Goal: Task Accomplishment & Management: Manage account settings

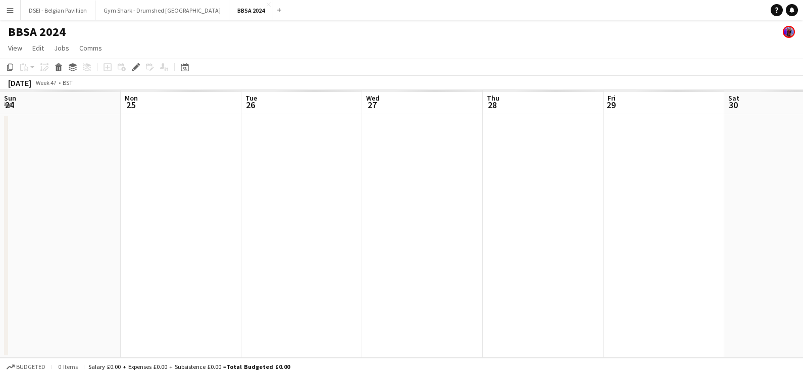
scroll to position [0, 347]
click at [267, 5] on app-icon "Close" at bounding box center [269, 5] width 4 height 4
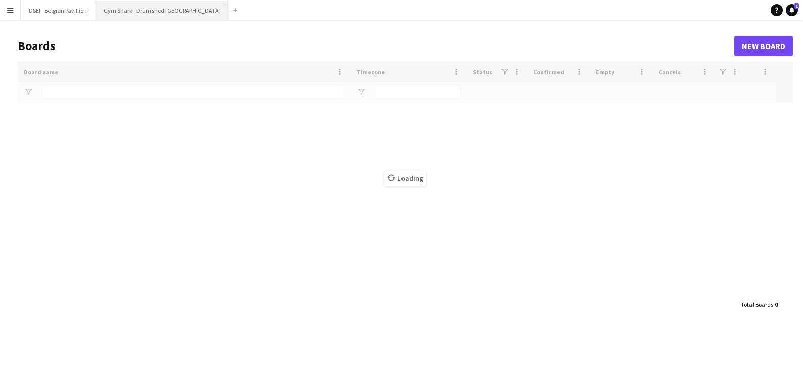
type input "**********"
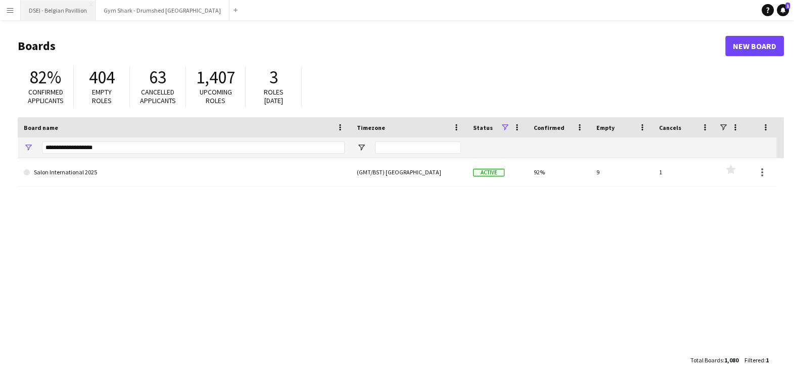
click at [76, 14] on button "DSEI - Belgian Pavillion Close" at bounding box center [58, 11] width 75 height 20
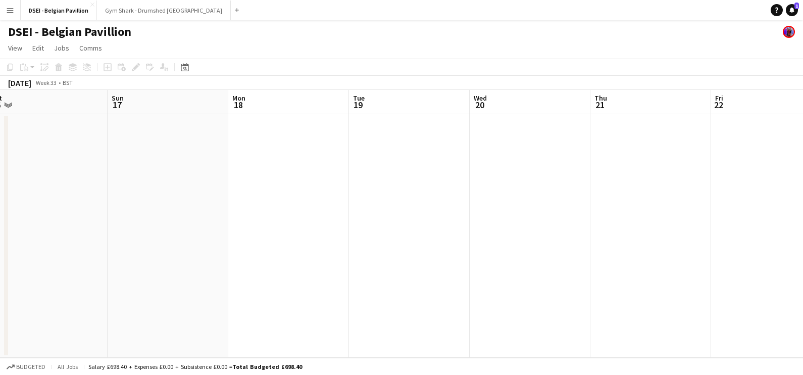
drag, startPoint x: 389, startPoint y: 169, endPoint x: 93, endPoint y: 167, distance: 296.0
click at [92, 167] on app-calendar-viewport "Wed 13 Thu 14 Fri 15 Sat 16 Sun 17 Mon 18 Tue 19 Wed 20 Thu 21 Fri 22 Sat 23 Su…" at bounding box center [401, 224] width 803 height 268
click at [448, 200] on app-calendar-viewport "Wed 13 Thu 14 Fri 15 Sat 16 Sun 17 Mon 18 Tue 19 Wed 20 Thu 21 Fri 22 Sat 23 Su…" at bounding box center [401, 224] width 803 height 268
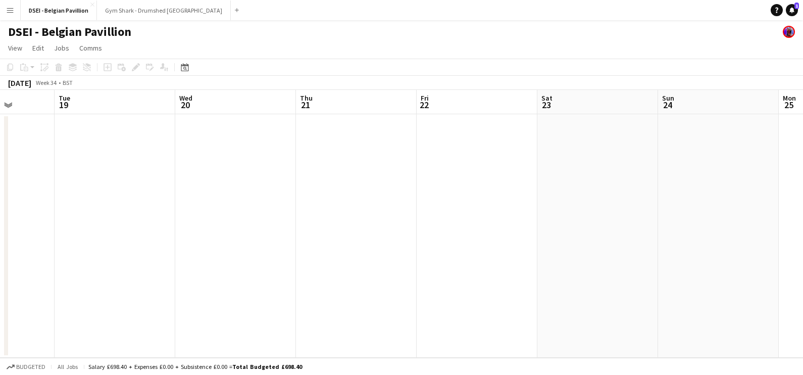
drag, startPoint x: 750, startPoint y: 229, endPoint x: 556, endPoint y: 198, distance: 196.9
click at [365, 209] on app-calendar-viewport "Fri 15 Sat 16 Sun 17 Mon 18 Tue 19 Wed 20 Thu 21 Fri 22 Sat 23 Sun 24 Mon 25 Tu…" at bounding box center [401, 224] width 803 height 268
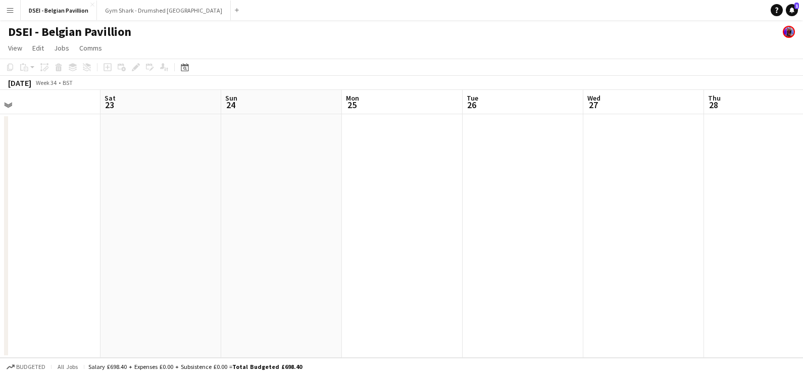
drag, startPoint x: 591, startPoint y: 224, endPoint x: 517, endPoint y: 219, distance: 74.9
click at [487, 225] on app-calendar-viewport "Tue 19 Wed 20 Thu 21 Fri 22 Sat 23 Sun 24 Mon 25 Tue 26 Wed 27 Thu 28 Fri 29 Sa…" at bounding box center [401, 224] width 803 height 268
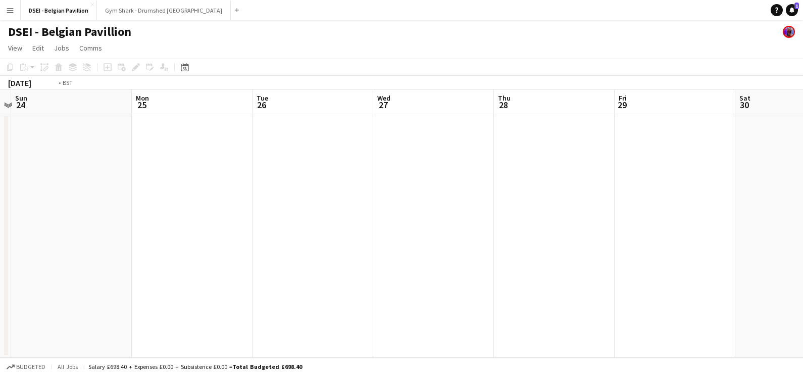
drag, startPoint x: 461, startPoint y: 203, endPoint x: 415, endPoint y: 201, distance: 46.5
click at [415, 201] on app-calendar-viewport "Thu 21 Fri 22 Sat 23 Sun 24 Mon 25 Tue 26 Wed 27 Thu 28 Fri 29 Sat 30 Sun 31 Mo…" at bounding box center [401, 224] width 803 height 268
drag, startPoint x: 448, startPoint y: 203, endPoint x: 469, endPoint y: 195, distance: 22.4
click at [336, 185] on app-calendar-viewport "Sun 24 Mon 25 Tue 26 Wed 27 Thu 28 Fri 29 Sat 30 Sun 31 Mon 1 Tue 2 Wed 3 Thu 4" at bounding box center [401, 224] width 803 height 268
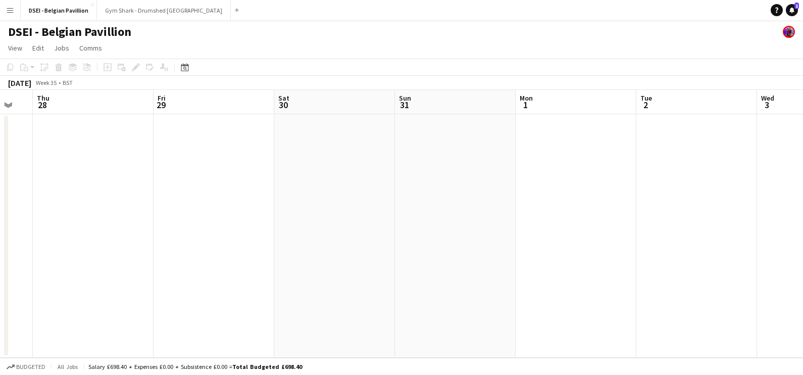
drag, startPoint x: 469, startPoint y: 195, endPoint x: 104, endPoint y: 199, distance: 365.2
click at [103, 200] on app-calendar-viewport "Mon 25 Tue 26 Wed 27 Thu 28 Fri 29 Sat 30 Sun 31 Mon 1 Tue 2 Wed 3 Thu 4 Fri 5" at bounding box center [401, 224] width 803 height 268
drag, startPoint x: 677, startPoint y: 221, endPoint x: 169, endPoint y: 199, distance: 508.1
click at [169, 199] on app-calendar-viewport "Thu 28 Fri 29 Sat 30 Sun 31 Mon 1 Tue 2 Wed 3 Thu 4 Fri 5 Sat 6 Sun 7 Mon 8" at bounding box center [401, 224] width 803 height 268
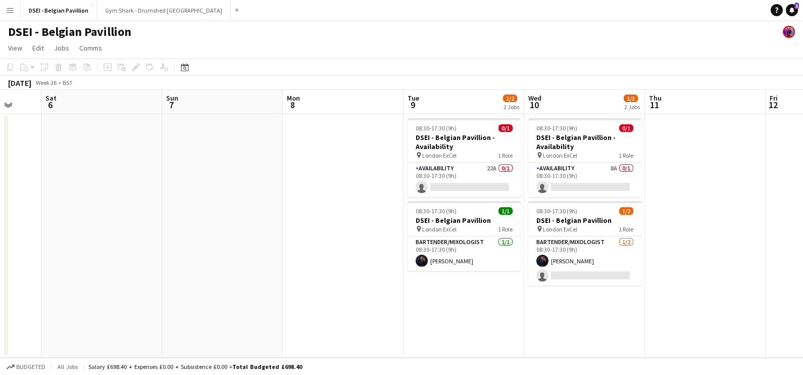
drag, startPoint x: 560, startPoint y: 229, endPoint x: 367, endPoint y: 230, distance: 193.5
click at [367, 230] on app-calendar-viewport "Tue 2 Wed 3 Thu 4 Fri 5 Sat 6 Sun 7 Mon 8 Tue 9 1/2 2 Jobs Wed 10 1/3 2 Jobs Th…" at bounding box center [401, 224] width 803 height 268
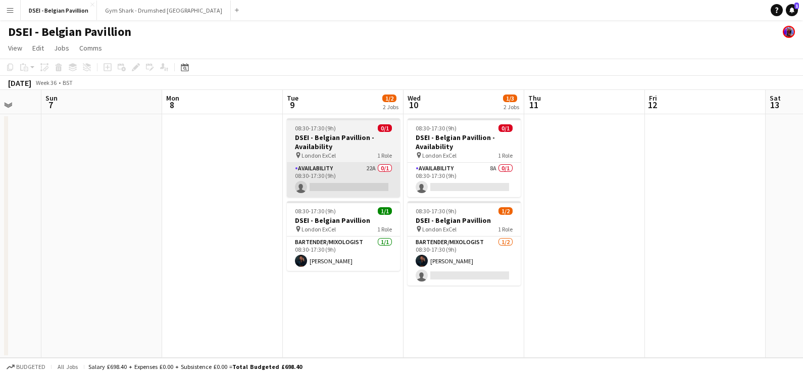
scroll to position [0, 448]
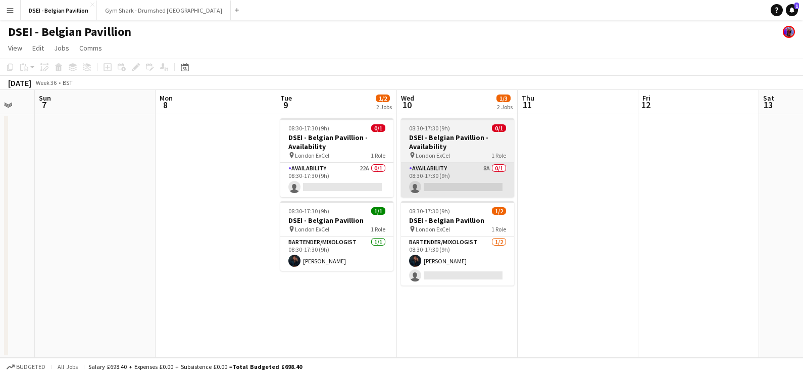
click at [449, 164] on app-card-role "Availability 8A 0/1 08:30-17:30 (9h) single-neutral-actions" at bounding box center [457, 180] width 113 height 34
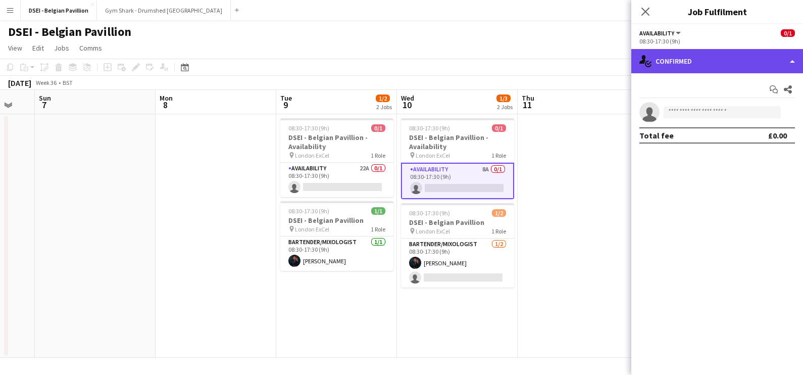
click at [698, 71] on div "single-neutral-actions-check-2 Confirmed" at bounding box center [717, 61] width 172 height 24
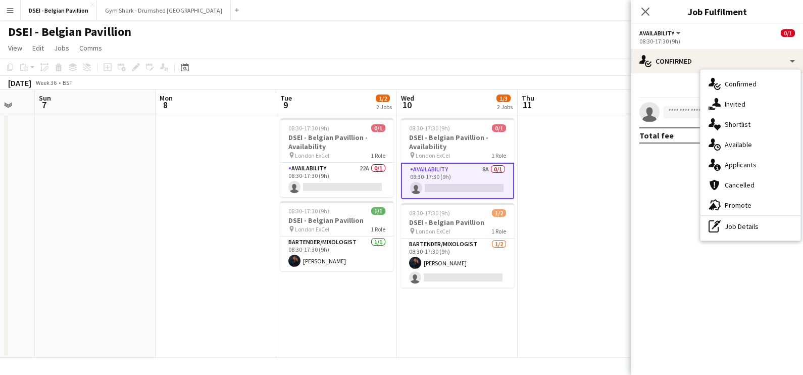
click at [750, 161] on div "single-neutral-actions-information Applicants" at bounding box center [751, 165] width 100 height 20
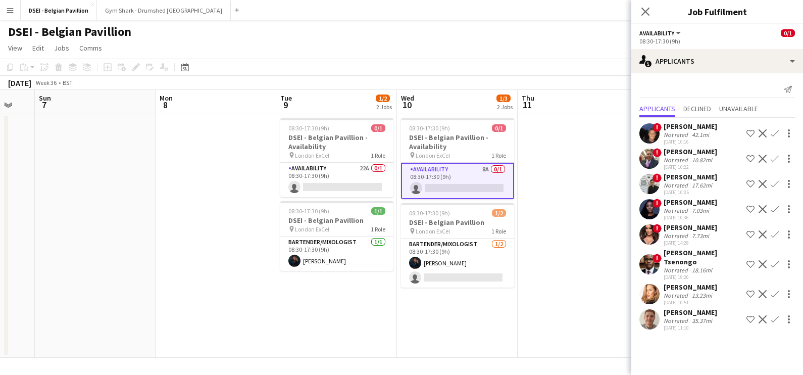
click at [693, 317] on div "35.37mi" at bounding box center [702, 321] width 24 height 8
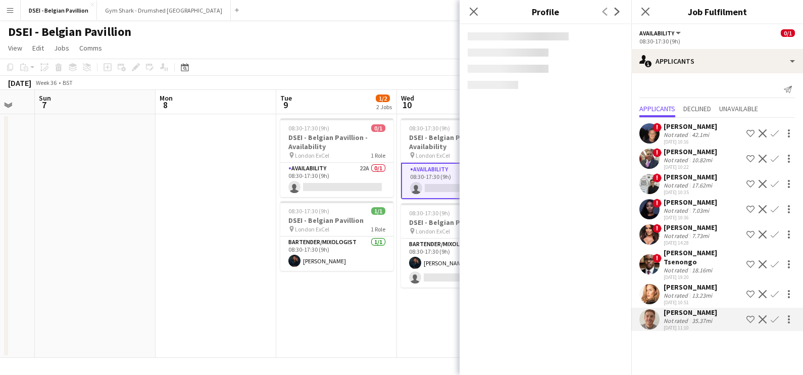
click at [678, 237] on div "Not rated" at bounding box center [677, 236] width 26 height 8
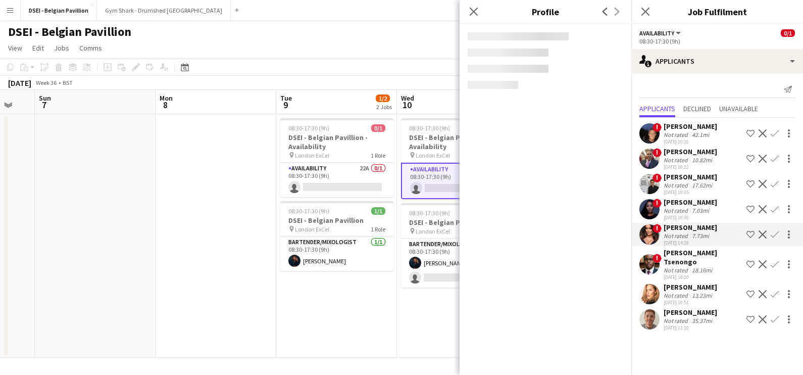
click at [679, 162] on div "Not rated" at bounding box center [677, 160] width 26 height 8
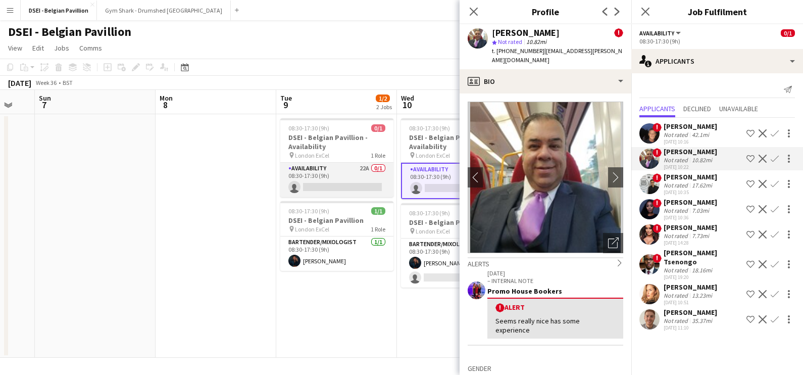
click at [310, 179] on app-card-role "Availability 22A 0/1 08:30-17:30 (9h) single-neutral-actions" at bounding box center [336, 180] width 113 height 34
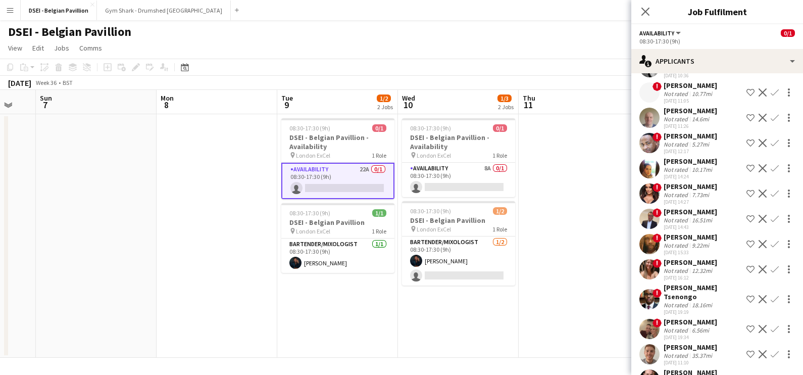
scroll to position [260, 0]
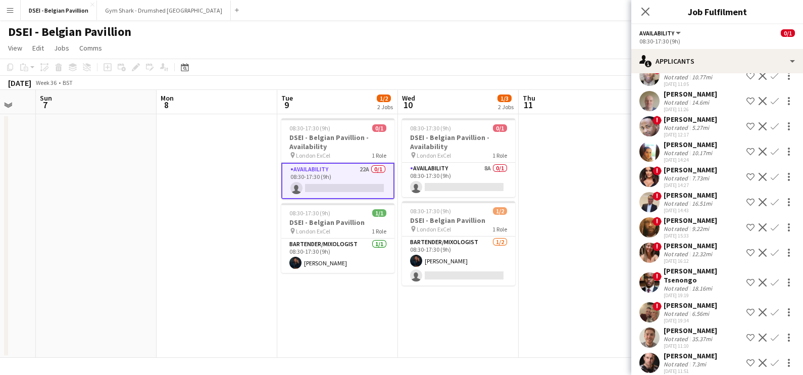
click at [677, 360] on div "Not rated" at bounding box center [677, 364] width 26 height 8
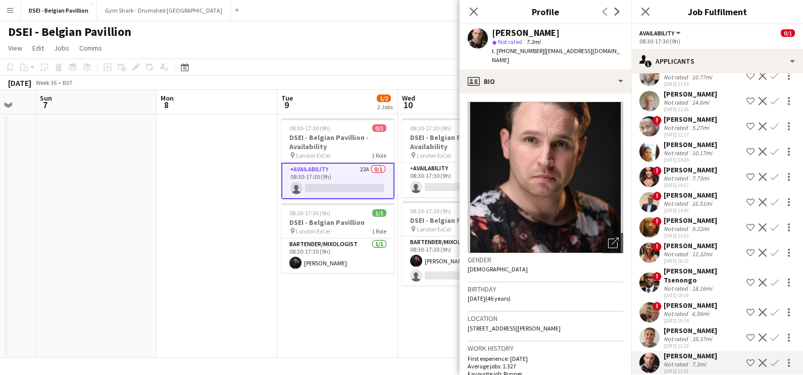
click at [423, 38] on div "DSEI - Belgian Pavillion" at bounding box center [401, 29] width 803 height 19
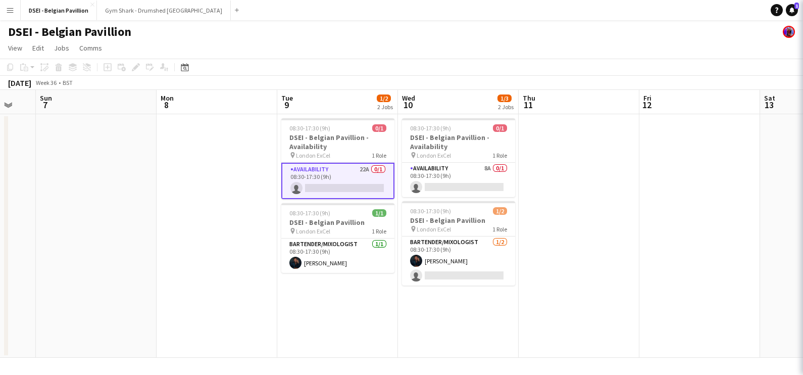
scroll to position [0, 0]
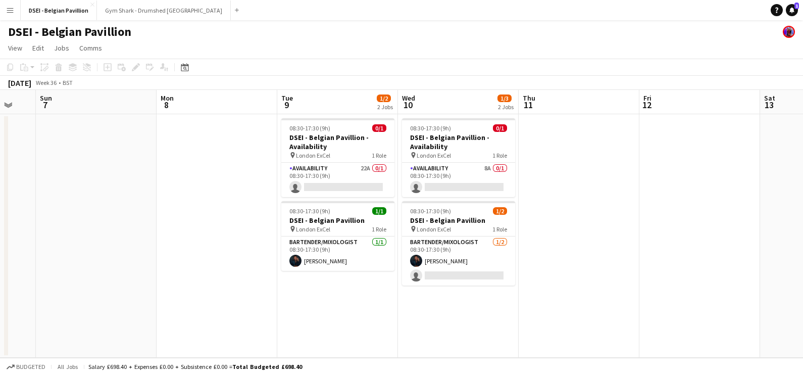
click at [385, 48] on app-page-menu "View Day view expanded Day view collapsed Month view Date picker Jump to [DATE]…" at bounding box center [401, 48] width 803 height 19
click at [233, 11] on button "Add" at bounding box center [237, 10] width 8 height 8
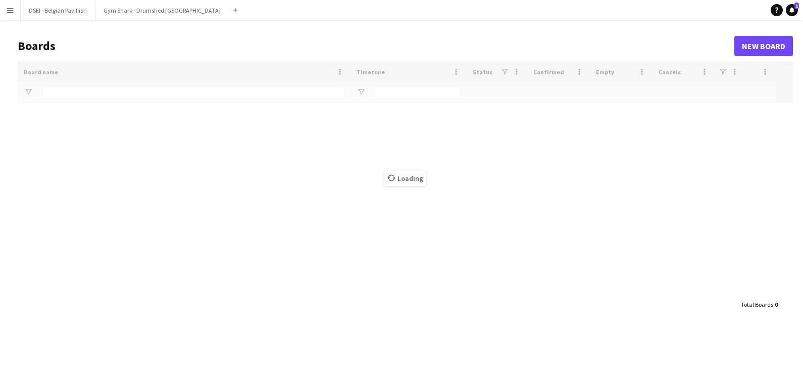
click at [95, 95] on div "Loading" at bounding box center [405, 178] width 775 height 233
click at [73, 93] on div "Loading" at bounding box center [405, 178] width 775 height 233
click at [79, 93] on div "Loading" at bounding box center [405, 178] width 775 height 233
type input "**********"
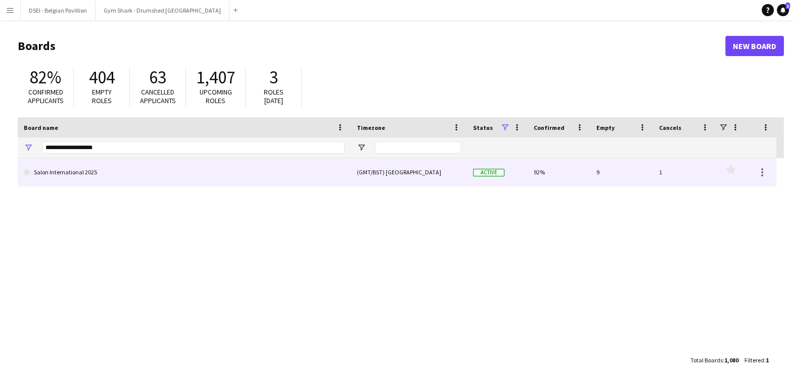
click at [119, 160] on link "Salon International 2025" at bounding box center [184, 172] width 321 height 28
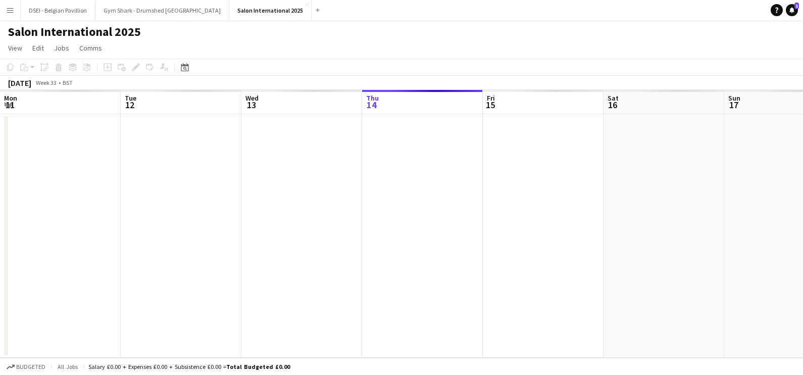
scroll to position [0, 241]
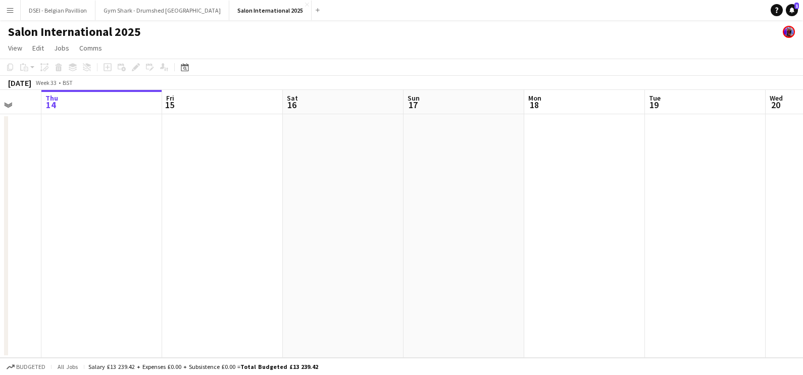
drag, startPoint x: 412, startPoint y: 260, endPoint x: 83, endPoint y: 224, distance: 330.2
click at [45, 248] on app-calendar-viewport "Mon 11 Tue 12 Wed 13 Thu 14 Fri 15 Sat 16 Sun 17 Mon 18 Tue 19 Wed 20 Thu 21 Fr…" at bounding box center [401, 224] width 803 height 268
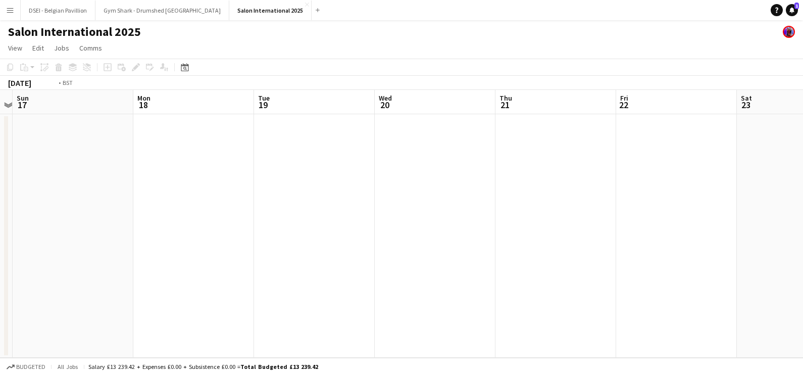
click at [189, 223] on app-calendar-viewport "Thu 14 Fri 15 Sat 16 Sun 17 Mon 18 Tue 19 Wed 20 Thu 21 Fri 22 Sat 23 Sun 24 Mo…" at bounding box center [401, 224] width 803 height 268
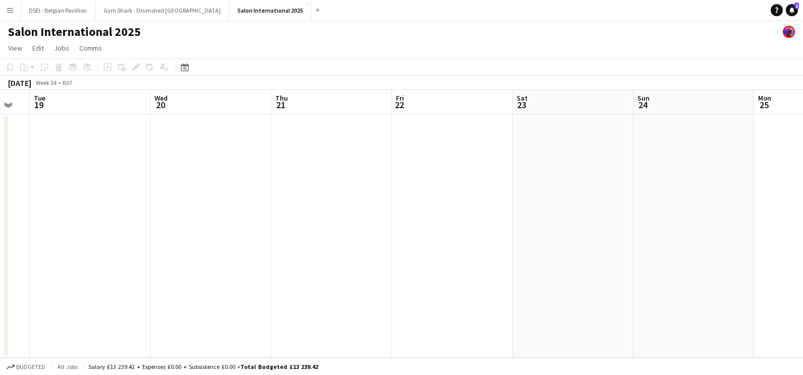
drag, startPoint x: 503, startPoint y: 217, endPoint x: 337, endPoint y: 204, distance: 166.7
click at [302, 226] on app-calendar-viewport "Sat 16 Sun 17 Mon 18 Tue 19 Wed 20 Thu 21 Fri 22 Sat 23 Sun 24 Mon 25 Tue 26 We…" at bounding box center [401, 224] width 803 height 268
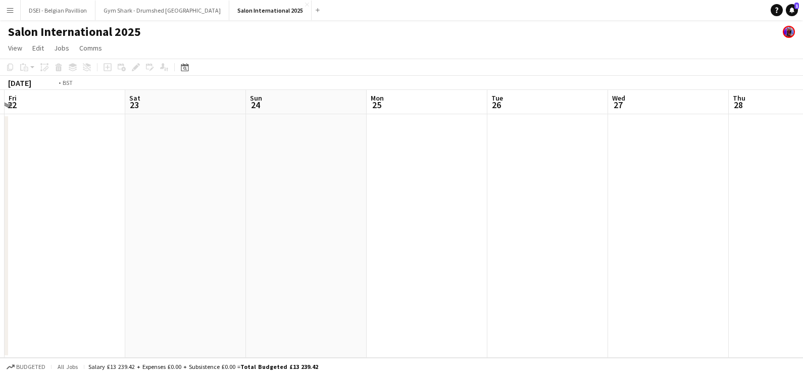
drag, startPoint x: 213, startPoint y: 180, endPoint x: 157, endPoint y: 167, distance: 58.2
click at [155, 169] on app-calendar-viewport "Tue 19 Wed 20 Thu 21 Fri 22 Sat 23 Sun 24 Mon 25 Tue 26 Wed 27 Thu 28 Fri 29 Sa…" at bounding box center [401, 224] width 803 height 268
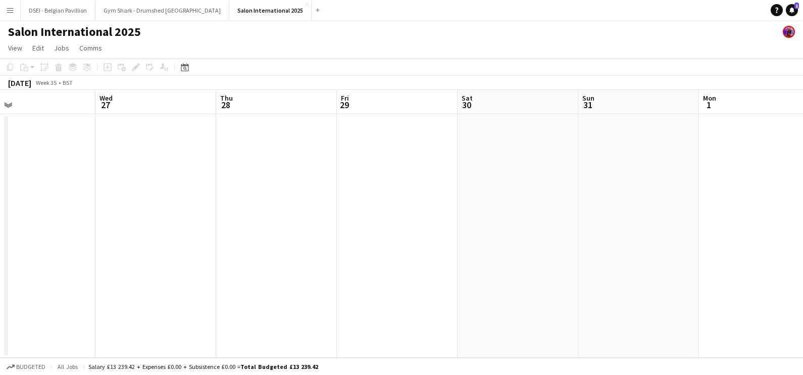
drag, startPoint x: 786, startPoint y: 167, endPoint x: 170, endPoint y: 140, distance: 616.8
click at [160, 141] on app-calendar-viewport "Sat 23 Sun 24 Mon 25 Tue 26 Wed 27 Thu 28 Fri 29 Sat 30 Sun 31 Mon 1 Tue 2 Wed 3" at bounding box center [401, 224] width 803 height 268
drag, startPoint x: 649, startPoint y: 156, endPoint x: 364, endPoint y: 66, distance: 298.9
click at [399, 95] on app-calendar-viewport "Thu 28 Fri 29 Sat 30 Sun 31 Mon 1 Tue 2 Wed 3 Thu 4 Fri 5 Sat 6 Sun 7 Mon 8" at bounding box center [401, 224] width 803 height 268
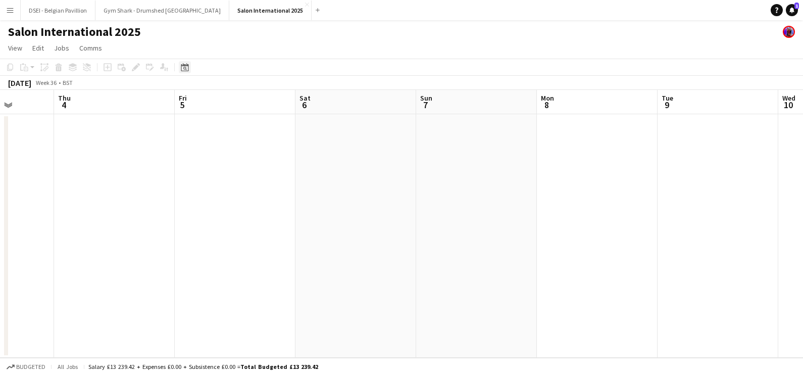
click at [182, 67] on icon "Date picker" at bounding box center [185, 67] width 8 height 8
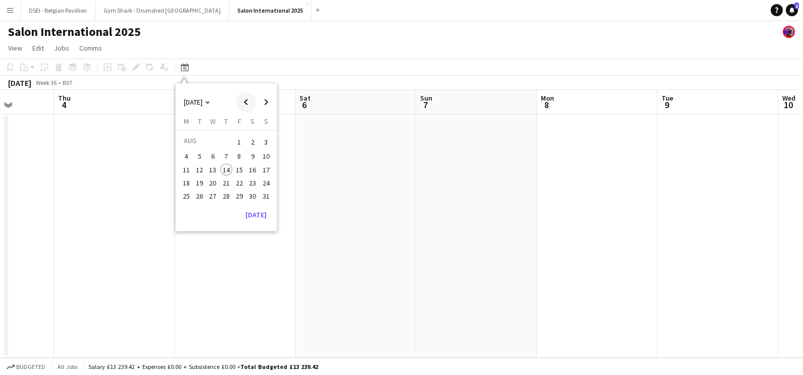
click at [249, 98] on span "Previous month" at bounding box center [246, 102] width 20 height 20
click at [264, 96] on span "Next month" at bounding box center [266, 102] width 20 height 20
click at [263, 104] on span "Next month" at bounding box center [266, 102] width 20 height 20
click at [235, 162] on span "10" at bounding box center [239, 167] width 12 height 12
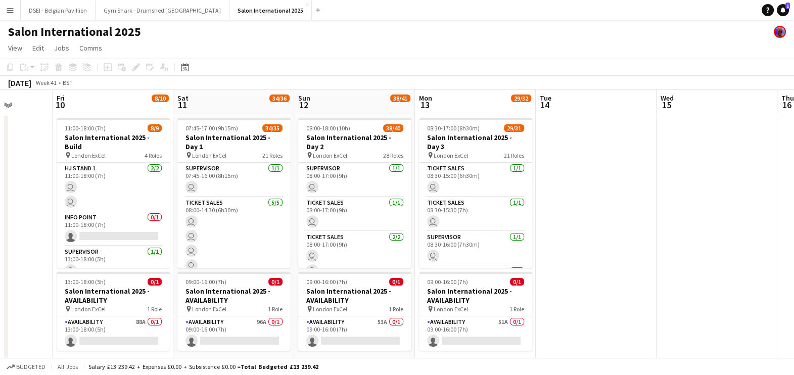
scroll to position [0, 348]
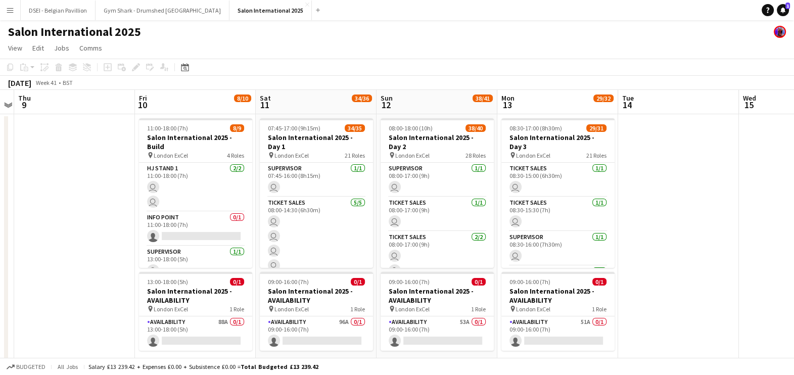
drag, startPoint x: 593, startPoint y: 245, endPoint x: 489, endPoint y: 258, distance: 104.3
click at [489, 258] on app-calendar-viewport "Mon 6 Tue 7 Wed 8 Thu 9 Fri 10 8/10 2 Jobs Sat 11 34/36 2 Jobs Sun 12 38/41 2 J…" at bounding box center [397, 231] width 794 height 282
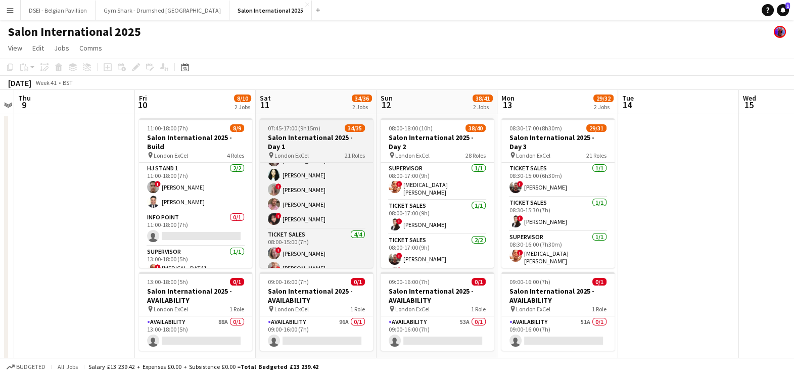
scroll to position [122, 0]
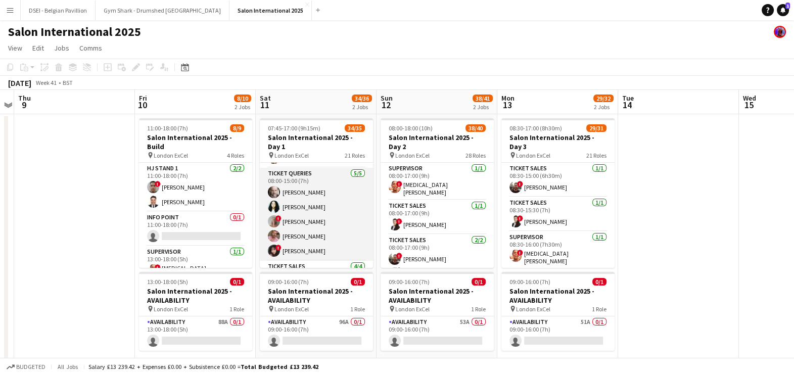
click at [331, 223] on app-card-role "Ticket Queries 5/5 08:00-15:00 (7h) David Sayers Deonne Newby ! Frances Carrell…" at bounding box center [316, 214] width 113 height 93
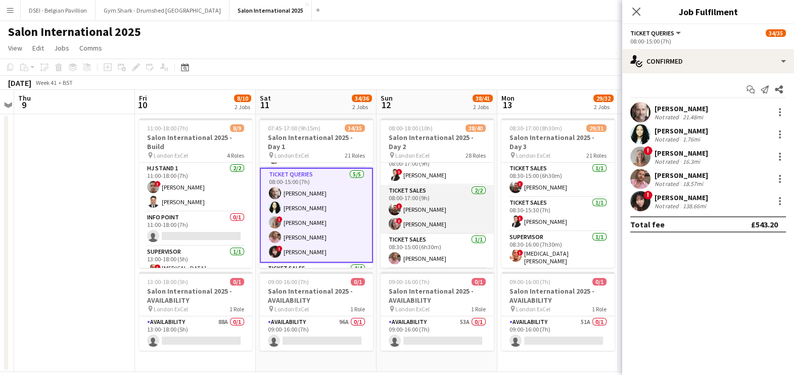
scroll to position [126, 0]
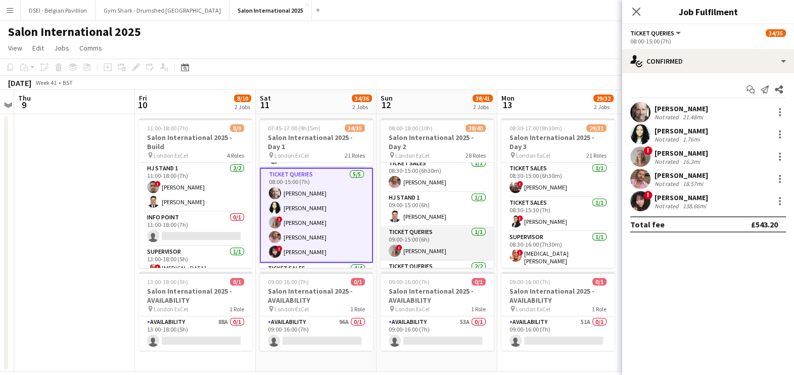
click at [443, 245] on app-card-role "Ticket Queries 1/1 09:00-15:00 (6h) ! Frances Carrell" at bounding box center [436, 243] width 113 height 34
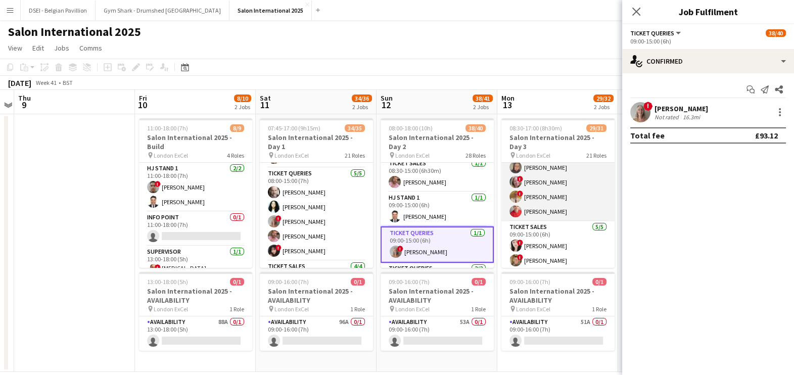
scroll to position [189, 0]
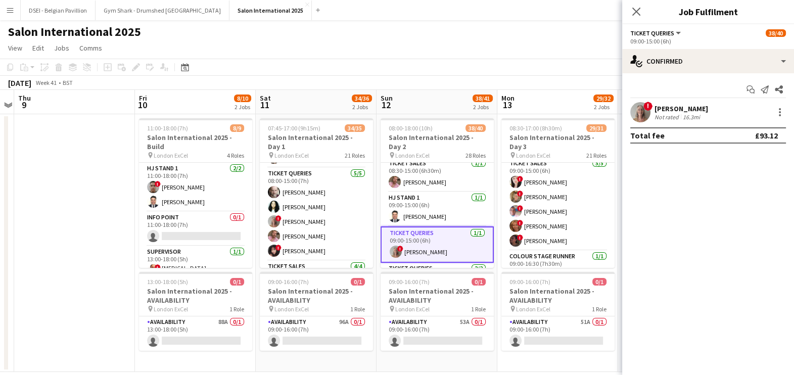
click at [657, 109] on div "Frances Carrell" at bounding box center [681, 108] width 54 height 9
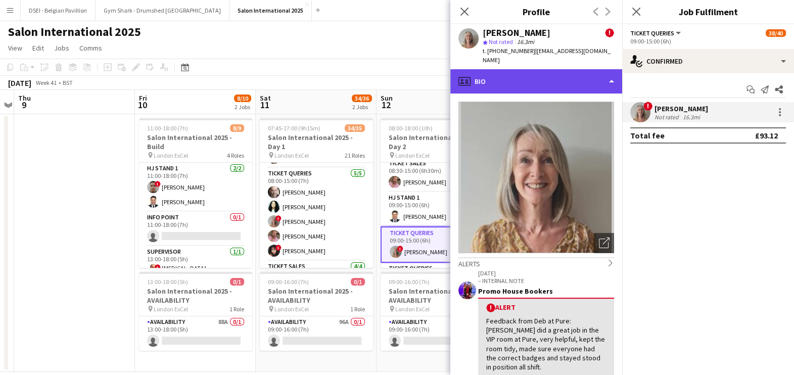
click at [569, 69] on div "profile Bio" at bounding box center [536, 81] width 172 height 24
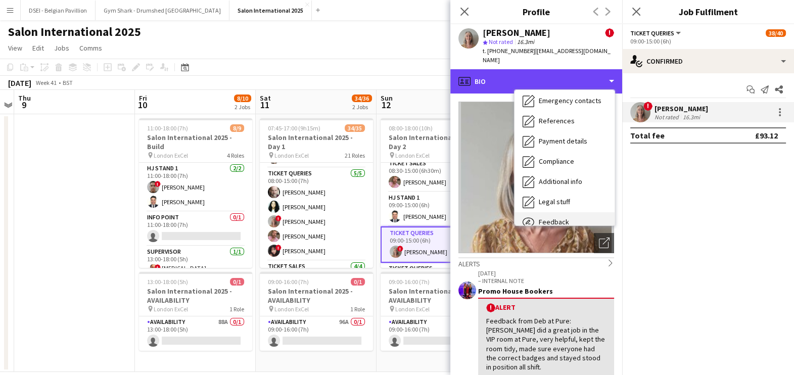
scroll to position [115, 0]
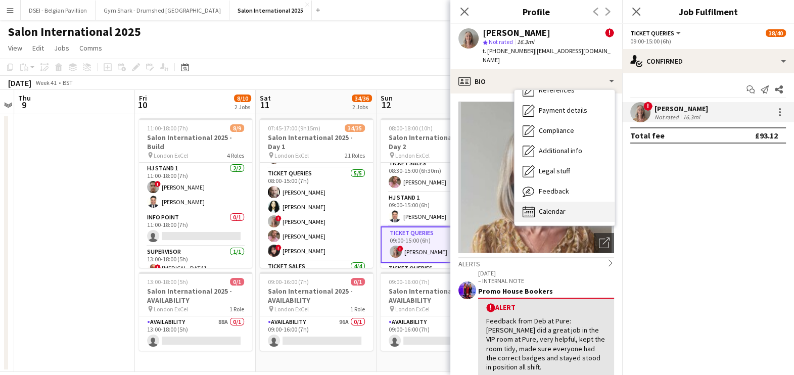
click at [582, 202] on div "Calendar Calendar" at bounding box center [564, 212] width 100 height 20
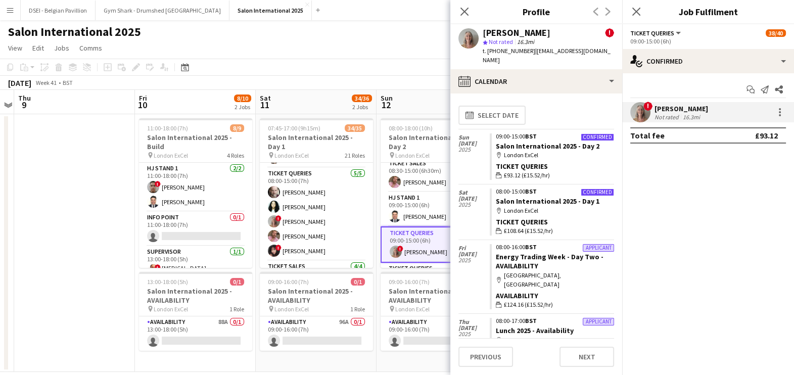
click at [369, 27] on div "Salon International 2025" at bounding box center [397, 29] width 794 height 19
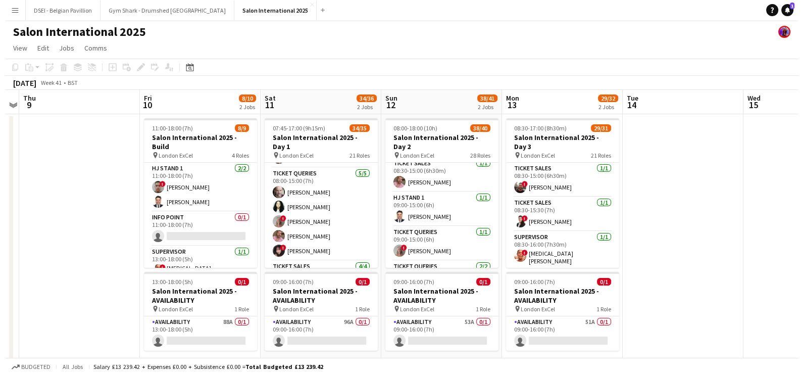
scroll to position [0, 348]
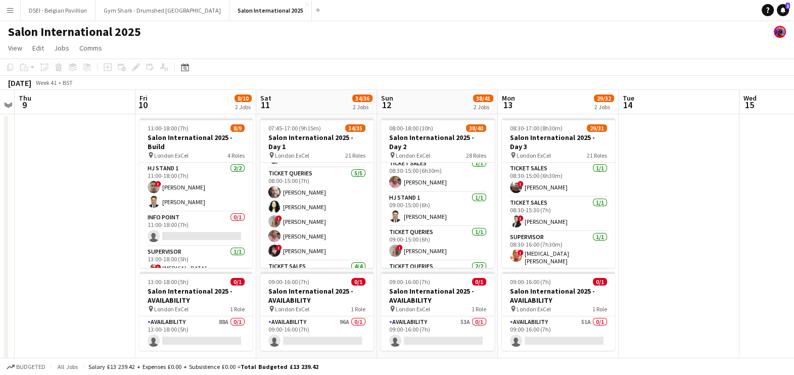
click at [675, 291] on app-date-cell at bounding box center [678, 243] width 121 height 258
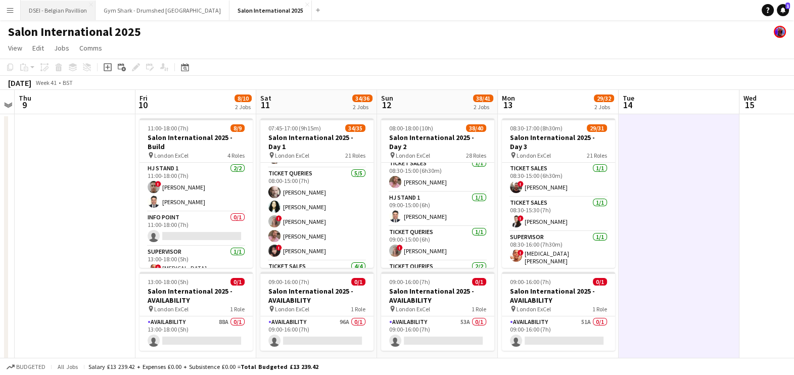
click at [64, 10] on button "DSEI - Belgian Pavillion Close" at bounding box center [58, 11] width 75 height 20
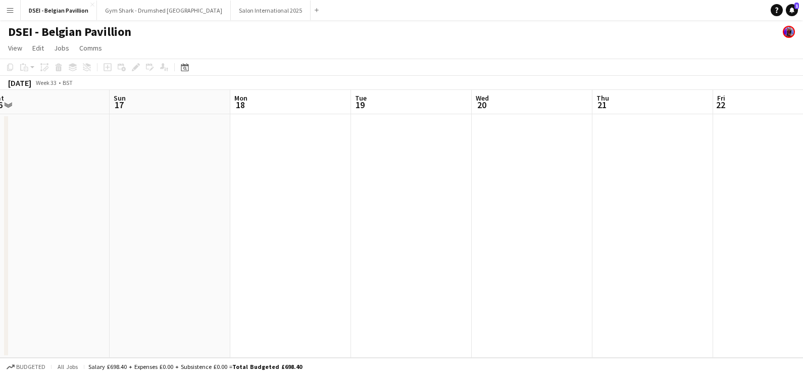
drag, startPoint x: 591, startPoint y: 253, endPoint x: 116, endPoint y: 141, distance: 488.3
click at [95, 267] on app-calendar-viewport "Wed 13 Thu 14 Fri 15 Sat 16 Sun 17 Mon 18 Tue 19 Wed 20 Thu 21 Fri 22 Sat 23 Su…" at bounding box center [401, 224] width 803 height 268
drag, startPoint x: 606, startPoint y: 273, endPoint x: 76, endPoint y: 277, distance: 530.4
click at [76, 277] on app-calendar-viewport "Tue 19 Wed 20 Thu 21 Fri 22 Sat 23 Sun 24 Mon 25 Tue 26 Wed 27 Thu 28 Fri 29 Sa…" at bounding box center [401, 224] width 803 height 268
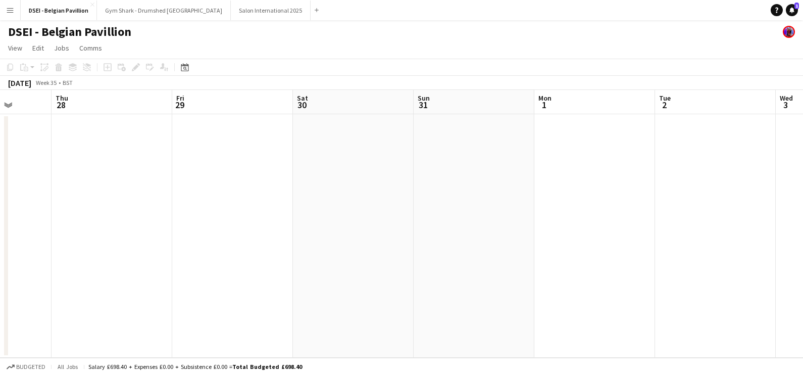
drag, startPoint x: 351, startPoint y: 239, endPoint x: 167, endPoint y: 225, distance: 183.9
click at [66, 220] on app-calendar-viewport "Sun 24 Mon 25 Tue 26 Wed 27 Thu 28 Fri 29 Sat 30 Sun 31 Mon 1 Tue 2 Wed 3 Thu 4" at bounding box center [401, 224] width 803 height 268
drag, startPoint x: 279, startPoint y: 299, endPoint x: 386, endPoint y: 275, distance: 109.6
click at [227, 300] on app-calendar-viewport "Wed 27 Thu 28 Fri 29 Sat 30 Sun 31 Mon 1 Tue 2 Wed 3 Thu 4 Fri 5 Sat 6 Sun 7" at bounding box center [401, 224] width 803 height 268
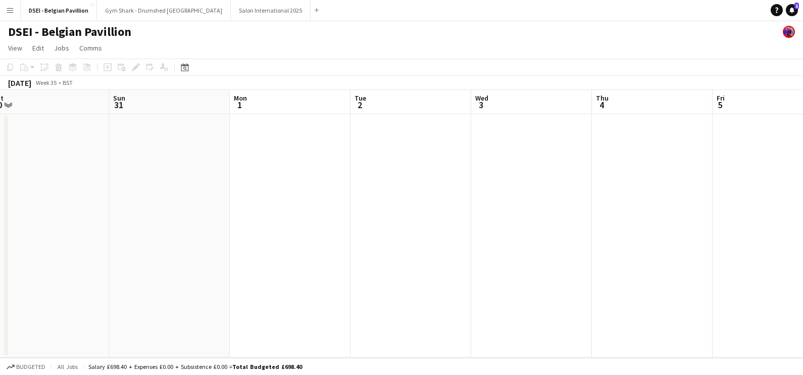
drag, startPoint x: 628, startPoint y: 280, endPoint x: 250, endPoint y: 122, distance: 410.0
click at [495, 257] on app-calendar-viewport "Wed 27 Thu 28 Fri 29 Sat 30 Sun 31 Mon 1 Tue 2 Wed 3 Thu 4 Fri 5 Sat 6 Sun 7" at bounding box center [401, 224] width 803 height 268
drag, startPoint x: 516, startPoint y: 262, endPoint x: 216, endPoint y: 266, distance: 300.1
click at [212, 269] on app-calendar-viewport "Fri 29 Sat 30 Sun 31 Mon 1 Tue 2 Wed 3 Thu 4 Fri 5 Sat 6 Sun 7 Mon 8 Tue 9 1/2 …" at bounding box center [401, 224] width 803 height 268
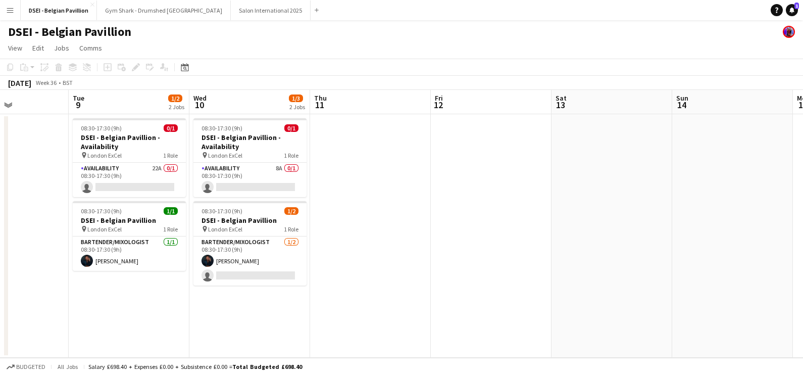
drag, startPoint x: 594, startPoint y: 250, endPoint x: 162, endPoint y: 256, distance: 431.9
click at [162, 256] on app-calendar-viewport "Fri 5 Sat 6 Sun 7 Mon 8 Tue 9 1/2 2 Jobs Wed 10 1/3 2 Jobs Thu 11 Fri 12 Sat 13…" at bounding box center [401, 224] width 803 height 268
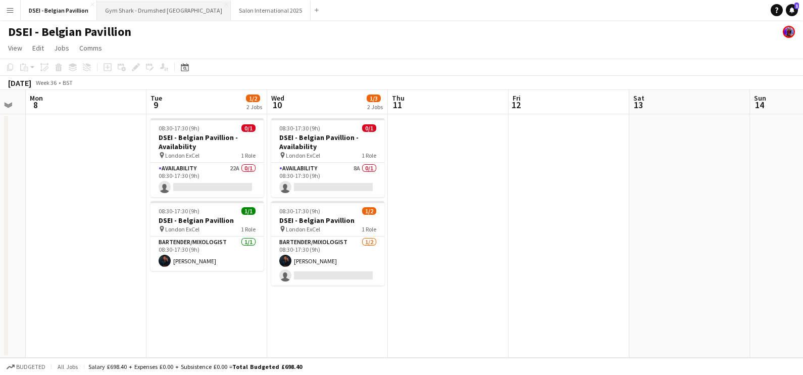
click at [149, 13] on button "Gym Shark - Drumshed London Close" at bounding box center [164, 11] width 134 height 20
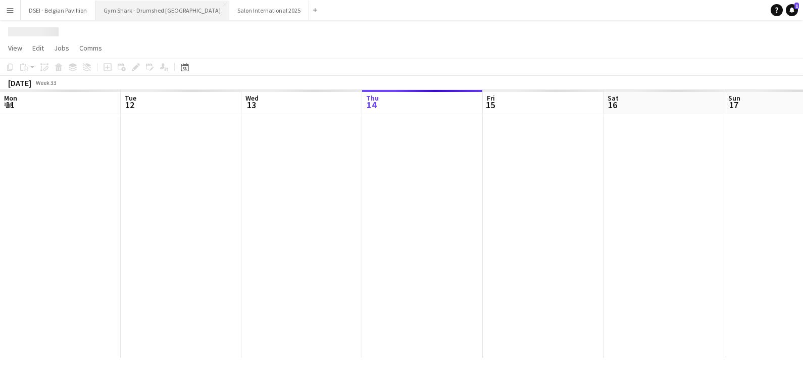
scroll to position [0, 241]
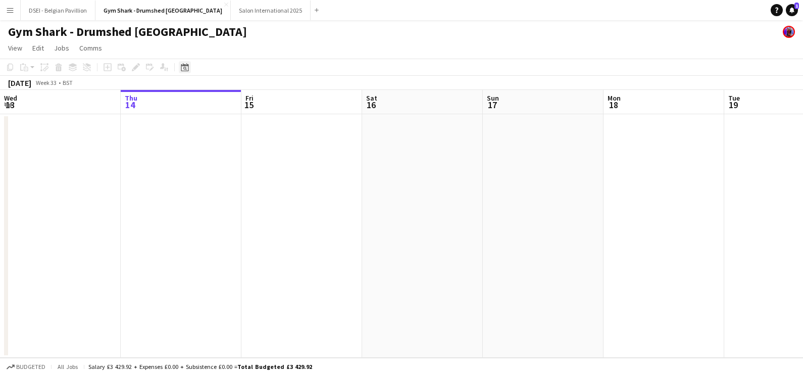
click at [187, 71] on div "Date picker" at bounding box center [185, 67] width 12 height 12
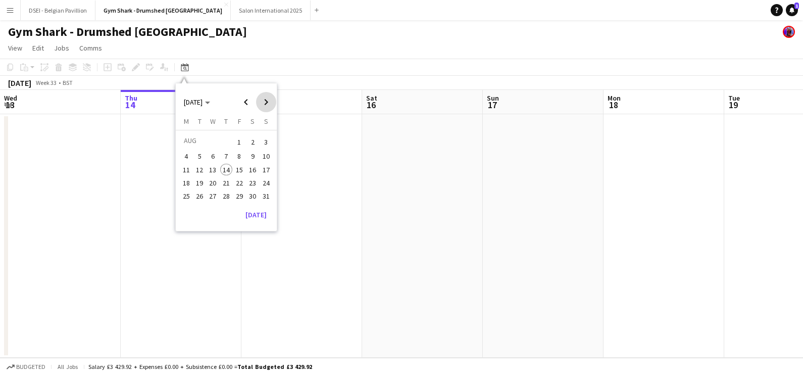
click at [260, 109] on span "Next month" at bounding box center [266, 102] width 20 height 20
click at [248, 105] on span "Previous month" at bounding box center [246, 102] width 20 height 20
click at [254, 197] on span "30" at bounding box center [252, 196] width 12 height 12
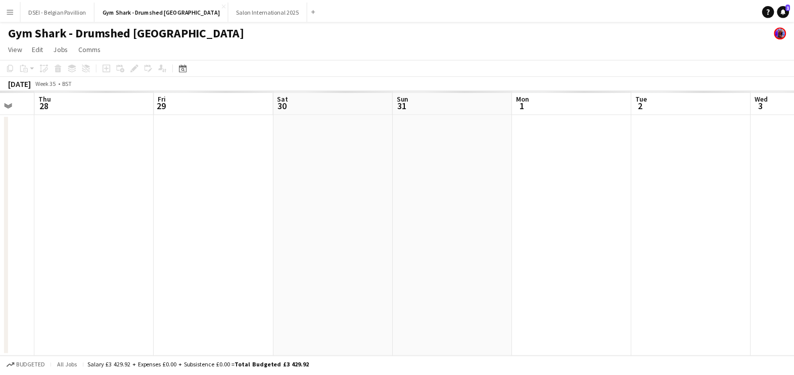
scroll to position [0, 297]
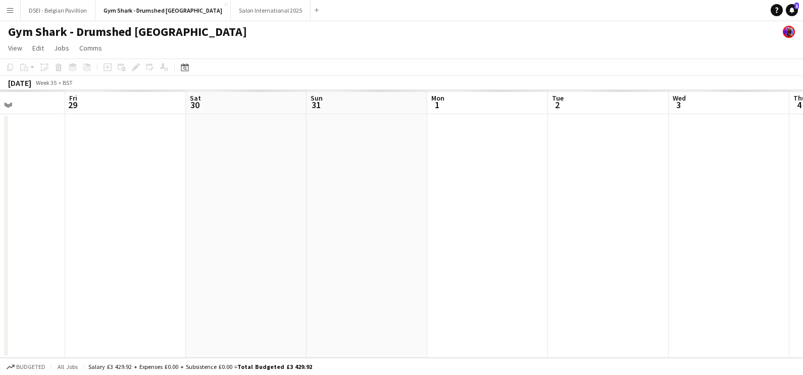
drag, startPoint x: 601, startPoint y: 237, endPoint x: 530, endPoint y: 245, distance: 71.2
click at [530, 245] on app-calendar-viewport "Tue 26 Wed 27 Thu 28 Fri 29 Sat 30 Sun 31 Mon 1 Tue 2 Wed 3 Thu 4 Fri 5 Sat 6" at bounding box center [401, 224] width 803 height 268
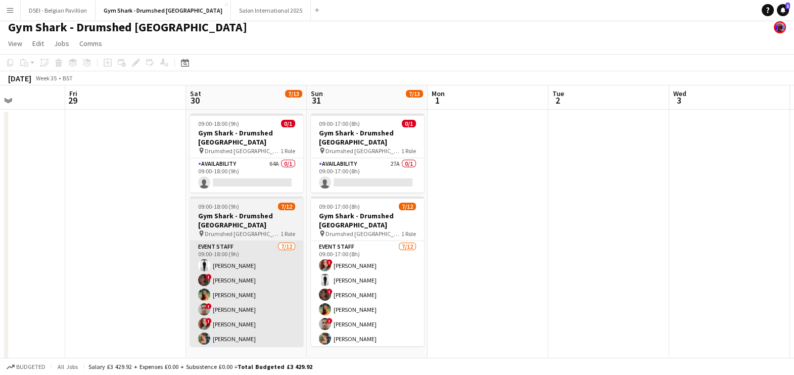
scroll to position [0, 0]
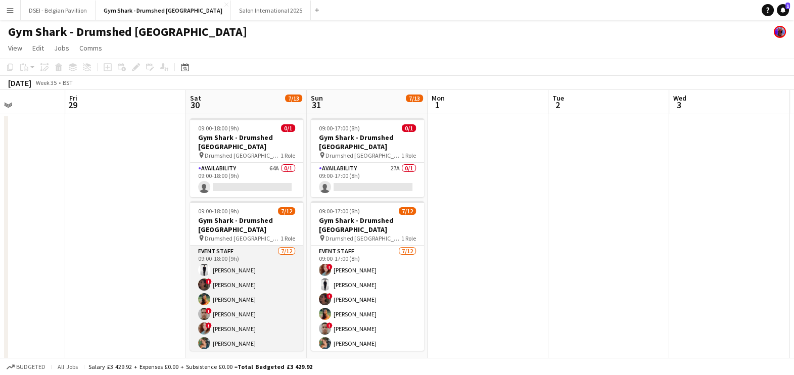
click at [242, 268] on app-card-role "Event Staff 7/12 09:00-18:00 (9h) Lee Hoy ! Charlotte Roberts Elle Pollock ! Bi…" at bounding box center [246, 342] width 113 height 195
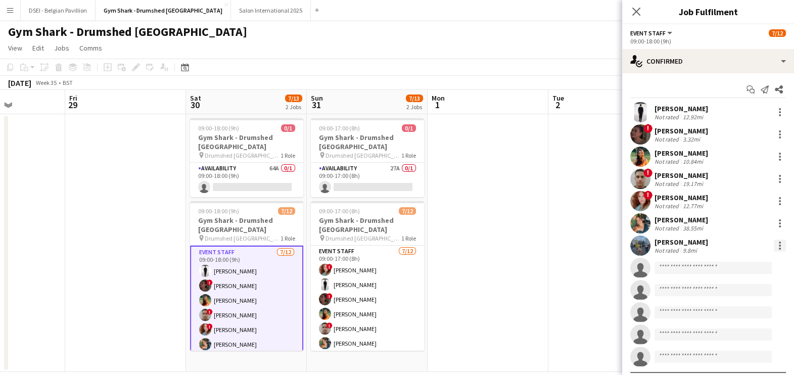
click at [773, 246] on div at bounding box center [779, 245] width 12 height 12
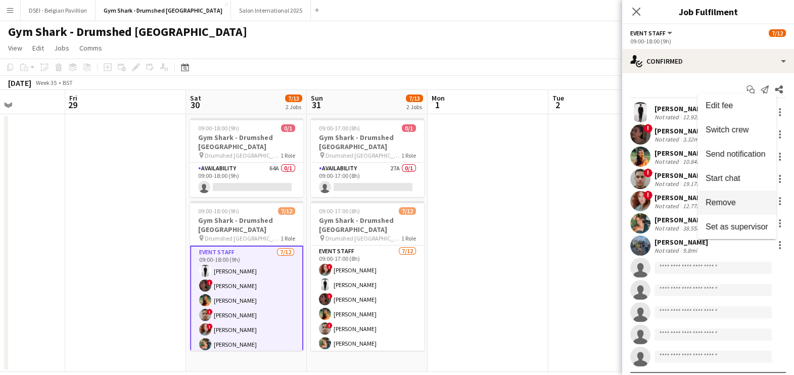
click at [727, 212] on button "Remove" at bounding box center [736, 202] width 79 height 24
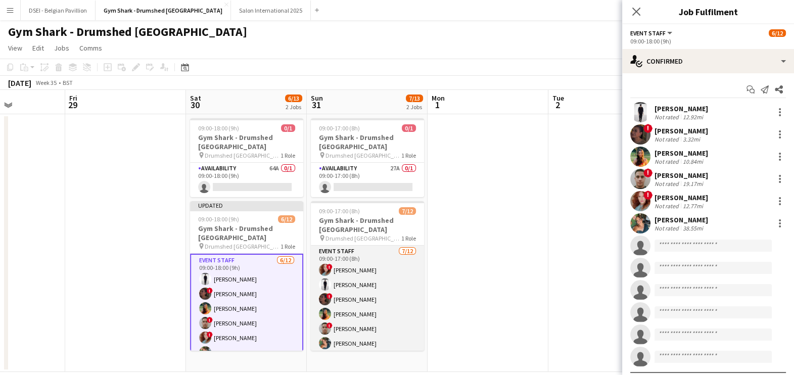
click at [368, 273] on app-card-role "Event Staff 7/12 09:00-17:00 (8h) ! Irina Sirbu Lee Hoy ! Charlotte Roberts Ell…" at bounding box center [367, 342] width 113 height 195
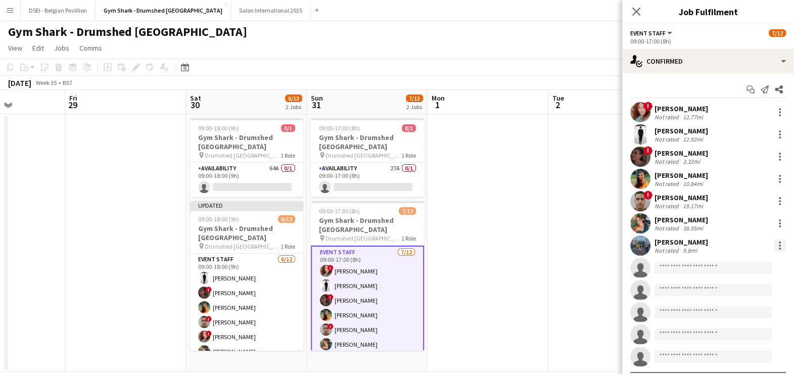
click at [773, 250] on div at bounding box center [779, 245] width 12 height 12
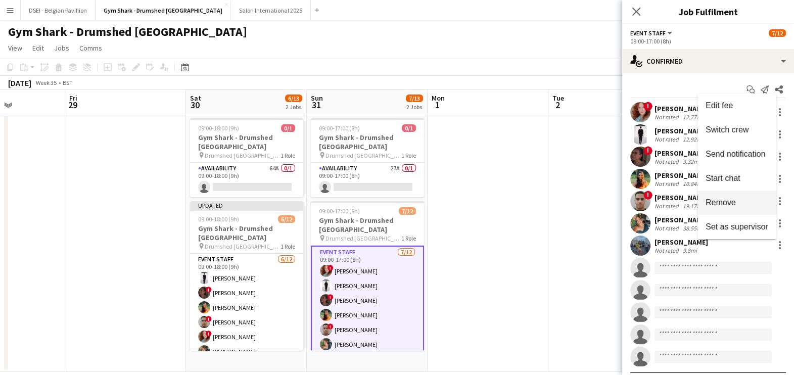
click at [735, 205] on span "Remove" at bounding box center [736, 202] width 63 height 9
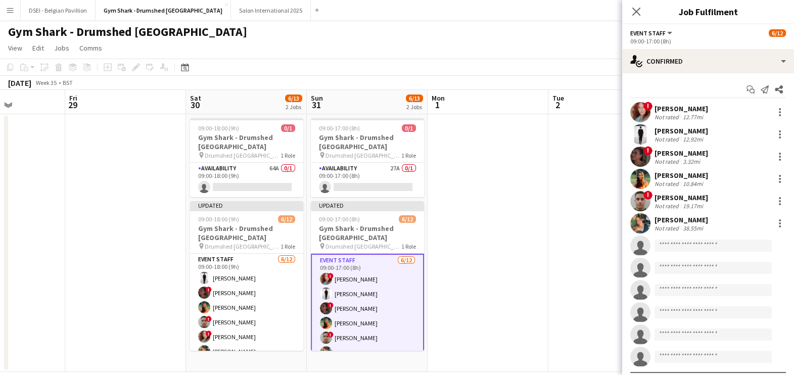
click at [576, 211] on app-date-cell at bounding box center [608, 243] width 121 height 258
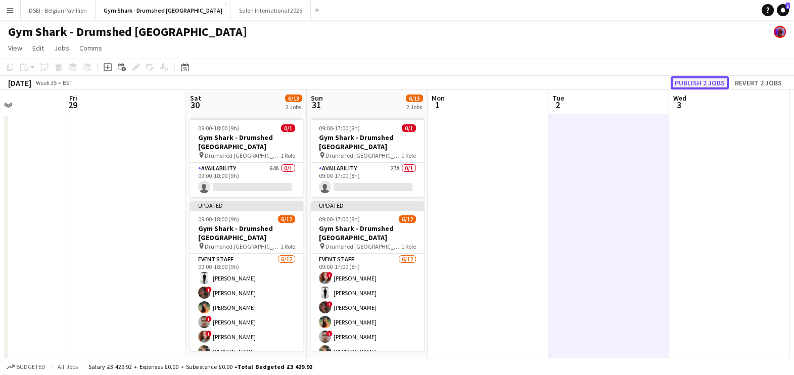
click at [704, 87] on button "Publish 2 jobs" at bounding box center [699, 82] width 58 height 13
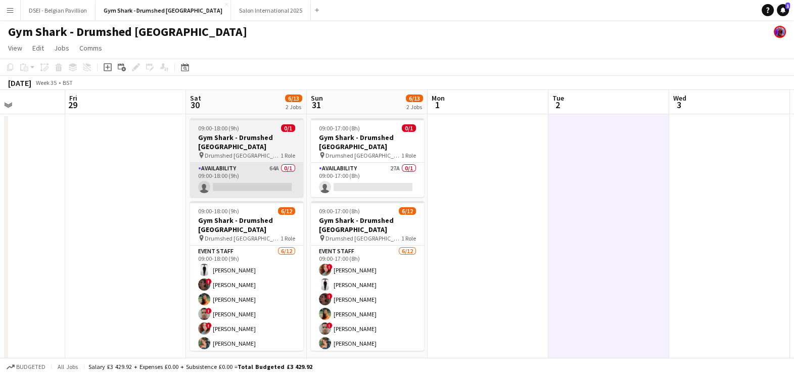
click at [236, 162] on div "Availability 64A 0/1 09:00-18:00 (9h) single-neutral-actions" at bounding box center [246, 179] width 113 height 35
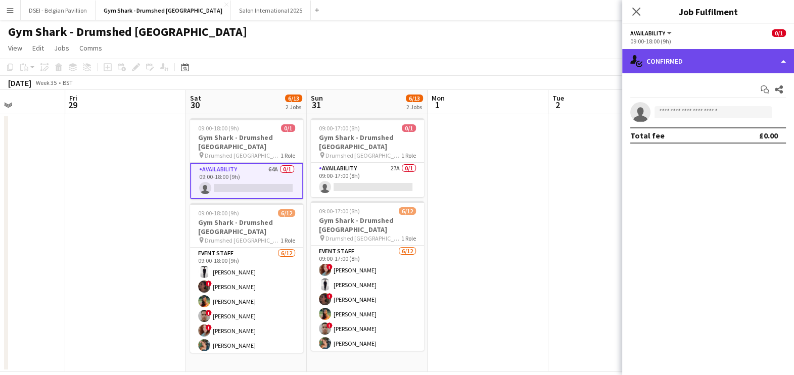
click at [711, 67] on div "single-neutral-actions-check-2 Confirmed" at bounding box center [708, 61] width 172 height 24
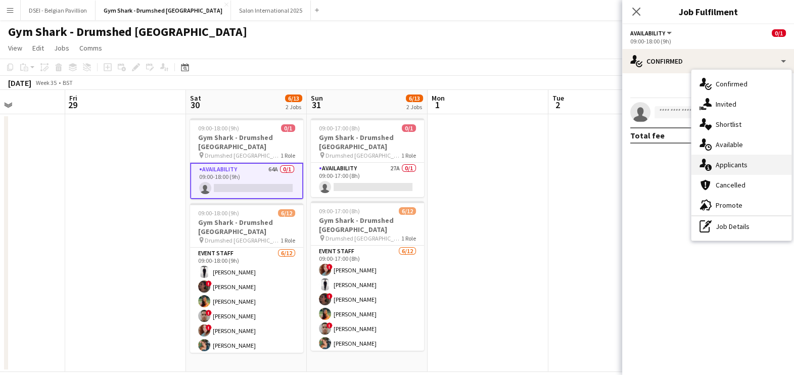
click at [761, 162] on div "single-neutral-actions-information Applicants" at bounding box center [741, 165] width 100 height 20
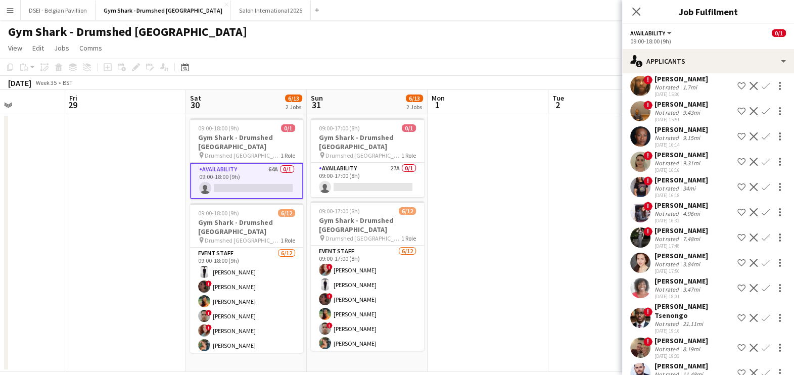
scroll to position [1255, 0]
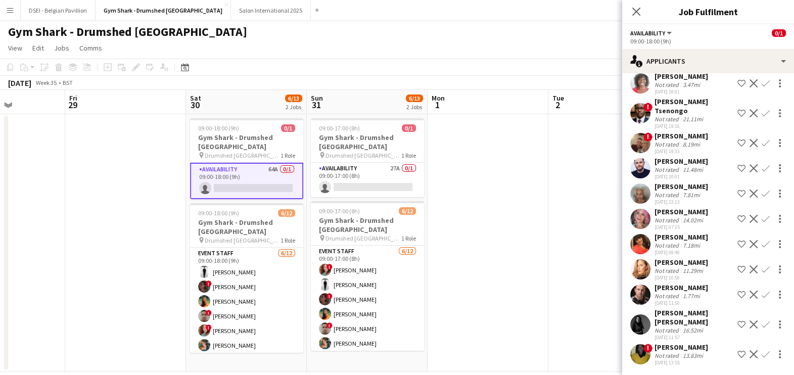
click at [657, 326] on div "Not rated" at bounding box center [667, 330] width 26 height 8
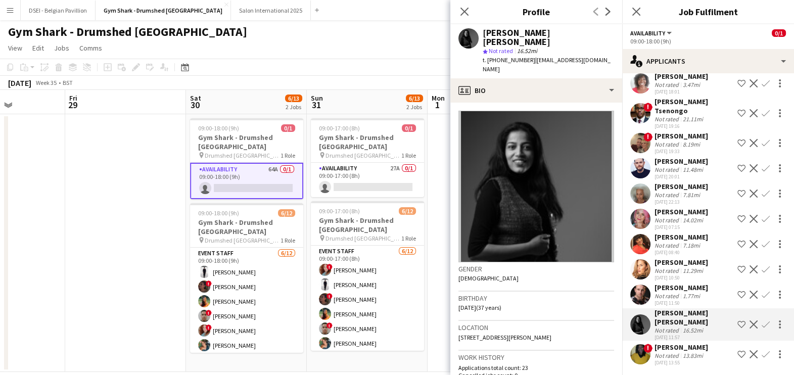
click at [656, 352] on div "Not rated" at bounding box center [667, 356] width 26 height 8
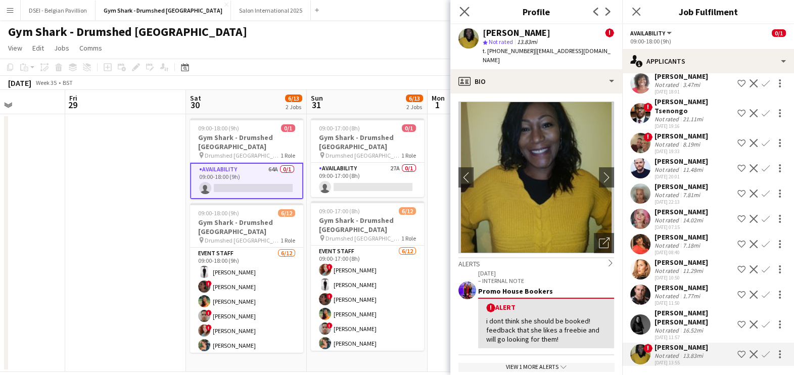
click at [464, 16] on app-icon "Close pop-in" at bounding box center [464, 12] width 15 height 15
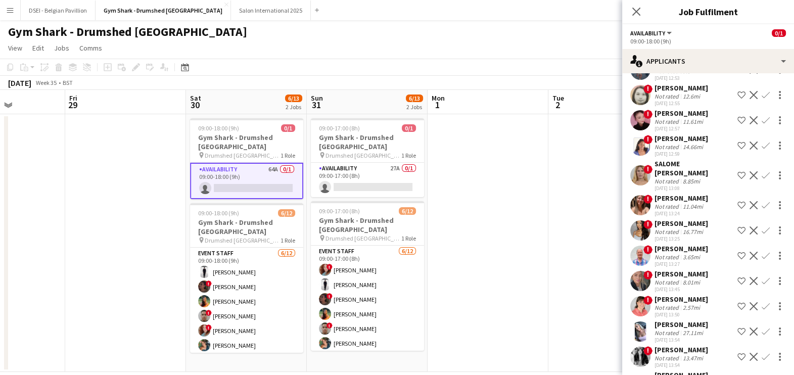
scroll to position [0, 0]
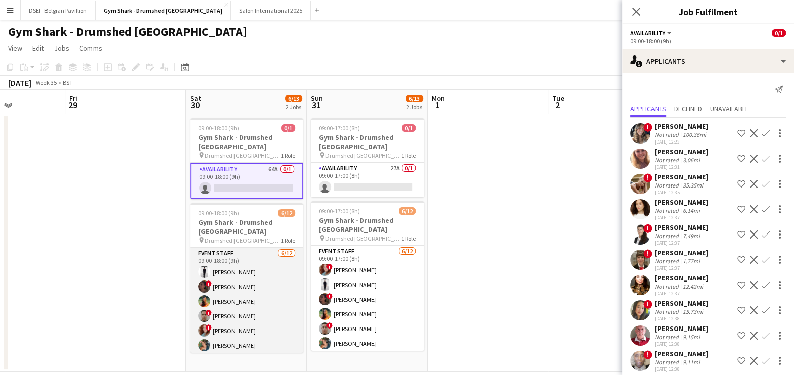
click at [250, 258] on app-card-role "Event Staff 6/12 09:00-18:00 (9h) Lee Hoy ! Charlotte Roberts Elle Pollock ! Bi…" at bounding box center [246, 345] width 113 height 195
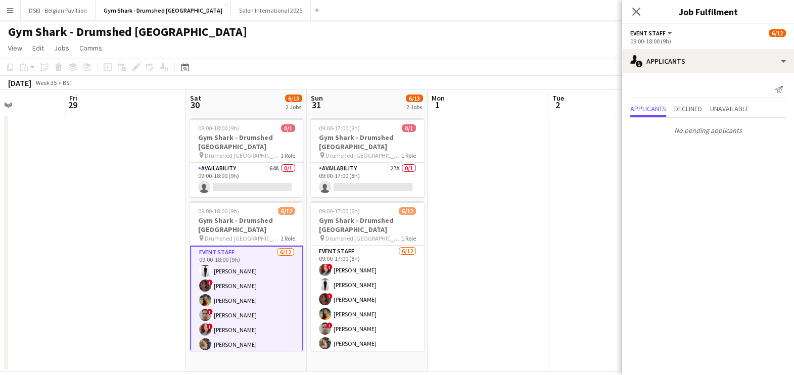
click at [263, 305] on app-card-role "Event Staff 6/12 09:00-18:00 (9h) Lee Hoy ! Charlotte Roberts Elle Pollock ! Bi…" at bounding box center [246, 344] width 113 height 198
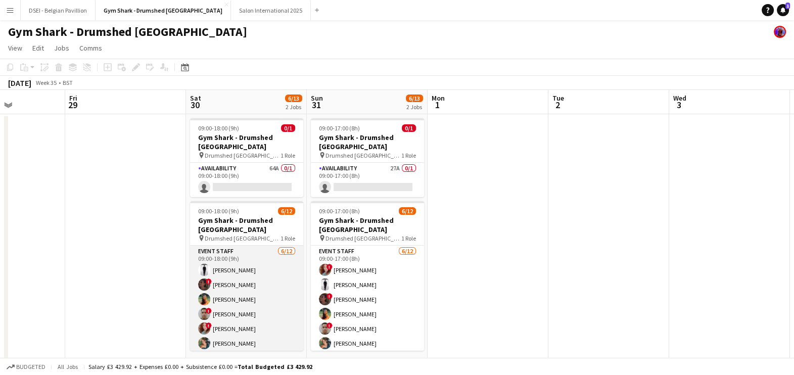
click at [263, 305] on app-card-role "Event Staff 6/12 09:00-18:00 (9h) Lee Hoy ! Charlotte Roberts Elle Pollock ! Bi…" at bounding box center [246, 342] width 113 height 195
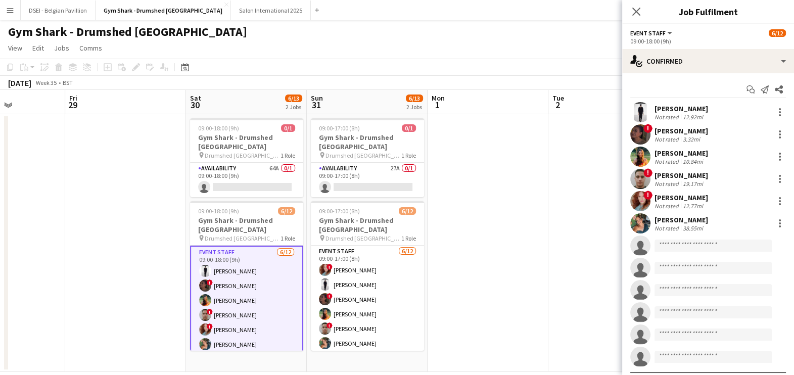
click at [498, 269] on app-date-cell at bounding box center [487, 243] width 121 height 258
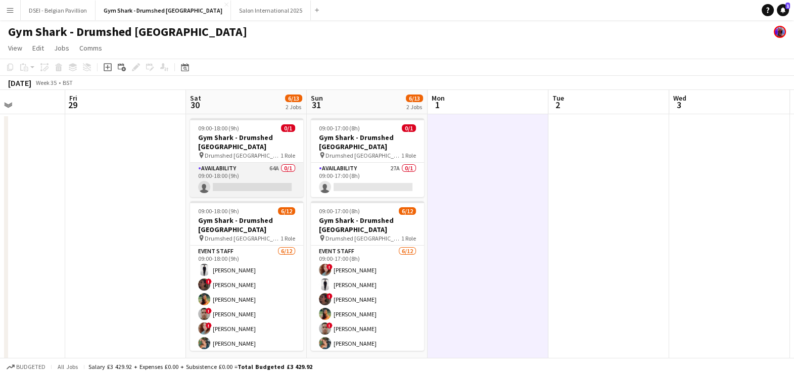
click at [209, 165] on app-card-role "Availability 64A 0/1 09:00-18:00 (9h) single-neutral-actions" at bounding box center [246, 180] width 113 height 34
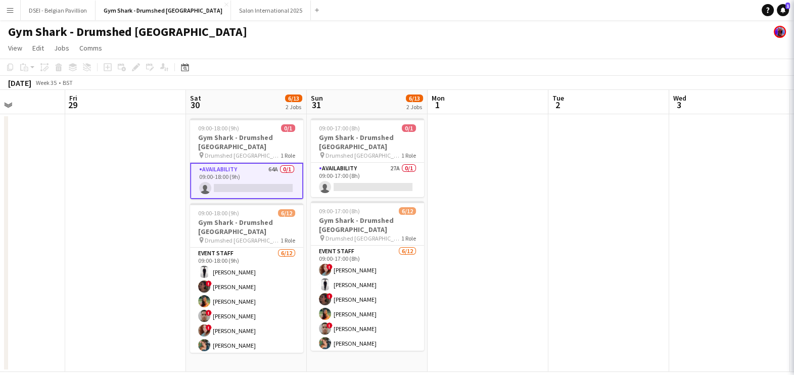
click at [601, 197] on app-date-cell at bounding box center [608, 243] width 121 height 258
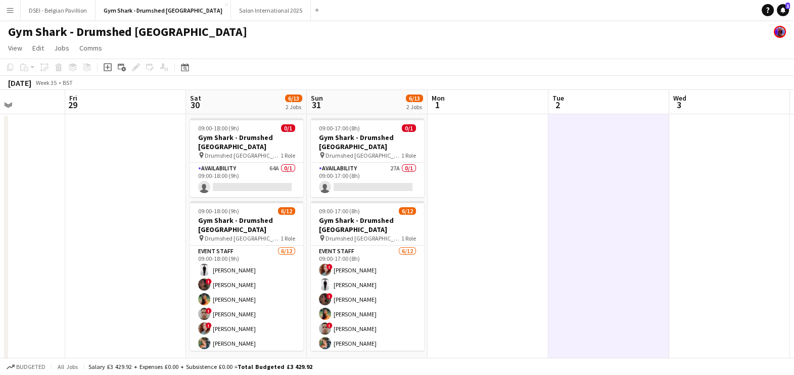
drag, startPoint x: 489, startPoint y: 230, endPoint x: 482, endPoint y: 228, distance: 7.0
click at [489, 230] on app-date-cell at bounding box center [487, 243] width 121 height 258
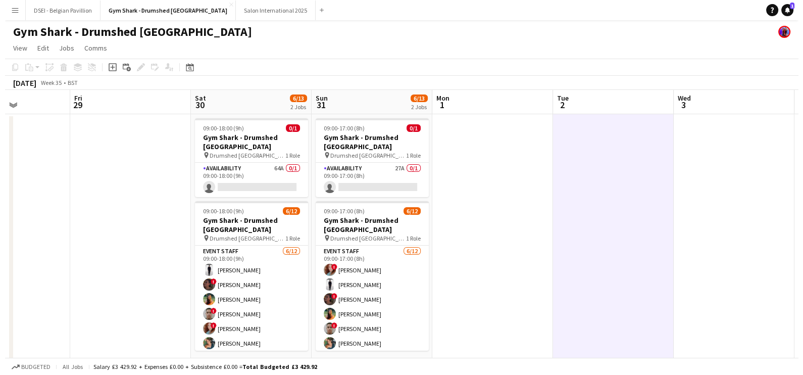
scroll to position [0, 297]
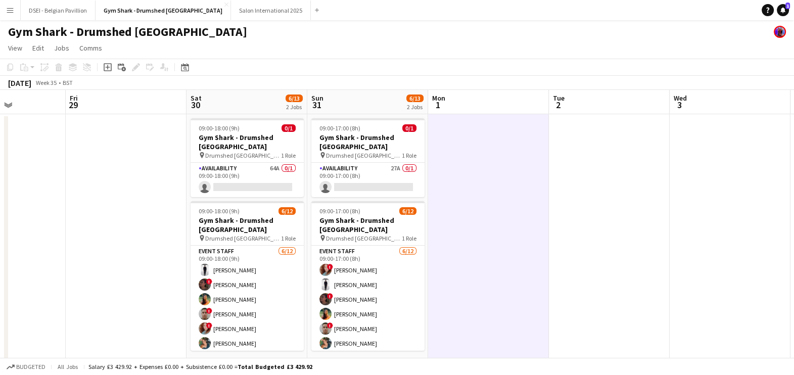
click at [0, 0] on app-icon "Close" at bounding box center [0, 0] width 0 height 0
click at [478, 241] on app-date-cell at bounding box center [488, 243] width 121 height 258
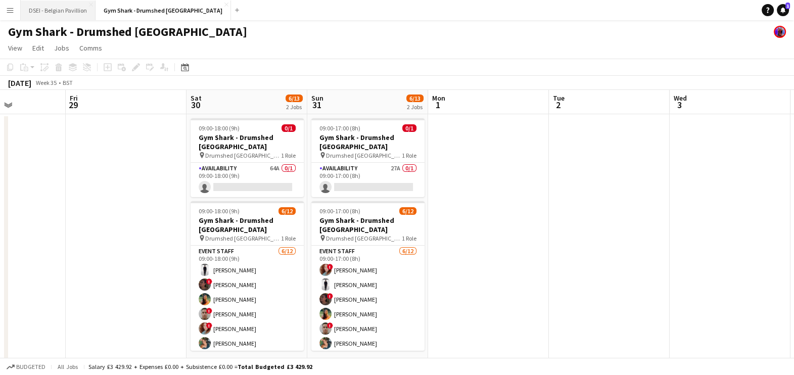
click at [32, 9] on button "DSEI - Belgian Pavillion Close" at bounding box center [58, 11] width 75 height 20
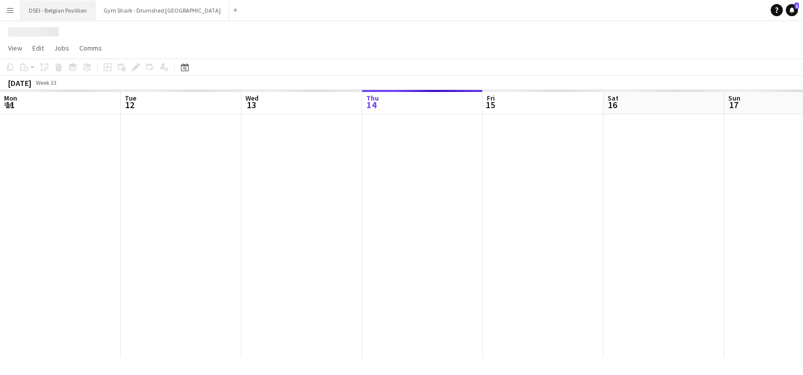
scroll to position [0, 241]
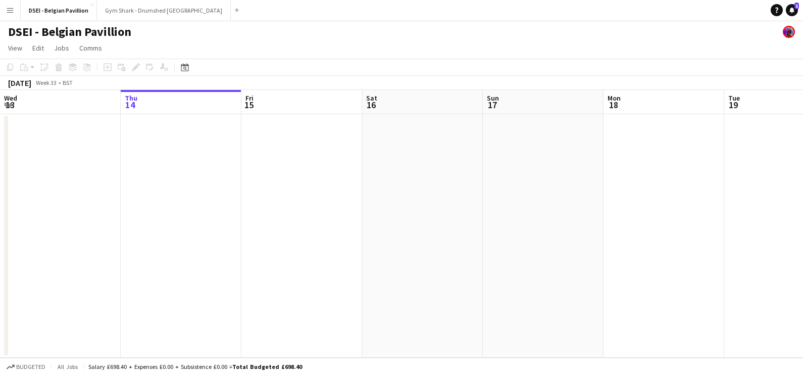
drag, startPoint x: 500, startPoint y: 252, endPoint x: 460, endPoint y: 203, distance: 63.9
click at [500, 252] on app-date-cell at bounding box center [543, 235] width 121 height 243
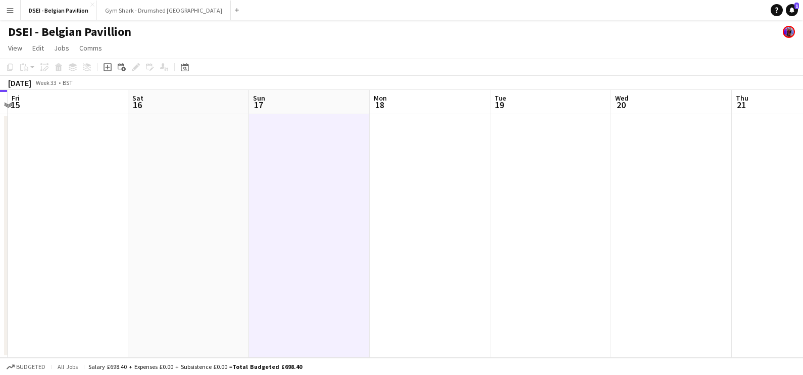
scroll to position [0, 398]
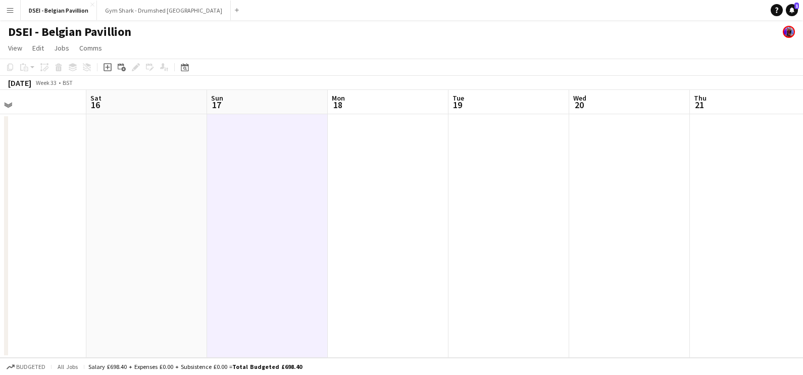
drag, startPoint x: 323, startPoint y: 183, endPoint x: 115, endPoint y: 169, distance: 208.6
click at [46, 181] on app-calendar-viewport "Tue 12 Wed 13 Thu 14 Fri 15 Sat 16 Sun 17 Mon 18 Tue 19 Wed 20 Thu 21 Fri 22 Sa…" at bounding box center [401, 224] width 803 height 268
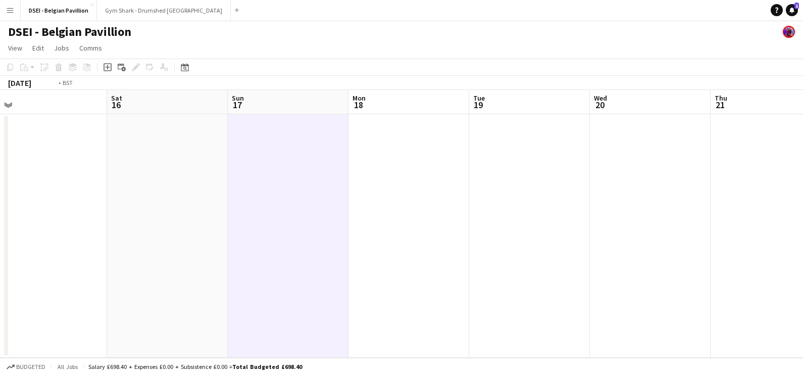
drag, startPoint x: 433, startPoint y: 160, endPoint x: 257, endPoint y: 149, distance: 176.6
click at [93, 154] on app-calendar-viewport "Tue 12 Wed 13 Thu 14 Fri 15 Sat 16 Sun 17 Mon 18 Tue 19 Wed 20 Thu 21 Fri 22 Sa…" at bounding box center [401, 224] width 803 height 268
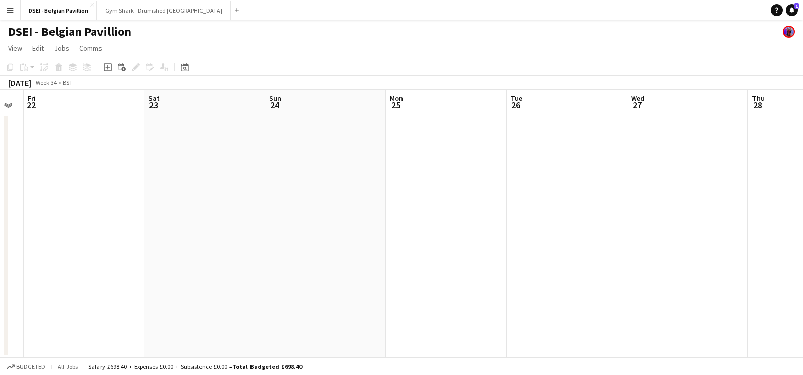
drag, startPoint x: 416, startPoint y: 160, endPoint x: 289, endPoint y: 140, distance: 128.7
click at [149, 145] on app-calendar-viewport "Tue 19 Wed 20 Thu 21 Fri 22 Sat 23 Sun 24 Mon 25 Tue 26 Wed 27 Thu 28 Fri 29 Sa…" at bounding box center [401, 224] width 803 height 268
drag, startPoint x: 630, startPoint y: 157, endPoint x: 318, endPoint y: 151, distance: 312.2
click at [128, 159] on app-calendar-viewport "Tue 19 Wed 20 Thu 21 Fri 22 Sat 23 Sun 24 Mon 25 Tue 26 Wed 27 Thu 28 Fri 29 Sa…" at bounding box center [401, 224] width 803 height 268
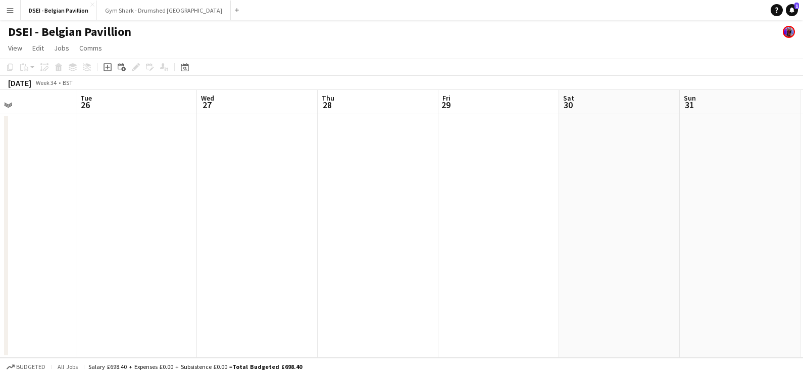
drag, startPoint x: 654, startPoint y: 162, endPoint x: 172, endPoint y: 159, distance: 481.9
click at [166, 159] on app-calendar-viewport "Sat 23 Sun 24 Mon 25 Tue 26 Wed 27 Thu 28 Fri 29 Sat 30 Sun 31 Mon 1 Tue 2 Wed 3" at bounding box center [401, 224] width 803 height 268
drag, startPoint x: 664, startPoint y: 179, endPoint x: 640, endPoint y: 175, distance: 24.6
click at [165, 175] on app-calendar-viewport "Sat 30 Sun 31 Mon 1 Tue 2 Wed 3 Thu 4 Fri 5 Sat 6 Sun 7 Mon 8 Tue 9 Wed 10" at bounding box center [401, 224] width 803 height 268
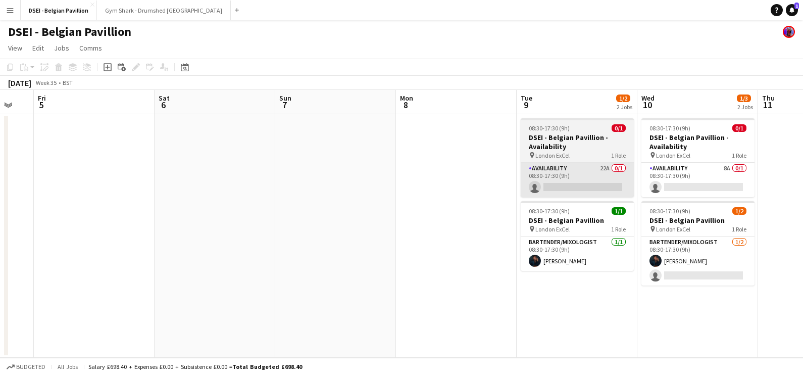
drag, startPoint x: 632, startPoint y: 179, endPoint x: 228, endPoint y: 182, distance: 404.1
click at [192, 186] on app-calendar-viewport "Mon 1 Tue 2 Wed 3 Thu 4 Fri 5 Sat 6 Sun 7 Mon 8 Tue 9 1/2 2 Jobs Wed 10 1/3 2 J…" at bounding box center [401, 224] width 803 height 268
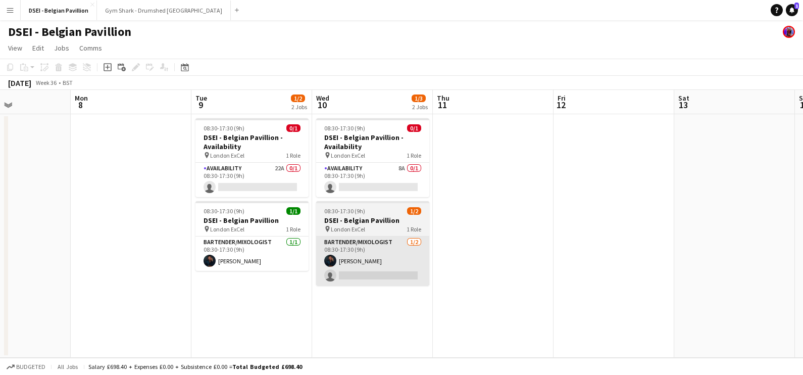
click at [385, 245] on app-card-role "Bartender/Mixologist 1/2 08:30-17:30 (9h) Gareth McLaughlin single-neutral-acti…" at bounding box center [372, 260] width 113 height 49
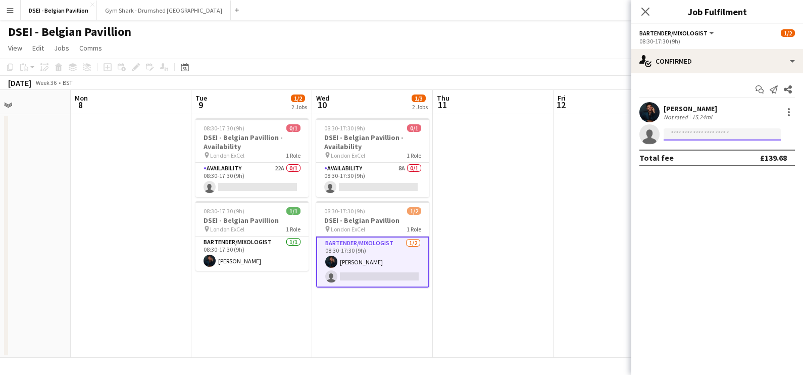
click at [704, 137] on input at bounding box center [722, 134] width 117 height 12
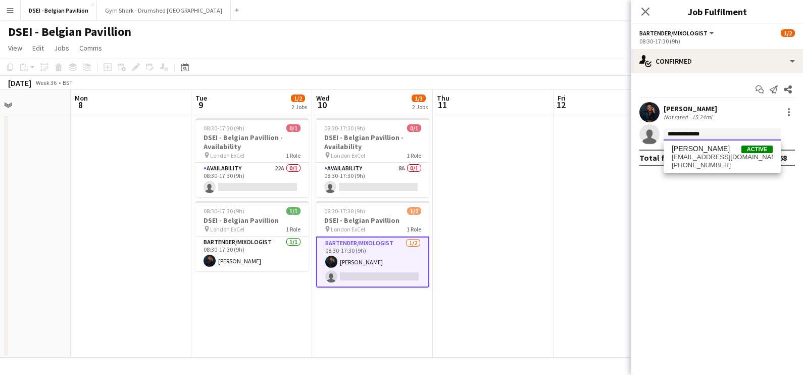
type input "**********"
drag, startPoint x: 680, startPoint y: 182, endPoint x: 683, endPoint y: 171, distance: 12.0
click at [679, 183] on mat-expansion-panel "**********" at bounding box center [717, 224] width 172 height 302
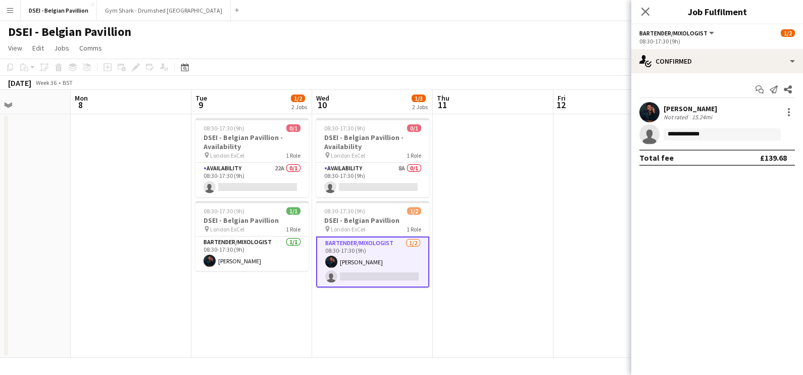
drag, startPoint x: 683, startPoint y: 169, endPoint x: 704, endPoint y: 134, distance: 41.0
click at [684, 169] on div "**********" at bounding box center [717, 123] width 172 height 101
click at [704, 134] on input "**********" at bounding box center [722, 134] width 117 height 12
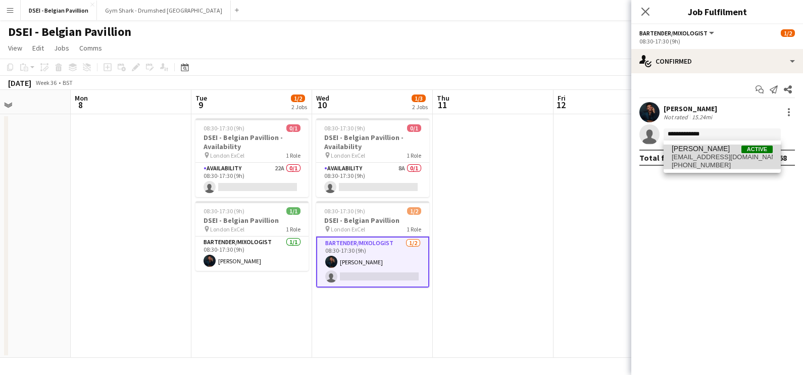
click at [722, 151] on span "james trundle Active" at bounding box center [722, 148] width 101 height 9
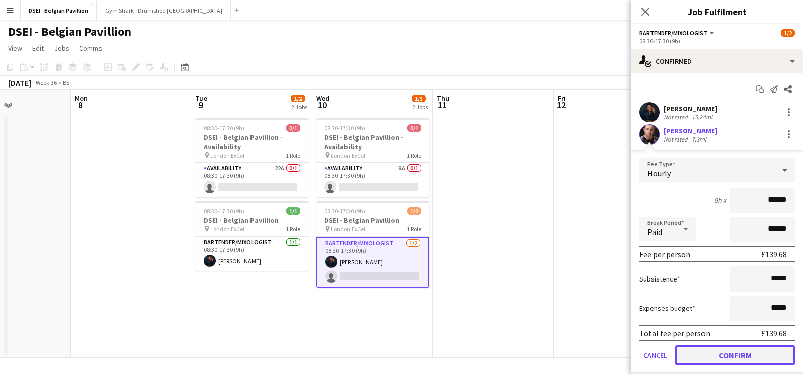
click at [735, 355] on button "Confirm" at bounding box center [735, 355] width 120 height 20
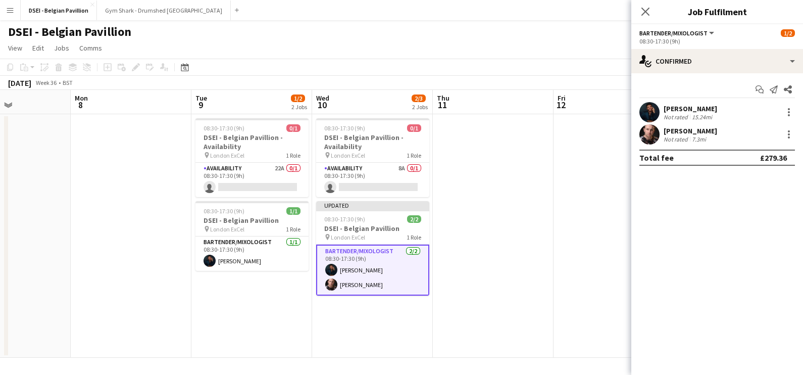
click at [591, 241] on app-date-cell at bounding box center [614, 235] width 121 height 243
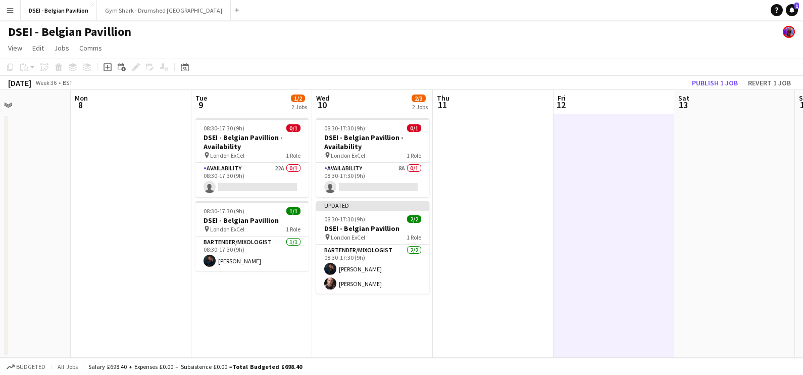
click at [565, 215] on app-date-cell at bounding box center [614, 235] width 121 height 243
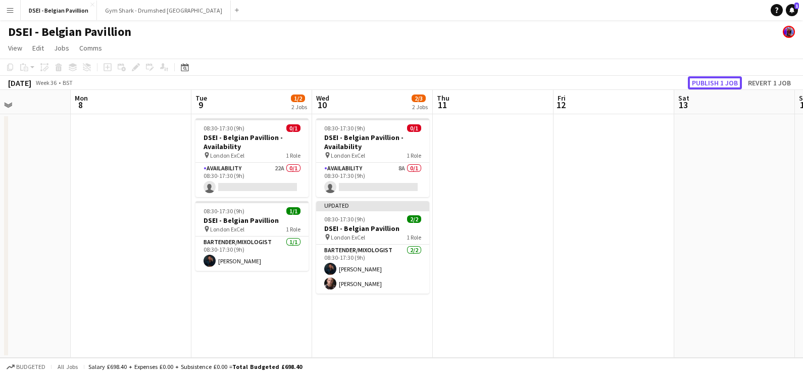
click at [707, 82] on button "Publish 1 job" at bounding box center [715, 82] width 54 height 13
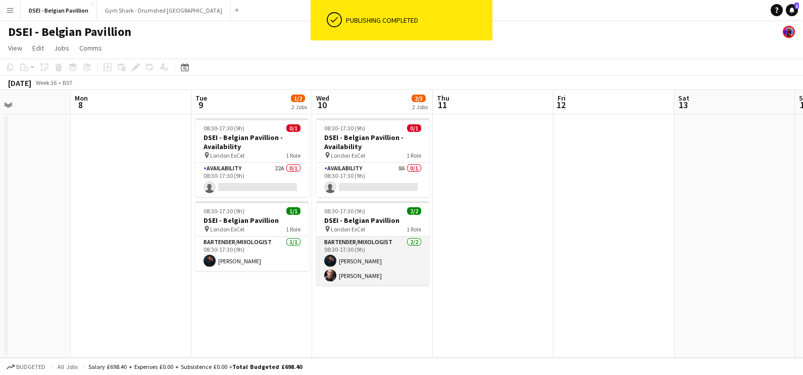
click at [343, 279] on app-card-role "Bartender/Mixologist 2/2 08:30-17:30 (9h) Gareth McLaughlin james trundle" at bounding box center [372, 260] width 113 height 49
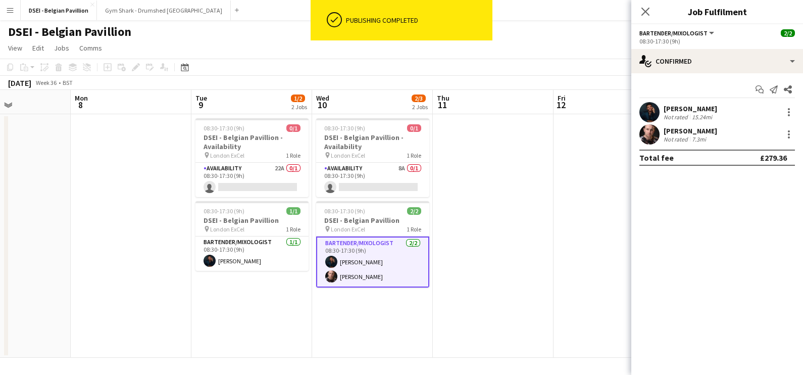
click at [710, 107] on div "Gareth McLaughlin" at bounding box center [691, 108] width 54 height 9
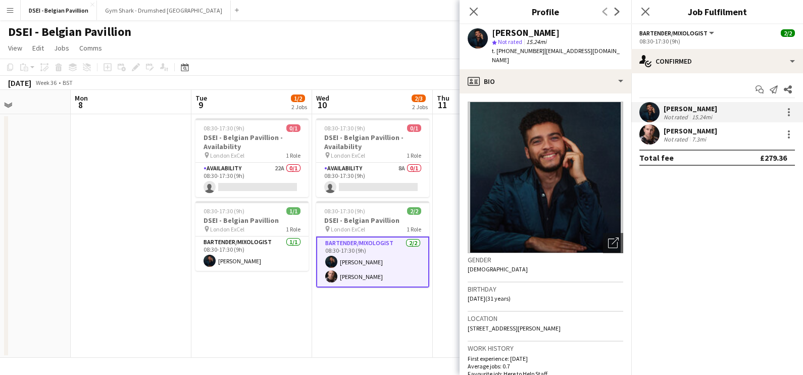
drag, startPoint x: 606, startPoint y: 53, endPoint x: 539, endPoint y: 56, distance: 67.2
click at [539, 56] on app-profile-header "Gareth McLaughlin star Not rated 15.24mi t. +447950205029 | geemclarf@gmail.com" at bounding box center [546, 46] width 172 height 45
copy span "geemclarf@gmail.com"
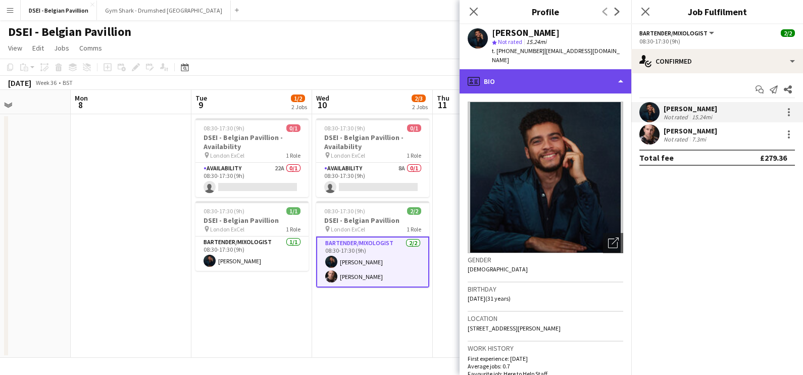
click at [577, 82] on div "profile Bio" at bounding box center [546, 81] width 172 height 24
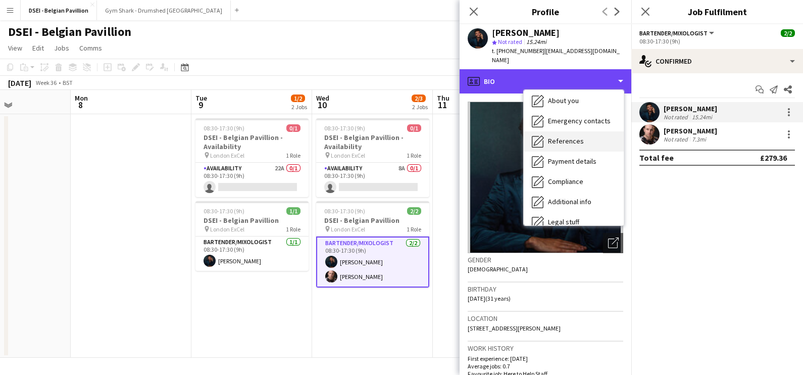
scroll to position [64, 0]
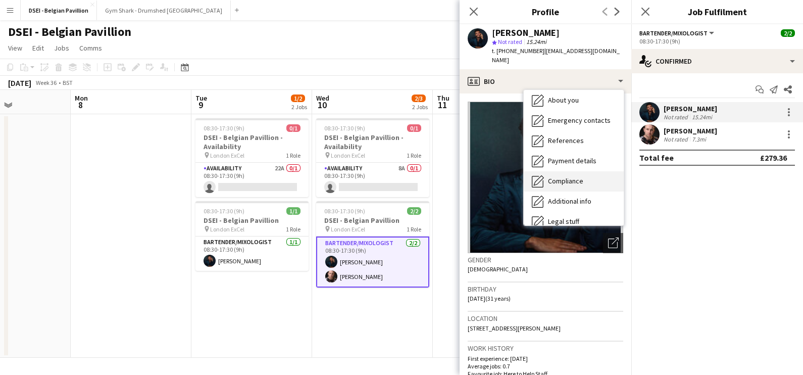
click at [558, 176] on span "Compliance" at bounding box center [565, 180] width 35 height 9
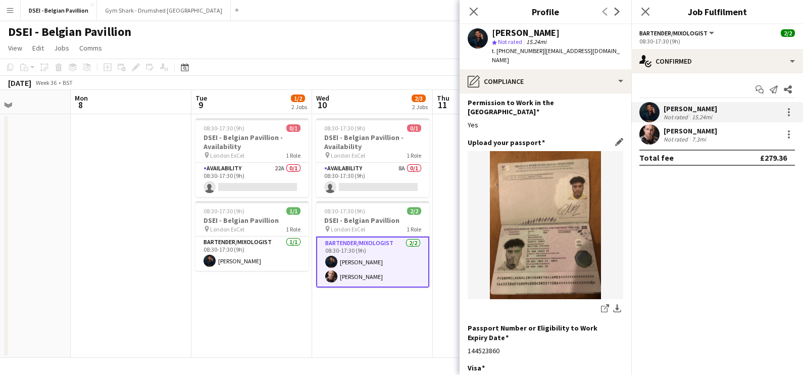
scroll to position [35, 0]
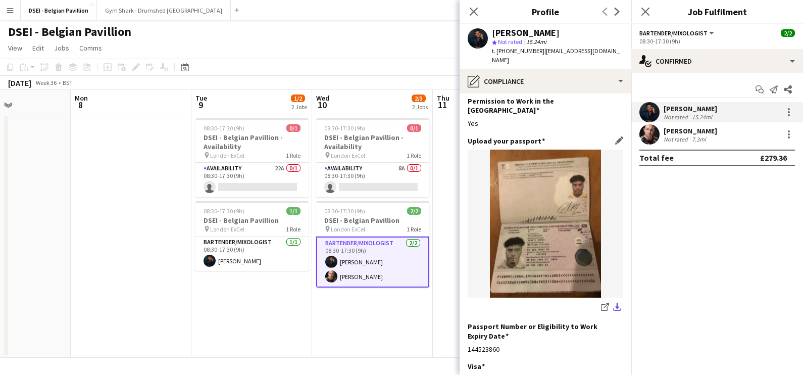
click at [613, 303] on app-icon "download-bottom" at bounding box center [617, 308] width 8 height 10
click at [601, 303] on icon "share-external-link-1" at bounding box center [605, 307] width 8 height 8
click at [613, 303] on app-icon "download-bottom" at bounding box center [617, 308] width 8 height 10
click at [476, 8] on icon at bounding box center [474, 12] width 10 height 10
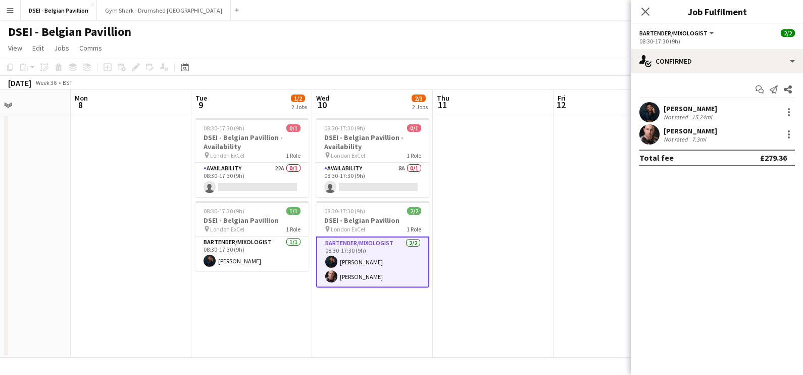
drag, startPoint x: 538, startPoint y: 246, endPoint x: 546, endPoint y: 240, distance: 10.0
click at [546, 240] on app-calendar-viewport "Fri 5 Sat 6 Sun 7 Mon 8 Tue 9 1/2 2 Jobs Wed 10 2/3 2 Jobs Thu 11 Fri 12 Sat 13…" at bounding box center [401, 224] width 803 height 268
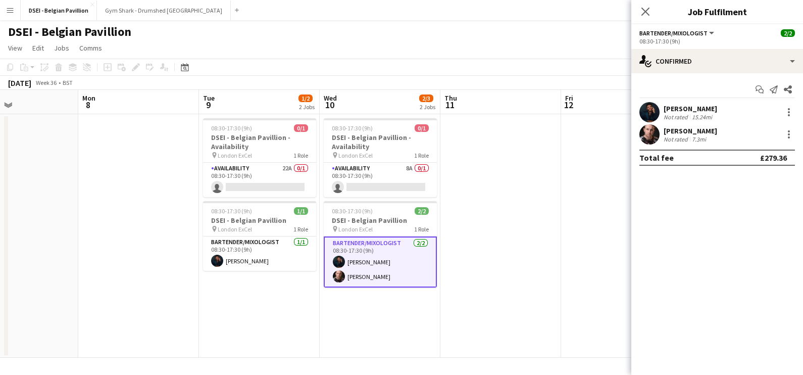
click at [671, 154] on div "Total fee £279.36" at bounding box center [717, 158] width 156 height 16
click at [672, 134] on div "james trundle Not rated 7.3mi" at bounding box center [691, 134] width 54 height 17
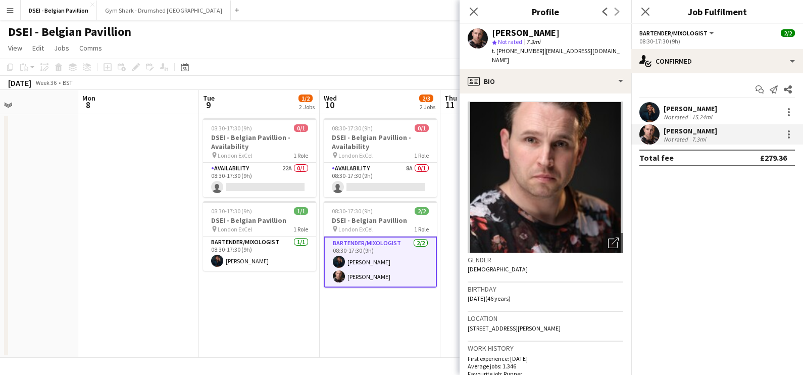
click at [737, 121] on div "Gareth McLaughlin Not rated 15.24mi" at bounding box center [717, 112] width 172 height 20
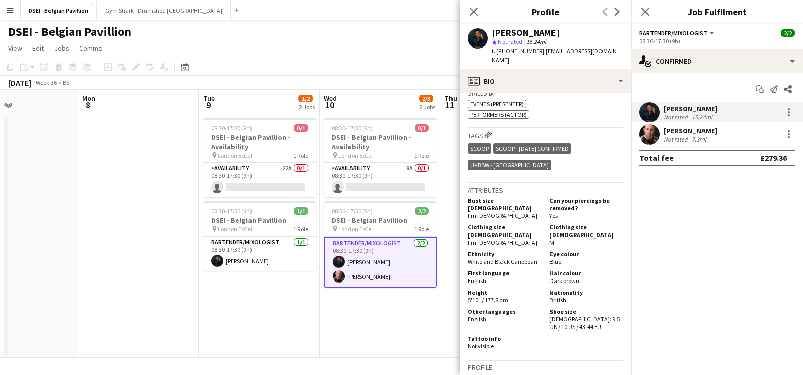
scroll to position [647, 0]
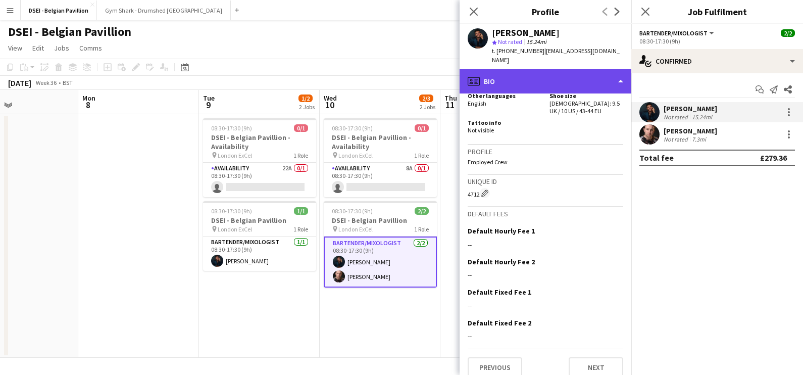
click at [543, 71] on div "profile Bio" at bounding box center [546, 81] width 172 height 24
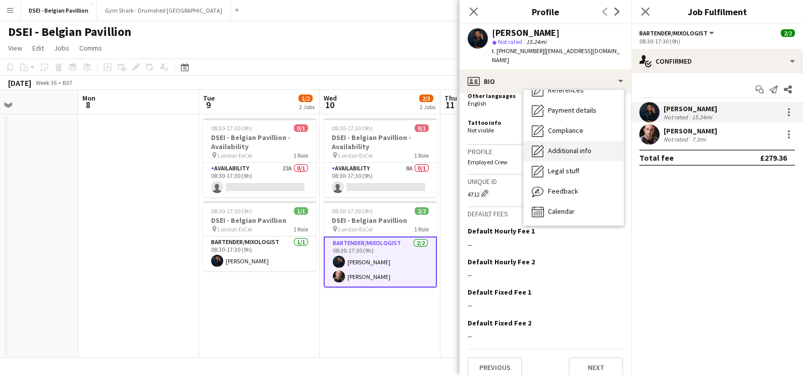
scroll to position [0, 0]
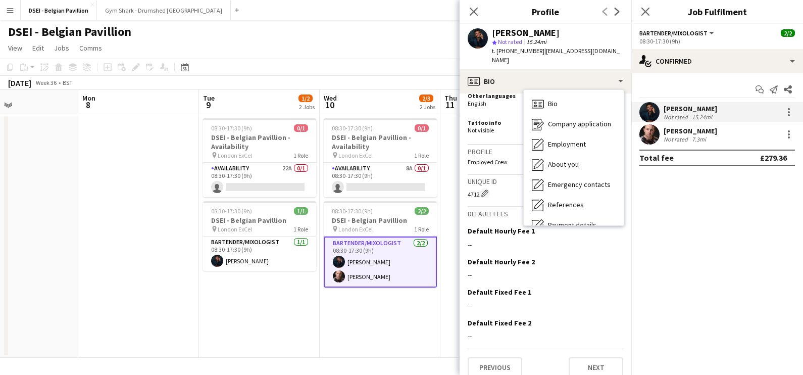
click at [581, 94] on div "Bio Bio" at bounding box center [574, 104] width 100 height 20
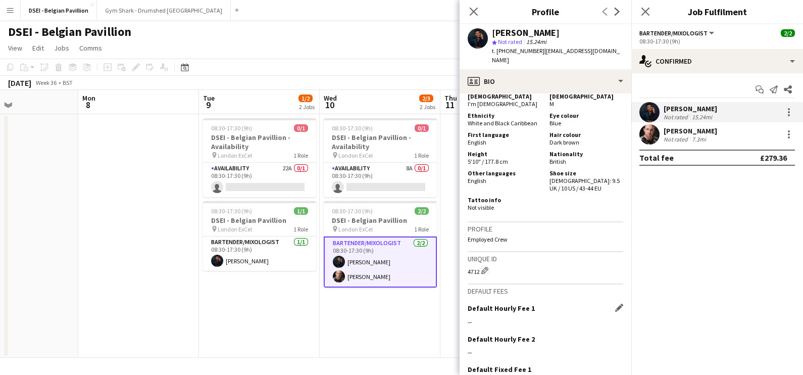
scroll to position [521, 0]
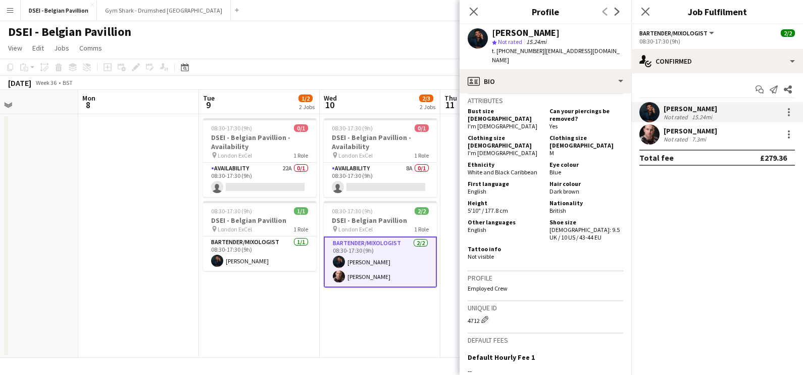
click at [455, 361] on app-board "DSEI - Belgian Pavillion View Day view expanded Day view collapsed Month view D…" at bounding box center [401, 197] width 803 height 355
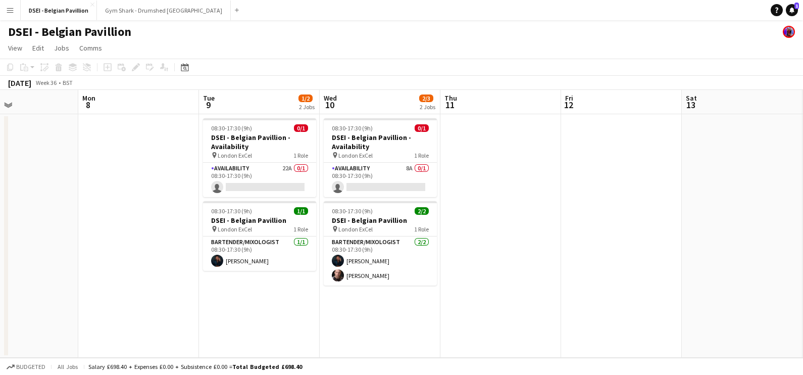
click at [618, 239] on app-date-cell at bounding box center [621, 235] width 121 height 243
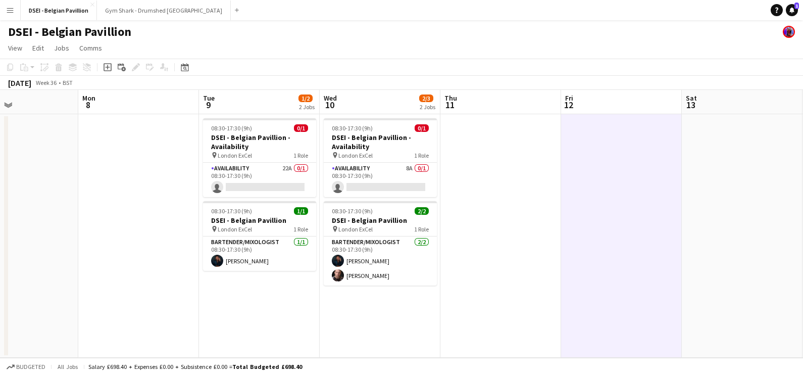
click at [542, 275] on app-date-cell at bounding box center [500, 235] width 121 height 243
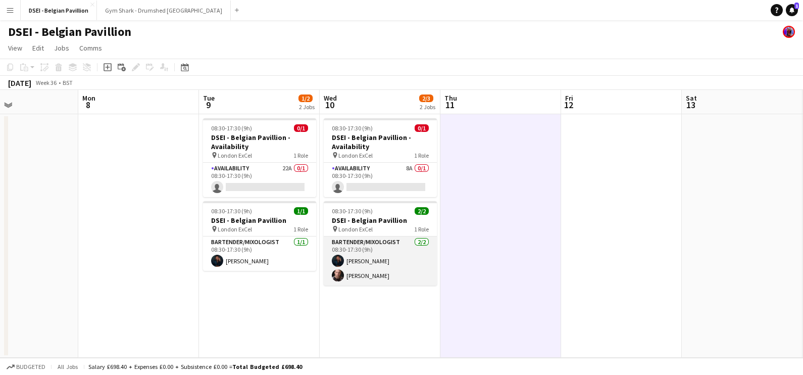
click at [380, 263] on app-card-role "Bartender/Mixologist 2/2 08:30-17:30 (9h) Gareth McLaughlin james trundle" at bounding box center [380, 260] width 113 height 49
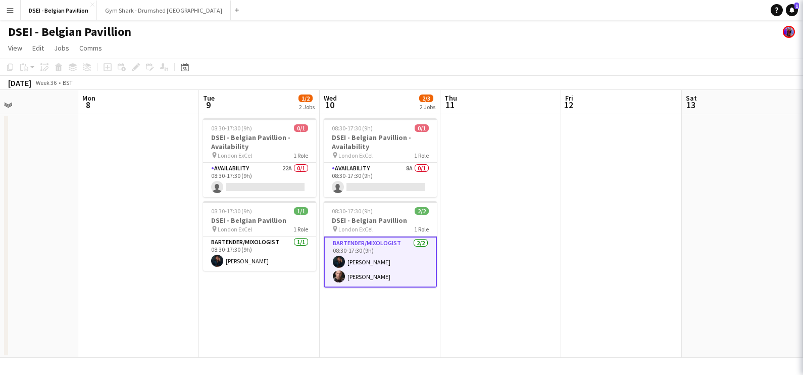
scroll to position [0, 285]
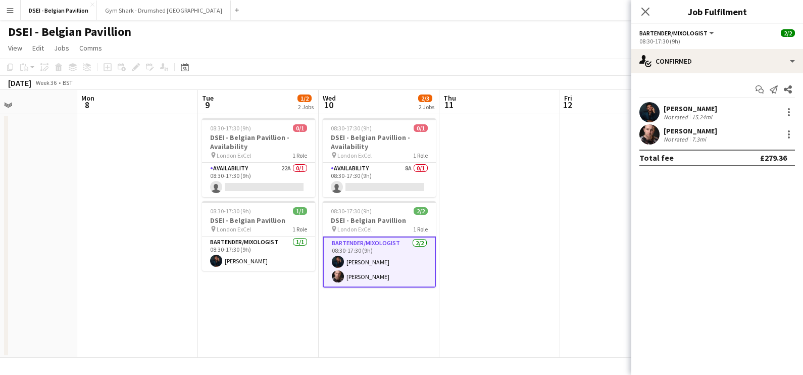
click at [740, 141] on div "james trundle Not rated 7.3mi" at bounding box center [717, 134] width 172 height 20
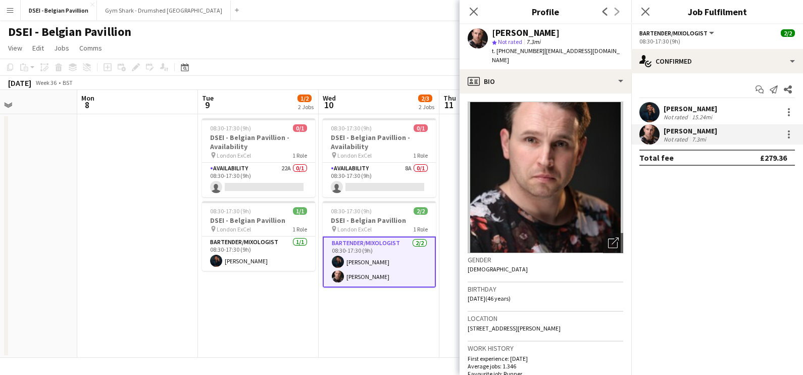
drag, startPoint x: 538, startPoint y: 48, endPoint x: 619, endPoint y: 52, distance: 81.4
click at [619, 52] on app-profile-header "james trundle star Not rated 7.3mi t. +447749917702 | jamestrundle79@gmail.com" at bounding box center [546, 46] width 172 height 45
copy span "jamestrundle79@gmail.com"
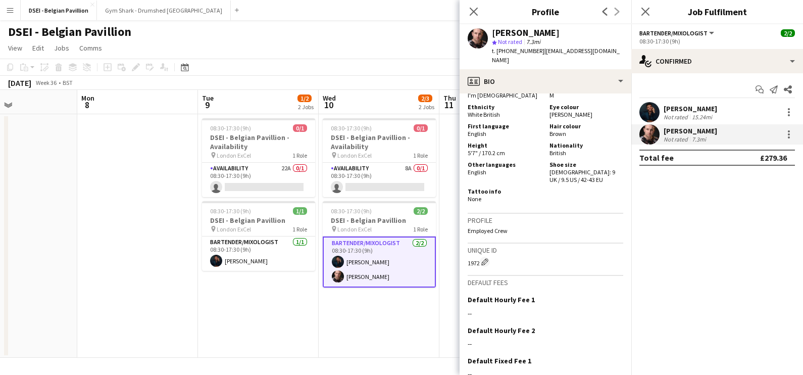
scroll to position [564, 0]
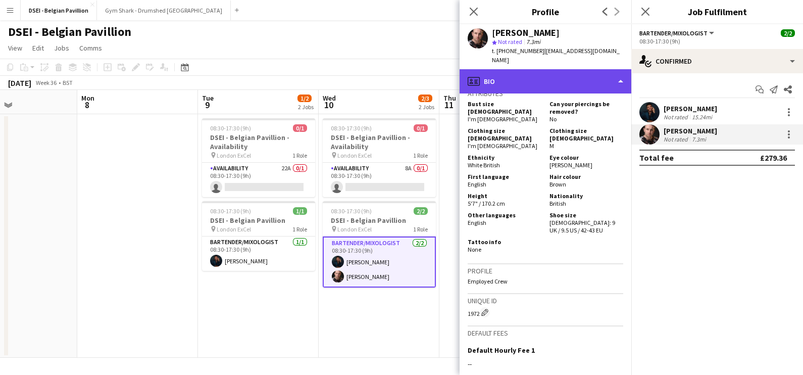
click at [550, 69] on div "profile Bio" at bounding box center [546, 81] width 172 height 24
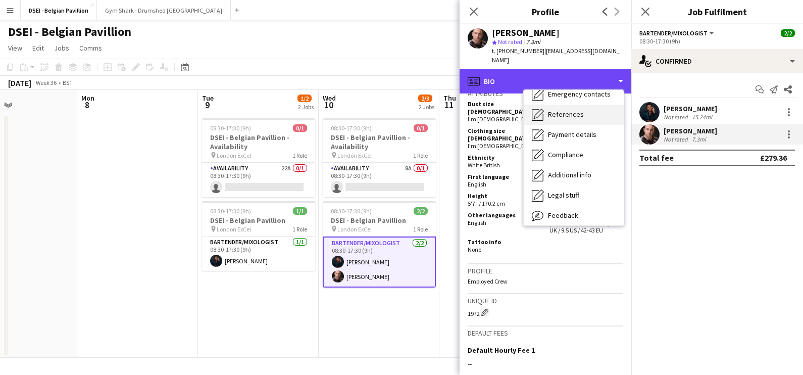
scroll to position [91, 0]
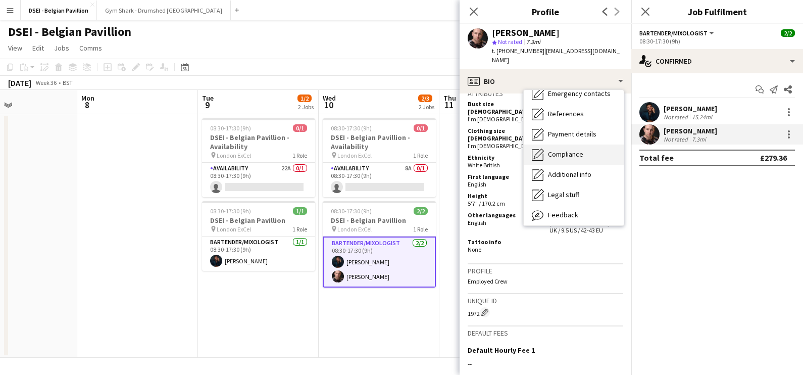
click at [561, 150] on span "Compliance" at bounding box center [565, 154] width 35 height 9
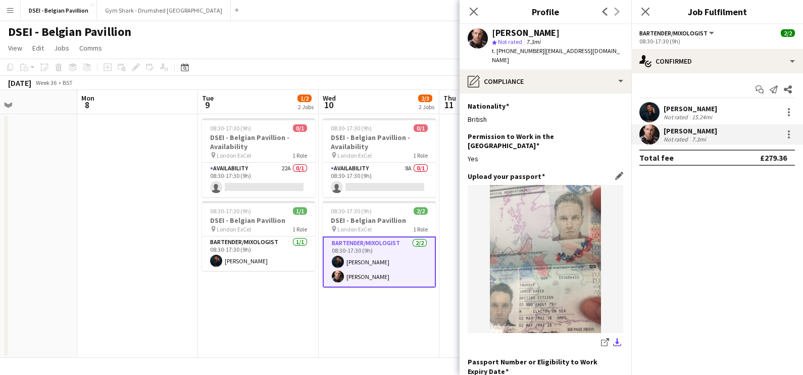
click at [613, 338] on app-icon "download-bottom" at bounding box center [617, 343] width 8 height 10
click at [611, 337] on button "download-bottom" at bounding box center [617, 343] width 12 height 12
click at [467, 10] on app-icon "Close pop-in" at bounding box center [474, 12] width 15 height 15
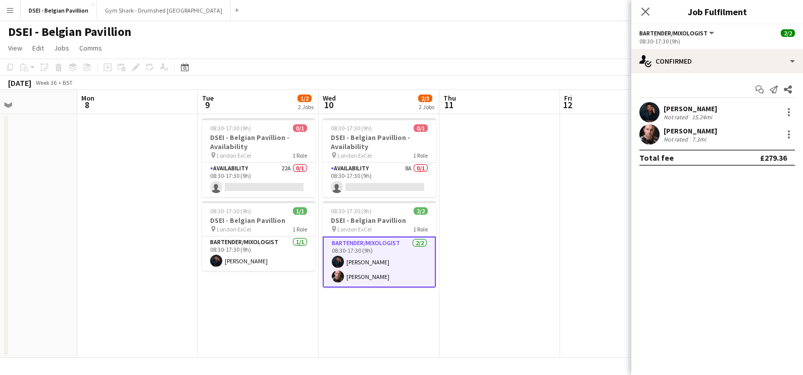
click at [493, 198] on app-date-cell at bounding box center [499, 235] width 121 height 243
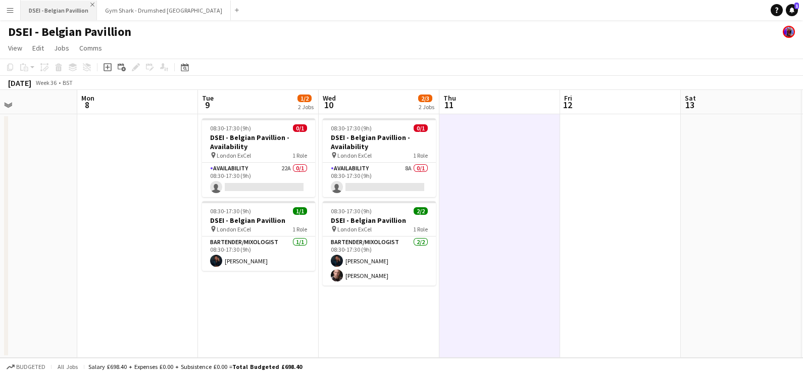
click at [93, 5] on app-icon "Close" at bounding box center [92, 5] width 4 height 4
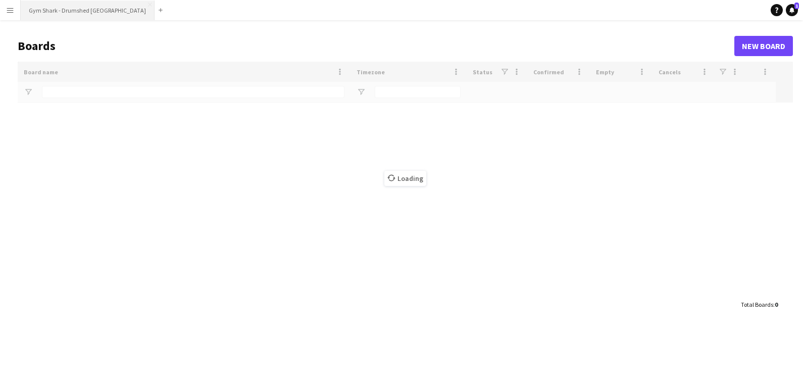
click at [57, 6] on button "Gym Shark - Drumshed London Close" at bounding box center [88, 11] width 134 height 20
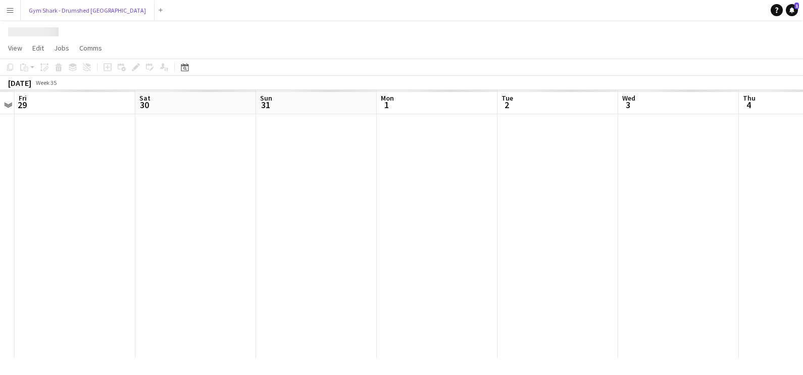
scroll to position [0, 348]
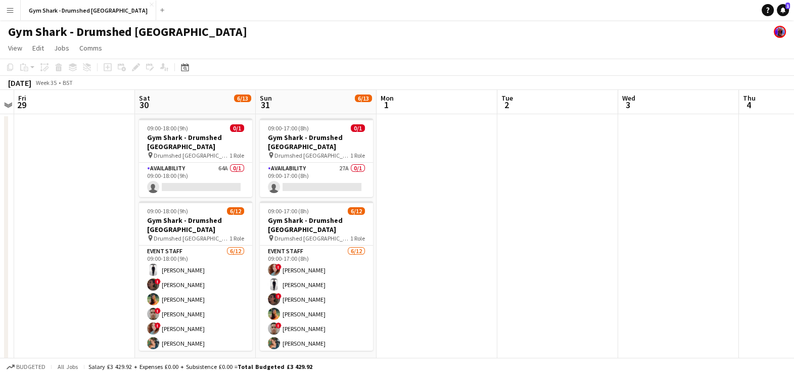
click at [443, 281] on app-date-cell at bounding box center [436, 243] width 121 height 258
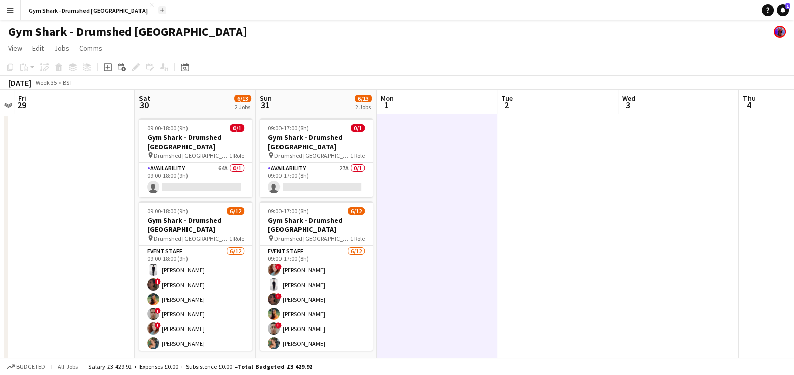
click at [158, 12] on button "Add" at bounding box center [162, 10] width 8 height 8
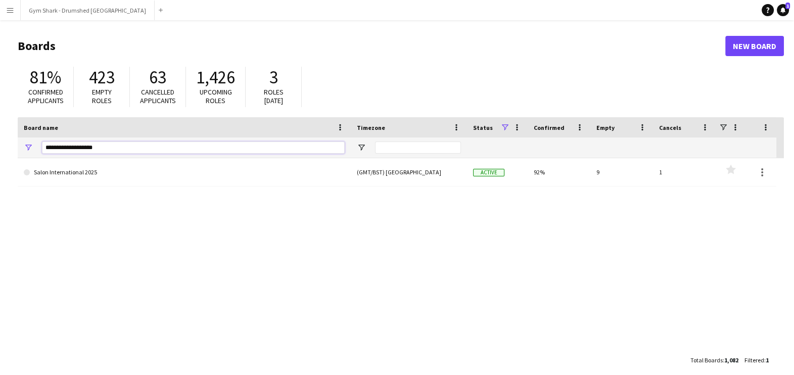
drag, startPoint x: 135, startPoint y: 142, endPoint x: 10, endPoint y: 143, distance: 125.3
click at [11, 143] on main "Boards New Board 81% Confirmed applicants 423 Empty roles 63 Cancelled applican…" at bounding box center [397, 202] width 794 height 365
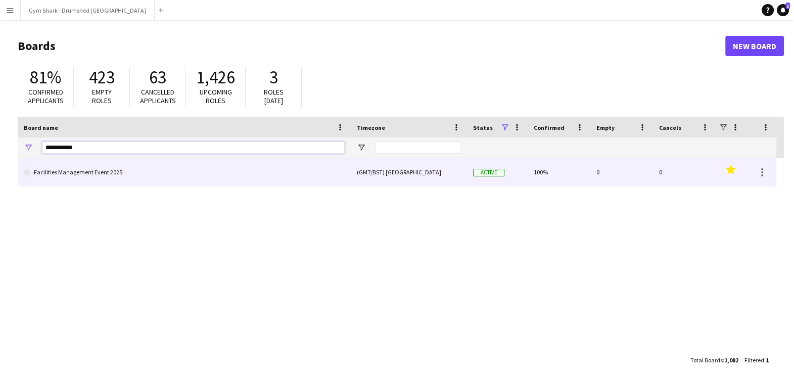
type input "**********"
click at [86, 172] on link "Facilities Management Event 2025" at bounding box center [184, 172] width 321 height 28
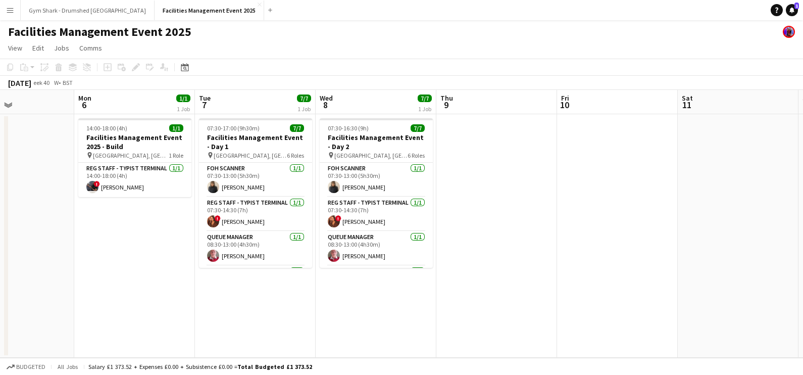
scroll to position [0, 289]
click at [124, 183] on app-card-role "Reg Staff - Typist Terminal 1/1 14:00-18:00 (4h) ! Dean Lewis" at bounding box center [133, 180] width 113 height 34
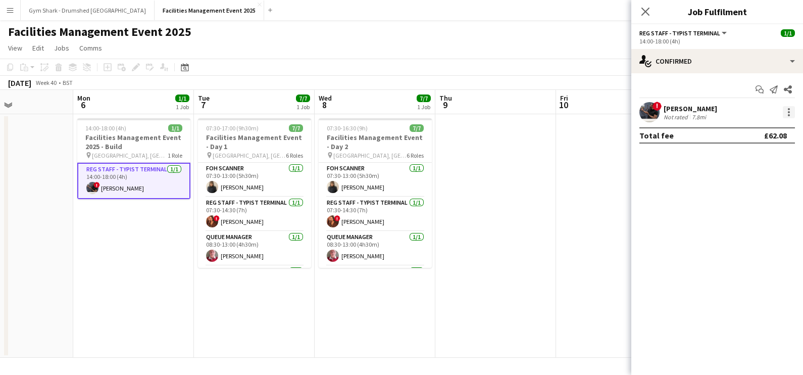
click at [791, 114] on div at bounding box center [789, 112] width 12 height 12
click at [744, 63] on div at bounding box center [401, 187] width 803 height 375
click at [785, 116] on div at bounding box center [789, 112] width 12 height 12
click at [718, 76] on div at bounding box center [401, 187] width 803 height 375
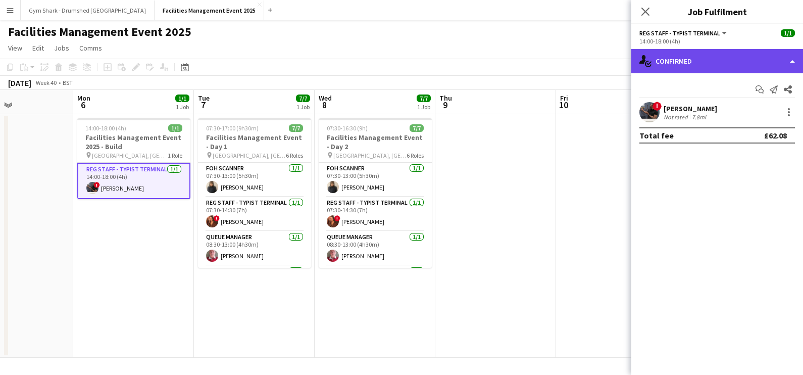
click at [716, 68] on div "single-neutral-actions-check-2 Confirmed" at bounding box center [717, 61] width 172 height 24
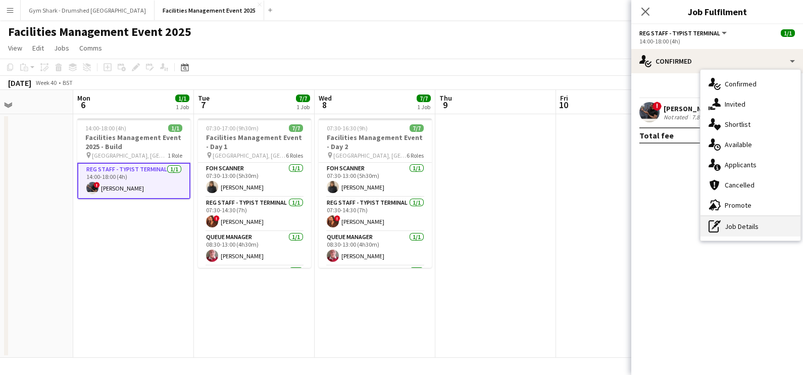
click at [752, 217] on div "pen-write Job Details" at bounding box center [751, 226] width 100 height 20
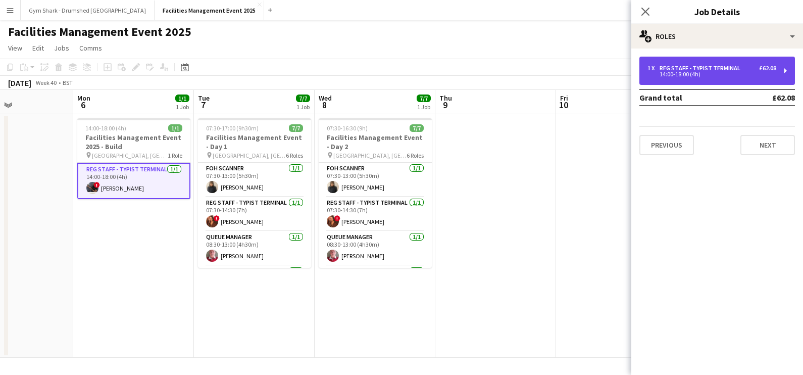
click at [672, 78] on div "1 x Reg Staff - Typist Terminal £62.08 14:00-18:00 (4h)" at bounding box center [717, 71] width 156 height 28
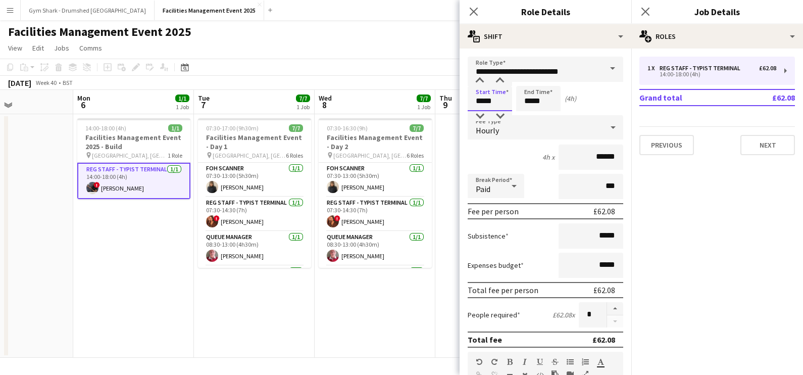
click at [499, 98] on input "*****" at bounding box center [490, 98] width 44 height 25
click at [480, 109] on input "*****" at bounding box center [490, 98] width 44 height 25
type input "*****"
click at [481, 113] on div at bounding box center [480, 116] width 20 height 10
click at [425, 317] on app-date-cell "07:30-16:30 (9h) 7/7 Facilities Management Event - Day 2 pin Business Design Ce…" at bounding box center [375, 235] width 121 height 243
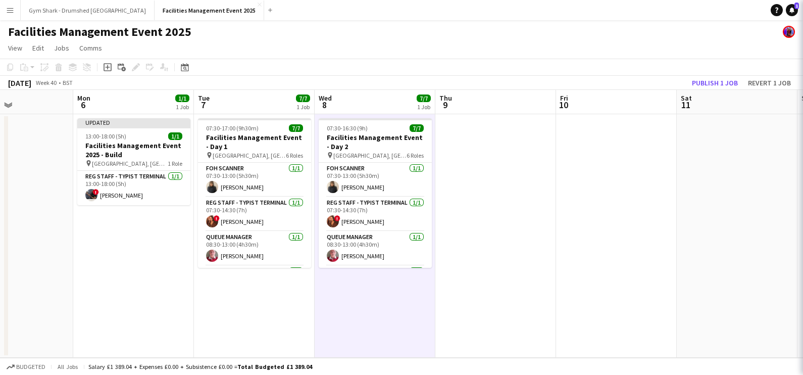
scroll to position [0, 288]
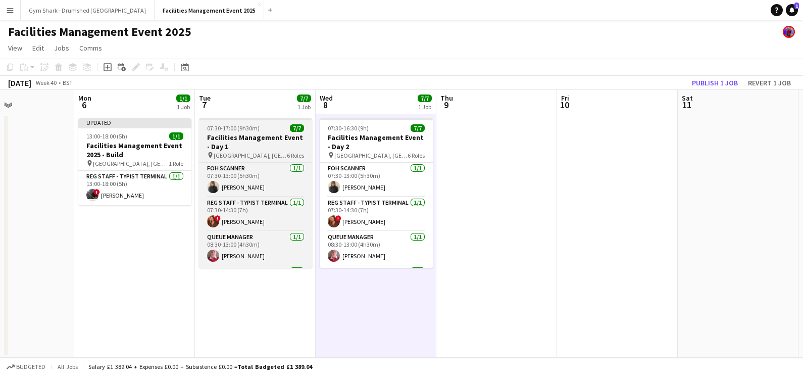
click at [221, 137] on h3 "Facilities Management Event - Day 1" at bounding box center [255, 142] width 113 height 18
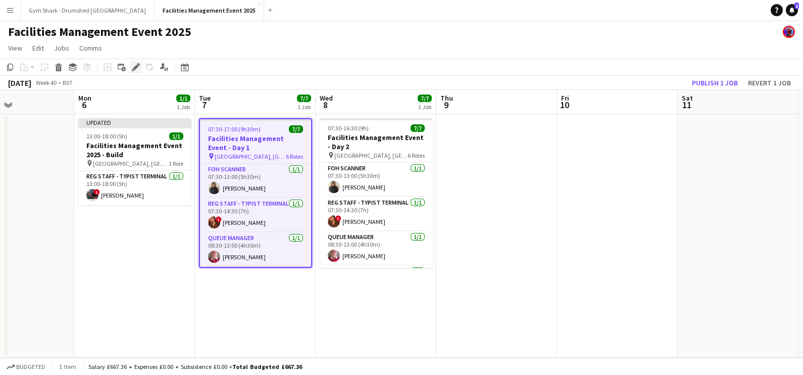
click at [134, 70] on icon "Edit" at bounding box center [136, 67] width 8 height 8
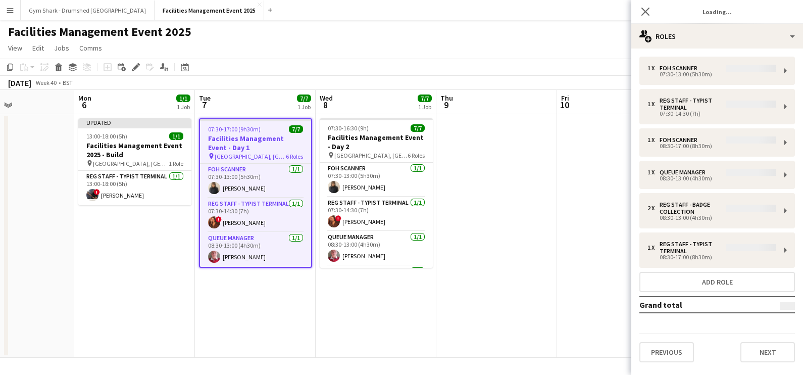
click at [741, 69] on div "1 x FOH Scanner 07:30-13:00 (5h30m) 1 x Reg Staff - Typist Terminal 07:30-14:30…" at bounding box center [717, 210] width 172 height 306
click at [692, 71] on div "1 x FOH Scanner 07:30-13:00 (5h30m) 1 x Reg Staff - Typist Terminal 07:30-14:30…" at bounding box center [717, 210] width 172 height 306
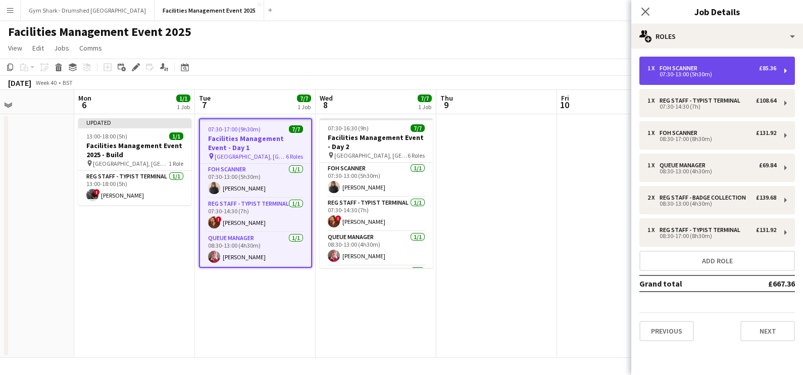
click at [687, 76] on div "07:30-13:00 (5h30m)" at bounding box center [712, 74] width 129 height 5
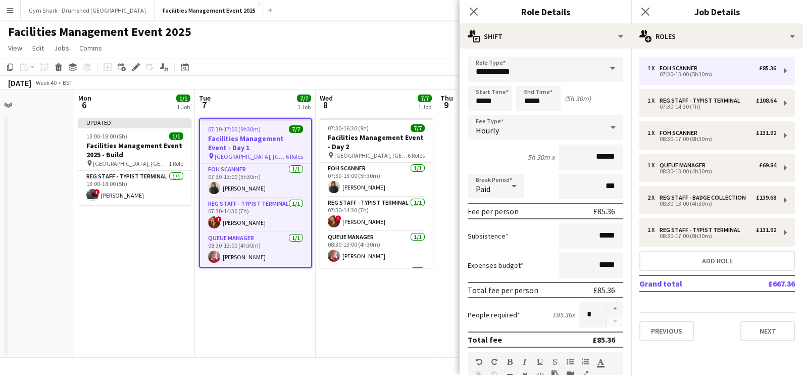
click at [457, 225] on app-date-cell at bounding box center [496, 235] width 121 height 243
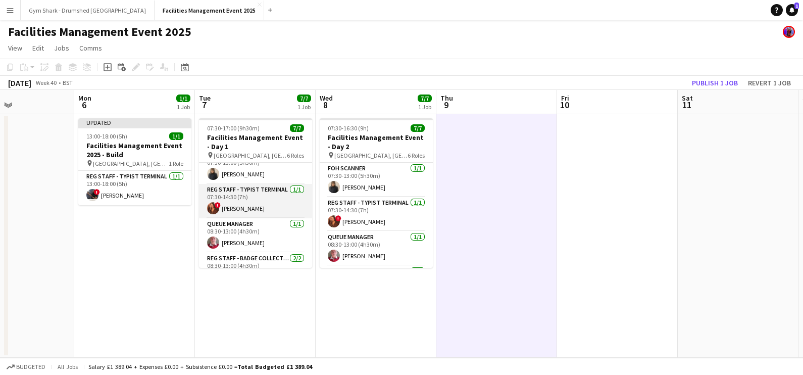
scroll to position [0, 0]
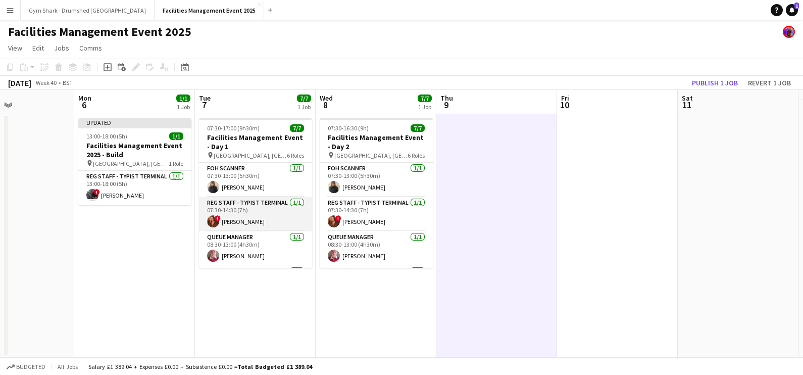
click at [253, 218] on app-card-role "Reg Staff - Typist Terminal 1/1 07:30-14:30 (7h) ! Iryna Ganzha" at bounding box center [255, 214] width 113 height 34
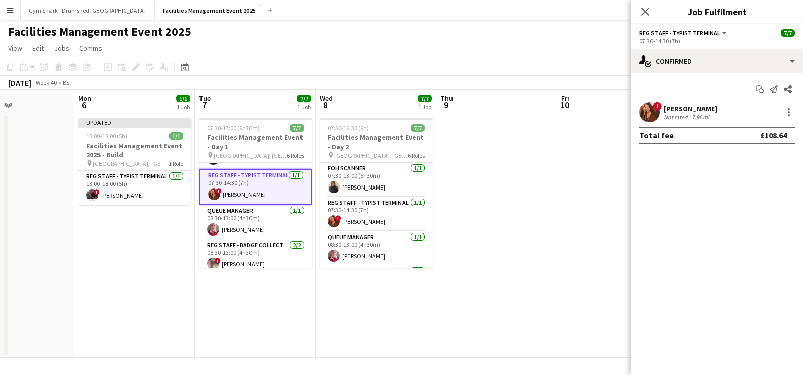
scroll to position [32, 0]
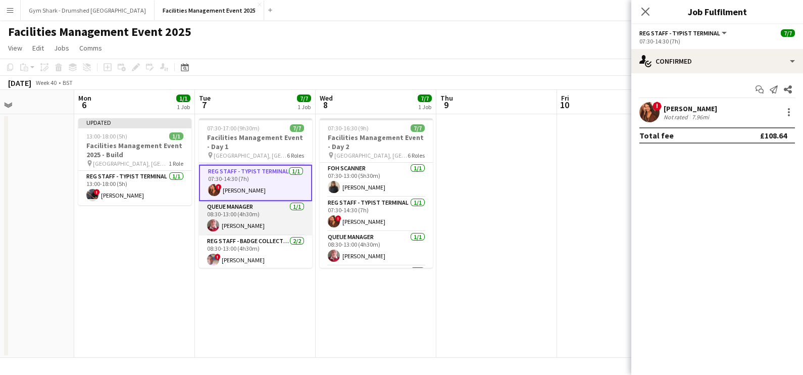
click at [235, 224] on app-card-role "Queue Manager 1/1 08:30-13:00 (4h30m) Douglas Smyth" at bounding box center [255, 218] width 113 height 34
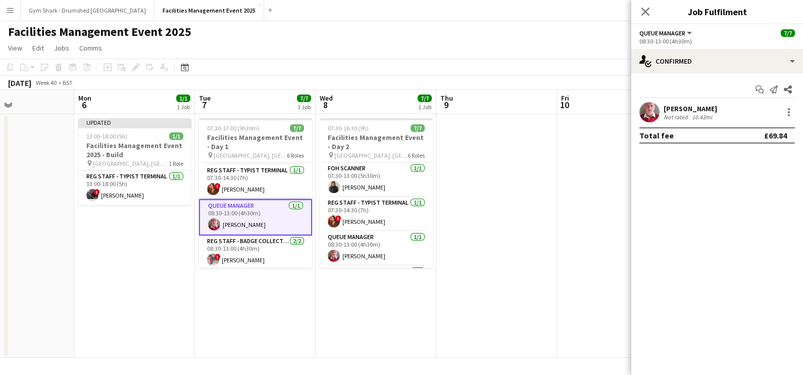
click at [235, 224] on app-card-role "Queue Manager 1/1 08:30-13:00 (4h30m) Douglas Smyth" at bounding box center [255, 217] width 113 height 36
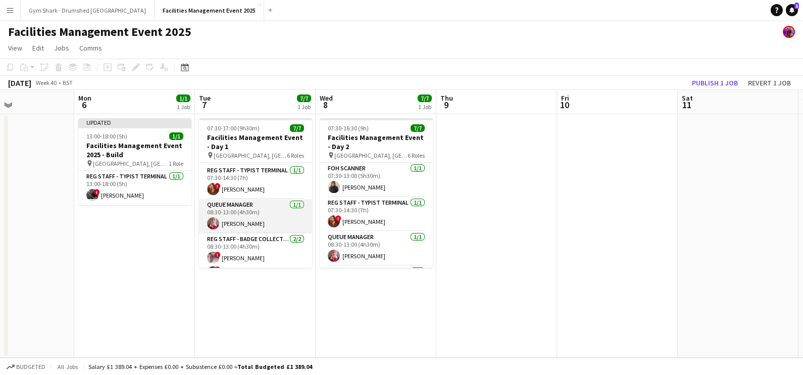
click at [235, 224] on app-card-role "Queue Manager 1/1 08:30-13:00 (4h30m) Douglas Smyth" at bounding box center [255, 216] width 113 height 34
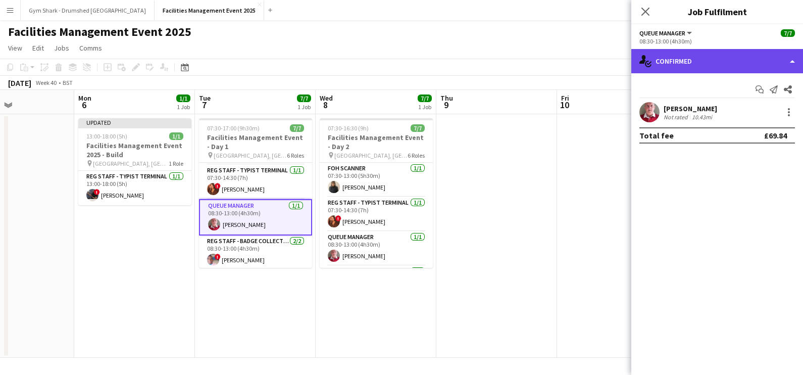
click at [678, 58] on div "single-neutral-actions-check-2 Confirmed" at bounding box center [717, 61] width 172 height 24
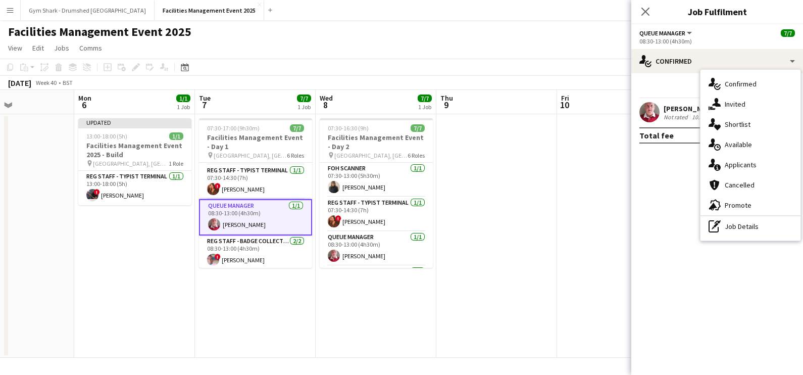
click at [762, 222] on div "pen-write Job Details" at bounding box center [751, 226] width 100 height 20
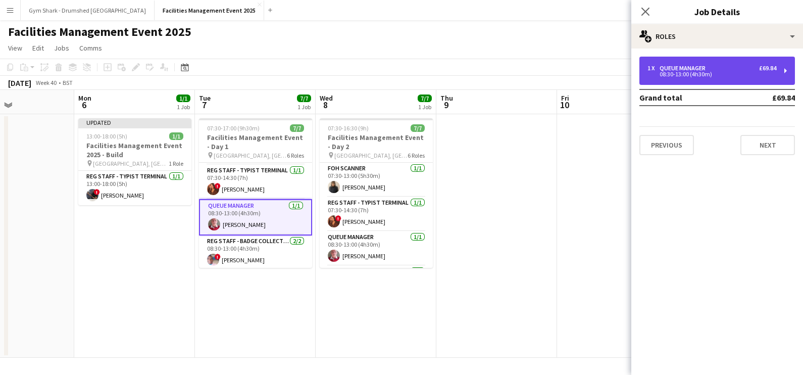
click at [682, 76] on div "08:30-13:00 (4h30m)" at bounding box center [712, 74] width 129 height 5
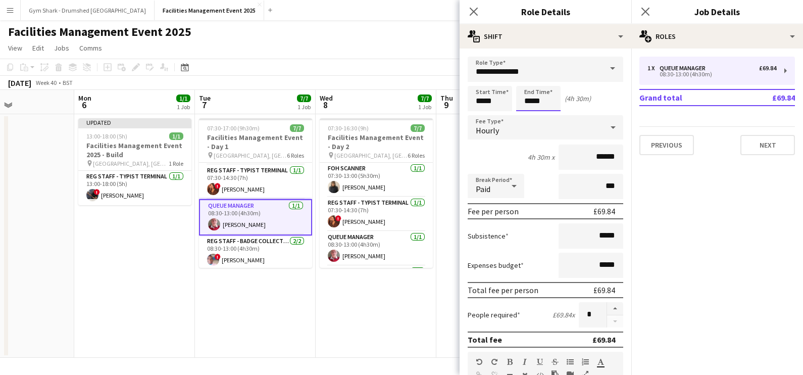
click at [533, 86] on input "*****" at bounding box center [538, 98] width 44 height 25
click at [556, 83] on div at bounding box center [548, 81] width 20 height 10
type input "*****"
click at [552, 83] on div at bounding box center [548, 81] width 20 height 10
click at [375, 93] on app-board-header-date "Wed 8 7/7 1 Job" at bounding box center [376, 102] width 121 height 24
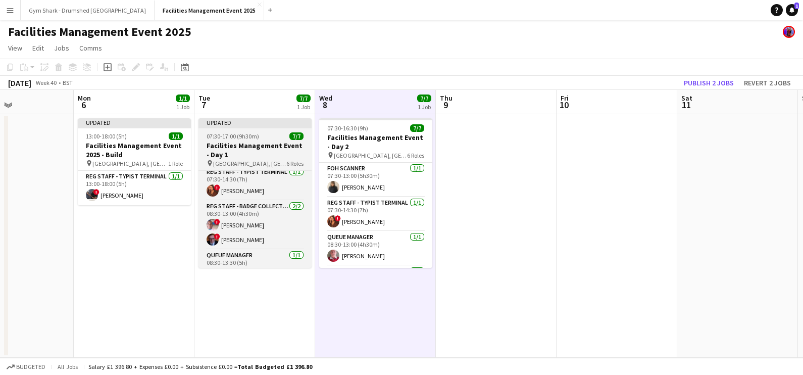
scroll to position [41, 0]
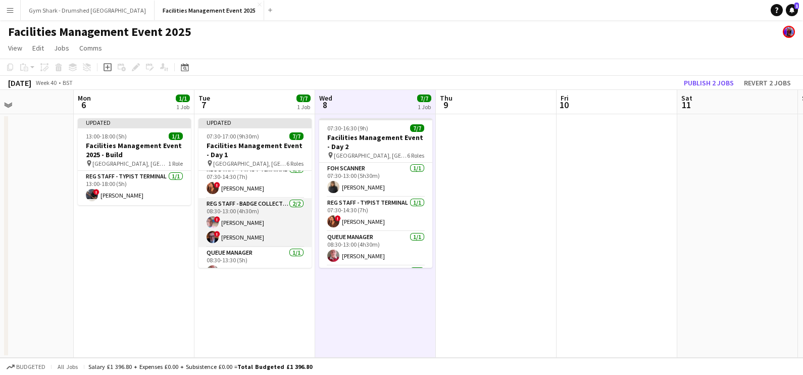
click at [264, 220] on app-card-role "Reg Staff - Badge Collection 2/2 08:30-13:00 (4h30m) ! Michael Holmes ! stephen…" at bounding box center [255, 222] width 113 height 49
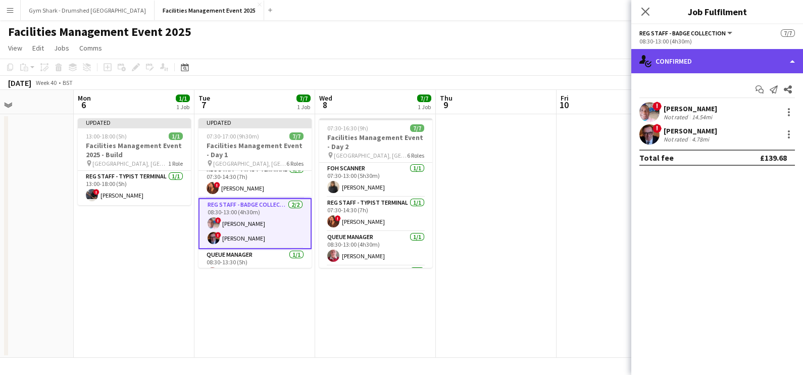
click at [667, 61] on div "single-neutral-actions-check-2 Confirmed" at bounding box center [717, 61] width 172 height 24
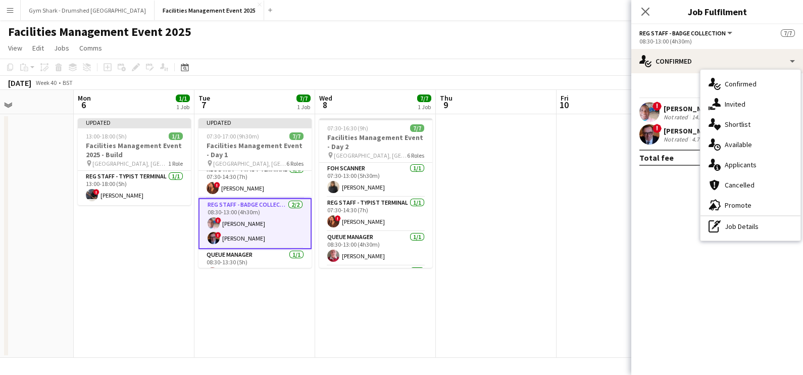
click at [746, 235] on div "pen-write Job Details" at bounding box center [751, 226] width 100 height 20
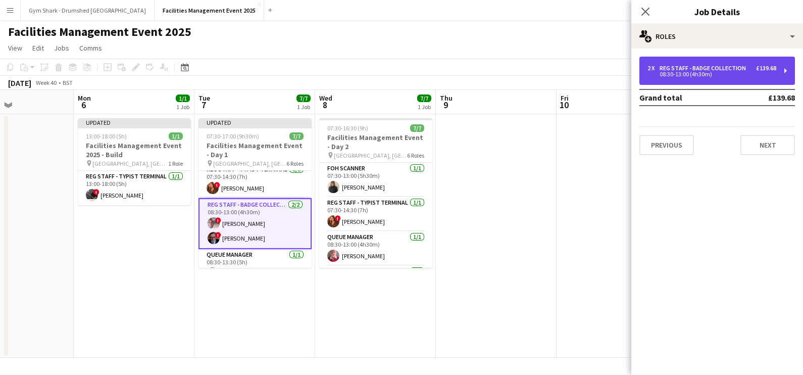
click at [700, 81] on div "2 x Reg Staff - Badge Collection £139.68 08:30-13:00 (4h30m)" at bounding box center [717, 71] width 156 height 28
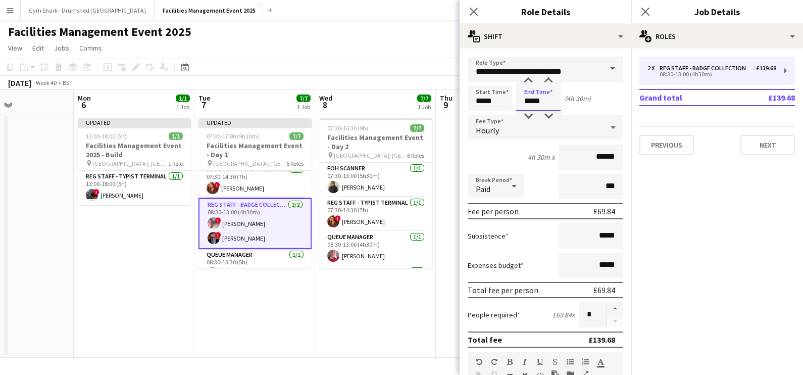
click at [550, 99] on input "*****" at bounding box center [538, 98] width 44 height 25
click at [544, 80] on div at bounding box center [548, 81] width 20 height 10
type input "*****"
click at [543, 80] on div at bounding box center [548, 81] width 20 height 10
click at [426, 78] on div "October 2025 Week 40 • BST Publish 1 job Revert 1 job" at bounding box center [401, 83] width 803 height 14
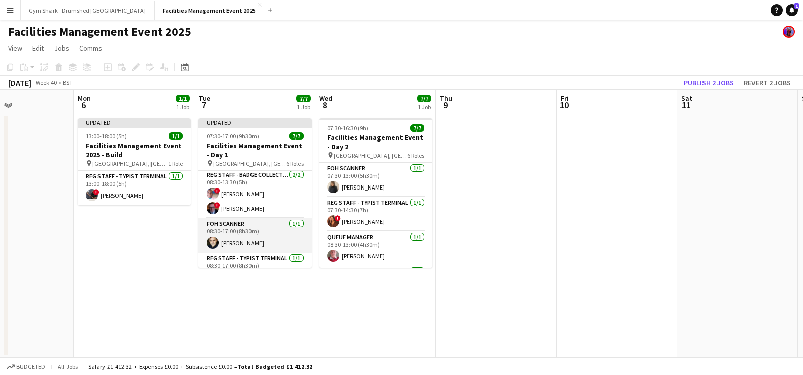
scroll to position [123, 0]
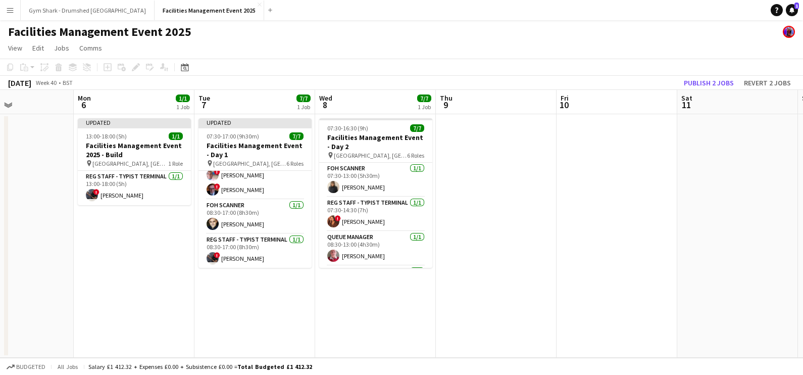
click at [501, 180] on app-date-cell at bounding box center [496, 235] width 121 height 243
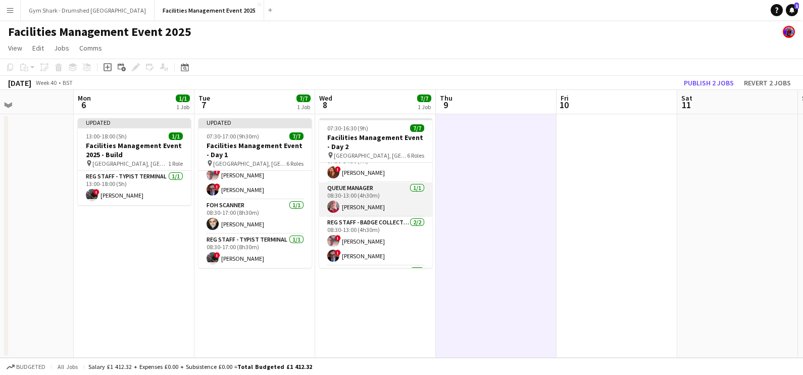
scroll to position [50, 0]
click at [352, 191] on app-card-role "Queue Manager 1/1 08:30-13:00 (4h30m) Douglas Smyth" at bounding box center [375, 198] width 113 height 34
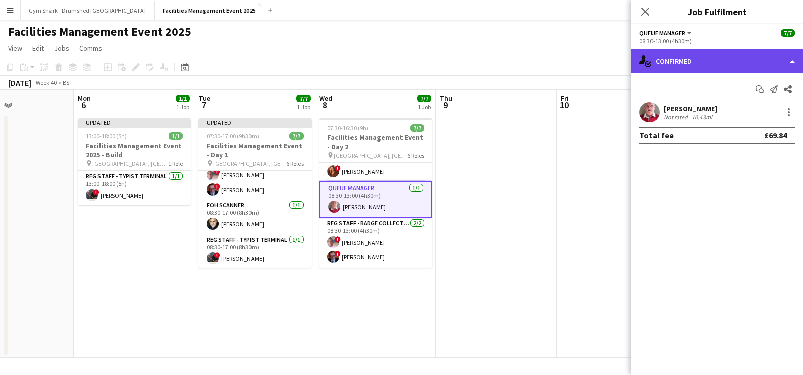
click at [721, 64] on div "single-neutral-actions-check-2 Confirmed" at bounding box center [717, 61] width 172 height 24
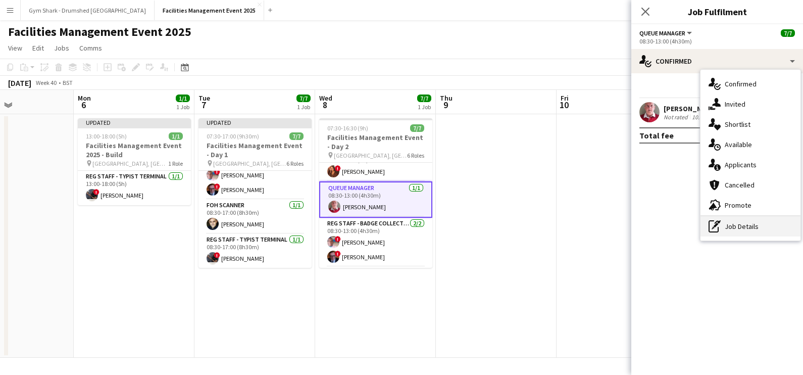
click at [772, 225] on div "pen-write Job Details" at bounding box center [751, 226] width 100 height 20
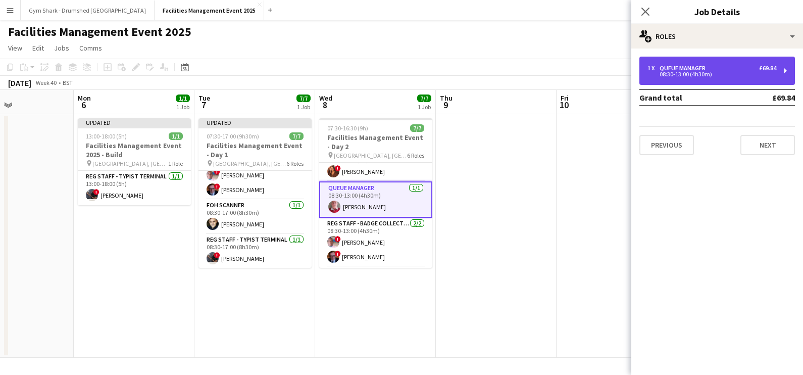
click at [679, 79] on div "1 x Queue Manager £69.84 08:30-13:00 (4h30m)" at bounding box center [717, 71] width 156 height 28
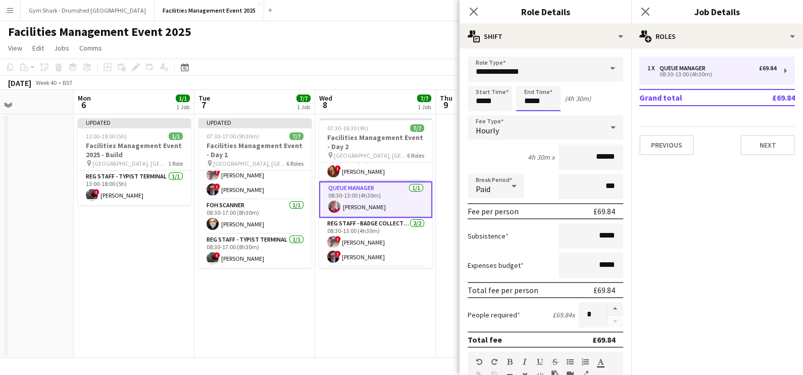
click at [534, 102] on input "*****" at bounding box center [538, 98] width 44 height 25
click at [549, 83] on div at bounding box center [548, 81] width 20 height 10
type input "*****"
click at [549, 83] on div at bounding box center [548, 81] width 20 height 10
click at [418, 69] on app-toolbar "Copy Paste Paste Ctrl+V Paste with crew Ctrl+Shift+V Paste linked Job Delete Gr…" at bounding box center [401, 67] width 803 height 17
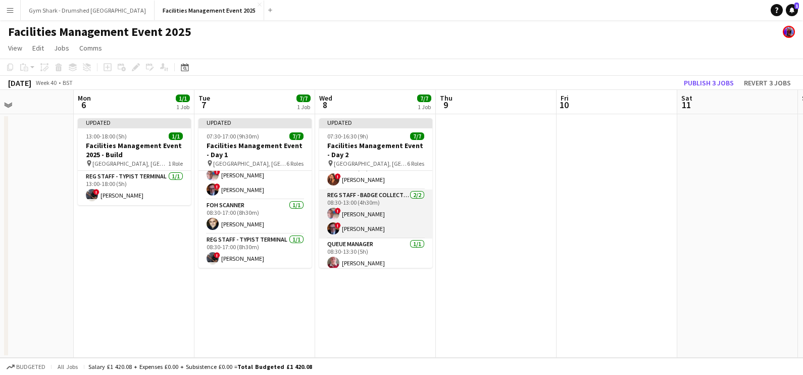
click at [396, 212] on app-card-role "Reg Staff - Badge Collection 2/2 08:30-13:00 (4h30m) ! Michael Holmes ! stephen…" at bounding box center [375, 213] width 113 height 49
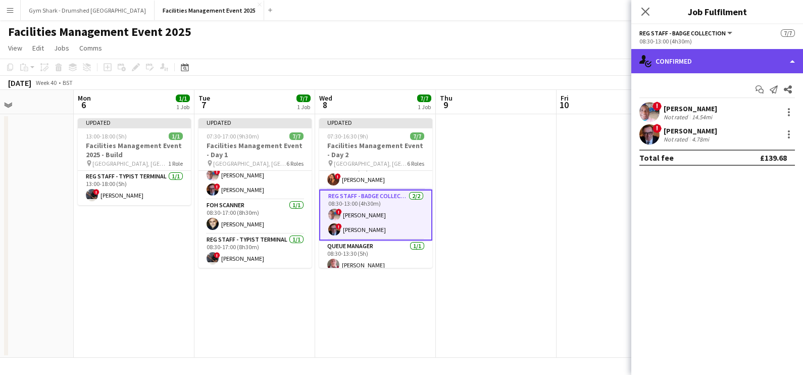
click at [745, 65] on div "single-neutral-actions-check-2 Confirmed" at bounding box center [717, 61] width 172 height 24
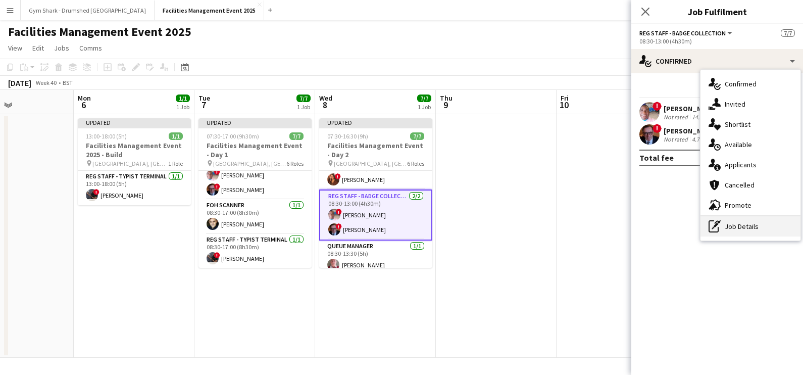
click at [745, 221] on div "pen-write Job Details" at bounding box center [751, 226] width 100 height 20
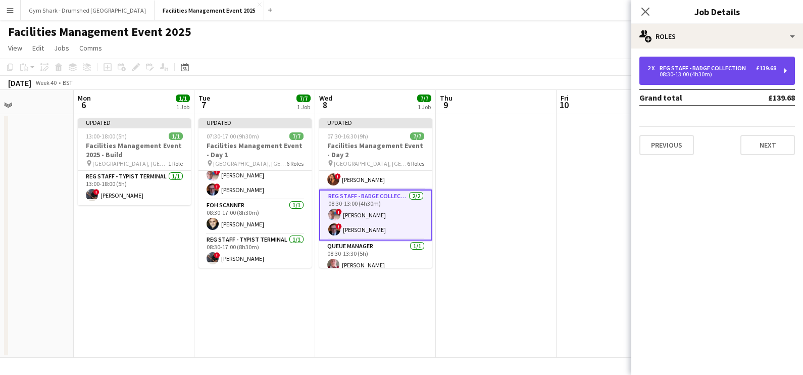
click at [654, 71] on div "2 x" at bounding box center [654, 68] width 12 height 7
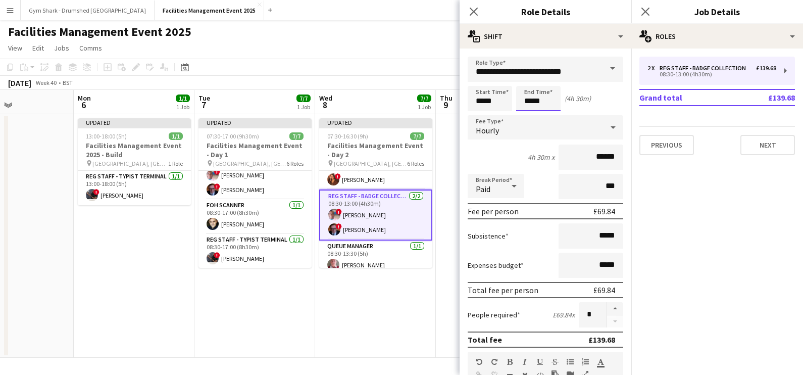
click at [548, 88] on input "*****" at bounding box center [538, 98] width 44 height 25
click at [546, 81] on div at bounding box center [548, 81] width 20 height 10
type input "*****"
click at [546, 81] on div at bounding box center [548, 81] width 20 height 10
click at [406, 93] on app-board-header-date "Wed 8 7/7 1 Job" at bounding box center [375, 102] width 121 height 24
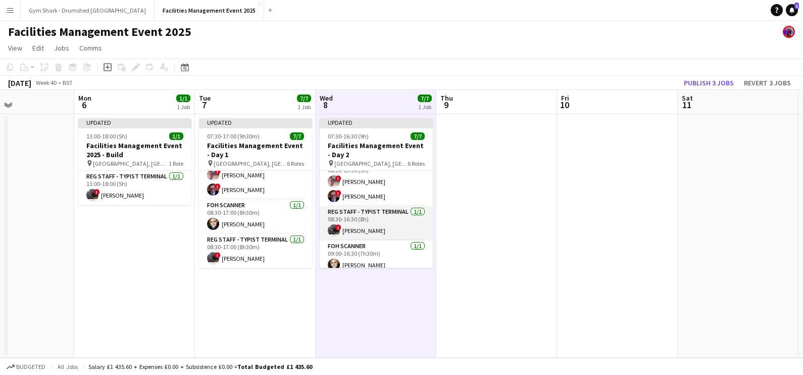
scroll to position [123, 0]
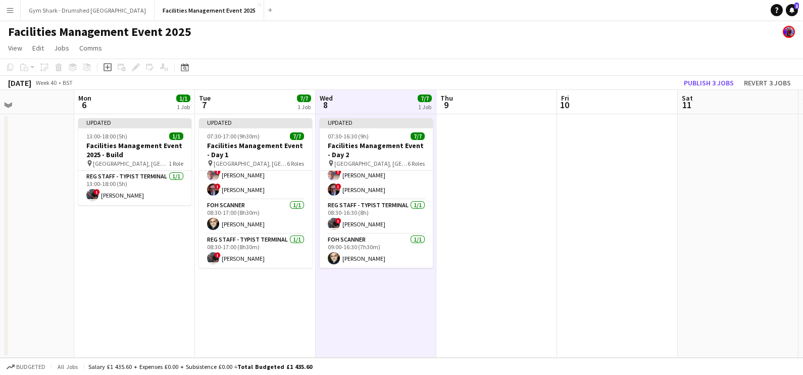
click at [498, 253] on app-date-cell at bounding box center [496, 235] width 121 height 243
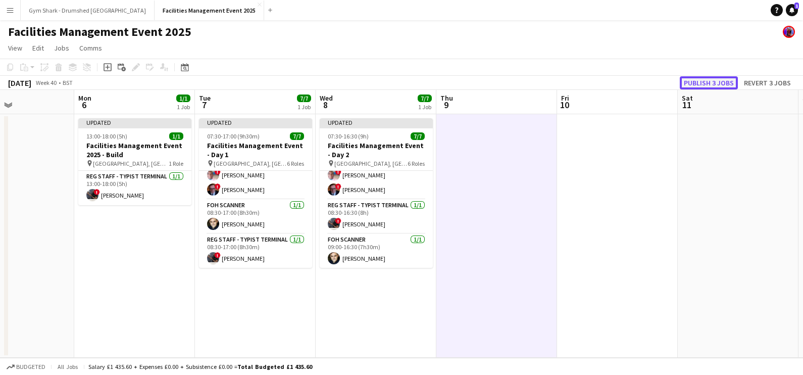
click at [710, 83] on button "Publish 3 jobs" at bounding box center [709, 82] width 58 height 13
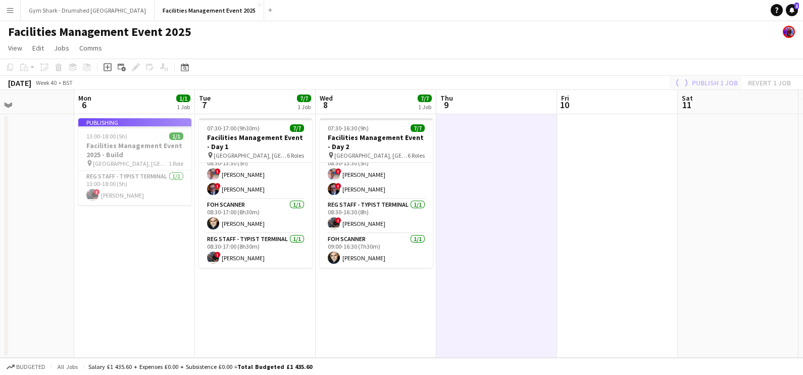
scroll to position [115, 0]
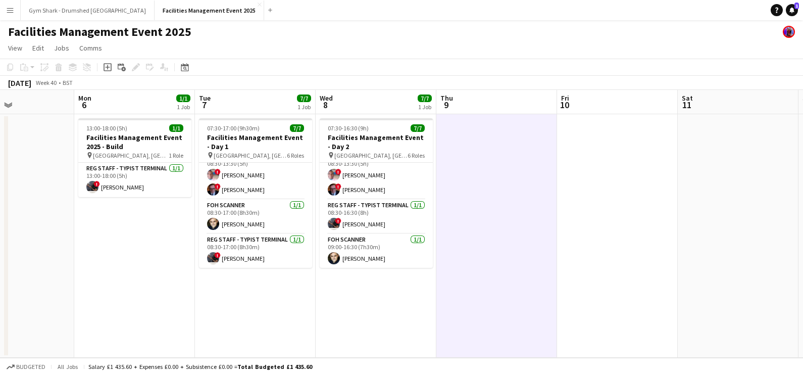
click at [500, 243] on app-date-cell at bounding box center [496, 235] width 121 height 243
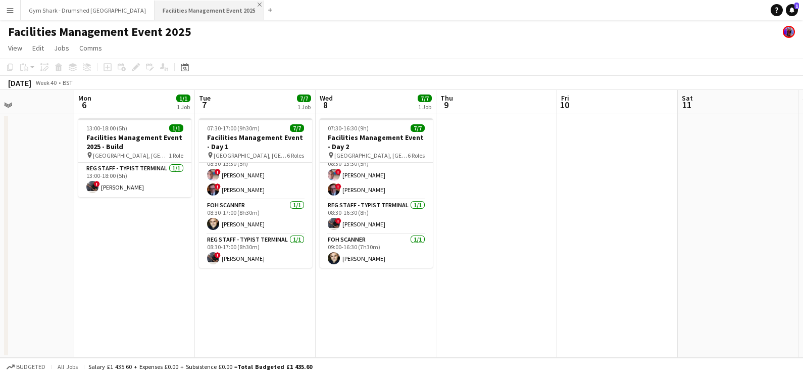
click at [258, 6] on app-icon "Close" at bounding box center [260, 5] width 4 height 4
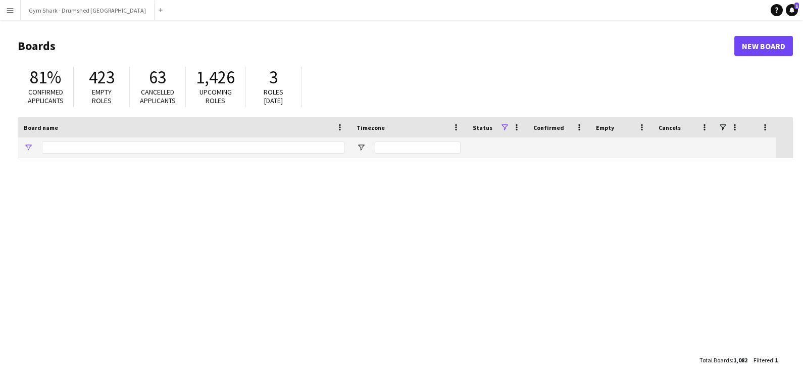
type input "**********"
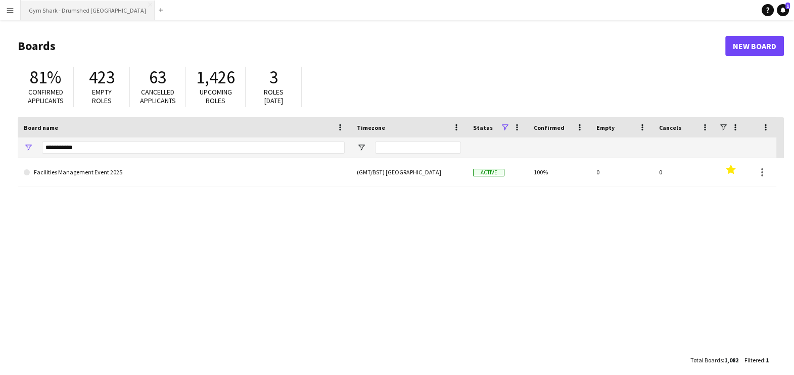
click at [62, 8] on button "Gym Shark - Drumshed London Close" at bounding box center [88, 11] width 134 height 20
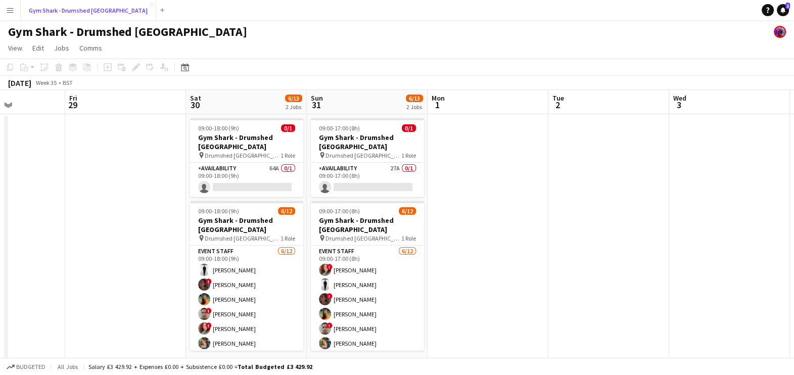
scroll to position [0, 447]
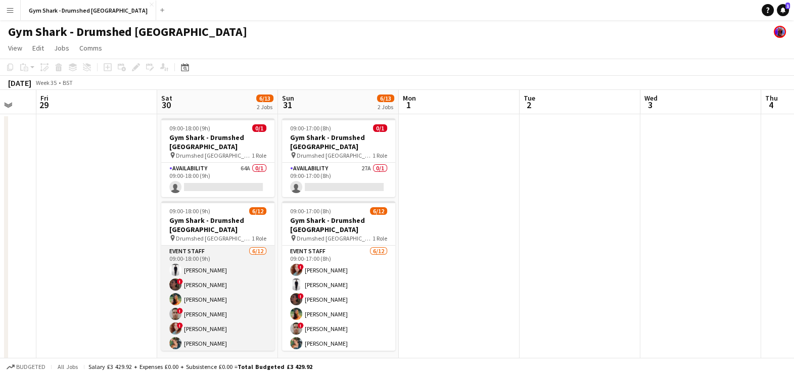
click at [200, 280] on app-card-role "Event Staff 6/12 09:00-18:00 (9h) Lee Hoy ! Charlotte Roberts Elle Pollock ! Bi…" at bounding box center [217, 342] width 113 height 195
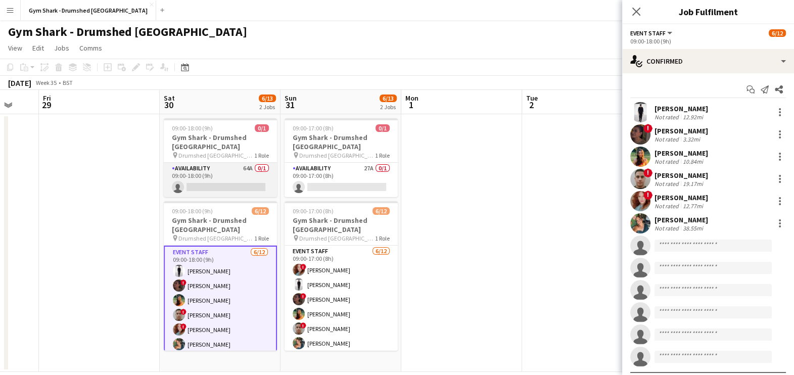
click at [224, 173] on app-card-role "Availability 64A 0/1 09:00-18:00 (9h) single-neutral-actions" at bounding box center [220, 180] width 113 height 34
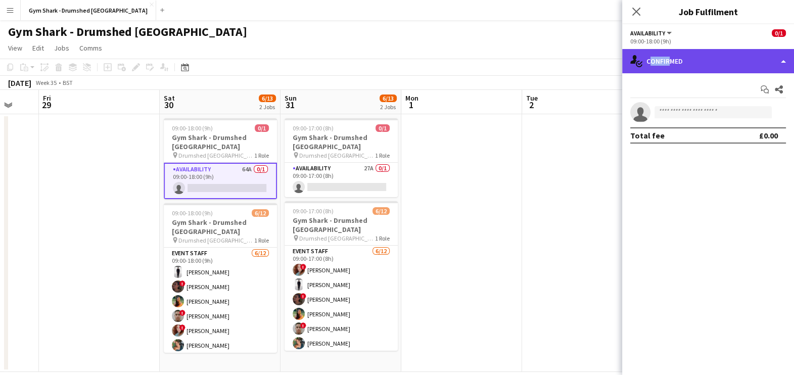
click at [663, 64] on div "single-neutral-actions-check-2 Confirmed" at bounding box center [708, 61] width 172 height 24
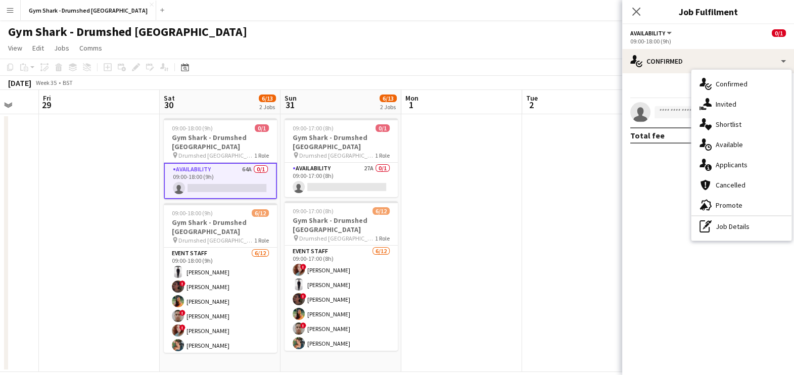
click at [723, 170] on div "single-neutral-actions-information Applicants" at bounding box center [741, 165] width 100 height 20
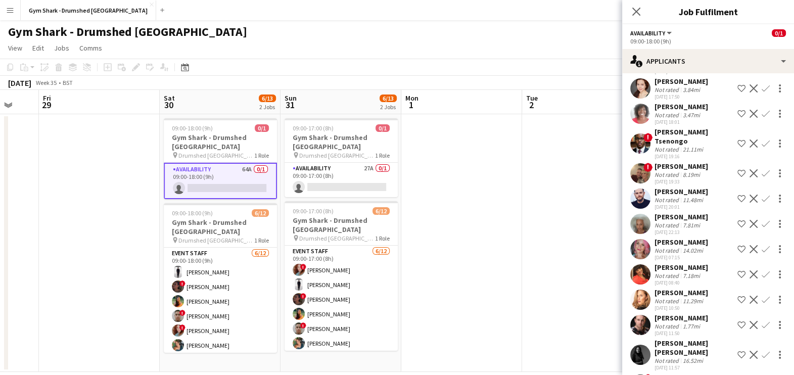
scroll to position [1226, 0]
click at [425, 239] on app-date-cell at bounding box center [461, 243] width 121 height 258
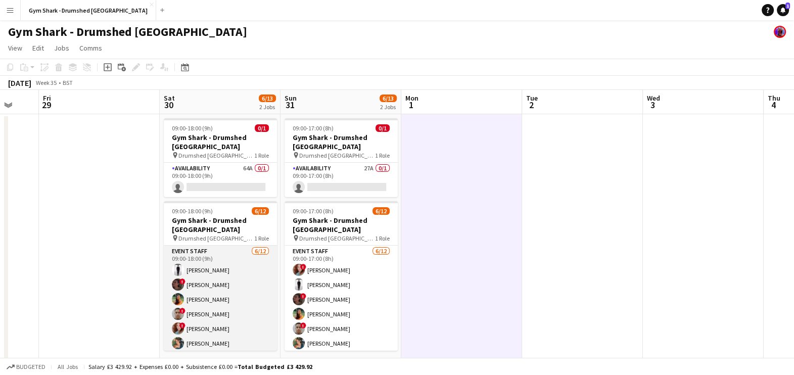
click at [232, 301] on app-card-role "Event Staff 6/12 09:00-18:00 (9h) Lee Hoy ! Charlotte Roberts Elle Pollock ! Bi…" at bounding box center [220, 342] width 113 height 195
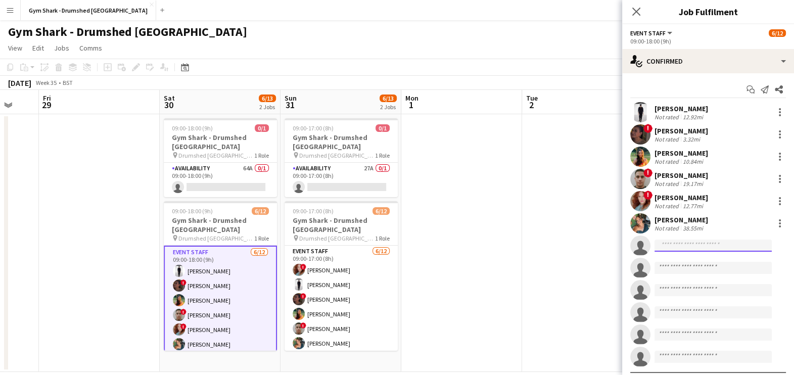
click at [678, 246] on input at bounding box center [712, 245] width 117 height 12
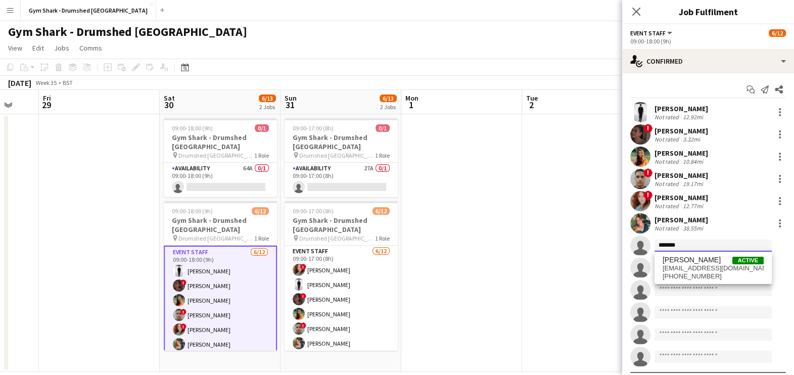
type input "*******"
click at [698, 268] on span "m.ghomshei@hotmail.co.uk" at bounding box center [712, 268] width 101 height 8
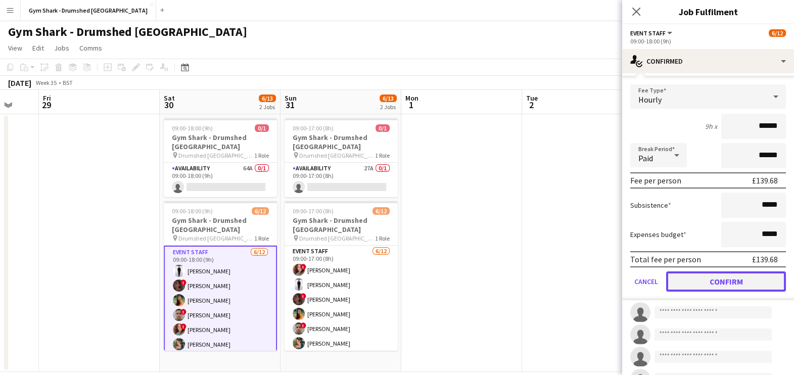
click at [702, 279] on button "Confirm" at bounding box center [726, 281] width 120 height 20
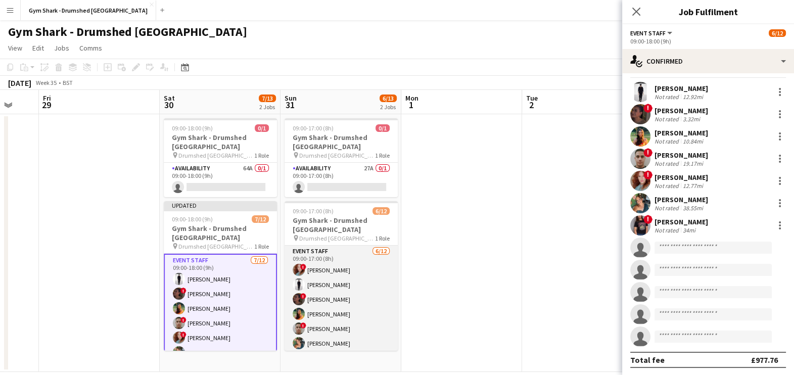
click at [319, 282] on app-card-role "Event Staff 6/12 09:00-17:00 (8h) ! Irina Sirbu Lee Hoy ! Charlotte Roberts Ell…" at bounding box center [340, 342] width 113 height 195
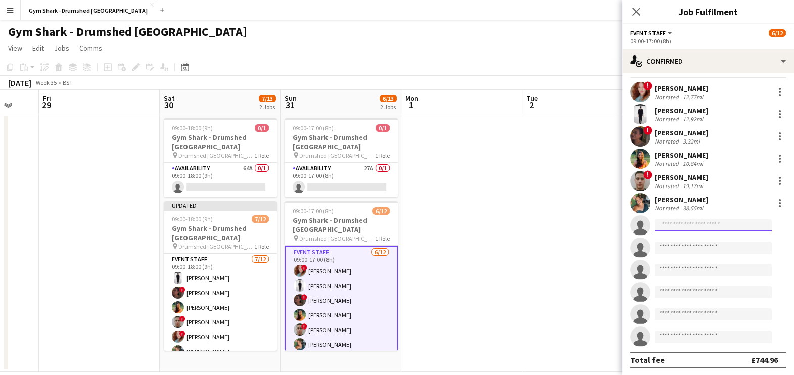
click at [677, 223] on input at bounding box center [712, 225] width 117 height 12
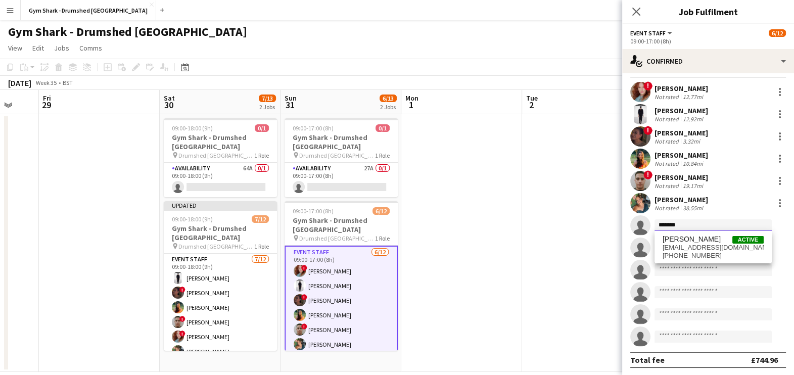
type input "*******"
click at [705, 243] on span "m.ghomshei@hotmail.co.uk" at bounding box center [712, 247] width 101 height 8
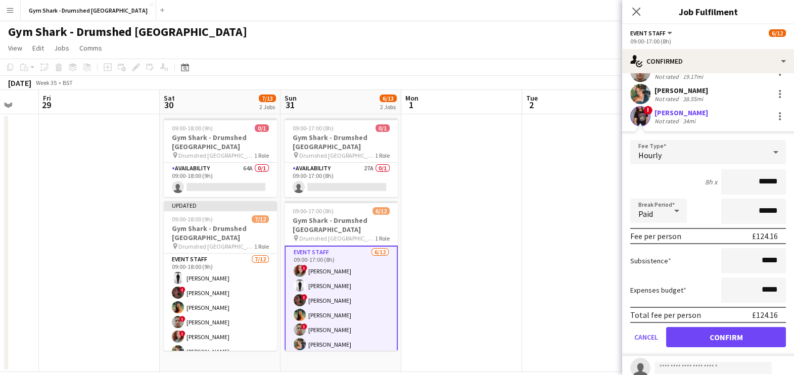
scroll to position [130, 0]
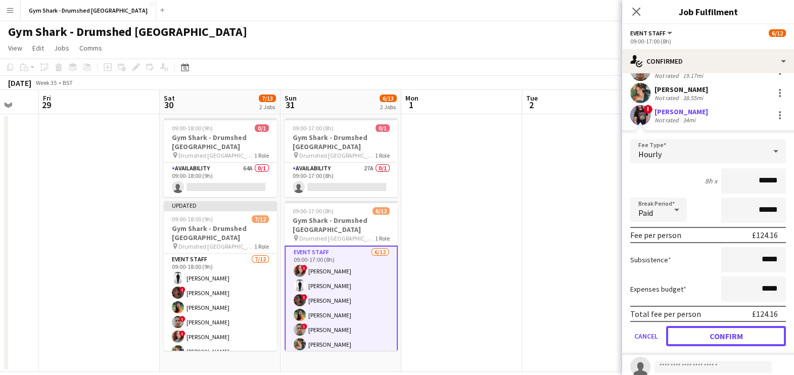
click at [716, 330] on button "Confirm" at bounding box center [726, 336] width 120 height 20
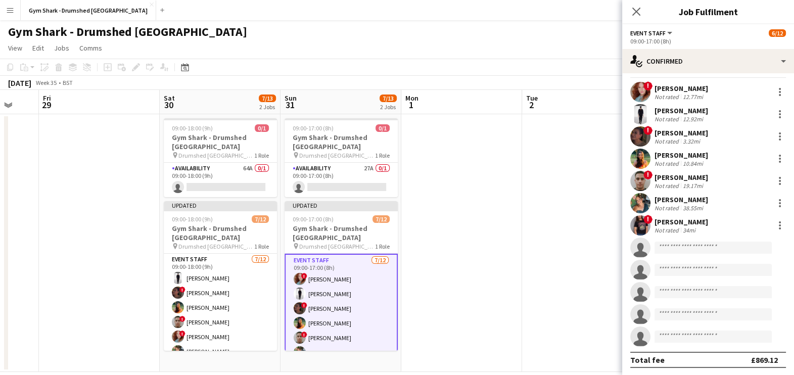
click at [638, 273] on icon at bounding box center [640, 272] width 14 height 14
click at [610, 155] on app-date-cell at bounding box center [582, 243] width 121 height 258
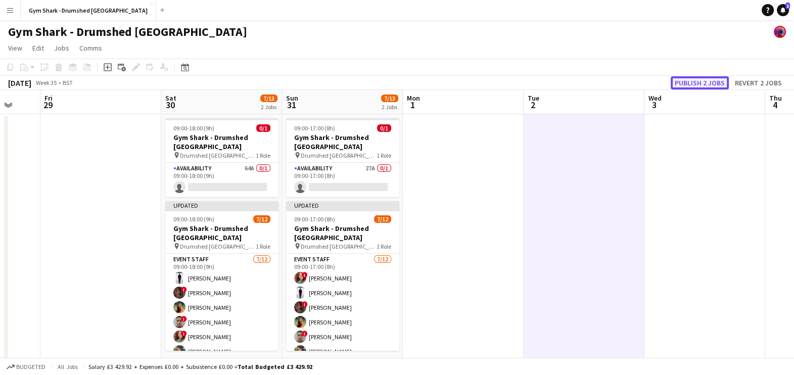
click at [694, 84] on button "Publish 2 jobs" at bounding box center [699, 82] width 58 height 13
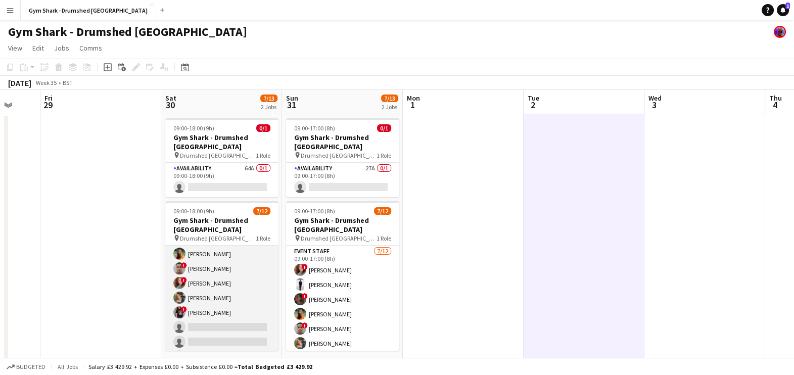
click at [233, 301] on app-card-role "Event Staff 7/12 09:00-18:00 (9h) Lee Hoy ! Charlotte Roberts Elle Pollock ! Bi…" at bounding box center [221, 297] width 113 height 195
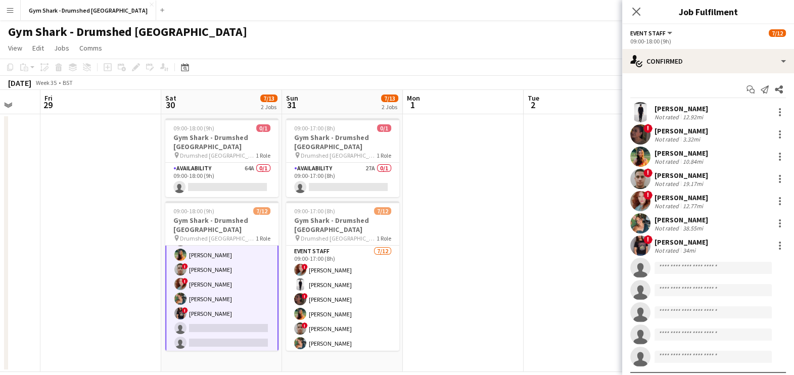
scroll to position [46, 0]
click at [700, 244] on div "Mandana Ghomshei" at bounding box center [681, 241] width 54 height 9
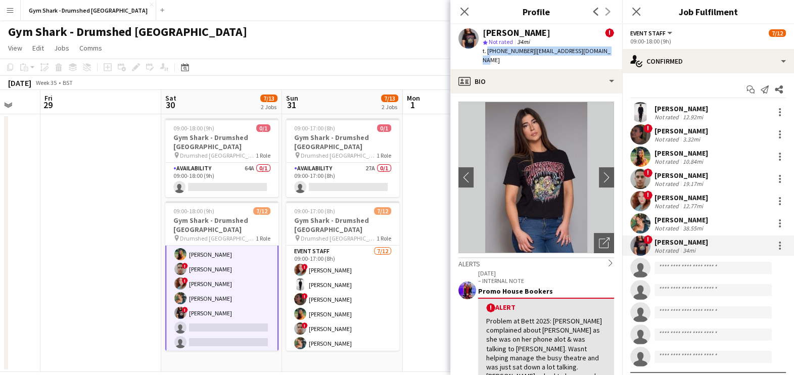
drag, startPoint x: 486, startPoint y: 50, endPoint x: 615, endPoint y: 52, distance: 129.3
click at [615, 52] on app-profile-header "Mandana Ghomshei ! star Not rated 34mi t. +447599274497 | m.ghomshei@hotmail.co…" at bounding box center [536, 46] width 172 height 45
copy div "+447599274497 | m.ghomshei@hotmail.co.uk"
click at [449, 260] on app-date-cell at bounding box center [463, 243] width 121 height 258
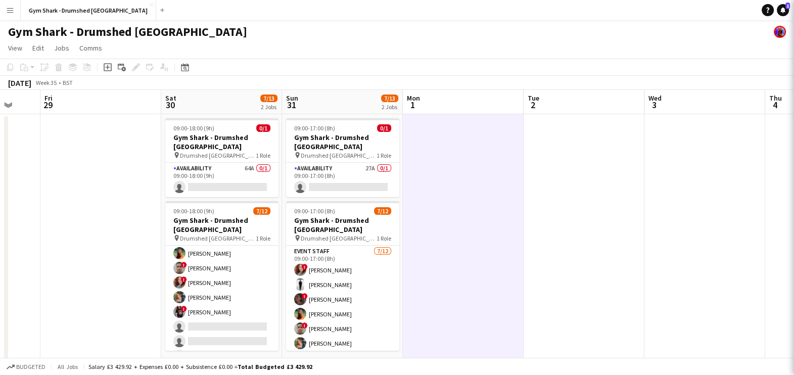
scroll to position [45, 0]
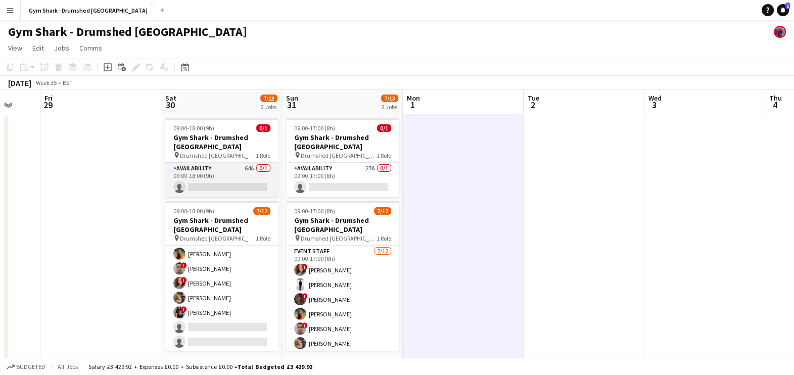
click at [201, 180] on app-card-role "Availability 64A 0/1 09:00-18:00 (9h) single-neutral-actions" at bounding box center [221, 180] width 113 height 34
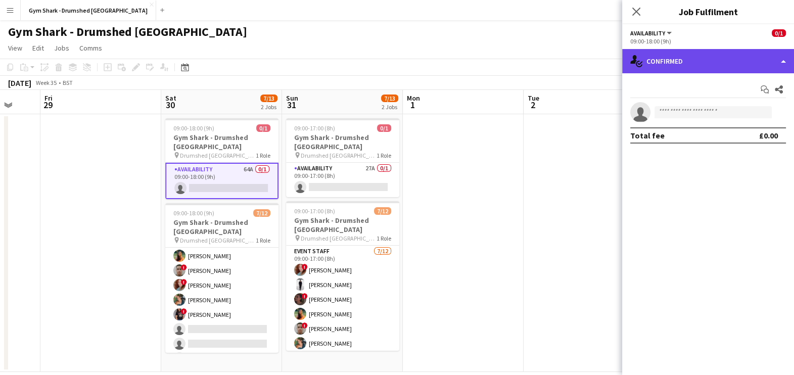
click at [686, 69] on div "single-neutral-actions-check-2 Confirmed" at bounding box center [708, 61] width 172 height 24
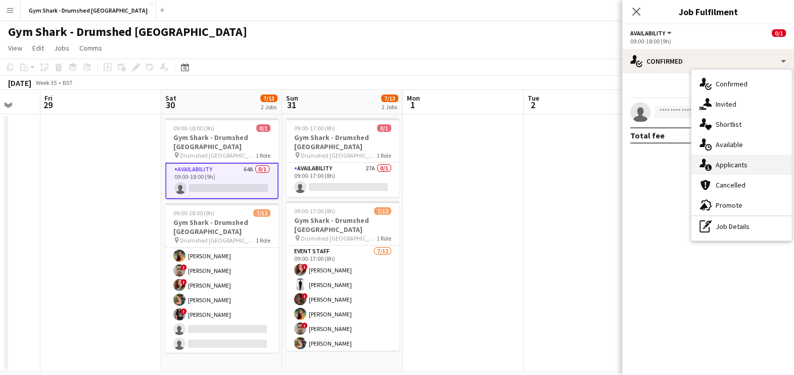
click at [734, 166] on div "single-neutral-actions-information Applicants" at bounding box center [741, 165] width 100 height 20
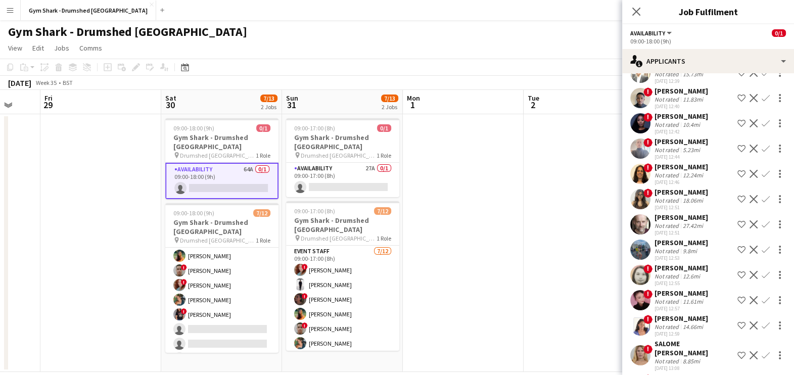
scroll to position [0, 0]
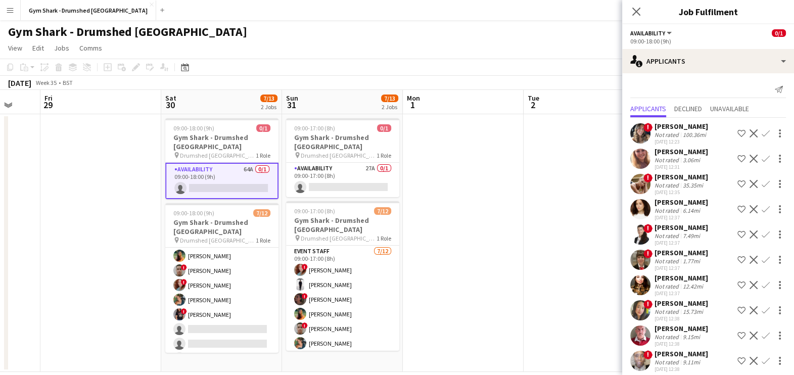
click at [674, 205] on div "Ruxandra Petrescu" at bounding box center [681, 202] width 54 height 9
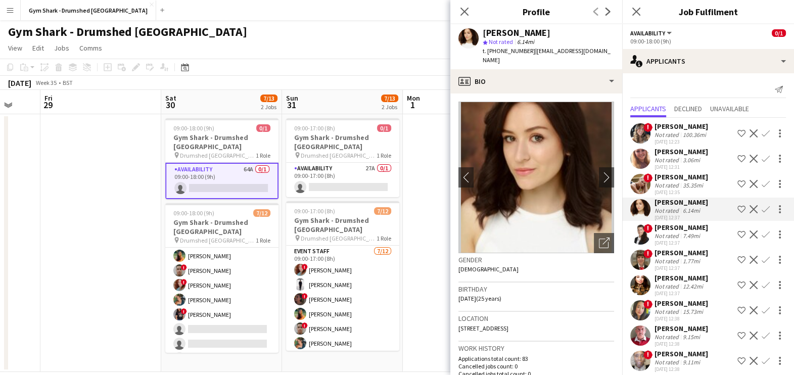
click at [672, 185] on div "Not rated" at bounding box center [667, 185] width 26 height 8
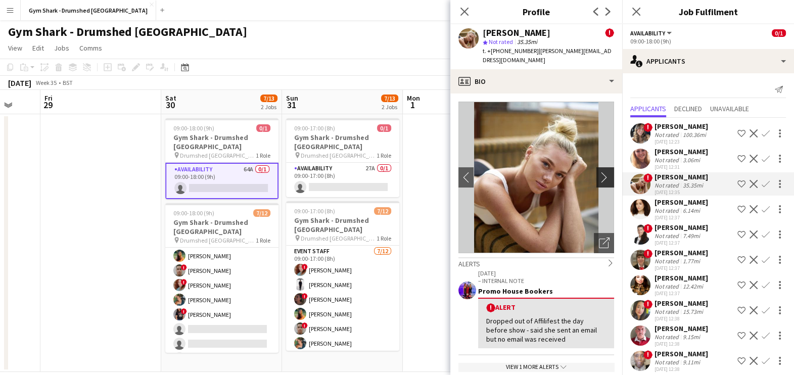
click at [599, 172] on app-icon "chevron-right" at bounding box center [607, 177] width 16 height 11
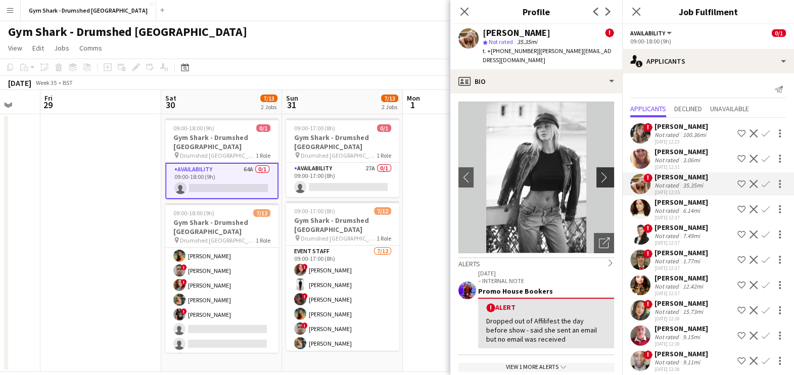
click at [599, 172] on app-icon "chevron-right" at bounding box center [607, 177] width 16 height 11
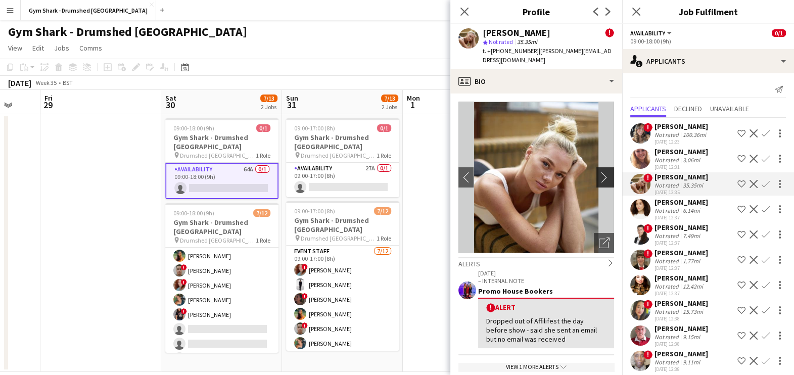
click at [599, 172] on app-icon "chevron-right" at bounding box center [607, 177] width 16 height 11
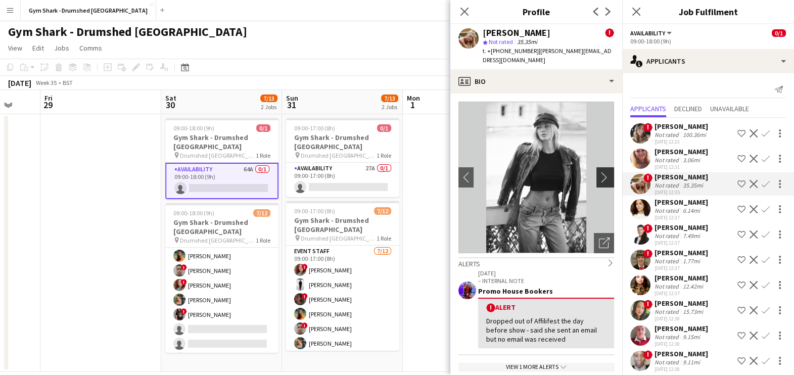
click at [599, 172] on app-icon "chevron-right" at bounding box center [607, 177] width 16 height 11
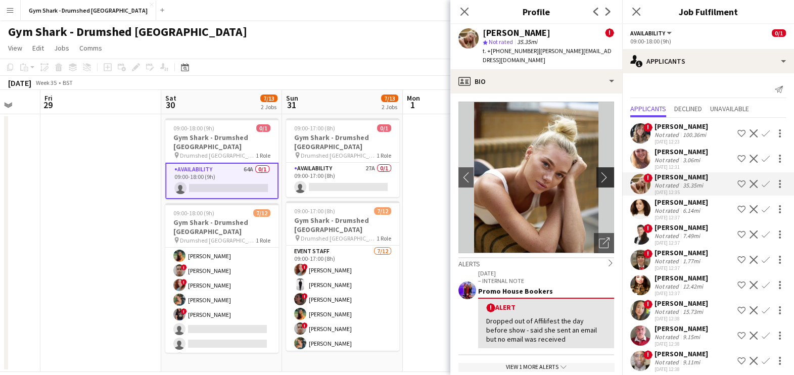
click at [599, 172] on app-icon "chevron-right" at bounding box center [607, 177] width 16 height 11
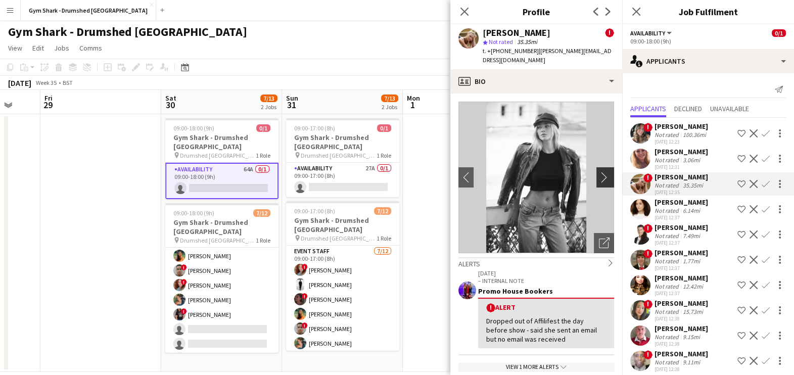
click at [599, 172] on app-icon "chevron-right" at bounding box center [607, 177] width 16 height 11
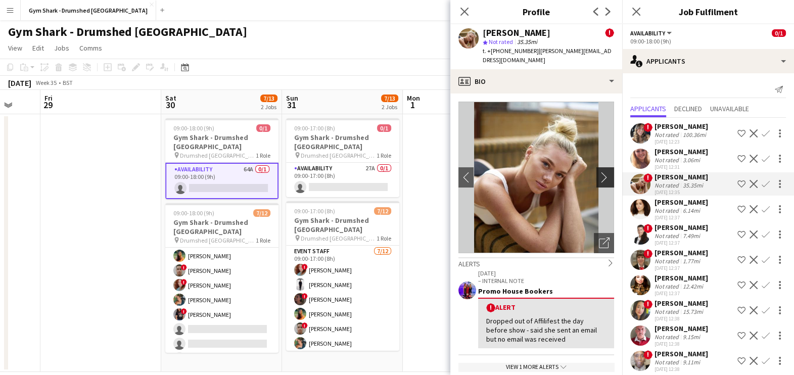
click at [599, 172] on app-icon "chevron-right" at bounding box center [607, 177] width 16 height 11
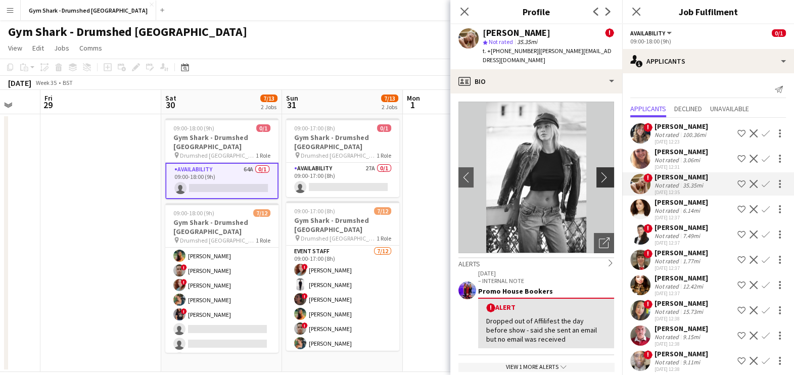
click at [599, 172] on app-icon "chevron-right" at bounding box center [607, 177] width 16 height 11
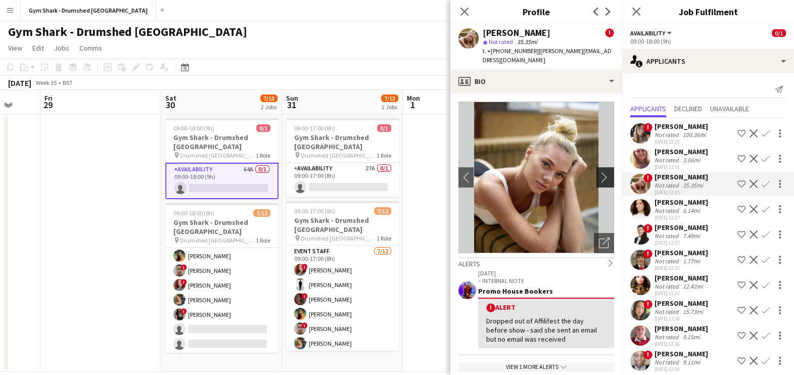
click at [599, 172] on app-icon "chevron-right" at bounding box center [607, 177] width 16 height 11
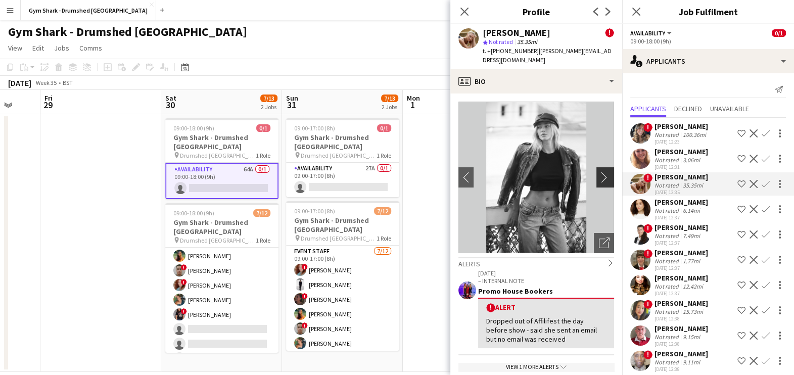
click at [599, 172] on app-icon "chevron-right" at bounding box center [607, 177] width 16 height 11
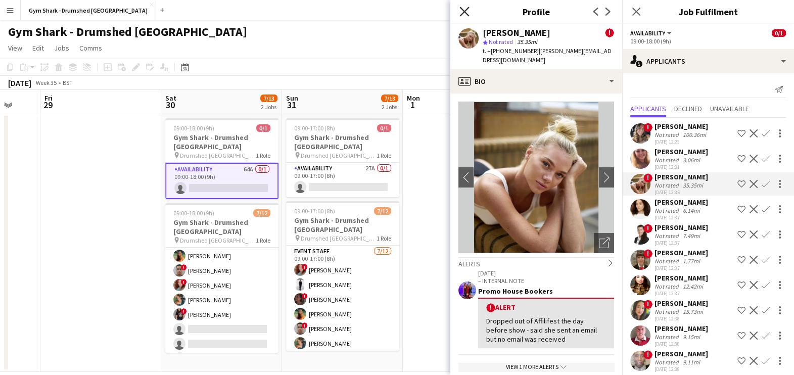
click at [464, 10] on icon "Close pop-in" at bounding box center [464, 12] width 10 height 10
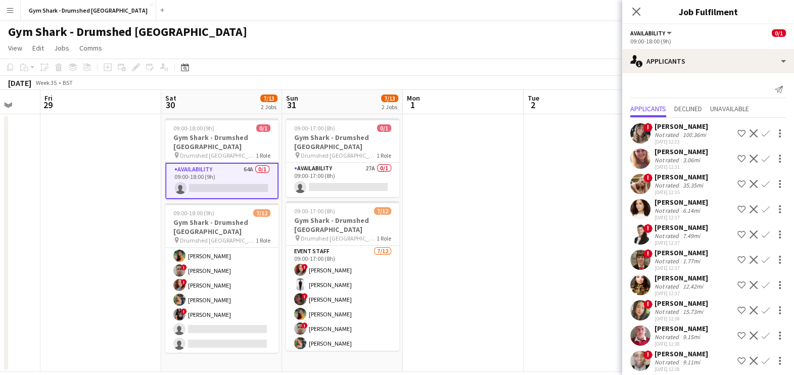
click at [440, 229] on app-date-cell at bounding box center [463, 243] width 121 height 258
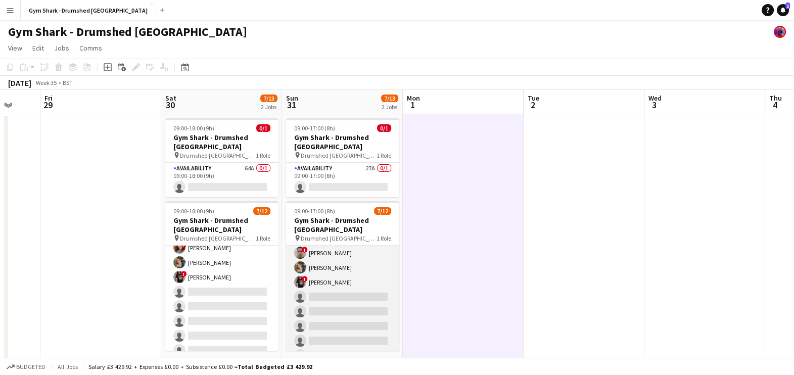
scroll to position [81, 0]
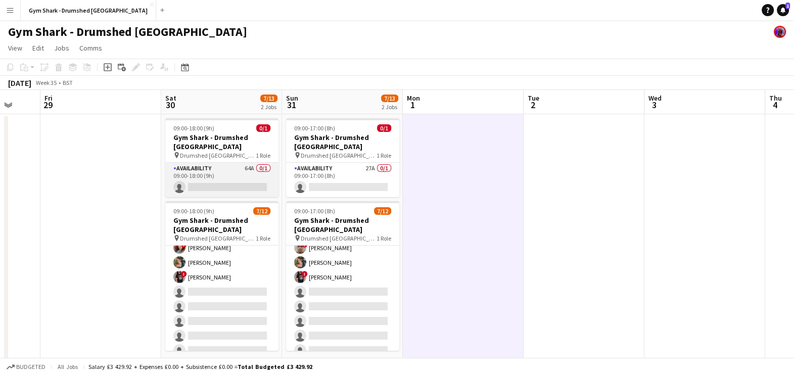
click at [259, 163] on app-card-role "Availability 64A 0/1 09:00-18:00 (9h) single-neutral-actions" at bounding box center [221, 180] width 113 height 34
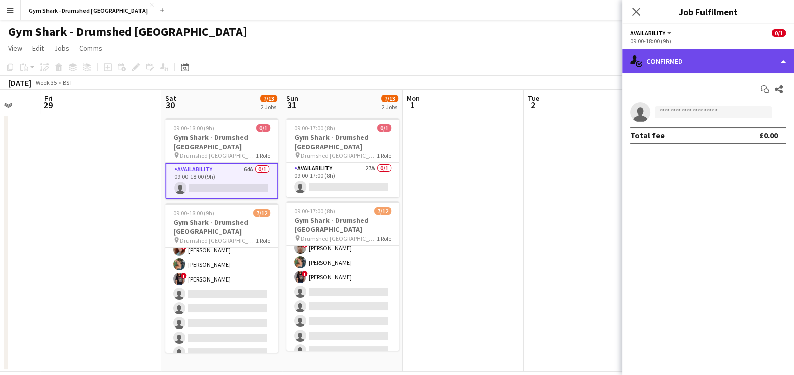
click at [676, 63] on div "single-neutral-actions-check-2 Confirmed" at bounding box center [708, 61] width 172 height 24
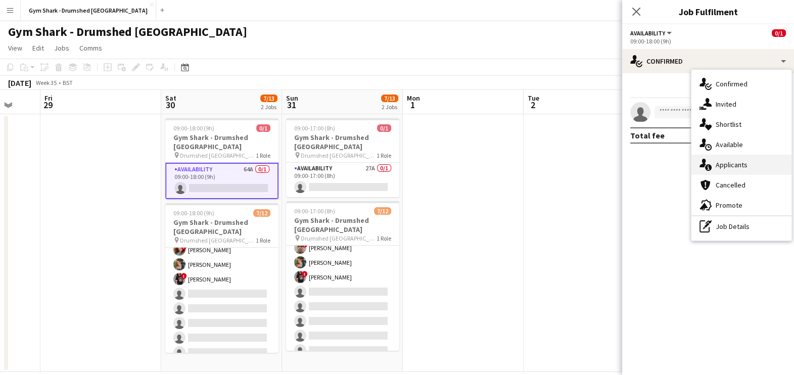
click at [730, 170] on div "single-neutral-actions-information Applicants" at bounding box center [741, 165] width 100 height 20
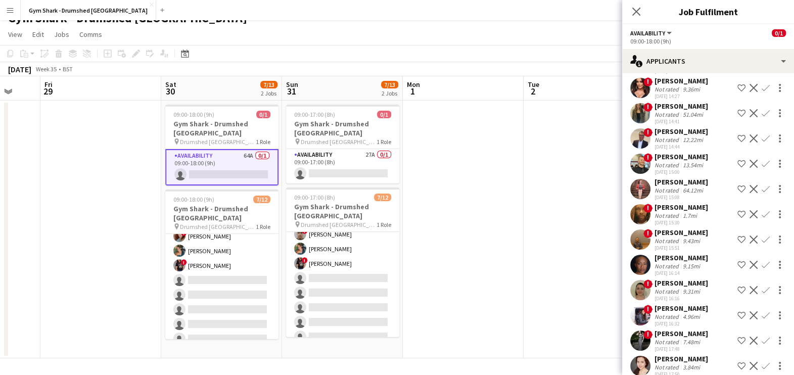
scroll to position [922, 0]
click at [655, 237] on div "Not rated" at bounding box center [667, 241] width 26 height 8
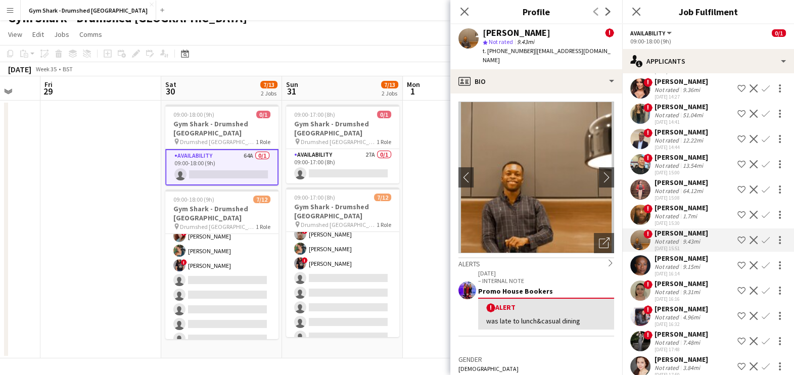
click at [654, 220] on div "13-08-2025 15:30" at bounding box center [681, 223] width 54 height 7
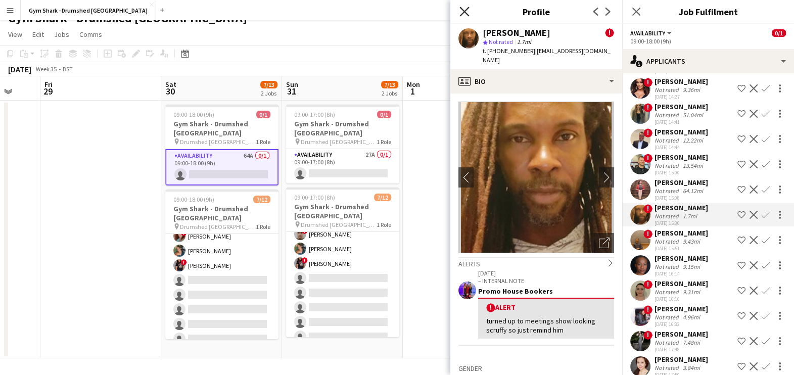
click at [463, 8] on icon "Close pop-in" at bounding box center [464, 12] width 10 height 10
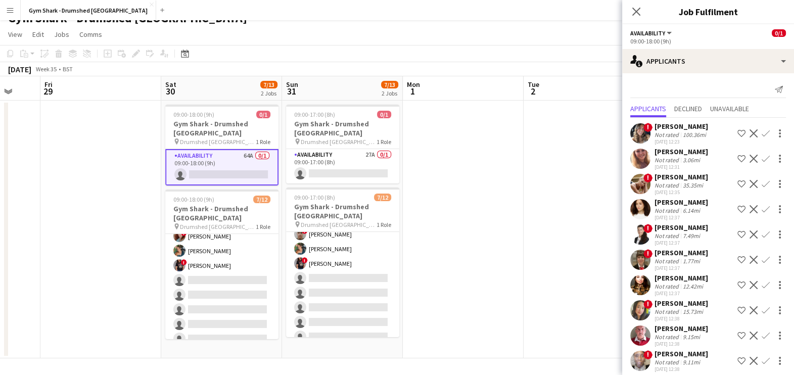
scroll to position [0, 0]
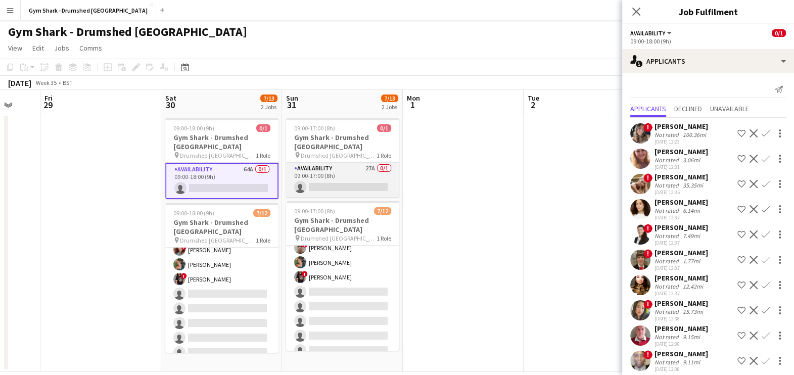
click at [302, 164] on app-card-role "Availability 27A 0/1 09:00-17:00 (8h) single-neutral-actions" at bounding box center [342, 180] width 113 height 34
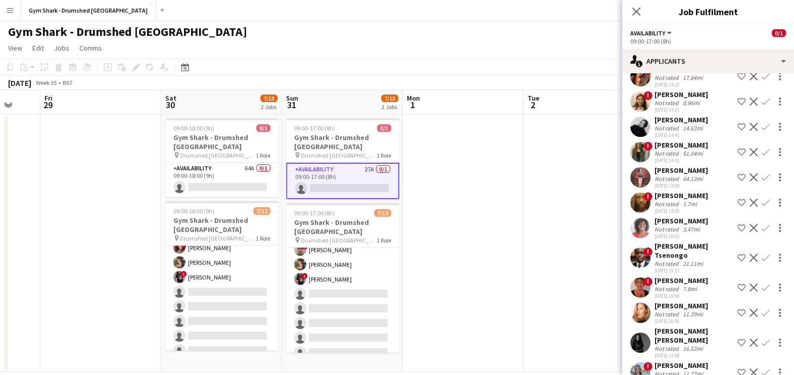
scroll to position [14, 0]
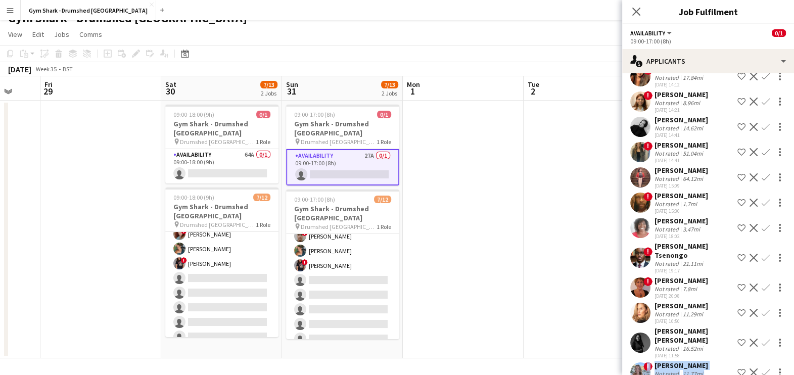
click at [652, 361] on div "! Tamara Kelly Not rated 11.77mi 14-08-2025 12:18 Shortlist crew Decline Confirm" at bounding box center [708, 372] width 172 height 23
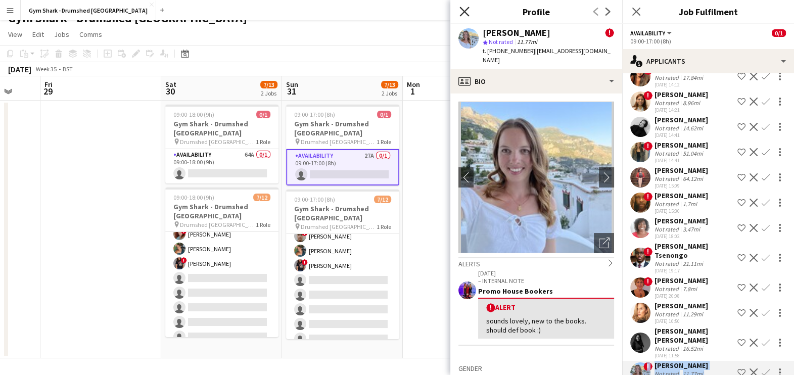
click at [465, 12] on icon at bounding box center [464, 12] width 10 height 10
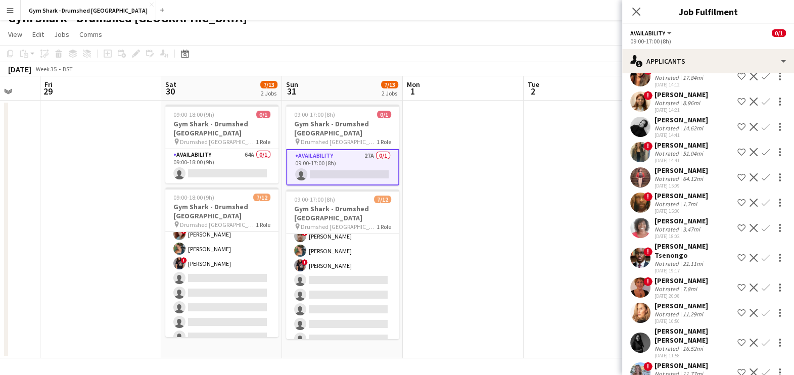
click at [660, 136] on div "[DATE] 14:41" at bounding box center [681, 135] width 54 height 7
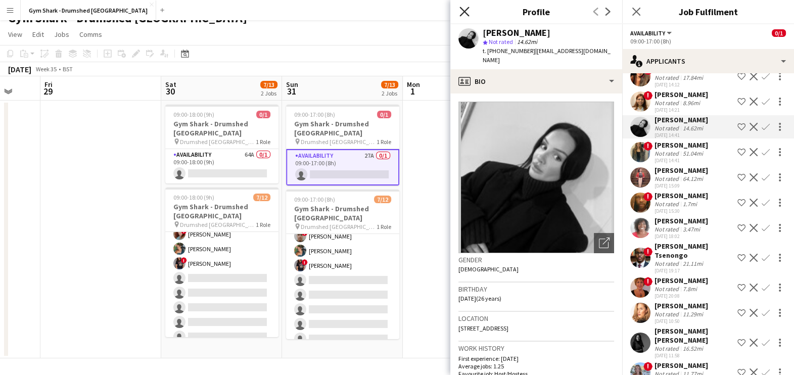
click at [465, 11] on icon "Close pop-in" at bounding box center [464, 12] width 10 height 10
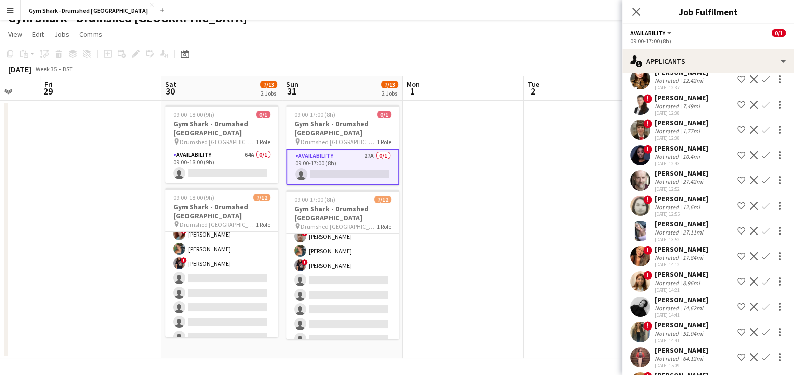
scroll to position [114, 0]
click at [654, 312] on div "[DATE] 14:41" at bounding box center [681, 315] width 54 height 7
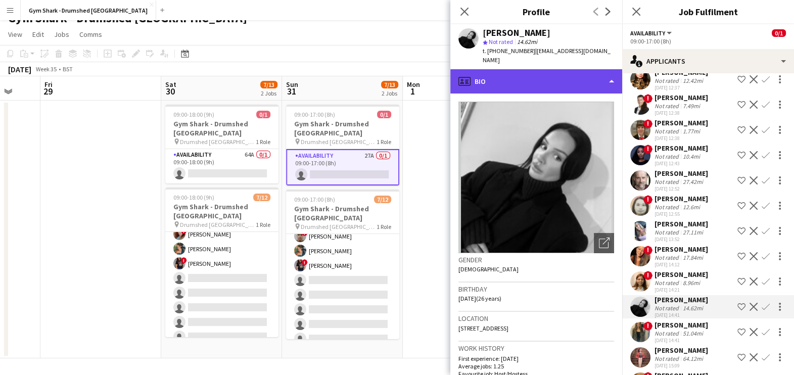
click at [555, 77] on div "profile Bio" at bounding box center [536, 81] width 172 height 24
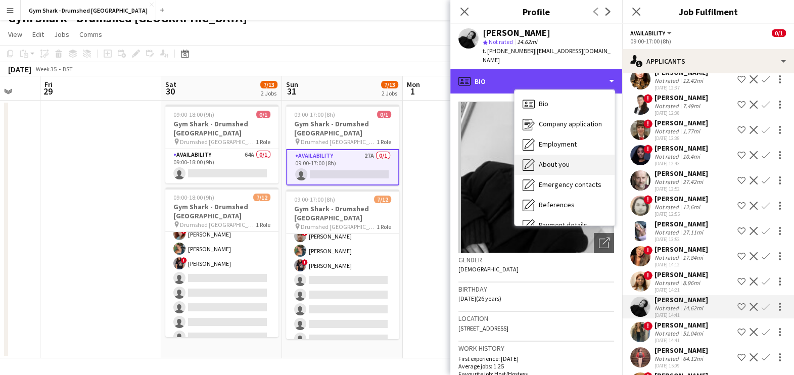
scroll to position [115, 0]
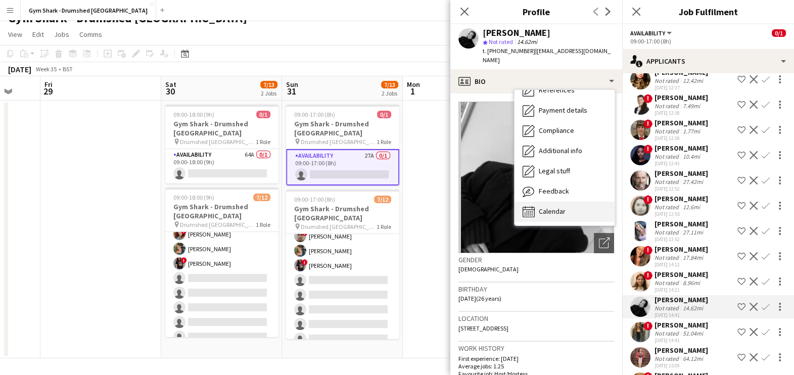
click at [561, 206] on div "Calendar Calendar" at bounding box center [564, 212] width 100 height 20
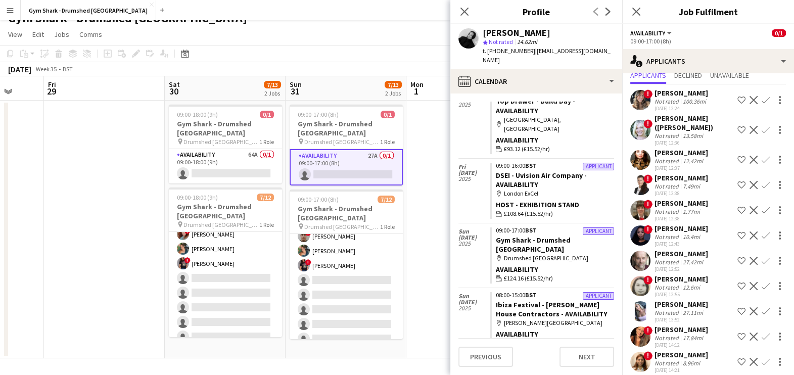
scroll to position [0, 0]
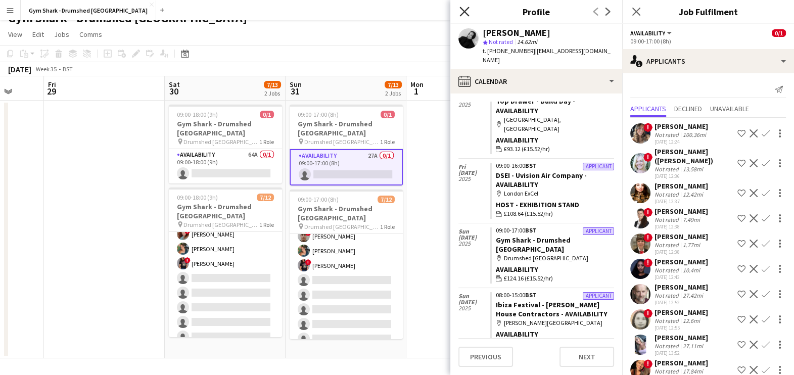
click at [463, 7] on icon "Close pop-in" at bounding box center [464, 12] width 10 height 10
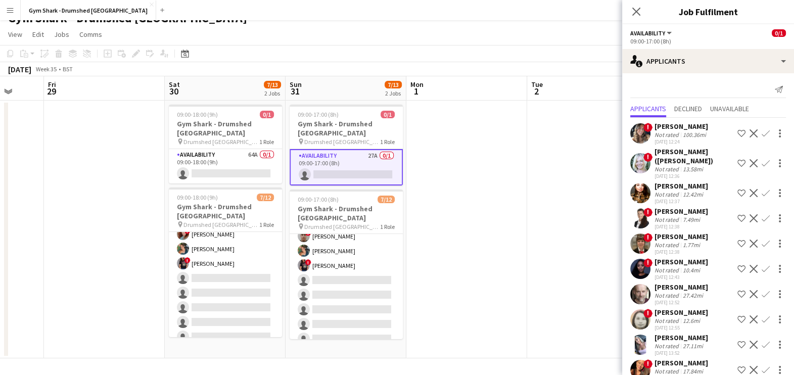
click at [520, 241] on app-date-cell at bounding box center [466, 230] width 121 height 258
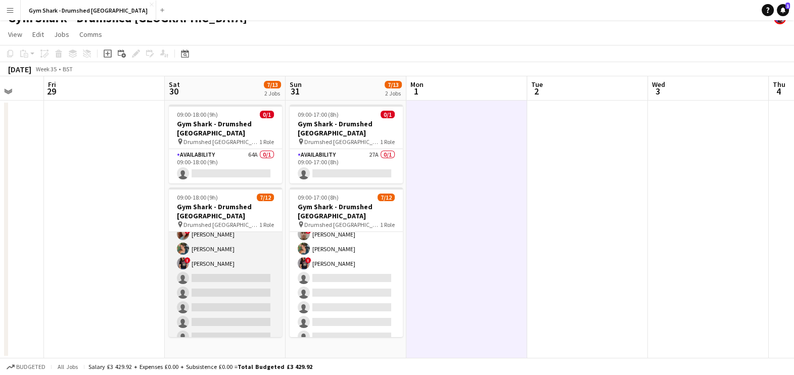
click at [255, 272] on app-card-role "Event Staff 7/12 09:00-18:00 (9h) Lee Hoy ! Charlotte Roberts Elle Pollock ! Bi…" at bounding box center [225, 248] width 113 height 195
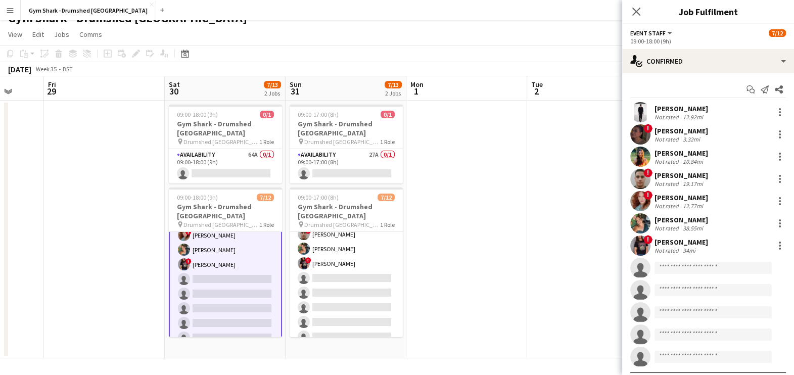
scroll to position [82, 0]
click at [678, 269] on input at bounding box center [712, 268] width 117 height 12
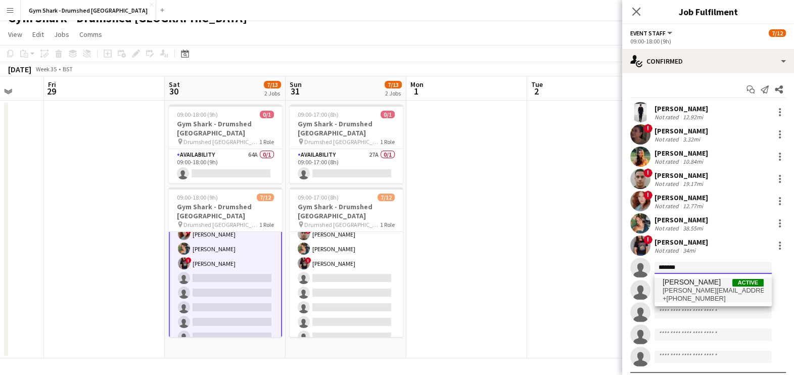
type input "*******"
click at [697, 283] on span "[PERSON_NAME]" at bounding box center [691, 282] width 58 height 9
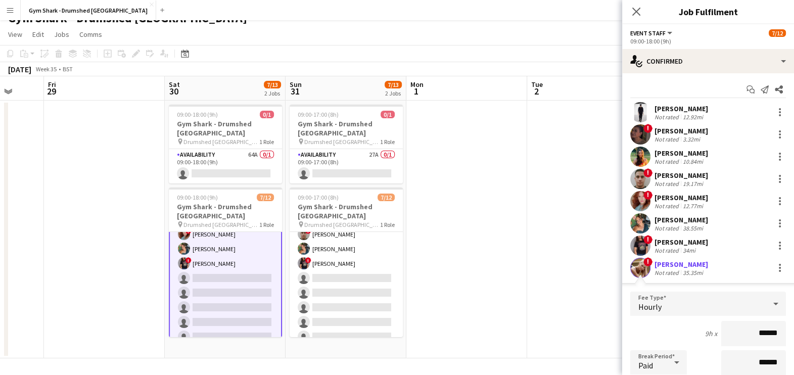
click at [642, 263] on app-user-avatar at bounding box center [640, 268] width 20 height 20
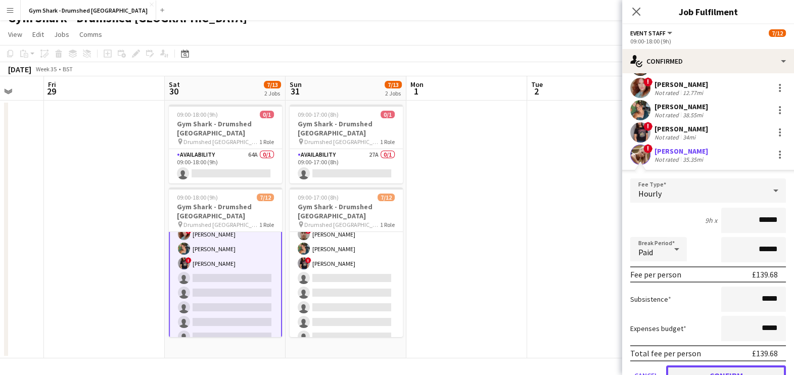
click at [704, 368] on button "Confirm" at bounding box center [726, 375] width 120 height 20
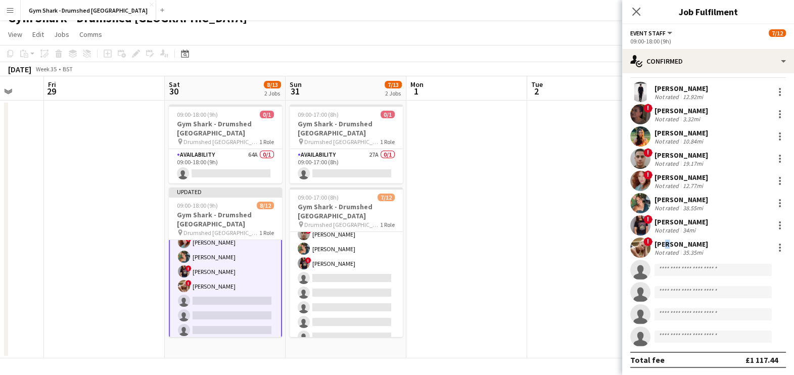
click at [663, 242] on div "[PERSON_NAME]" at bounding box center [681, 243] width 54 height 9
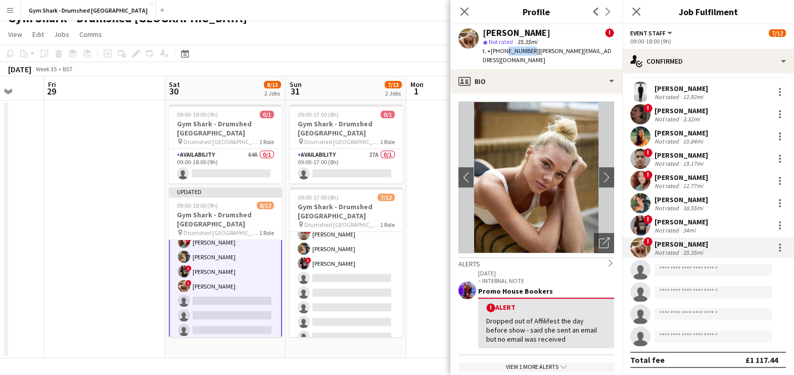
drag, startPoint x: 527, startPoint y: 52, endPoint x: 513, endPoint y: 55, distance: 15.1
click at [511, 55] on div "t. +‭‭+447703613432 | natasha_loftus@icloud.com" at bounding box center [547, 55] width 131 height 18
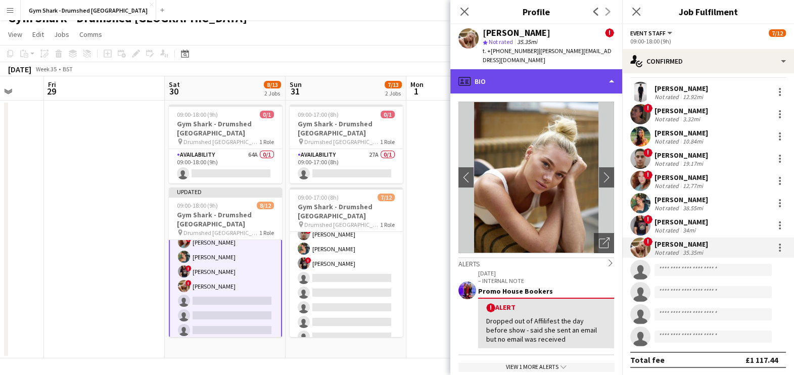
drag, startPoint x: 513, startPoint y: 55, endPoint x: 502, endPoint y: 61, distance: 12.0
click at [502, 69] on div "profile Bio" at bounding box center [536, 81] width 172 height 24
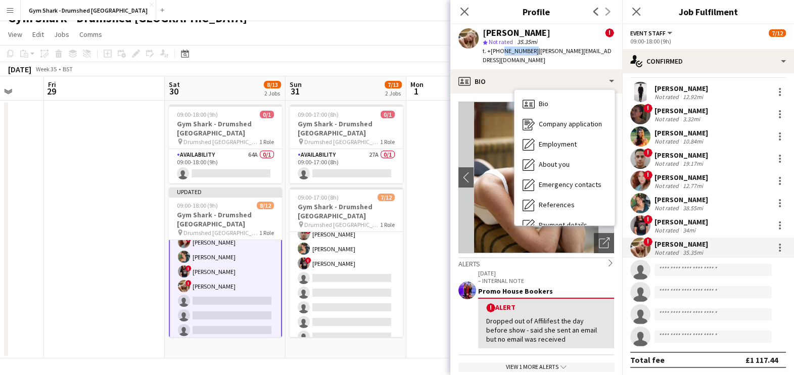
drag, startPoint x: 500, startPoint y: 51, endPoint x: 529, endPoint y: 54, distance: 29.0
click at [529, 54] on span "t. +‭‭[PHONE_NUMBER]" at bounding box center [510, 51] width 56 height 8
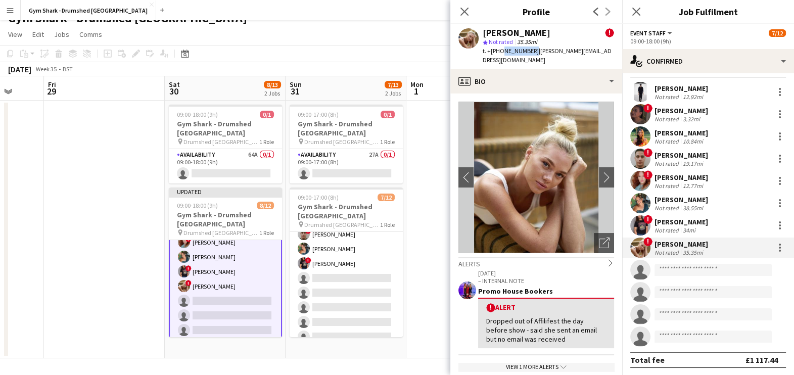
copy span "7703613432"
click at [599, 172] on app-icon "chevron-right" at bounding box center [607, 177] width 16 height 11
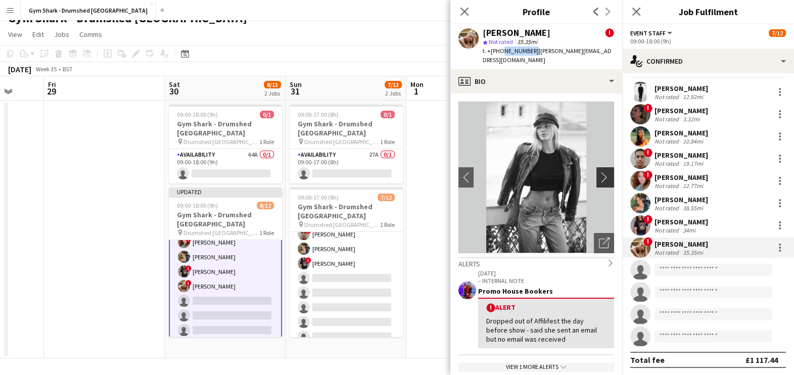
click at [599, 172] on app-icon "chevron-right" at bounding box center [607, 177] width 16 height 11
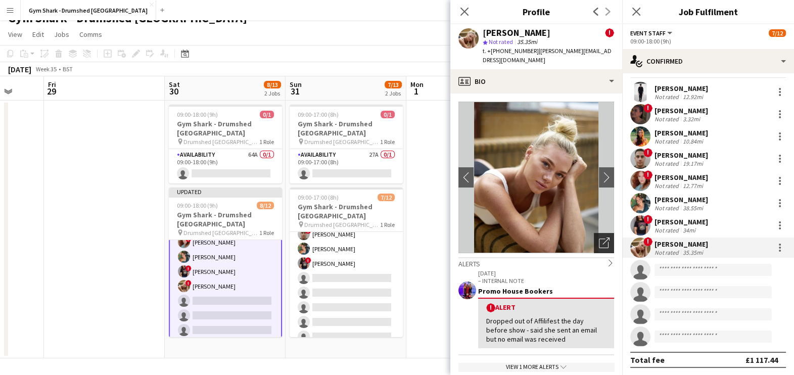
click at [599, 237] on icon "Open photos pop-in" at bounding box center [604, 242] width 11 height 11
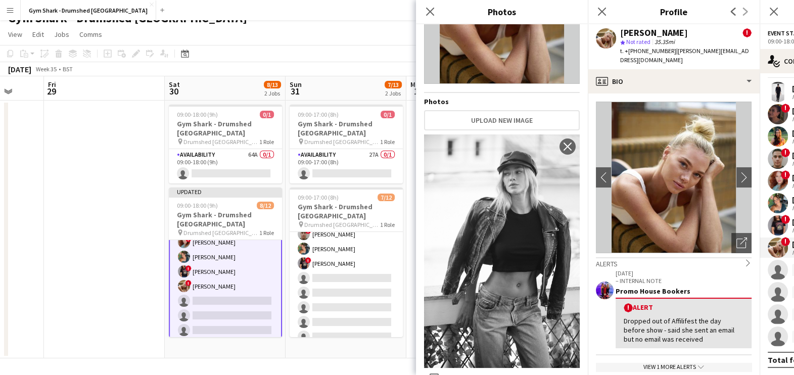
scroll to position [0, 0]
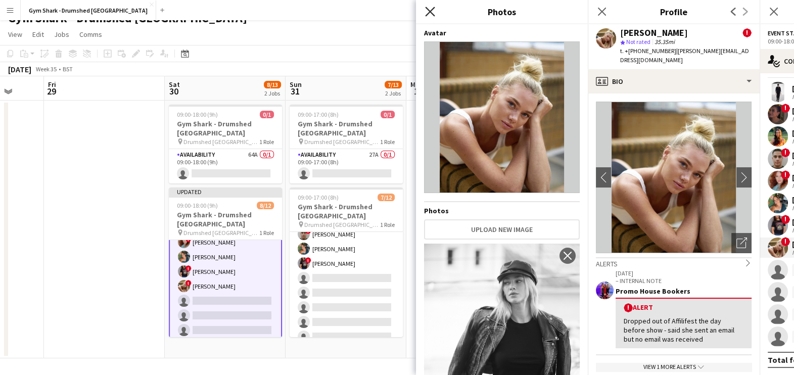
click at [433, 11] on icon "Close pop-in" at bounding box center [430, 12] width 10 height 10
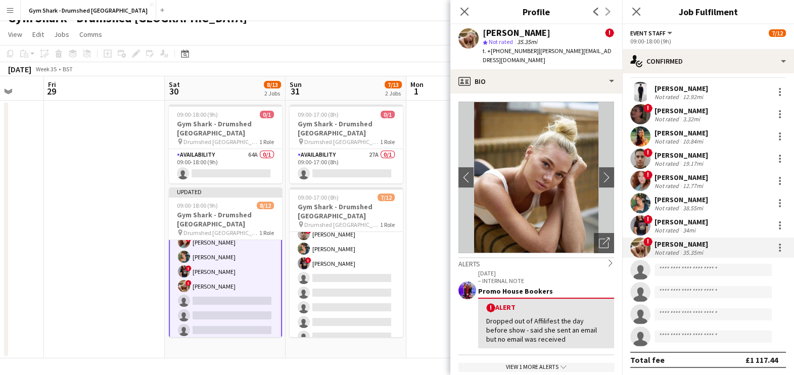
click at [438, 196] on app-date-cell at bounding box center [466, 230] width 121 height 258
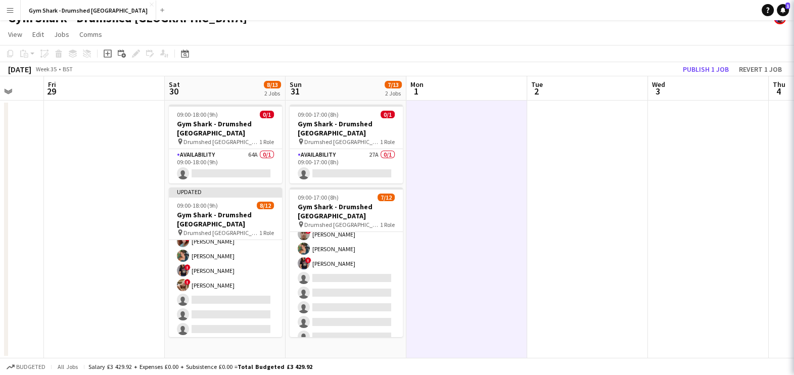
scroll to position [81, 0]
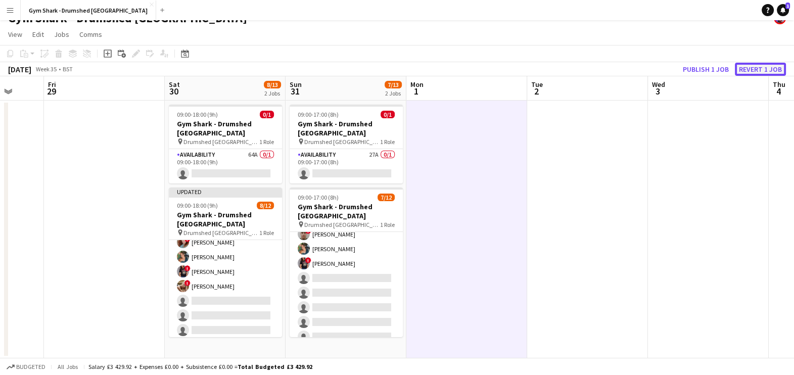
click at [767, 66] on button "Revert 1 job" at bounding box center [759, 69] width 51 height 13
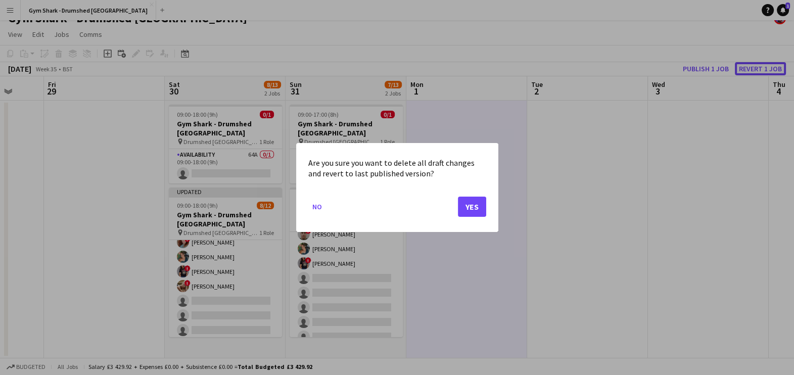
scroll to position [0, 0]
click at [466, 206] on button "Yes" at bounding box center [472, 206] width 28 height 20
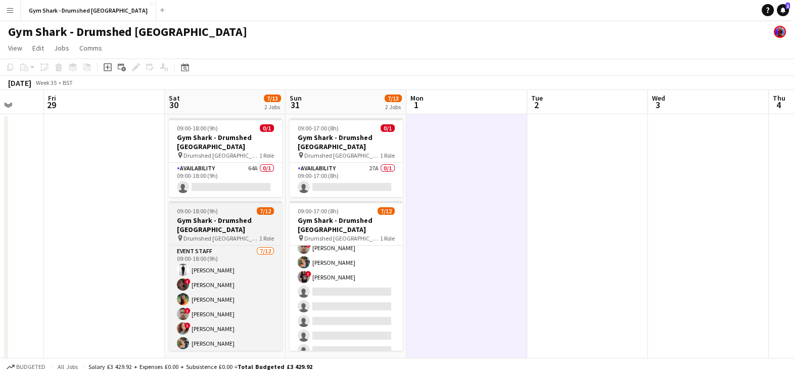
scroll to position [67, 0]
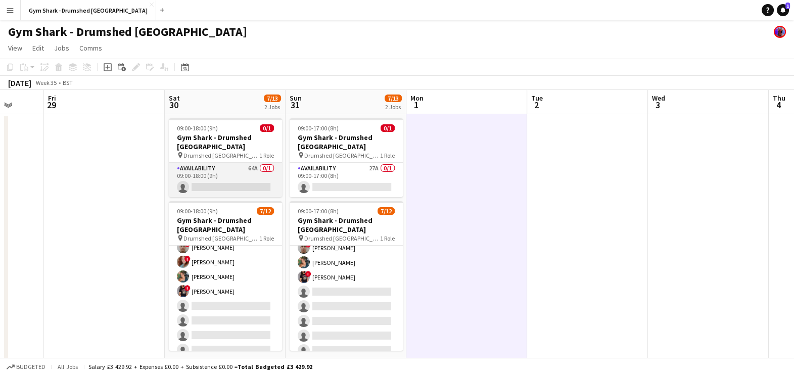
click at [233, 181] on app-card-role "Availability 64A 0/1 09:00-18:00 (9h) single-neutral-actions" at bounding box center [225, 180] width 113 height 34
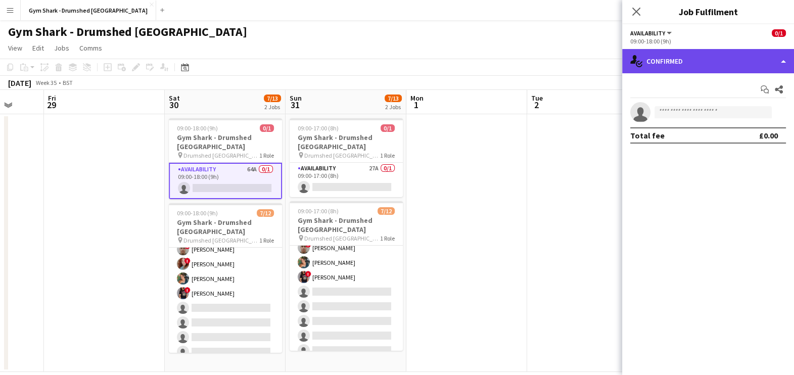
click at [698, 68] on div "single-neutral-actions-check-2 Confirmed" at bounding box center [708, 61] width 172 height 24
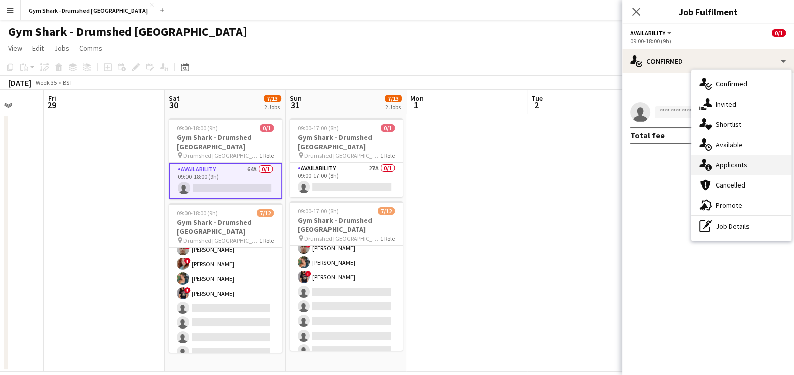
click at [750, 166] on div "single-neutral-actions-information Applicants" at bounding box center [741, 165] width 100 height 20
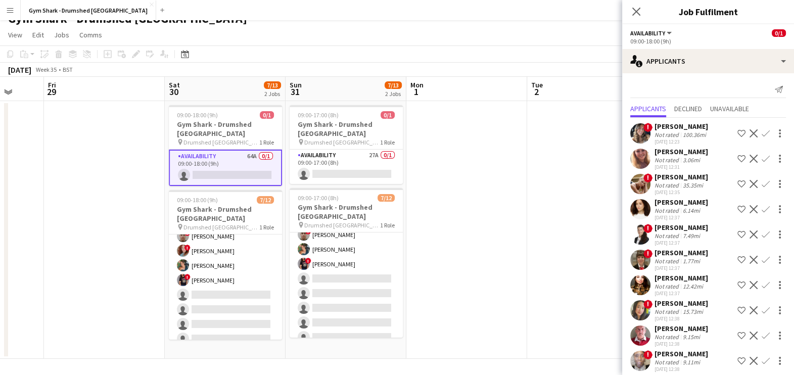
scroll to position [0, 0]
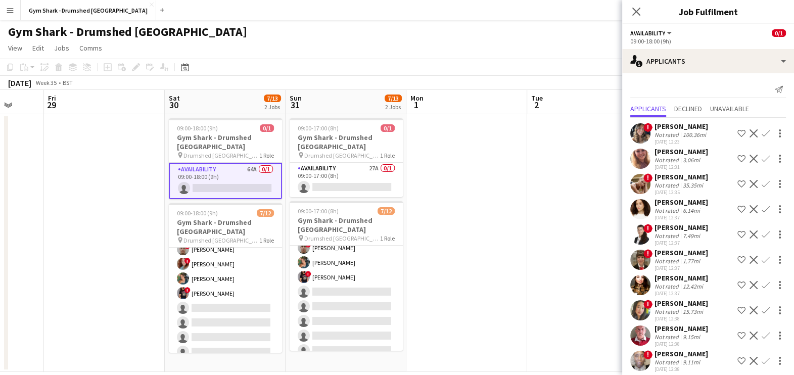
click at [674, 136] on div "Not rated" at bounding box center [667, 135] width 26 height 8
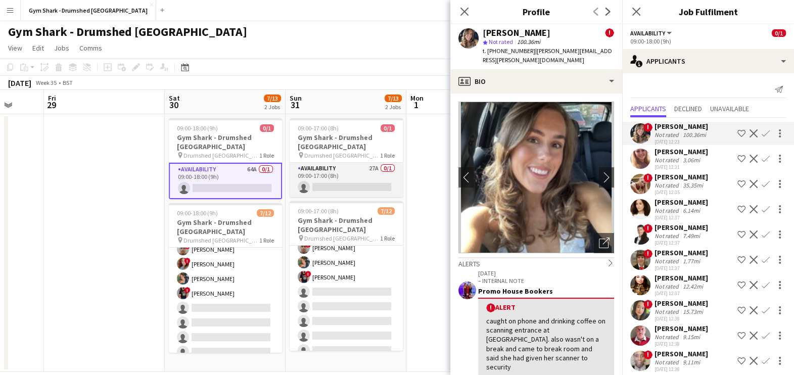
click at [372, 176] on app-card-role "Availability 27A 0/1 09:00-17:00 (8h) single-neutral-actions" at bounding box center [345, 180] width 113 height 34
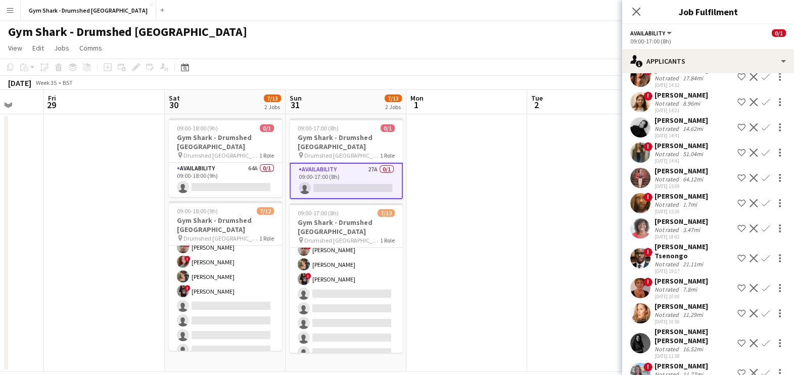
scroll to position [293, 0]
click at [254, 171] on app-card-role "Availability 64A 0/1 09:00-18:00 (9h) single-neutral-actions" at bounding box center [225, 180] width 113 height 34
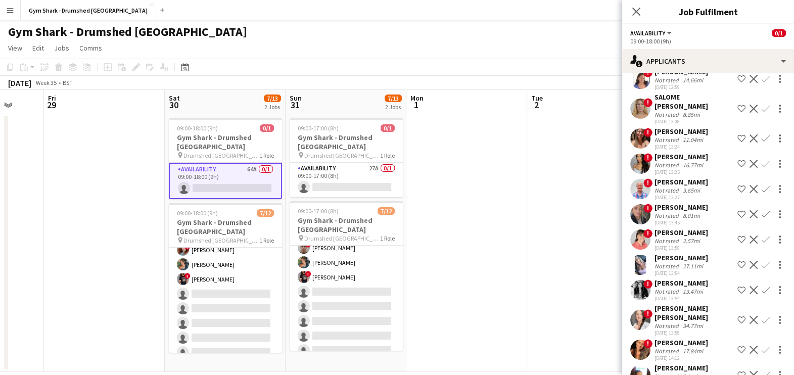
scroll to position [578, 0]
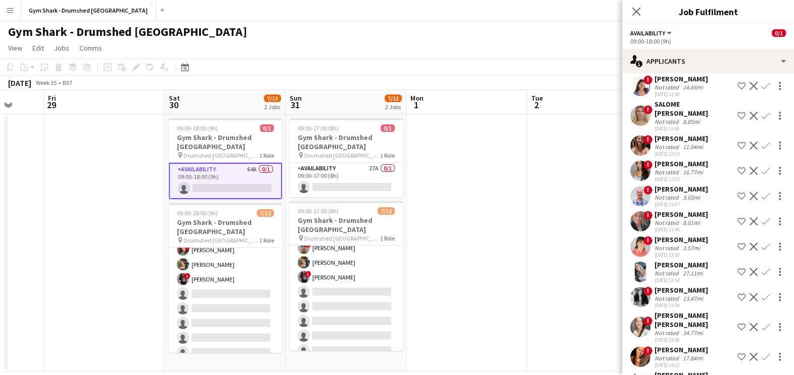
click at [643, 201] on app-user-avatar at bounding box center [640, 196] width 20 height 20
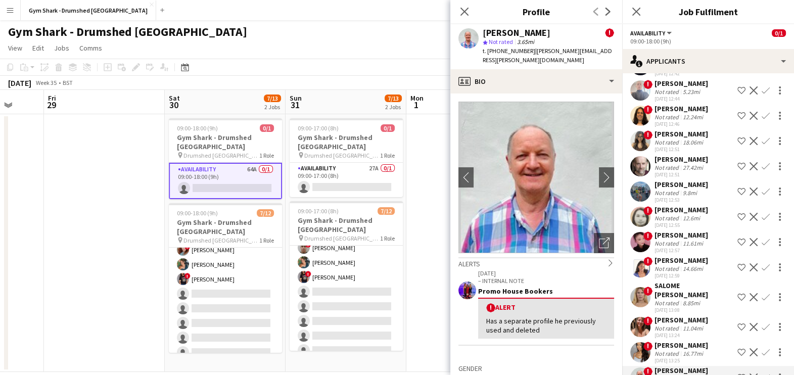
scroll to position [396, 0]
click at [466, 13] on icon "Close pop-in" at bounding box center [464, 12] width 10 height 10
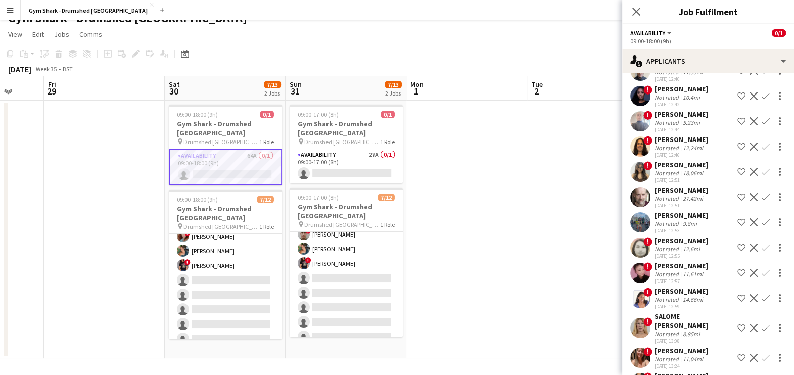
scroll to position [367, 0]
click at [526, 204] on app-date-cell at bounding box center [466, 230] width 121 height 258
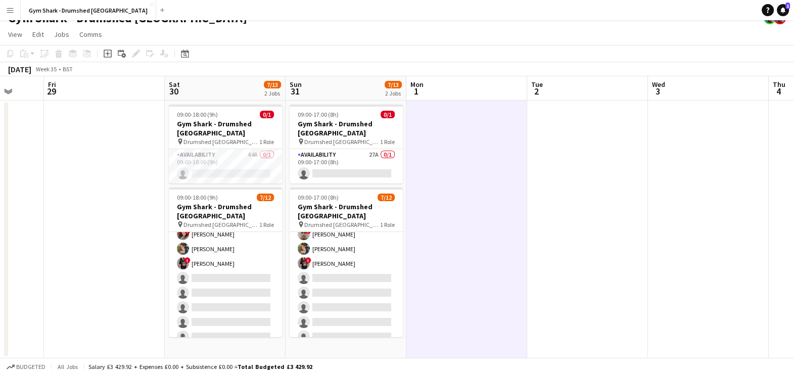
click at [252, 136] on app-job-card "09:00-18:00 (9h) 0/1 Gym Shark - Drumshed London pin Drumshed London 1 Role Ava…" at bounding box center [225, 144] width 113 height 79
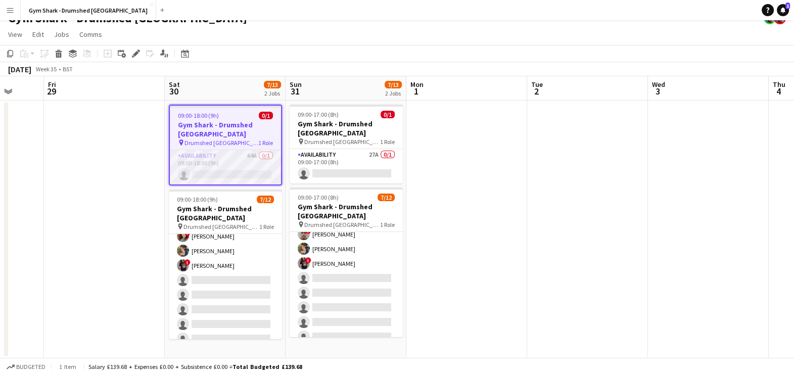
click at [216, 168] on app-card-role "Availability 64A 0/1 09:00-18:00 (9h) single-neutral-actions" at bounding box center [225, 167] width 111 height 34
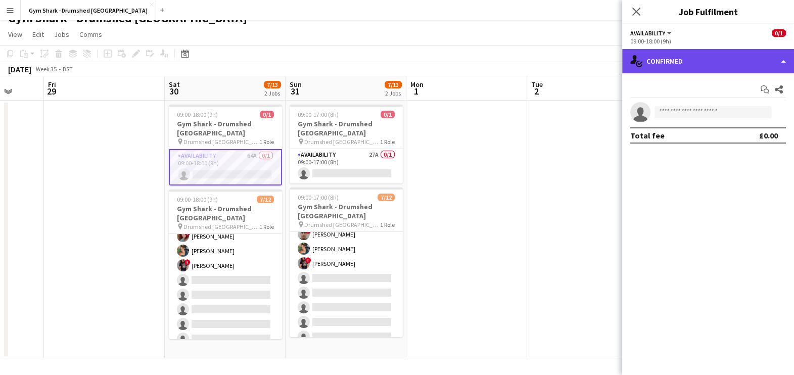
click at [687, 64] on div "single-neutral-actions-check-2 Confirmed" at bounding box center [708, 61] width 172 height 24
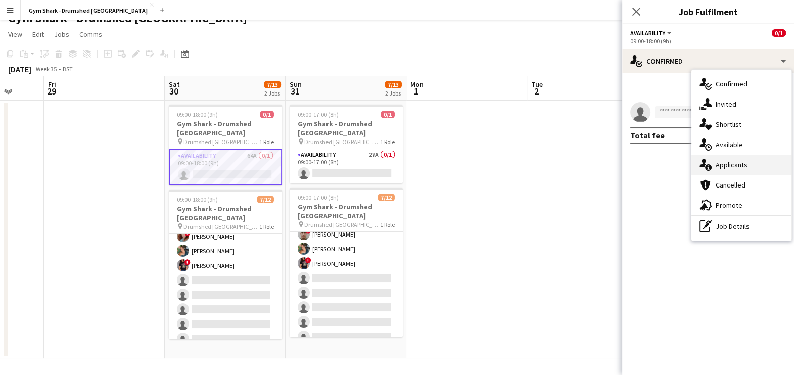
click at [730, 164] on div "single-neutral-actions-information Applicants" at bounding box center [741, 165] width 100 height 20
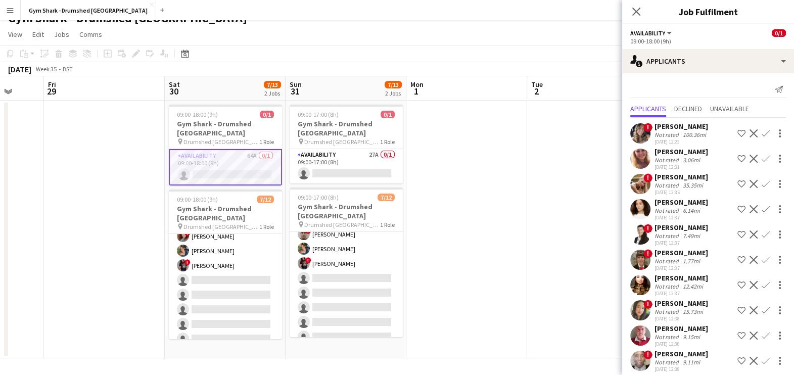
click at [441, 217] on app-date-cell at bounding box center [466, 230] width 121 height 258
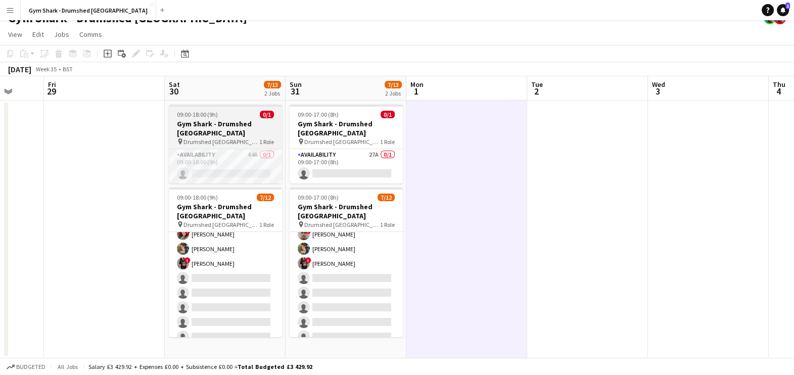
click at [210, 138] on app-job-card "09:00-18:00 (9h) 0/1 Gym Shark - Drumshed London pin Drumshed London 1 Role Ava…" at bounding box center [225, 144] width 113 height 79
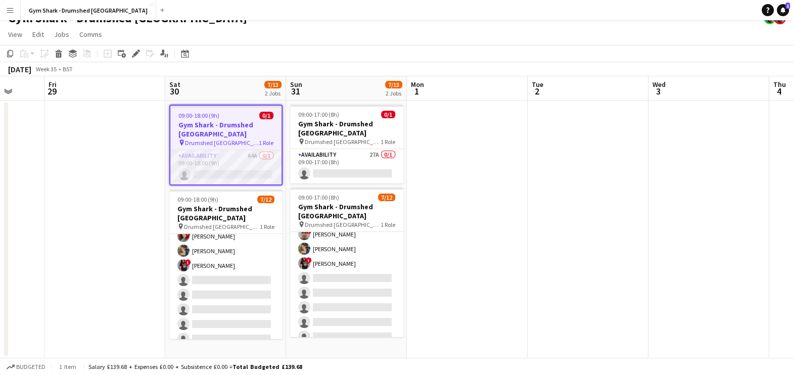
click at [231, 153] on app-card-role "Availability 64A 0/1 09:00-18:00 (9h) single-neutral-actions" at bounding box center [225, 167] width 111 height 34
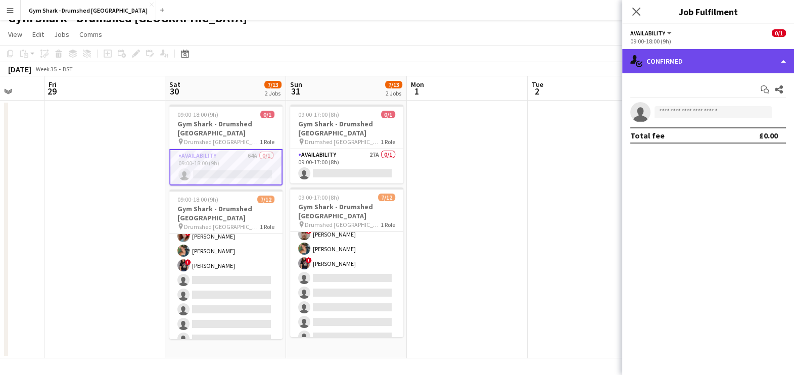
click at [642, 58] on icon "single-neutral-actions-check-2" at bounding box center [636, 61] width 12 height 12
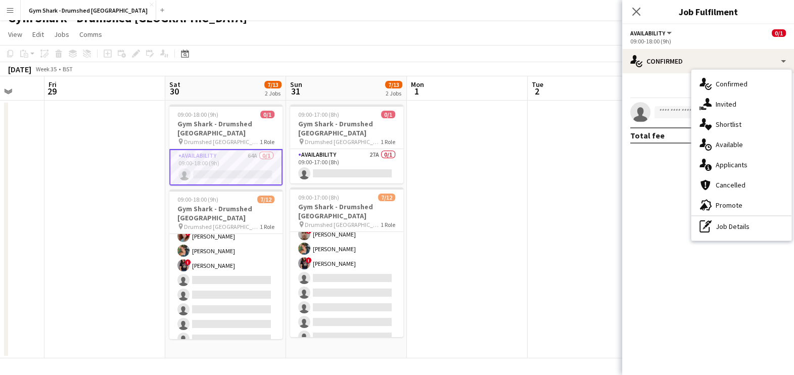
click at [736, 205] on div "advertising-megaphone Promote" at bounding box center [741, 205] width 100 height 20
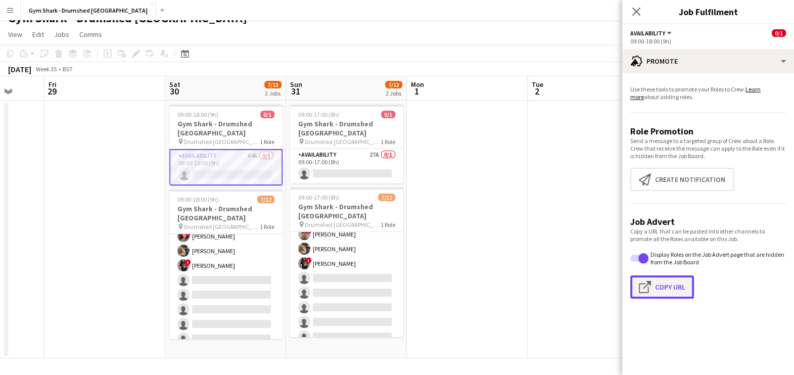
click at [665, 282] on button "Click to copy URL Copy Url" at bounding box center [662, 286] width 64 height 23
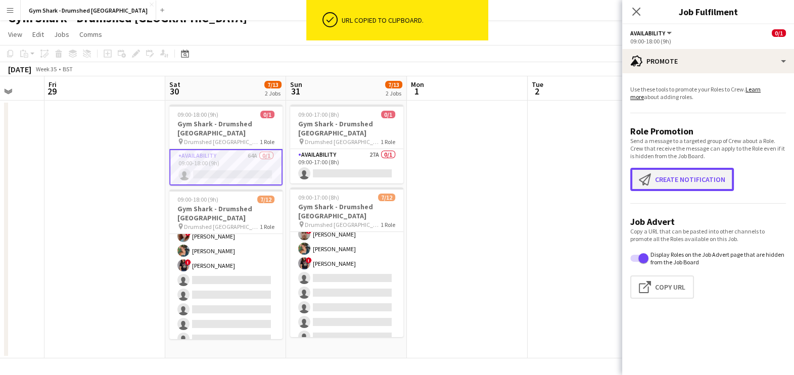
click at [684, 185] on button "Create notification Create notification" at bounding box center [682, 179] width 104 height 23
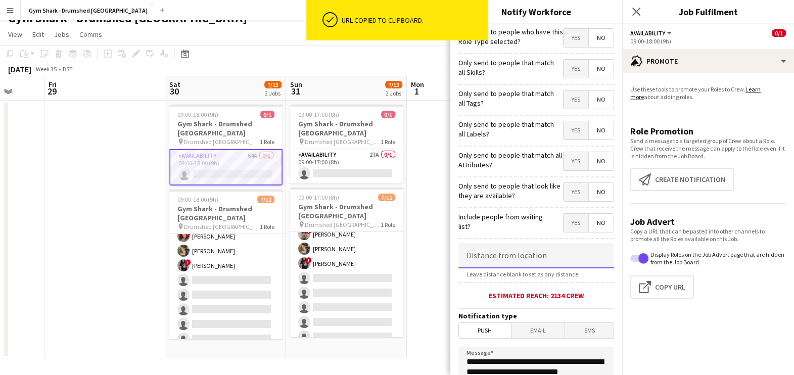
click at [536, 265] on input at bounding box center [536, 255] width 156 height 25
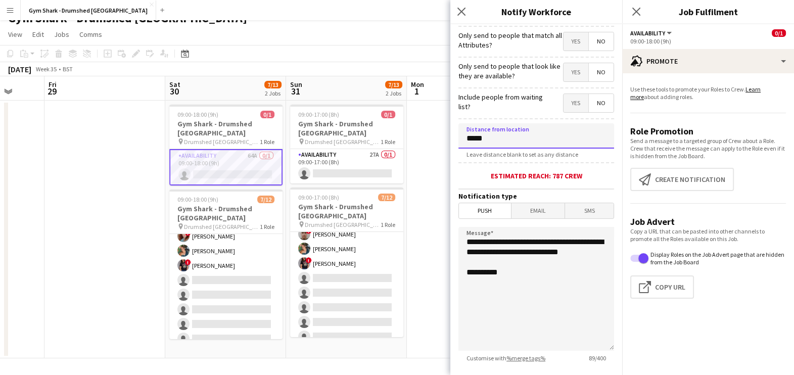
scroll to position [179, 0]
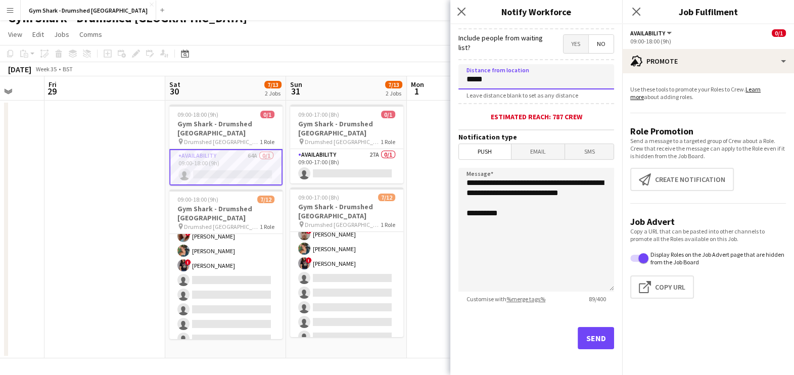
type input "*****"
click at [578, 327] on button "Send" at bounding box center [595, 338] width 36 height 22
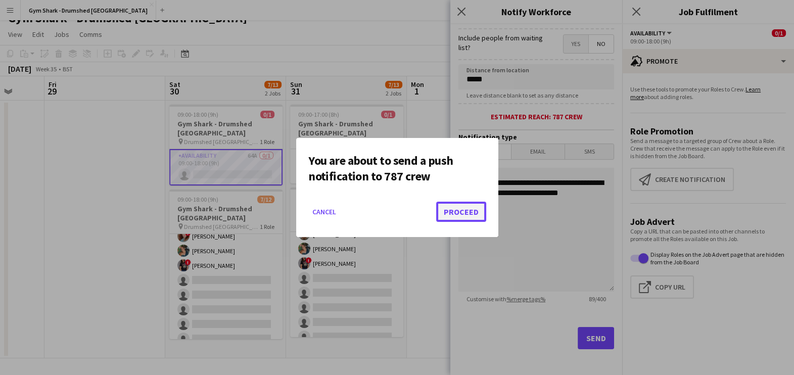
click at [456, 207] on button "Proceed" at bounding box center [461, 212] width 50 height 20
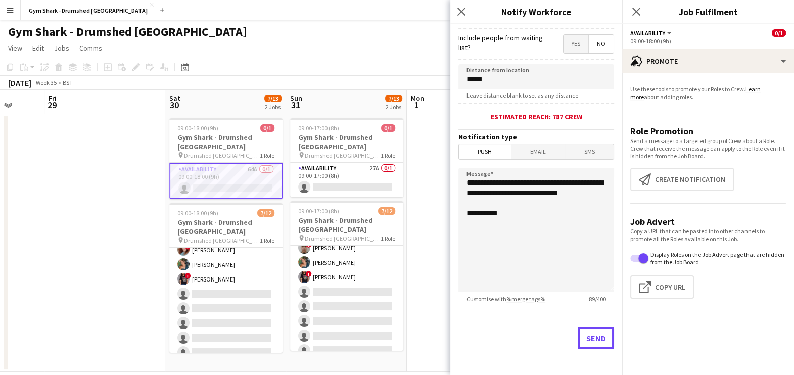
scroll to position [14, 0]
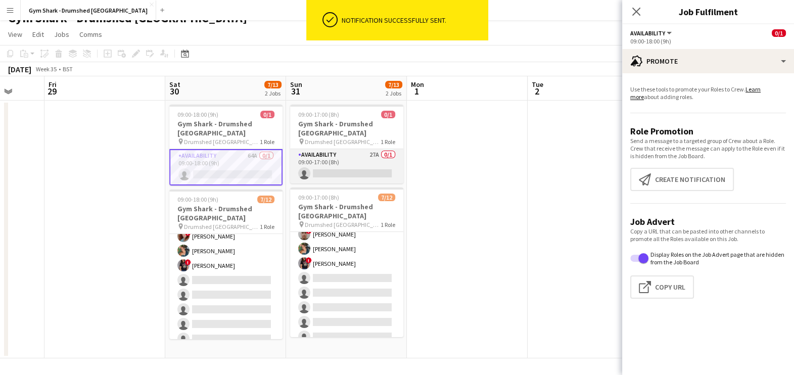
click at [382, 164] on app-card-role "Availability 27A 0/1 09:00-17:00 (8h) single-neutral-actions" at bounding box center [346, 166] width 113 height 34
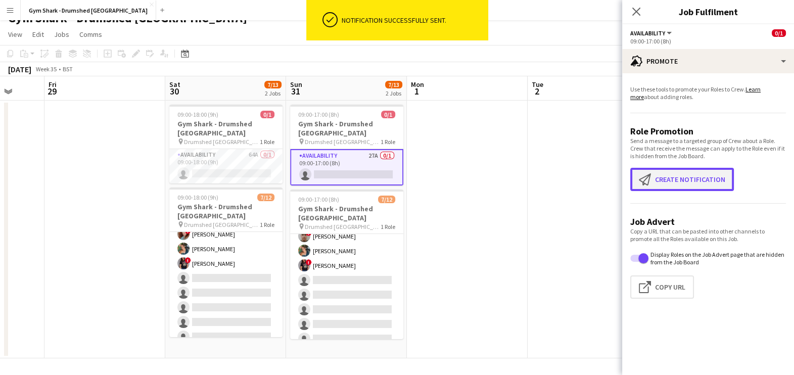
click at [696, 176] on button "Create notification Create notification" at bounding box center [682, 179] width 104 height 23
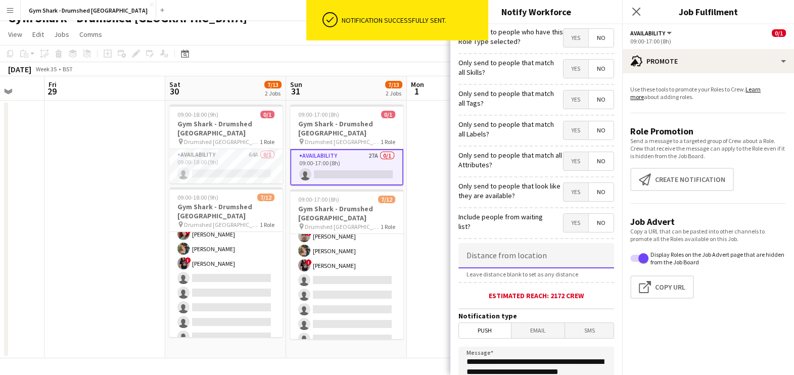
click at [558, 246] on input at bounding box center [536, 255] width 156 height 25
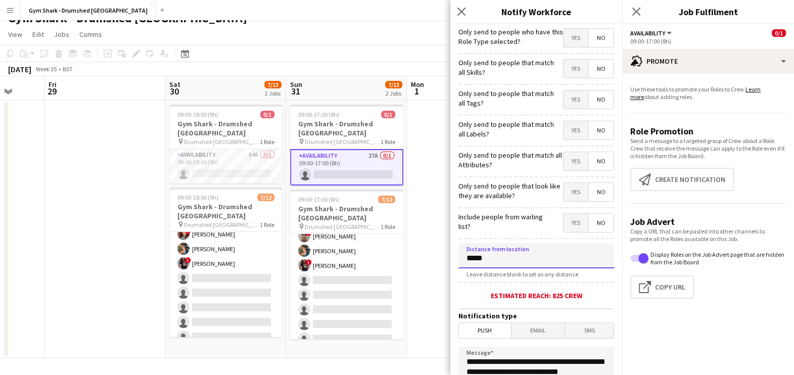
scroll to position [179, 0]
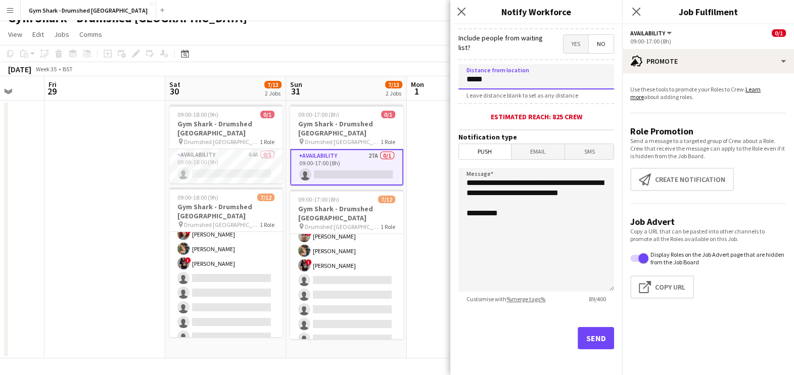
type input "*****"
click at [584, 336] on button "Send" at bounding box center [595, 338] width 36 height 22
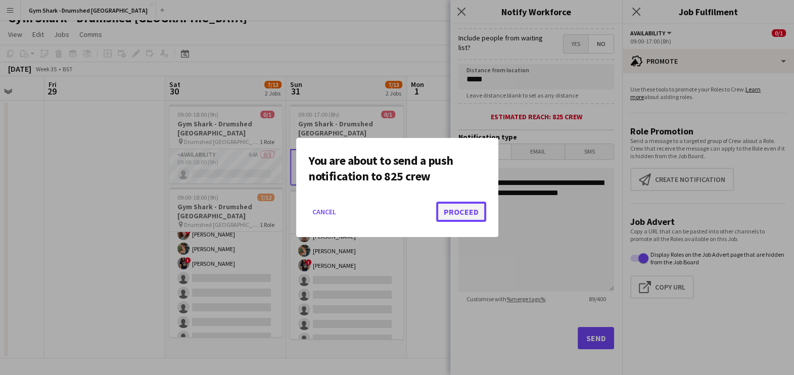
click at [452, 217] on button "Proceed" at bounding box center [461, 212] width 50 height 20
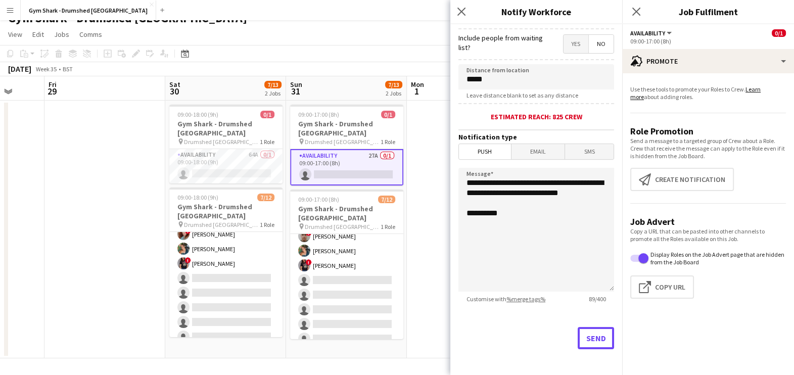
scroll to position [14, 0]
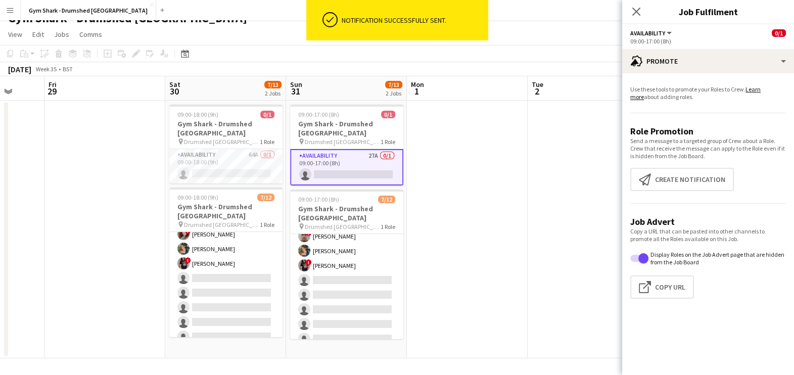
click at [432, 232] on app-date-cell at bounding box center [467, 230] width 121 height 258
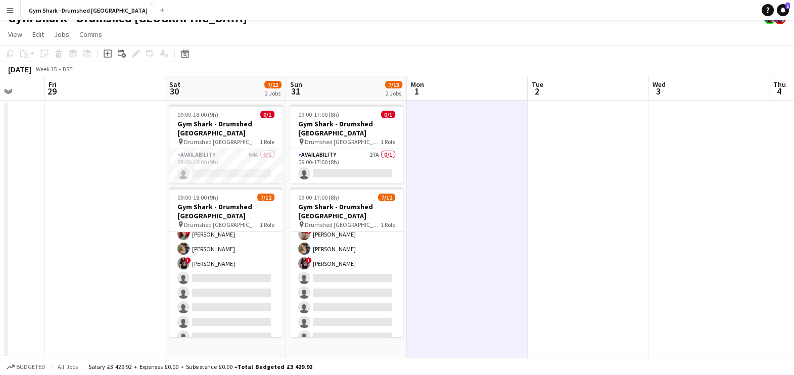
click at [462, 245] on app-date-cell at bounding box center [467, 230] width 121 height 258
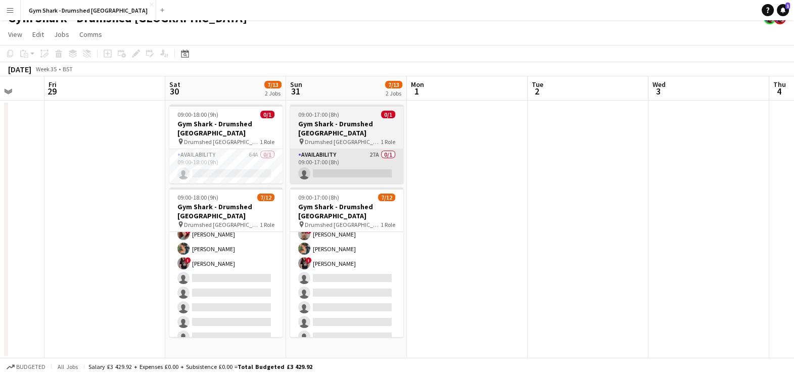
click at [275, 158] on app-card-role "Availability 64A 0/1 09:00-18:00 (9h) single-neutral-actions" at bounding box center [225, 166] width 113 height 34
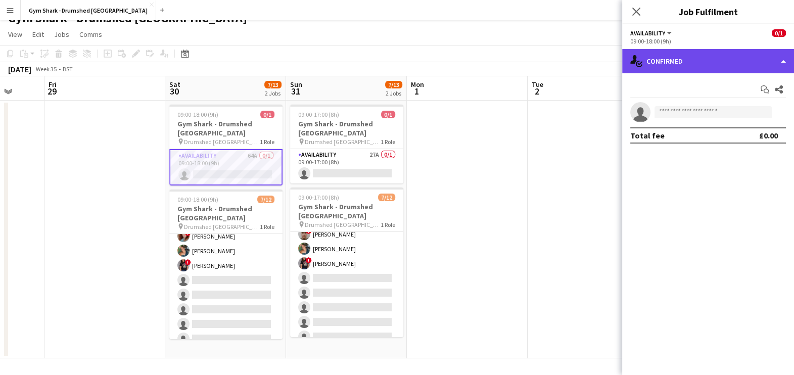
drag, startPoint x: 664, startPoint y: 65, endPoint x: 666, endPoint y: 70, distance: 5.8
click at [664, 63] on div "single-neutral-actions-check-2 Confirmed" at bounding box center [708, 61] width 172 height 24
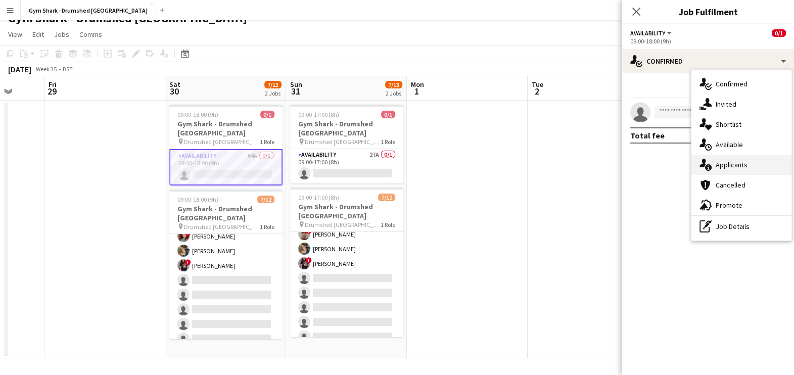
click at [730, 170] on div "single-neutral-actions-information Applicants" at bounding box center [741, 165] width 100 height 20
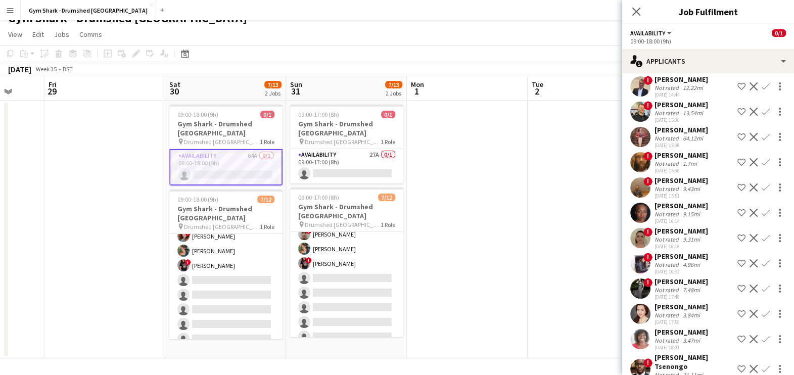
scroll to position [1203, 0]
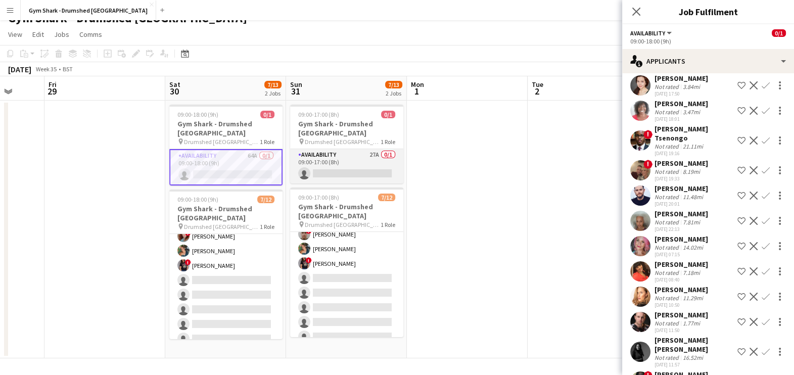
click at [352, 149] on app-card-role "Availability 27A 0/1 09:00-17:00 (8h) single-neutral-actions" at bounding box center [346, 166] width 113 height 34
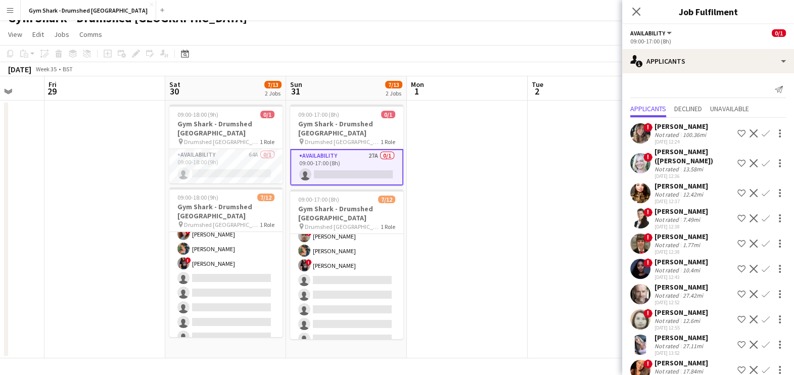
scroll to position [293, 0]
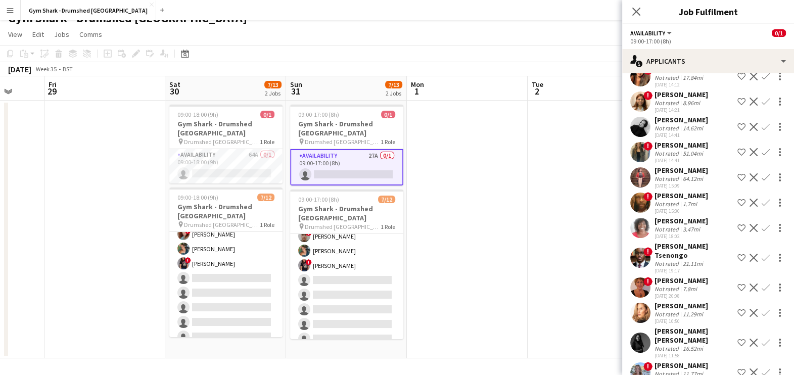
click at [530, 159] on app-date-cell at bounding box center [587, 230] width 121 height 258
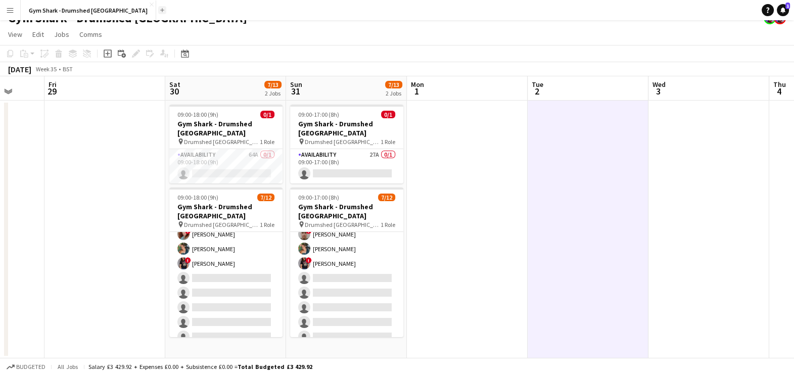
click at [158, 13] on button "Add" at bounding box center [162, 10] width 8 height 8
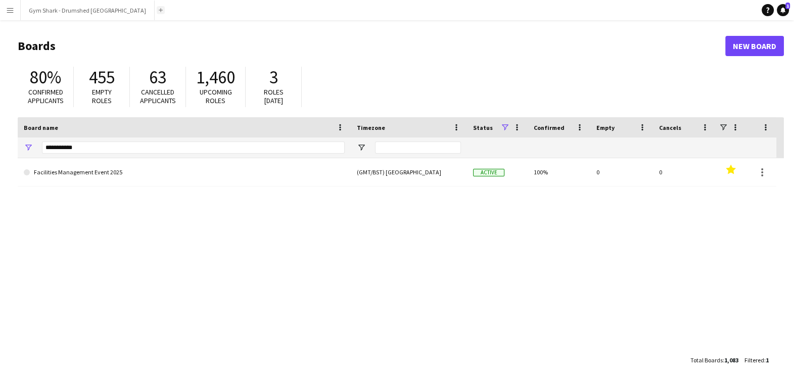
click at [157, 12] on button "Add" at bounding box center [161, 10] width 8 height 8
click at [157, 8] on button "Add" at bounding box center [161, 10] width 8 height 8
drag, startPoint x: 104, startPoint y: 149, endPoint x: -3, endPoint y: 192, distance: 114.6
click at [0, 192] on html "Menu Boards Boards Boards All jobs Status Workforce Workforce My Workforce Recr…" at bounding box center [397, 192] width 794 height 385
type input "*"
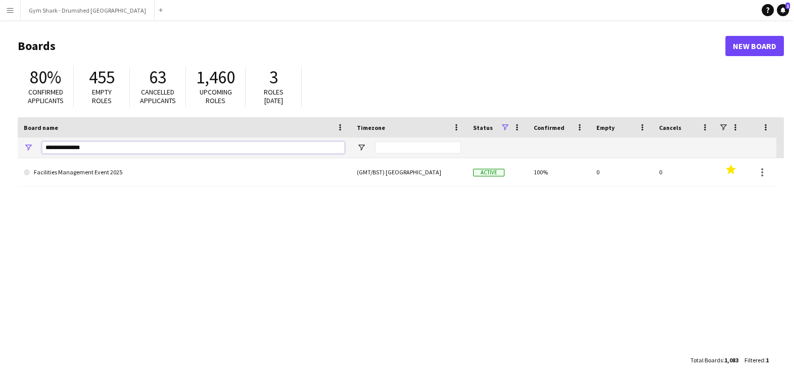
type input "**********"
click at [509, 130] on span at bounding box center [504, 127] width 9 height 9
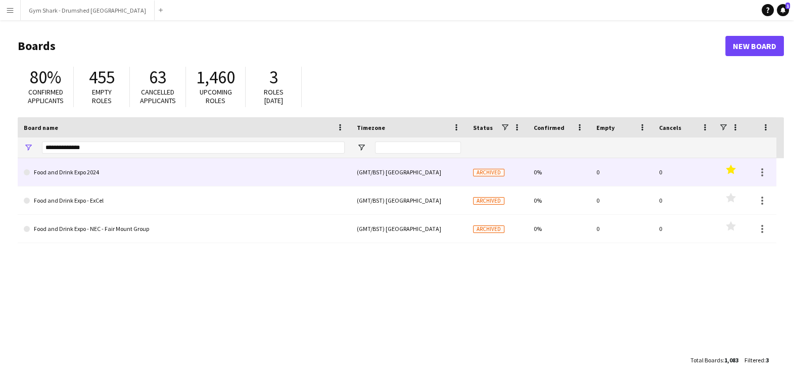
click at [250, 169] on link "Food and Drink Expo 2024" at bounding box center [184, 172] width 321 height 28
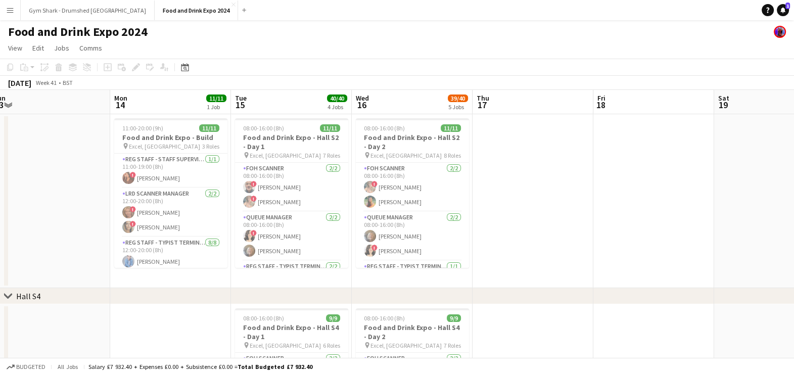
scroll to position [0, 252]
click at [544, 220] on app-date-cell at bounding box center [532, 201] width 121 height 174
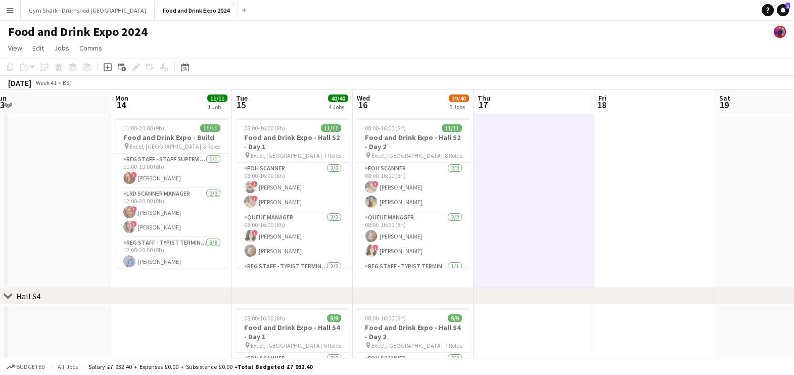
click at [8, 13] on app-icon "Menu" at bounding box center [10, 10] width 8 height 8
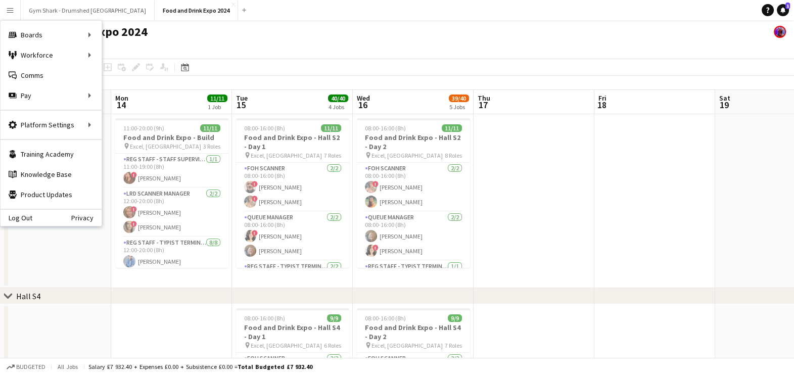
drag, startPoint x: 172, startPoint y: 173, endPoint x: 178, endPoint y: 152, distance: 22.1
click at [172, 172] on app-card-role "Reg Staff - Staff Supervisor 1/1 11:00-19:00 (8h) ! Iryna Ganzha" at bounding box center [171, 171] width 113 height 34
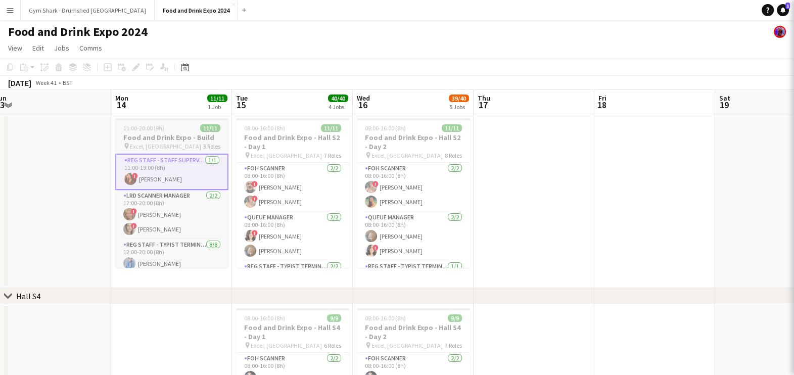
click at [180, 134] on h3 "Food and Drink Expo - Build" at bounding box center [171, 137] width 113 height 9
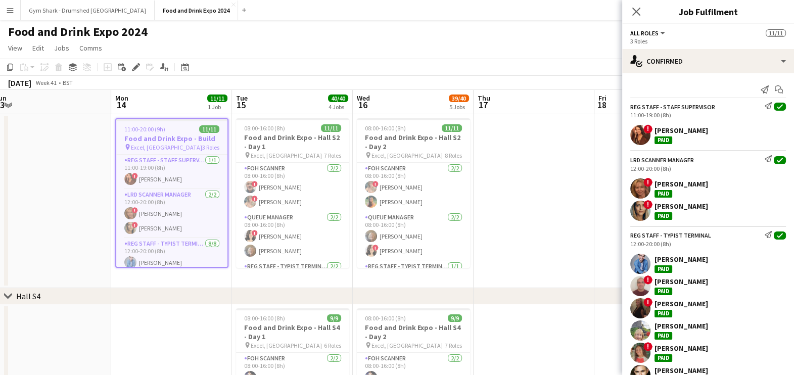
drag, startPoint x: 192, startPoint y: 137, endPoint x: 193, endPoint y: 131, distance: 6.1
click at [192, 134] on h3 "Food and Drink Expo - Build" at bounding box center [171, 138] width 111 height 9
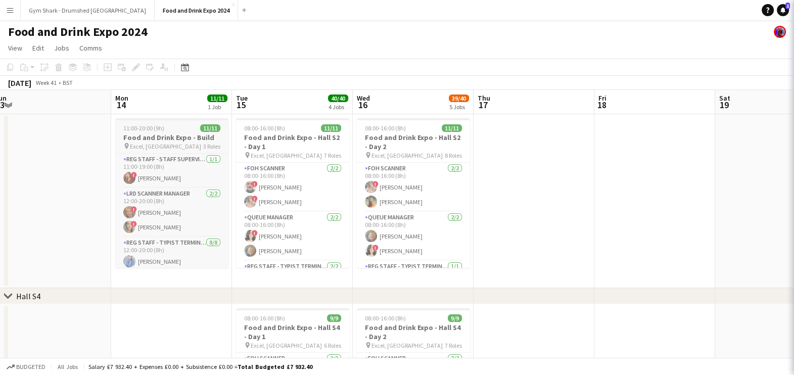
scroll to position [0, 251]
click at [129, 131] on span "11:00-20:00 (9h)" at bounding box center [144, 128] width 41 height 8
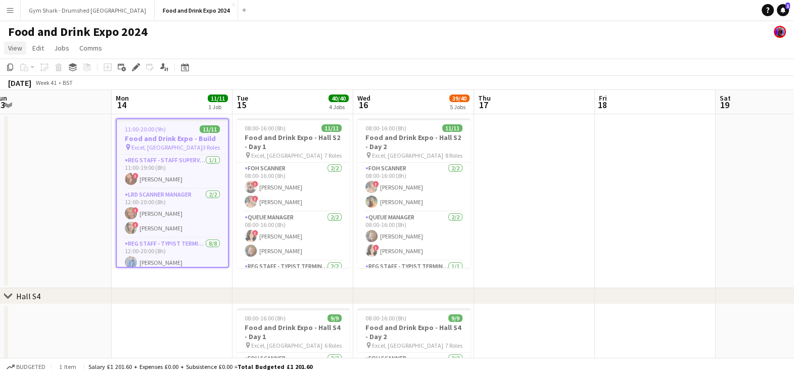
click at [14, 46] on span "View" at bounding box center [15, 47] width 14 height 9
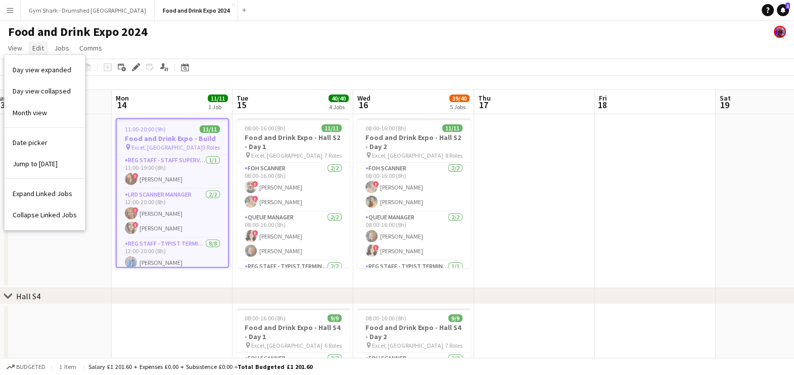
click at [37, 48] on span "Edit" at bounding box center [38, 47] width 12 height 9
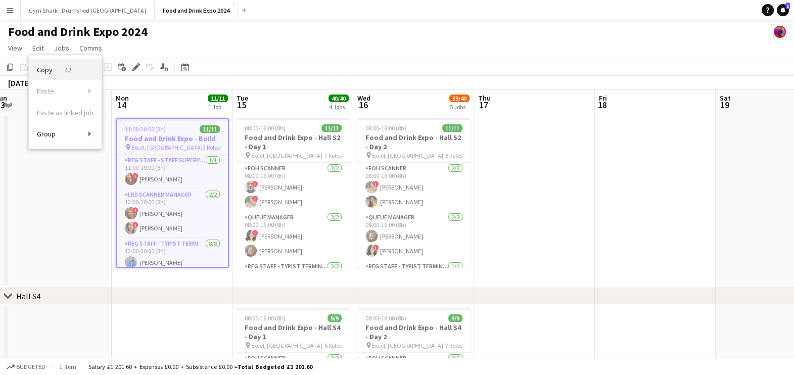
click at [39, 70] on span "Copy Ctrl+C" at bounding box center [54, 69] width 34 height 9
click at [211, 189] on app-card-role "LRD Scanner Manager 2/2 12:00-20:00 (8h) ! Jill Faulks ! Jasmin Hoinka" at bounding box center [172, 213] width 111 height 49
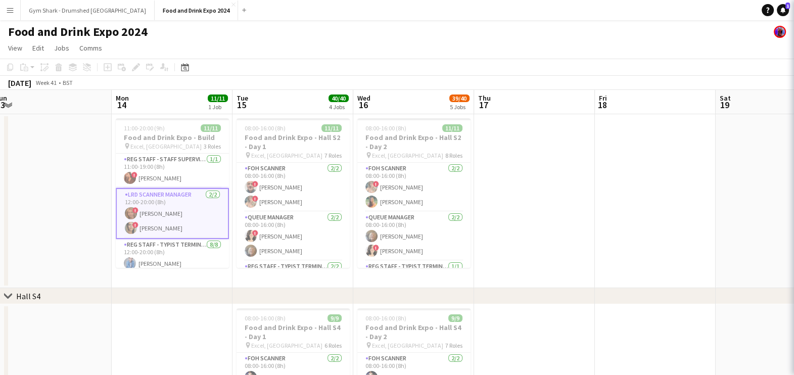
click at [586, 219] on app-date-cell at bounding box center [534, 201] width 121 height 174
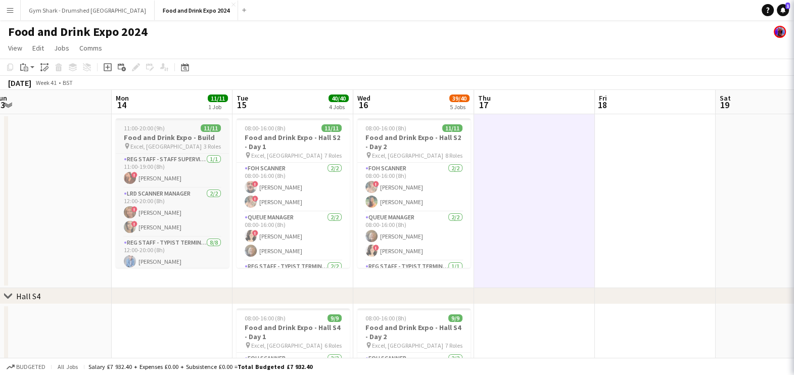
click at [198, 136] on h3 "Food and Drink Expo - Build" at bounding box center [172, 137] width 113 height 9
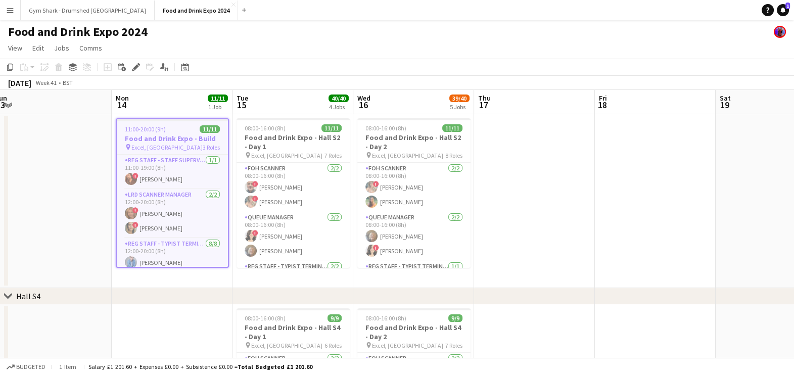
scroll to position [0, 251]
drag, startPoint x: 198, startPoint y: 135, endPoint x: 154, endPoint y: 144, distance: 45.0
click at [154, 144] on span "Excel, [GEOGRAPHIC_DATA]" at bounding box center [166, 147] width 71 height 8
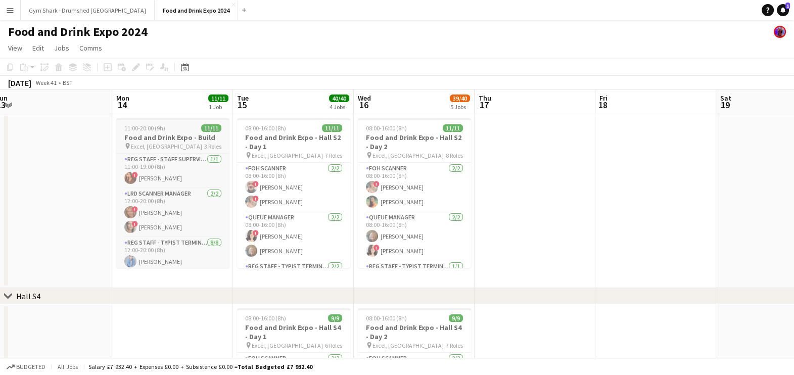
click at [153, 144] on span "Excel, [GEOGRAPHIC_DATA]" at bounding box center [166, 146] width 71 height 8
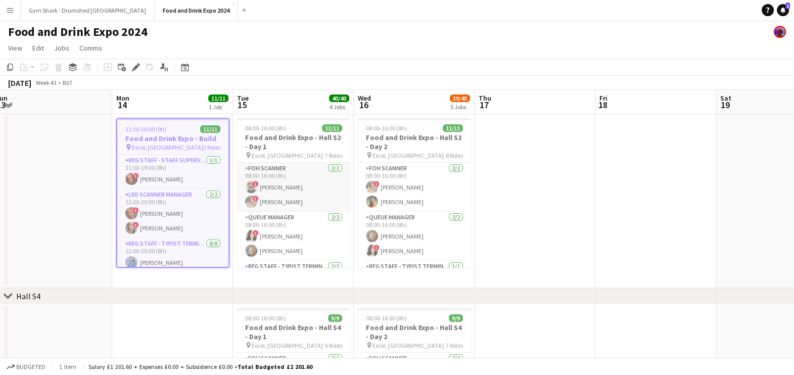
click at [240, 168] on app-card-role "FOH Scanner 2/2 08:00-16:00 (8h) ! Dylan White ! Justine Patten" at bounding box center [293, 187] width 113 height 49
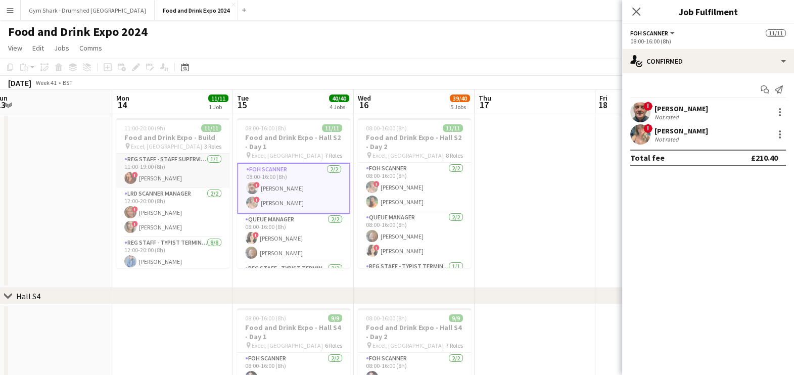
click at [217, 157] on app-card-role "Reg Staff - Staff Supervisor 1/1 11:00-19:00 (8h) ! Iryna Ganzha" at bounding box center [172, 171] width 113 height 34
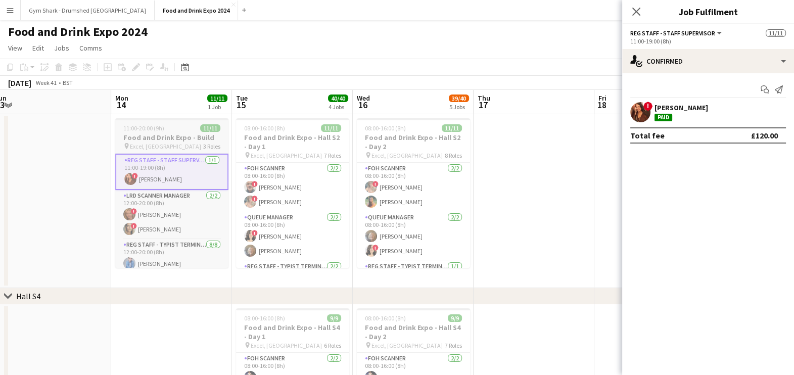
click at [210, 134] on h3 "Food and Drink Expo - Build" at bounding box center [171, 137] width 113 height 9
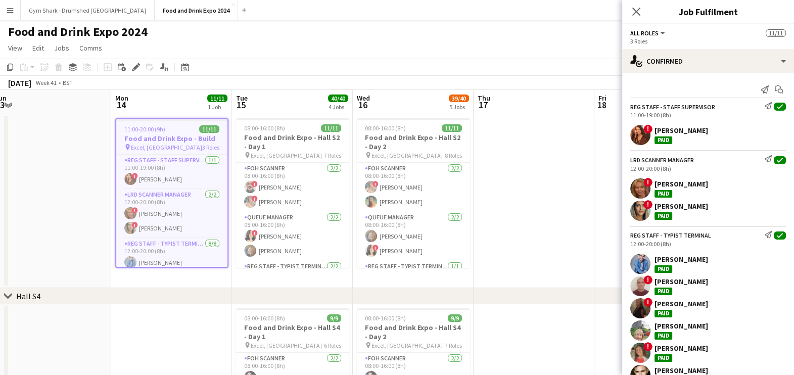
scroll to position [0, 252]
click at [633, 15] on icon "Close pop-in" at bounding box center [636, 12] width 10 height 10
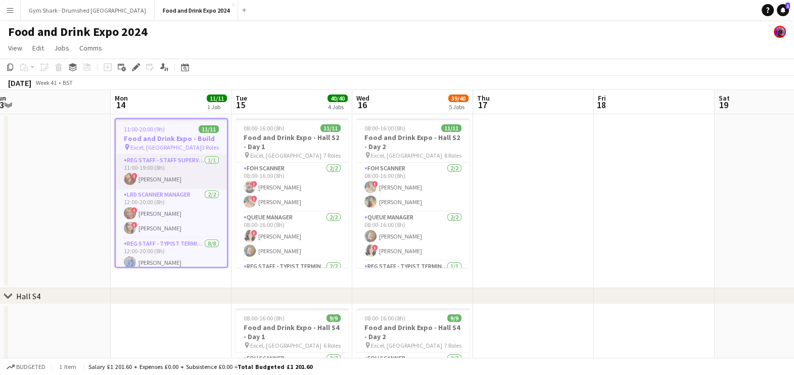
click at [148, 173] on app-card-role "Reg Staff - Staff Supervisor 1/1 11:00-19:00 (8h) ! Iryna Ganzha" at bounding box center [171, 172] width 111 height 34
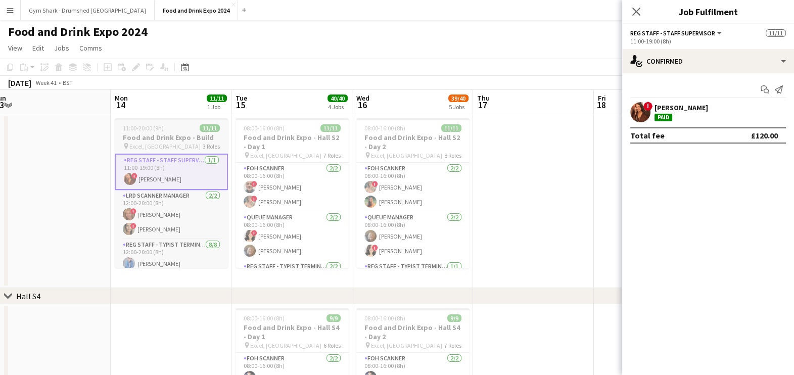
click at [149, 140] on h3 "Food and Drink Expo - Build" at bounding box center [171, 137] width 113 height 9
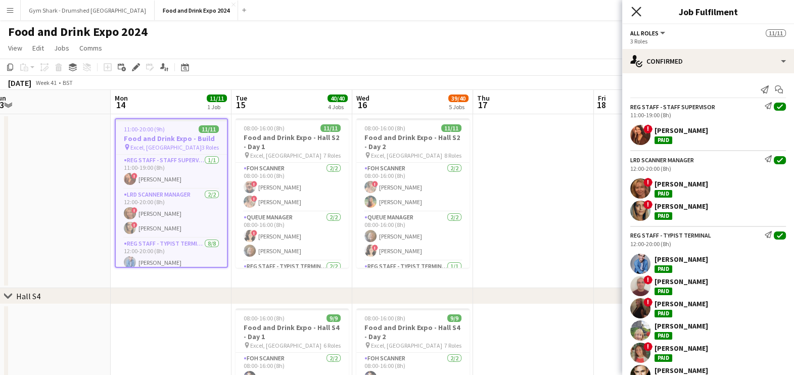
click at [637, 14] on icon at bounding box center [636, 12] width 10 height 10
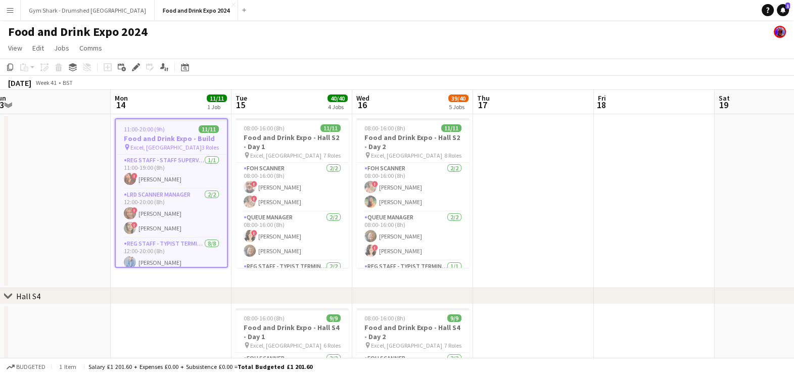
click at [572, 121] on app-date-cell at bounding box center [533, 201] width 121 height 174
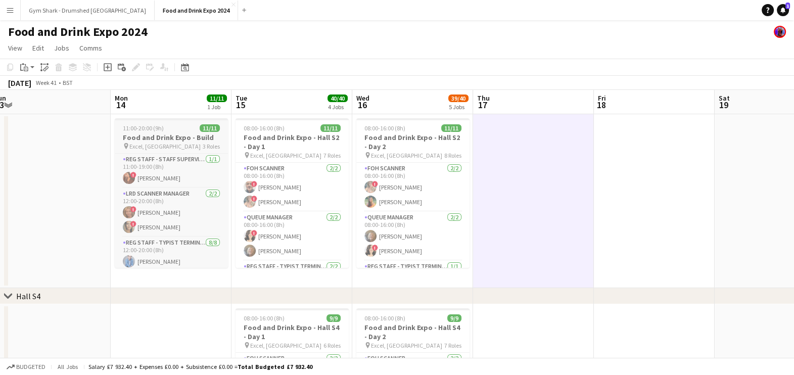
click at [181, 131] on app-job-card "11:00-20:00 (9h) 11/11 Food and Drink Expo - Build pin Excel, London 3 Roles Re…" at bounding box center [171, 193] width 113 height 150
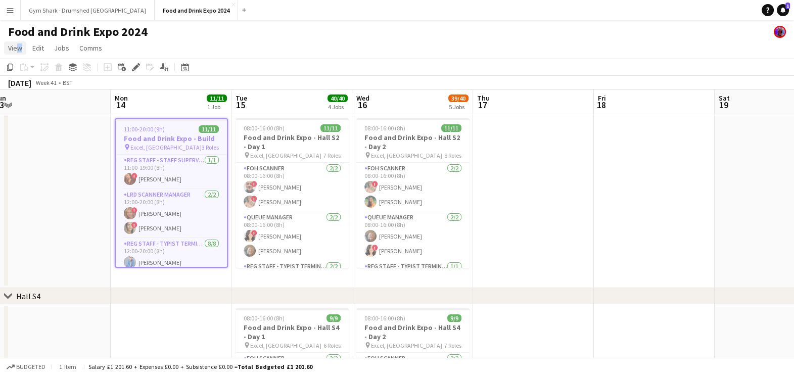
click at [15, 48] on span "View" at bounding box center [15, 47] width 14 height 9
drag, startPoint x: 15, startPoint y: 48, endPoint x: 167, endPoint y: 124, distance: 169.2
click at [167, 124] on app-job-card "11:00-20:00 (9h) 11/11 Food and Drink Expo - Build pin Excel, London 3 Roles Re…" at bounding box center [171, 193] width 113 height 150
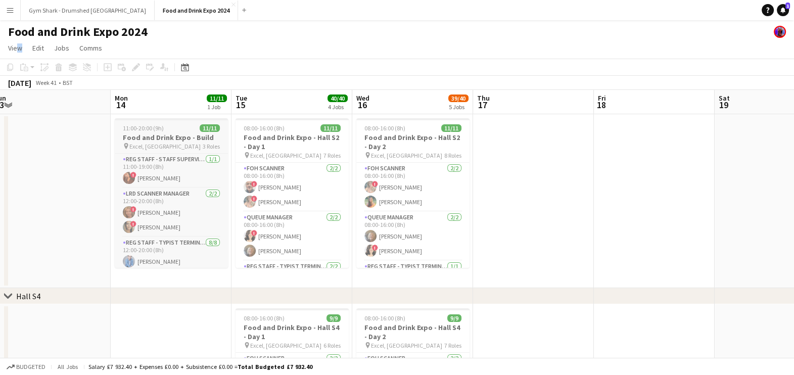
click at [166, 124] on div "11:00-20:00 (9h) 11/11" at bounding box center [171, 128] width 113 height 8
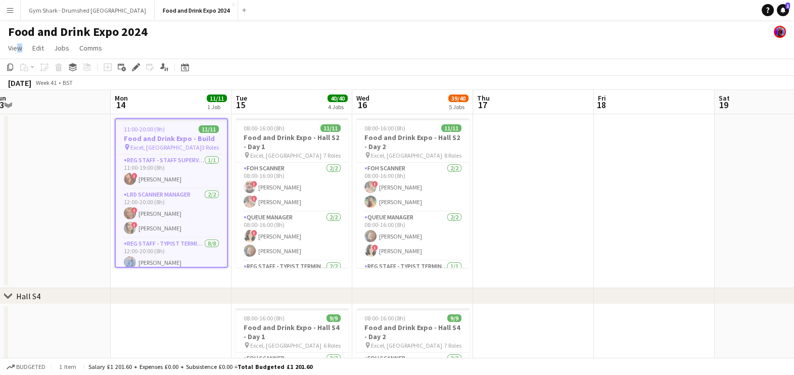
click at [179, 139] on h3 "Food and Drink Expo - Build" at bounding box center [171, 138] width 111 height 9
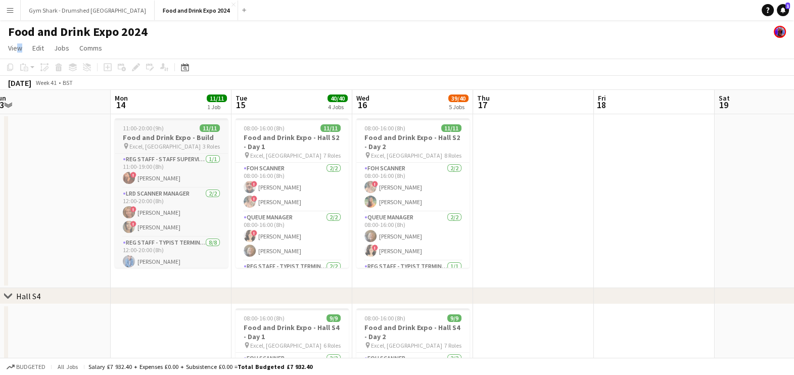
click at [180, 137] on h3 "Food and Drink Expo - Build" at bounding box center [171, 137] width 113 height 9
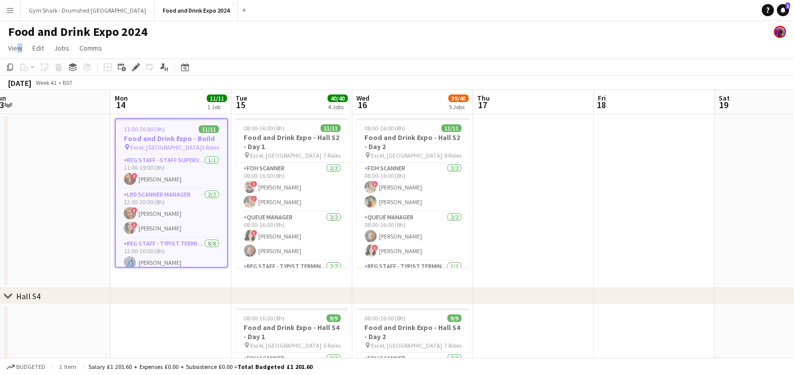
scroll to position [0, 251]
drag, startPoint x: 179, startPoint y: 138, endPoint x: 277, endPoint y: -38, distance: 201.3
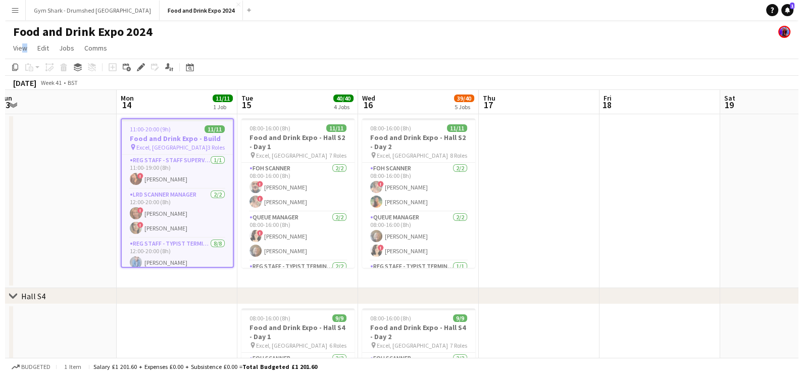
scroll to position [0, 248]
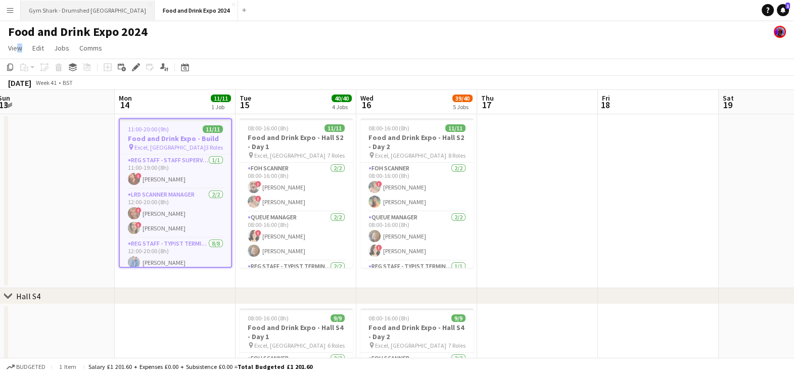
click at [73, 11] on button "Gym Shark - Drumshed London Close" at bounding box center [88, 11] width 134 height 20
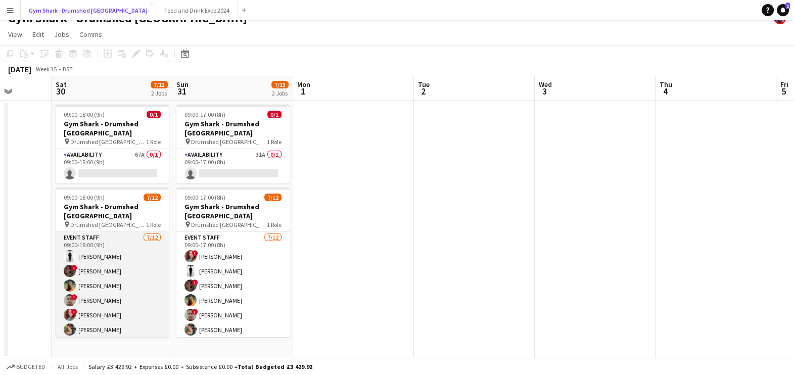
scroll to position [81, 0]
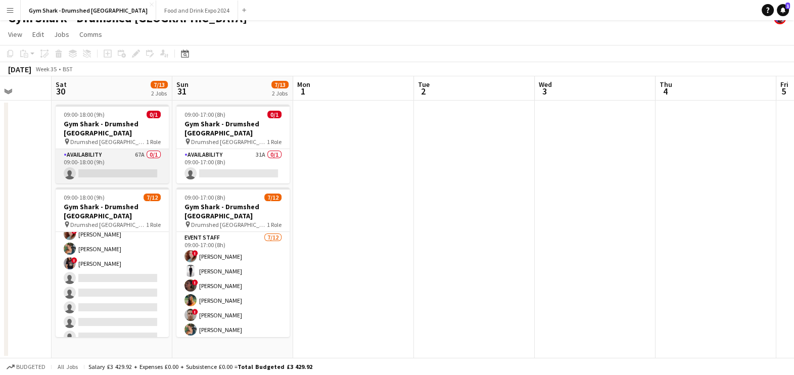
click at [102, 164] on app-card-role "Availability 67A 0/1 09:00-18:00 (9h) single-neutral-actions" at bounding box center [112, 166] width 113 height 34
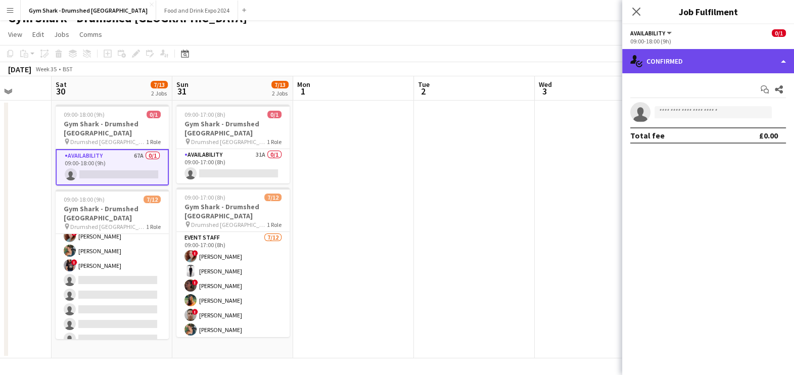
click at [776, 65] on div "single-neutral-actions-check-2 Confirmed" at bounding box center [708, 61] width 172 height 24
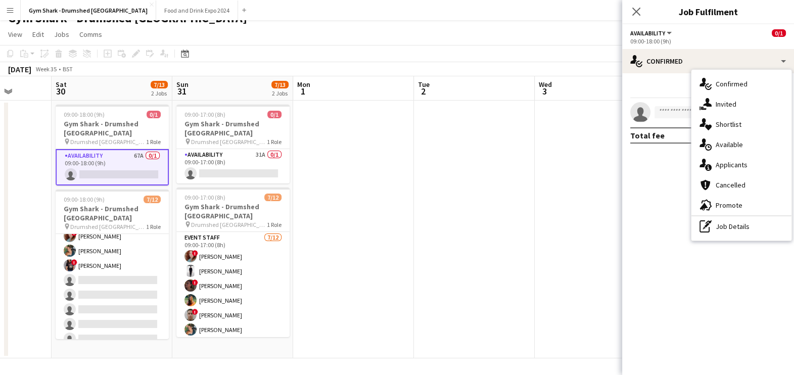
click at [758, 159] on div "single-neutral-actions-information Applicants" at bounding box center [741, 165] width 100 height 20
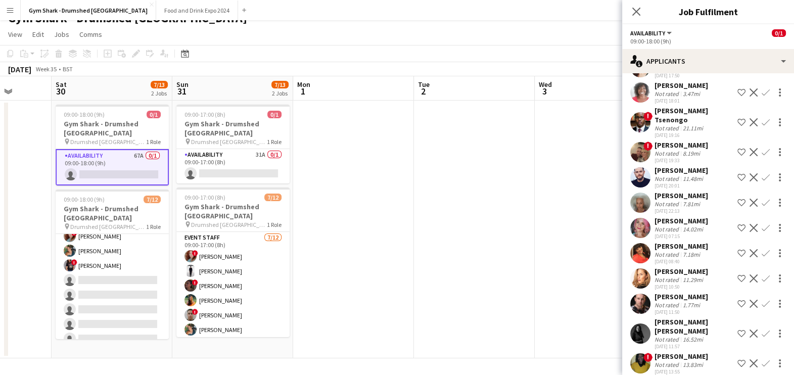
scroll to position [1297, 0]
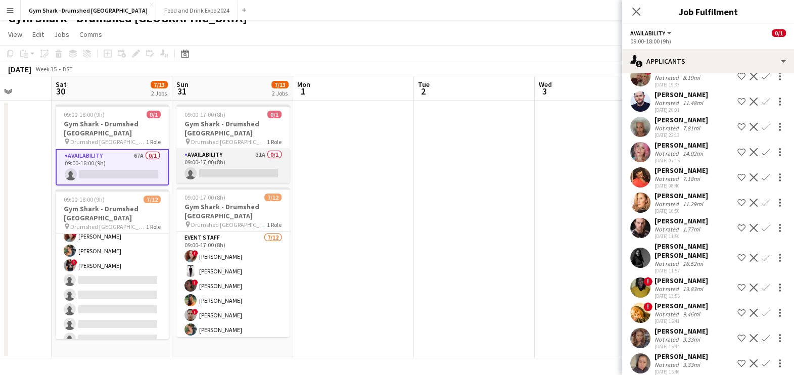
click at [230, 157] on app-card-role "Availability 31A 0/1 09:00-17:00 (8h) single-neutral-actions" at bounding box center [232, 166] width 113 height 34
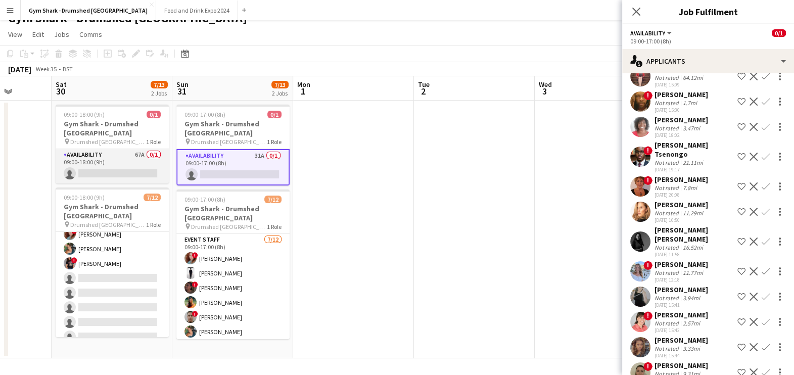
scroll to position [0, 432]
click at [107, 149] on app-card-role "Availability 67A 0/1 09:00-18:00 (9h) single-neutral-actions" at bounding box center [111, 166] width 113 height 34
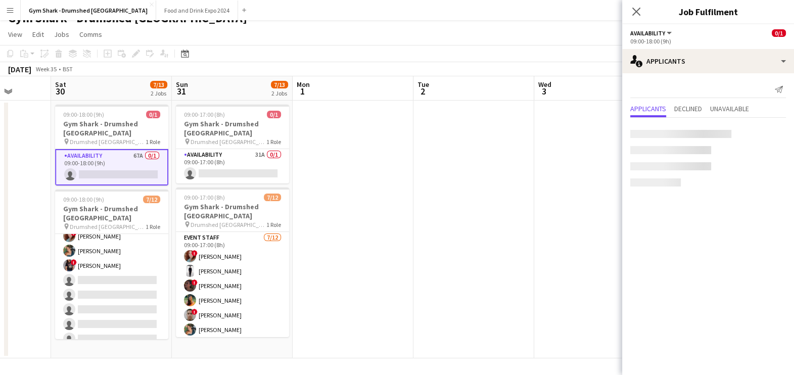
scroll to position [0, 0]
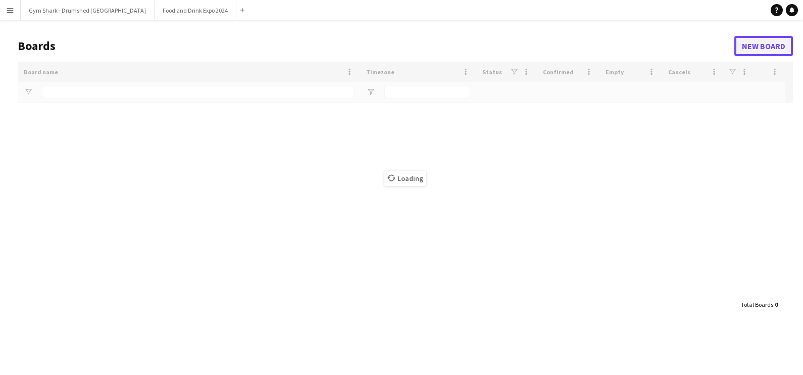
click at [736, 48] on link "New Board" at bounding box center [763, 46] width 59 height 20
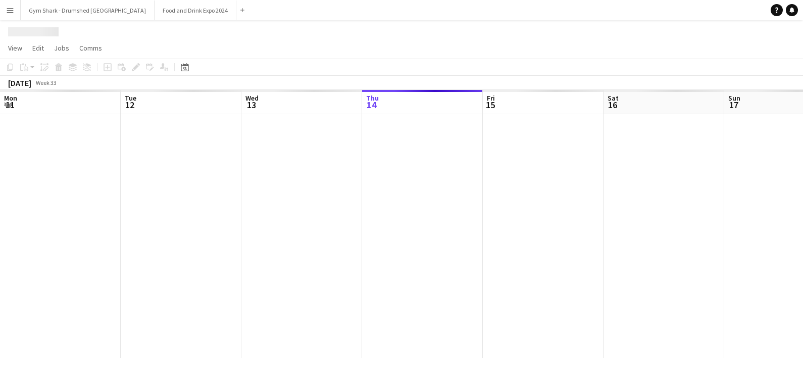
scroll to position [0, 241]
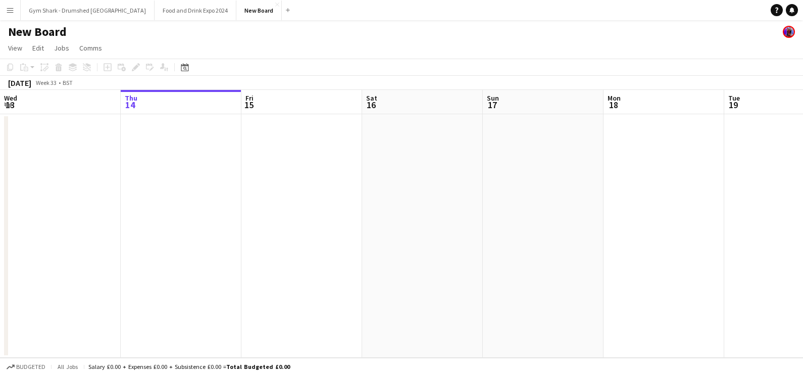
click at [21, 35] on h1 "New Board" at bounding box center [37, 31] width 59 height 15
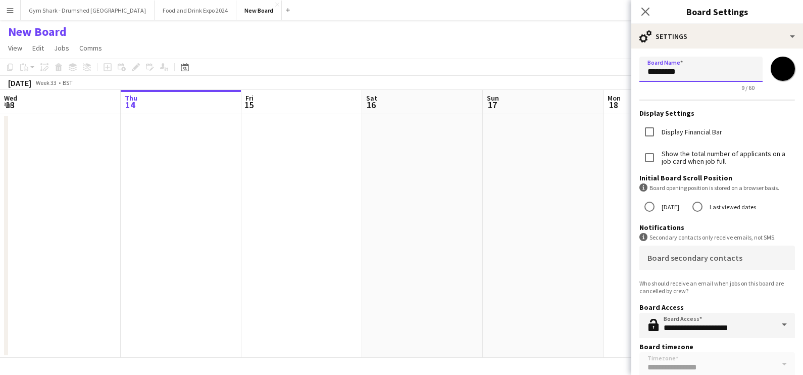
drag, startPoint x: 684, startPoint y: 76, endPoint x: 575, endPoint y: 90, distance: 109.5
click at [576, 90] on body "Menu Boards Boards Boards All jobs Status Workforce Workforce My Workforce Recr…" at bounding box center [401, 187] width 803 height 375
type input "**********"
click at [397, 140] on app-date-cell at bounding box center [422, 235] width 121 height 243
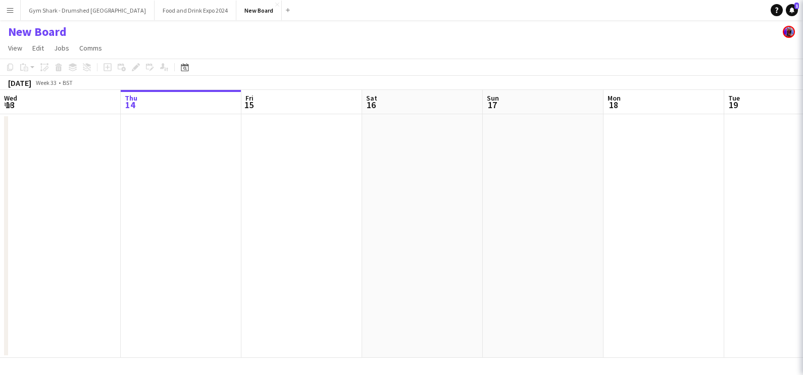
scroll to position [0, 242]
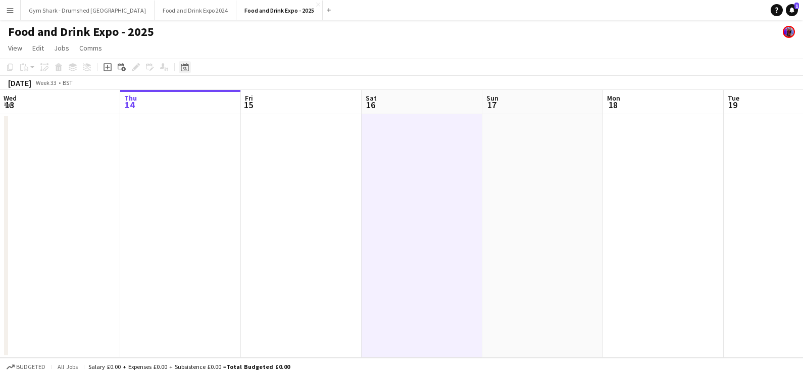
click at [180, 72] on div "Date picker" at bounding box center [185, 67] width 12 height 12
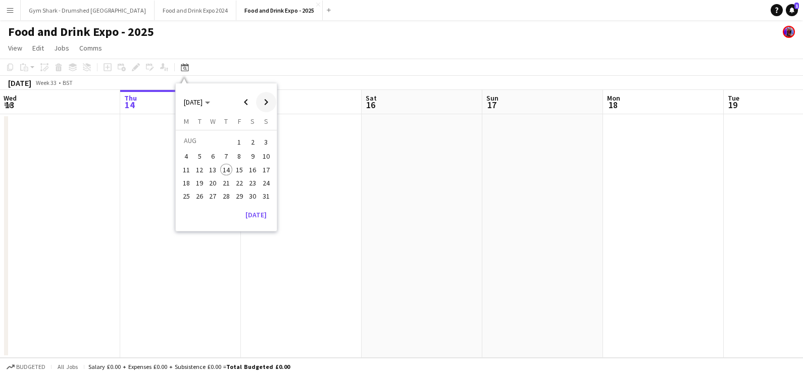
click at [264, 100] on span "Next month" at bounding box center [266, 102] width 20 height 20
click at [264, 97] on span "Next month" at bounding box center [266, 102] width 20 height 20
click at [250, 105] on span "Previous month" at bounding box center [246, 102] width 20 height 20
click at [182, 203] on span "29" at bounding box center [186, 207] width 12 height 12
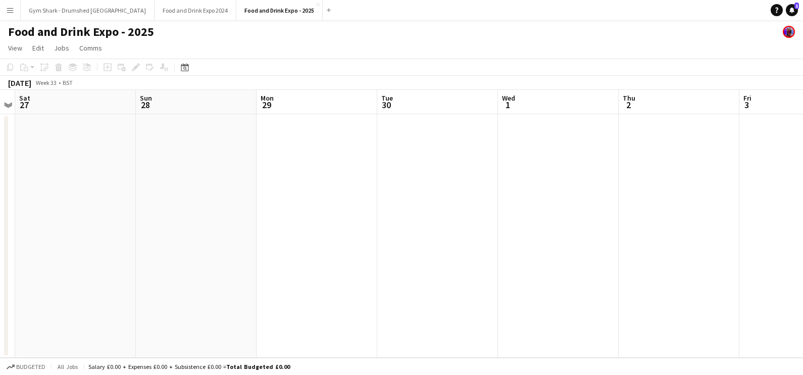
click at [279, 169] on app-date-cell at bounding box center [317, 235] width 121 height 243
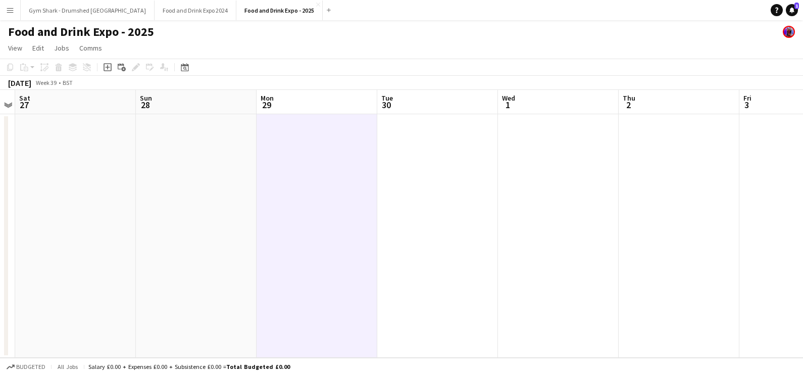
click at [310, 141] on app-date-cell at bounding box center [317, 235] width 121 height 243
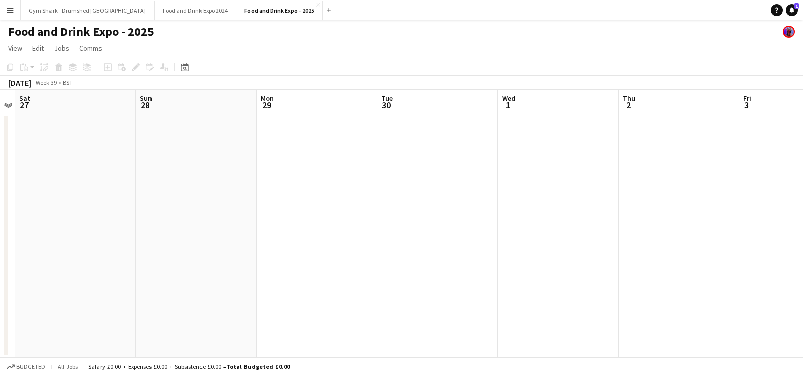
click at [273, 142] on app-date-cell at bounding box center [317, 235] width 121 height 243
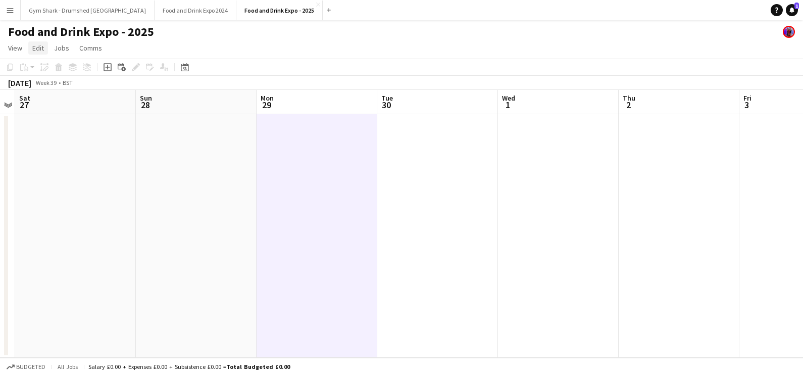
click at [33, 48] on span "Edit" at bounding box center [38, 47] width 12 height 9
click at [51, 90] on div "Copy Ctrl+C Paste Without Crew Ctrl+V With Crew Ctrl+Shift+V Paste as linked jo…" at bounding box center [65, 101] width 73 height 85
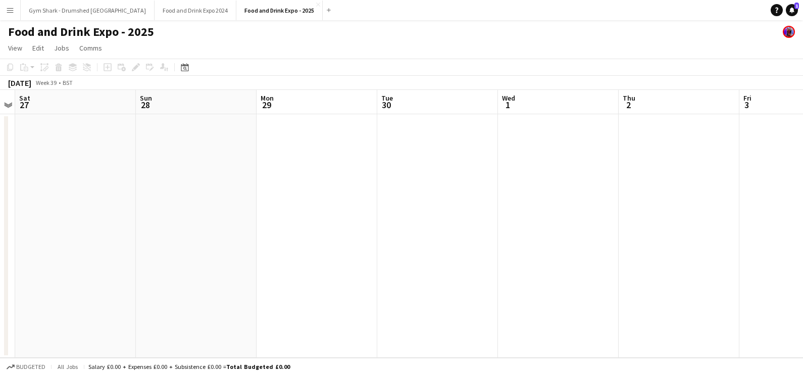
click at [328, 200] on app-date-cell at bounding box center [317, 235] width 121 height 243
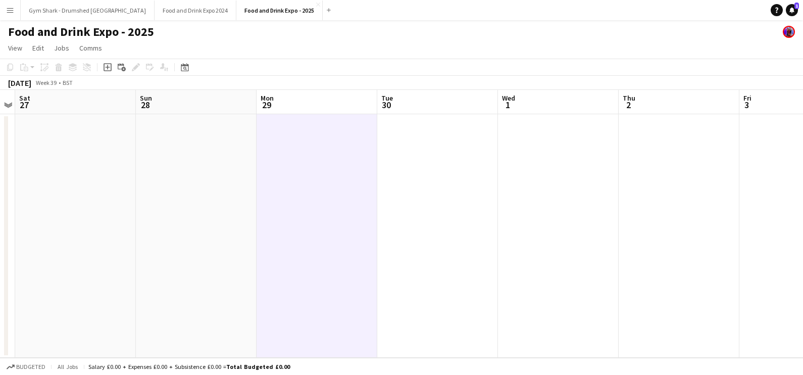
click at [293, 185] on app-date-cell at bounding box center [317, 235] width 121 height 243
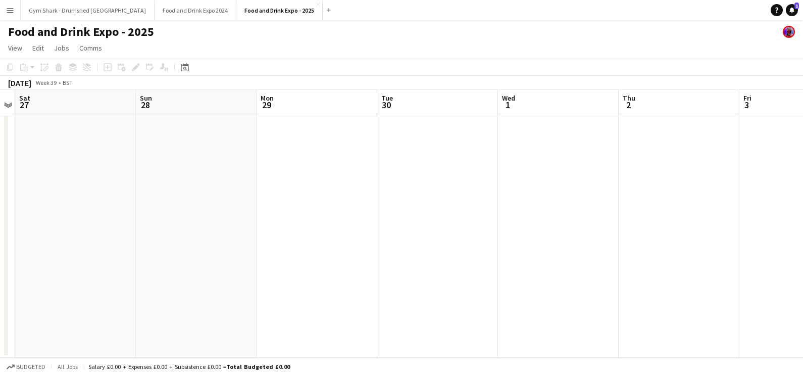
scroll to position [0, 347]
click at [303, 169] on app-date-cell at bounding box center [317, 235] width 121 height 243
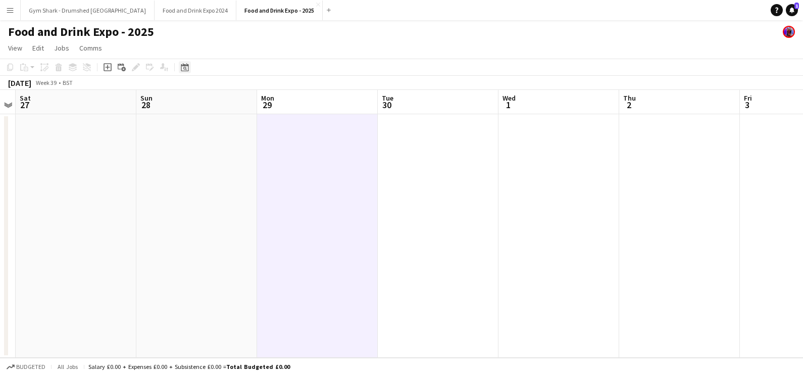
click at [183, 69] on icon at bounding box center [185, 69] width 4 height 4
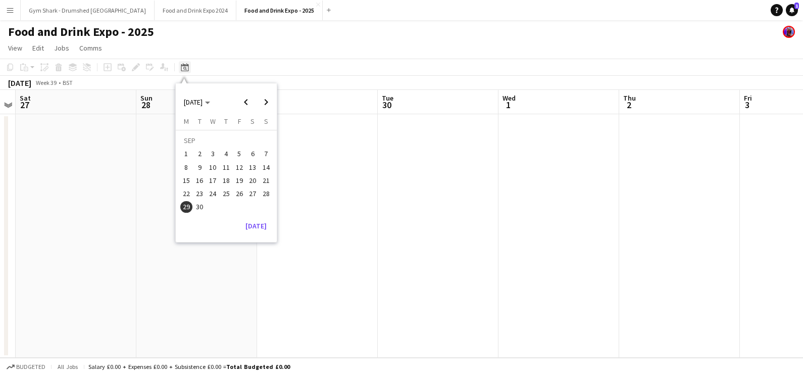
click at [183, 69] on icon at bounding box center [185, 69] width 4 height 4
click at [314, 157] on app-date-cell at bounding box center [317, 235] width 121 height 243
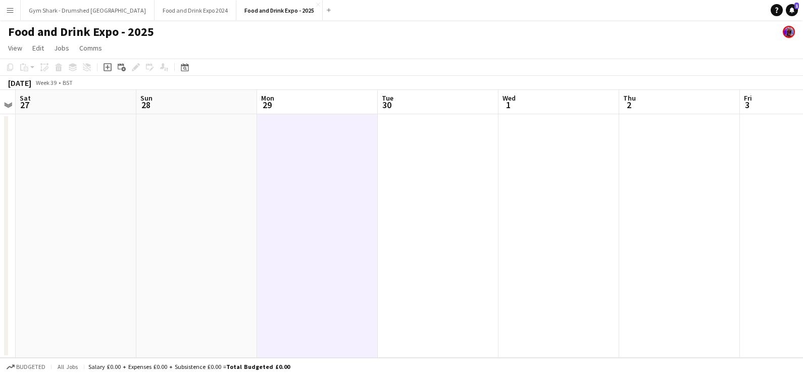
scroll to position [0, 349]
click at [313, 154] on app-date-cell at bounding box center [315, 235] width 121 height 243
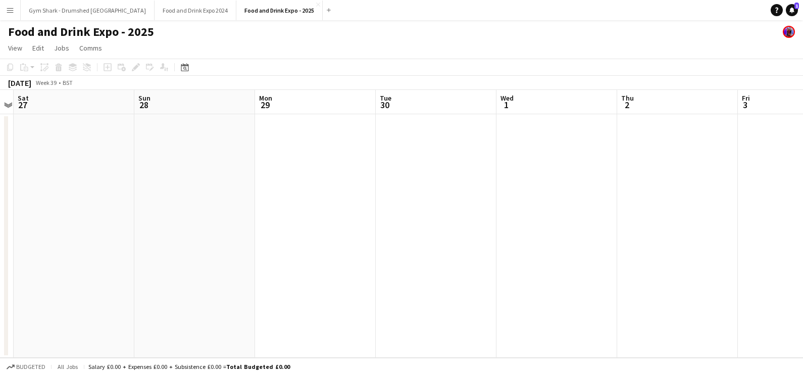
click at [298, 151] on app-date-cell at bounding box center [315, 235] width 121 height 243
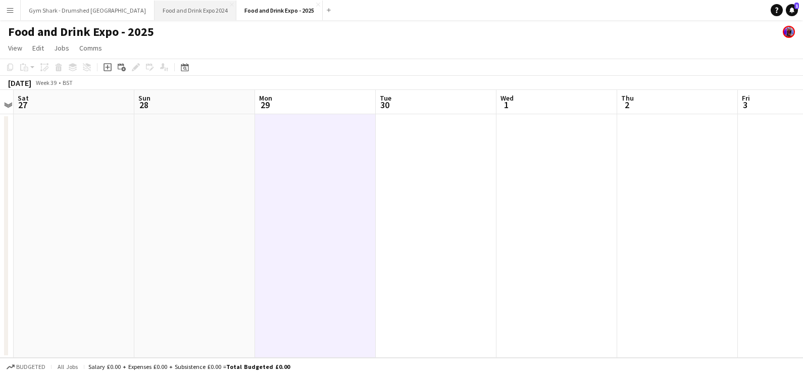
click at [159, 18] on button "Food and Drink Expo 2024 Close" at bounding box center [196, 11] width 82 height 20
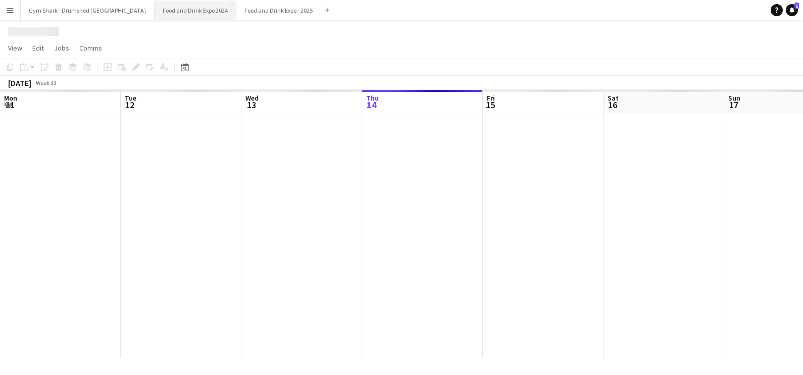
scroll to position [0, 241]
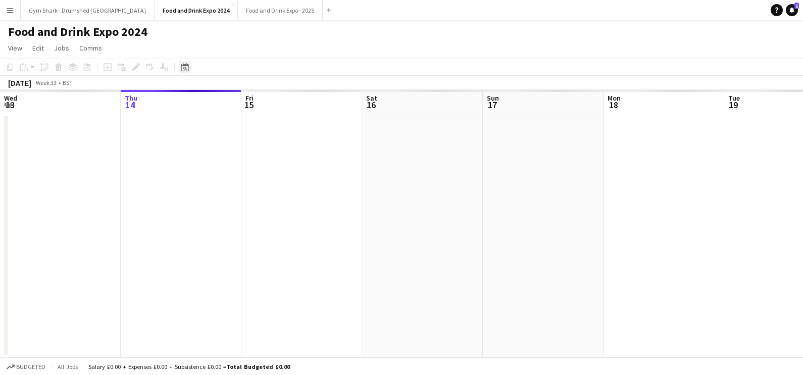
click at [181, 66] on icon "Date picker" at bounding box center [185, 67] width 8 height 8
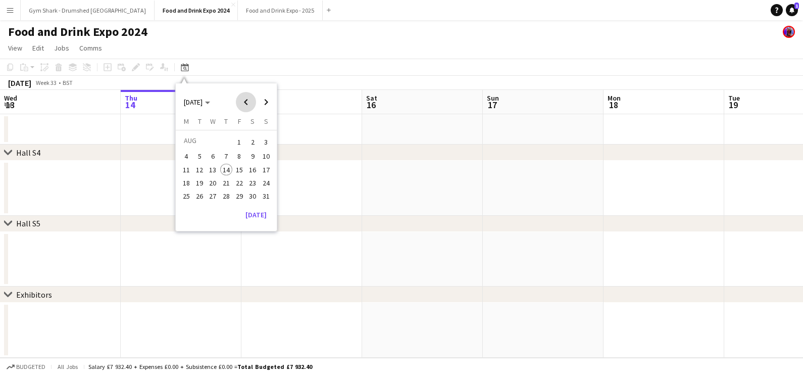
click at [250, 106] on span "Previous month" at bounding box center [246, 102] width 20 height 20
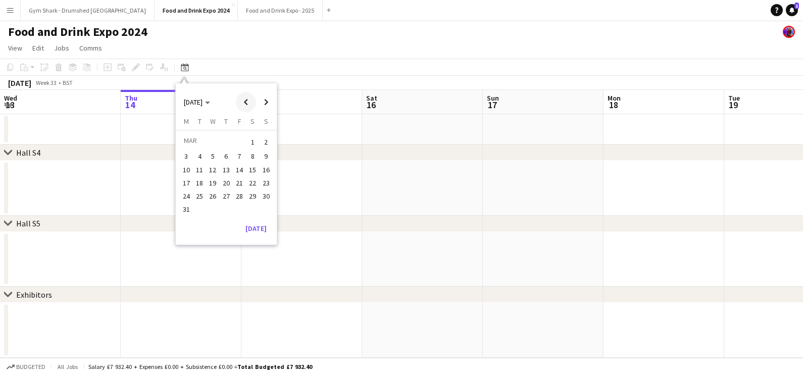
click at [250, 106] on span "Previous month" at bounding box center [246, 102] width 20 height 20
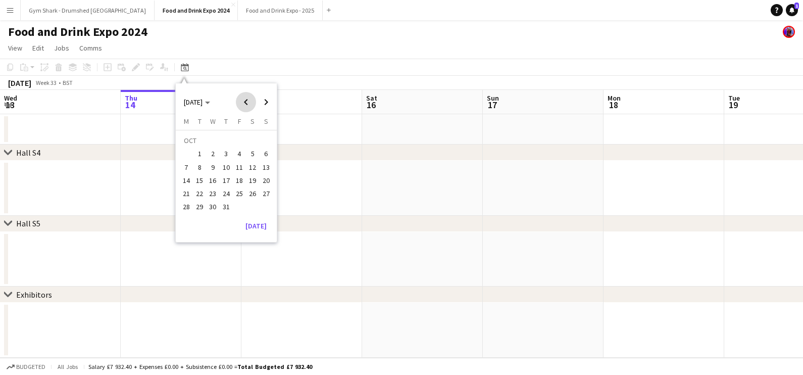
click at [250, 106] on span "Previous month" at bounding box center [246, 102] width 20 height 20
click at [273, 105] on span "Next month" at bounding box center [266, 102] width 20 height 20
click at [272, 106] on span "Next month" at bounding box center [266, 102] width 20 height 20
click at [240, 168] on span "11" at bounding box center [239, 167] width 12 height 12
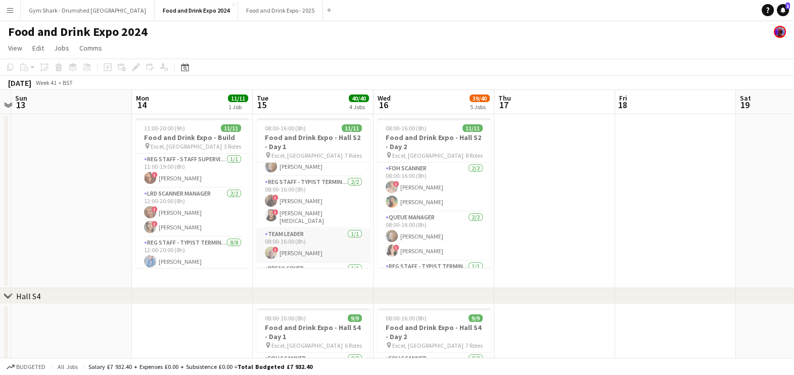
scroll to position [117, 0]
click at [306, 198] on app-card-role "Team Leader 1/1 08:00-16:00 (8h) ! Bryan Jacobs" at bounding box center [313, 212] width 113 height 34
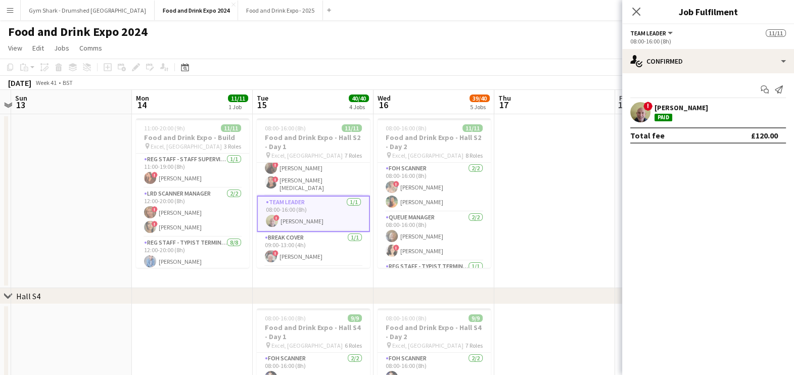
click at [698, 116] on div "! Bryan Jacobs Paid" at bounding box center [708, 112] width 172 height 20
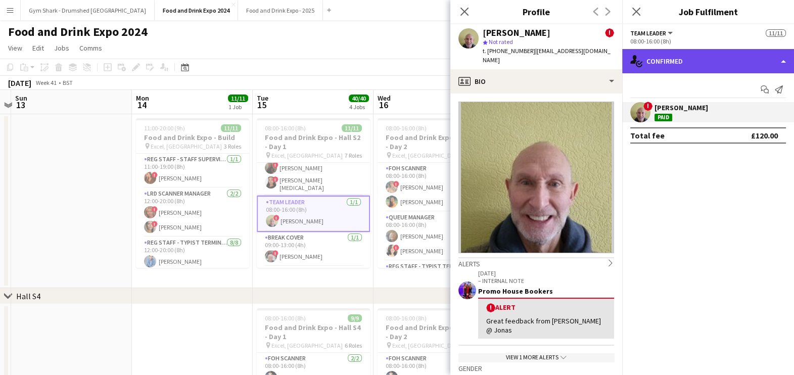
click at [658, 61] on div "single-neutral-actions-check-2 Confirmed" at bounding box center [708, 61] width 172 height 24
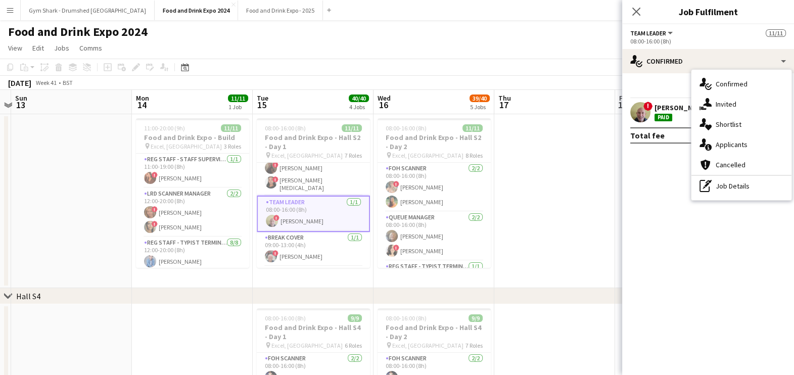
click at [734, 184] on div "pen-write Job Details" at bounding box center [741, 186] width 100 height 20
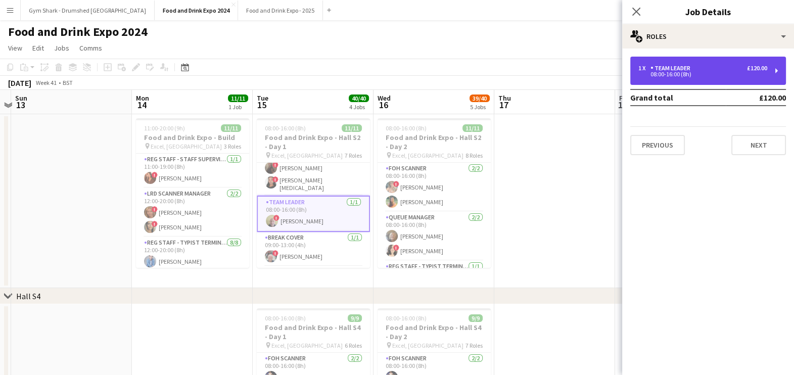
click at [698, 74] on div "08:00-16:00 (8h)" at bounding box center [702, 74] width 129 height 5
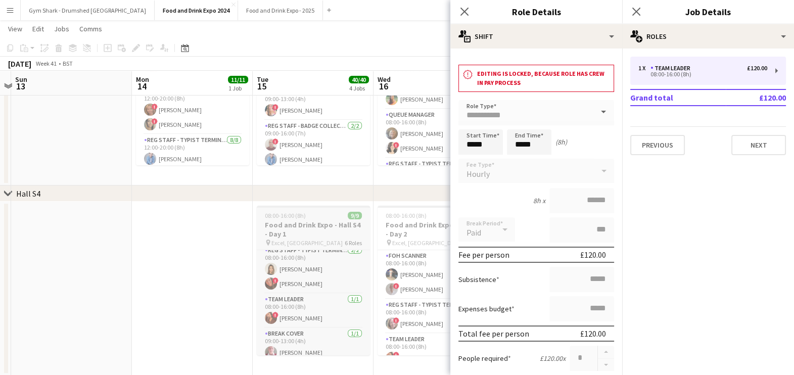
scroll to position [73, 0]
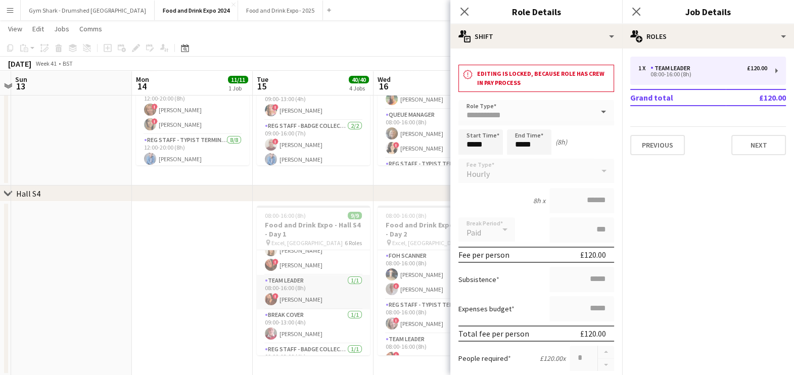
click at [300, 293] on app-card-role "Team Leader 1/1 08:00-16:00 (8h) ! Iryna Ganzha" at bounding box center [313, 292] width 113 height 34
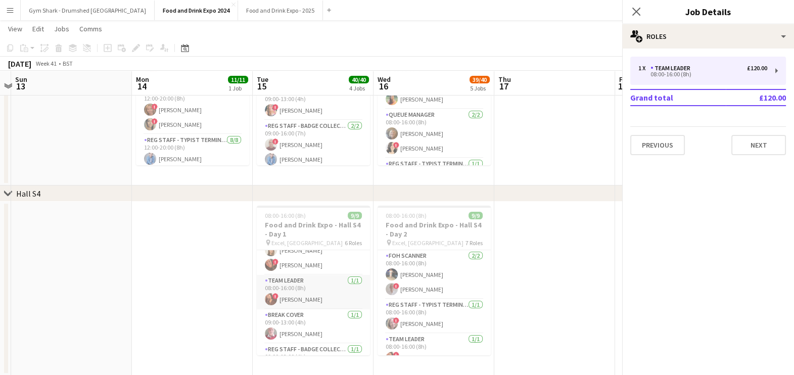
scroll to position [193, 0]
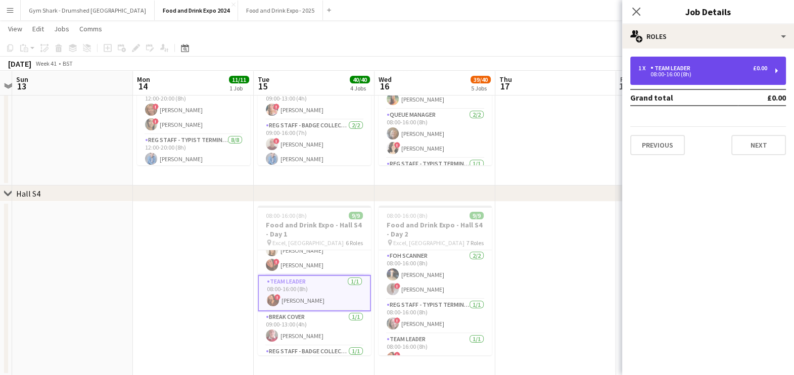
click at [670, 78] on div "1 x Team Leader £0.00 08:00-16:00 (8h)" at bounding box center [708, 71] width 156 height 28
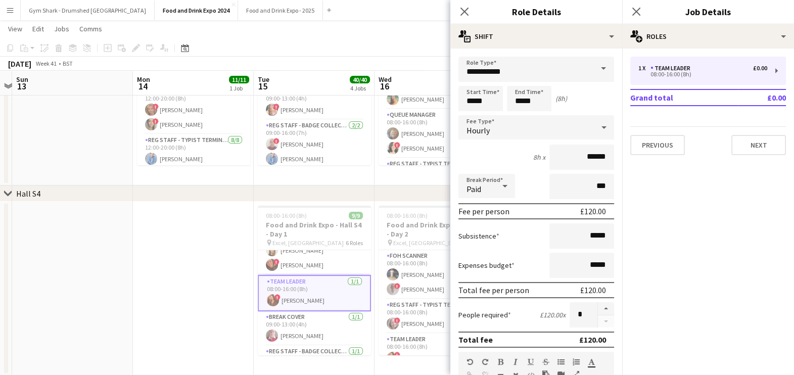
click at [189, 243] on app-date-cell at bounding box center [193, 289] width 121 height 174
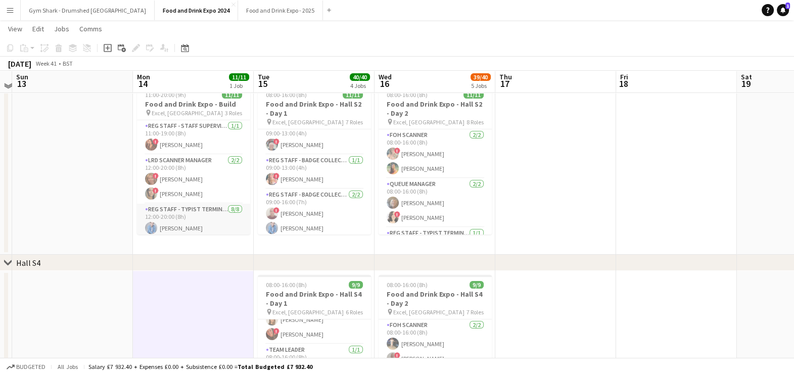
scroll to position [30, 0]
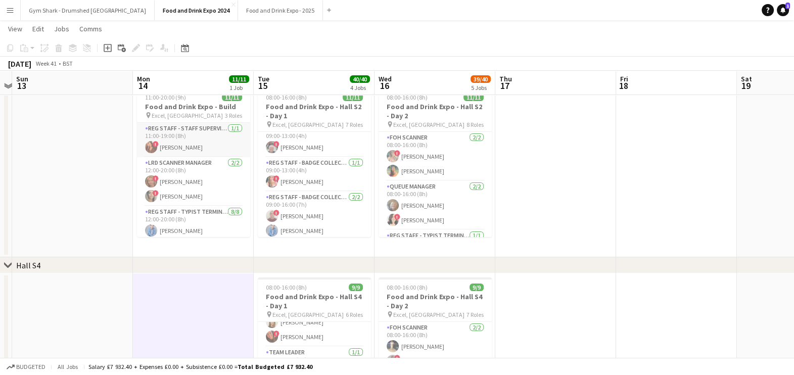
click at [186, 135] on app-card-role "Reg Staff - Staff Supervisor 1/1 11:00-19:00 (8h) ! Iryna Ganzha" at bounding box center [193, 140] width 113 height 34
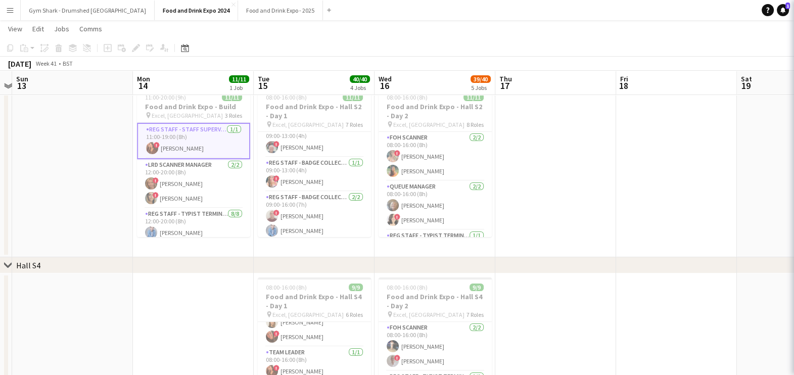
scroll to position [0, 351]
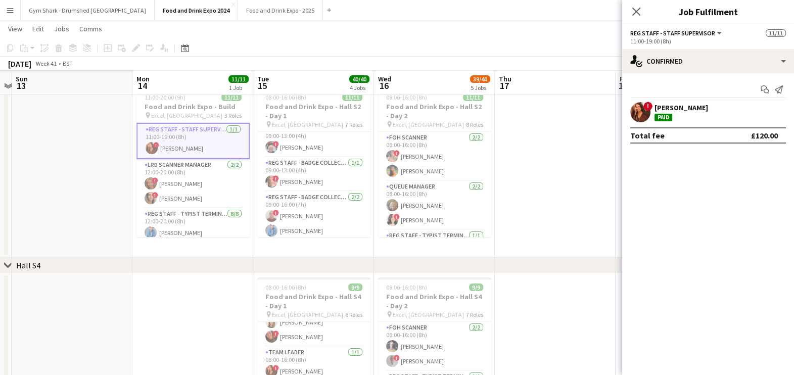
click at [589, 167] on app-date-cell at bounding box center [555, 170] width 121 height 174
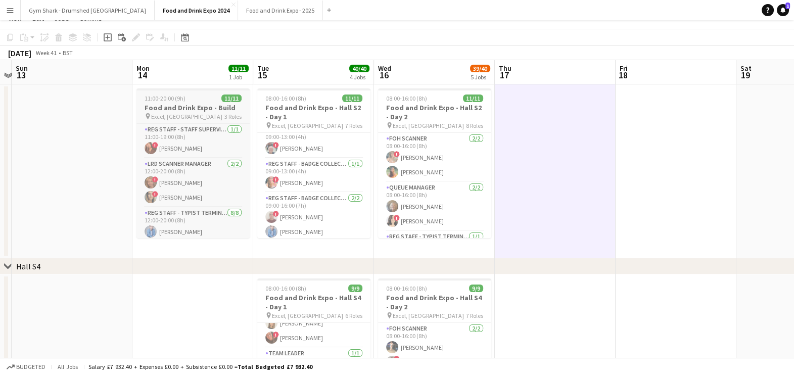
scroll to position [0, 0]
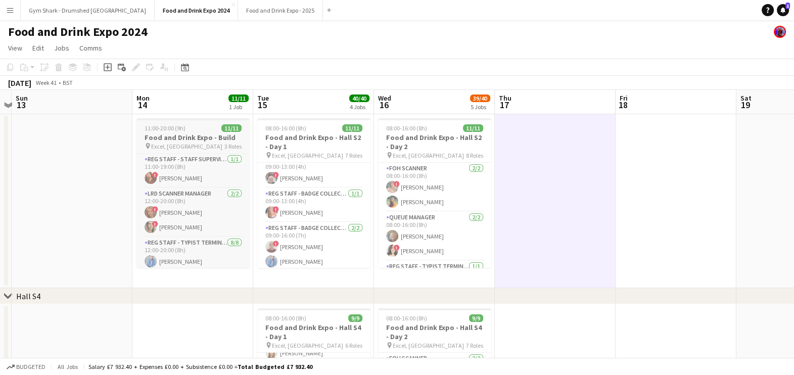
click at [199, 147] on div "pin Excel, London 3 Roles" at bounding box center [192, 146] width 113 height 8
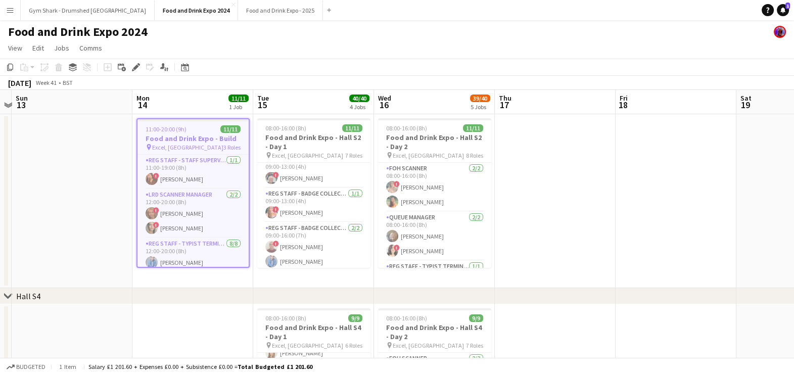
click at [504, 178] on app-date-cell at bounding box center [555, 201] width 121 height 174
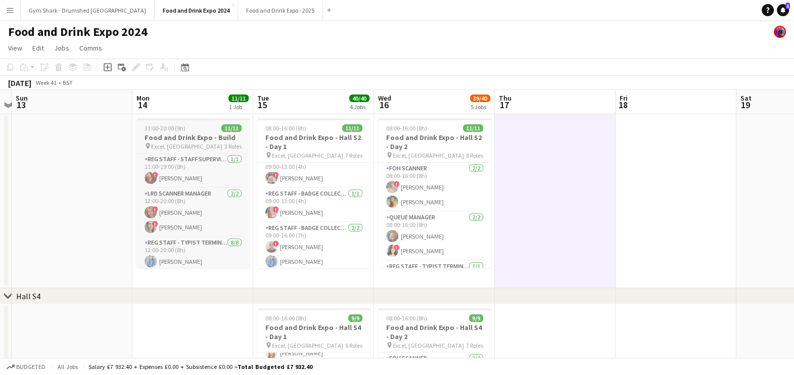
click at [232, 140] on h3 "Food and Drink Expo - Build" at bounding box center [192, 137] width 113 height 9
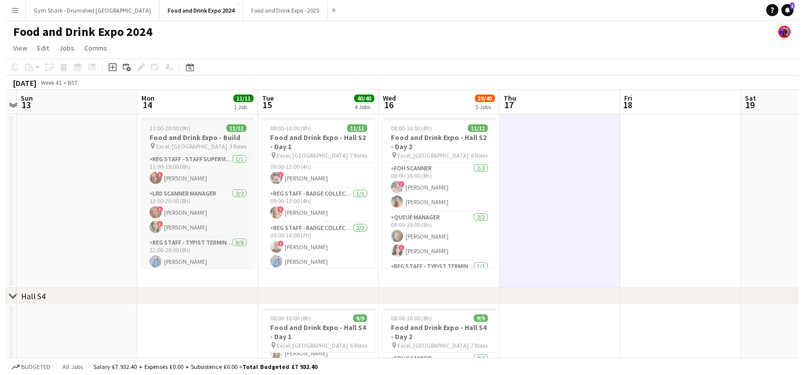
scroll to position [0, 351]
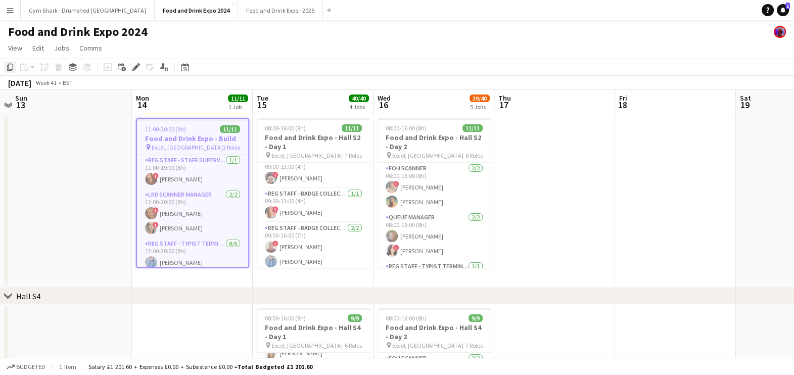
click at [12, 67] on icon "Copy" at bounding box center [10, 67] width 8 height 8
click at [8, 11] on app-icon "Menu" at bounding box center [10, 10] width 8 height 8
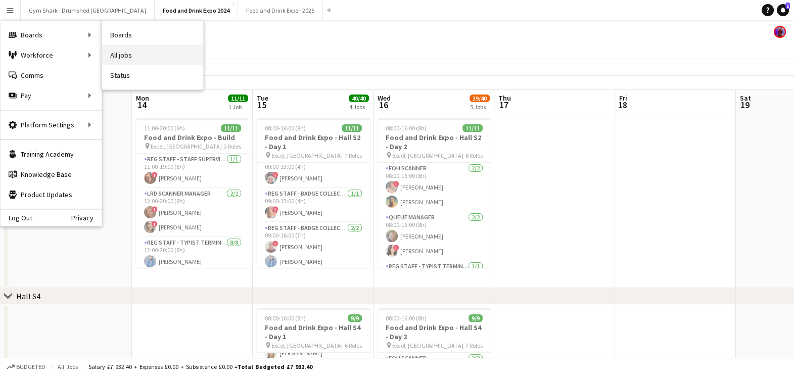
click at [141, 50] on link "All jobs" at bounding box center [152, 55] width 101 height 20
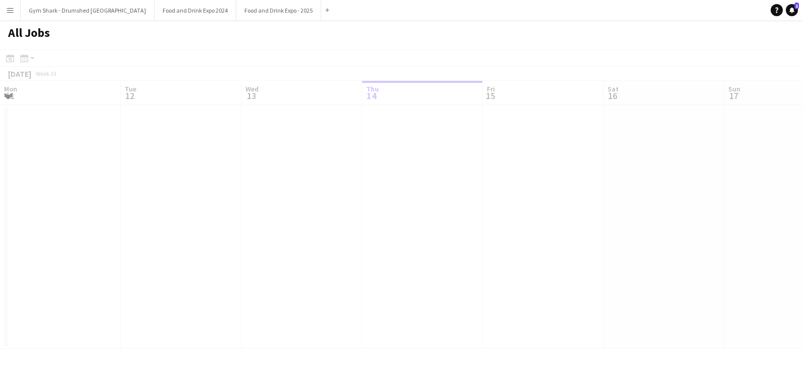
scroll to position [0, 241]
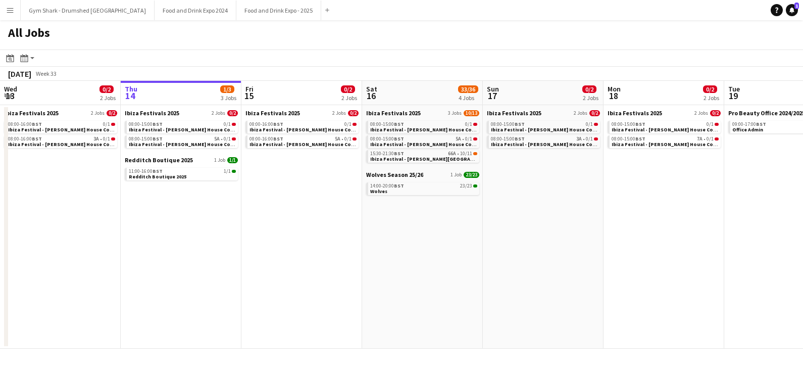
click at [10, 6] on app-icon "Menu" at bounding box center [10, 10] width 8 height 8
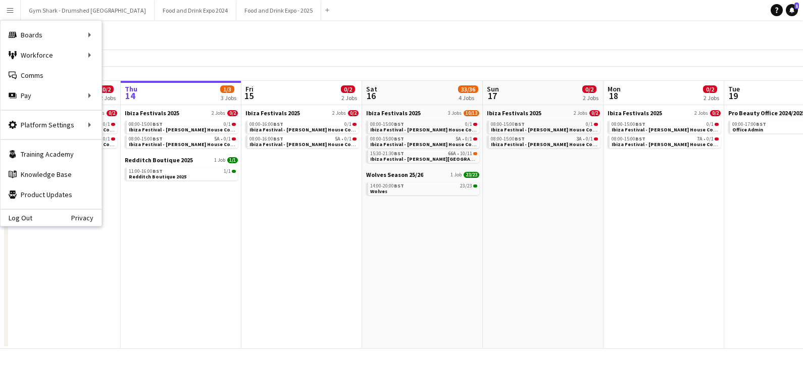
click at [290, 73] on div "August 2025 Week 33" at bounding box center [401, 74] width 803 height 14
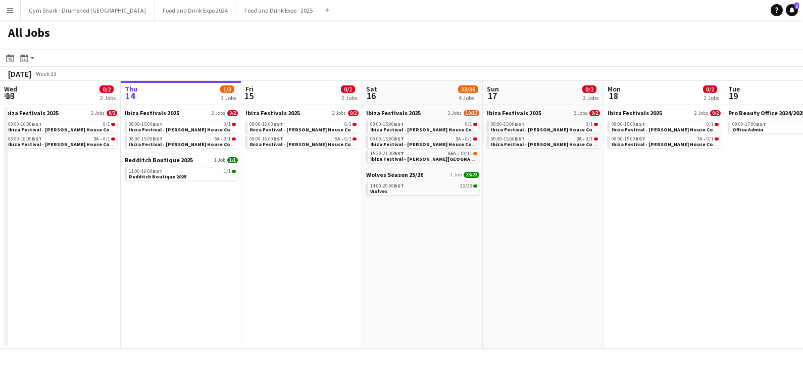
click at [345, 194] on app-date-cell "Ibiza Festivals 2025 2 Jobs 0/2 08:00-16:00 BST 0/1 Ibiza Festival - Hatfield H…" at bounding box center [301, 226] width 121 height 243
click at [361, 227] on app-date-cell "Ibiza Festivals 2025 2 Jobs 0/2 08:00-16:00 BST 0/1 Ibiza Festival - Hatfield H…" at bounding box center [302, 226] width 121 height 243
click at [236, 13] on button "Food and Drink Expo - 2025 Close" at bounding box center [278, 11] width 85 height 20
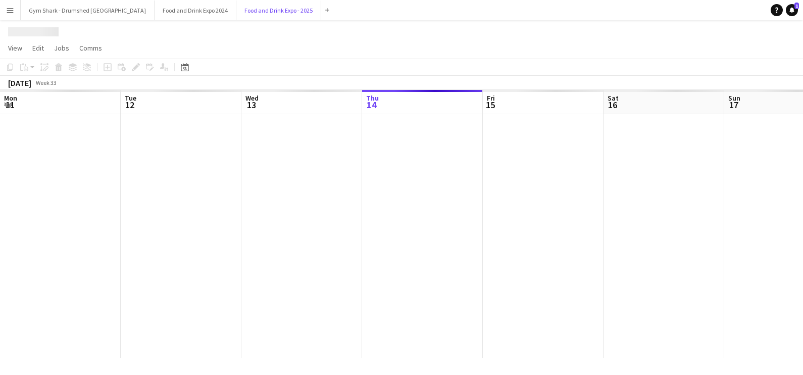
scroll to position [0, 241]
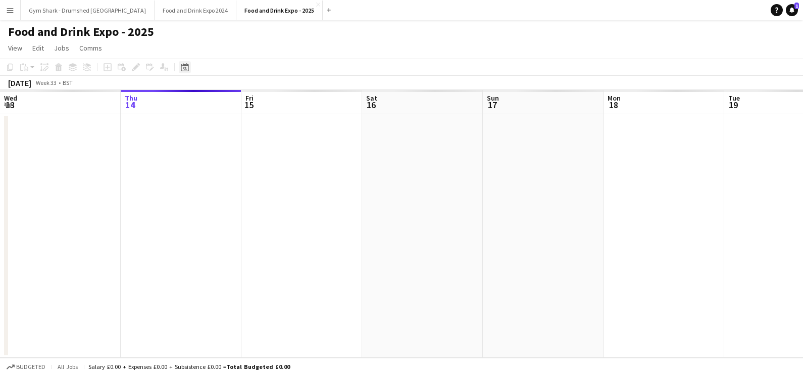
click at [187, 66] on icon "Date picker" at bounding box center [185, 67] width 8 height 8
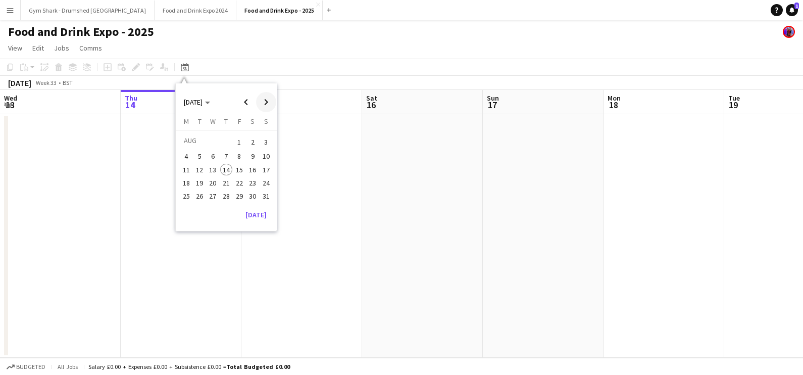
click at [264, 101] on span "Next month" at bounding box center [266, 102] width 20 height 20
click at [187, 212] on span "29" at bounding box center [186, 207] width 12 height 12
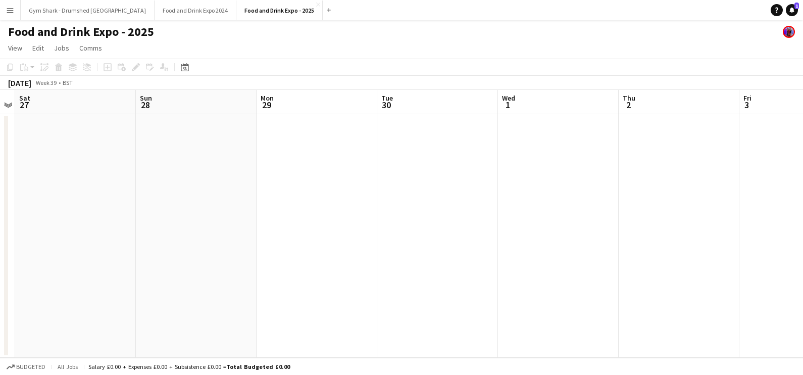
click at [373, 182] on app-date-cell at bounding box center [317, 235] width 121 height 243
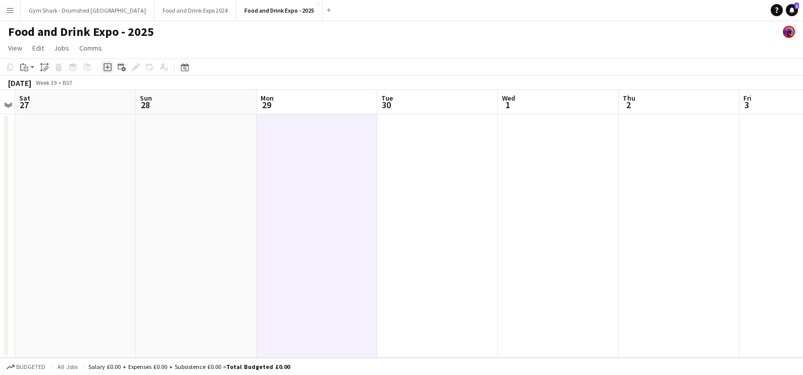
click at [106, 68] on icon "Add job" at bounding box center [108, 67] width 8 height 8
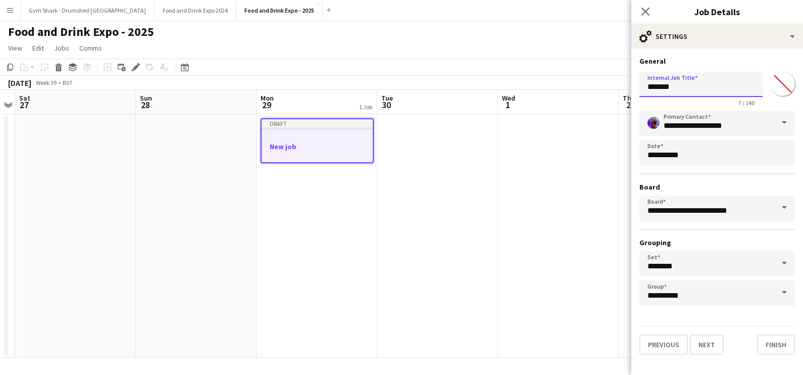
drag, startPoint x: 721, startPoint y: 95, endPoint x: 583, endPoint y: 93, distance: 137.9
click at [583, 93] on body "Menu Boards Boards Boards All jobs Status Workforce Workforce My Workforce Recr…" at bounding box center [401, 187] width 803 height 375
type input "**********"
click button "Next" at bounding box center [707, 344] width 34 height 20
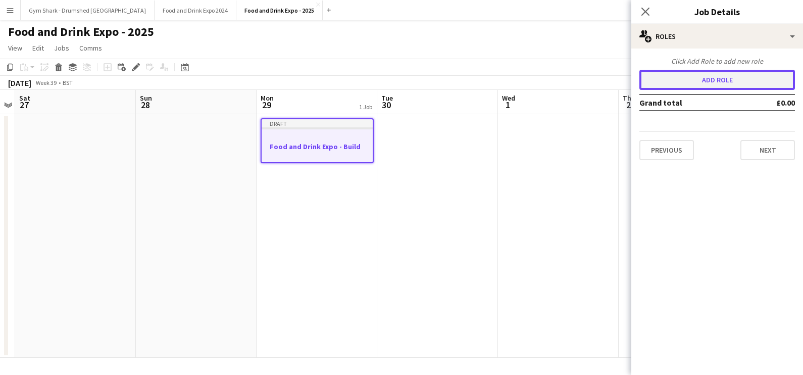
click at [721, 85] on button "Add role" at bounding box center [717, 80] width 156 height 20
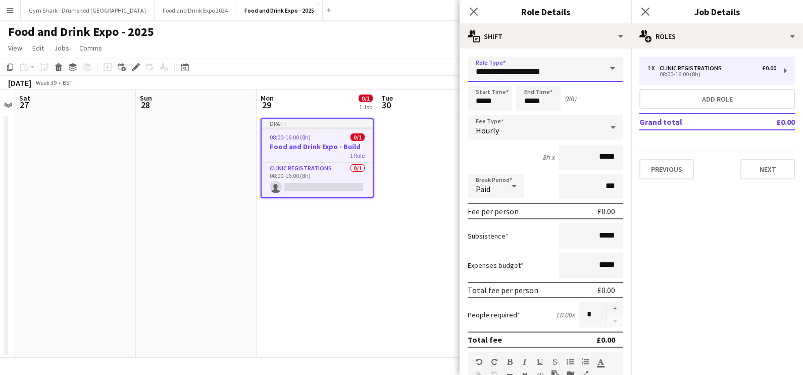
drag, startPoint x: 558, startPoint y: 74, endPoint x: 428, endPoint y: 43, distance: 133.5
click at [428, 43] on body "Menu Boards Boards Boards All jobs Status Workforce Workforce My Workforce Recr…" at bounding box center [401, 187] width 803 height 375
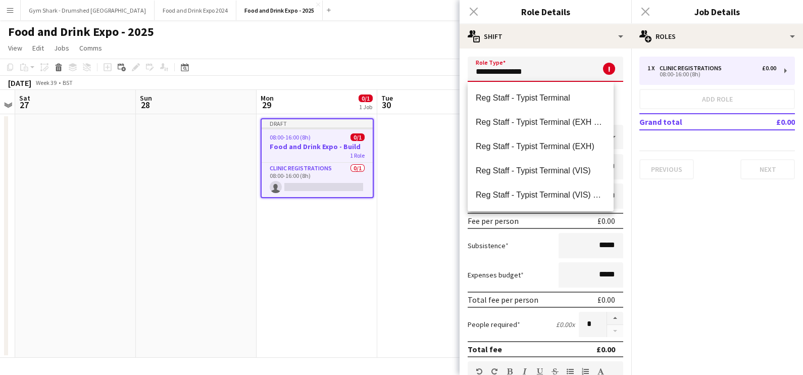
click at [547, 148] on span "Reg Staff - Typist Terminal (EXH)" at bounding box center [541, 146] width 130 height 10
type input "**********"
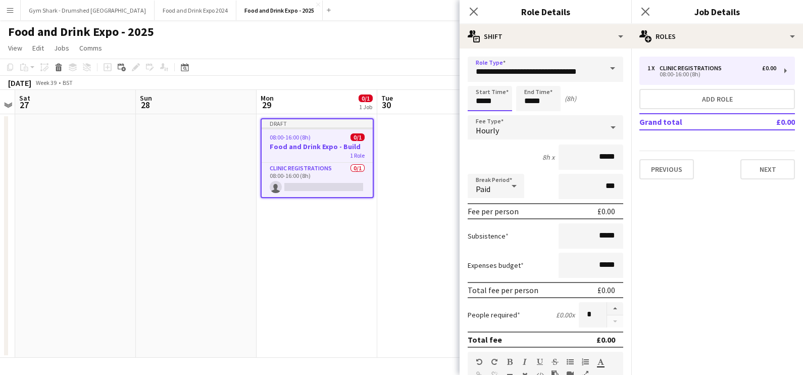
click at [497, 104] on input "*****" at bounding box center [490, 98] width 44 height 25
click at [478, 82] on div at bounding box center [480, 81] width 20 height 10
click at [479, 82] on div at bounding box center [480, 81] width 20 height 10
click at [548, 98] on input "*****" at bounding box center [538, 98] width 44 height 25
click at [487, 90] on input "*****" at bounding box center [490, 98] width 44 height 25
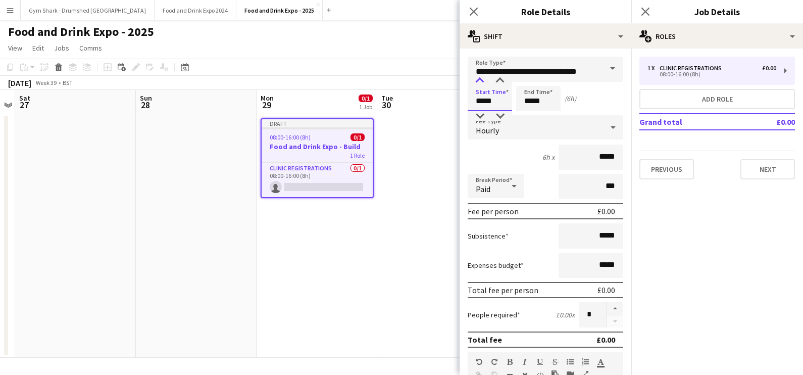
click at [482, 80] on div at bounding box center [480, 81] width 20 height 10
type input "*****"
click at [483, 82] on div at bounding box center [480, 81] width 20 height 10
click at [535, 104] on input "*****" at bounding box center [538, 98] width 44 height 25
click at [531, 83] on div at bounding box center [528, 81] width 20 height 10
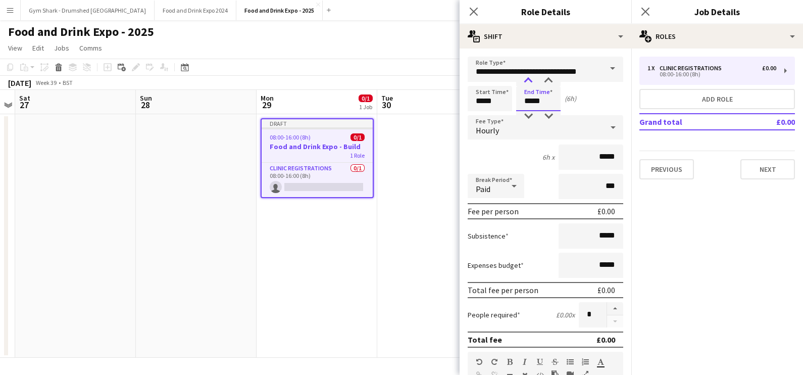
click at [530, 83] on div at bounding box center [528, 81] width 20 height 10
type input "*****"
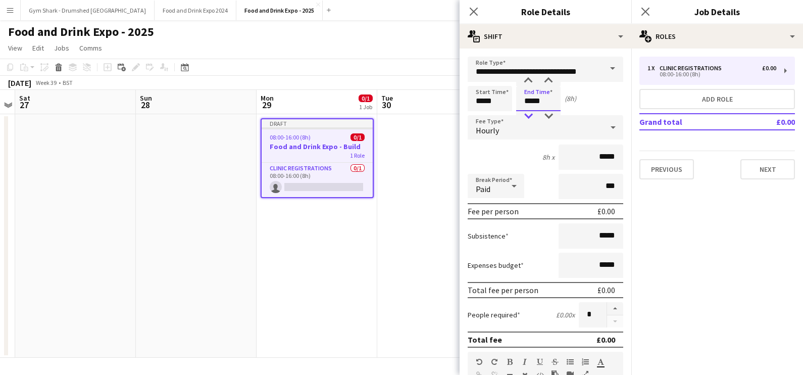
click at [530, 114] on div at bounding box center [528, 116] width 20 height 10
click at [609, 149] on input "*****" at bounding box center [591, 156] width 65 height 25
click at [609, 150] on input "*****" at bounding box center [591, 156] width 65 height 25
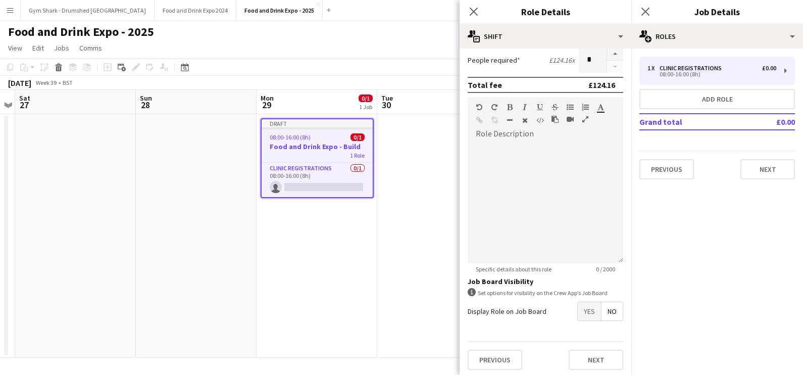
type input "******"
click at [572, 361] on button "Next" at bounding box center [596, 360] width 55 height 20
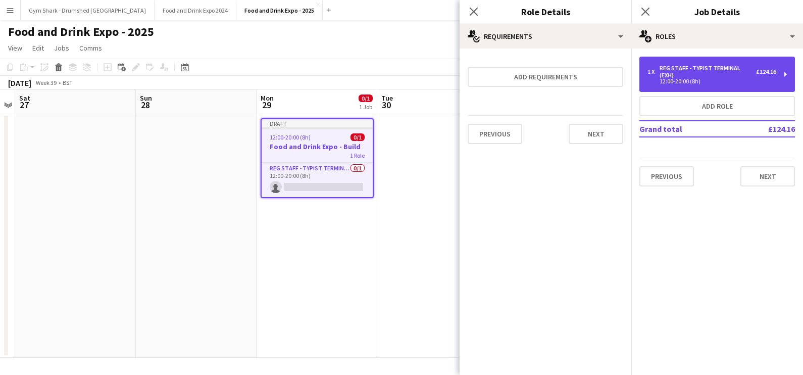
click at [689, 76] on div "Reg Staff - Typist Terminal (EXH)" at bounding box center [708, 72] width 96 height 14
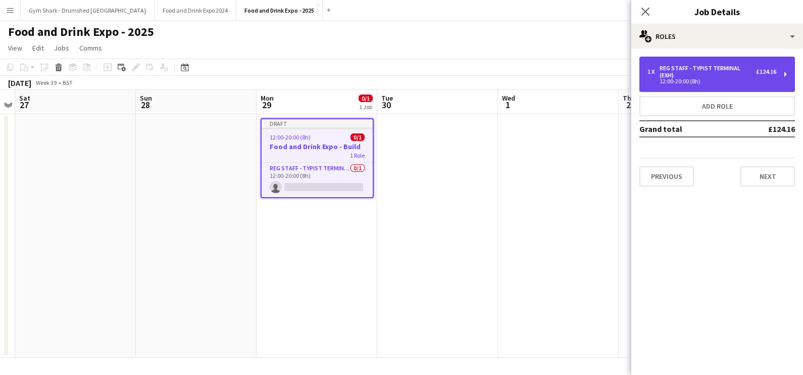
click at [675, 67] on div "Reg Staff - Typist Terminal (EXH)" at bounding box center [708, 72] width 96 height 14
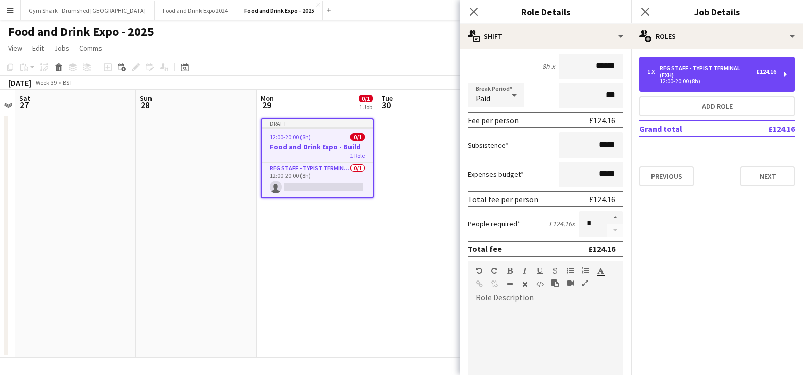
scroll to position [93, 0]
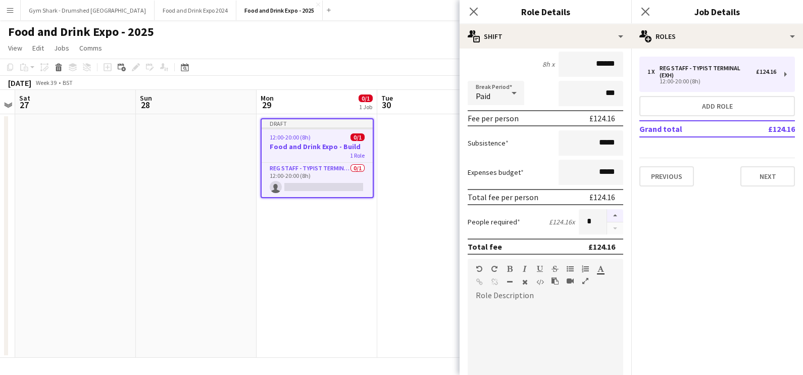
click at [607, 211] on button "button" at bounding box center [615, 215] width 16 height 13
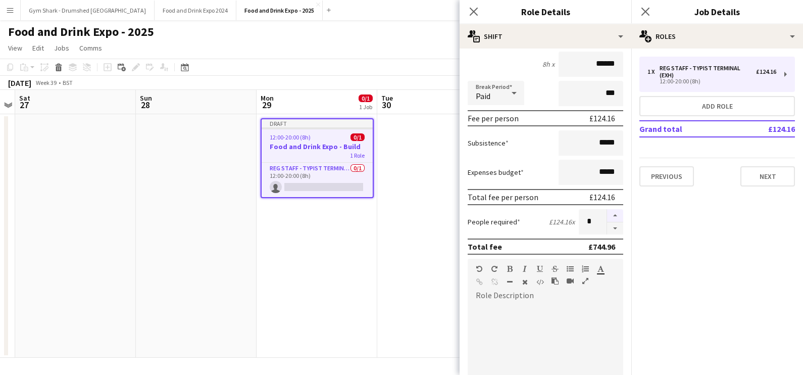
click at [607, 211] on button "button" at bounding box center [615, 215] width 16 height 13
type input "*"
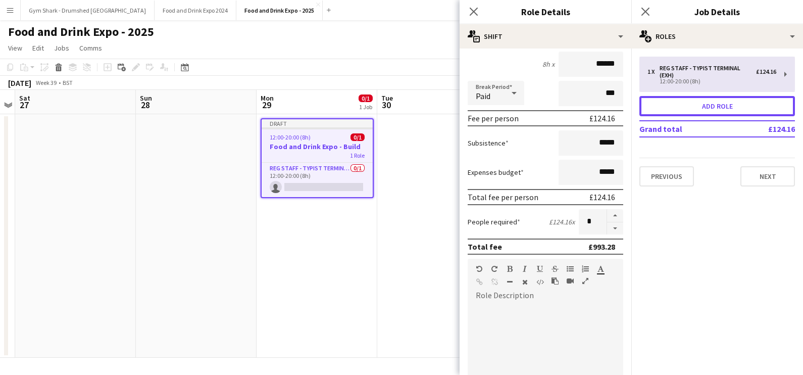
click at [664, 114] on button "Add role" at bounding box center [717, 106] width 156 height 20
type input "**********"
type input "*****"
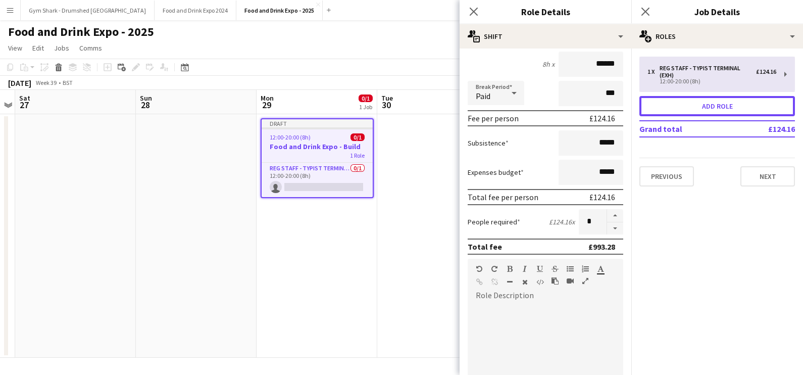
type input "*"
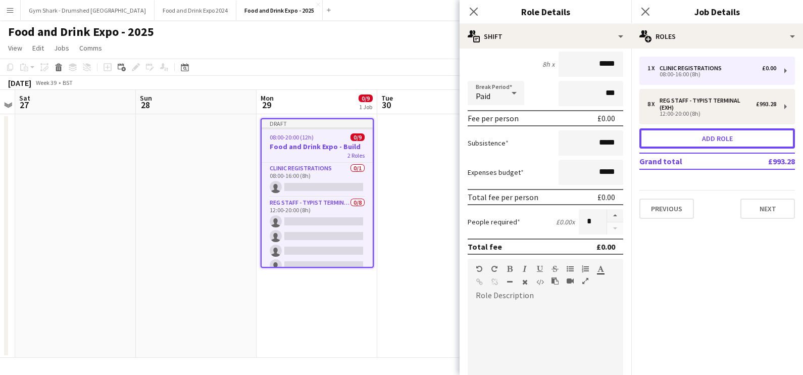
scroll to position [0, 0]
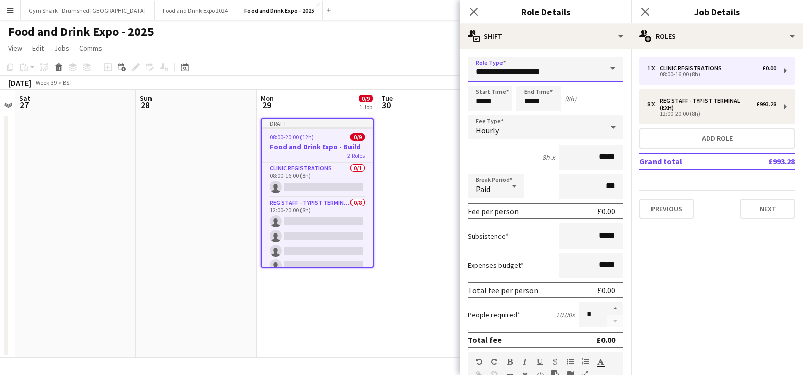
drag, startPoint x: 572, startPoint y: 72, endPoint x: 456, endPoint y: 58, distance: 117.1
click at [457, 57] on body "Menu Boards Boards Boards All jobs Status Workforce Workforce My Workforce Recr…" at bounding box center [401, 187] width 803 height 375
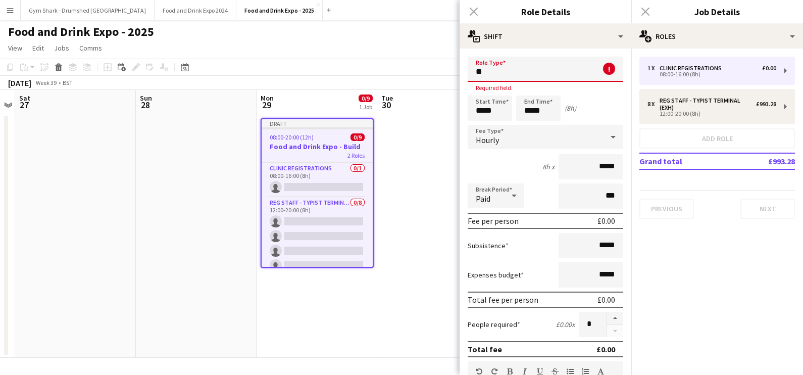
type input "*"
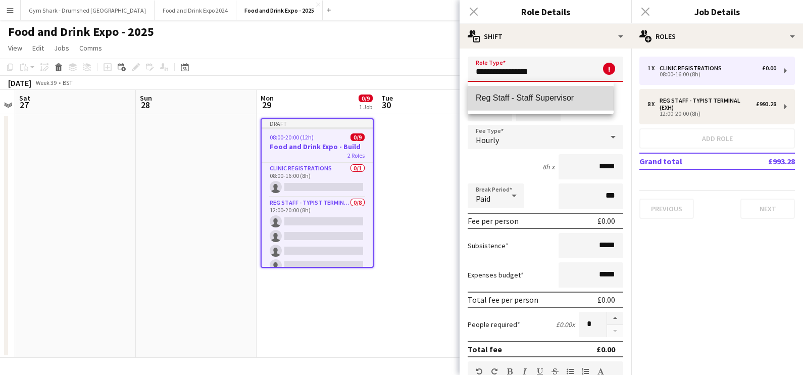
click at [523, 101] on span "Reg Staff - Staff Supervisor" at bounding box center [541, 98] width 130 height 10
type input "**********"
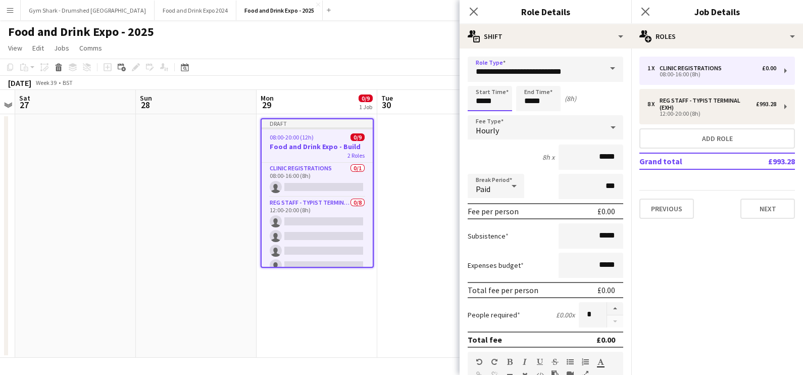
click at [501, 96] on input "*****" at bounding box center [490, 98] width 44 height 25
click at [478, 82] on div at bounding box center [480, 81] width 20 height 10
type input "*****"
click at [479, 82] on div at bounding box center [480, 81] width 20 height 10
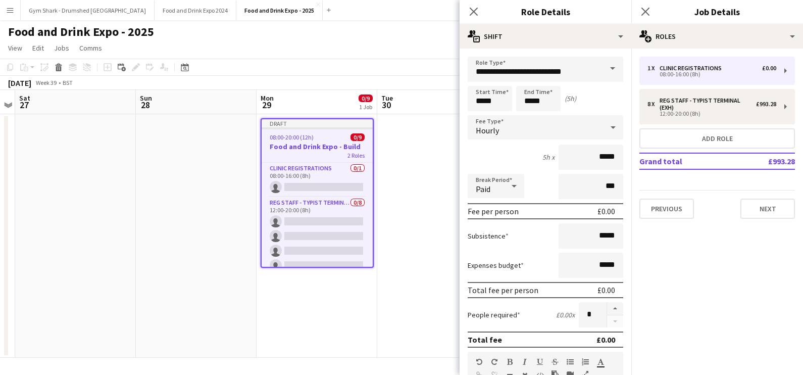
click at [560, 113] on form "**********" at bounding box center [546, 345] width 172 height 576
click at [550, 104] on input "*****" at bounding box center [538, 98] width 44 height 25
click at [528, 83] on div at bounding box center [528, 81] width 20 height 10
click at [529, 85] on div at bounding box center [528, 81] width 20 height 10
type input "*****"
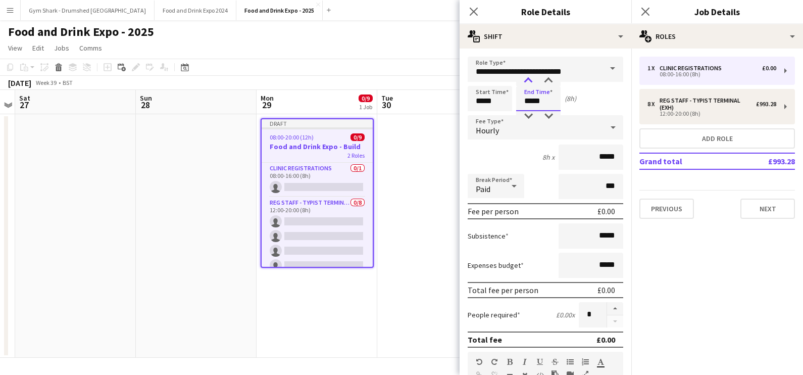
click at [529, 85] on div at bounding box center [528, 81] width 20 height 10
click at [612, 155] on input "*****" at bounding box center [591, 156] width 65 height 25
type input "**"
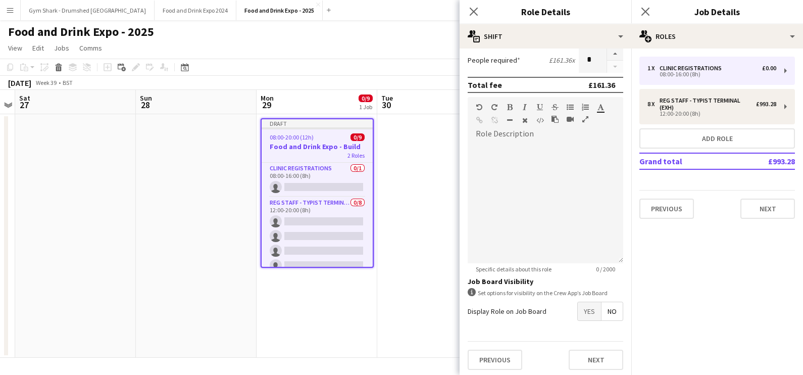
type input "******"
click at [583, 353] on button "Next" at bounding box center [596, 360] width 55 height 20
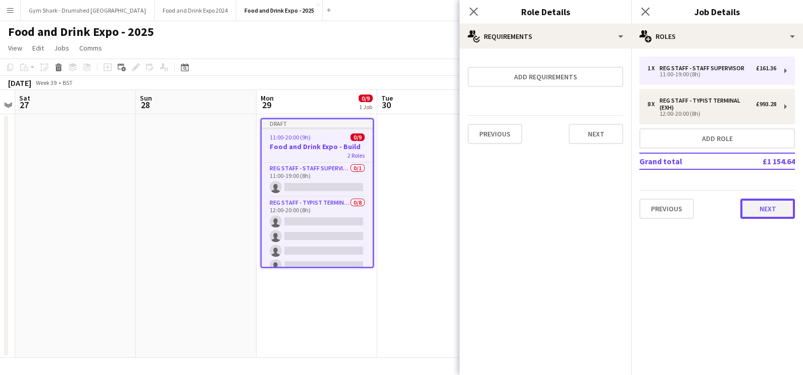
click at [744, 215] on button "Next" at bounding box center [768, 209] width 55 height 20
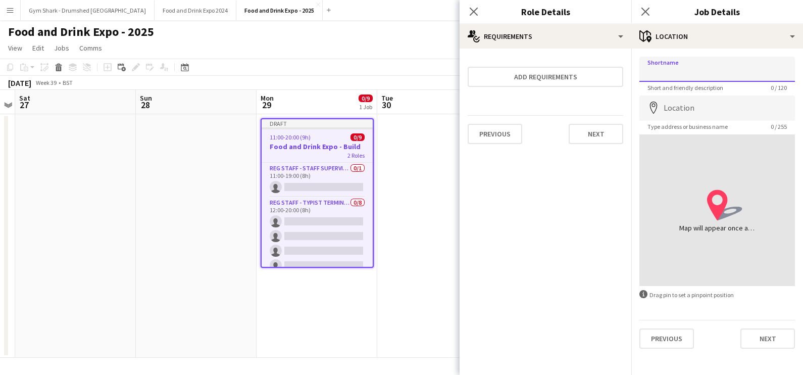
click at [663, 73] on input "Shortname" at bounding box center [717, 69] width 156 height 25
type input "**********"
click at [685, 106] on input "Location" at bounding box center [717, 107] width 156 height 25
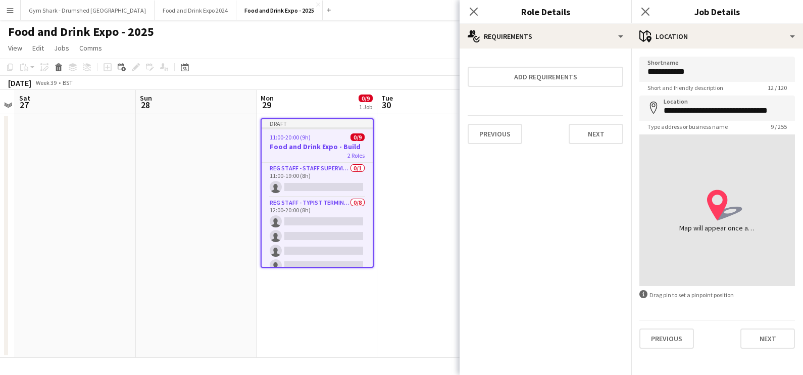
type input "**********"
click at [757, 343] on button "Next" at bounding box center [768, 338] width 55 height 20
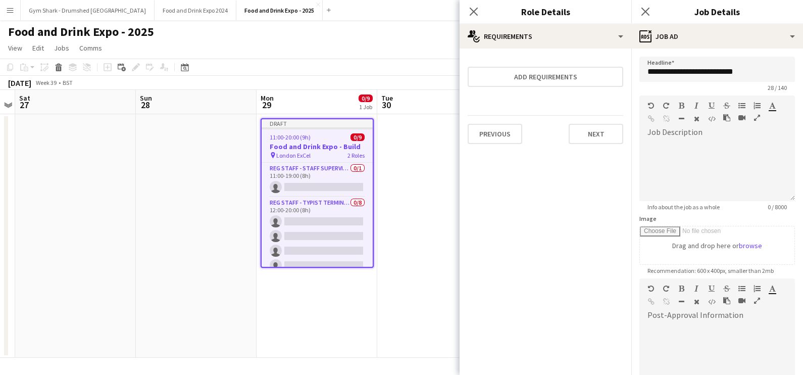
click at [432, 208] on app-date-cell at bounding box center [437, 235] width 121 height 243
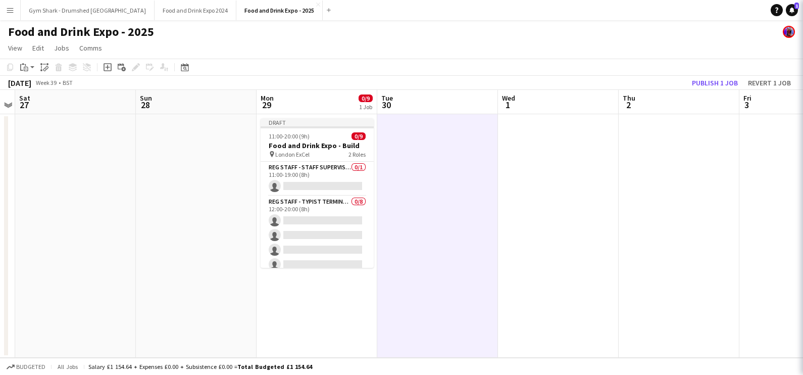
scroll to position [0, 346]
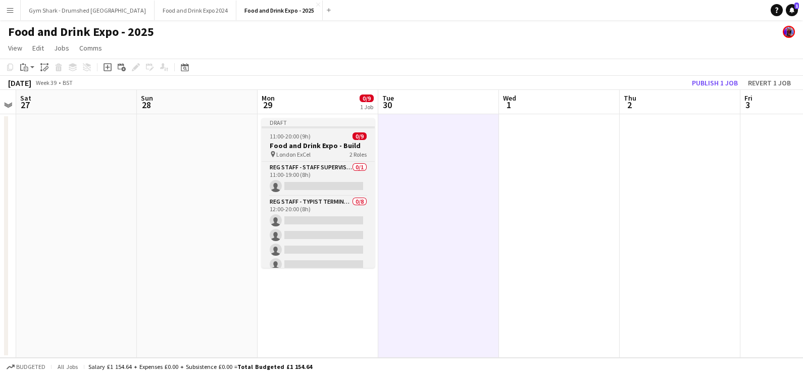
click at [302, 148] on h3 "Food and Drink Expo - Build" at bounding box center [318, 145] width 113 height 9
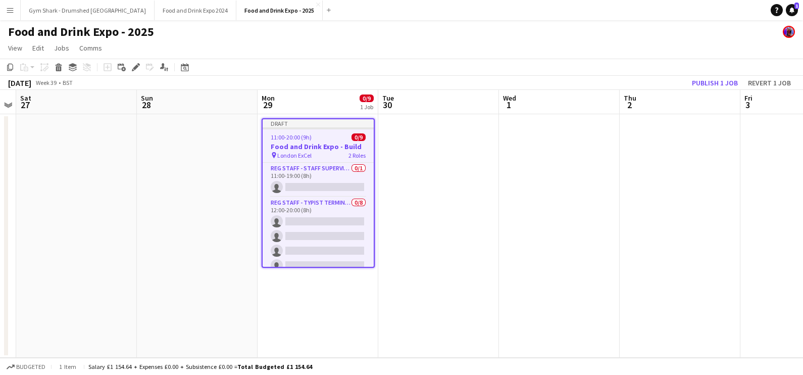
click at [402, 154] on app-date-cell at bounding box center [438, 235] width 121 height 243
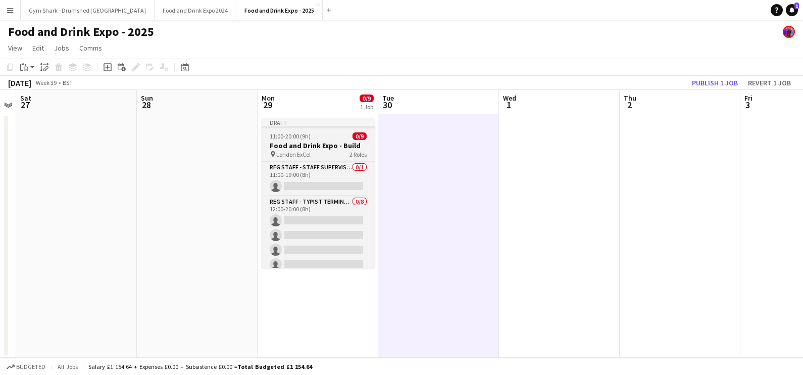
click at [326, 146] on h3 "Food and Drink Expo - Build" at bounding box center [318, 145] width 113 height 9
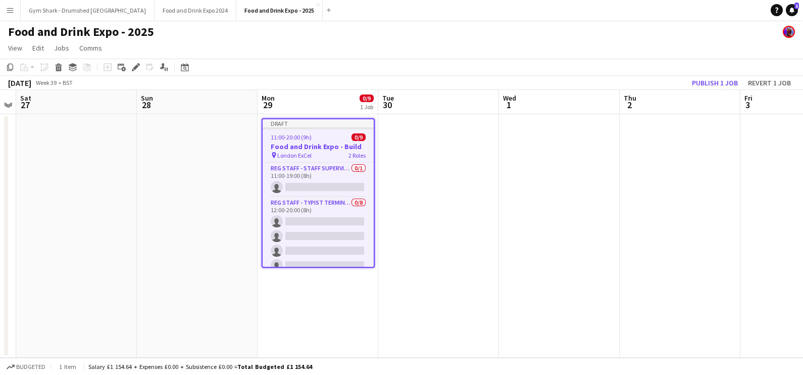
click at [435, 142] on app-date-cell at bounding box center [438, 235] width 121 height 243
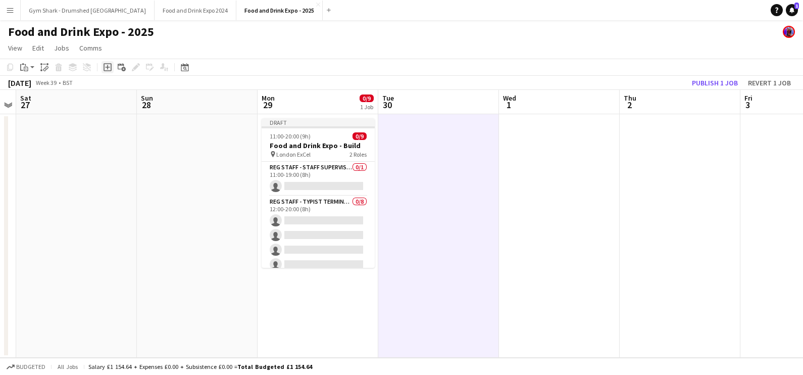
click at [109, 64] on icon "Add job" at bounding box center [108, 67] width 8 height 8
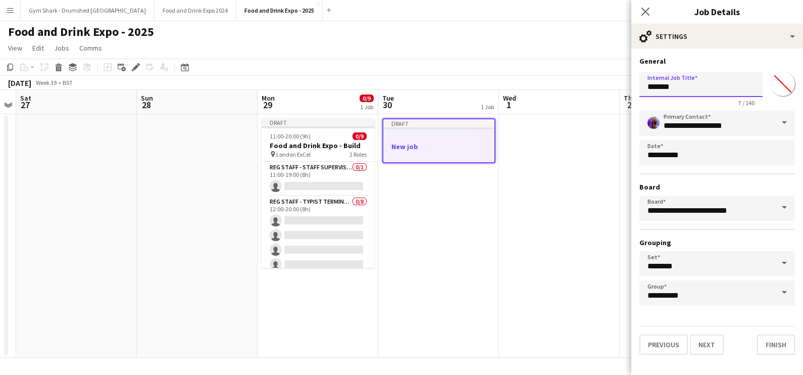
drag, startPoint x: 708, startPoint y: 86, endPoint x: 600, endPoint y: 91, distance: 108.2
click at [600, 91] on body "Menu Boards Boards Boards All jobs Status Workforce Workforce My Workforce Recr…" at bounding box center [401, 187] width 803 height 375
type input "**********"
click button "Next" at bounding box center [707, 344] width 34 height 20
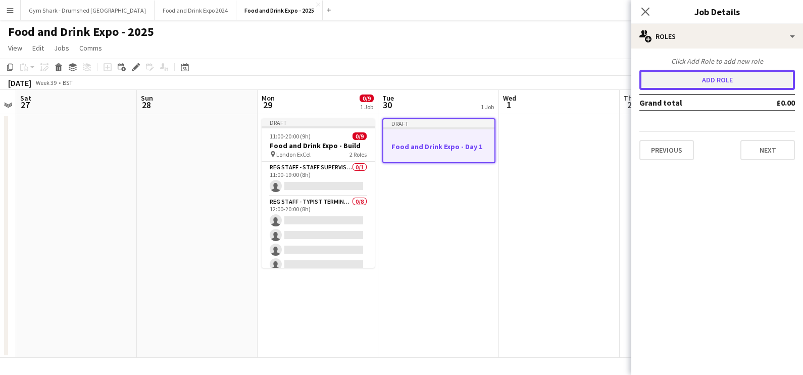
click at [678, 81] on button "Add role" at bounding box center [717, 80] width 156 height 20
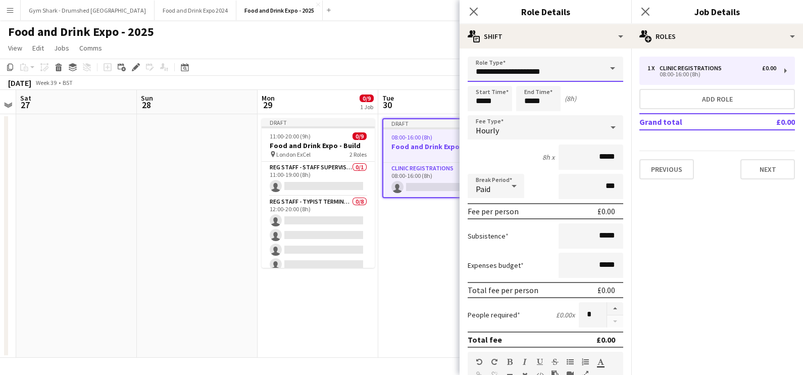
click at [535, 74] on input "**********" at bounding box center [546, 69] width 156 height 25
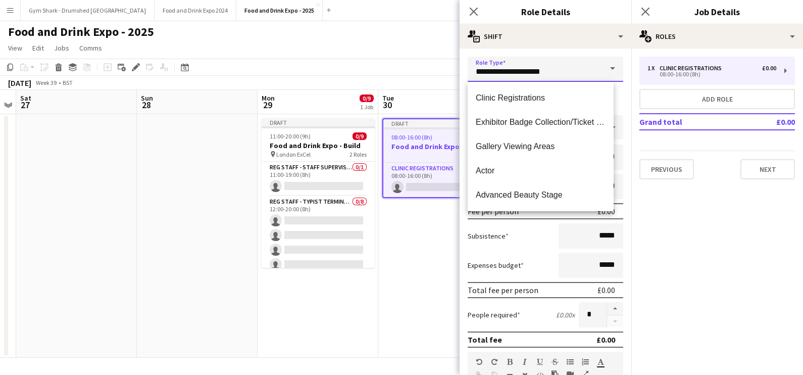
click at [537, 74] on input "**********" at bounding box center [546, 69] width 156 height 25
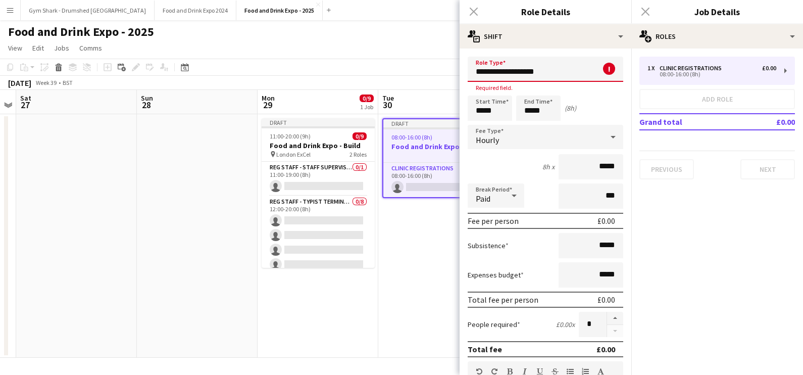
click at [535, 74] on input "**********" at bounding box center [546, 69] width 156 height 25
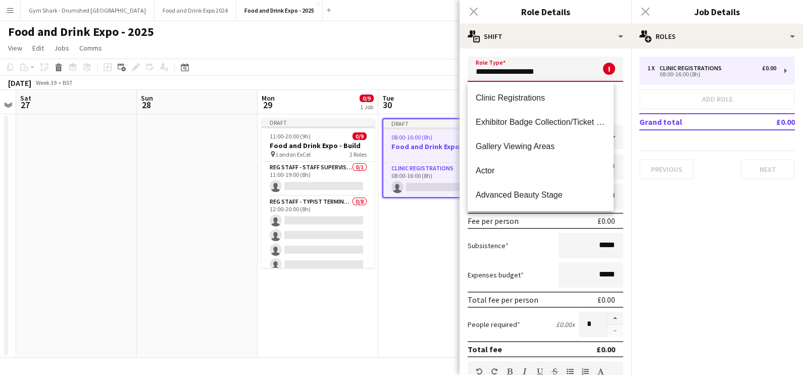
click at [535, 74] on input "**********" at bounding box center [546, 69] width 156 height 25
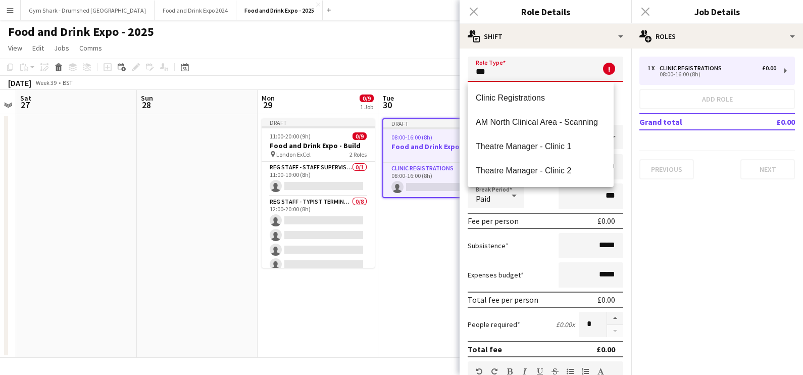
type input "*"
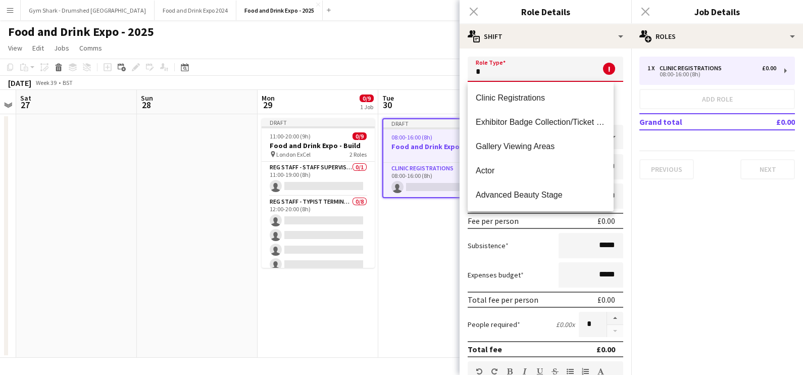
click at [429, 206] on app-date-cell "Draft 08:00-16:00 (8h) 0/1 Food and Drink Expo - Day 1 1 Role Clinic Registrati…" at bounding box center [438, 235] width 121 height 243
click at [431, 158] on div "1 Role" at bounding box center [438, 155] width 111 height 8
drag, startPoint x: 540, startPoint y: 70, endPoint x: 544, endPoint y: 75, distance: 6.6
click at [543, 75] on input "text" at bounding box center [546, 69] width 156 height 25
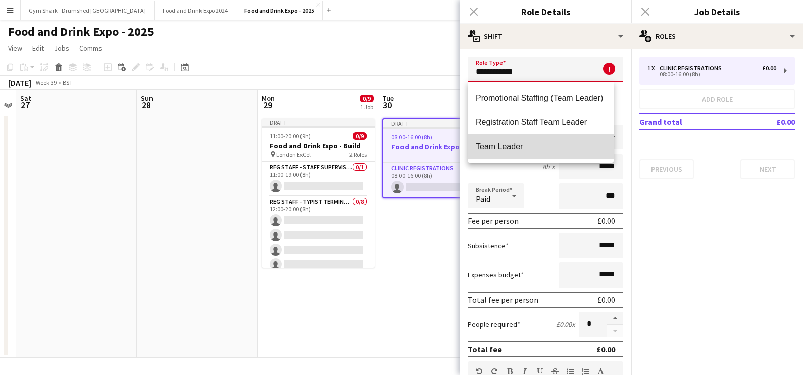
click at [526, 150] on span "Team Leader" at bounding box center [541, 146] width 130 height 10
type input "**********"
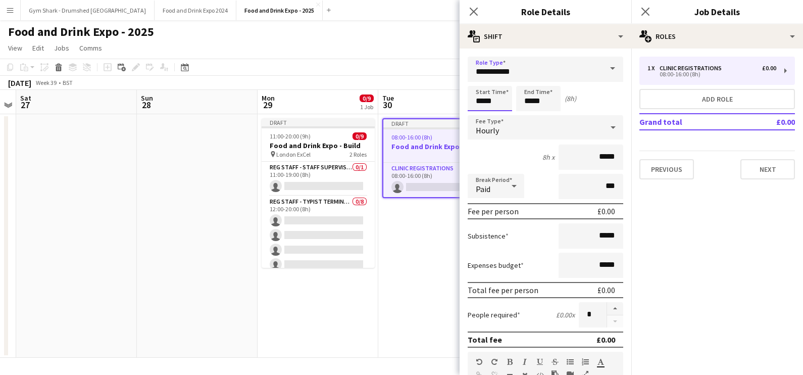
click at [494, 88] on input "*****" at bounding box center [490, 98] width 44 height 25
click at [553, 101] on input "*****" at bounding box center [538, 98] width 44 height 25
click at [604, 156] on input "*****" at bounding box center [591, 156] width 65 height 25
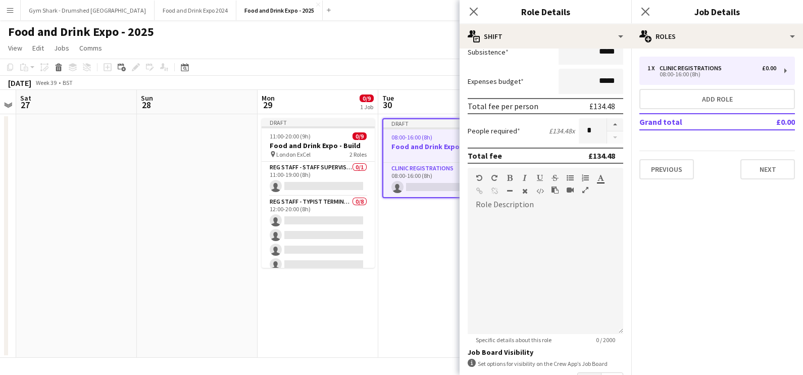
scroll to position [255, 0]
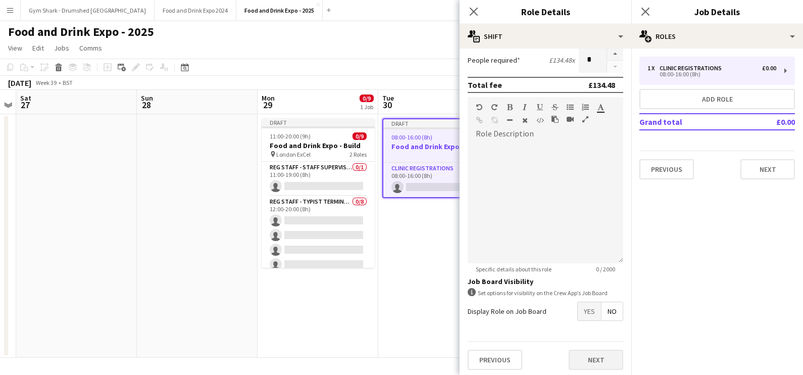
type input "******"
click at [583, 359] on button "Next" at bounding box center [596, 360] width 55 height 20
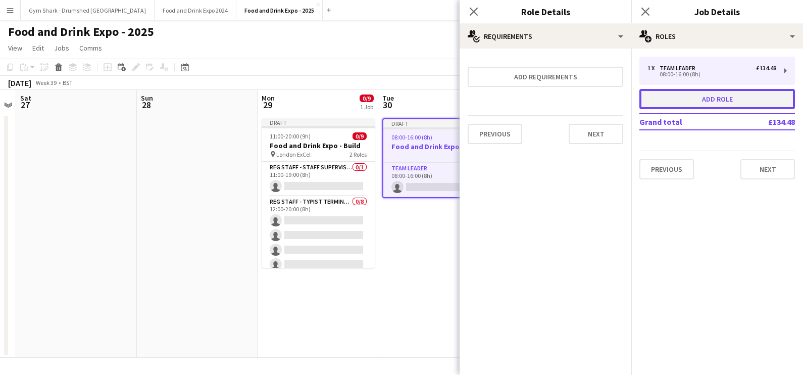
click at [695, 98] on button "Add role" at bounding box center [717, 99] width 156 height 20
type input "**********"
type input "*****"
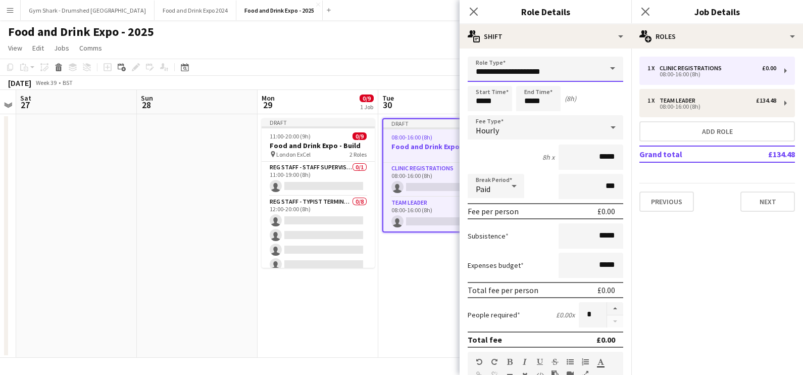
click at [558, 72] on input "**********" at bounding box center [546, 69] width 156 height 25
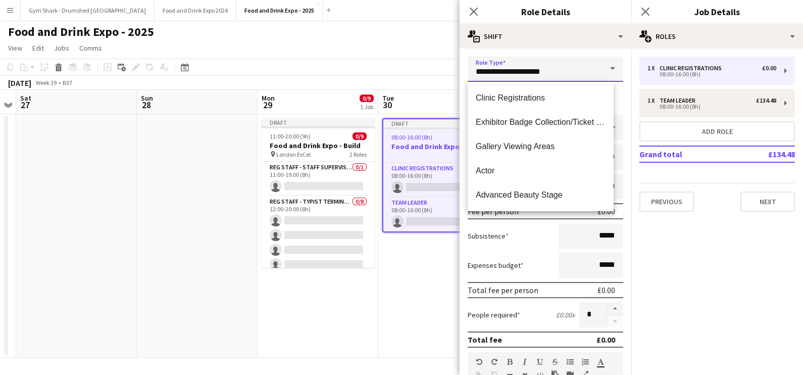
click at [558, 72] on input "**********" at bounding box center [546, 69] width 156 height 25
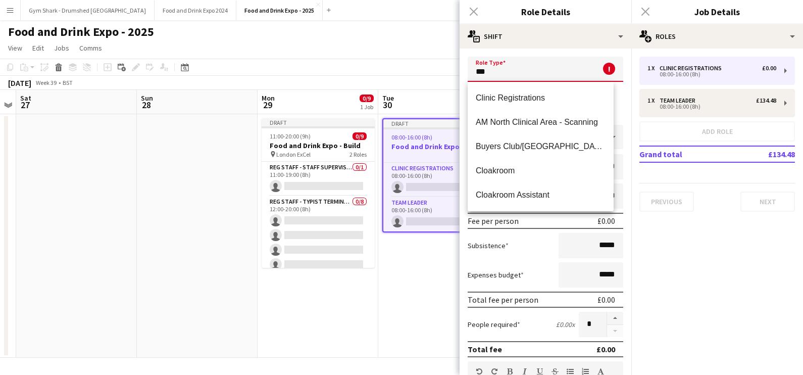
type input "*"
click at [576, 152] on mat-option "Reg Staff - Badge Collect (VIS)" at bounding box center [541, 146] width 146 height 24
type input "**********"
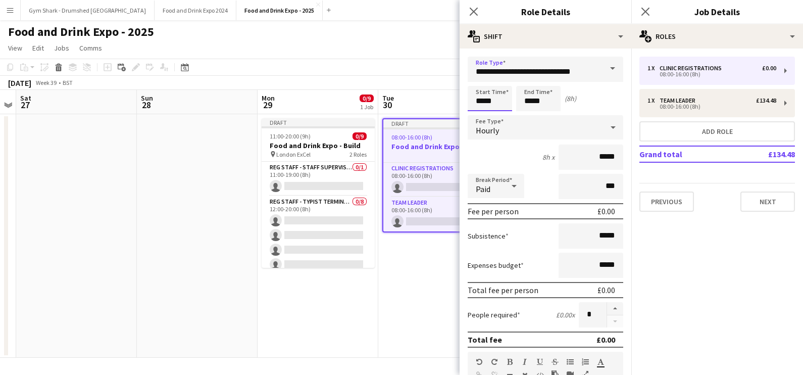
click at [501, 104] on input "*****" at bounding box center [490, 98] width 44 height 25
type input "*****"
click at [475, 76] on div at bounding box center [480, 81] width 20 height 10
click at [549, 103] on input "*****" at bounding box center [538, 98] width 44 height 25
click at [593, 158] on input "*****" at bounding box center [591, 156] width 65 height 25
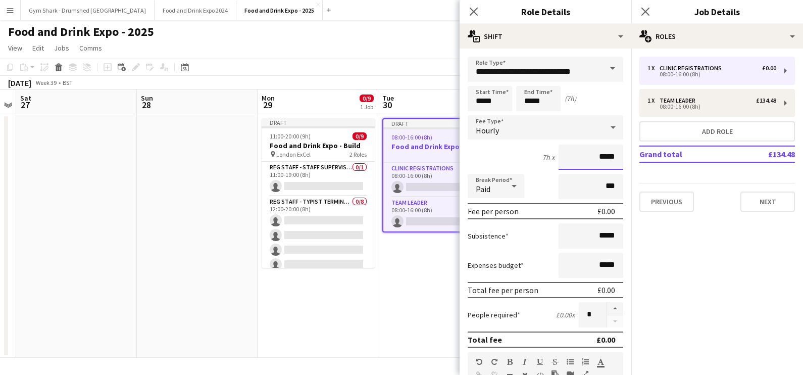
click at [593, 158] on input "*****" at bounding box center [591, 156] width 65 height 25
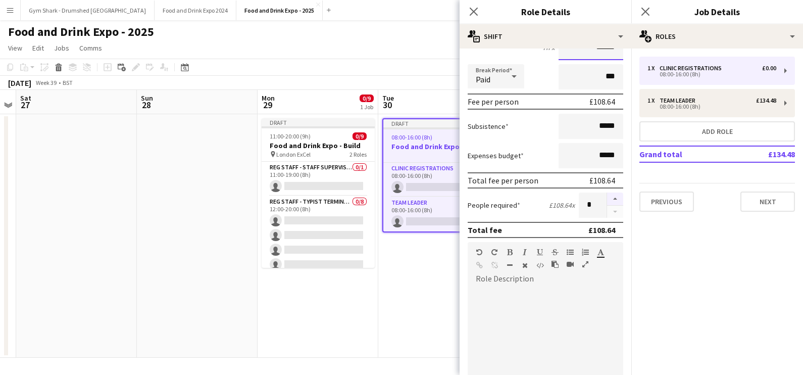
scroll to position [111, 0]
type input "******"
click at [607, 194] on button "button" at bounding box center [615, 197] width 16 height 13
type input "*"
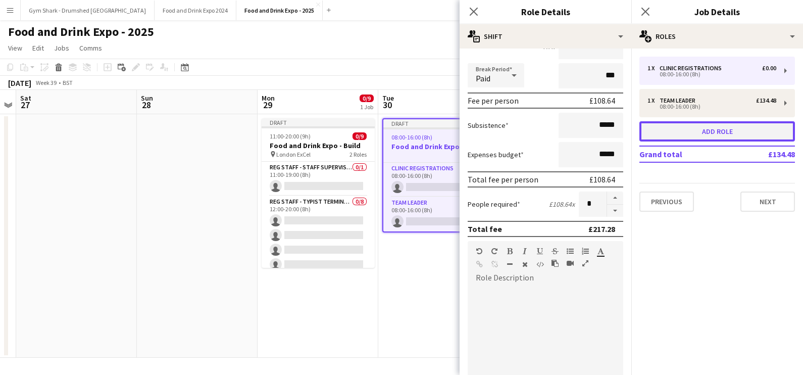
click at [717, 129] on button "Add role" at bounding box center [717, 131] width 156 height 20
type input "**********"
type input "*****"
type input "*"
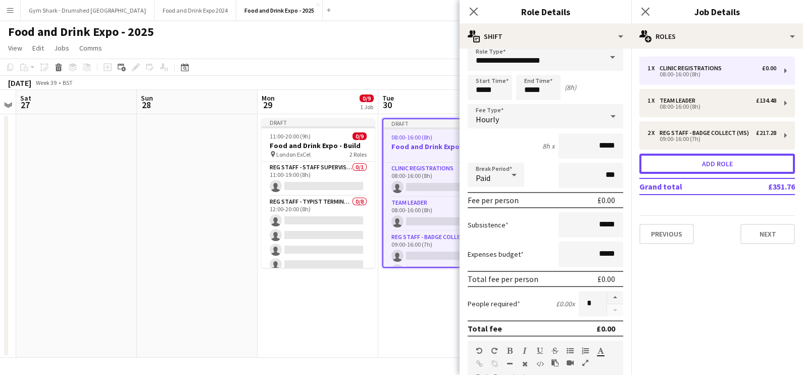
scroll to position [0, 0]
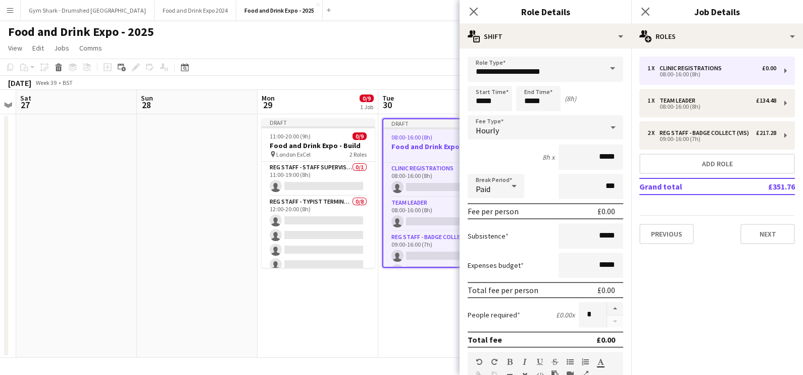
click at [552, 81] on form "**********" at bounding box center [546, 345] width 172 height 576
click at [551, 81] on form "**********" at bounding box center [546, 345] width 172 height 576
drag, startPoint x: 551, startPoint y: 81, endPoint x: 551, endPoint y: 76, distance: 5.6
click at [551, 76] on input "**********" at bounding box center [546, 69] width 156 height 25
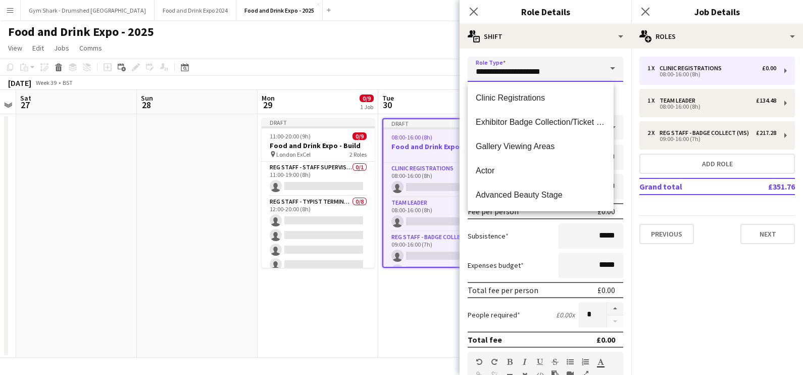
click at [551, 76] on input "**********" at bounding box center [546, 69] width 156 height 25
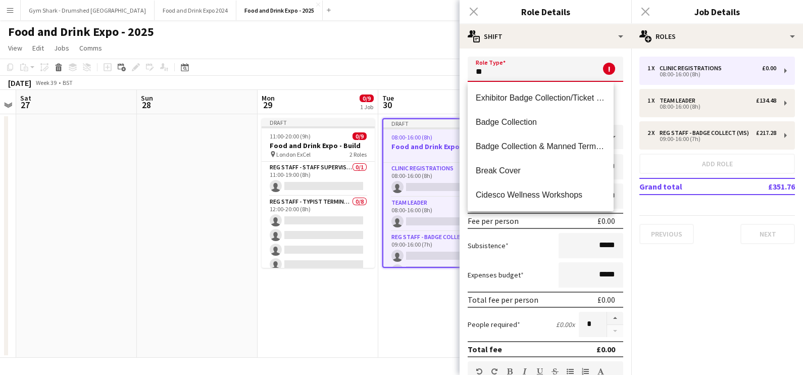
type input "*"
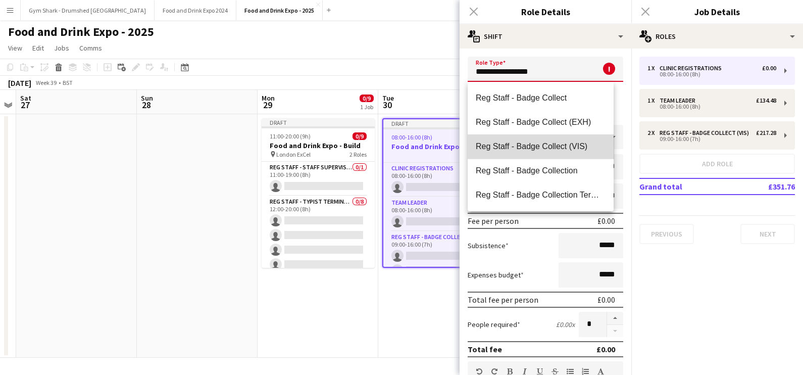
click at [562, 141] on span "Reg Staff - Badge Collect (VIS)" at bounding box center [541, 146] width 130 height 10
type input "**********"
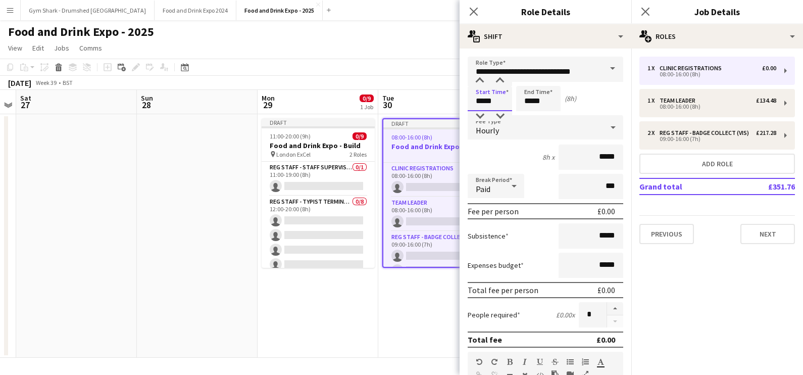
click at [498, 96] on input "*****" at bounding box center [490, 98] width 44 height 25
type input "*****"
click at [479, 79] on div at bounding box center [480, 81] width 20 height 10
click at [552, 109] on input "*****" at bounding box center [538, 98] width 44 height 25
click at [532, 110] on input "*****" at bounding box center [538, 98] width 44 height 25
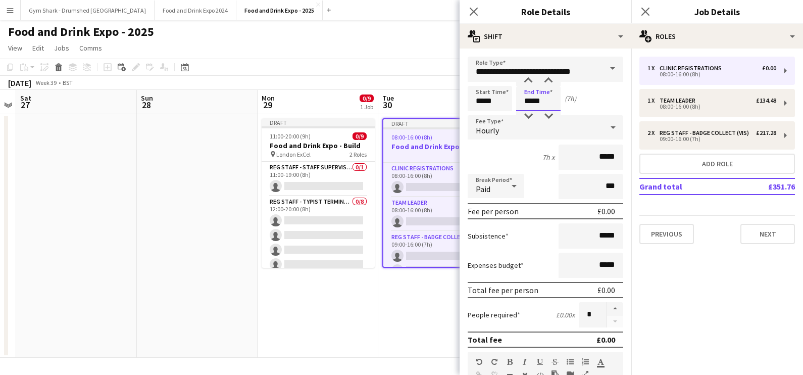
click at [532, 110] on input "*****" at bounding box center [538, 98] width 44 height 25
click at [531, 113] on div at bounding box center [528, 116] width 20 height 10
type input "*****"
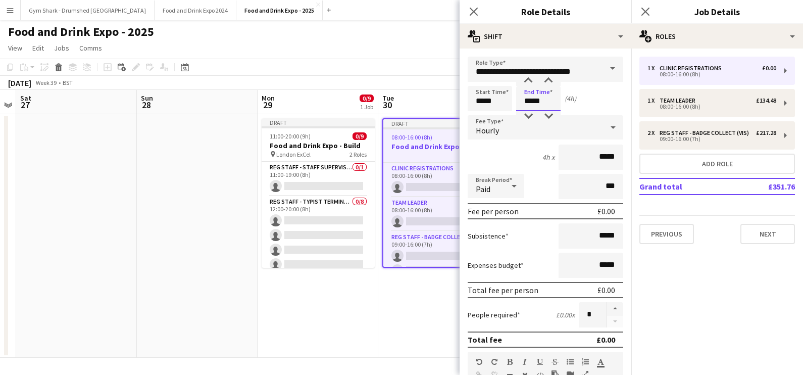
click at [525, 74] on form "**********" at bounding box center [546, 345] width 172 height 576
click at [598, 161] on input "*****" at bounding box center [591, 156] width 65 height 25
type input "**"
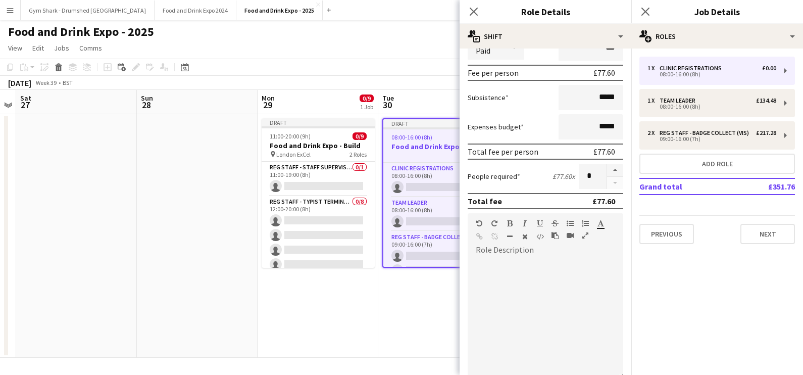
scroll to position [255, 0]
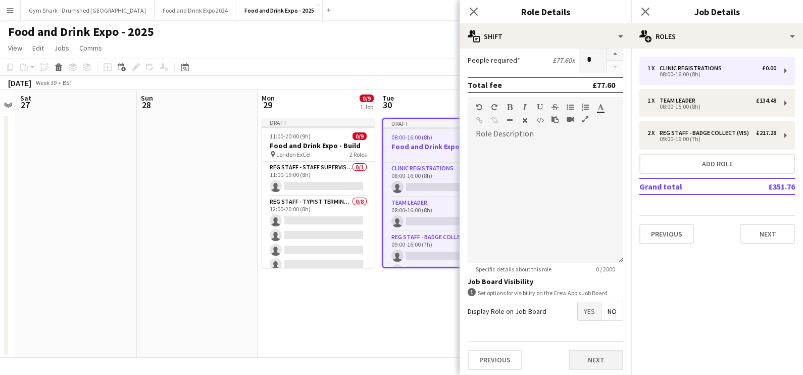
type input "******"
click at [587, 357] on button "Next" at bounding box center [596, 360] width 55 height 20
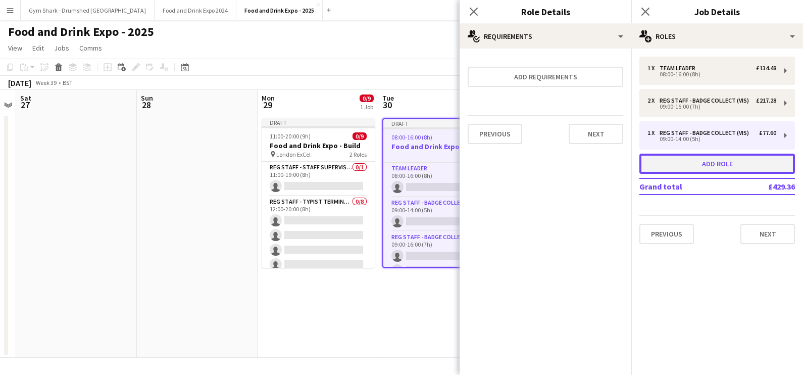
click at [755, 158] on button "Add role" at bounding box center [717, 164] width 156 height 20
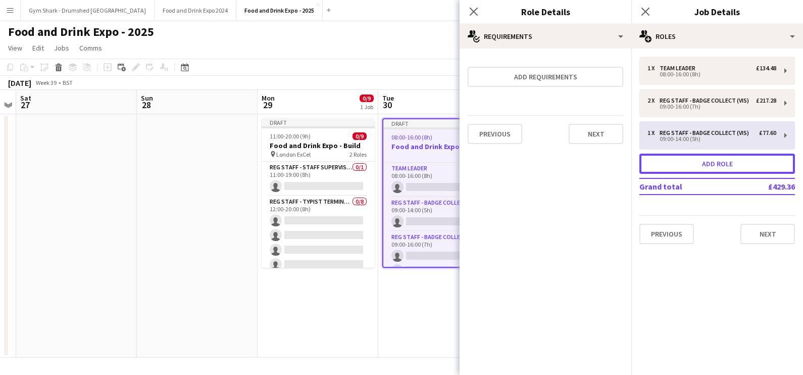
type input "**********"
type input "*****"
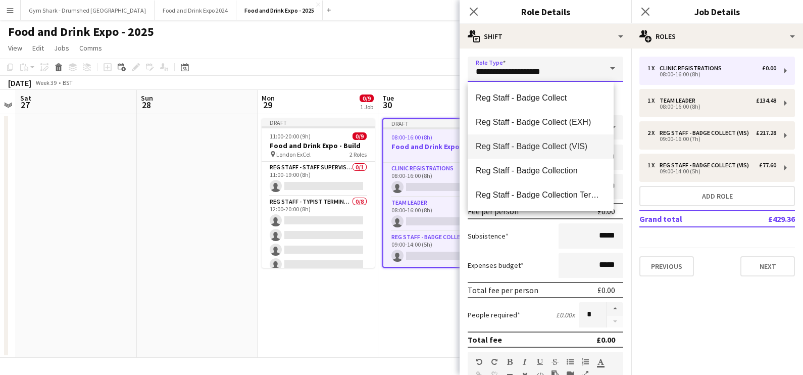
drag, startPoint x: 554, startPoint y: 72, endPoint x: 424, endPoint y: 66, distance: 130.5
click at [424, 66] on body "Menu Boards Boards Boards All jobs Status Workforce Workforce My Workforce Recr…" at bounding box center [401, 187] width 803 height 375
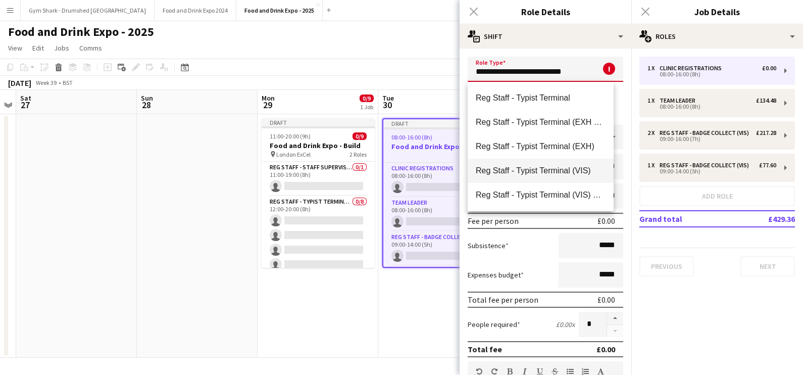
click at [530, 177] on mat-option "Reg Staff - Typist Terminal (VIS)" at bounding box center [541, 171] width 146 height 24
type input "**********"
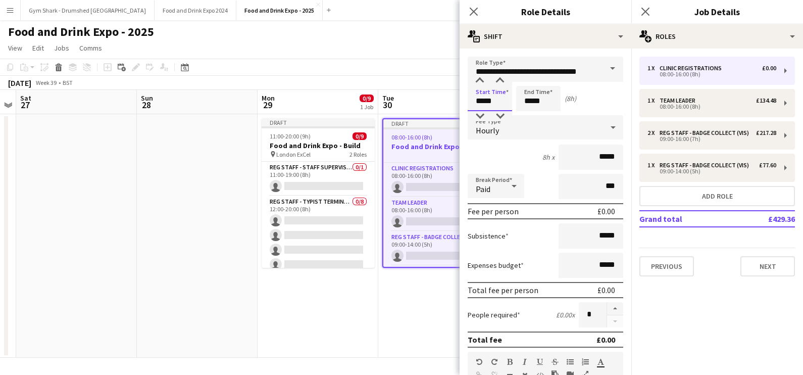
click at [495, 101] on input "*****" at bounding box center [490, 98] width 44 height 25
click at [553, 101] on input "*****" at bounding box center [538, 98] width 44 height 25
click at [595, 155] on input "*****" at bounding box center [591, 156] width 65 height 25
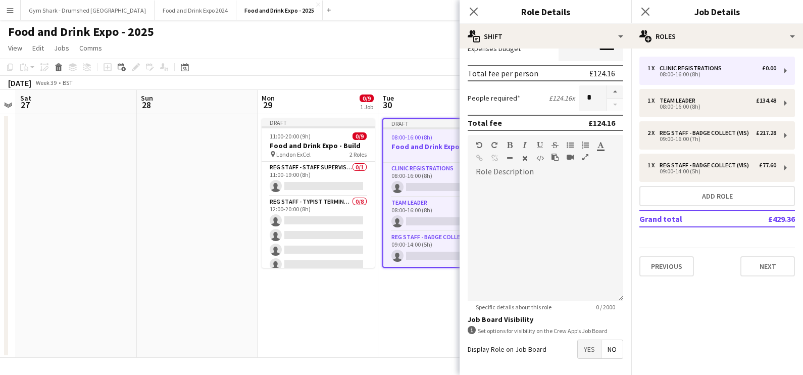
scroll to position [239, 0]
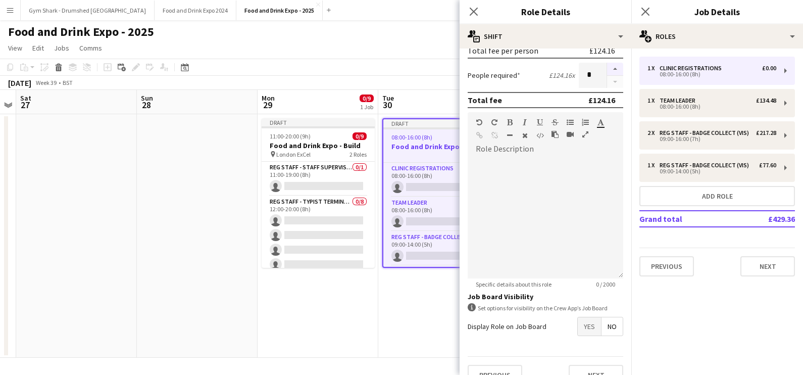
type input "******"
click at [607, 69] on button "button" at bounding box center [615, 69] width 16 height 13
type input "*"
click at [702, 195] on button "Add role" at bounding box center [717, 196] width 156 height 20
type input "**********"
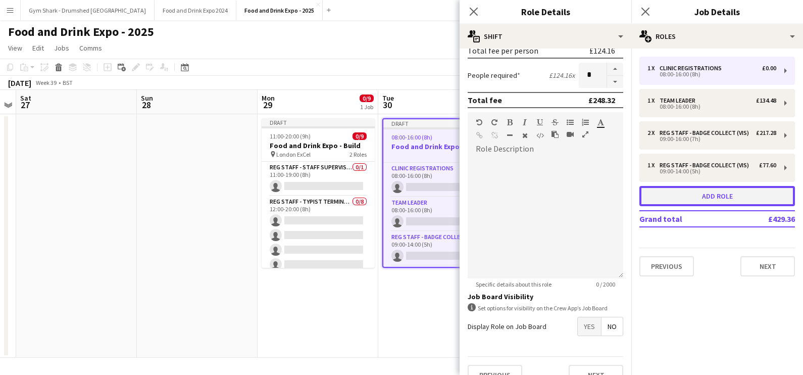
type input "*****"
type input "*"
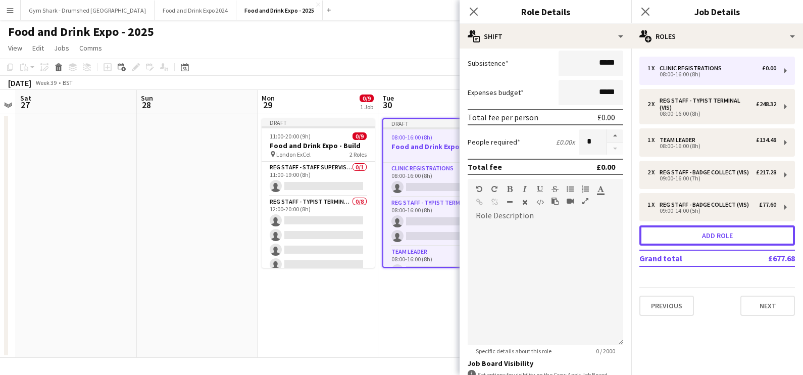
scroll to position [0, 0]
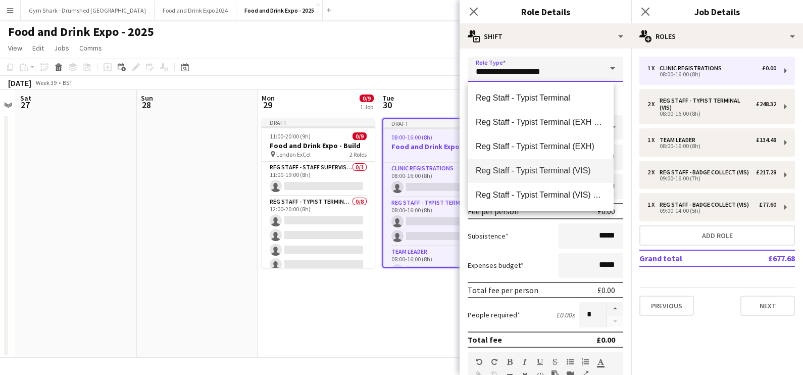
drag, startPoint x: 548, startPoint y: 74, endPoint x: 457, endPoint y: 96, distance: 93.1
click at [457, 96] on body "Menu Boards Boards Boards All jobs Status Workforce Workforce My Workforce Recr…" at bounding box center [401, 187] width 803 height 375
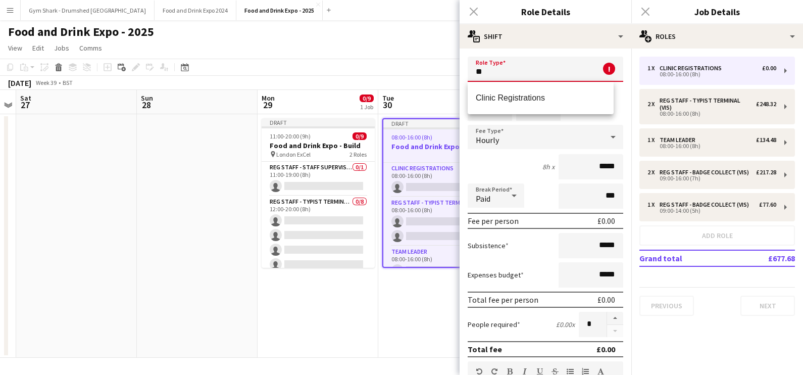
type input "*"
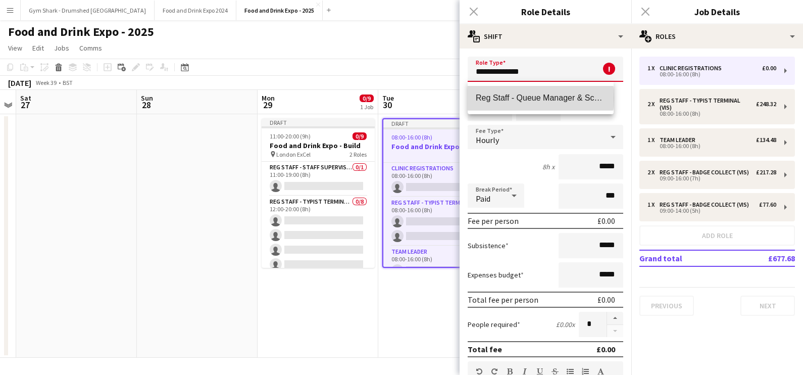
click at [522, 98] on span "Reg Staff - Queue Manager & Scanner Relief" at bounding box center [541, 98] width 130 height 10
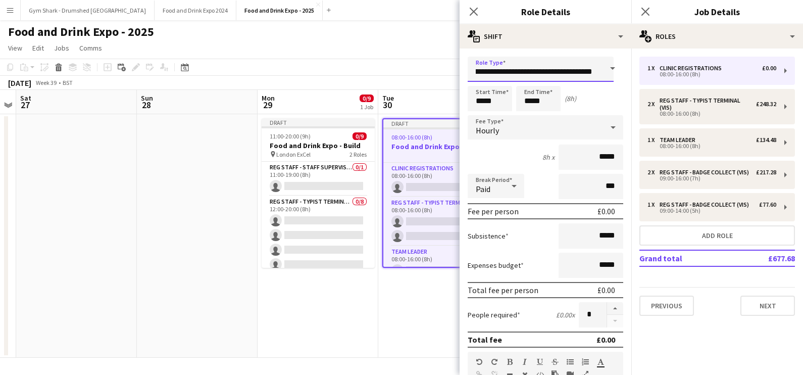
drag, startPoint x: 537, startPoint y: 72, endPoint x: 604, endPoint y: 73, distance: 67.2
click at [604, 73] on div "**********" at bounding box center [546, 69] width 156 height 25
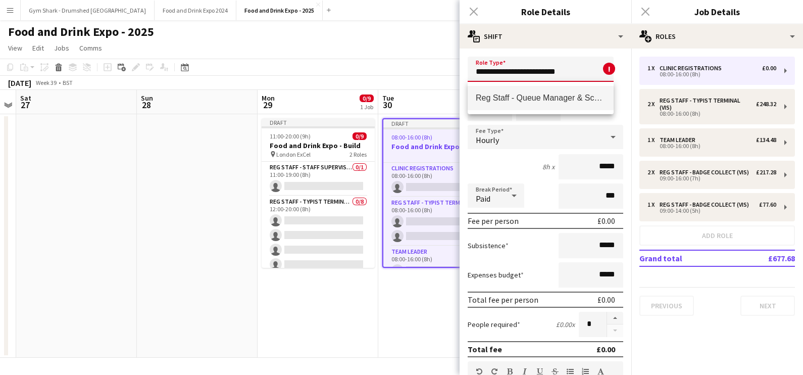
scroll to position [0, 0]
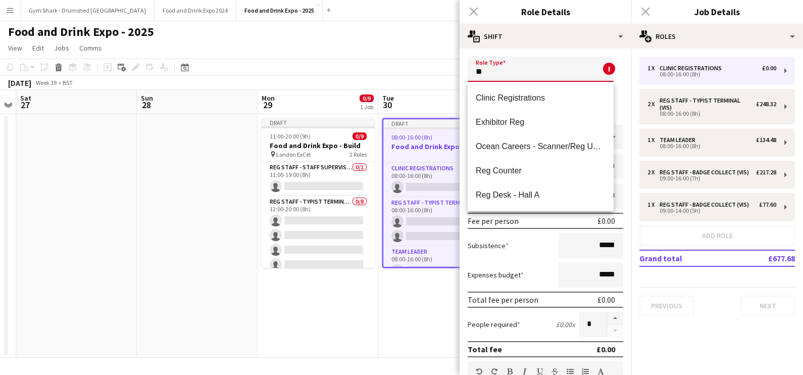
type input "*"
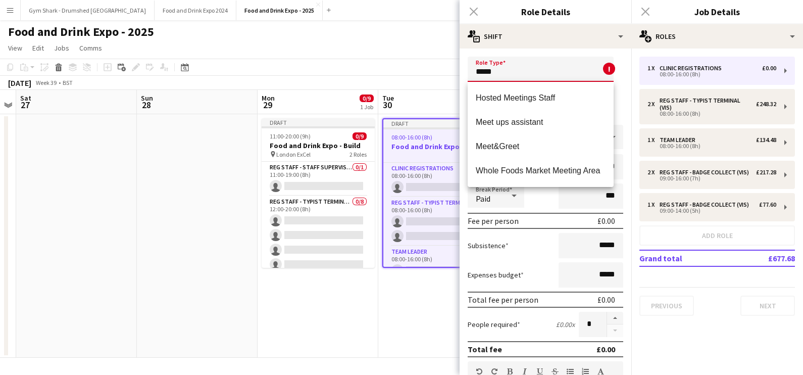
drag, startPoint x: 515, startPoint y: 67, endPoint x: 448, endPoint y: 70, distance: 67.2
click at [450, 70] on body "Menu Boards Boards Boards All jobs Status Workforce Workforce My Workforce Recr…" at bounding box center [401, 187] width 803 height 375
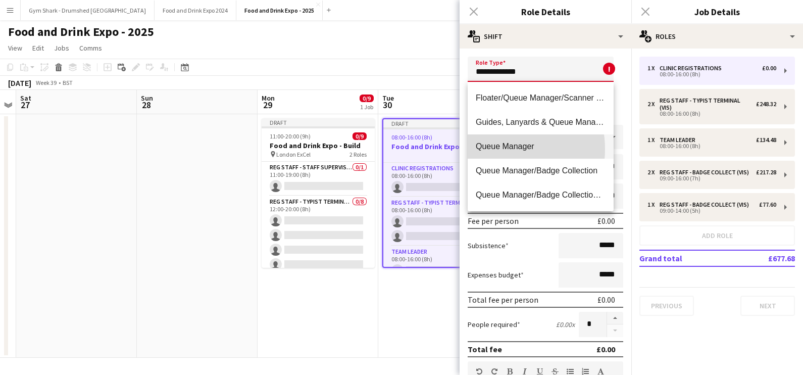
click at [498, 149] on span "Queue Manager" at bounding box center [541, 146] width 130 height 10
type input "**********"
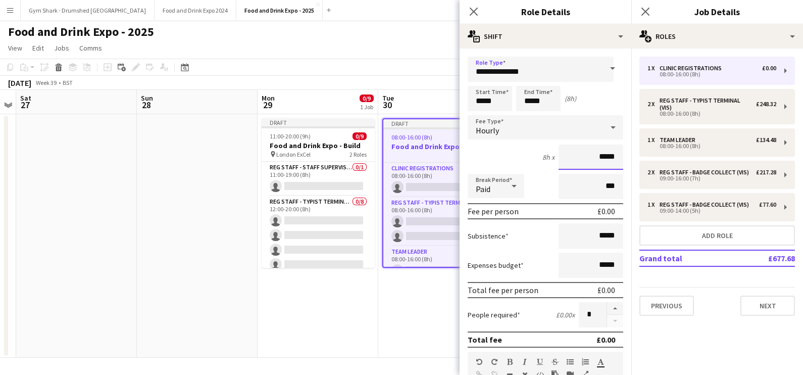
click at [604, 159] on input "*****" at bounding box center [591, 156] width 65 height 25
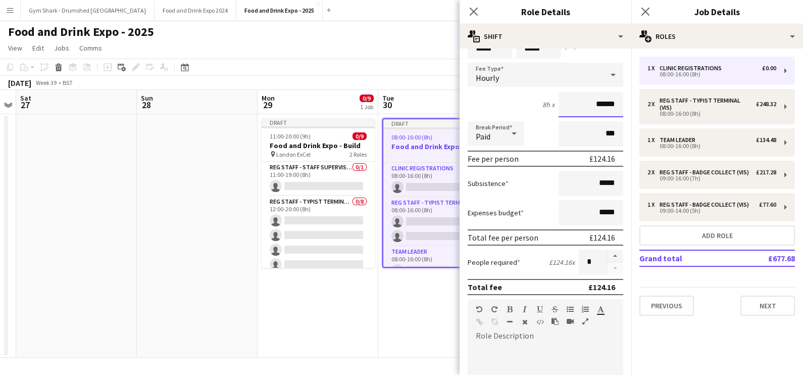
scroll to position [53, 0]
type input "******"
click at [607, 253] on button "button" at bounding box center [615, 256] width 16 height 13
type input "*"
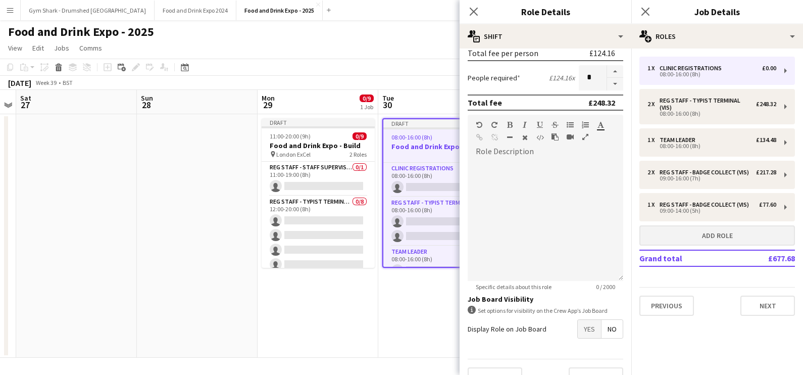
scroll to position [242, 0]
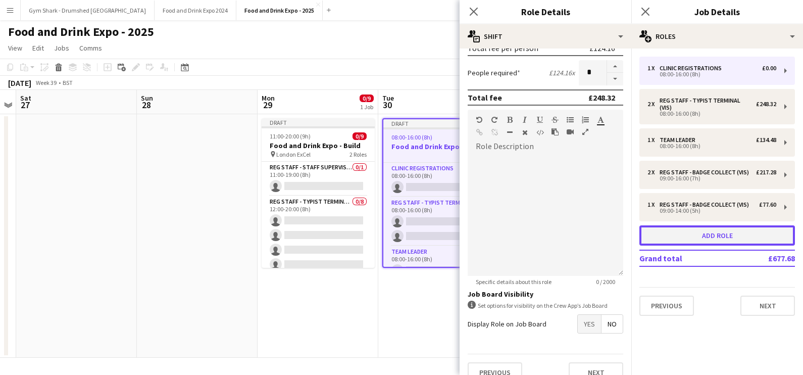
click at [676, 227] on button "Add role" at bounding box center [717, 235] width 156 height 20
type input "**********"
type input "*****"
type input "*"
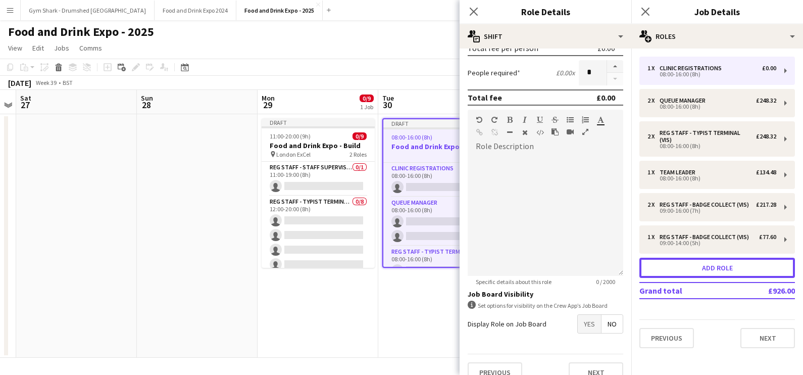
scroll to position [0, 0]
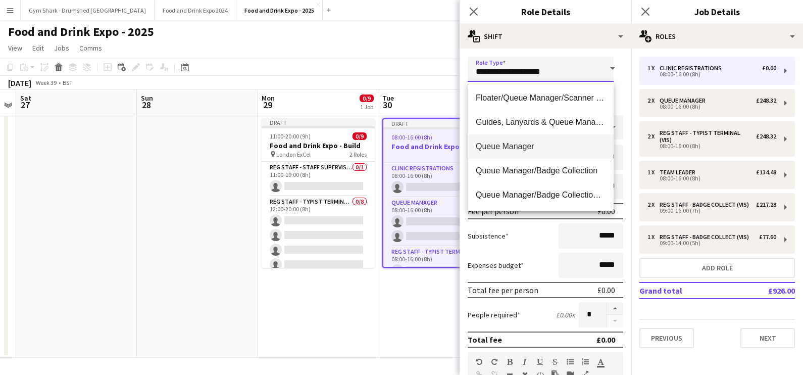
drag, startPoint x: 566, startPoint y: 76, endPoint x: 428, endPoint y: 87, distance: 137.8
click at [428, 87] on body "Menu Boards Boards Boards All jobs Status Workforce Workforce My Workforce Recr…" at bounding box center [401, 187] width 803 height 375
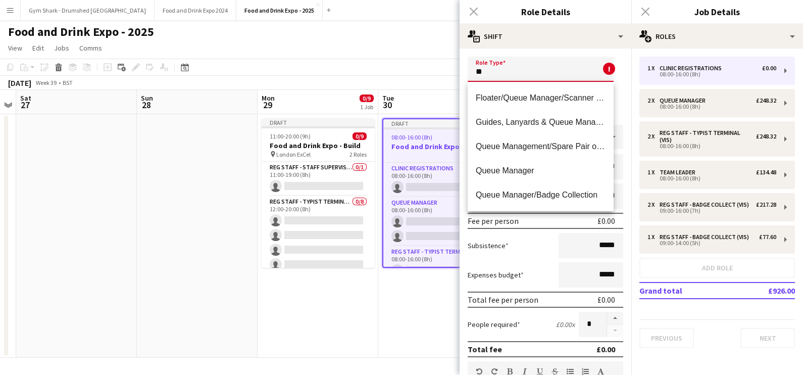
type input "*"
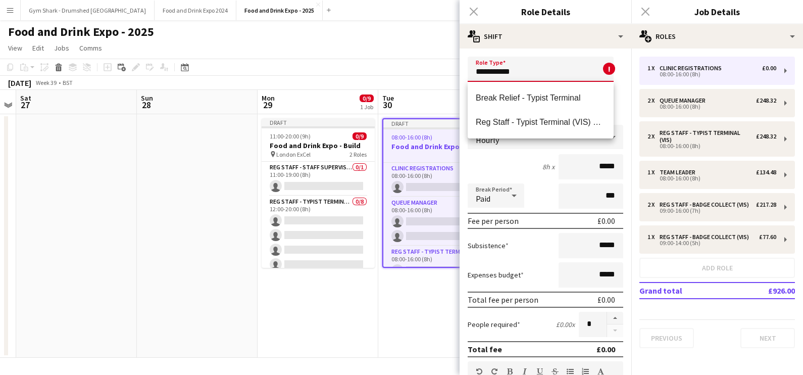
click at [518, 73] on input "**********" at bounding box center [541, 69] width 146 height 25
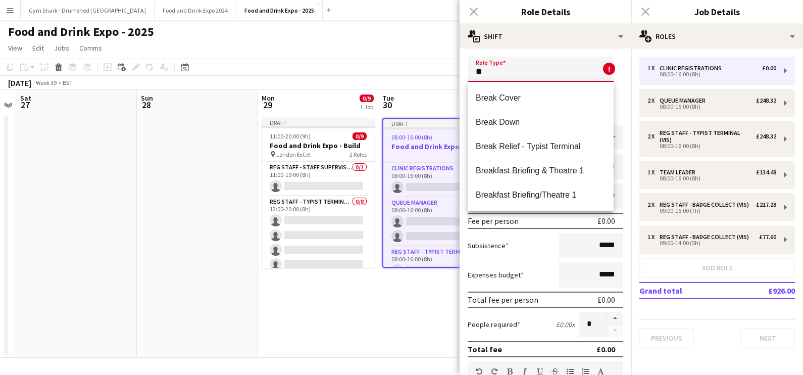
type input "*"
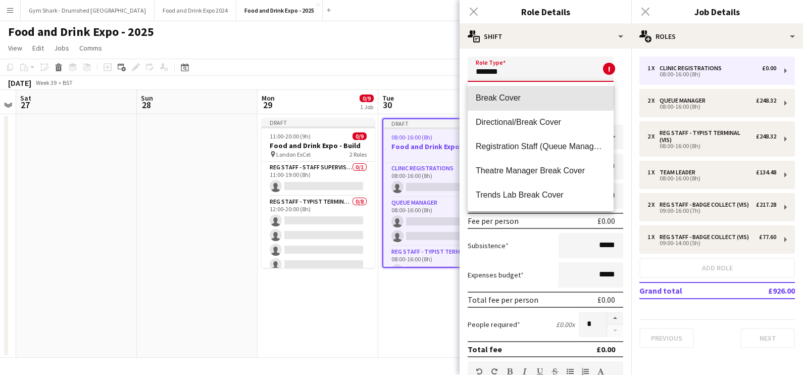
click at [520, 91] on mat-option "Break Cover" at bounding box center [541, 98] width 146 height 24
type input "**********"
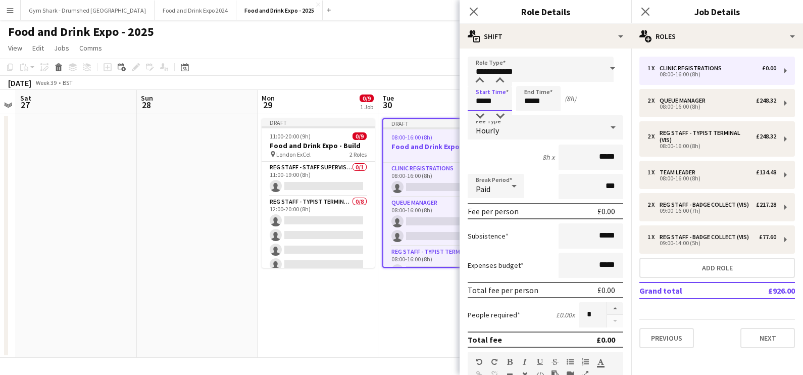
click at [492, 95] on input "*****" at bounding box center [490, 98] width 44 height 25
type input "*****"
click at [477, 78] on div at bounding box center [480, 81] width 20 height 10
click at [566, 115] on div "Fee Type Hourly" at bounding box center [546, 127] width 156 height 25
click at [537, 101] on input "*****" at bounding box center [538, 98] width 44 height 25
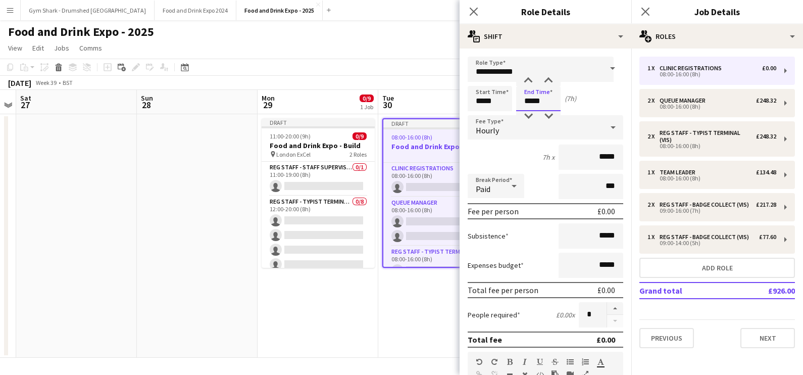
click at [530, 109] on input "*****" at bounding box center [538, 98] width 44 height 25
click at [530, 116] on div at bounding box center [528, 116] width 20 height 10
type input "*****"
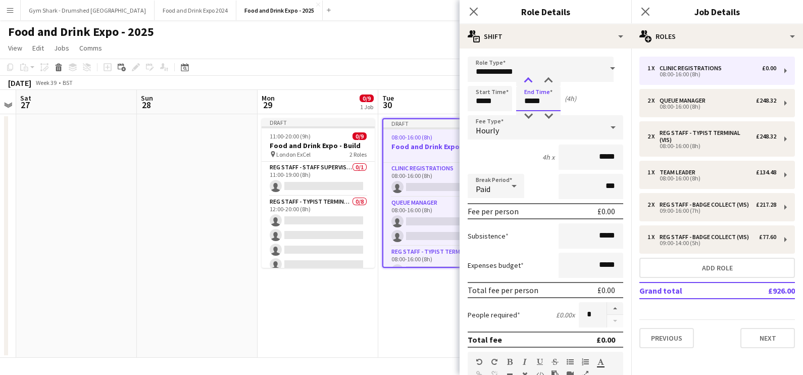
click at [529, 80] on div at bounding box center [528, 81] width 20 height 10
click at [595, 154] on input "*****" at bounding box center [591, 156] width 65 height 25
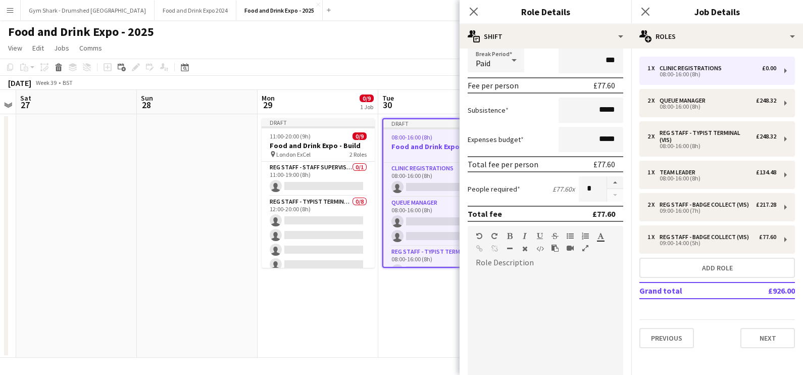
scroll to position [255, 0]
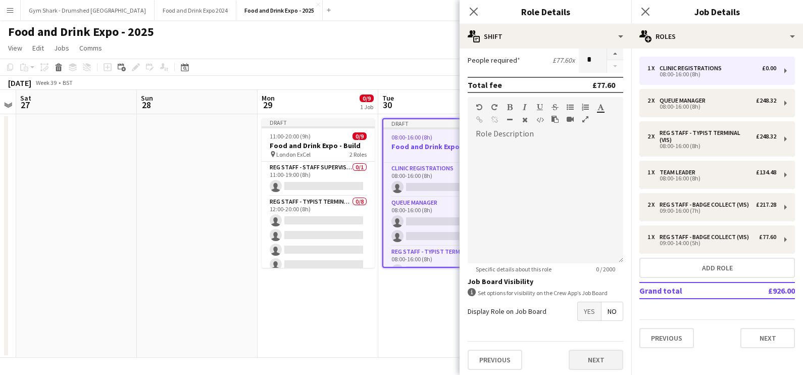
type input "******"
click at [587, 359] on button "Next" at bounding box center [596, 360] width 55 height 20
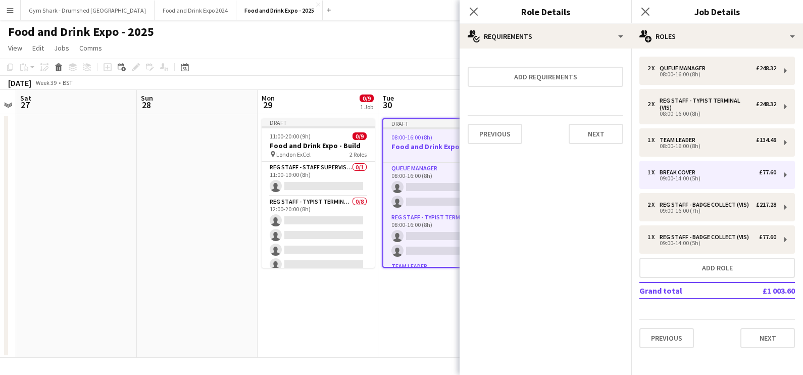
scroll to position [0, 0]
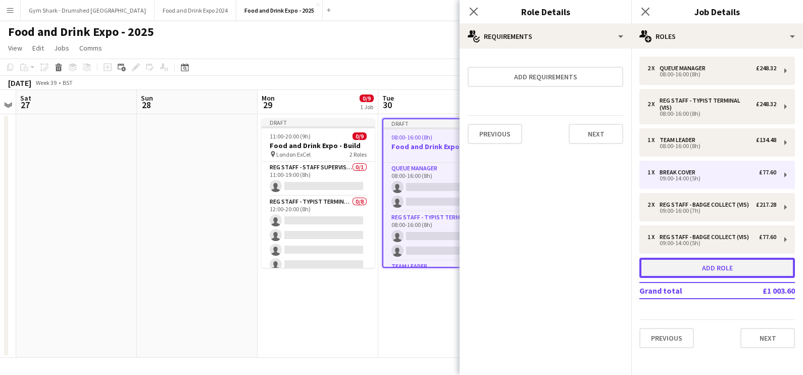
click at [664, 268] on button "Add role" at bounding box center [717, 268] width 156 height 20
type input "**********"
type input "*****"
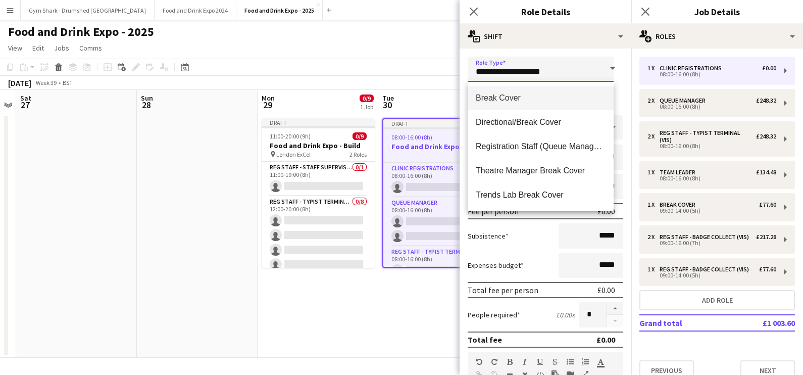
drag, startPoint x: 554, startPoint y: 71, endPoint x: 429, endPoint y: 76, distance: 125.4
click at [429, 76] on body "Menu Boards Boards Boards All jobs Status Workforce Workforce My Workforce Recr…" at bounding box center [401, 187] width 803 height 375
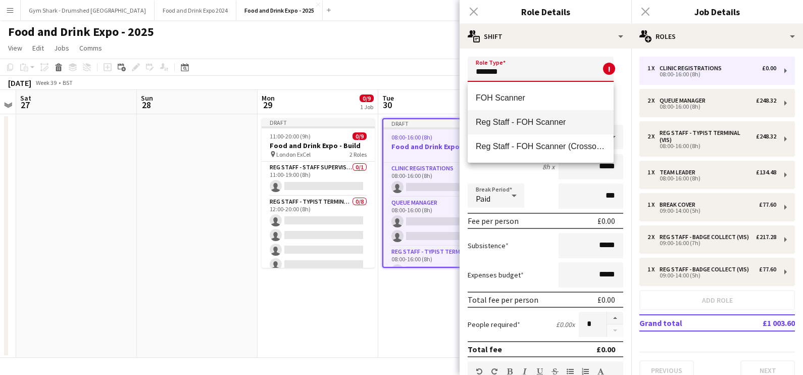
click at [517, 125] on span "Reg Staff - FOH Scanner" at bounding box center [541, 122] width 130 height 10
type input "**********"
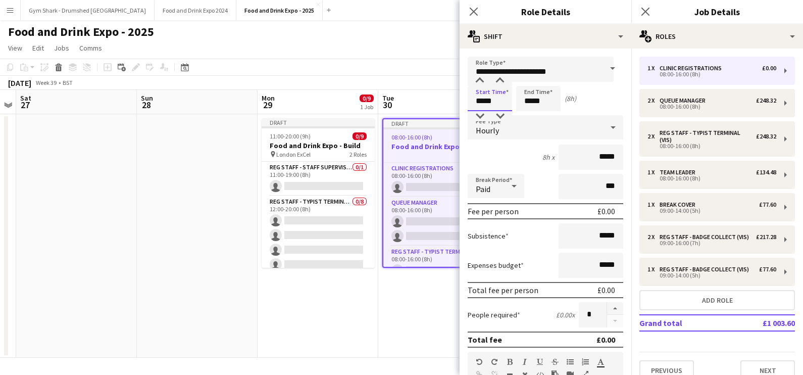
click at [490, 106] on input "*****" at bounding box center [490, 98] width 44 height 25
click at [609, 157] on input "*****" at bounding box center [591, 156] width 65 height 25
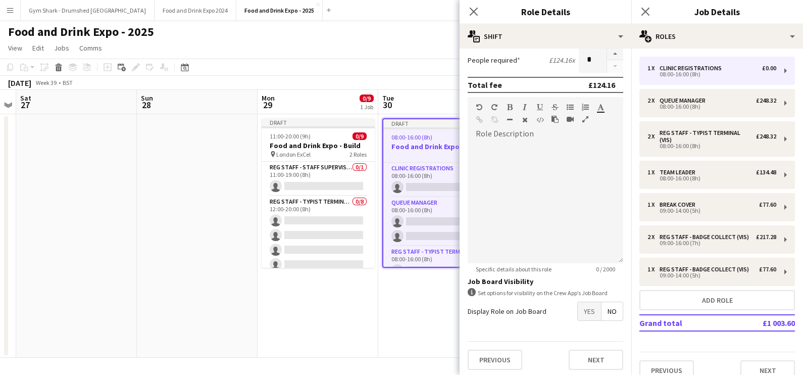
type input "******"
click at [578, 318] on form "**********" at bounding box center [546, 90] width 172 height 576
drag, startPoint x: 578, startPoint y: 318, endPoint x: 579, endPoint y: 305, distance: 12.7
click at [579, 305] on span "Yes" at bounding box center [589, 311] width 23 height 18
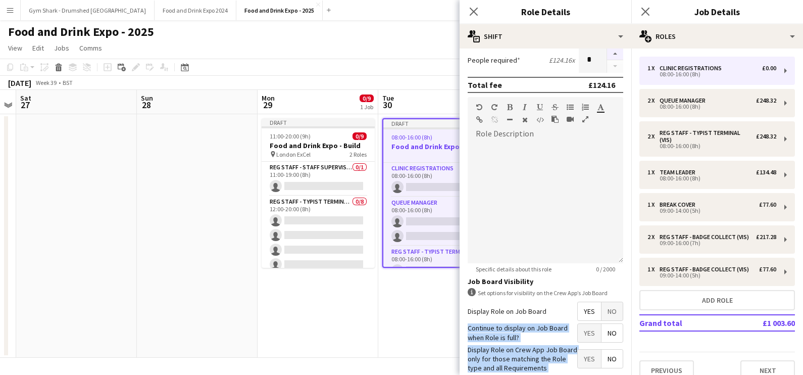
click at [607, 55] on button "button" at bounding box center [615, 53] width 16 height 13
type input "*"
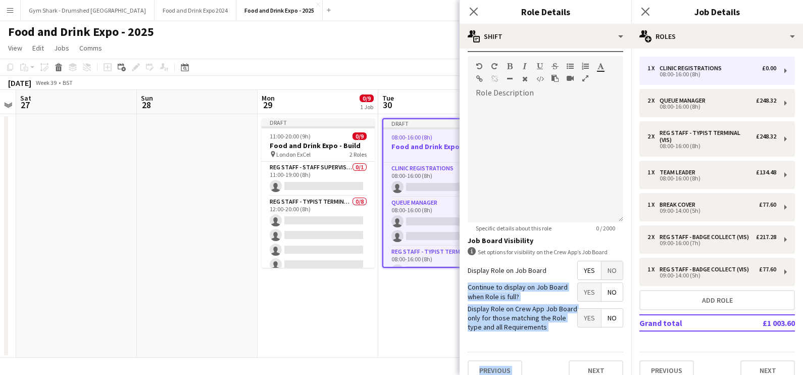
scroll to position [301, 0]
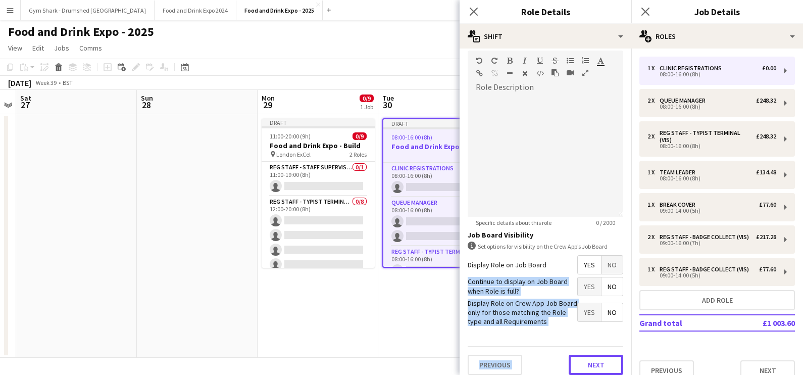
click at [578, 367] on button "Next" at bounding box center [596, 365] width 55 height 20
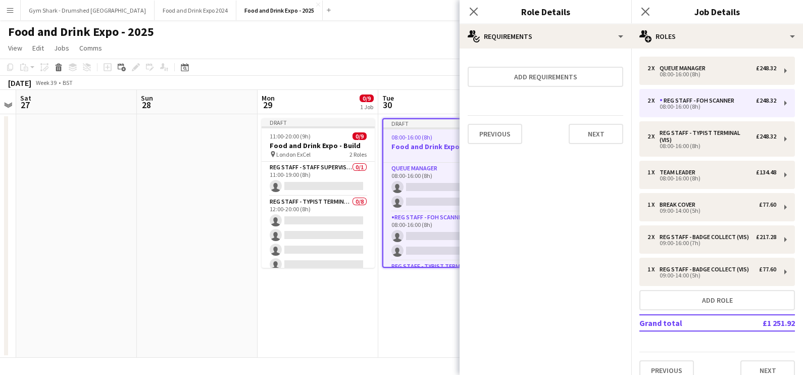
click at [421, 354] on app-date-cell "Draft 08:00-16:00 (8h) 0/11 Food and Drink Expo - Day 1 7 Roles Queue Manager 0…" at bounding box center [438, 235] width 121 height 243
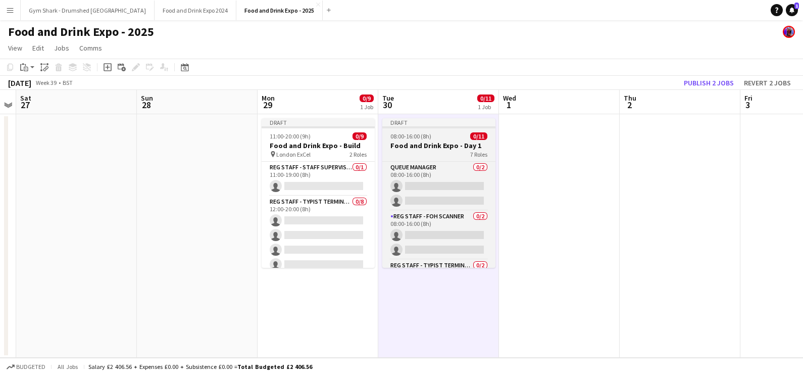
click at [430, 161] on app-job-card "Draft 08:00-16:00 (8h) 0/11 Food and Drink Expo - Day 1 7 Roles Queue Manager 0…" at bounding box center [438, 193] width 113 height 150
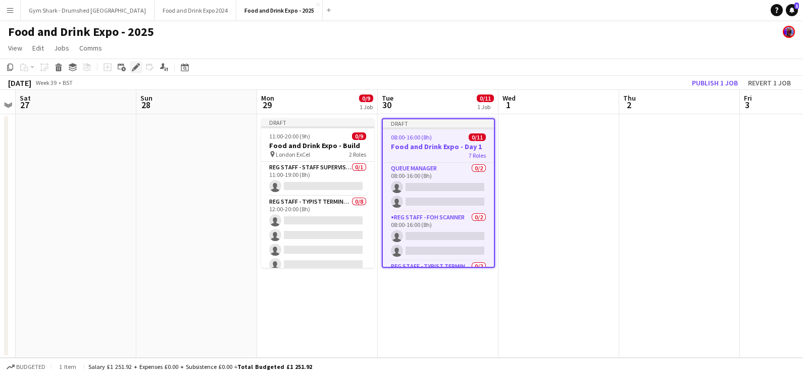
click at [136, 68] on icon "Edit" at bounding box center [136, 67] width 8 height 8
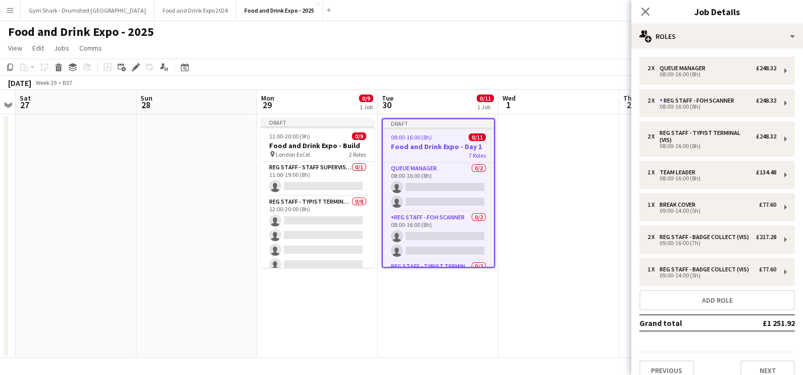
scroll to position [26, 0]
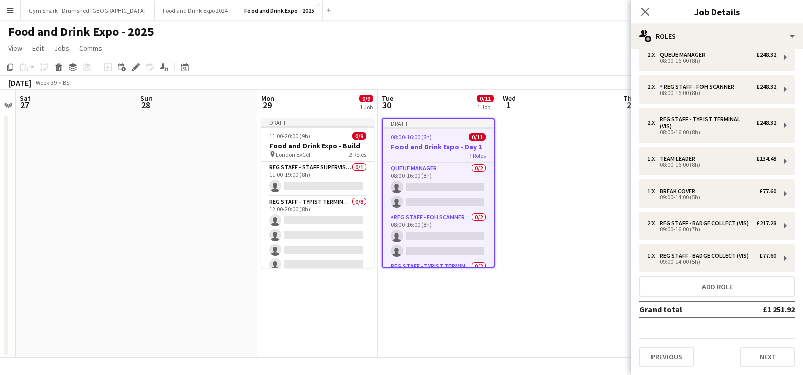
click at [666, 373] on div "2 x Queue Manager £248.32 08:00-16:00 (8h) 2 x Reg Staff - FOH Scanner £248.32 …" at bounding box center [717, 205] width 172 height 340
click at [666, 361] on button "Previous" at bounding box center [666, 357] width 55 height 20
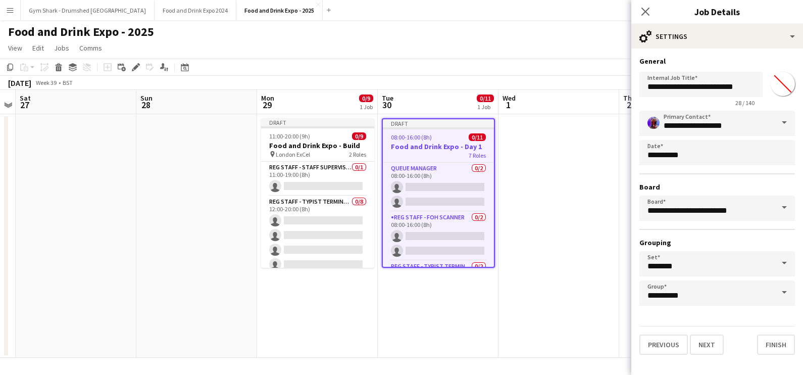
scroll to position [0, 0]
click at [755, 81] on input "**********" at bounding box center [700, 84] width 123 height 25
type input "**********"
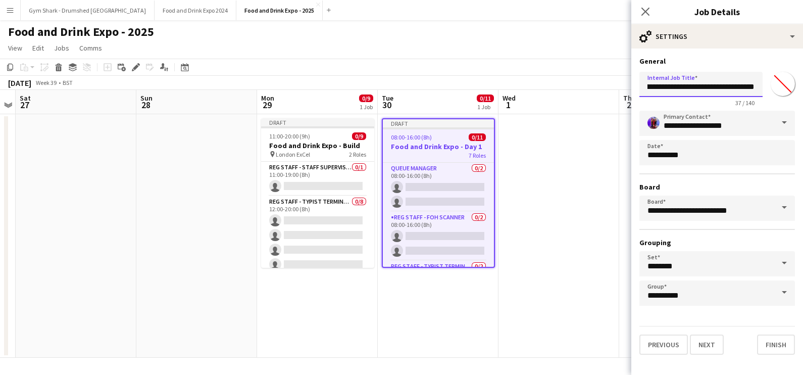
click button "Next" at bounding box center [707, 344] width 34 height 20
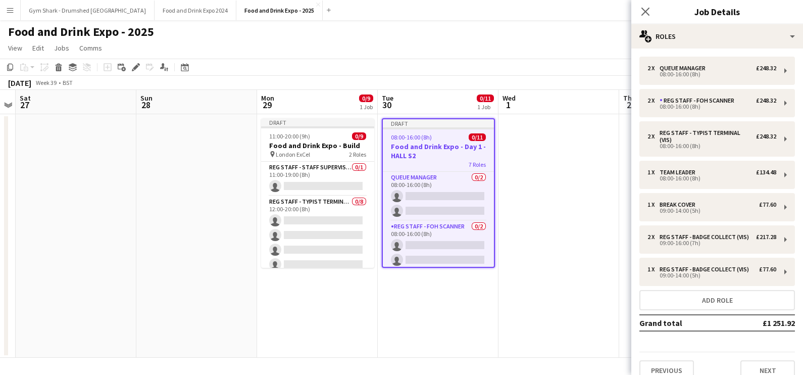
scroll to position [33, 0]
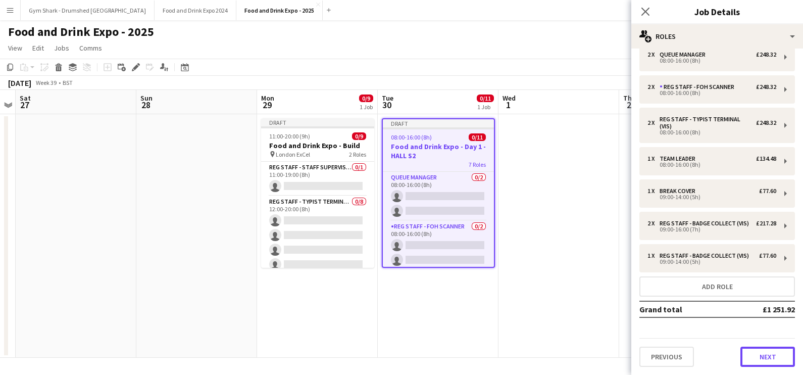
click at [743, 350] on button "Next" at bounding box center [768, 357] width 55 height 20
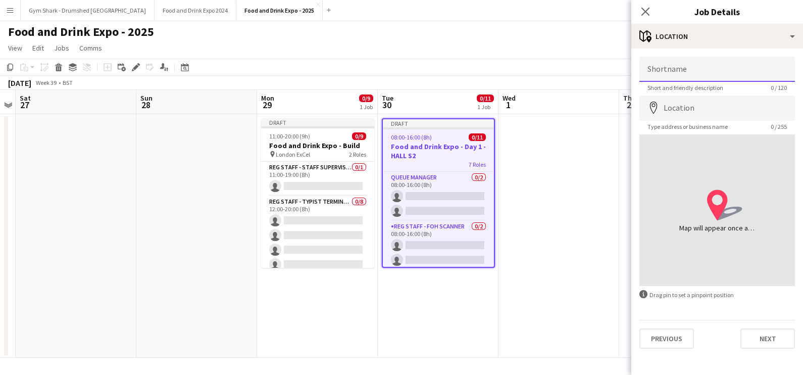
click at [675, 69] on input "Shortname" at bounding box center [717, 69] width 156 height 25
type input "**********"
click at [688, 124] on span "Type address or business name" at bounding box center [687, 127] width 96 height 8
click at [686, 119] on input "Location" at bounding box center [717, 107] width 156 height 25
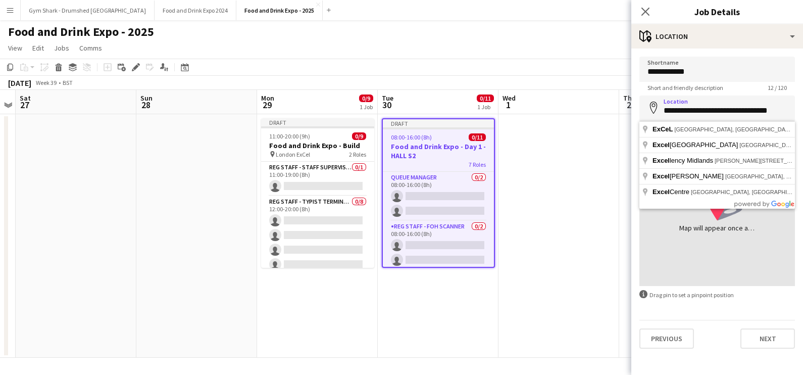
type input "**********"
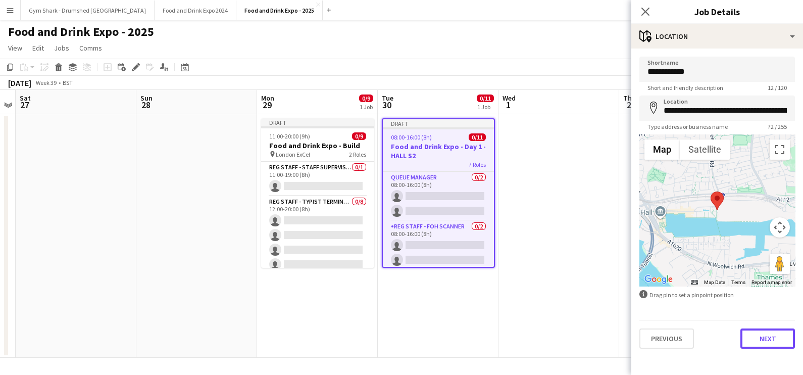
click at [761, 337] on button "Next" at bounding box center [768, 338] width 55 height 20
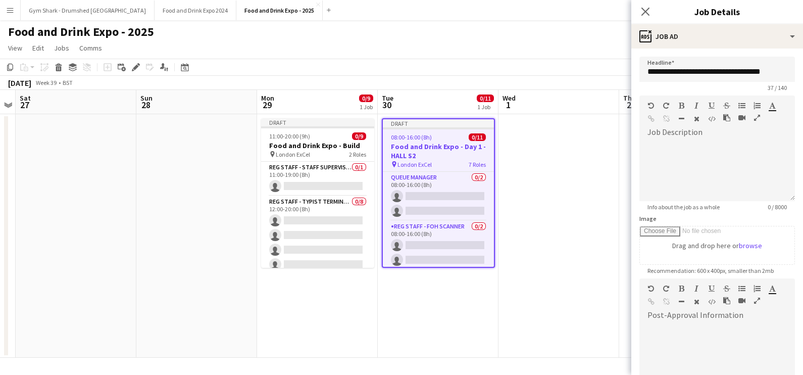
click at [584, 268] on app-date-cell at bounding box center [559, 235] width 121 height 243
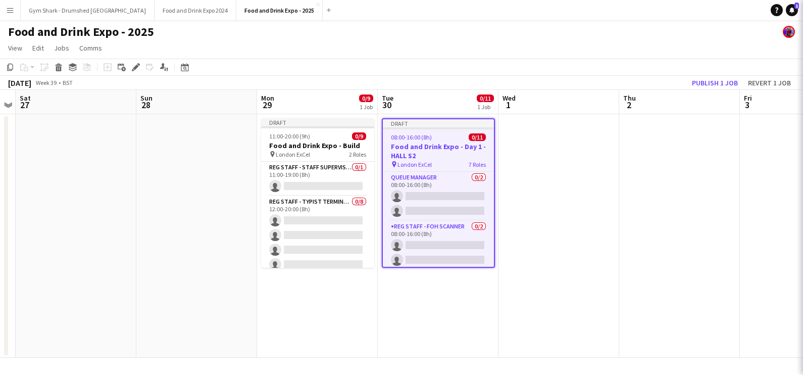
scroll to position [0, 346]
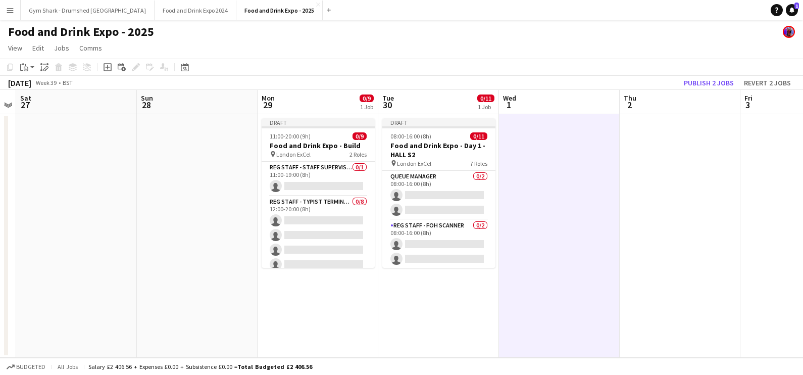
click at [528, 172] on app-date-cell at bounding box center [559, 235] width 121 height 243
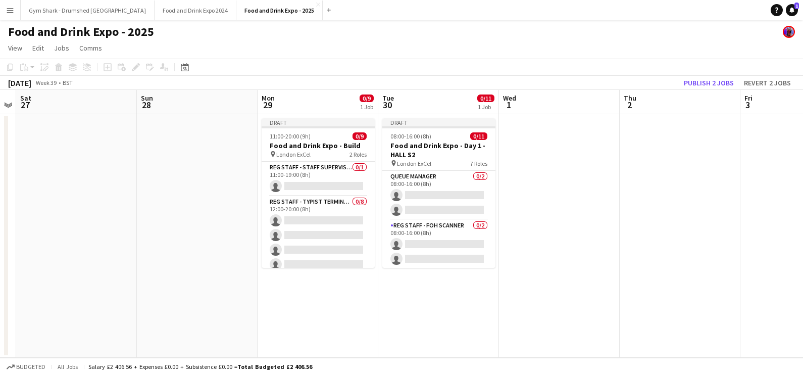
click at [410, 303] on app-date-cell "Draft 08:00-16:00 (8h) 0/11 Food and Drink Expo - Day 1 - HALL S2 pin London Ex…" at bounding box center [438, 235] width 121 height 243
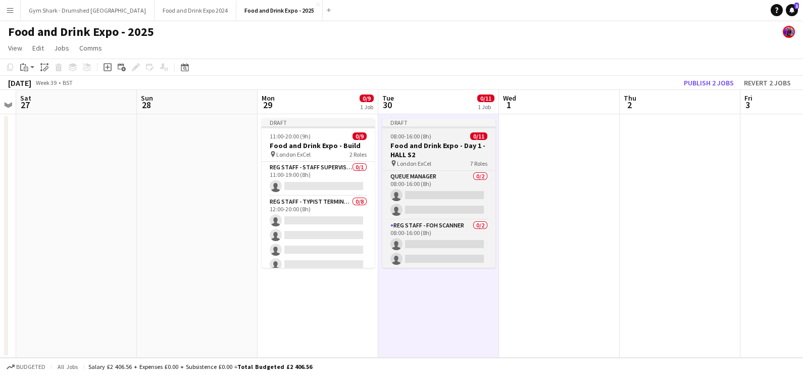
click at [414, 154] on h3 "Food and Drink Expo - Day 1 - HALL S2" at bounding box center [438, 150] width 113 height 18
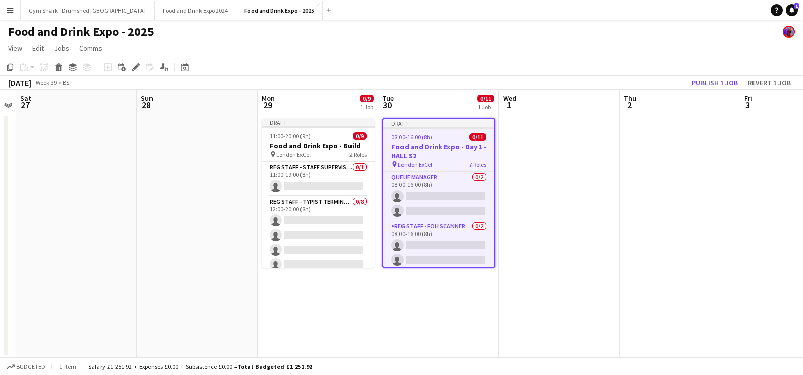
click at [433, 311] on app-date-cell "Draft 08:00-16:00 (8h) 0/11 Food and Drink Expo - Day 1 - HALL S2 pin London Ex…" at bounding box center [438, 235] width 121 height 243
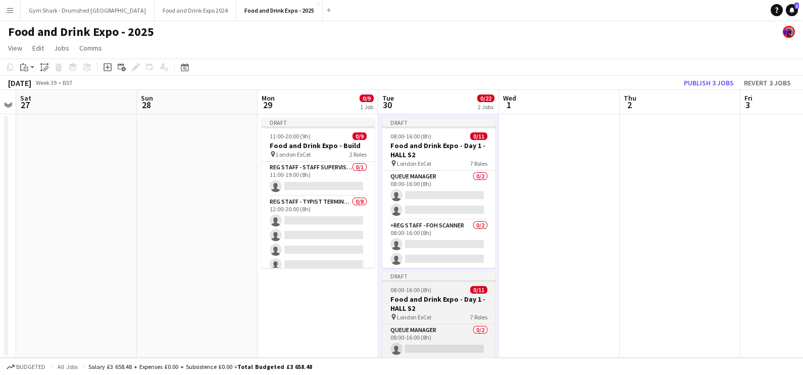
click at [424, 292] on span "08:00-16:00 (8h)" at bounding box center [410, 290] width 41 height 8
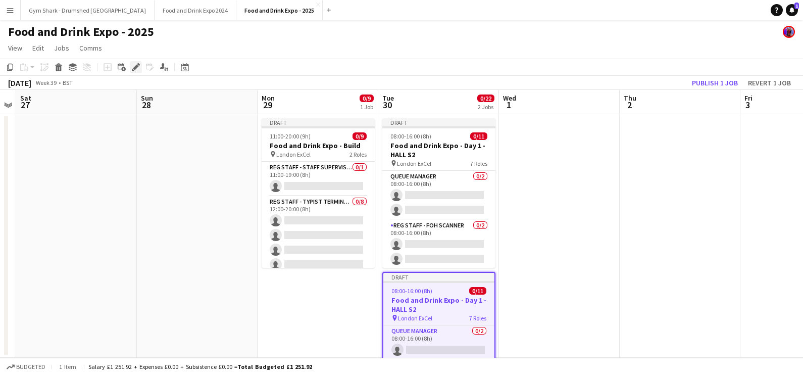
click at [139, 68] on div "Edit" at bounding box center [136, 67] width 12 height 12
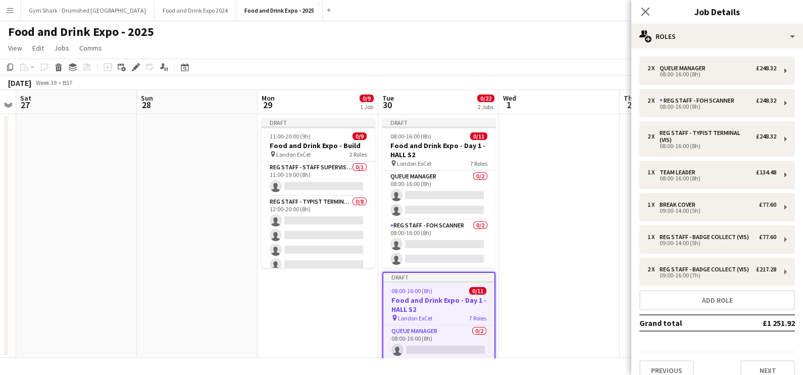
scroll to position [26, 0]
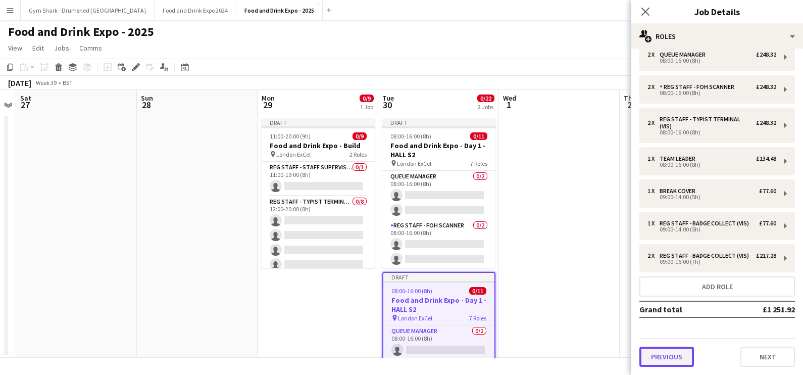
click at [663, 364] on button "Previous" at bounding box center [666, 357] width 55 height 20
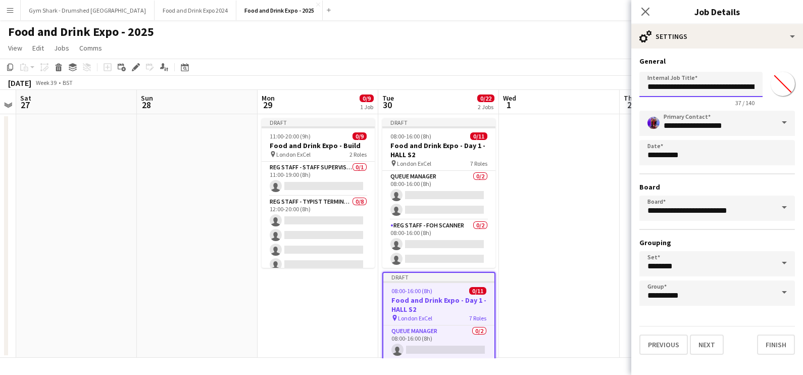
click at [758, 86] on input "**********" at bounding box center [700, 84] width 123 height 25
click at [754, 84] on input "**********" at bounding box center [700, 84] width 123 height 25
type input "**********"
click at [705, 349] on button "Next" at bounding box center [707, 344] width 34 height 20
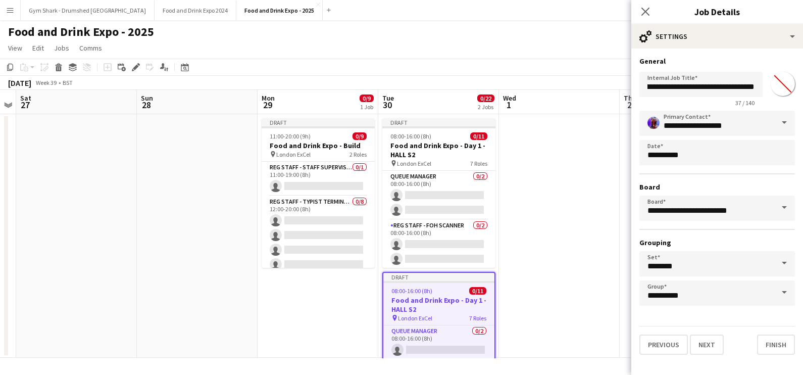
scroll to position [0, 0]
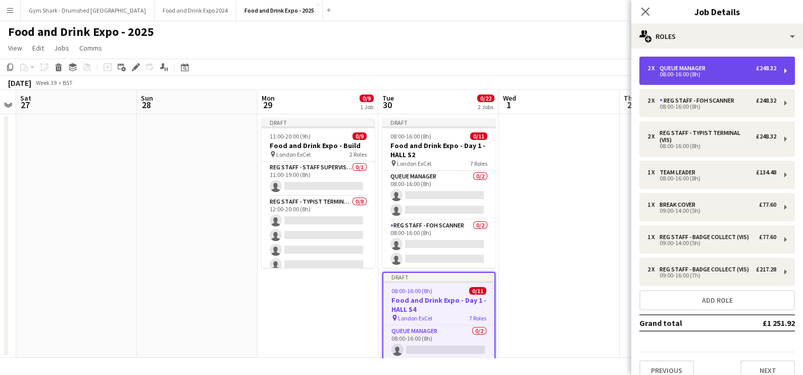
click at [714, 72] on div "08:00-16:00 (8h)" at bounding box center [712, 74] width 129 height 5
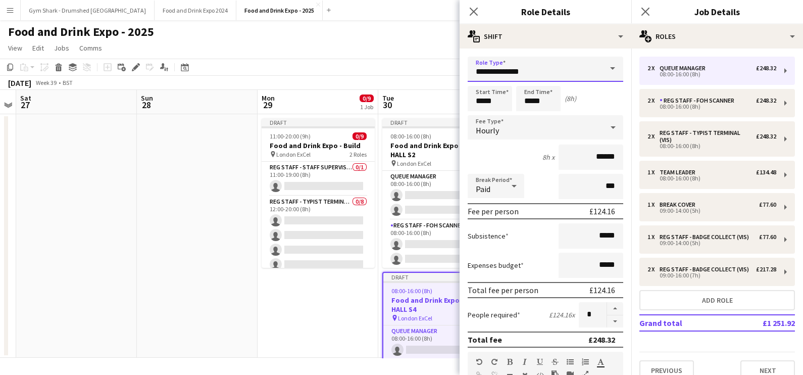
click at [560, 60] on input "**********" at bounding box center [546, 69] width 156 height 25
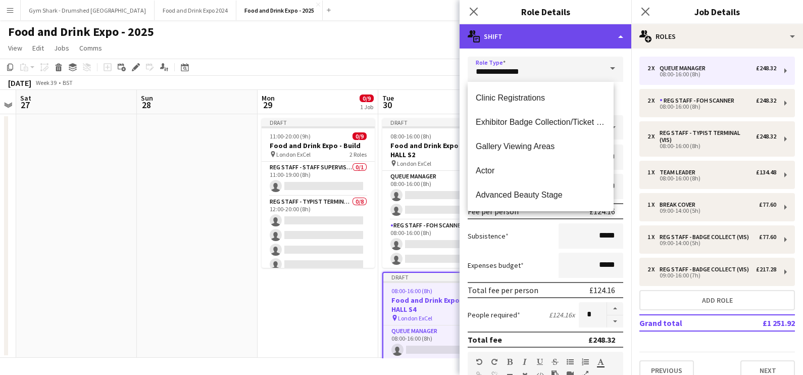
click at [558, 43] on div "multiple-actions-text Shift" at bounding box center [546, 36] width 172 height 24
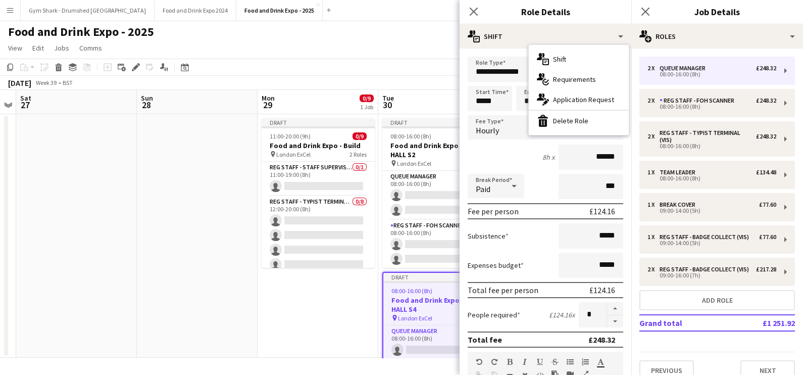
click at [567, 121] on div "bin-2 Delete Role" at bounding box center [579, 121] width 100 height 20
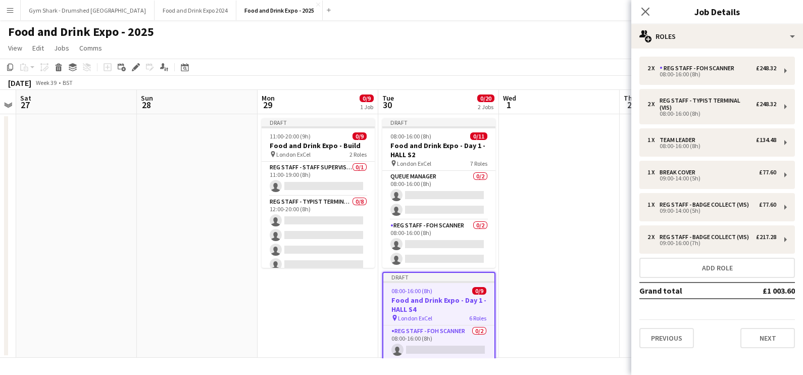
click at [654, 319] on div "Previous Next" at bounding box center [717, 333] width 156 height 29
click at [563, 314] on app-date-cell at bounding box center [559, 235] width 121 height 243
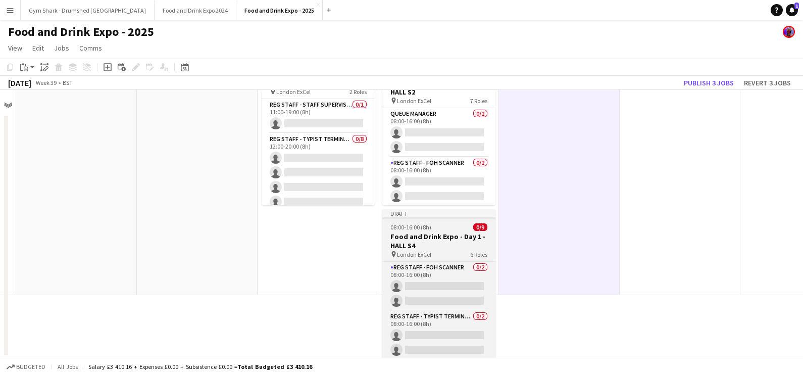
click at [452, 210] on div "Draft" at bounding box center [438, 213] width 113 height 8
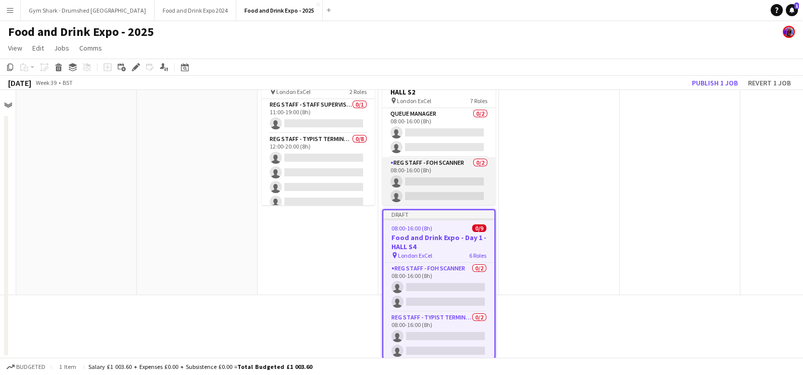
scroll to position [0, 346]
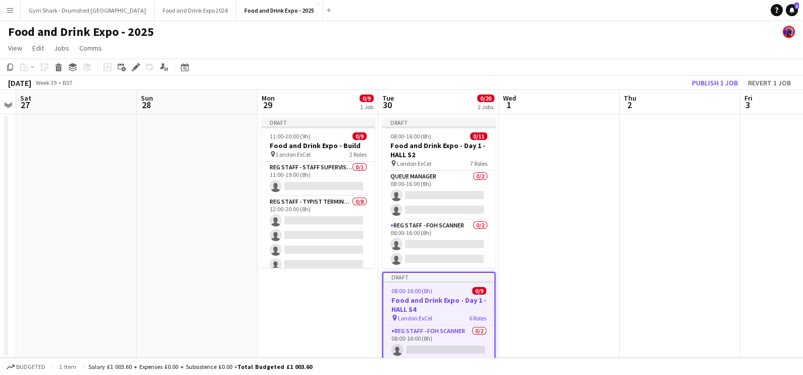
click at [429, 98] on app-board-header-date "Tue 30 0/20 2 Jobs" at bounding box center [438, 102] width 121 height 24
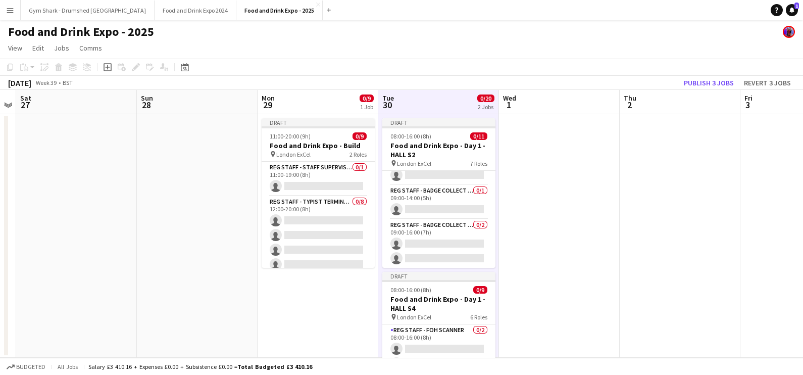
click at [425, 98] on app-board-header-date "Tue 30 0/20 2 Jobs" at bounding box center [438, 102] width 121 height 24
click at [425, 101] on app-board-header-date "Tue 30 0/20 2 Jobs" at bounding box center [438, 102] width 121 height 24
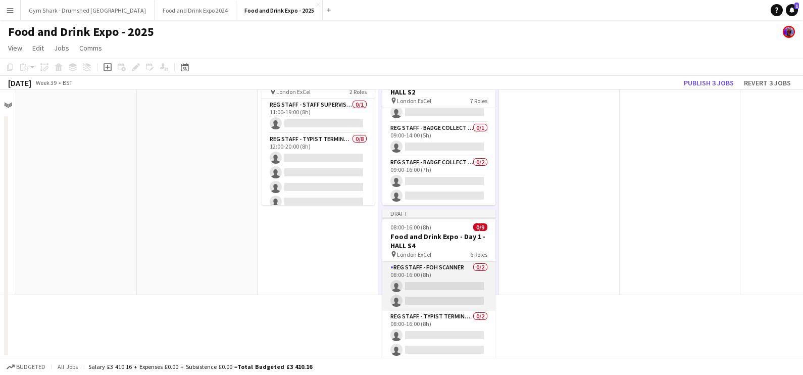
scroll to position [63, 343]
click at [462, 265] on app-card-role "Reg Staff - FOH Scanner 0/2 08:00-16:00 (8h) single-neutral-actions single-neut…" at bounding box center [441, 286] width 113 height 49
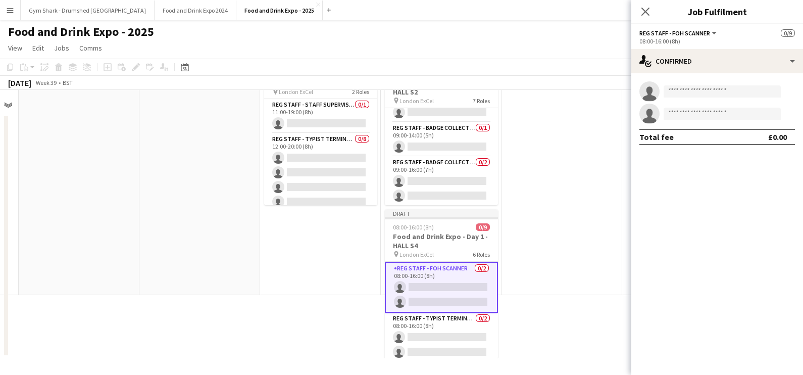
click at [609, 245] on app-date-cell at bounding box center [562, 173] width 121 height 243
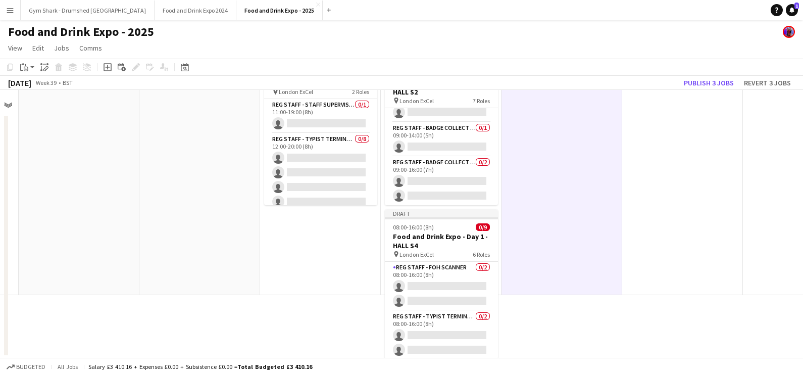
click at [532, 234] on app-date-cell at bounding box center [562, 173] width 121 height 243
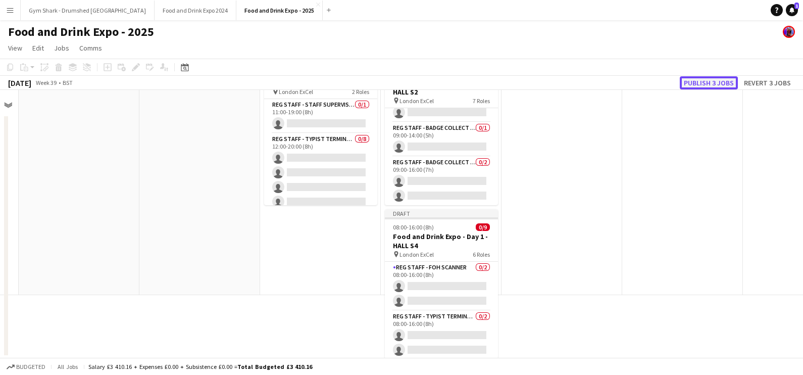
click at [702, 84] on button "Publish 3 jobs" at bounding box center [709, 82] width 58 height 13
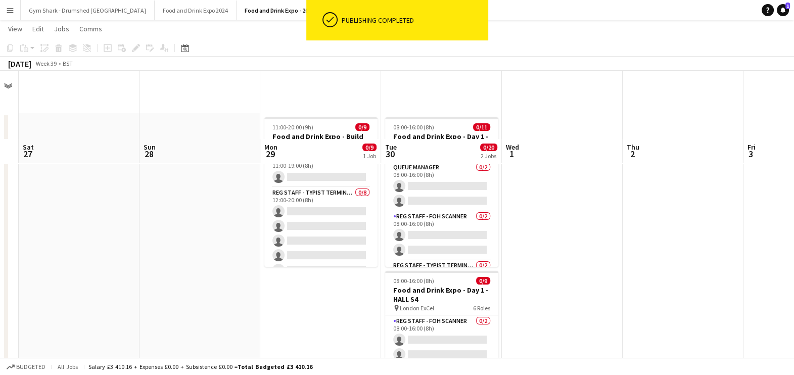
scroll to position [82, 0]
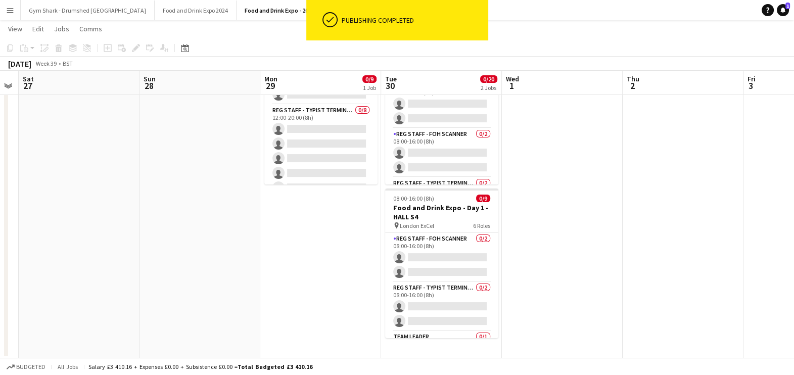
click at [457, 349] on app-date-cell "08:00-16:00 (8h) 0/11 Food and Drink Expo - Day 1 - HALL S2 pin London ExCel 7 …" at bounding box center [441, 194] width 121 height 327
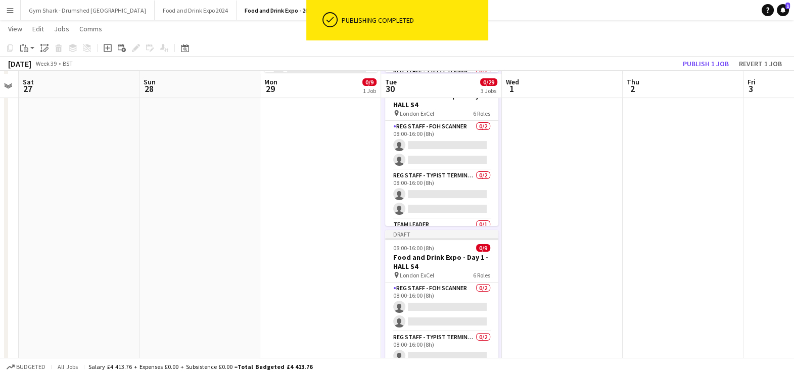
scroll to position [197, 0]
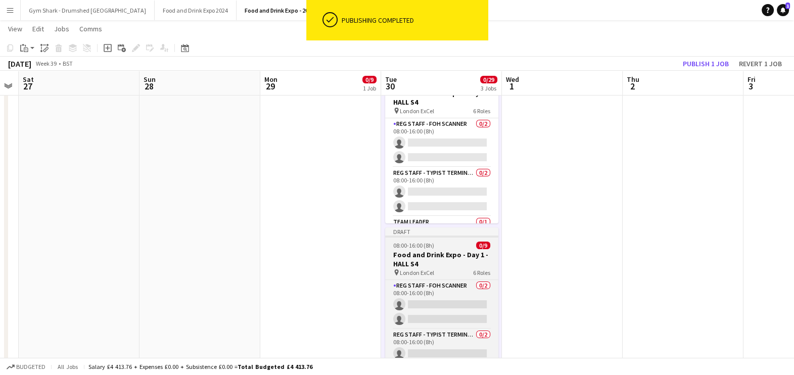
click at [437, 245] on div "08:00-16:00 (8h) 0/9" at bounding box center [441, 245] width 113 height 8
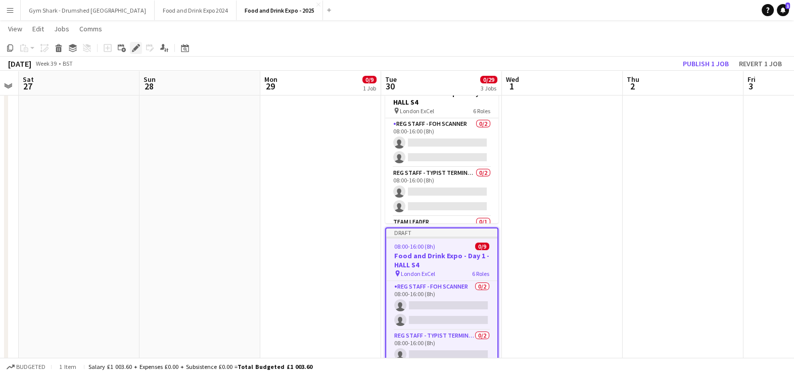
click at [137, 50] on icon "Edit" at bounding box center [136, 48] width 8 height 8
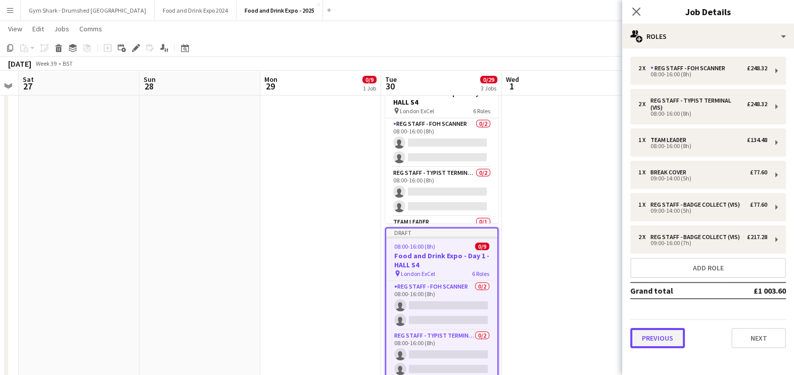
click at [667, 328] on button "Previous" at bounding box center [657, 338] width 55 height 20
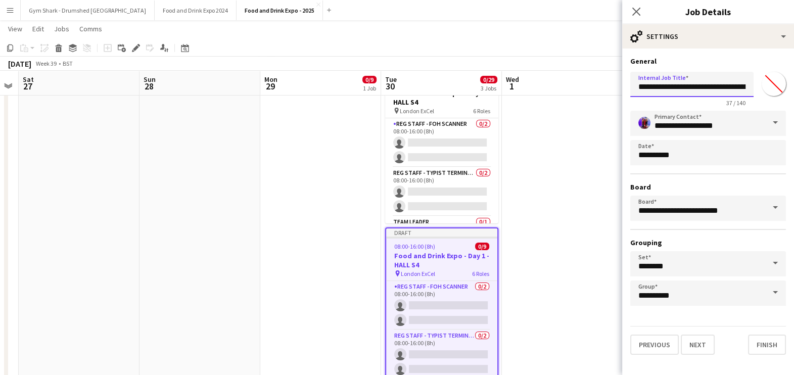
click at [739, 86] on input "**********" at bounding box center [691, 84] width 123 height 25
type input "**********"
click at [699, 347] on button "Next" at bounding box center [697, 344] width 34 height 20
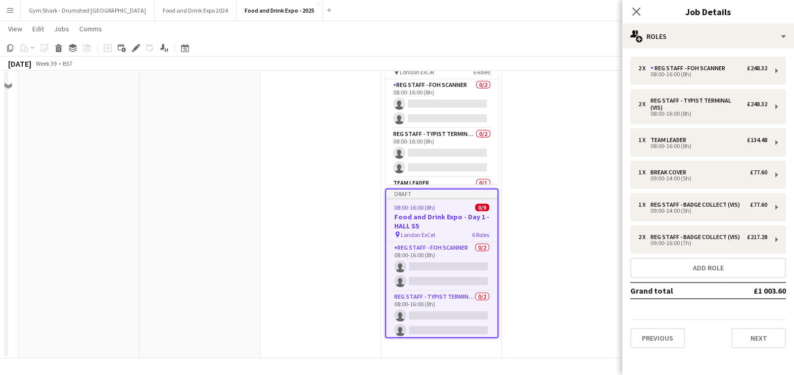
scroll to position [0, 0]
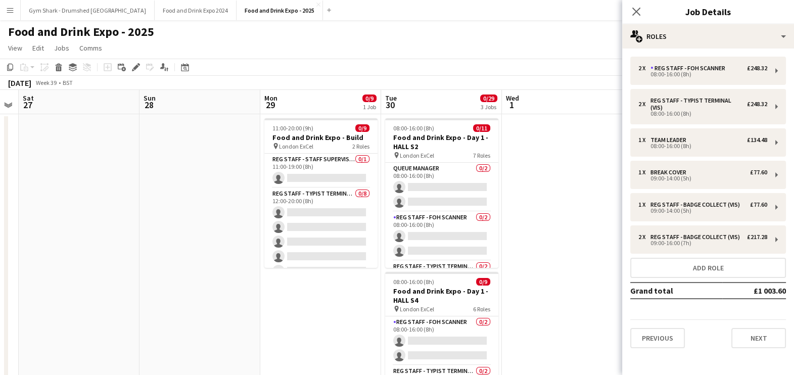
click at [423, 110] on app-board-header-date "Tue 30 0/29 3 Jobs" at bounding box center [441, 102] width 121 height 24
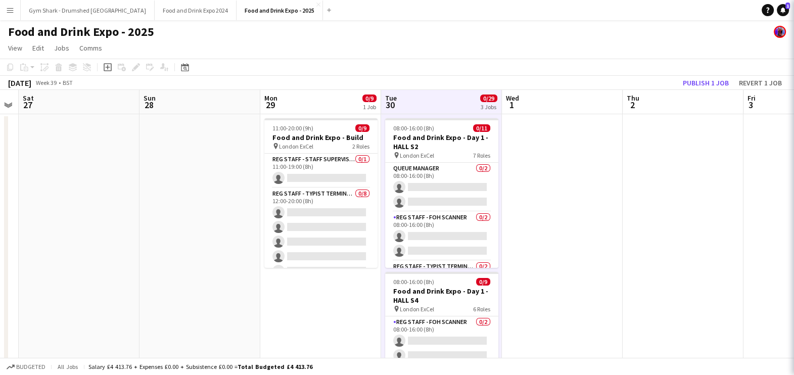
scroll to position [0, 343]
click at [103, 67] on div "Add job" at bounding box center [108, 67] width 12 height 12
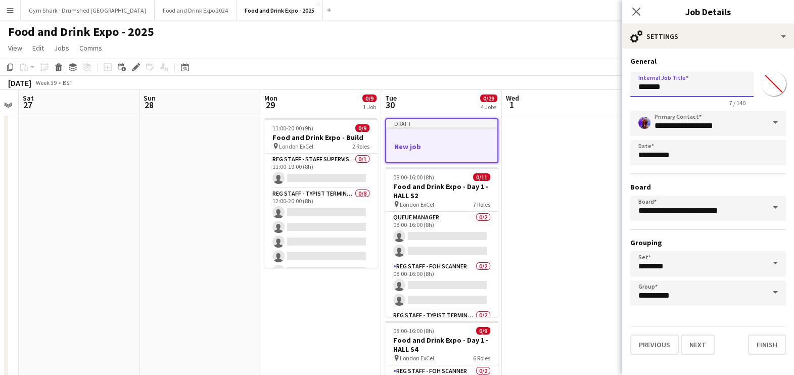
drag, startPoint x: 697, startPoint y: 84, endPoint x: 594, endPoint y: 73, distance: 104.1
click at [594, 73] on body "Menu Boards Boards Boards All jobs Status Workforce Workforce My Workforce Recr…" at bounding box center [397, 330] width 794 height 660
type input "*"
click at [710, 82] on input "**********" at bounding box center [691, 84] width 123 height 25
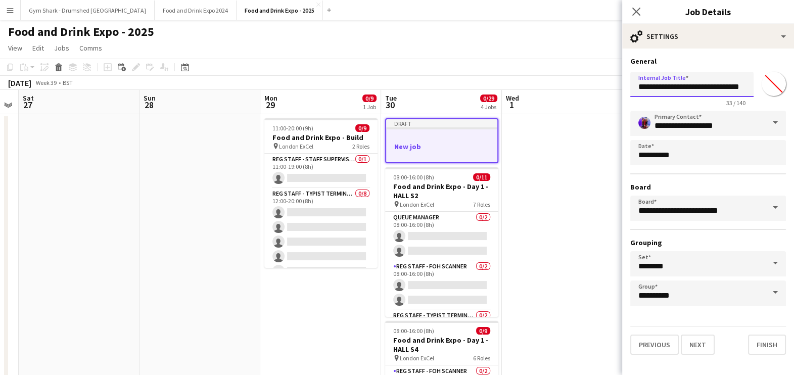
scroll to position [0, 2]
type input "**********"
click button "Next" at bounding box center [697, 344] width 34 height 20
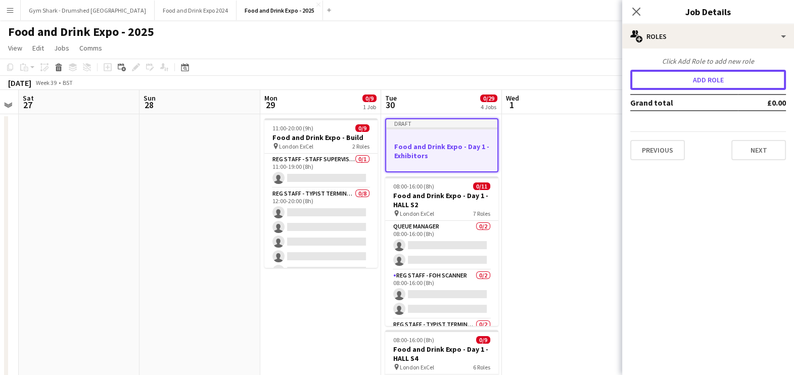
click at [728, 86] on button "Add role" at bounding box center [708, 80] width 156 height 20
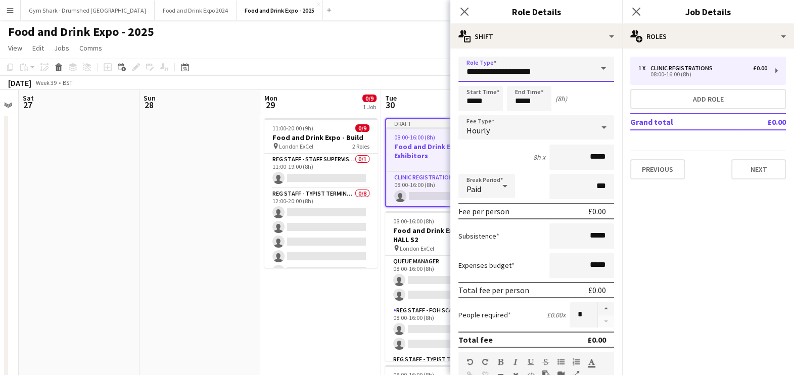
drag, startPoint x: 502, startPoint y: 60, endPoint x: 443, endPoint y: 61, distance: 59.1
click at [443, 61] on body "Menu Boards Boards Boards All jobs Status Workforce Workforce My Workforce Recr…" at bounding box center [397, 330] width 794 height 660
type input "*"
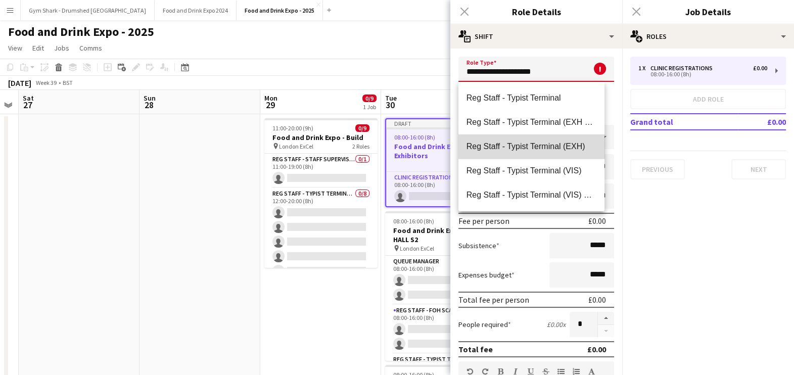
click at [588, 142] on mat-option "Reg Staff - Typist Terminal (EXH)" at bounding box center [531, 146] width 146 height 24
type input "**********"
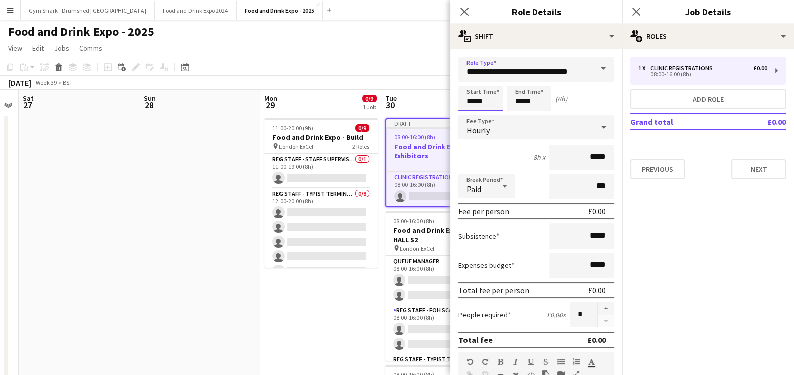
click at [480, 104] on input "*****" at bounding box center [480, 98] width 44 height 25
click at [539, 98] on input "*****" at bounding box center [529, 98] width 44 height 25
click at [513, 112] on div at bounding box center [519, 116] width 20 height 10
click at [515, 112] on div at bounding box center [519, 116] width 20 height 10
type input "*****"
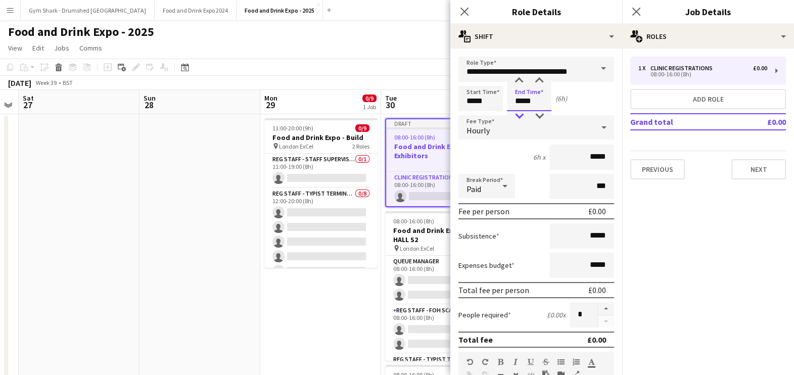
click at [515, 112] on div at bounding box center [519, 116] width 20 height 10
click at [590, 161] on input "*****" at bounding box center [581, 156] width 65 height 25
type input "******"
click at [598, 306] on button "button" at bounding box center [606, 308] width 16 height 13
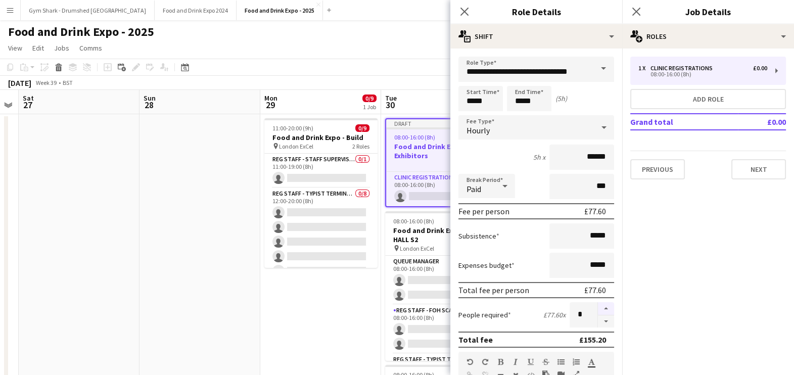
click at [598, 306] on button "button" at bounding box center [606, 308] width 16 height 13
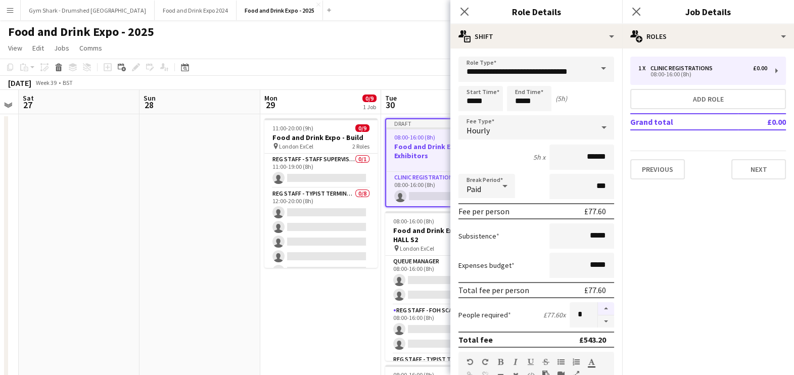
click at [598, 306] on button "button" at bounding box center [606, 308] width 16 height 13
type input "*"
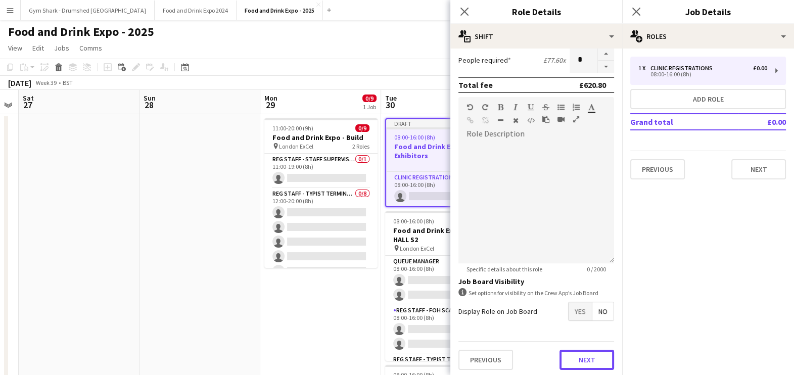
click at [573, 360] on button "Next" at bounding box center [586, 360] width 55 height 20
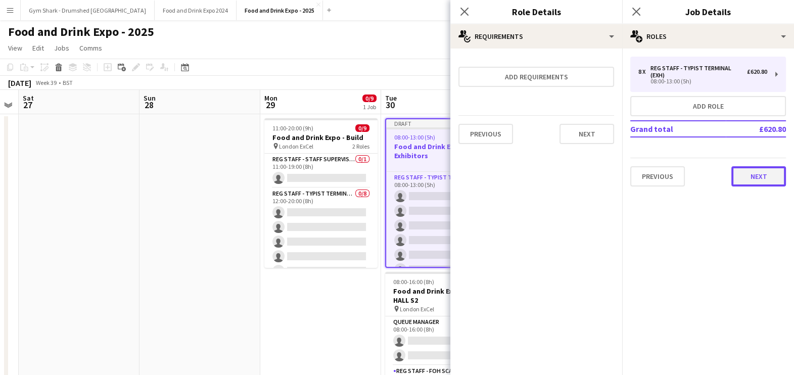
click at [755, 180] on button "Next" at bounding box center [758, 176] width 55 height 20
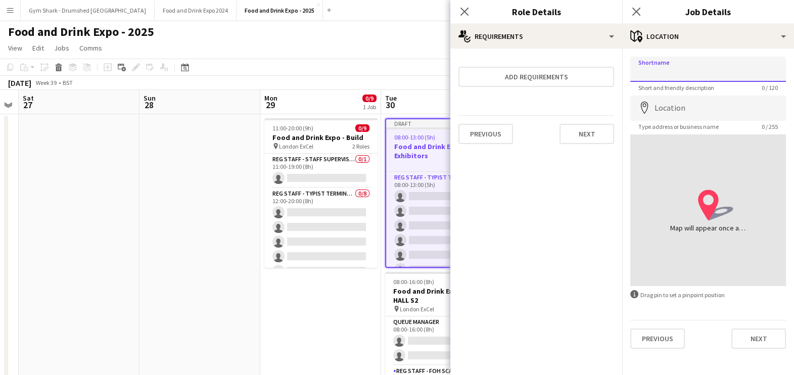
click at [640, 69] on input "Shortname" at bounding box center [708, 69] width 156 height 25
type input "**********"
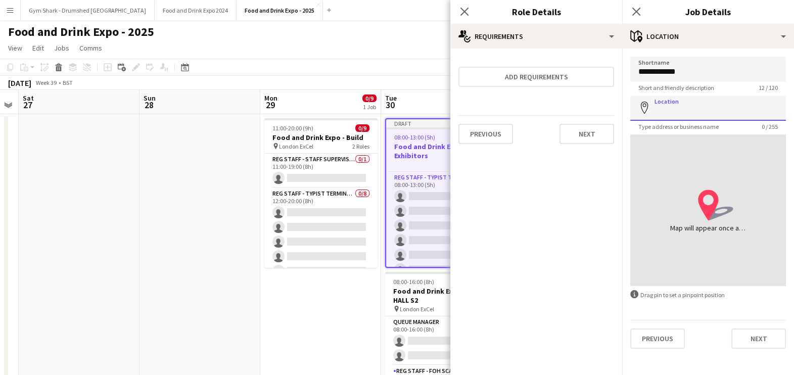
click at [680, 111] on input "Location" at bounding box center [708, 107] width 156 height 25
type input "**********"
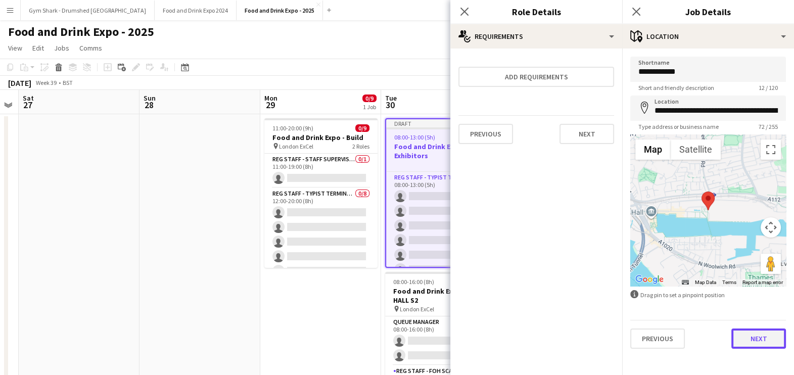
click at [743, 338] on button "Next" at bounding box center [758, 338] width 55 height 20
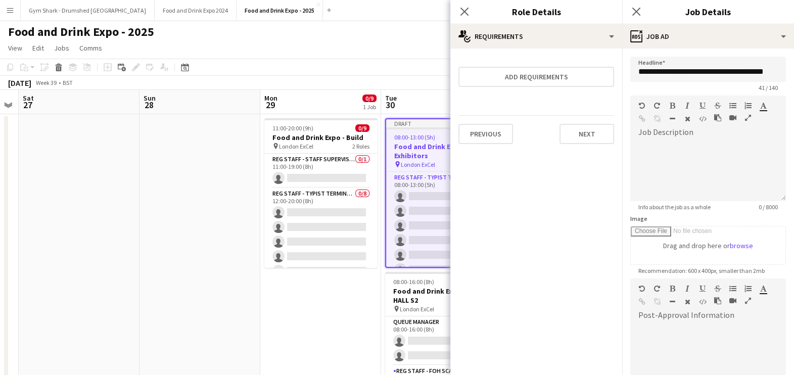
click at [418, 84] on div "September 2025 Week 39 • BST Publish 1 job Revert 1 job" at bounding box center [397, 83] width 794 height 14
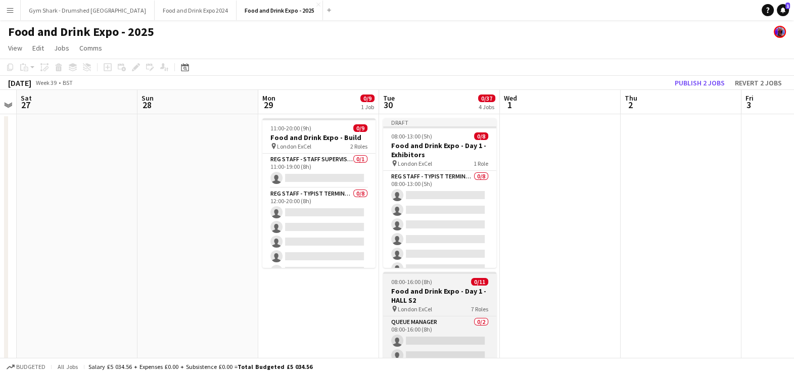
scroll to position [0, 346]
click at [438, 292] on h3 "Food and Drink Expo - Day 1 - HALL S2" at bounding box center [438, 295] width 113 height 18
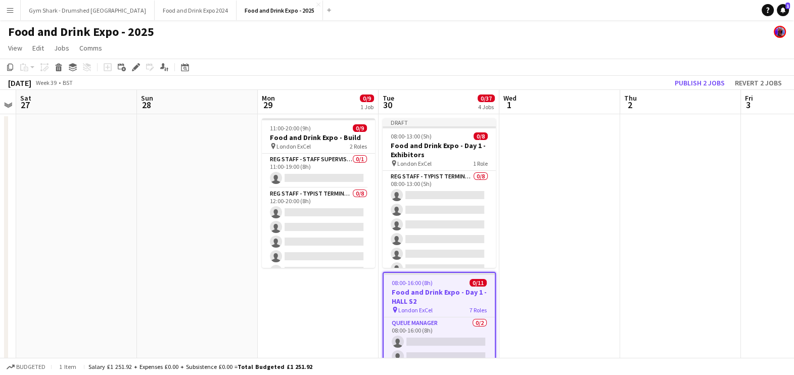
click at [611, 193] on app-date-cell at bounding box center [559, 378] width 121 height 528
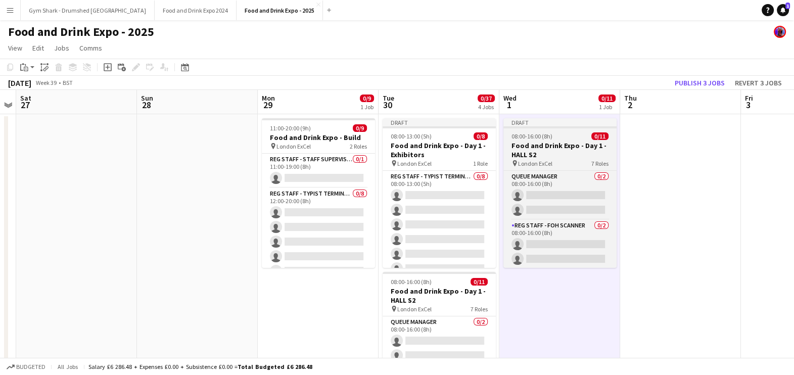
click at [550, 136] on span "08:00-16:00 (8h)" at bounding box center [531, 136] width 41 height 8
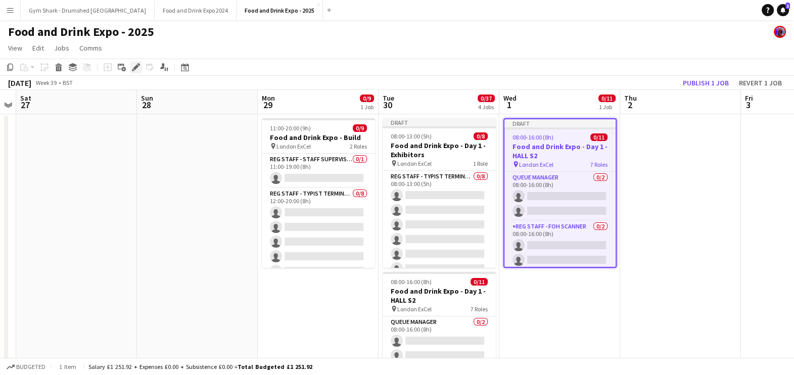
click at [139, 70] on icon "Edit" at bounding box center [136, 67] width 8 height 8
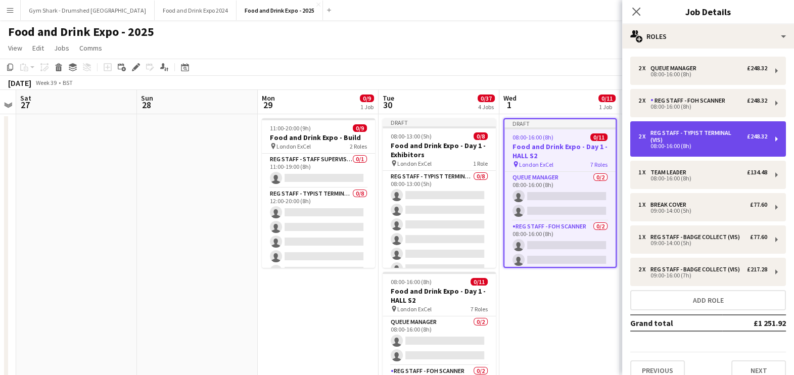
click at [712, 140] on div "Reg Staff - Typist Terminal (VIS)" at bounding box center [698, 136] width 96 height 14
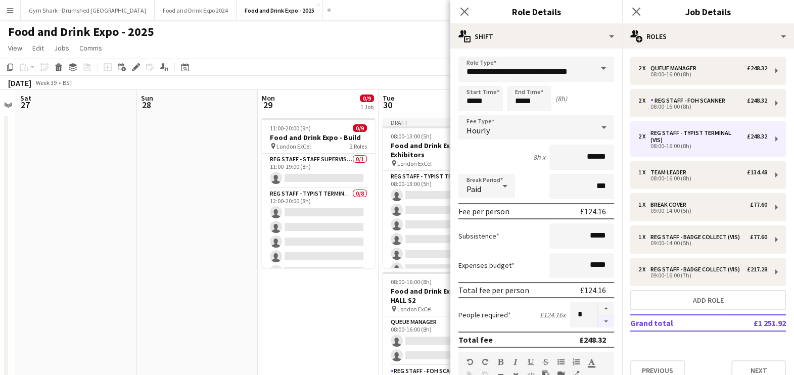
click at [600, 324] on button "button" at bounding box center [606, 321] width 16 height 13
type input "*"
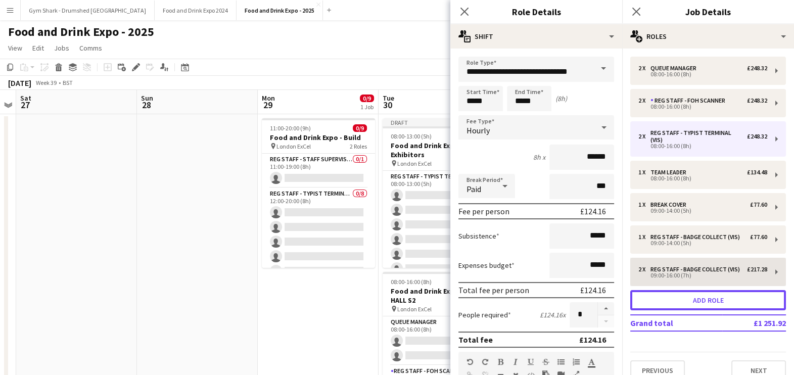
click at [680, 310] on button "Add role" at bounding box center [708, 300] width 156 height 20
type input "**********"
type input "*****"
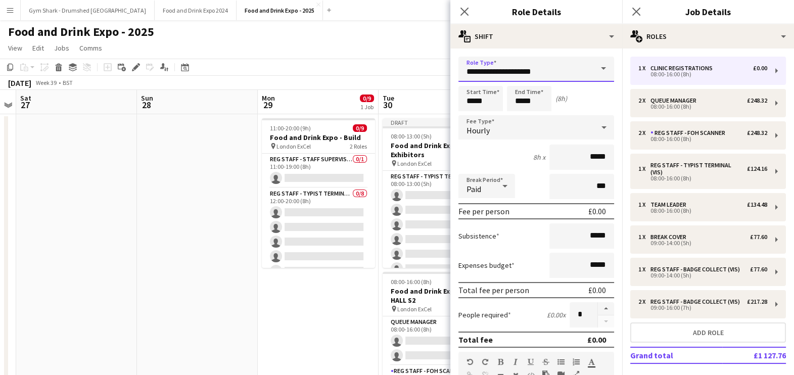
drag, startPoint x: 534, startPoint y: 75, endPoint x: 434, endPoint y: 87, distance: 100.7
click at [434, 87] on body "Menu Boards Boards Boards All jobs Status Workforce Workforce My Workforce Recr…" at bounding box center [397, 330] width 794 height 660
type input "*"
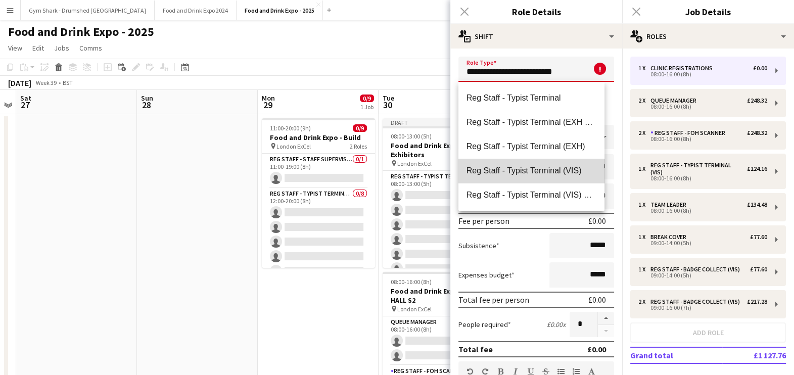
click at [539, 175] on mat-option "Reg Staff - Typist Terminal (VIS)" at bounding box center [531, 171] width 146 height 24
type input "**********"
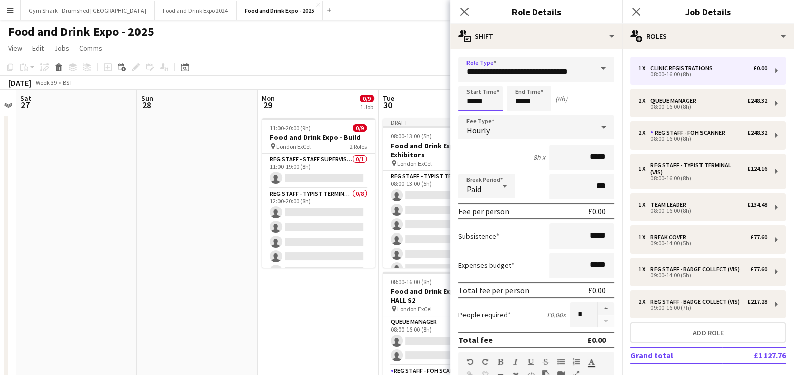
click at [492, 100] on input "*****" at bounding box center [480, 98] width 44 height 25
type input "*****"
click at [473, 82] on div at bounding box center [470, 81] width 20 height 10
click at [539, 112] on form "**********" at bounding box center [536, 345] width 172 height 576
click at [532, 106] on input "*****" at bounding box center [529, 98] width 44 height 25
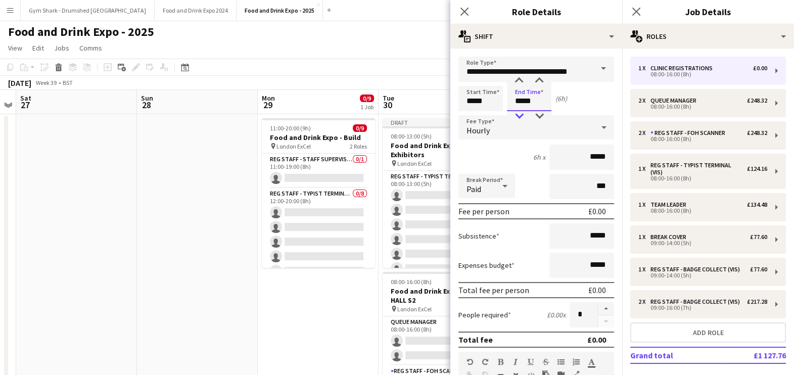
click at [515, 117] on div at bounding box center [519, 116] width 20 height 10
click at [517, 115] on div at bounding box center [519, 116] width 20 height 10
type input "*****"
click at [518, 83] on div at bounding box center [519, 81] width 20 height 10
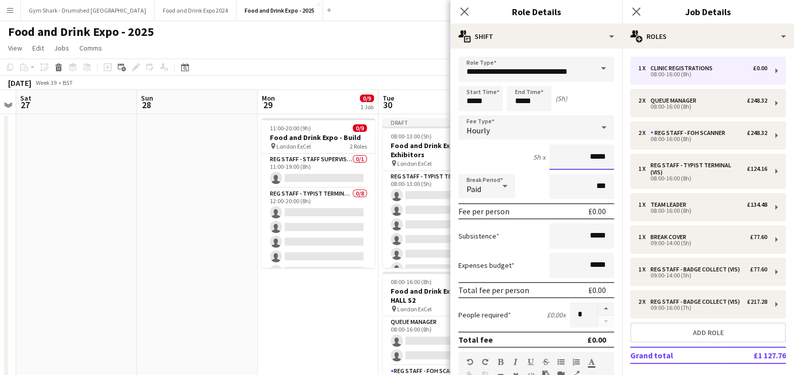
click at [582, 164] on input "*****" at bounding box center [581, 156] width 65 height 25
click at [581, 165] on input "*****" at bounding box center [581, 156] width 65 height 25
click at [588, 160] on input "*****" at bounding box center [581, 156] width 65 height 25
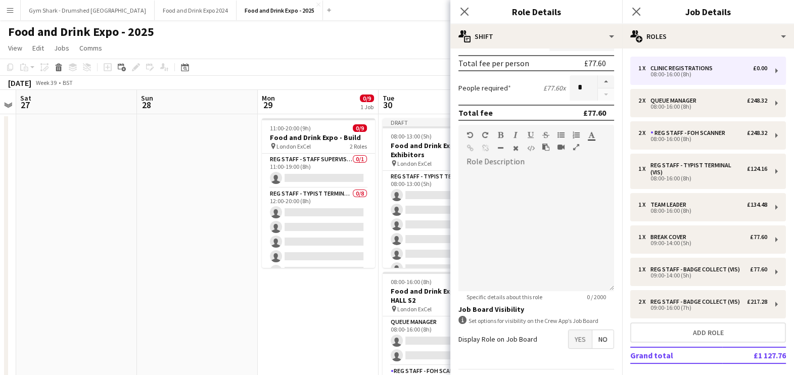
scroll to position [255, 0]
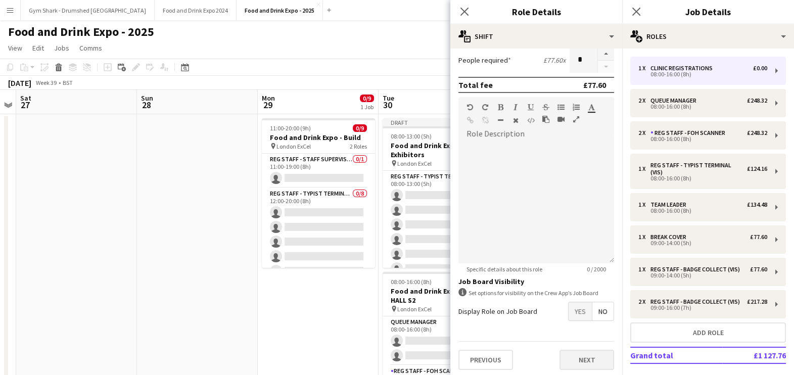
type input "******"
click at [576, 354] on button "Next" at bounding box center [586, 360] width 55 height 20
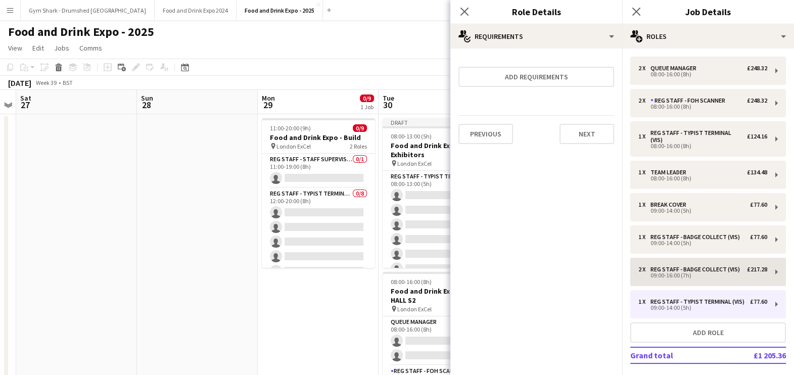
scroll to position [66, 0]
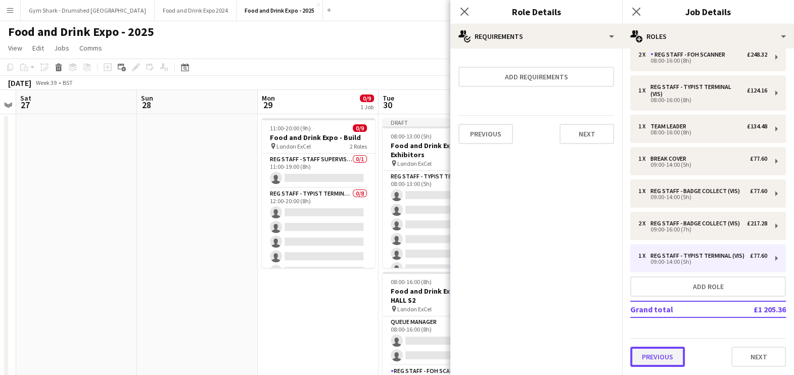
click at [656, 352] on button "Previous" at bounding box center [657, 357] width 55 height 20
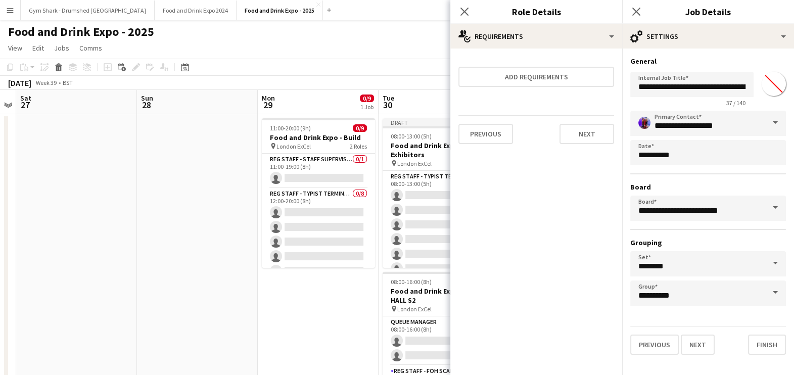
scroll to position [0, 0]
click at [731, 85] on input "**********" at bounding box center [691, 84] width 123 height 25
type input "**********"
click button "Next" at bounding box center [697, 344] width 34 height 20
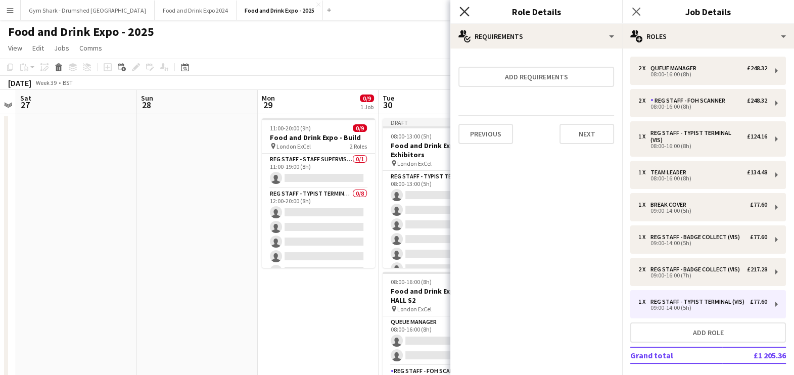
click at [462, 10] on icon "Close pop-in" at bounding box center [464, 12] width 10 height 10
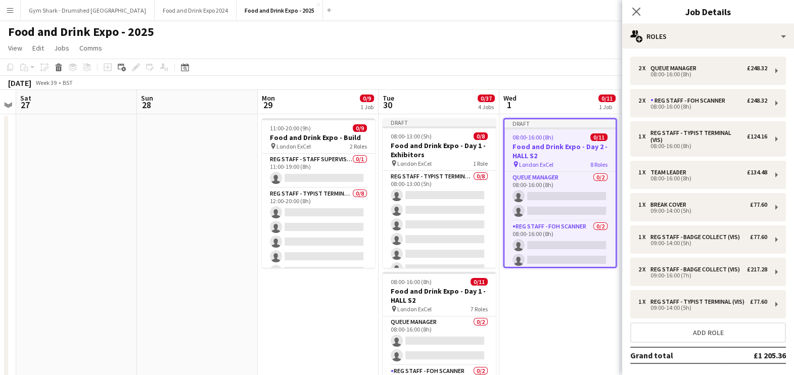
click at [576, 302] on app-date-cell "Draft 08:00-16:00 (8h) 0/11 Food and Drink Expo - Day 2 - HALL S2 pin London Ex…" at bounding box center [559, 378] width 121 height 528
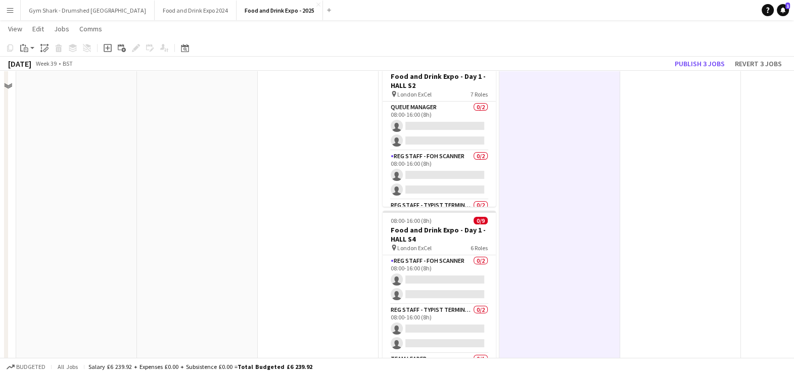
scroll to position [132, 0]
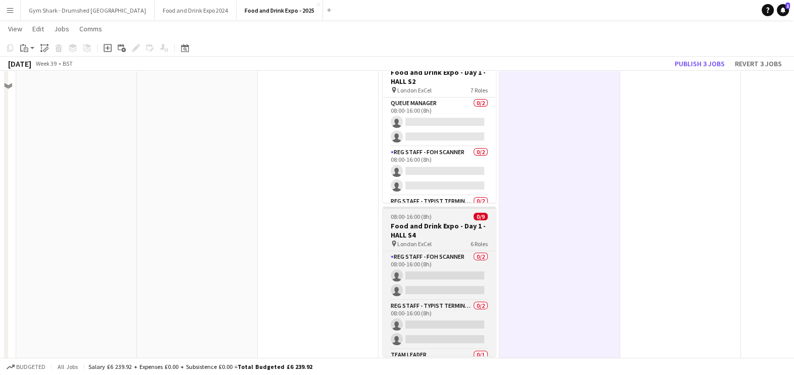
click at [437, 233] on h3 "Food and Drink Expo - Day 1 - HALL S4" at bounding box center [438, 230] width 113 height 18
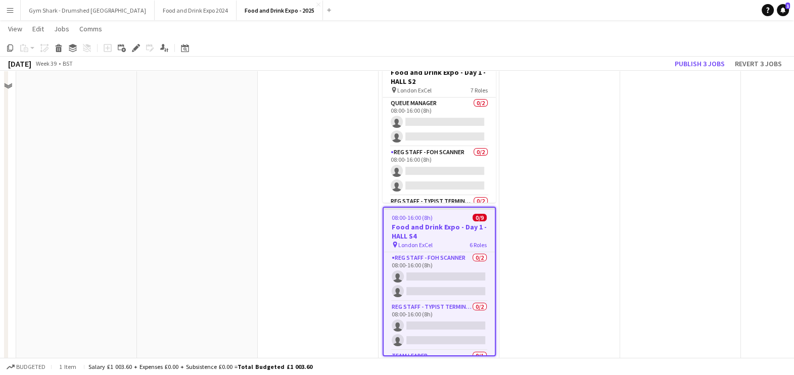
click at [533, 192] on app-date-cell "Draft 08:00-16:00 (8h) 0/11 Food and Drink Expo - Day 2 - HALL S2 pin London Ex…" at bounding box center [559, 159] width 121 height 528
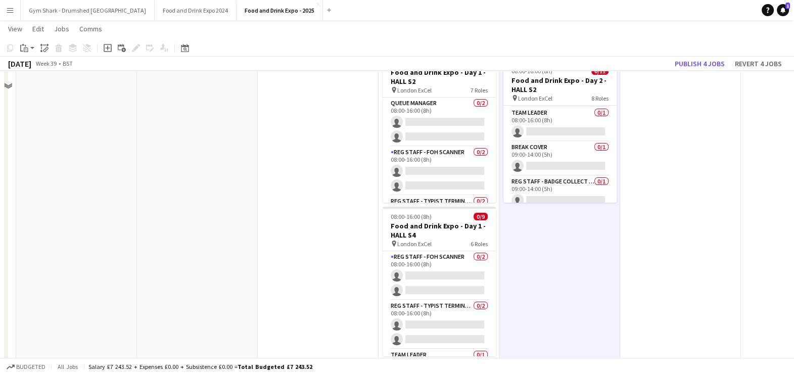
scroll to position [0, 0]
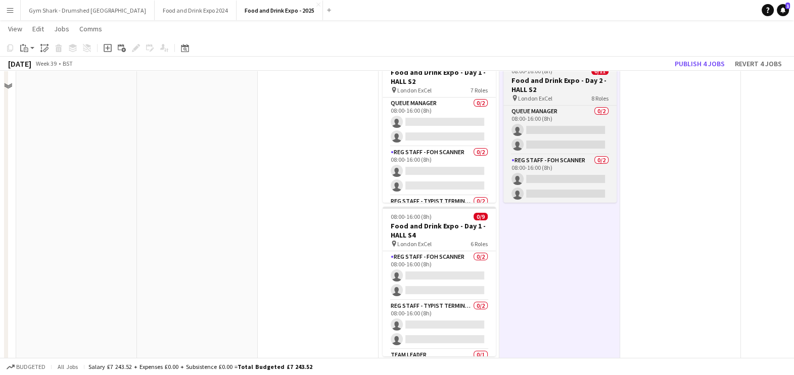
click at [556, 72] on div "08:00-16:00 (8h) 0/11" at bounding box center [559, 71] width 113 height 8
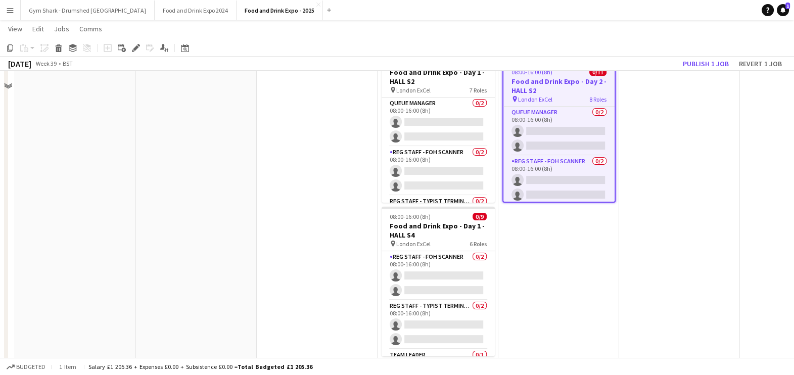
drag, startPoint x: 126, startPoint y: 53, endPoint x: 132, endPoint y: 52, distance: 6.1
click at [128, 53] on div "Add job Add linked Job Edit Edit linked Job Applicants" at bounding box center [131, 48] width 77 height 12
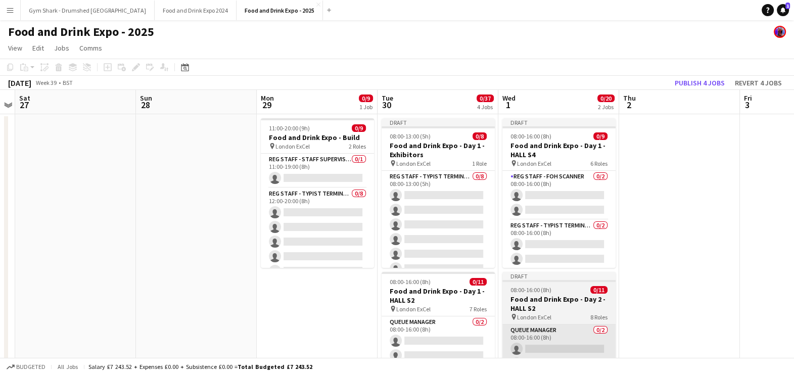
scroll to position [144, 0]
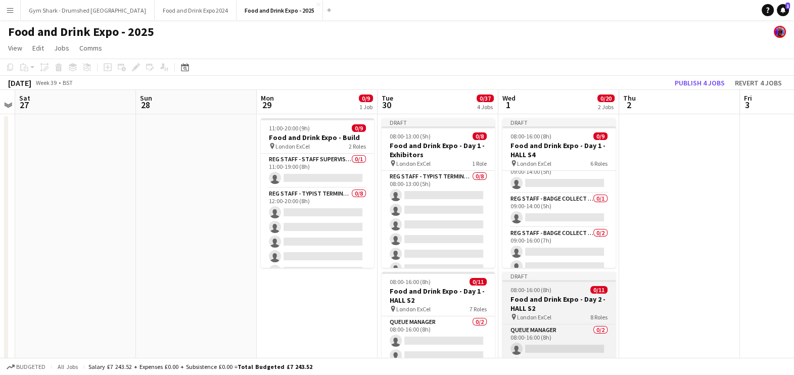
click at [542, 292] on span "08:00-16:00 (8h)" at bounding box center [530, 290] width 41 height 8
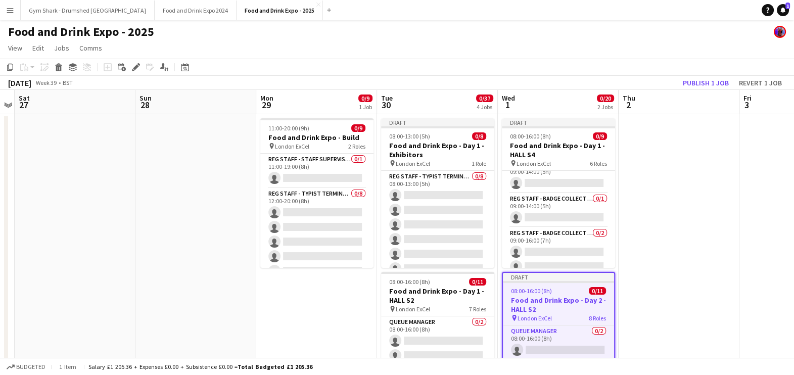
scroll to position [86, 348]
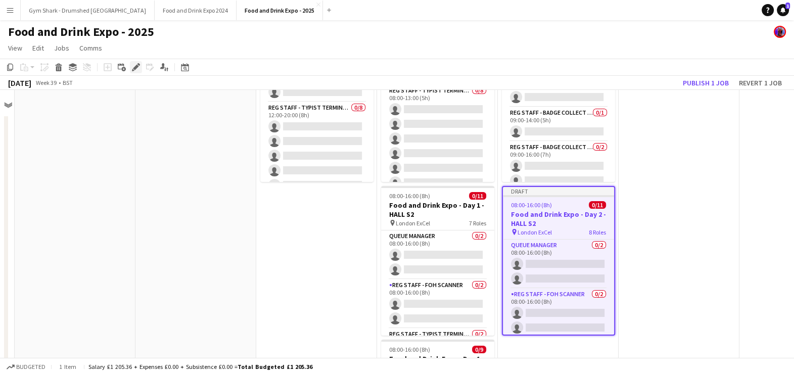
click at [136, 69] on icon "Edit" at bounding box center [136, 67] width 8 height 8
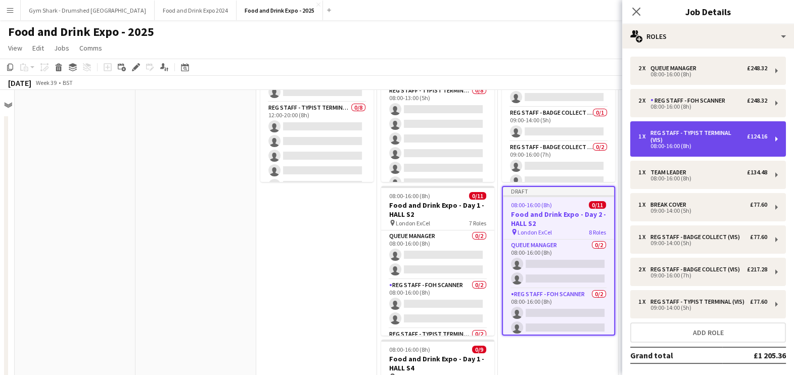
click at [669, 149] on div "08:00-16:00 (8h)" at bounding box center [702, 145] width 129 height 5
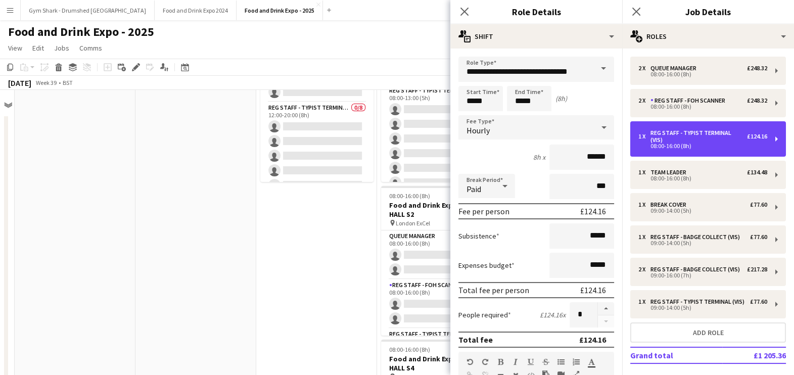
scroll to position [79, 0]
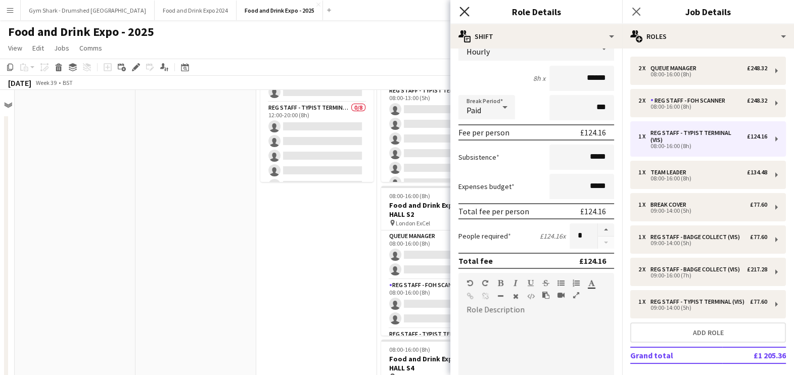
click at [463, 8] on app-icon "Close pop-in" at bounding box center [464, 12] width 15 height 15
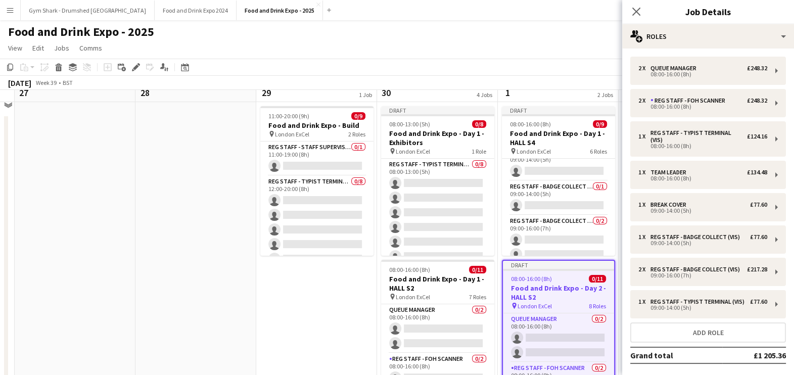
scroll to position [0, 348]
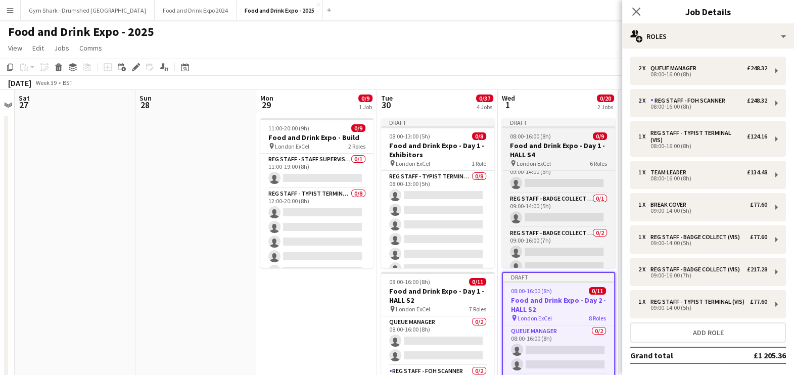
click at [535, 139] on span "08:00-16:00 (8h)" at bounding box center [530, 136] width 41 height 8
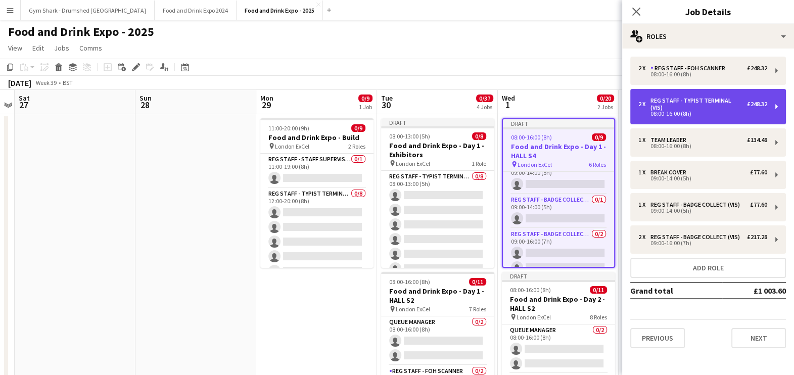
click at [692, 96] on div "2 x Reg Staff - Typist Terminal (VIS) £248.32 08:00-16:00 (8h)" at bounding box center [708, 106] width 156 height 35
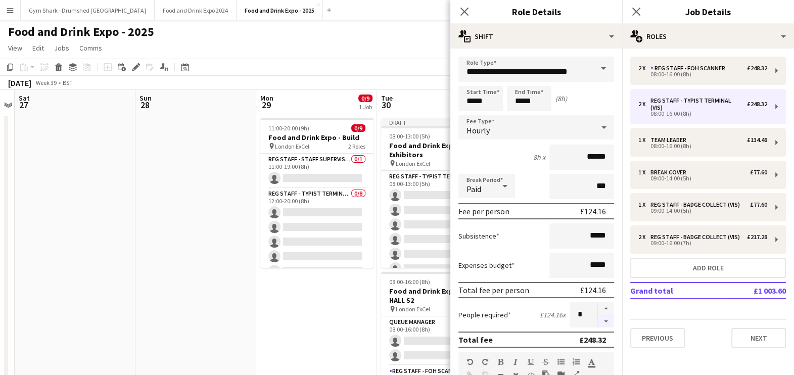
click at [592, 326] on form "**********" at bounding box center [536, 345] width 172 height 576
click at [598, 322] on button "button" at bounding box center [606, 321] width 16 height 13
type input "*"
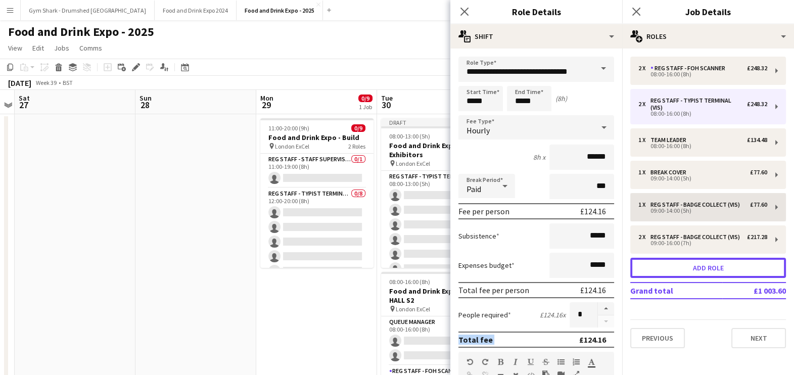
click at [654, 258] on button "Add role" at bounding box center [708, 268] width 156 height 20
type input "**********"
type input "*****"
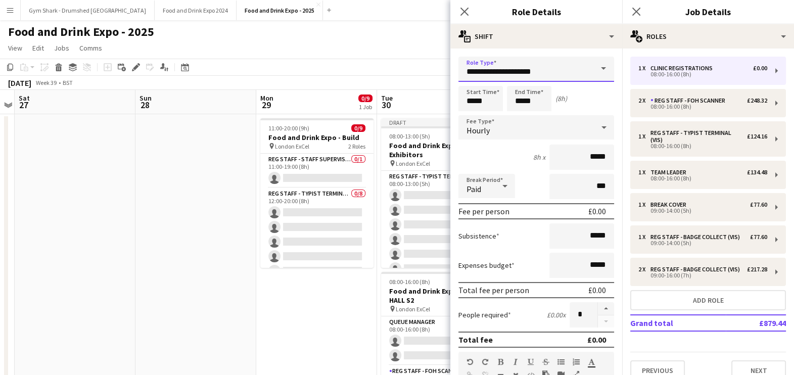
drag, startPoint x: 553, startPoint y: 73, endPoint x: 425, endPoint y: 91, distance: 129.0
click at [428, 90] on body "Menu Boards Boards Boards All jobs Status Workforce Workforce My Workforce Recr…" at bounding box center [397, 330] width 794 height 660
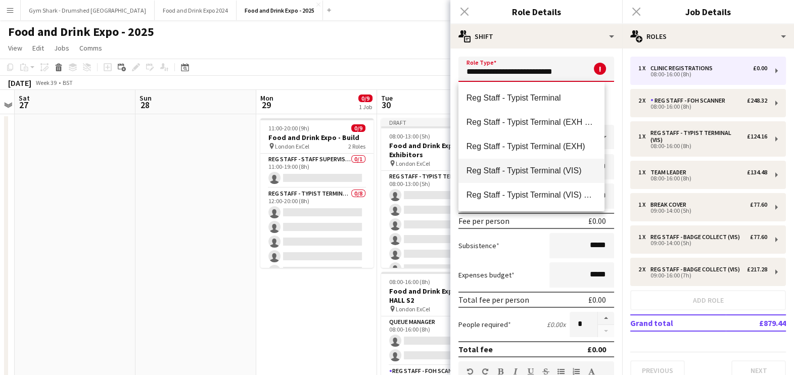
click at [551, 169] on span "Reg Staff - Typist Terminal (VIS)" at bounding box center [531, 171] width 130 height 10
type input "**********"
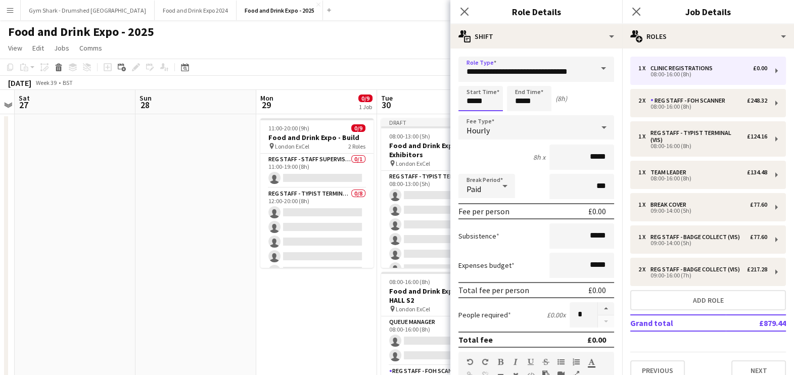
click at [480, 98] on input "*****" at bounding box center [480, 98] width 44 height 25
type input "*****"
click at [468, 76] on div at bounding box center [470, 81] width 20 height 10
click at [524, 109] on input "*****" at bounding box center [529, 98] width 44 height 25
click at [520, 112] on div at bounding box center [519, 116] width 20 height 10
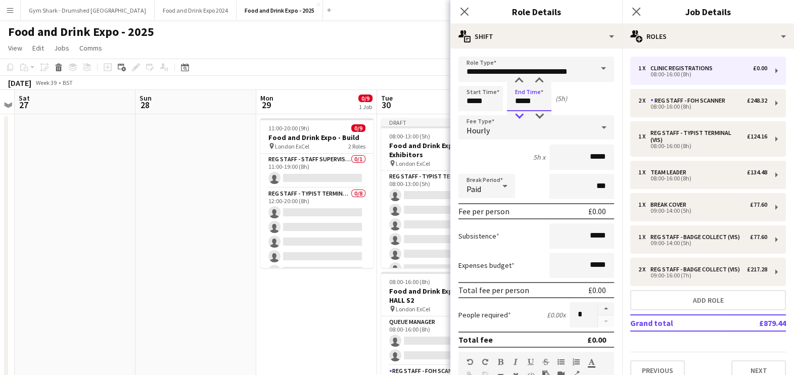
click at [520, 112] on div at bounding box center [519, 116] width 20 height 10
type input "*****"
click at [518, 81] on div at bounding box center [519, 81] width 20 height 10
click at [593, 149] on input "*****" at bounding box center [581, 156] width 65 height 25
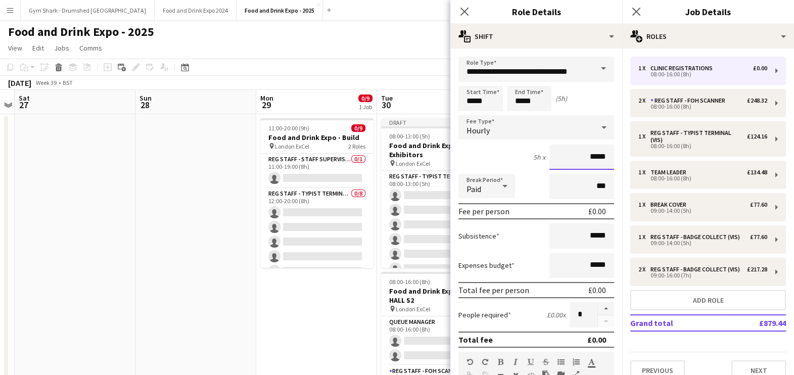
click at [593, 149] on input "*****" at bounding box center [581, 156] width 65 height 25
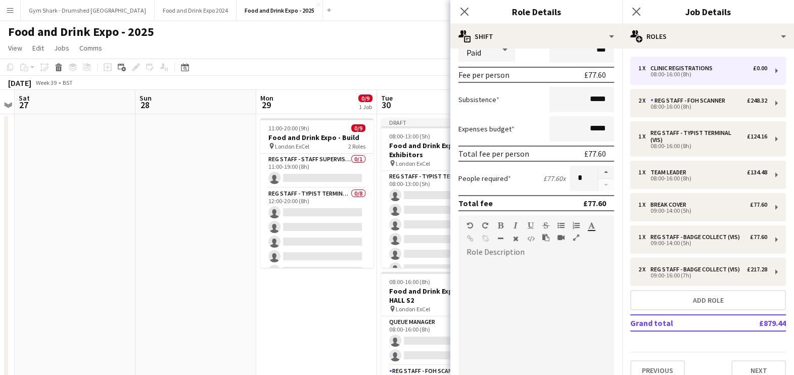
scroll to position [255, 0]
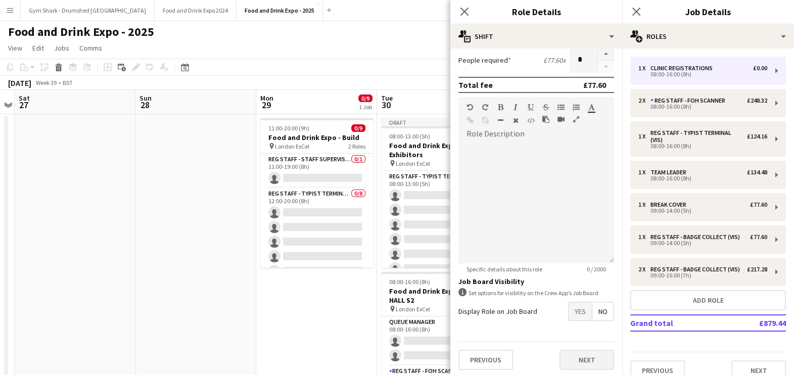
type input "******"
click at [580, 357] on button "Next" at bounding box center [586, 360] width 55 height 20
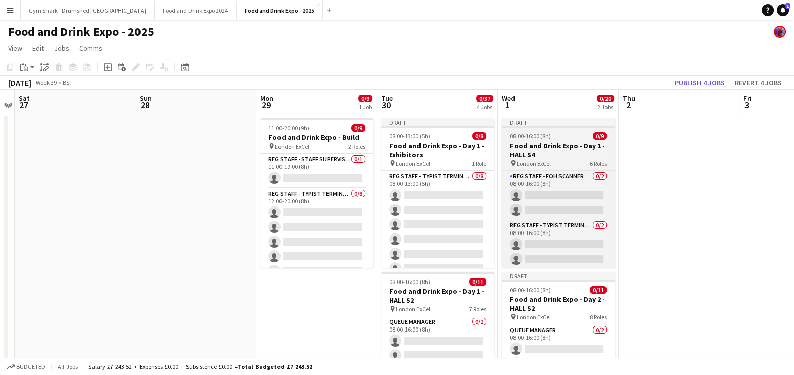
click at [567, 119] on div "Draft" at bounding box center [558, 122] width 113 height 8
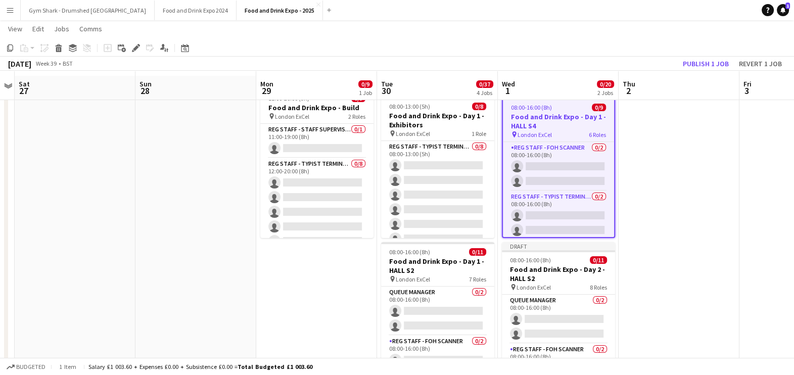
scroll to position [16, 0]
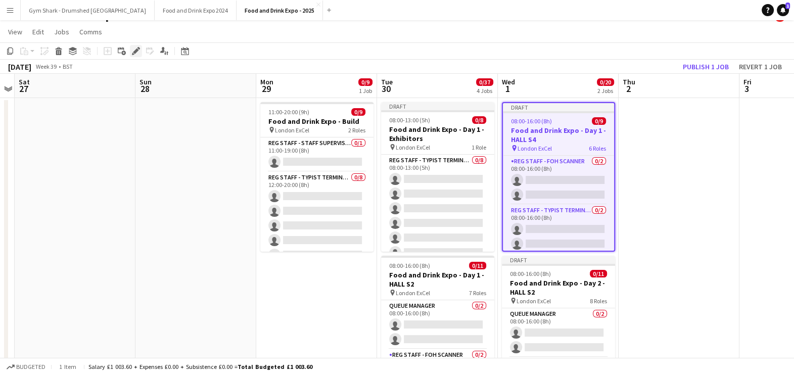
click at [136, 47] on icon "Edit" at bounding box center [136, 51] width 8 height 8
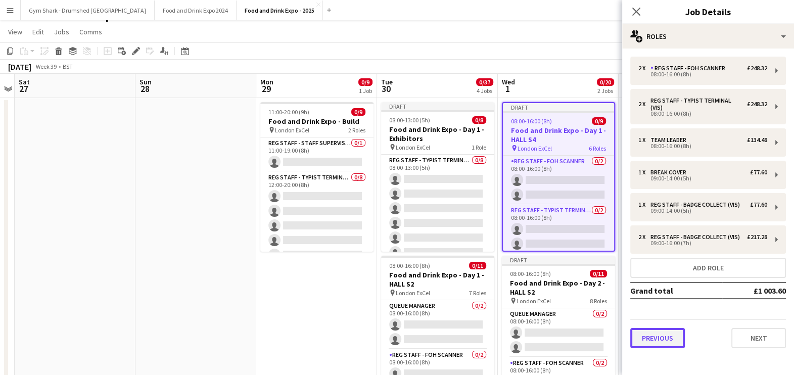
click at [659, 331] on button "Previous" at bounding box center [657, 338] width 55 height 20
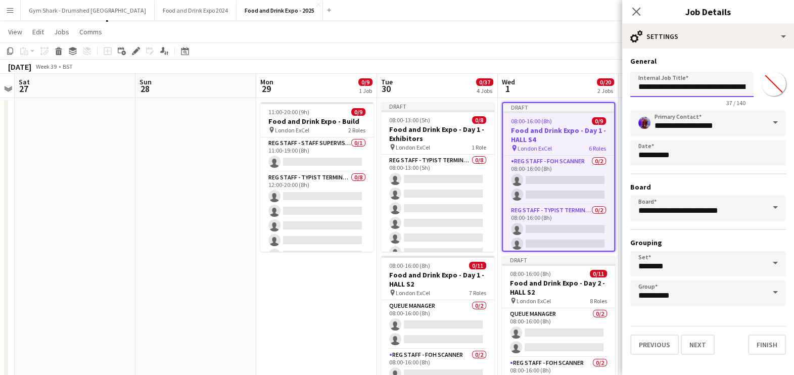
click at [730, 88] on input "**********" at bounding box center [691, 84] width 123 height 25
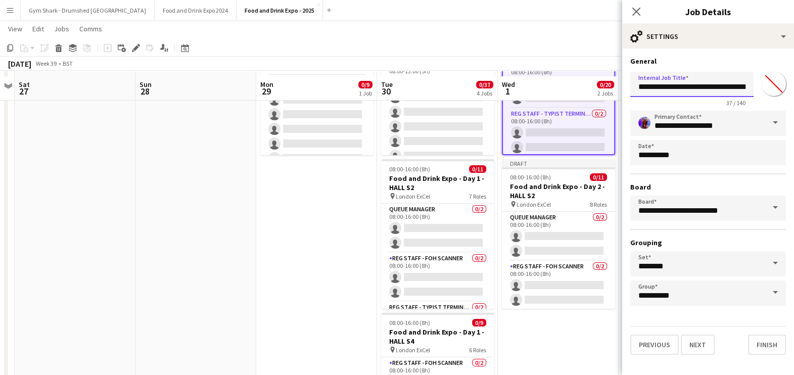
scroll to position [117, 0]
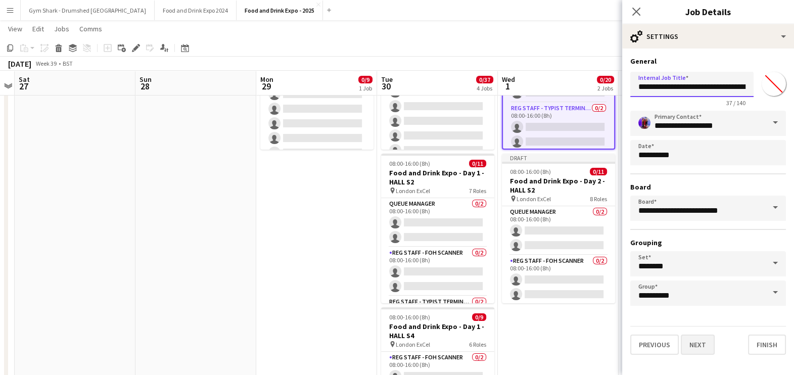
type input "**********"
click at [688, 348] on button "Next" at bounding box center [697, 344] width 34 height 20
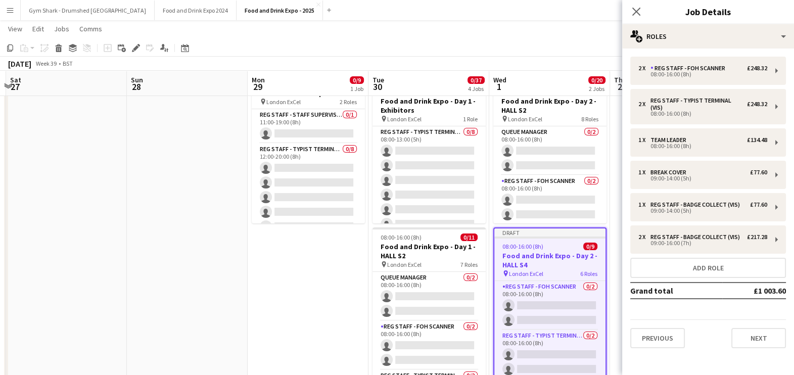
scroll to position [44, 0]
click at [551, 91] on app-board-header-date "Wed 1 0/20 2 Jobs" at bounding box center [549, 83] width 121 height 24
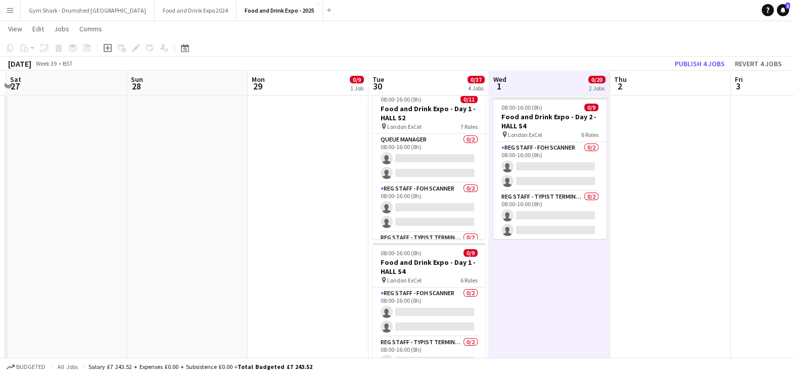
scroll to position [182, 0]
click at [520, 267] on app-date-cell "Draft 08:00-16:00 (8h) 0/11 Food and Drink Expo - Day 2 - HALL S2 pin London Ex…" at bounding box center [549, 248] width 121 height 634
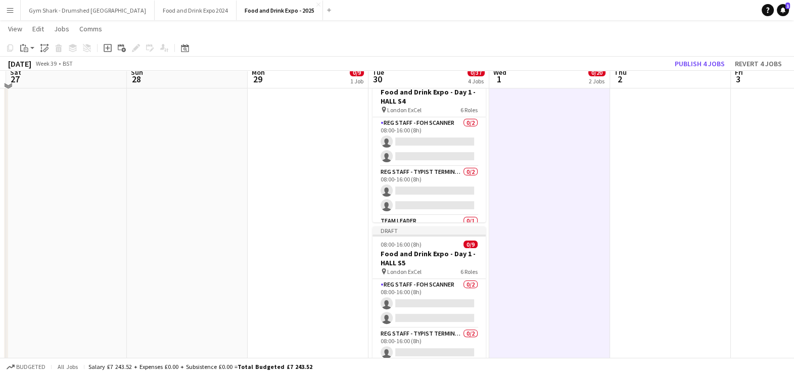
scroll to position [356, 0]
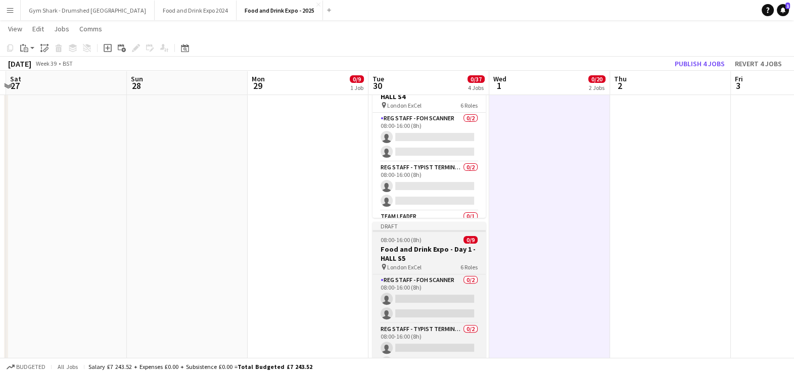
click at [428, 264] on div "pin London ExCel 6 Roles" at bounding box center [428, 267] width 113 height 8
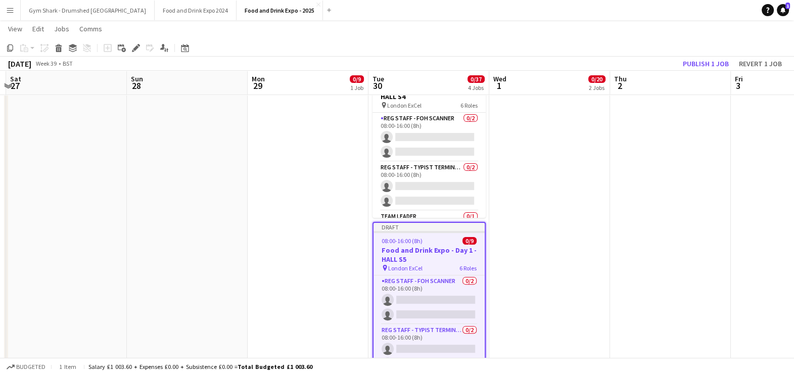
click at [555, 230] on app-date-cell "Draft 08:00-16:00 (8h) 0/11 Food and Drink Expo - Day 2 - HALL S2 pin London Ex…" at bounding box center [549, 74] width 121 height 634
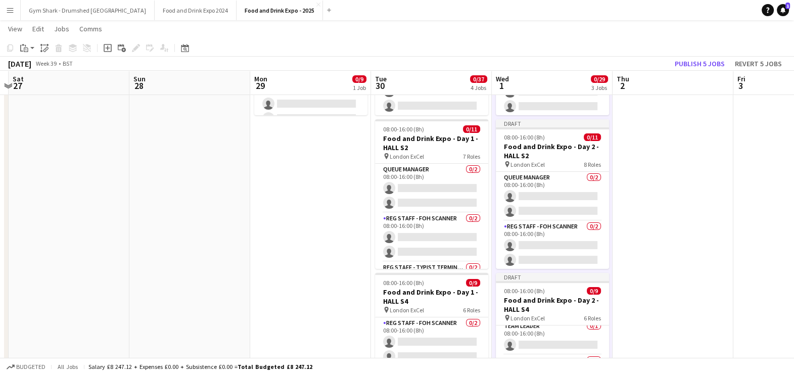
scroll to position [0, 0]
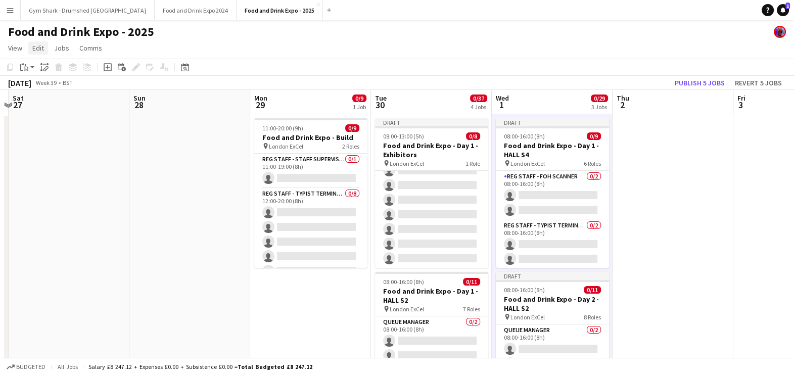
click at [28, 47] on app-page-menu "View Day view expanded Day view collapsed Month view Date picker Jump to today …" at bounding box center [397, 48] width 794 height 19
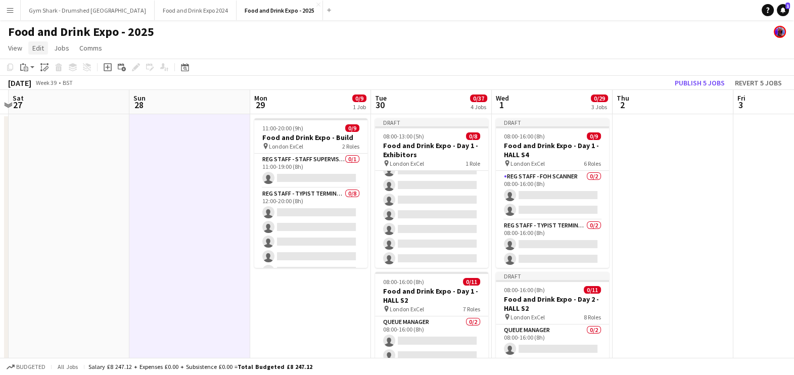
click at [38, 47] on span "Edit" at bounding box center [38, 47] width 12 height 9
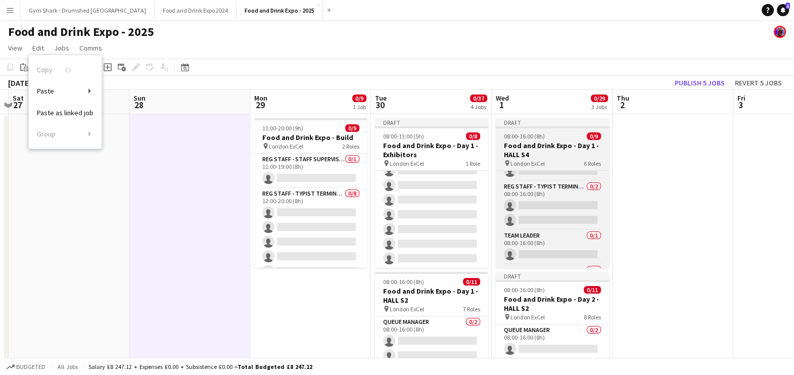
scroll to position [34, 0]
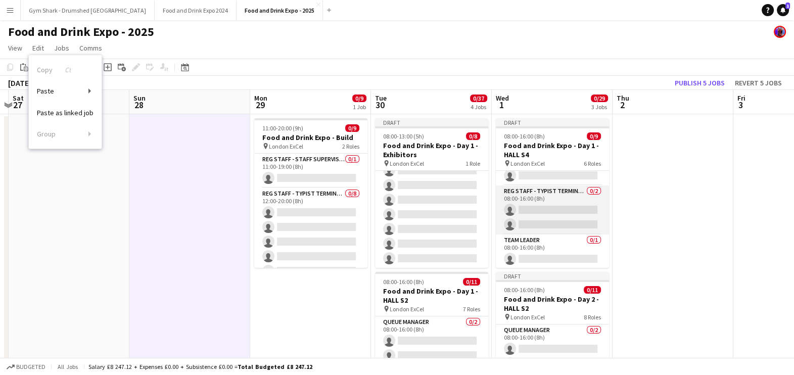
click at [577, 211] on app-card-role "Reg Staff - Typist Terminal (VIS) 0/2 08:00-16:00 (8h) single-neutral-actions s…" at bounding box center [552, 209] width 113 height 49
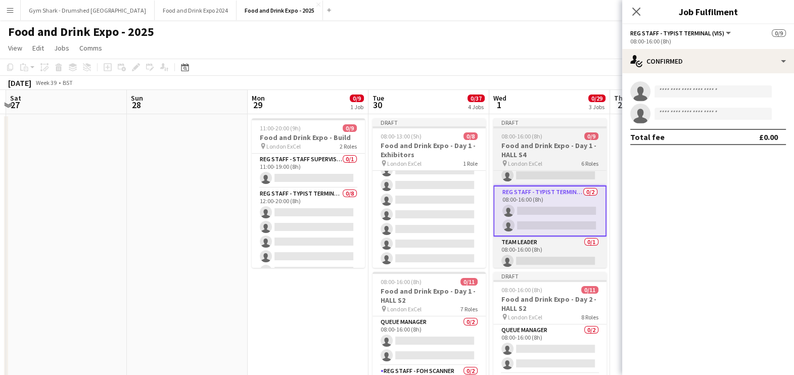
click at [547, 160] on div "pin London ExCel 6 Roles" at bounding box center [549, 163] width 113 height 8
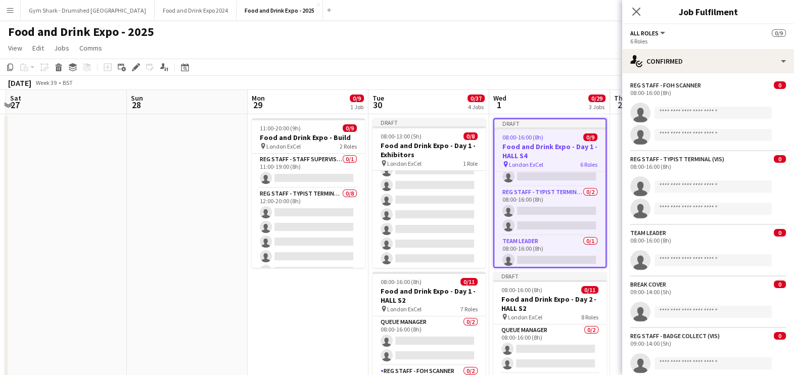
scroll to position [0, 358]
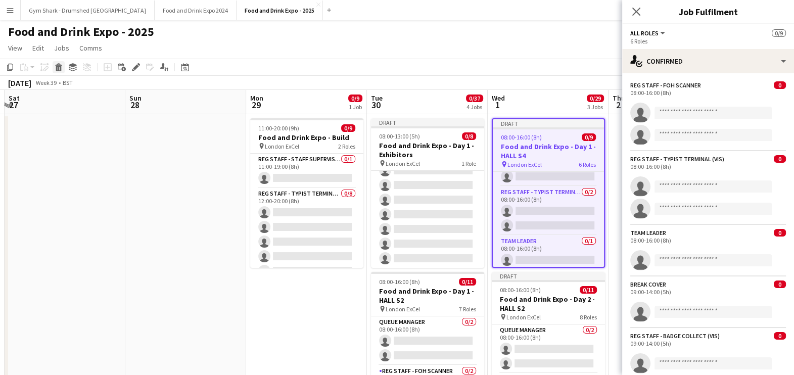
click at [60, 68] on icon at bounding box center [59, 68] width 6 height 5
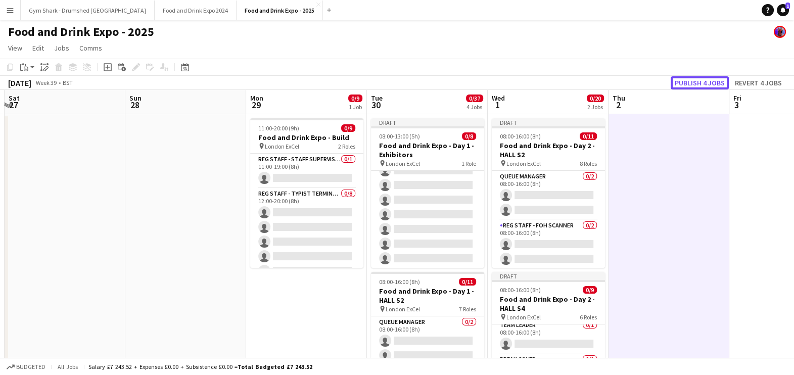
click at [710, 79] on button "Publish 4 jobs" at bounding box center [699, 82] width 58 height 13
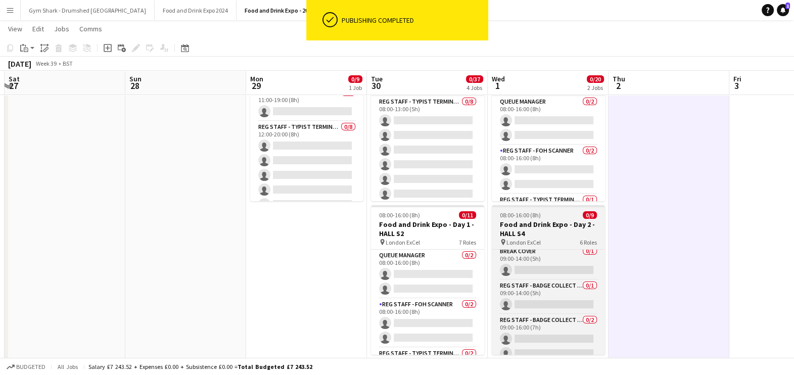
scroll to position [144, 0]
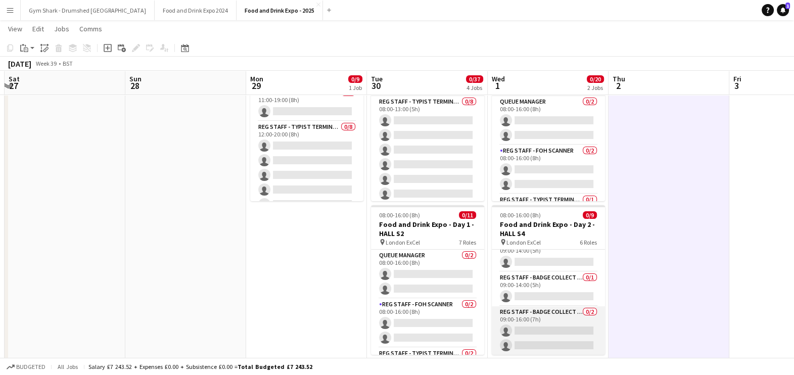
click at [563, 317] on app-card-role "Reg Staff - Badge Collect (VIS) 0/2 09:00-16:00 (7h) single-neutral-actions sin…" at bounding box center [547, 330] width 113 height 49
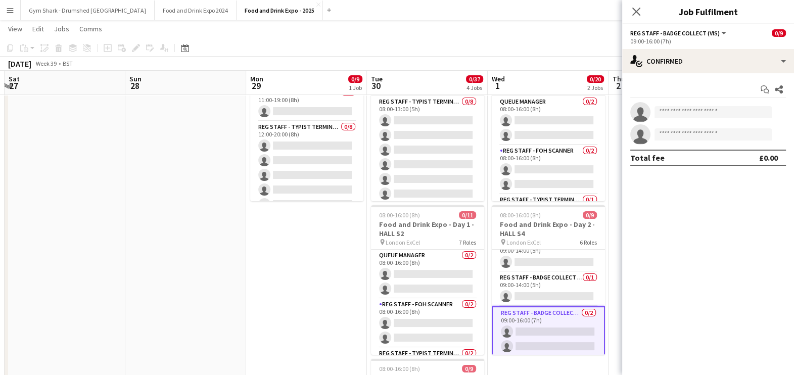
click at [606, 295] on app-date-cell "08:00-16:00 (8h) 0/11 Food and Drink Expo - Day 2 - HALL S2 pin London ExCel 8 …" at bounding box center [547, 364] width 121 height 634
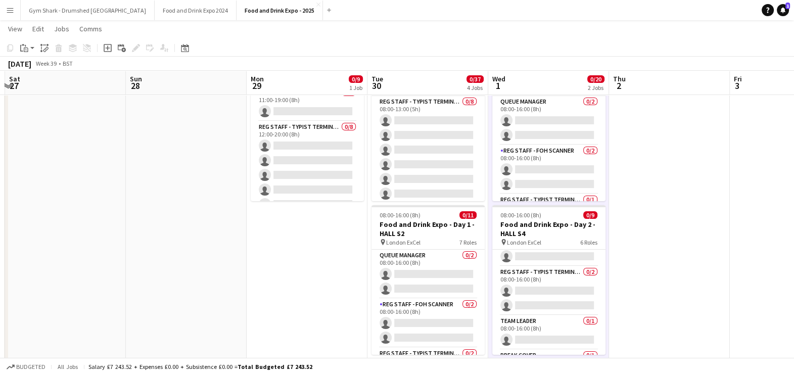
scroll to position [0, 0]
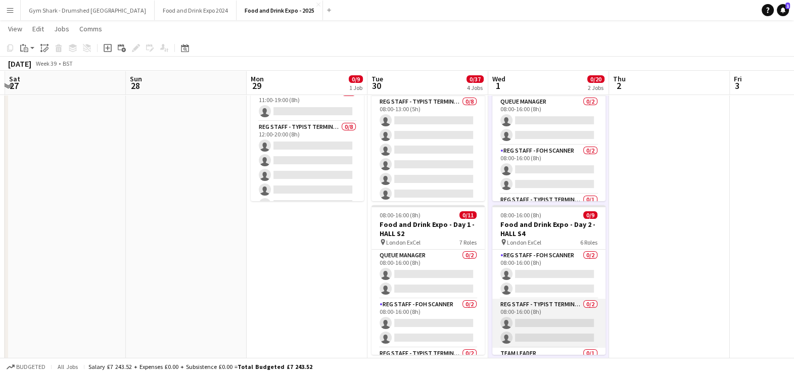
click at [529, 330] on app-card-role "Reg Staff - Typist Terminal (VIS) 0/2 08:00-16:00 (8h) single-neutral-actions s…" at bounding box center [548, 323] width 113 height 49
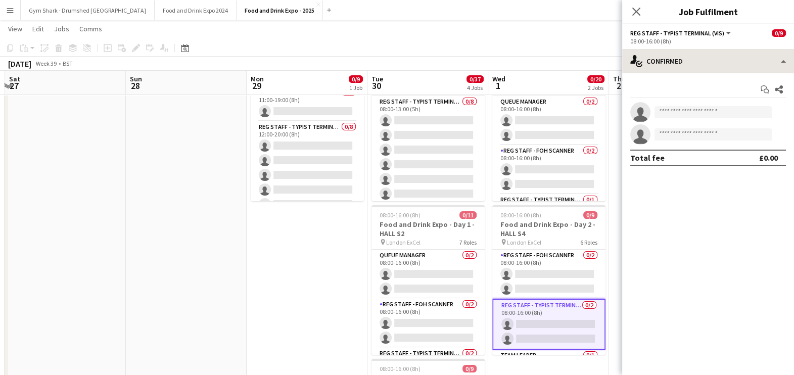
click at [715, 72] on div "single-neutral-actions-check-2 Confirmed single-neutral-actions-check-2 Confirm…" at bounding box center [708, 212] width 172 height 326
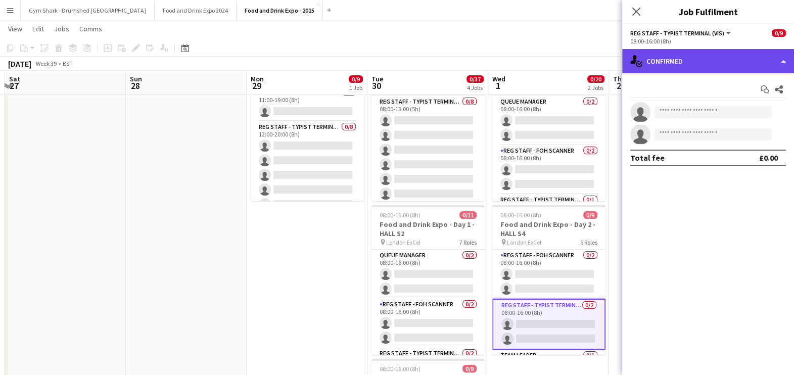
click at [721, 61] on div "single-neutral-actions-check-2 Confirmed" at bounding box center [708, 61] width 172 height 24
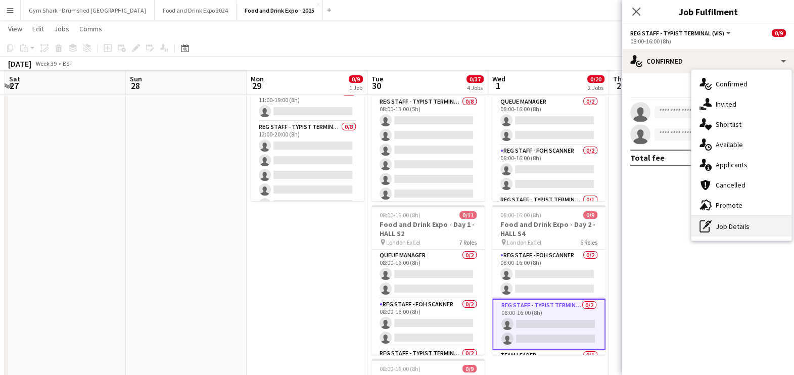
click at [745, 219] on div "pen-write Job Details" at bounding box center [741, 226] width 100 height 20
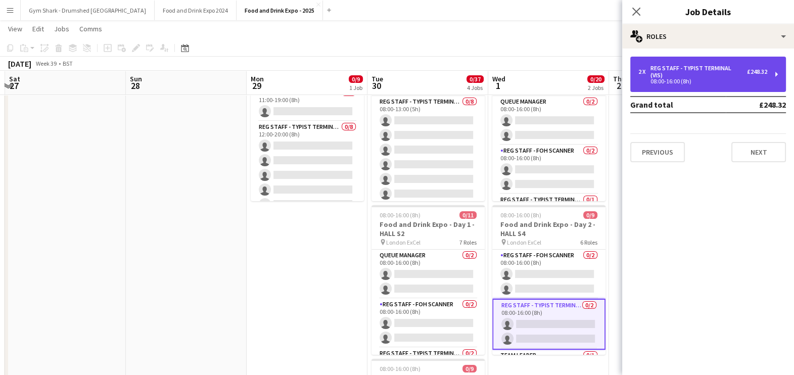
click at [705, 81] on div "2 x Reg Staff - Typist Terminal (VIS) £248.32 08:00-16:00 (8h)" at bounding box center [708, 74] width 156 height 35
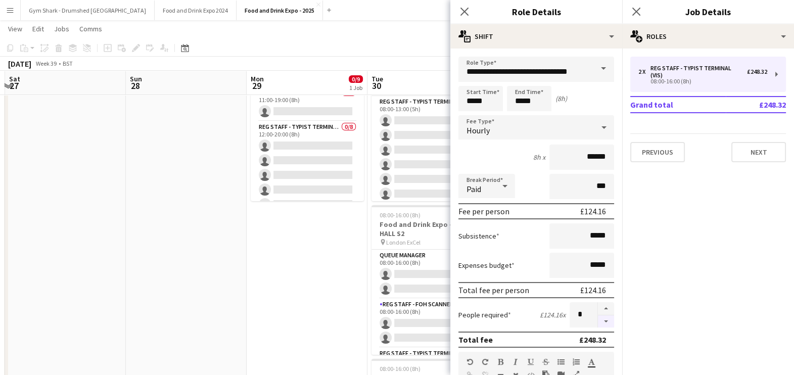
click at [598, 319] on button "button" at bounding box center [606, 321] width 16 height 13
type input "*"
click at [465, 13] on icon "Close pop-in" at bounding box center [464, 12] width 10 height 10
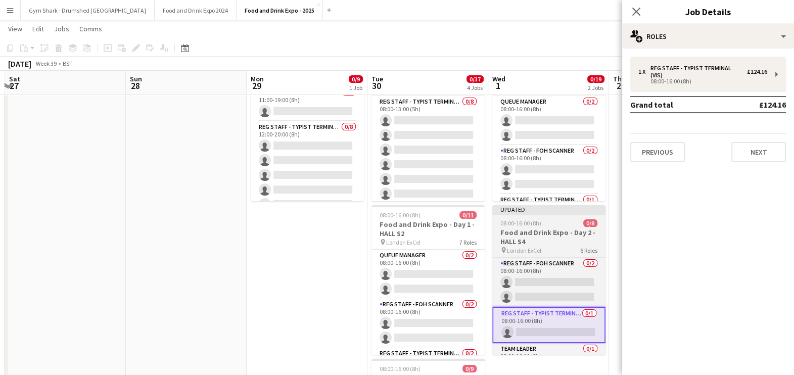
click at [543, 242] on h3 "Food and Drink Expo - Day 2 - HALL S4" at bounding box center [548, 237] width 113 height 18
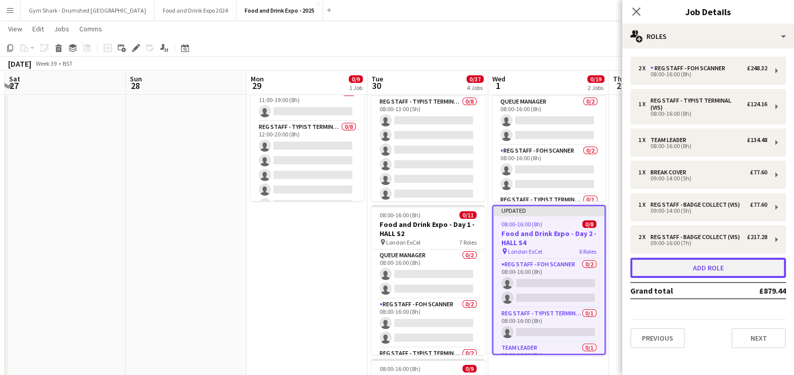
click at [704, 261] on button "Add role" at bounding box center [708, 268] width 156 height 20
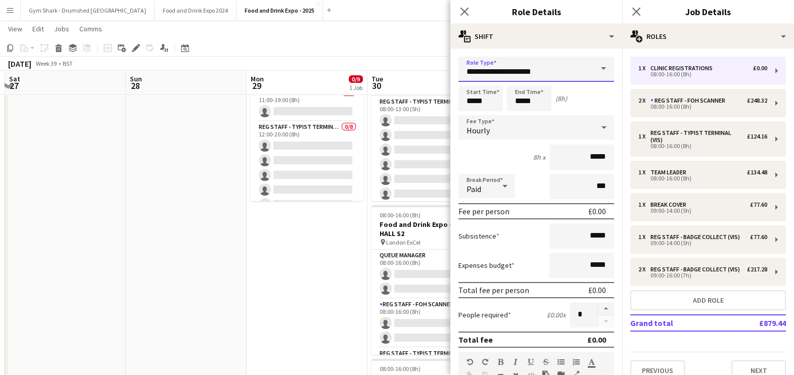
drag, startPoint x: 556, startPoint y: 77, endPoint x: 406, endPoint y: 67, distance: 150.4
click at [406, 67] on body "Menu Boards Boards Boards All jobs Status Workforce Workforce My Workforce Recr…" at bounding box center [397, 316] width 794 height 765
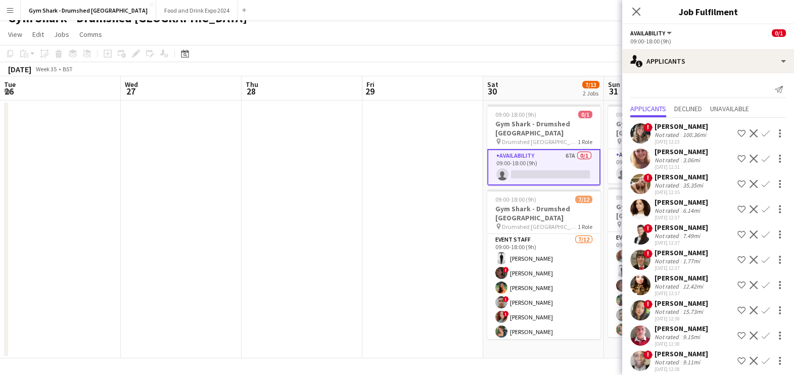
scroll to position [81, 0]
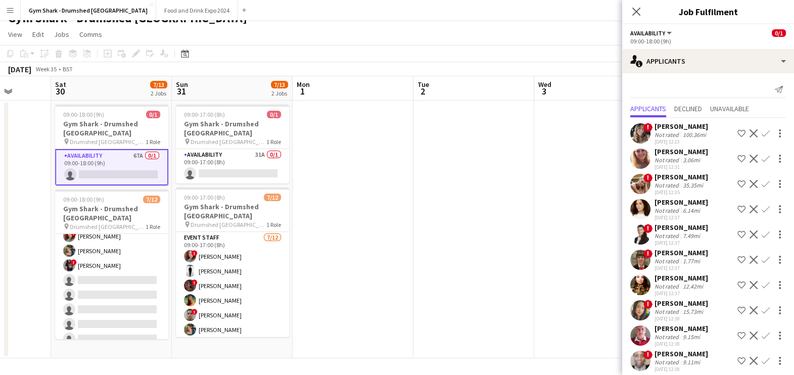
click at [328, 184] on app-date-cell at bounding box center [352, 230] width 121 height 258
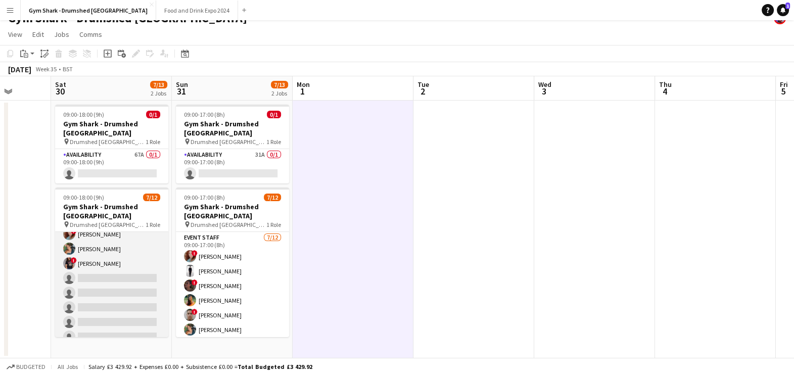
click at [99, 275] on app-card-role "Event Staff 7/12 09:00-18:00 (9h) Lee Hoy ! Charlotte Roberts Elle Pollock ! Bi…" at bounding box center [111, 248] width 113 height 195
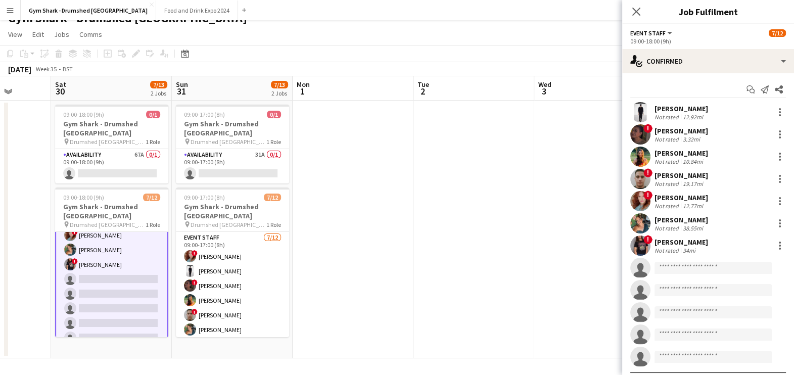
scroll to position [82, 0]
click at [667, 270] on input at bounding box center [712, 268] width 117 height 12
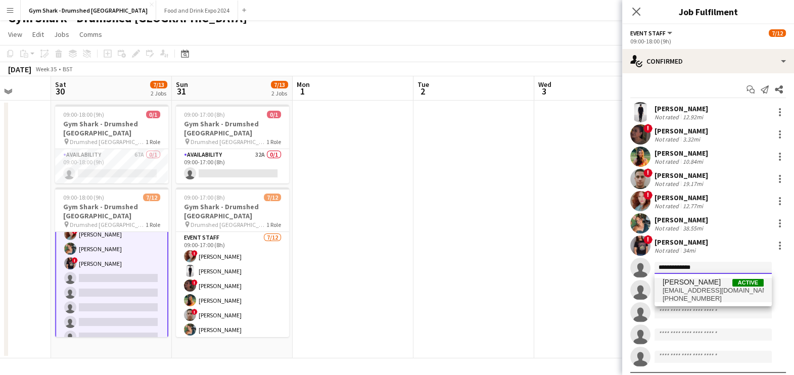
type input "**********"
click at [684, 282] on span "emily ogbourn" at bounding box center [691, 282] width 58 height 9
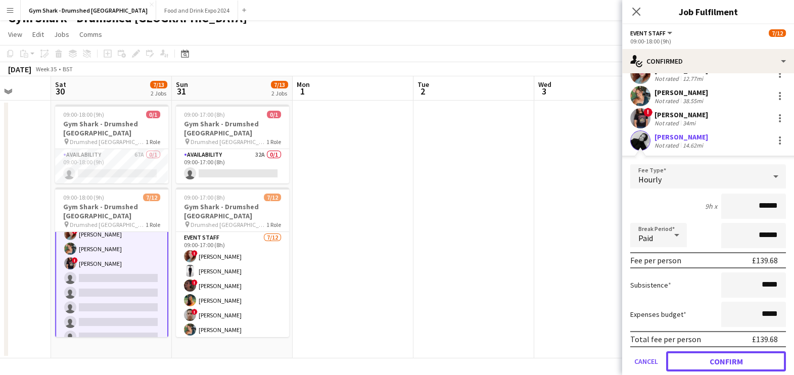
click at [693, 357] on button "Confirm" at bounding box center [726, 361] width 120 height 20
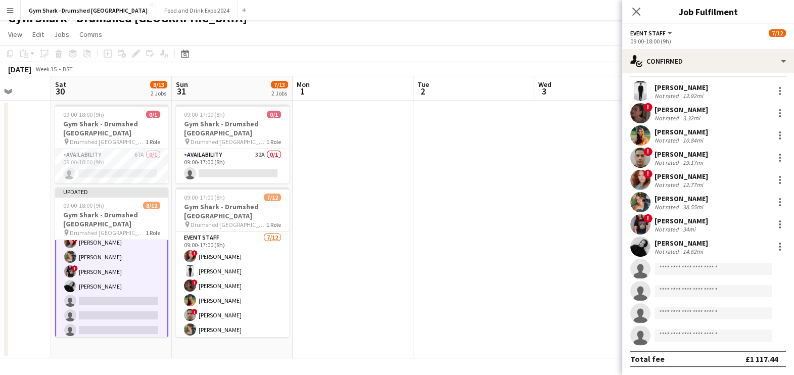
scroll to position [20, 0]
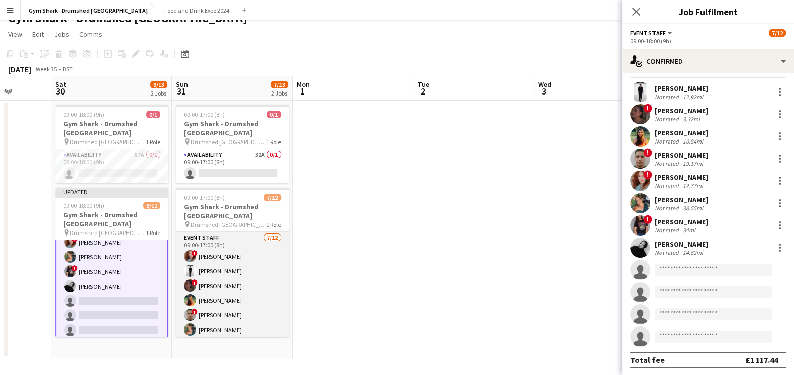
click at [260, 306] on app-card-role "Event Staff 7/12 09:00-17:00 (8h) ! Irina Sirbu Lee Hoy ! Charlotte Roberts Ell…" at bounding box center [232, 329] width 113 height 195
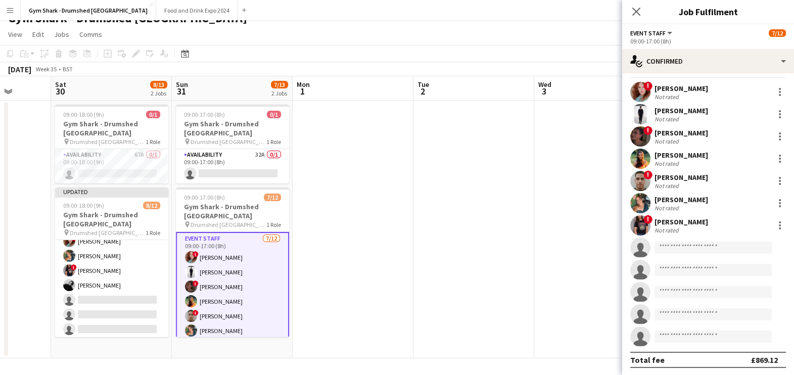
scroll to position [81, 0]
click at [684, 244] on input at bounding box center [712, 247] width 117 height 12
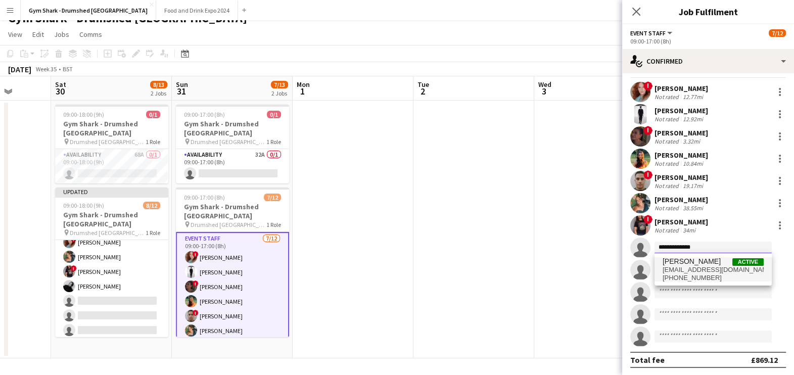
type input "**********"
click at [686, 270] on span "emilyogbourn@gmail.com" at bounding box center [712, 270] width 101 height 8
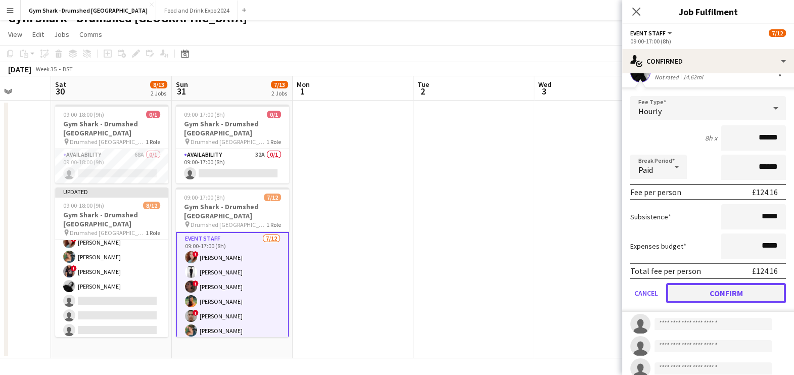
click at [693, 287] on button "Confirm" at bounding box center [726, 293] width 120 height 20
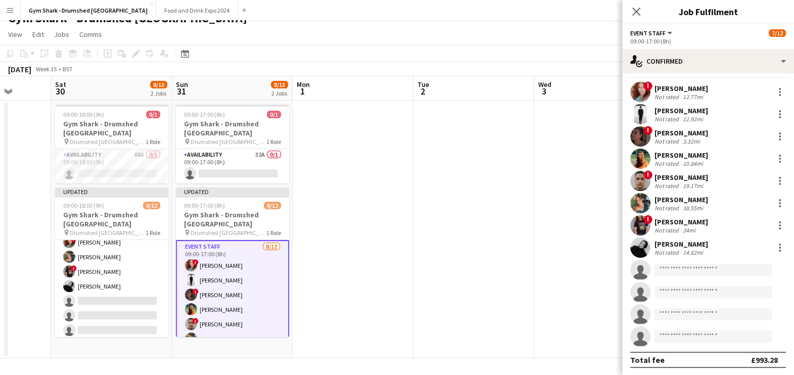
click at [529, 267] on app-date-cell at bounding box center [473, 230] width 121 height 258
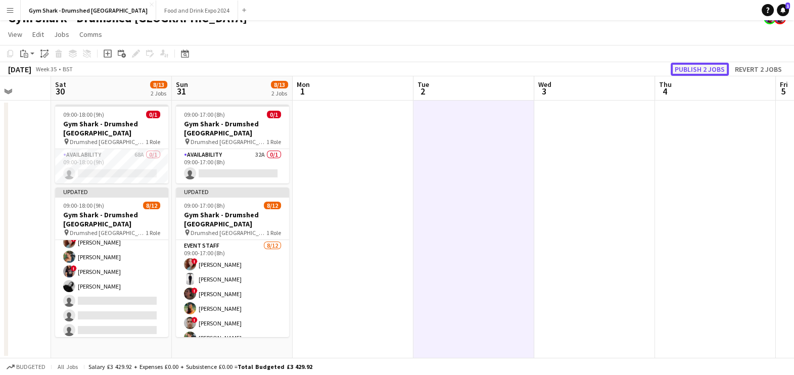
click at [683, 66] on button "Publish 2 jobs" at bounding box center [699, 69] width 58 height 13
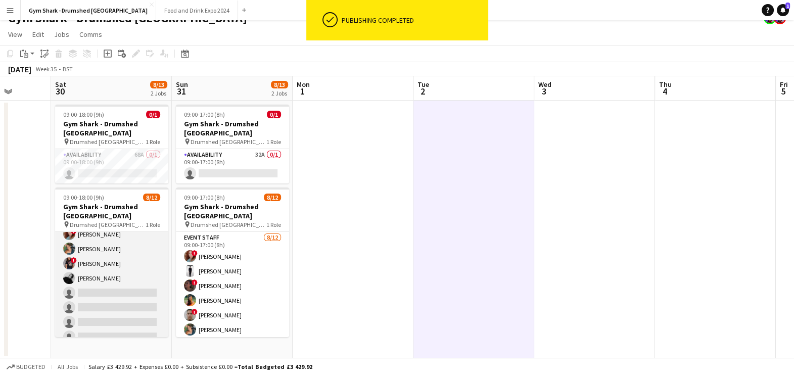
click at [88, 275] on app-card-role "Event Staff 8/12 09:00-18:00 (9h) Lee Hoy ! Charlotte Roberts Elle Pollock ! Bi…" at bounding box center [111, 248] width 113 height 195
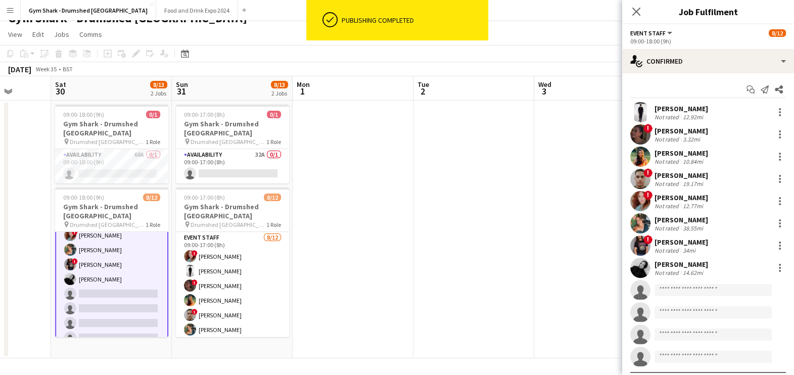
scroll to position [82, 0]
click at [680, 263] on div "emily ogbourn" at bounding box center [681, 264] width 54 height 9
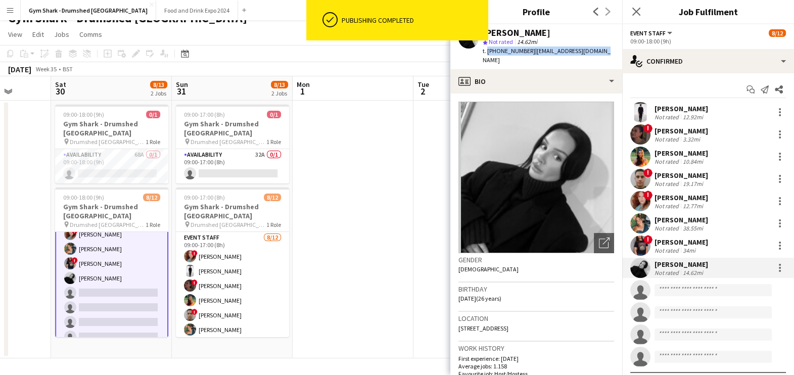
drag, startPoint x: 487, startPoint y: 51, endPoint x: 611, endPoint y: 53, distance: 124.3
click at [611, 53] on app-profile-header "emily ogbourn star Not rated 14.62mi t. +447964165139 | emilyogbourn@gmail.com" at bounding box center [536, 46] width 172 height 45
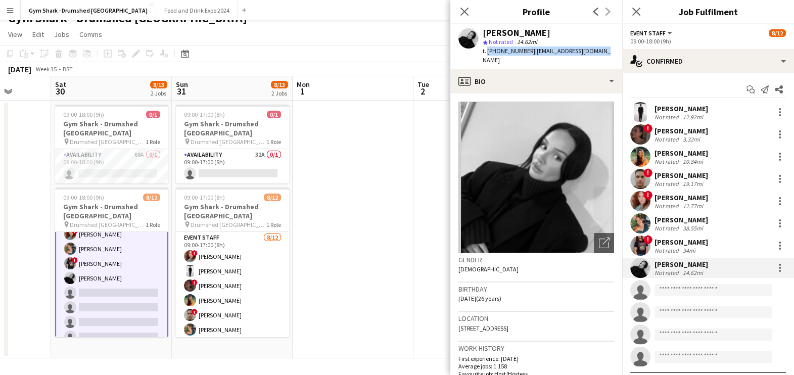
copy div "+447964165139 | emilyogbourn@gmail.com"
click at [277, 23] on div "Gym Shark - Drumshed [GEOGRAPHIC_DATA]" at bounding box center [397, 16] width 794 height 19
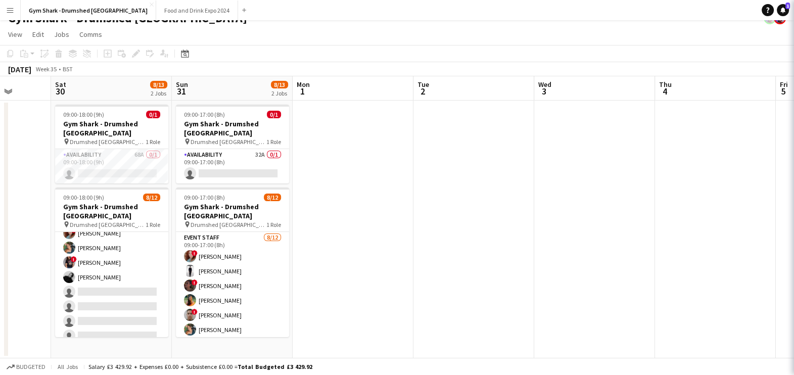
scroll to position [81, 0]
click at [342, 208] on app-date-cell at bounding box center [352, 230] width 121 height 258
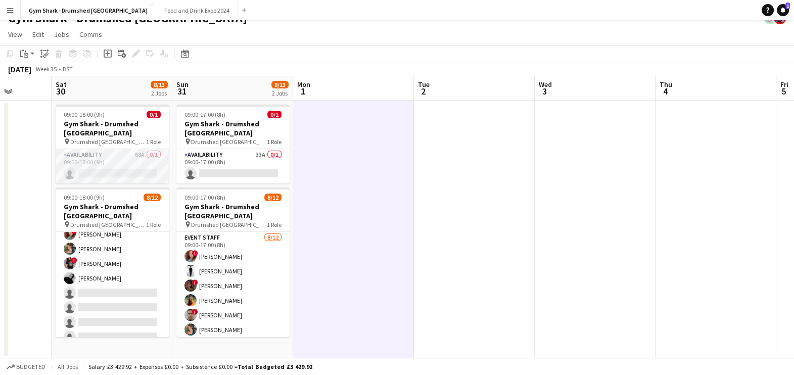
click at [139, 159] on app-card-role "Availability 68A 0/1 09:00-18:00 (9h) single-neutral-actions" at bounding box center [112, 166] width 113 height 34
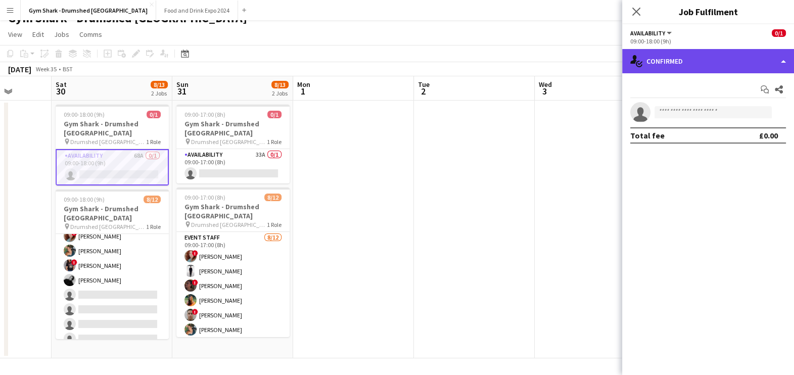
click at [687, 69] on div "single-neutral-actions-check-2 Confirmed" at bounding box center [708, 61] width 172 height 24
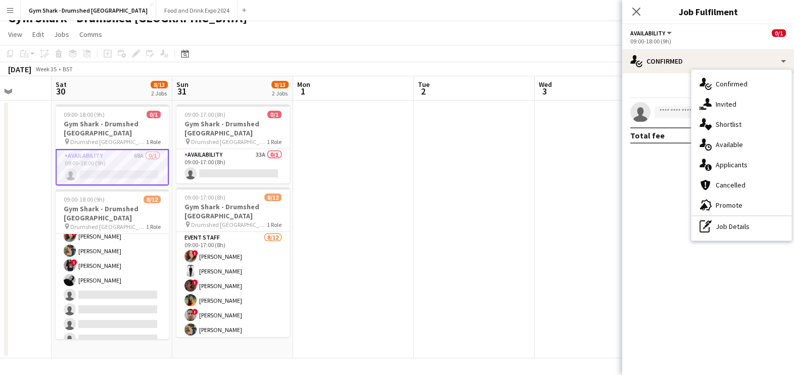
click at [710, 169] on icon "single-neutral-actions-information" at bounding box center [705, 165] width 12 height 12
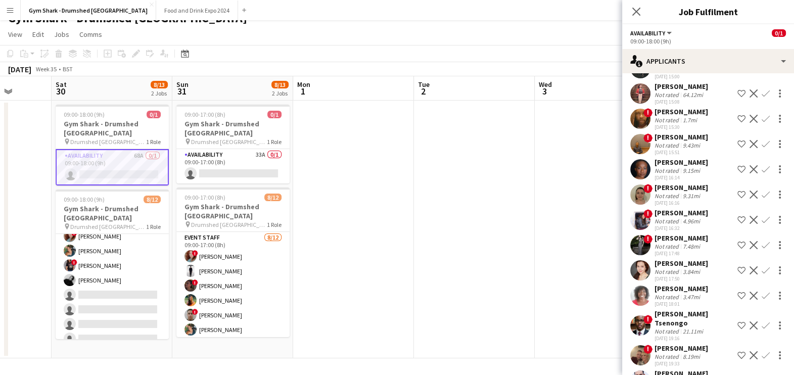
scroll to position [1322, 0]
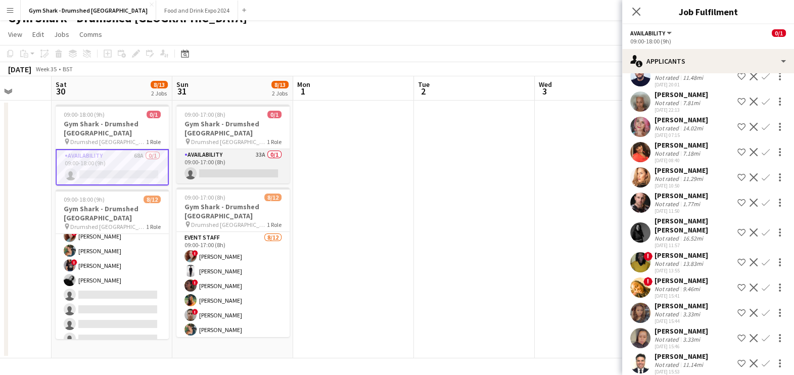
click at [263, 149] on app-card-role "Availability 33A 0/1 09:00-17:00 (8h) single-neutral-actions" at bounding box center [232, 166] width 113 height 34
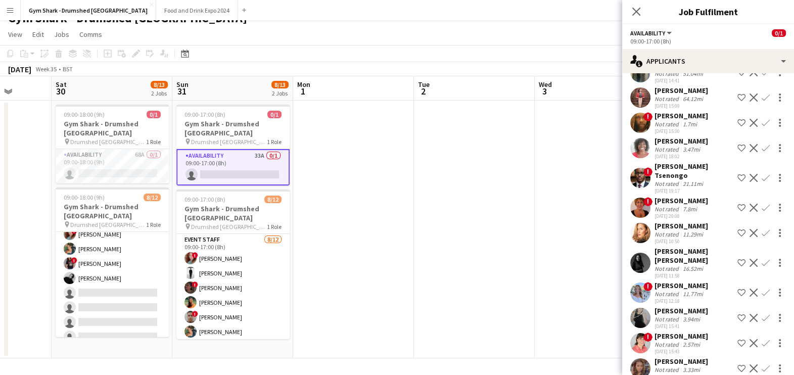
scroll to position [420, 0]
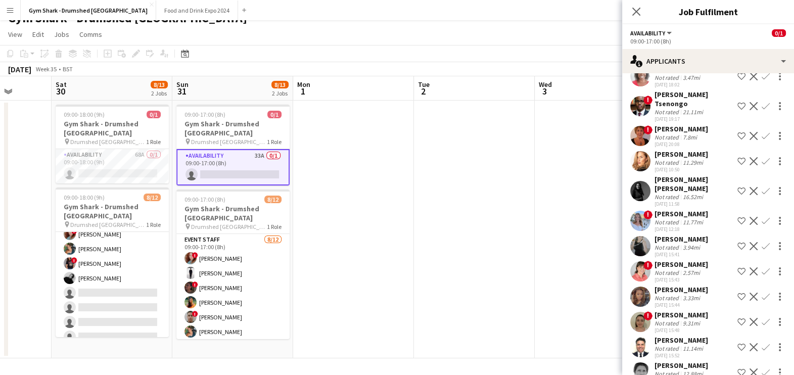
click at [677, 319] on div "Not rated" at bounding box center [667, 323] width 26 height 8
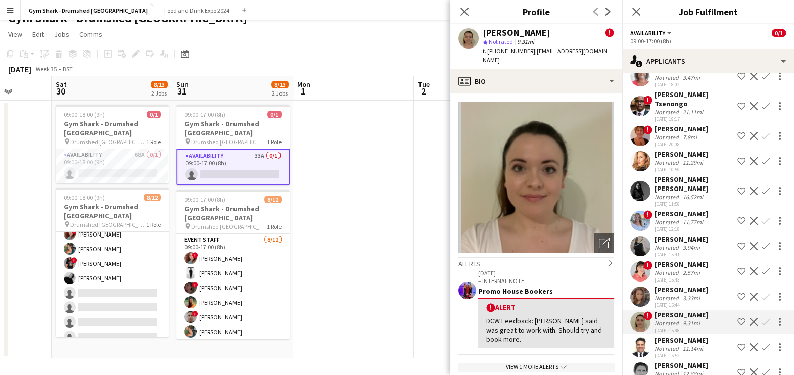
click at [410, 250] on app-date-cell at bounding box center [353, 230] width 121 height 258
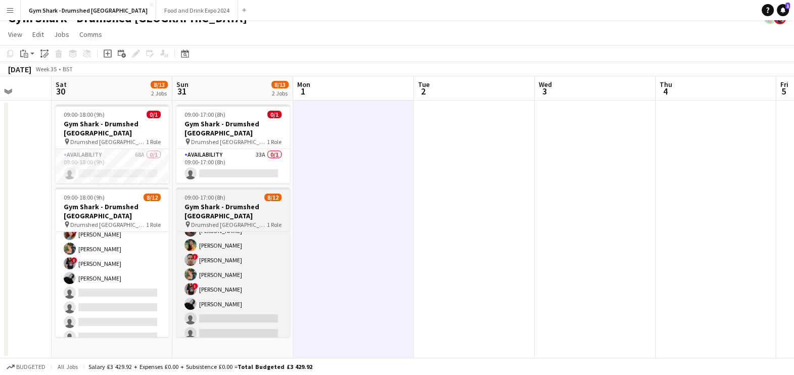
scroll to position [81, 0]
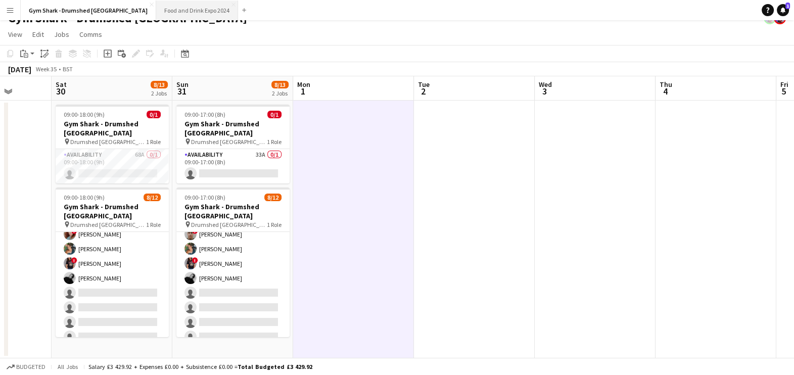
click at [156, 15] on button "Food and Drink Expo 2024 Close" at bounding box center [197, 11] width 82 height 20
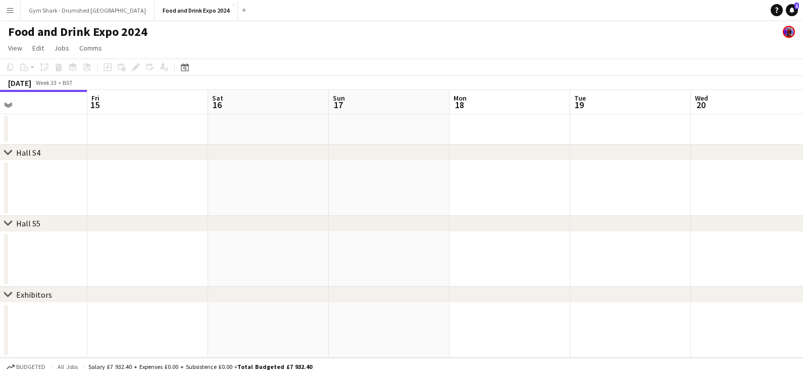
drag, startPoint x: 439, startPoint y: 179, endPoint x: 100, endPoint y: 169, distance: 340.1
click at [100, 169] on app-calendar-viewport "Mon 11 Tue 12 Wed 13 Thu 14 Fri 15 Sat 16 Sun 17 Mon 18 Tue 19 Wed 20 Thu 21 Fr…" at bounding box center [401, 224] width 803 height 268
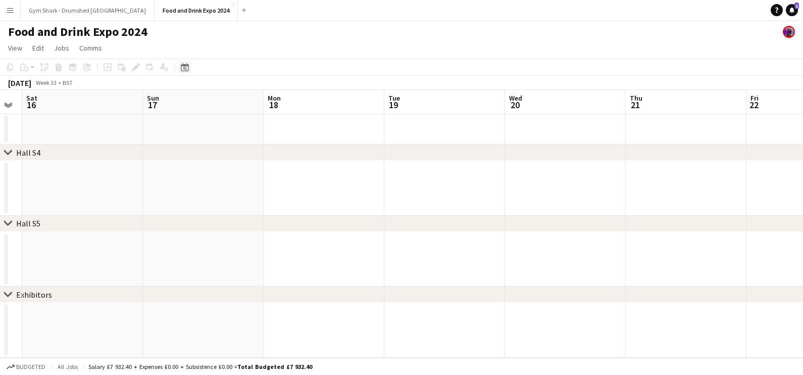
click at [186, 73] on div "Date picker" at bounding box center [185, 67] width 12 height 12
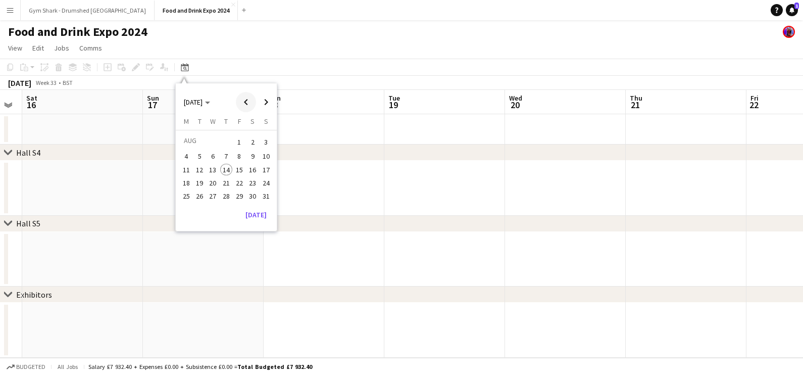
click at [244, 108] on span "Previous month" at bounding box center [246, 102] width 20 height 20
click at [245, 108] on span "Previous month" at bounding box center [246, 102] width 20 height 20
click at [242, 11] on app-icon "Add" at bounding box center [244, 10] width 4 height 4
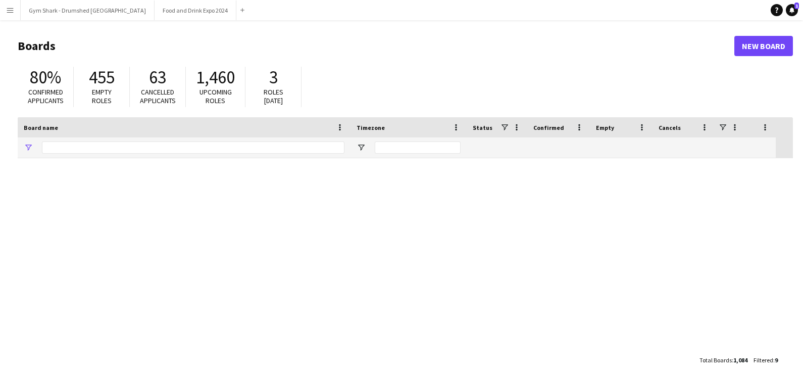
type input "**********"
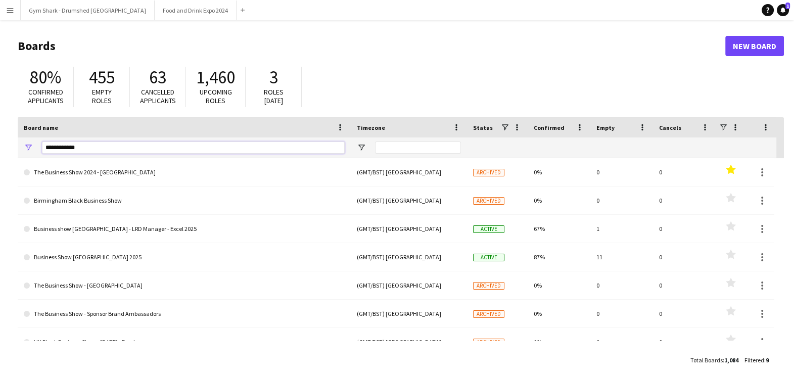
click at [109, 149] on input "**********" at bounding box center [193, 147] width 303 height 12
click at [774, 43] on link "New Board" at bounding box center [754, 46] width 59 height 20
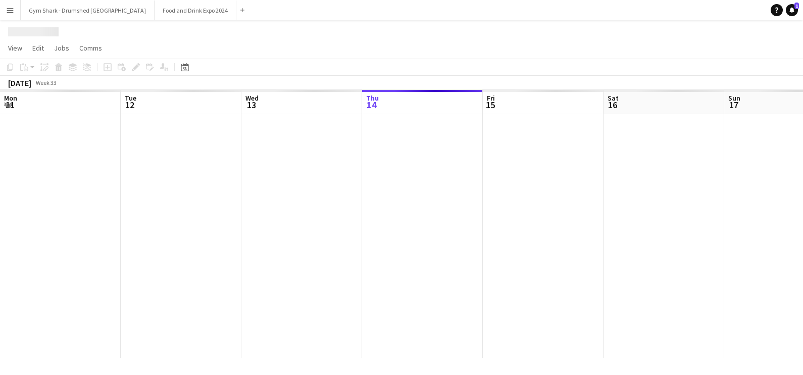
scroll to position [0, 241]
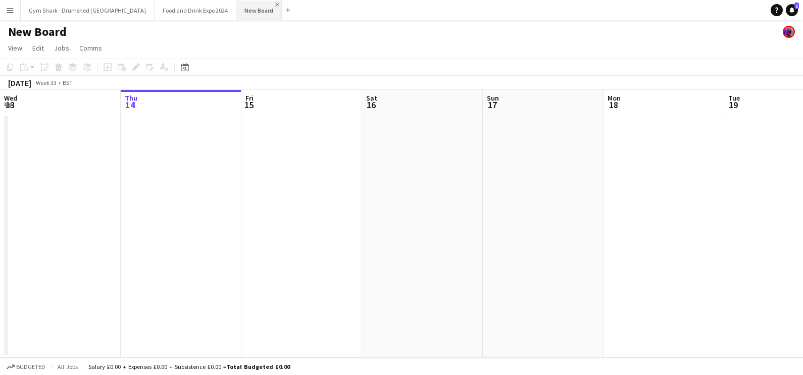
click at [275, 4] on app-icon "Close" at bounding box center [277, 5] width 4 height 4
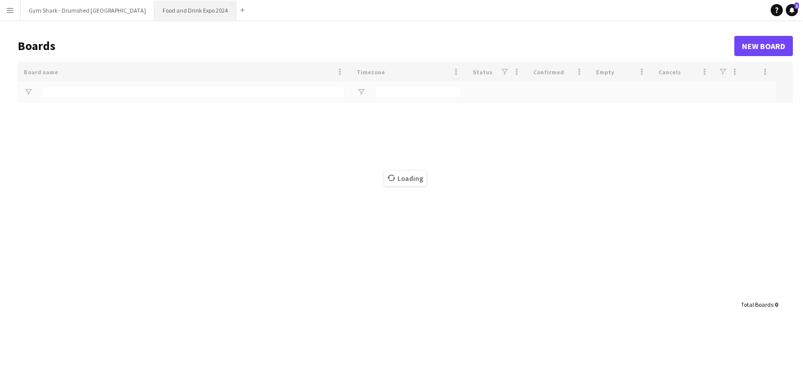
click at [177, 4] on button "Food and Drink Expo 2024 Close" at bounding box center [196, 11] width 82 height 20
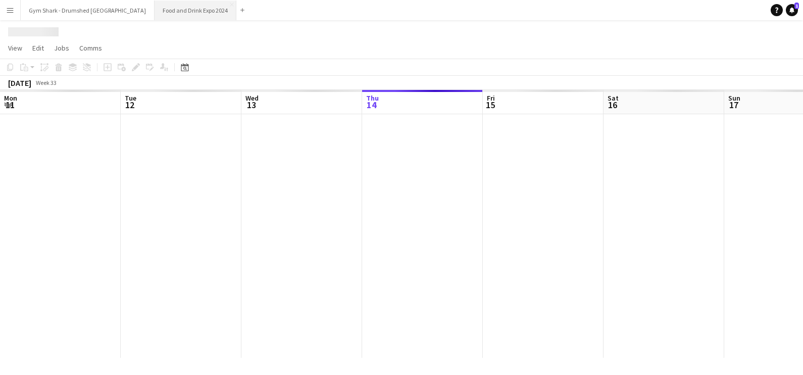
scroll to position [0, 241]
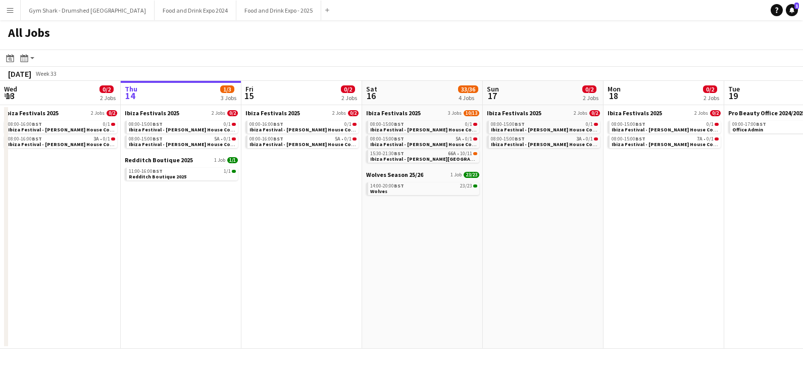
click at [17, 12] on button "Menu" at bounding box center [10, 10] width 20 height 20
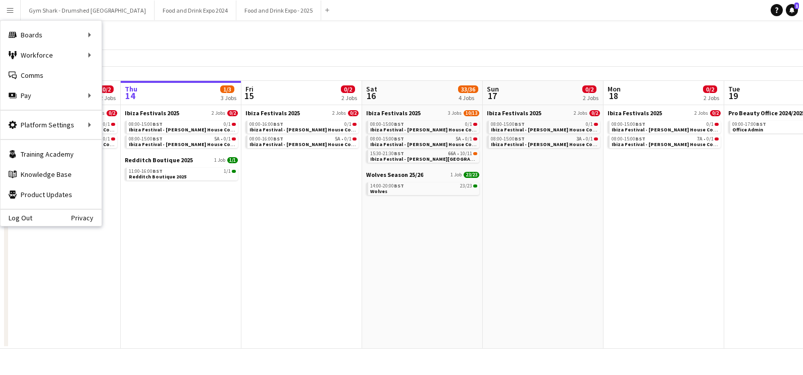
click at [231, 52] on app-toolbar "Date picker AUG 2025 AUG 2025 Monday M Tuesday T Wednesday W Thursday T Friday …" at bounding box center [401, 58] width 803 height 17
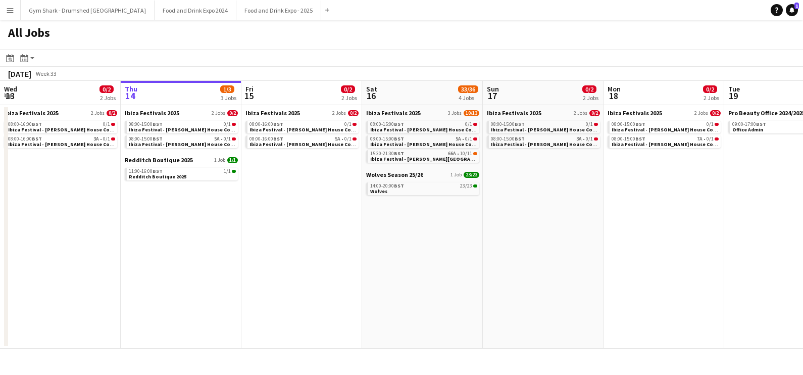
click at [7, 15] on button "Menu" at bounding box center [10, 10] width 20 height 20
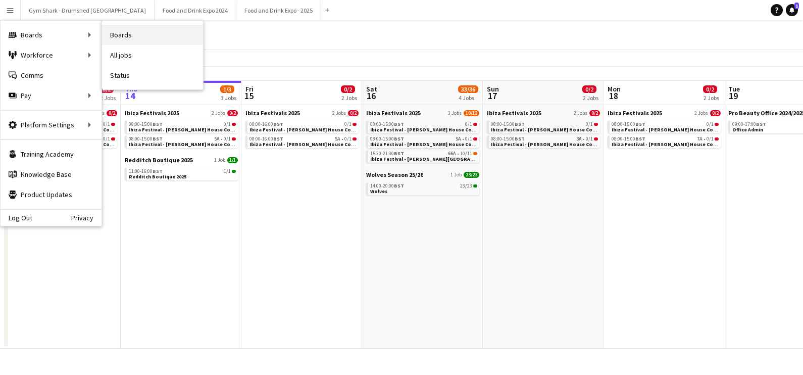
click at [109, 40] on link "Boards" at bounding box center [152, 35] width 101 height 20
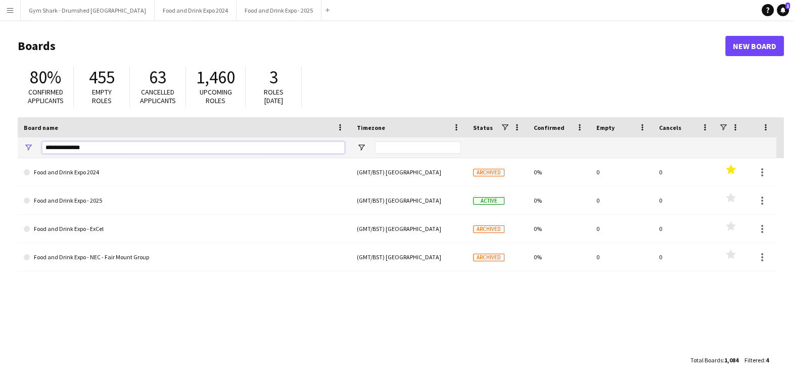
drag, startPoint x: 99, startPoint y: 152, endPoint x: 9, endPoint y: 141, distance: 91.0
click at [9, 142] on main "Boards New Board 80% Confirmed applicants 455 Empty roles 63 Cancelled applican…" at bounding box center [397, 202] width 794 height 365
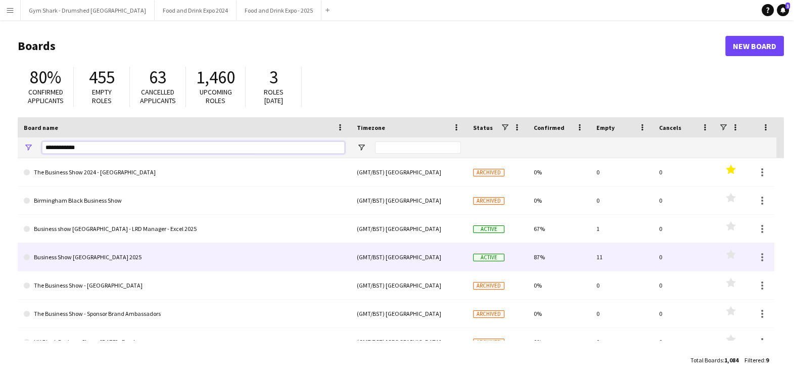
type input "**********"
click at [229, 267] on link "Business Show London 2025" at bounding box center [184, 257] width 321 height 28
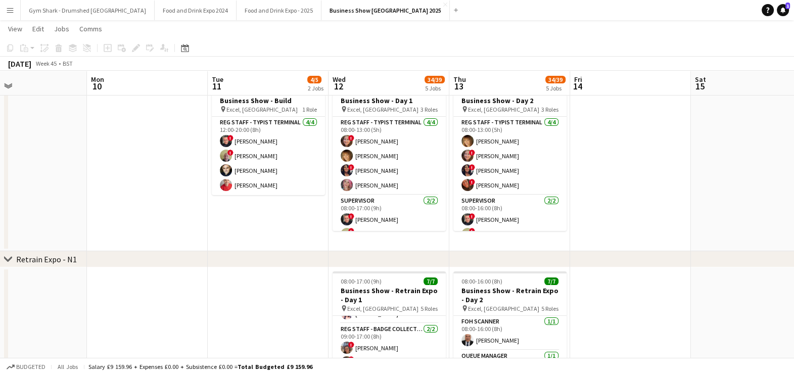
scroll to position [31, 0]
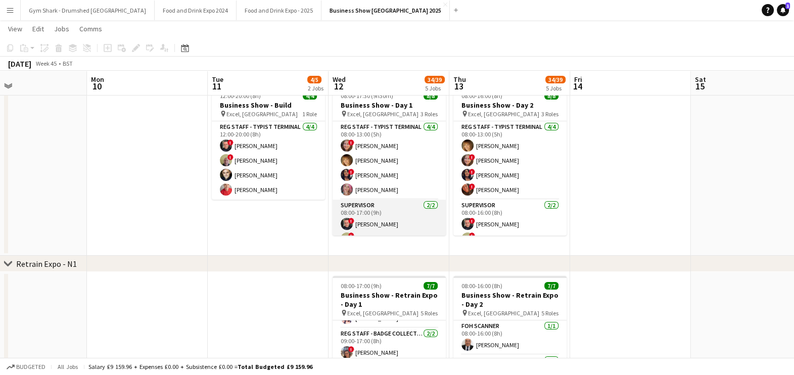
click at [406, 221] on app-card-role "Supervisor 2/2 08:00-17:00 (9h) ! Anthony Ryan ! Bryan Jacobs" at bounding box center [388, 224] width 113 height 49
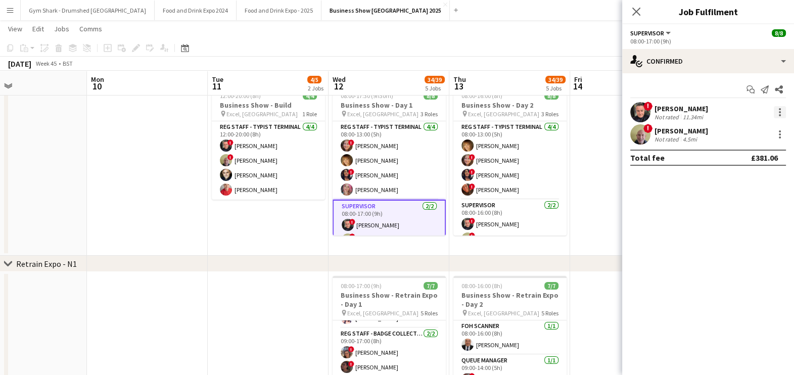
click at [781, 111] on div at bounding box center [779, 112] width 12 height 12
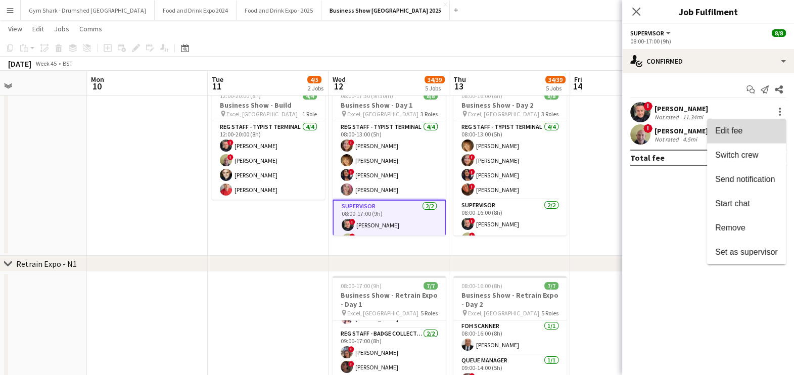
click at [753, 132] on span "Edit fee" at bounding box center [746, 130] width 63 height 9
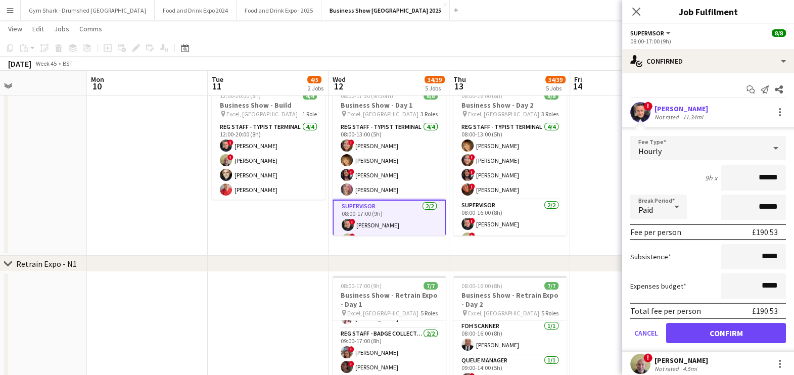
click at [413, 236] on app-date-cell "08:00-17:30 (9h30m) 8/8 Business Show - Day 1 pin Excel, London 3 Roles Reg Sta…" at bounding box center [388, 169] width 121 height 174
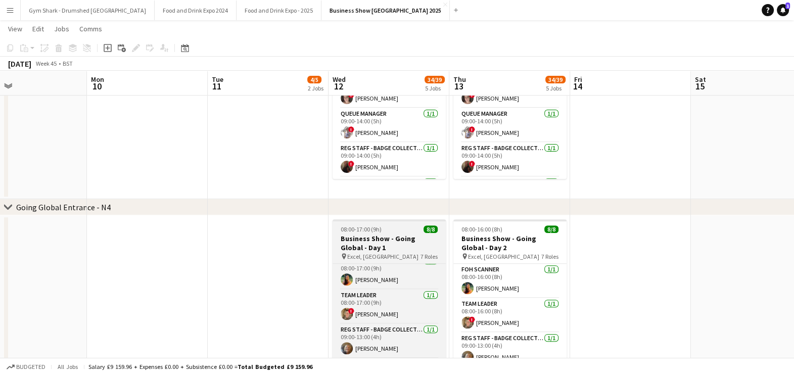
scroll to position [13, 0]
click at [412, 297] on app-card-role "Team Leader 1/1 08:00-17:00 (9h) ! Faye Cornhouse" at bounding box center [388, 302] width 113 height 34
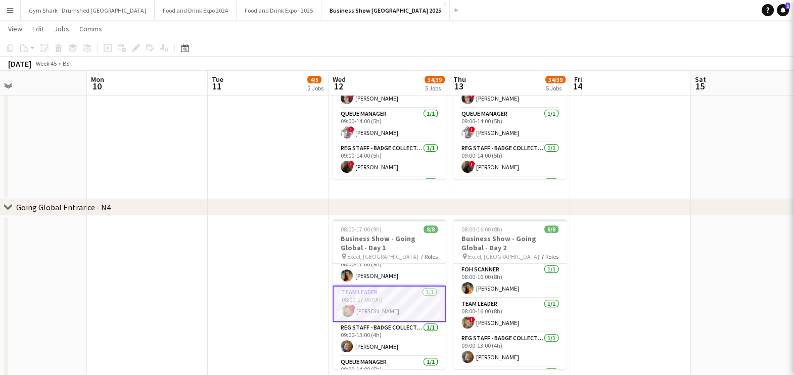
scroll to position [0, 397]
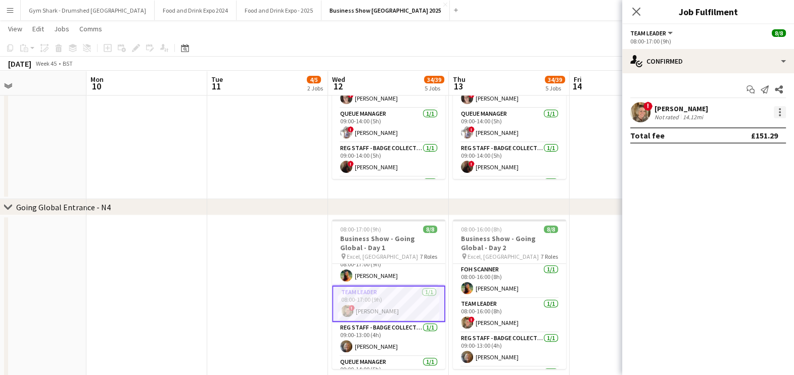
click at [777, 115] on div at bounding box center [779, 112] width 12 height 12
click at [758, 127] on span "Edit fee" at bounding box center [746, 130] width 63 height 9
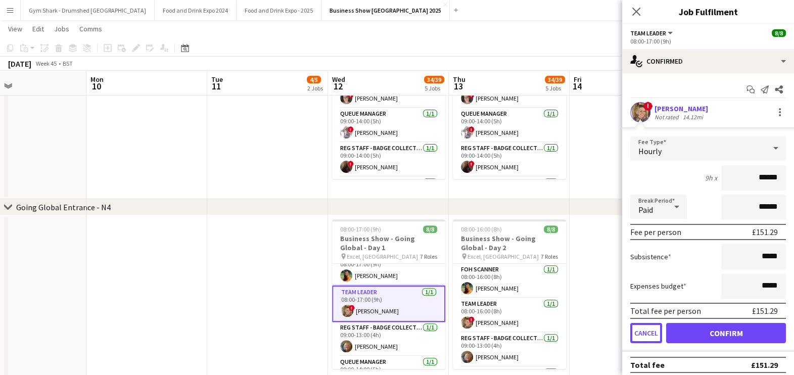
click at [651, 328] on button "Cancel" at bounding box center [646, 333] width 32 height 20
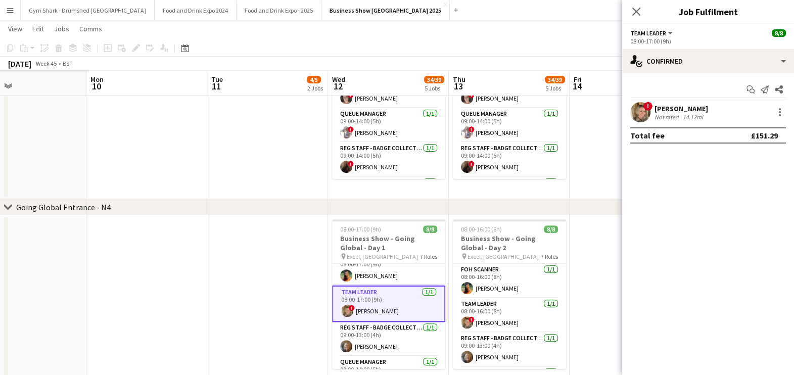
click at [603, 226] on app-date-cell at bounding box center [629, 302] width 121 height 174
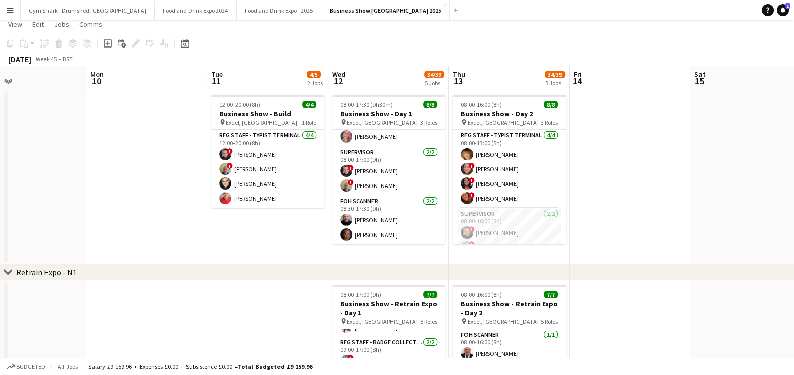
scroll to position [0, 0]
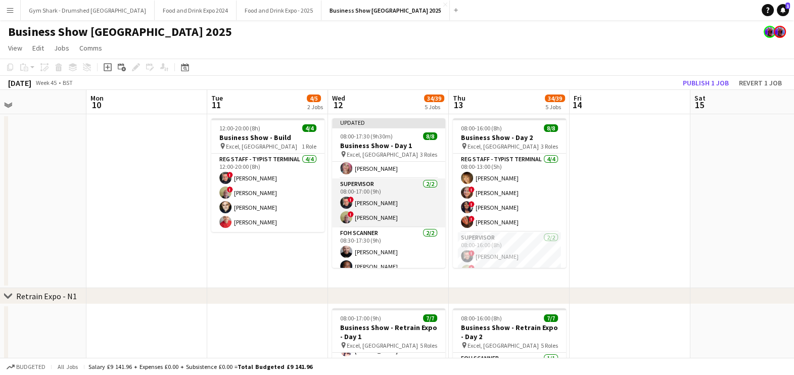
click at [381, 210] on app-card-role "Supervisor 2/2 08:00-17:00 (9h) ! Anthony Ryan ! Bryan Jacobs" at bounding box center [388, 202] width 113 height 49
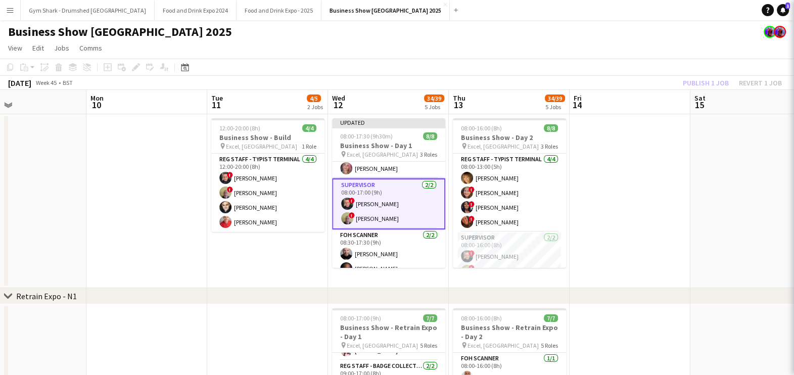
scroll to position [0, 398]
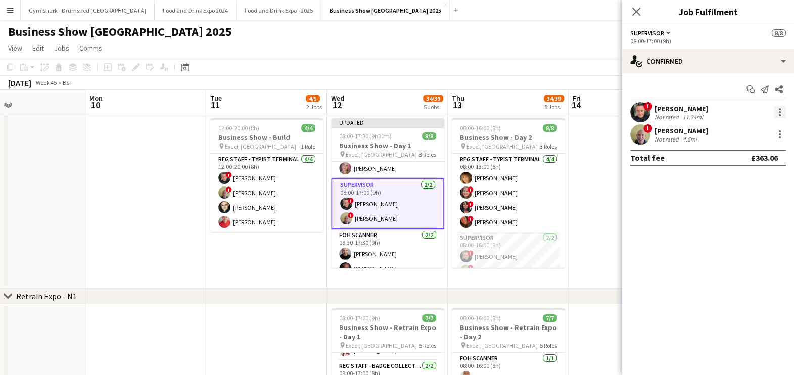
click at [782, 110] on div at bounding box center [779, 112] width 12 height 12
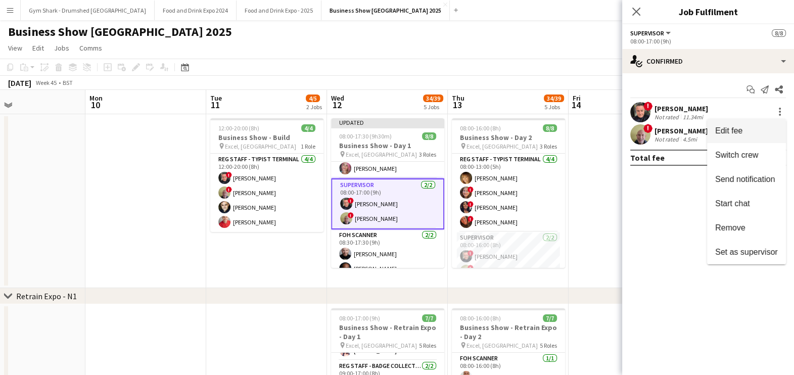
click at [760, 137] on button "Edit fee" at bounding box center [746, 131] width 79 height 24
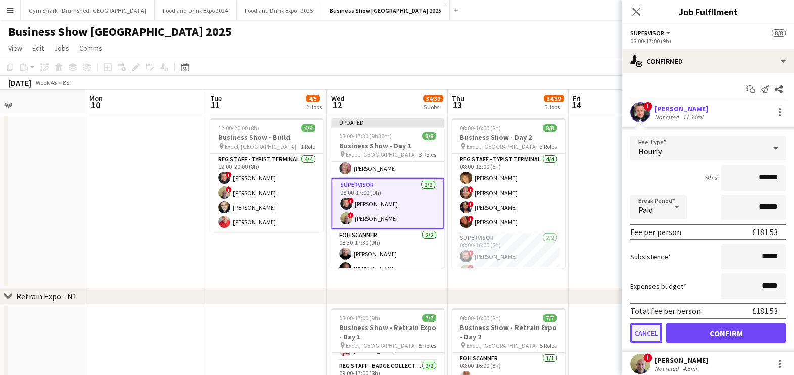
click at [643, 330] on button "Cancel" at bounding box center [646, 333] width 32 height 20
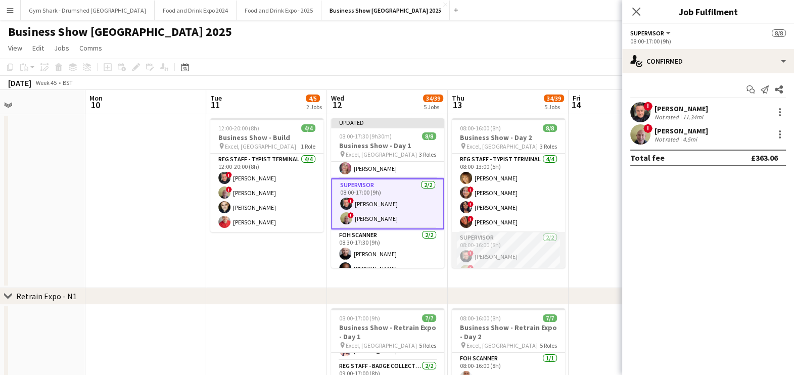
click at [510, 234] on app-card-role "Supervisor 2/2 08:00-16:00 (8h) ! Anthony Ryan ! Bryan Jacobs" at bounding box center [508, 256] width 113 height 49
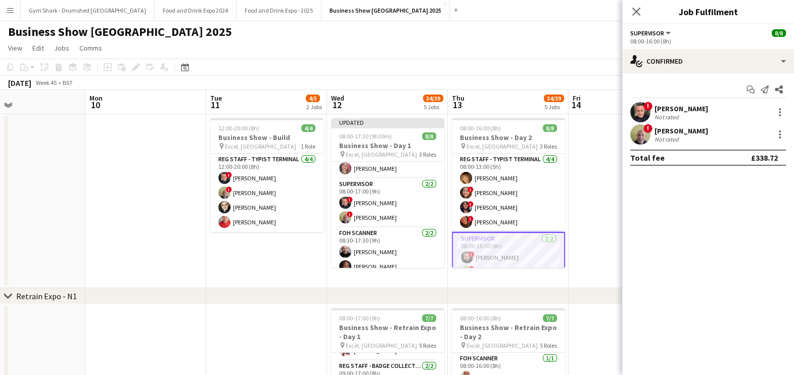
scroll to position [0, 398]
click at [777, 114] on div at bounding box center [779, 112] width 12 height 12
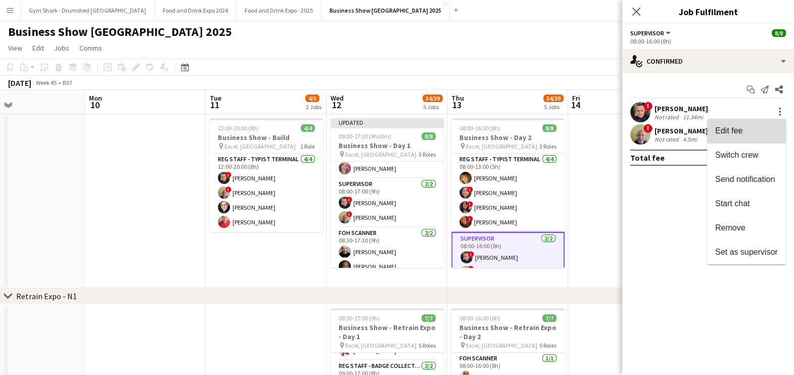
click at [754, 133] on span "Edit fee" at bounding box center [746, 130] width 63 height 9
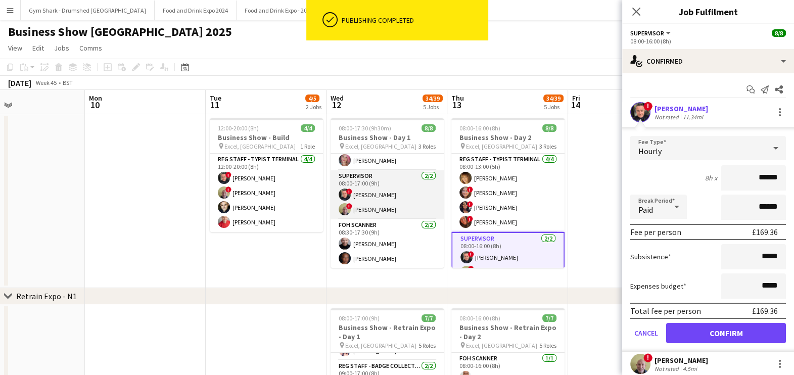
click at [354, 204] on app-card-role "Supervisor 2/2 08:00-17:00 (9h) ! Anthony Ryan ! Bryan Jacobs" at bounding box center [386, 194] width 113 height 49
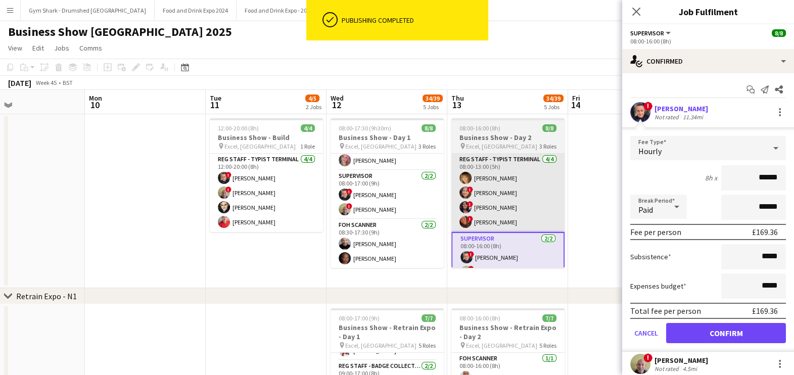
scroll to position [0, 398]
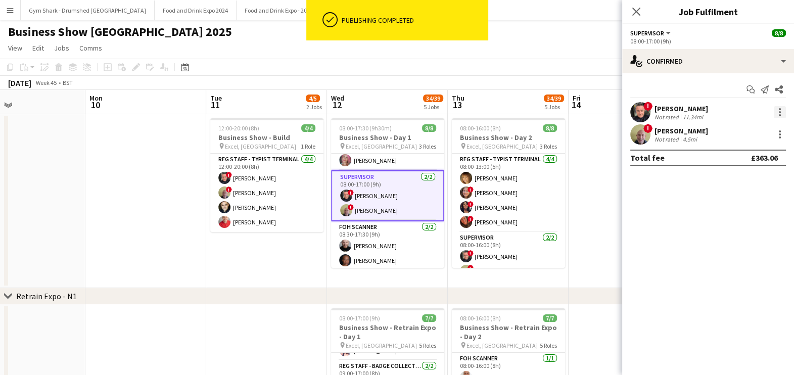
click at [779, 111] on div at bounding box center [779, 112] width 2 height 2
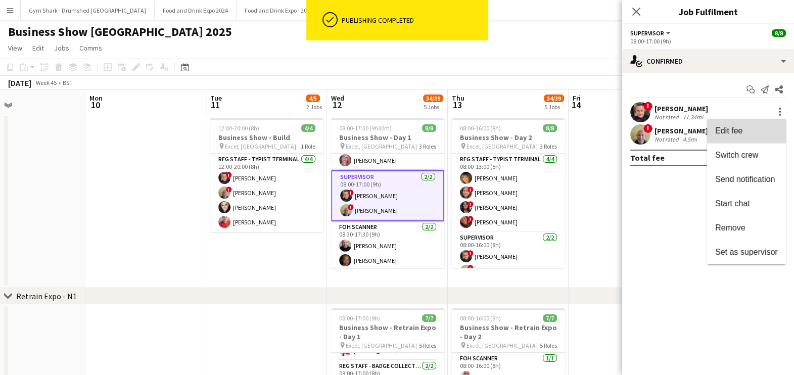
click at [773, 133] on span "Edit fee" at bounding box center [746, 130] width 63 height 9
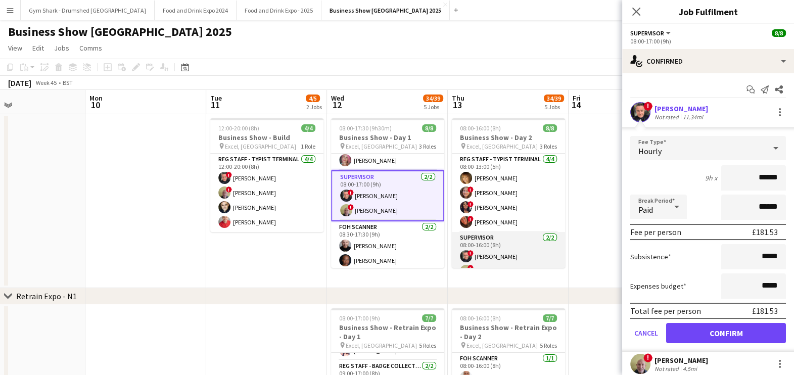
click at [522, 238] on app-card-role "Supervisor 2/2 08:00-16:00 (8h) ! Anthony Ryan ! Bryan Jacobs" at bounding box center [508, 256] width 113 height 49
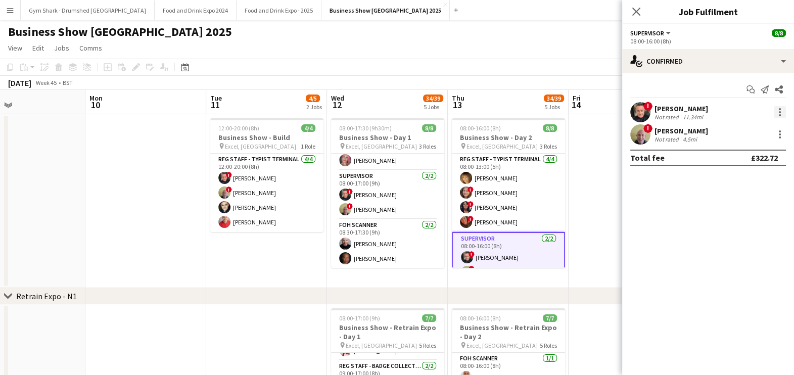
click at [780, 113] on div at bounding box center [779, 112] width 12 height 12
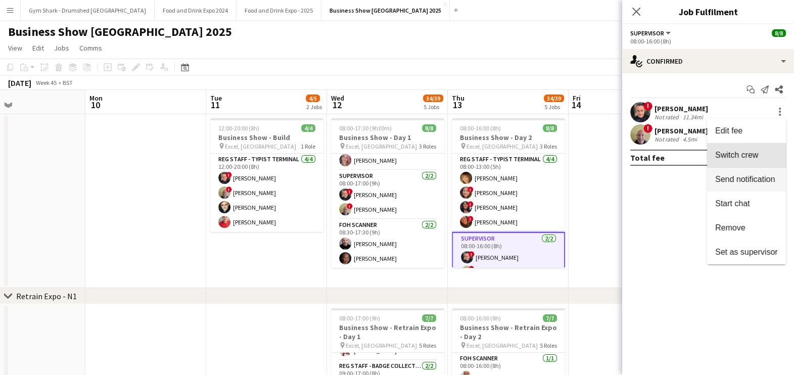
click at [755, 145] on button "Switch crew" at bounding box center [746, 155] width 79 height 24
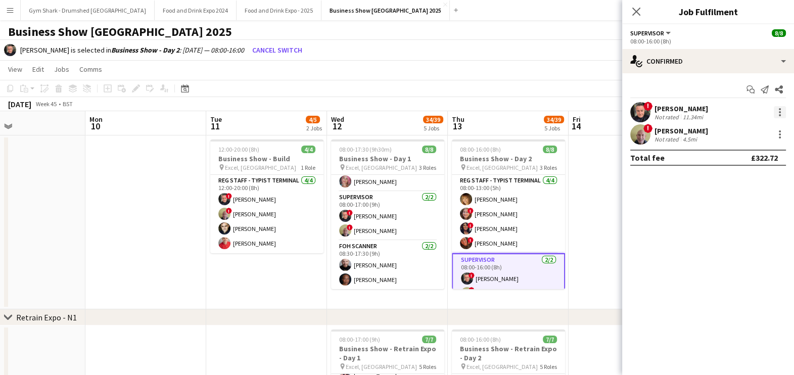
click at [779, 114] on div at bounding box center [779, 115] width 2 height 2
click at [763, 129] on span "Edit fee" at bounding box center [746, 130] width 63 height 9
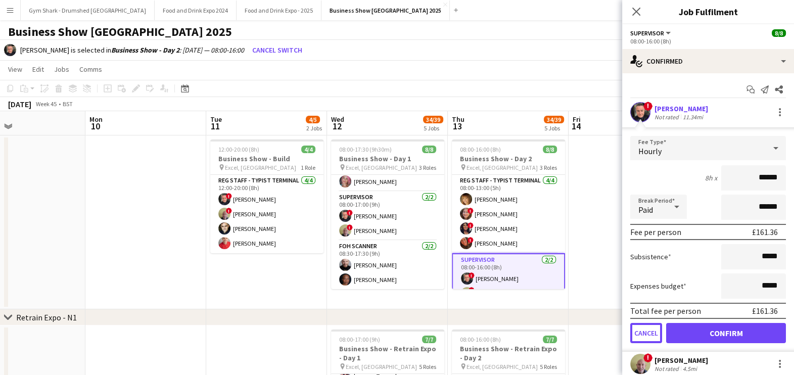
click at [648, 328] on button "Cancel" at bounding box center [646, 333] width 32 height 20
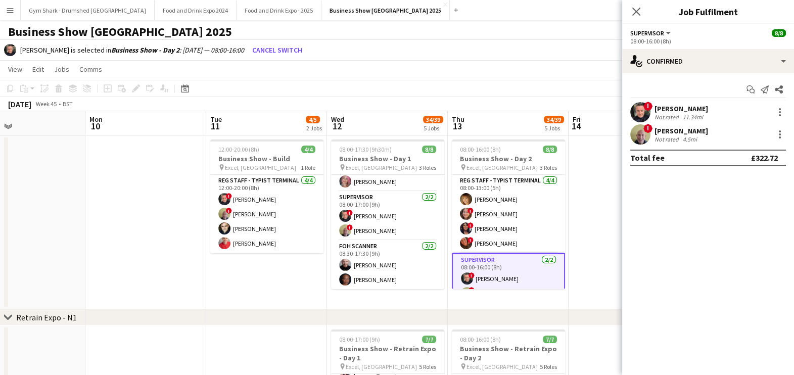
click at [605, 250] on app-date-cell at bounding box center [628, 222] width 121 height 174
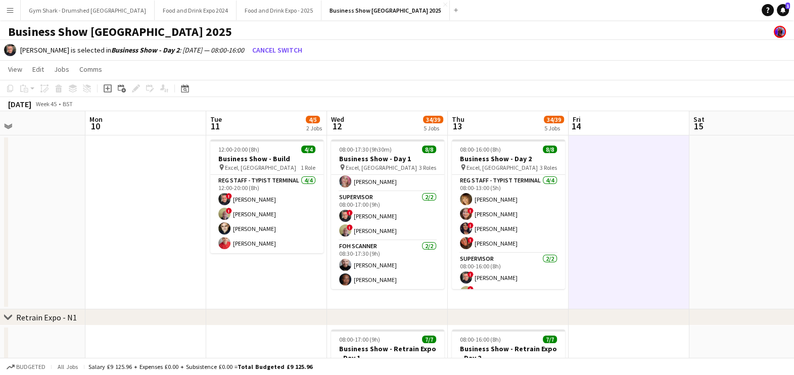
drag, startPoint x: 104, startPoint y: 51, endPoint x: 334, endPoint y: 49, distance: 230.8
click at [334, 49] on div "Anthony Ryan is selected in Business Show - Day 2 : 13-11-2025 — 08:00-16:00 Ca…" at bounding box center [397, 49] width 794 height 21
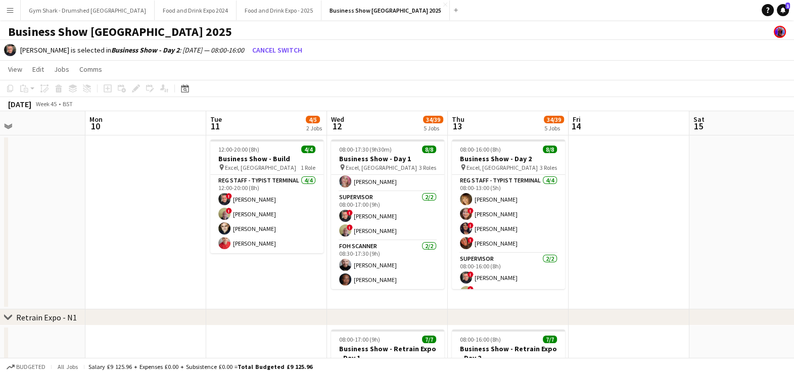
click at [334, 49] on div "Anthony Ryan is selected in Business Show - Day 2 : 13-11-2025 — 08:00-16:00 Ca…" at bounding box center [397, 49] width 794 height 21
click at [327, 49] on div "Anthony Ryan is selected in Business Show - Day 2 : 13-11-2025 — 08:00-16:00 Ca…" at bounding box center [397, 49] width 794 height 21
click at [510, 270] on app-card-role "Supervisor 2/2 08:00-16:00 (8h) ! Anthony Ryan ! Bryan Jacobs" at bounding box center [508, 277] width 113 height 49
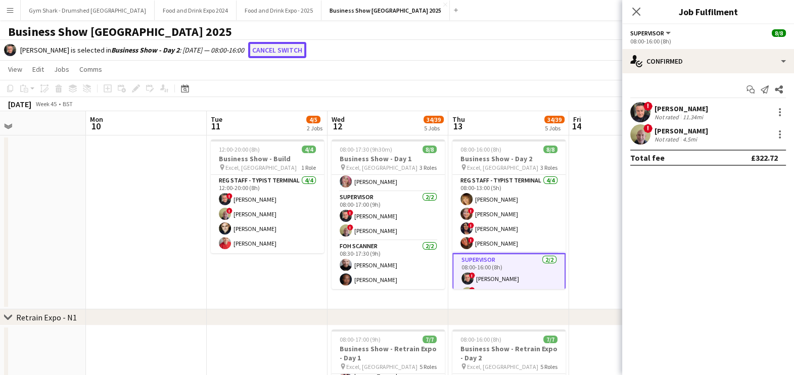
click at [298, 48] on button "Cancel switch" at bounding box center [277, 50] width 58 height 16
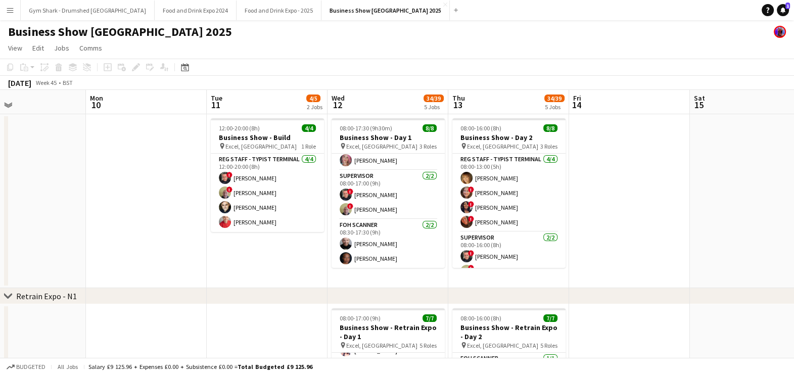
click at [649, 200] on app-date-cell at bounding box center [629, 201] width 121 height 174
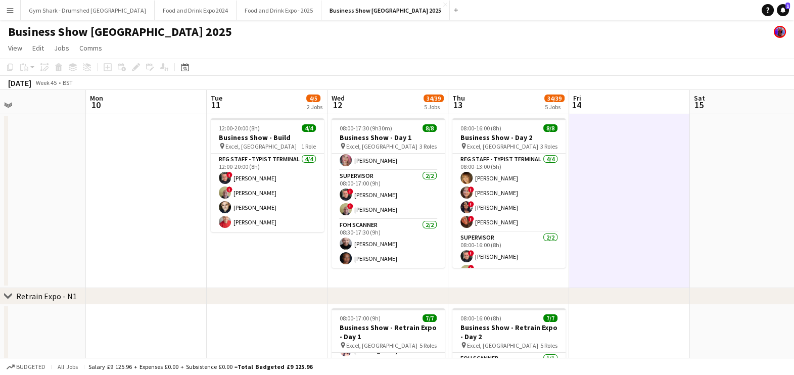
scroll to position [0, 397]
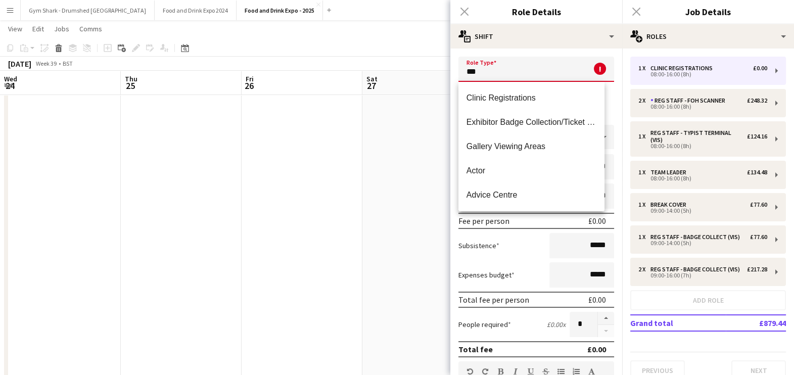
scroll to position [0, 357]
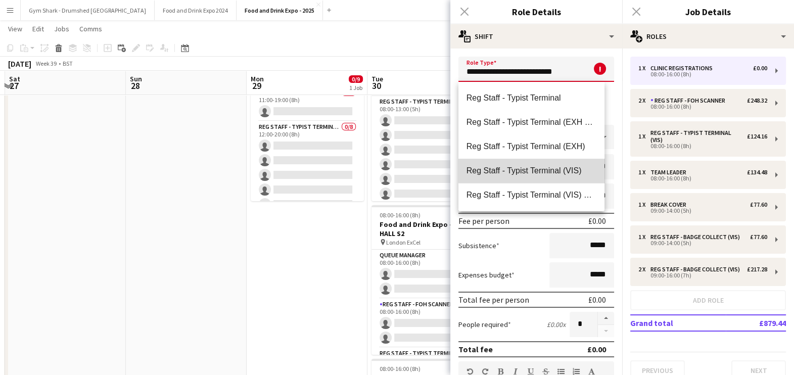
click at [568, 164] on mat-option "Reg Staff - Typist Terminal (VIS)" at bounding box center [531, 171] width 146 height 24
type input "**********"
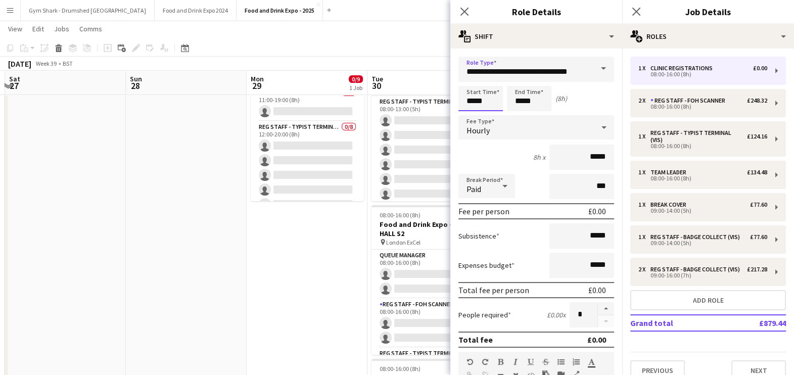
click at [502, 103] on input "*****" at bounding box center [480, 98] width 44 height 25
type input "*****"
click at [465, 83] on div at bounding box center [470, 81] width 20 height 10
click at [529, 114] on form "**********" at bounding box center [536, 345] width 172 height 576
click at [524, 103] on input "*****" at bounding box center [529, 98] width 44 height 25
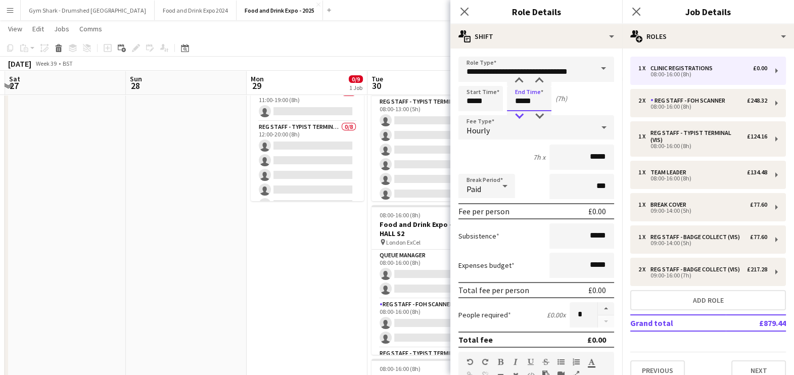
click at [525, 113] on div at bounding box center [519, 116] width 20 height 10
type input "*****"
click at [525, 113] on div at bounding box center [519, 116] width 20 height 10
click at [596, 154] on input "*****" at bounding box center [581, 156] width 65 height 25
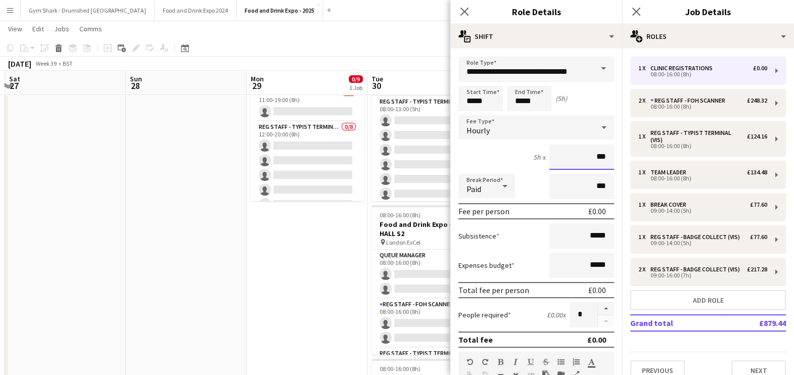
type input "**"
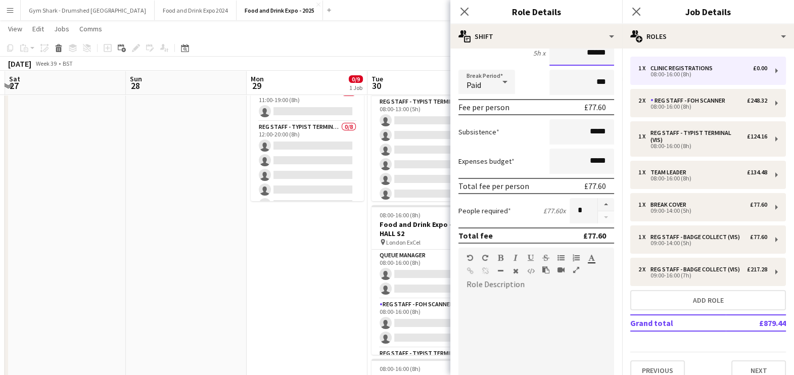
scroll to position [103, 0]
click at [587, 58] on input "******" at bounding box center [581, 53] width 65 height 25
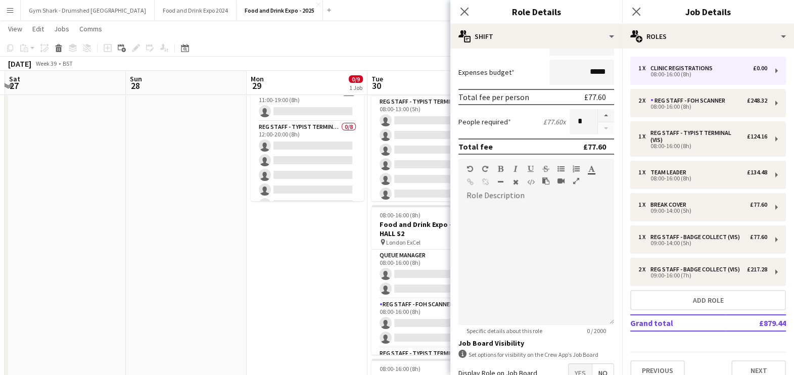
scroll to position [255, 0]
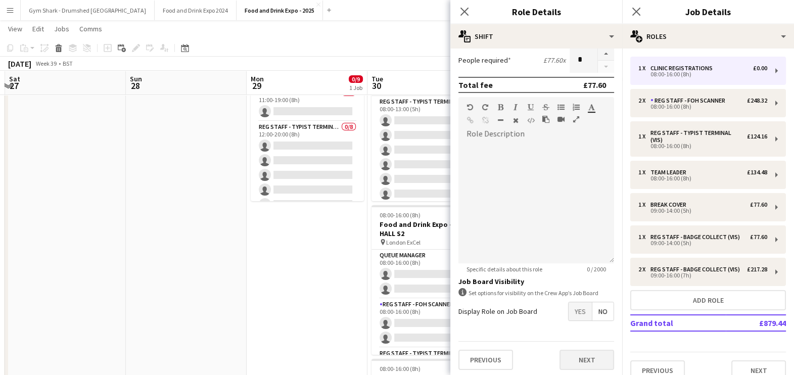
type input "******"
click at [572, 359] on button "Next" at bounding box center [586, 360] width 55 height 20
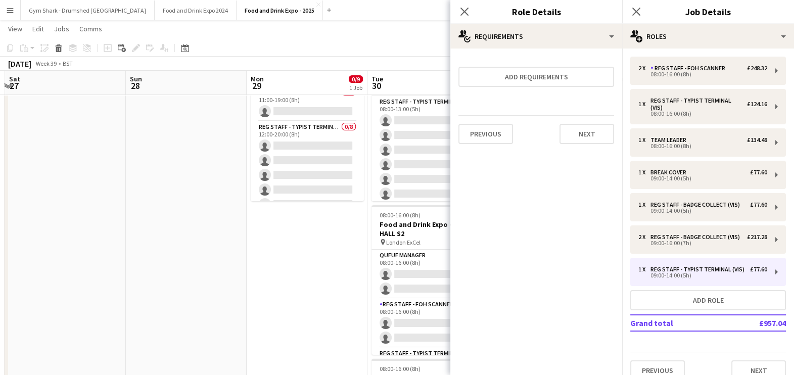
scroll to position [0, 0]
click at [425, 62] on div "[DATE] Week 39 • BST Publish 1 job Revert 1 job" at bounding box center [397, 64] width 794 height 14
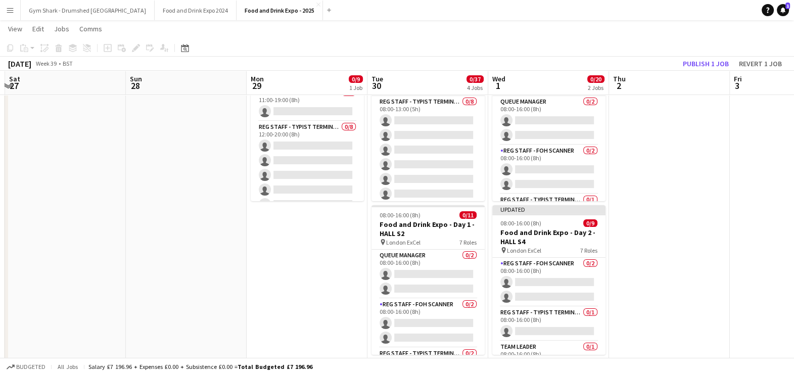
click at [633, 239] on app-date-cell at bounding box center [669, 364] width 121 height 634
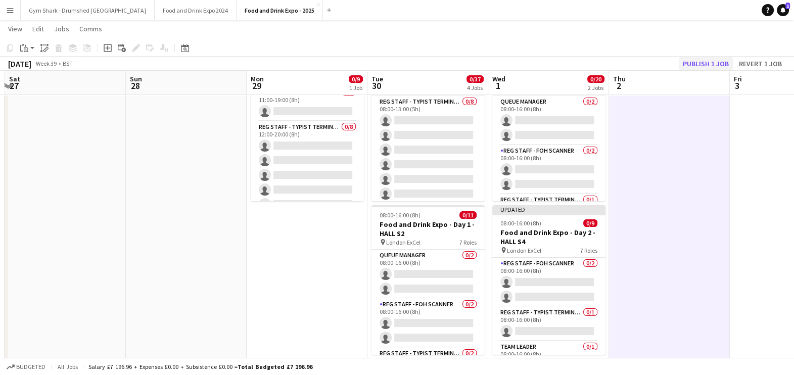
click at [692, 58] on div "[DATE] Week 39 • BST Publish 1 job Revert 1 job" at bounding box center [397, 64] width 794 height 14
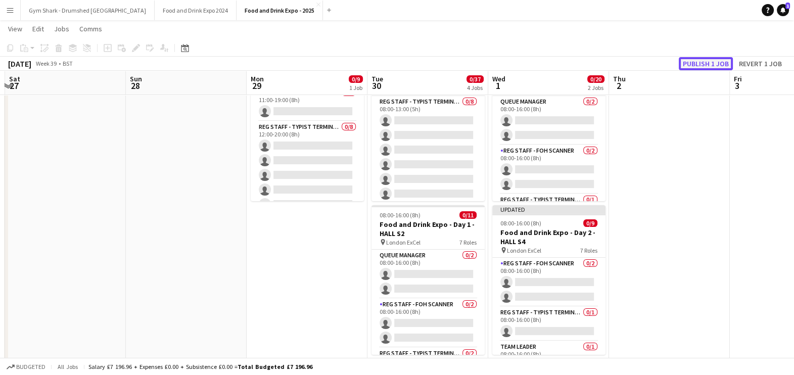
click at [688, 64] on button "Publish 1 job" at bounding box center [705, 63] width 54 height 13
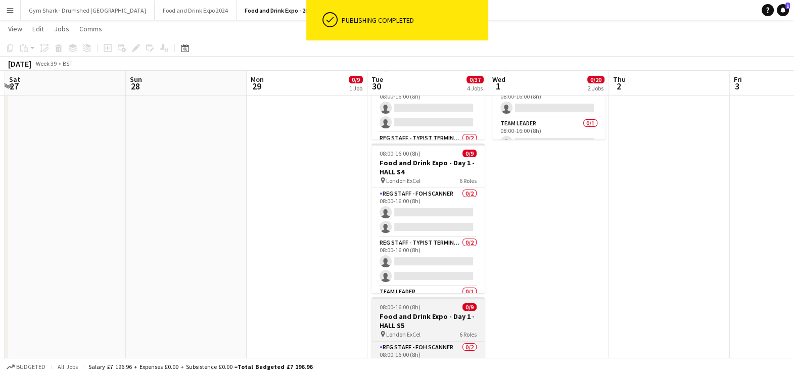
scroll to position [389, 0]
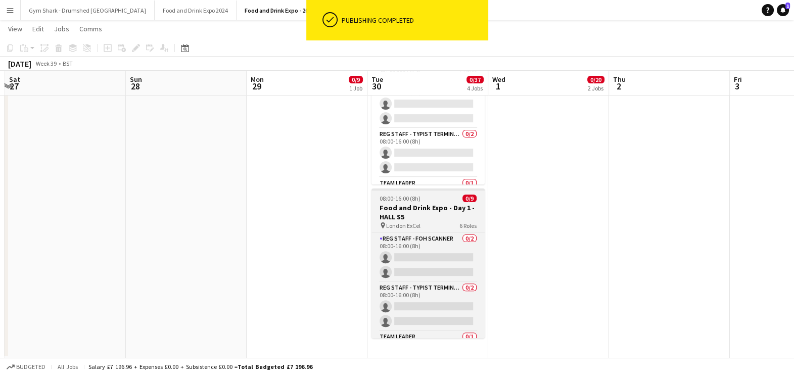
click at [416, 205] on h3 "Food and Drink Expo - Day 1 - HALL S5" at bounding box center [427, 212] width 113 height 18
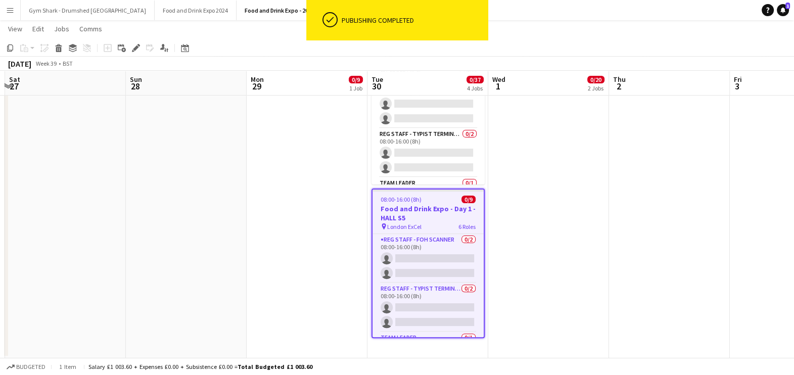
click at [549, 211] on app-date-cell "08:00-16:00 (8h) 0/11 Food and Drink Expo - Day 2 - HALL S2 pin London ExCel 8 …" at bounding box center [548, 41] width 121 height 634
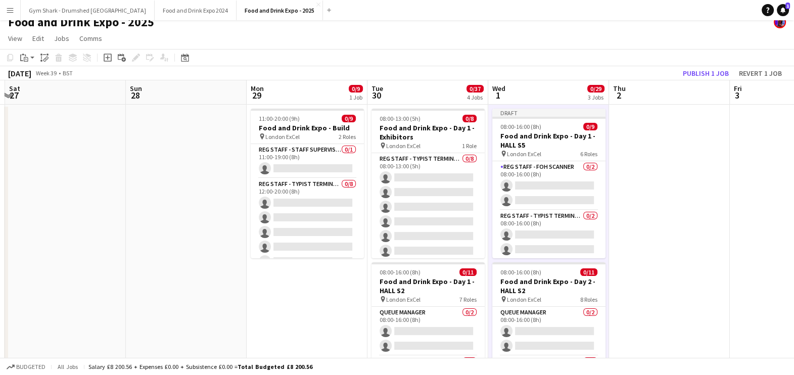
scroll to position [0, 0]
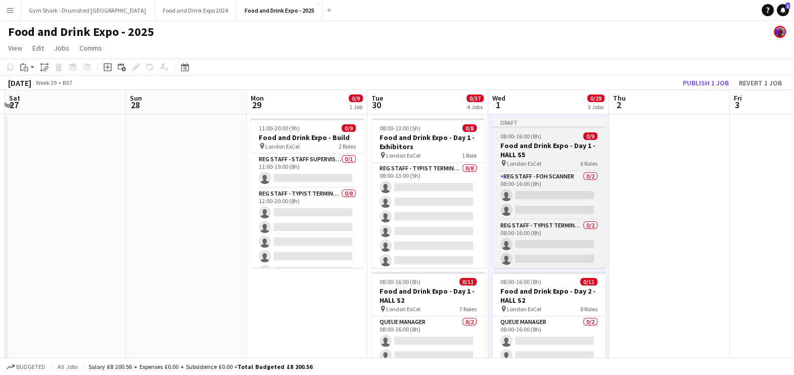
click at [534, 136] on span "08:00-16:00 (8h)" at bounding box center [520, 136] width 41 height 8
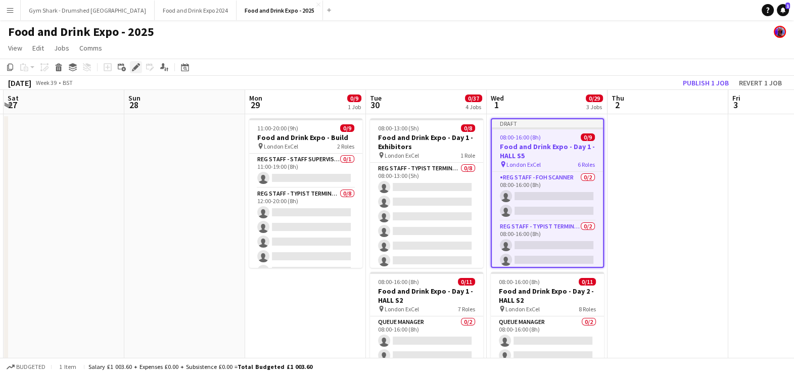
click at [134, 70] on icon "Edit" at bounding box center [136, 67] width 8 height 8
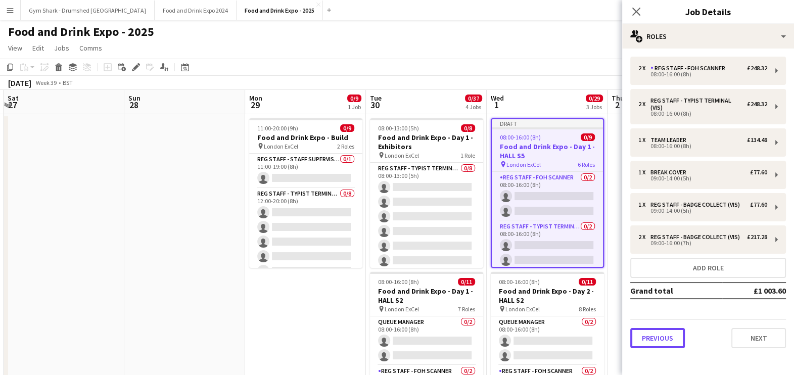
click at [679, 331] on button "Previous" at bounding box center [657, 338] width 55 height 20
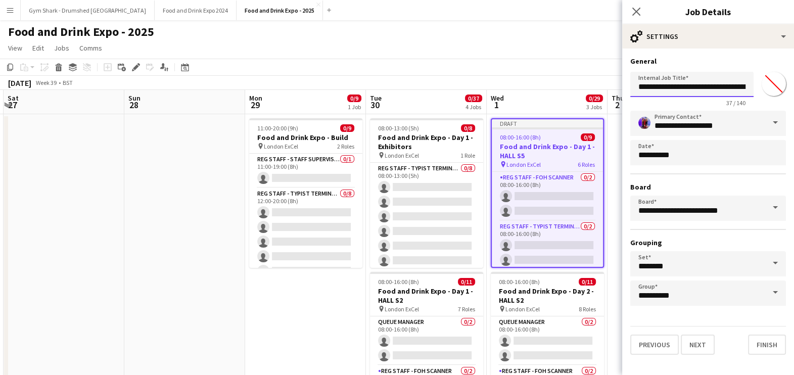
click at [730, 89] on input "**********" at bounding box center [691, 84] width 123 height 25
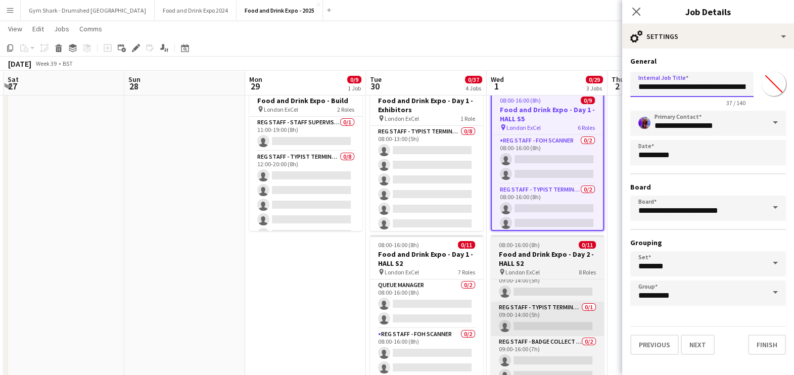
scroll to position [0, 0]
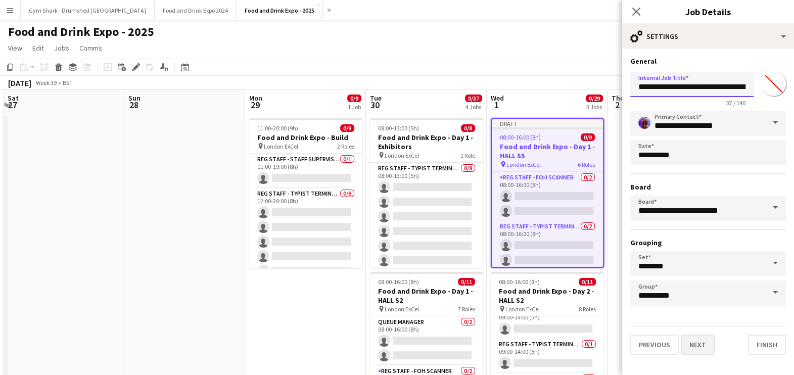
type input "**********"
click at [702, 341] on button "Next" at bounding box center [697, 344] width 34 height 20
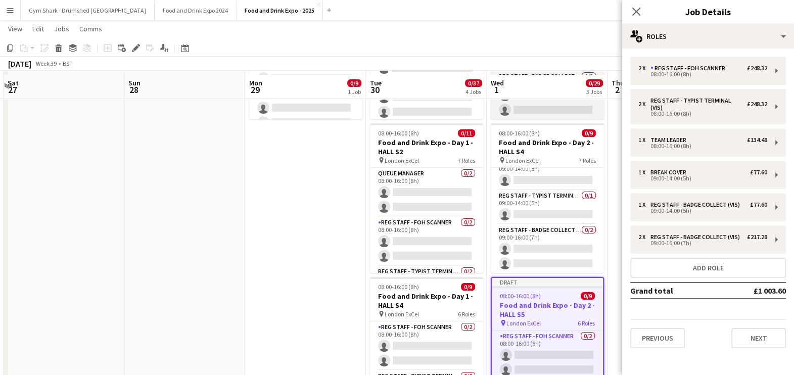
scroll to position [153, 0]
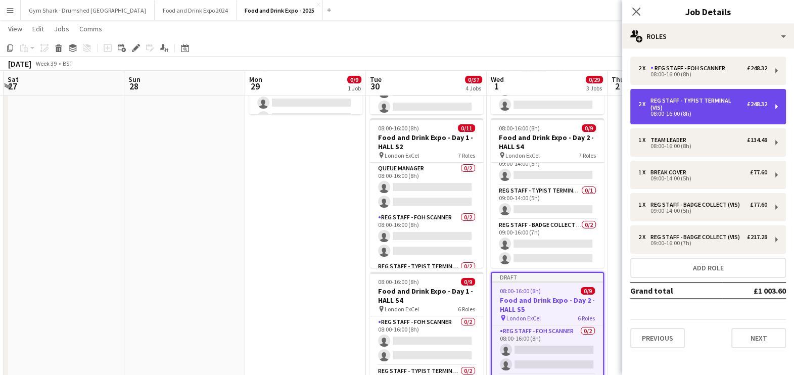
click at [711, 111] on div "08:00-16:00 (8h)" at bounding box center [702, 113] width 129 height 5
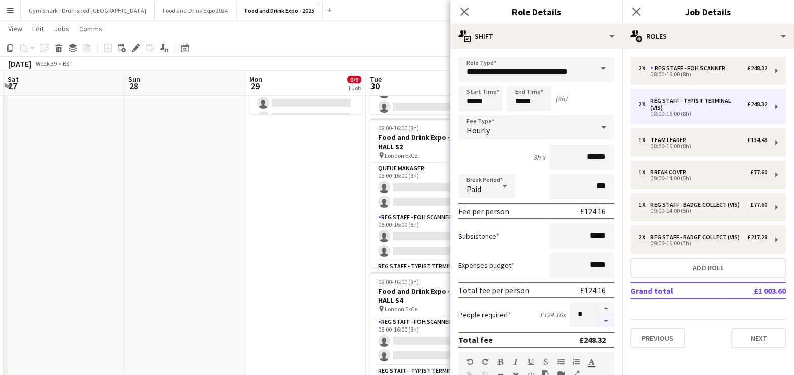
click at [598, 316] on button "button" at bounding box center [606, 321] width 16 height 13
type input "*"
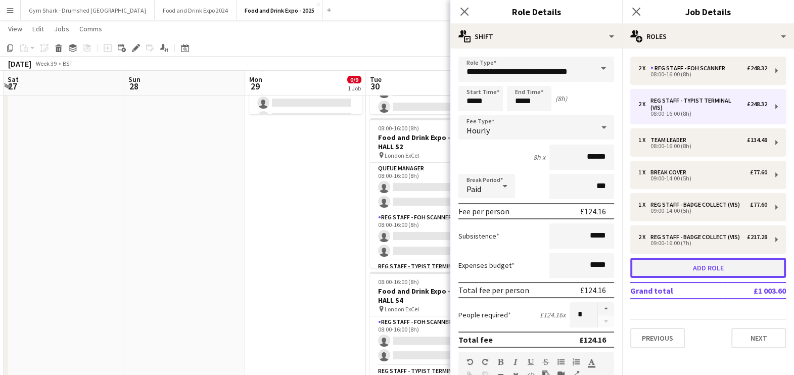
click at [711, 260] on button "Add role" at bounding box center [708, 268] width 156 height 20
type input "**********"
type input "*****"
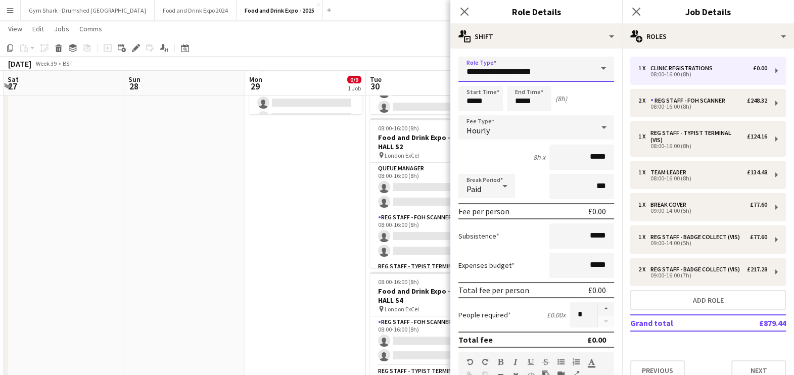
drag, startPoint x: 541, startPoint y: 72, endPoint x: 419, endPoint y: 66, distance: 121.9
click at [420, 66] on body "Menu Boards Boards Boards All jobs Status Workforce Workforce My Workforce Recr…" at bounding box center [397, 229] width 794 height 765
type input "*"
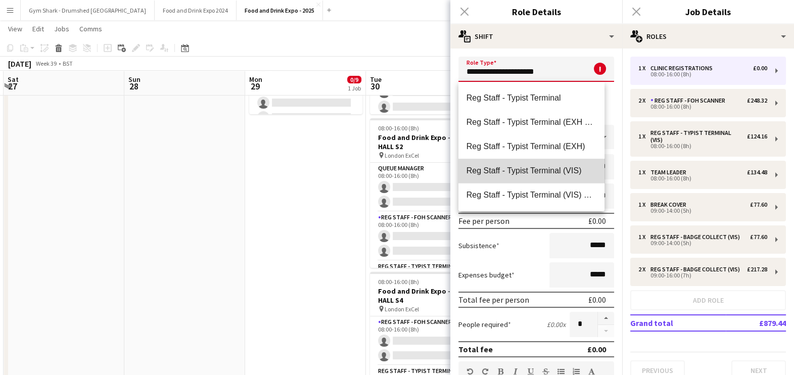
click at [539, 166] on span "Reg Staff - Typist Terminal (VIS)" at bounding box center [531, 171] width 130 height 10
type input "**********"
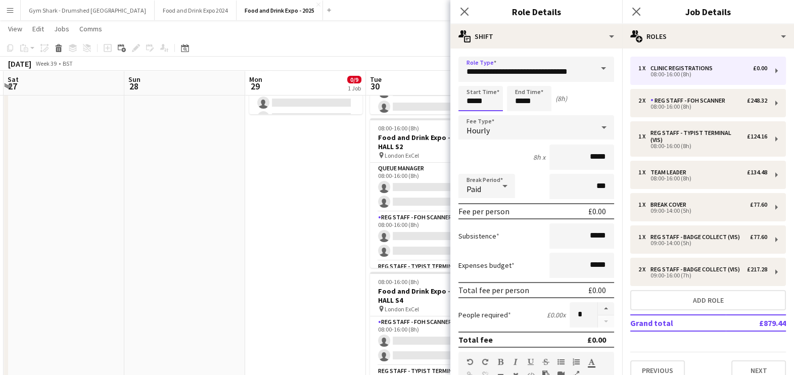
click at [493, 102] on input "*****" at bounding box center [480, 98] width 44 height 25
type input "*****"
click at [468, 82] on div at bounding box center [470, 81] width 20 height 10
click at [531, 104] on input "*****" at bounding box center [529, 98] width 44 height 25
click at [519, 113] on div at bounding box center [519, 116] width 20 height 10
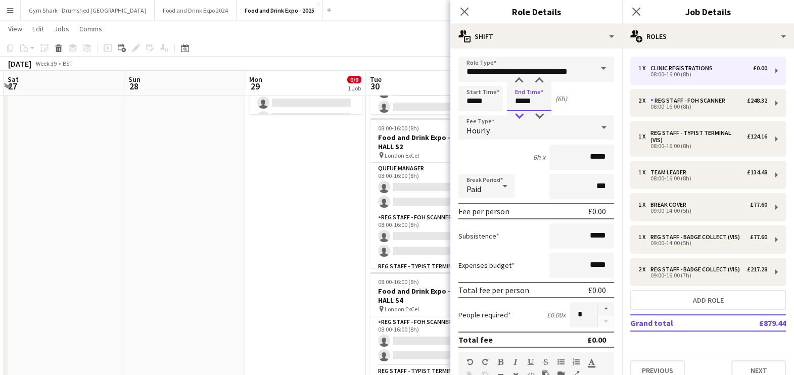
type input "*****"
click at [520, 113] on div at bounding box center [519, 116] width 20 height 10
click at [593, 155] on input "*****" at bounding box center [581, 156] width 65 height 25
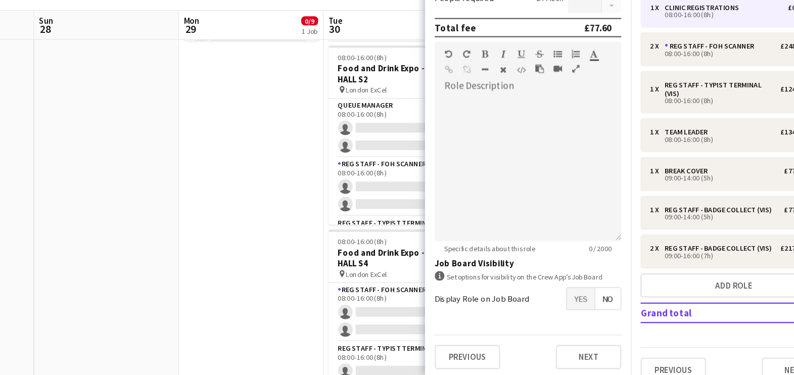
scroll to position [171, 0]
type input "******"
click at [577, 361] on button "Next" at bounding box center [586, 360] width 55 height 20
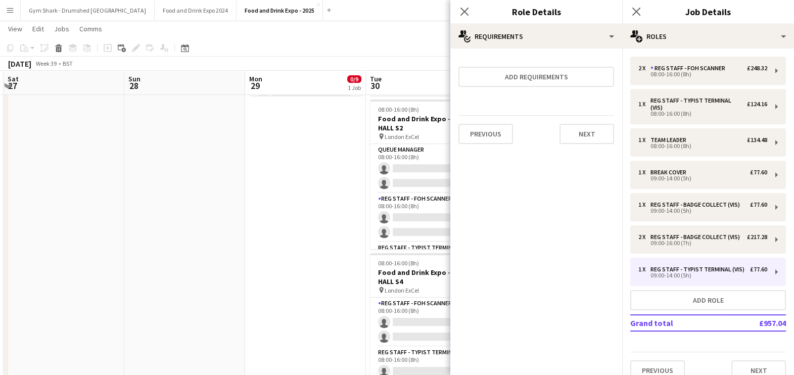
scroll to position [171, 0]
click at [277, 269] on app-date-cell "11:00-20:00 (9h) 0/9 Food and Drink Expo - Build pin London ExCel 2 Roles Reg S…" at bounding box center [305, 259] width 121 height 634
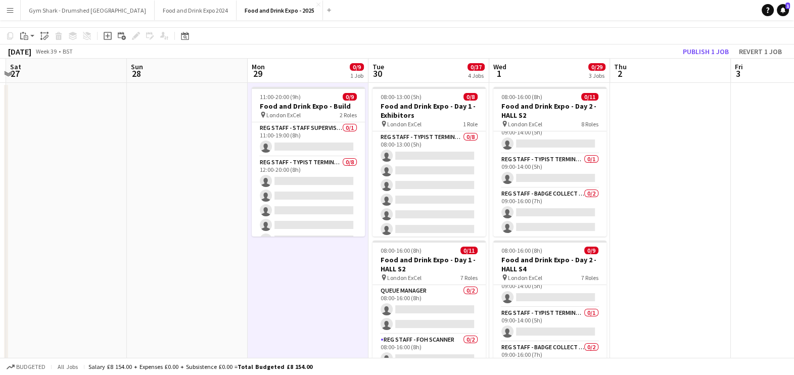
scroll to position [0, 0]
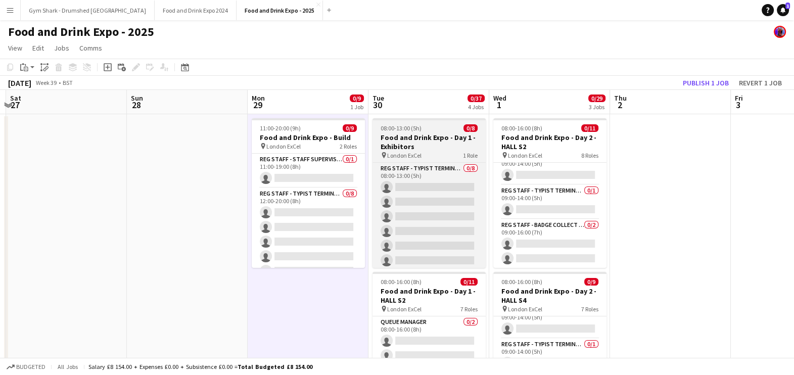
click at [402, 133] on h3 "Food and Drink Expo - Day 1 - Exhibitors" at bounding box center [428, 142] width 113 height 18
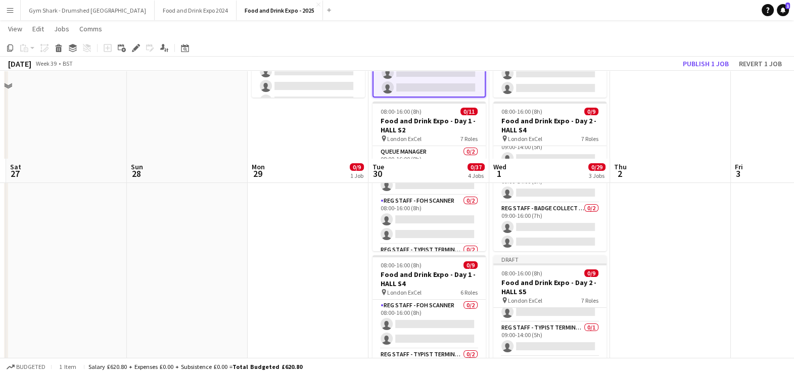
scroll to position [389, 0]
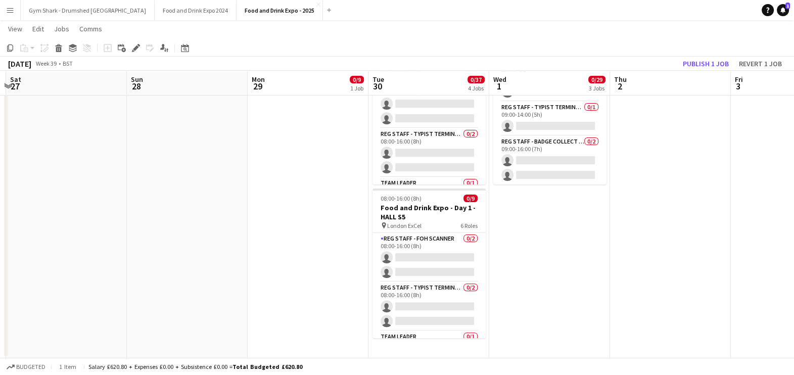
click at [535, 246] on app-date-cell "08:00-16:00 (8h) 0/11 Food and Drink Expo - Day 2 - HALL S2 pin London ExCel 8 …" at bounding box center [549, 41] width 121 height 634
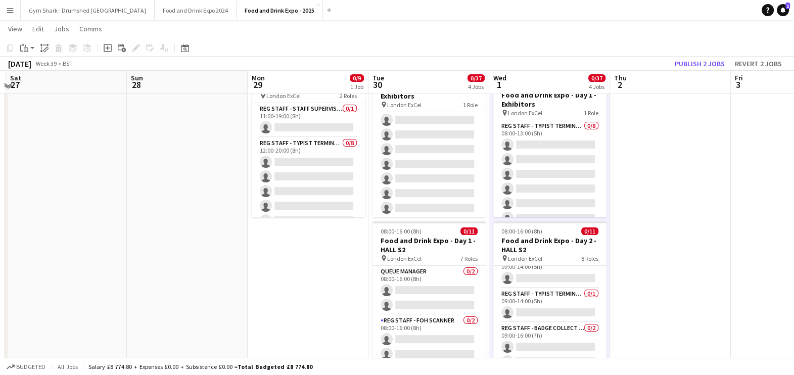
scroll to position [0, 0]
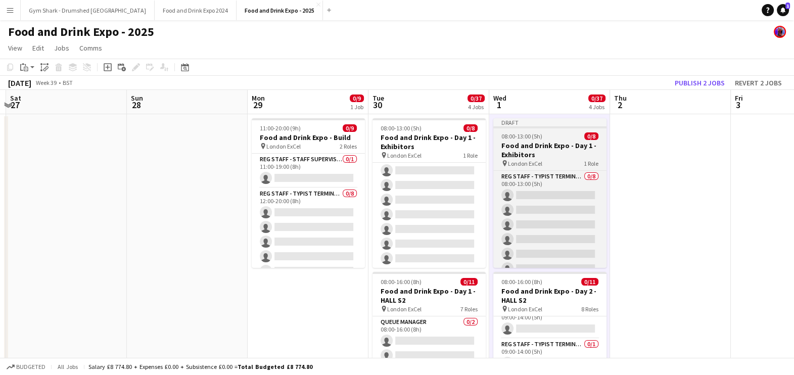
click at [522, 124] on div "Draft" at bounding box center [549, 122] width 113 height 8
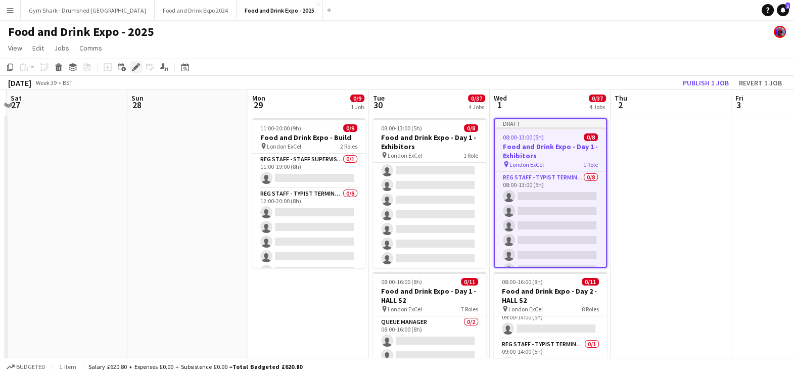
click at [134, 72] on div "Edit" at bounding box center [136, 67] width 12 height 12
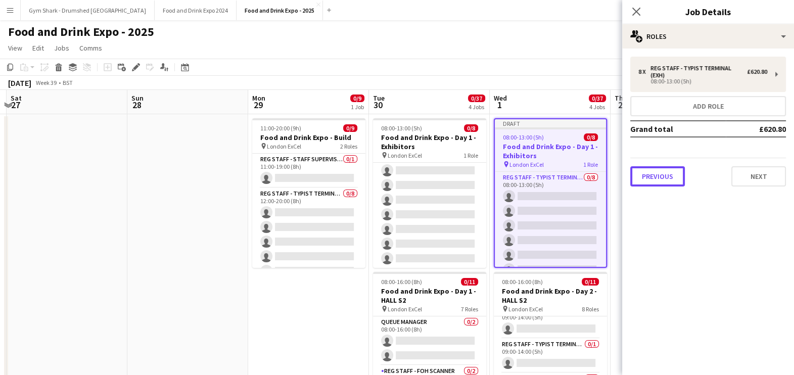
click at [679, 178] on button "Previous" at bounding box center [657, 176] width 55 height 20
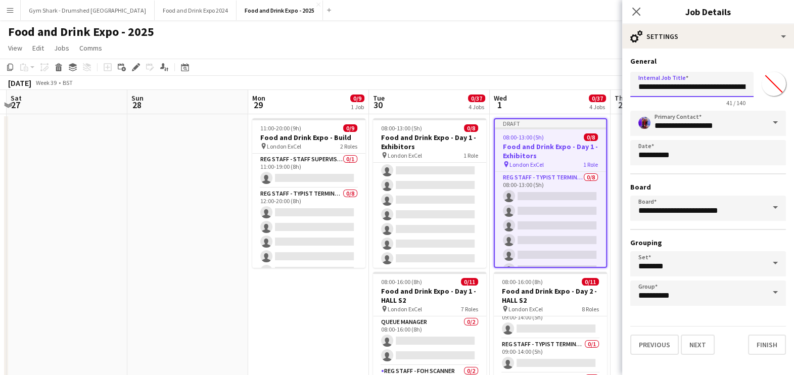
click at [730, 93] on input "**********" at bounding box center [691, 84] width 123 height 25
type input "**********"
drag, startPoint x: 590, startPoint y: 61, endPoint x: 594, endPoint y: 66, distance: 5.8
click at [590, 62] on app-toolbar "Copy Paste Paste Ctrl+V Paste with crew Ctrl+Shift+V Paste linked Job [GEOGRAPH…" at bounding box center [397, 67] width 794 height 17
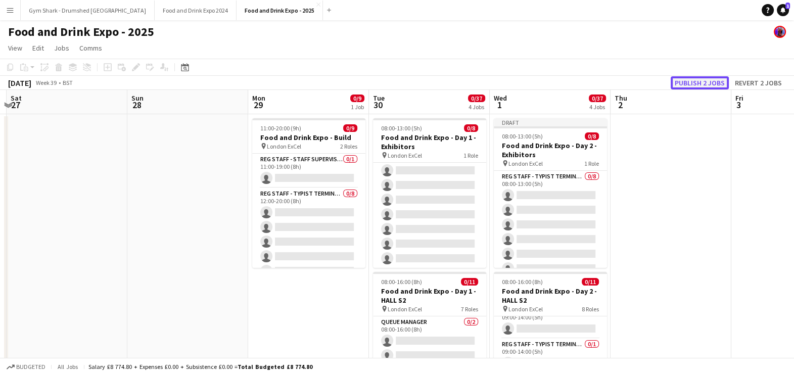
click at [721, 83] on button "Publish 2 jobs" at bounding box center [699, 82] width 58 height 13
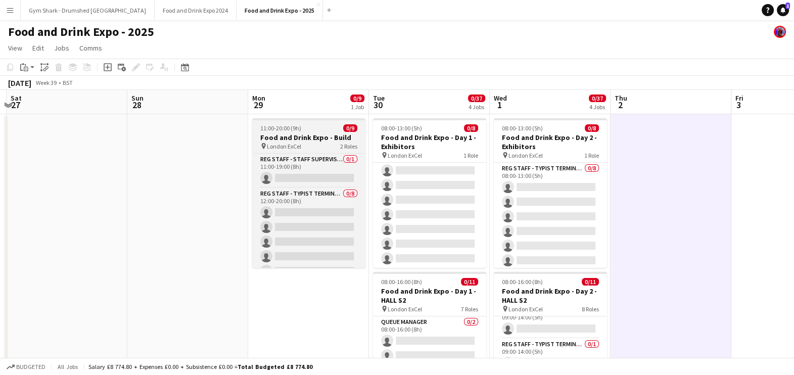
click at [304, 146] on div "pin London ExCel 2 Roles" at bounding box center [308, 146] width 113 height 8
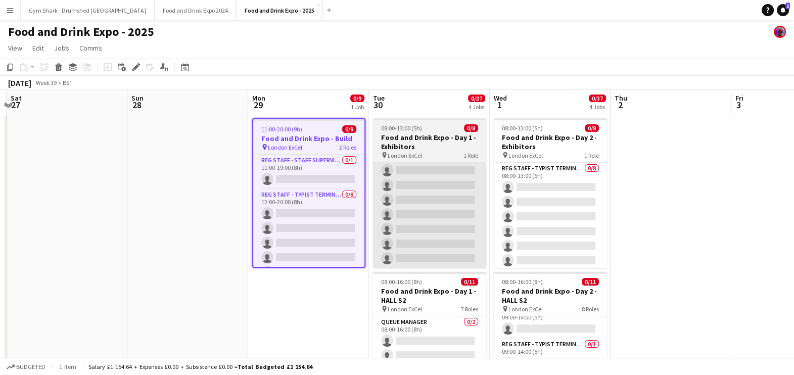
drag, startPoint x: 451, startPoint y: 137, endPoint x: 426, endPoint y: 171, distance: 41.5
click at [451, 138] on h3 "Food and Drink Expo - Day 1 - Exhibitors" at bounding box center [429, 142] width 113 height 18
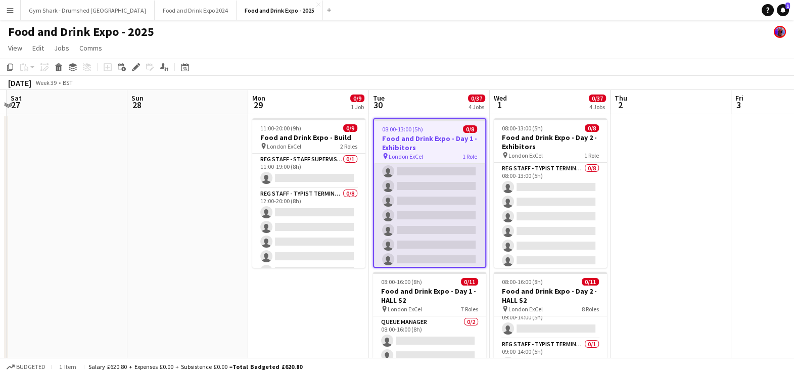
scroll to position [33, 0]
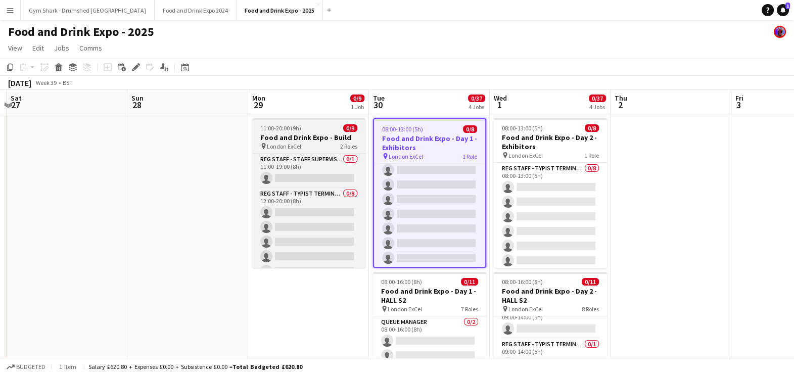
click at [306, 139] on h3 "Food and Drink Expo - Build" at bounding box center [308, 137] width 113 height 9
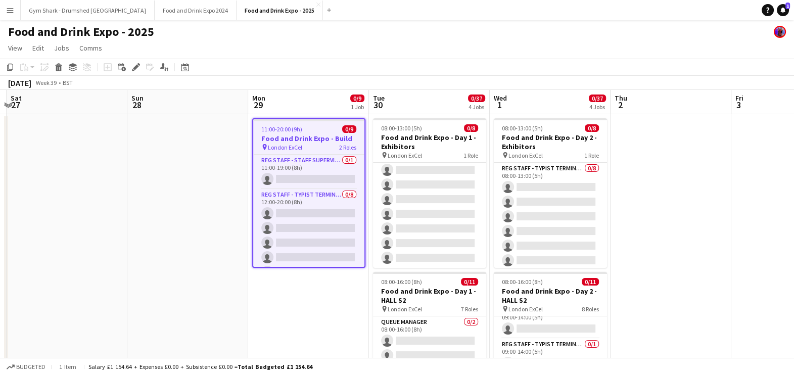
scroll to position [0, 355]
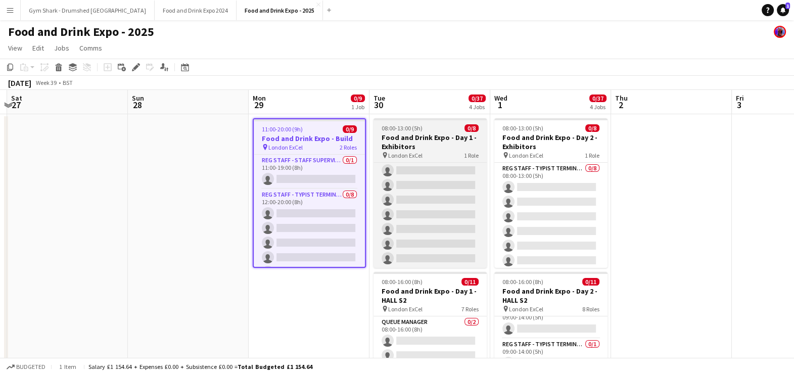
click at [439, 125] on div "08:00-13:00 (5h) 0/8" at bounding box center [429, 128] width 113 height 8
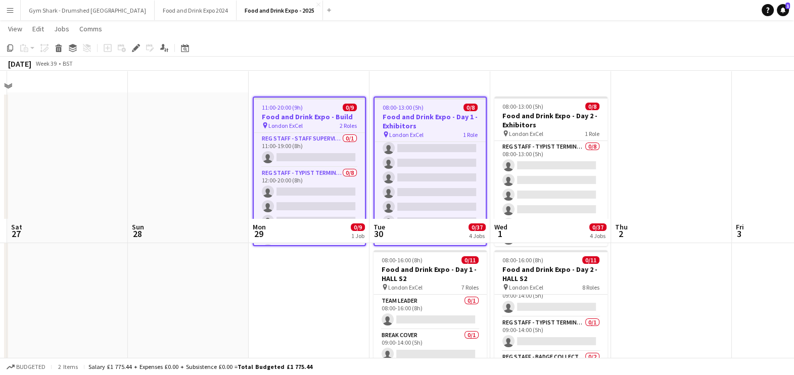
scroll to position [0, 0]
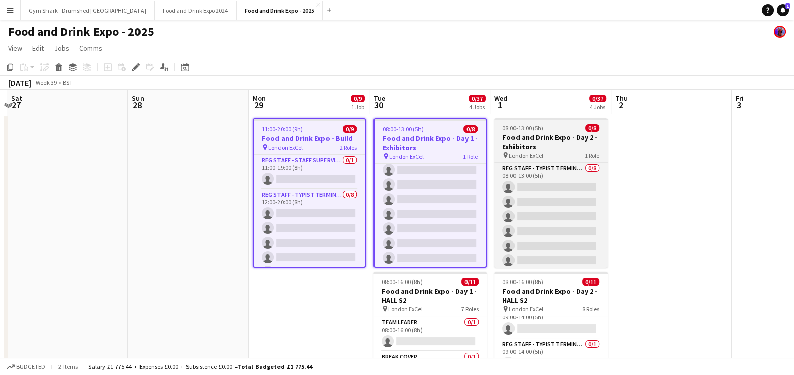
click at [550, 146] on h3 "Food and Drink Expo - Day 2 - Exhibitors" at bounding box center [550, 142] width 113 height 18
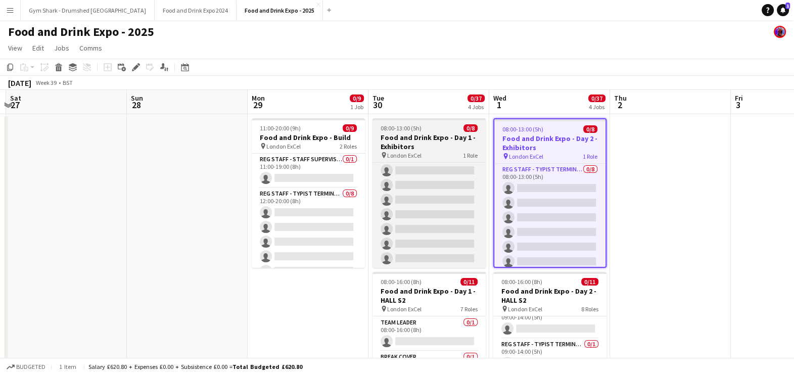
click at [451, 134] on h3 "Food and Drink Expo - Day 1 - Exhibitors" at bounding box center [428, 142] width 113 height 18
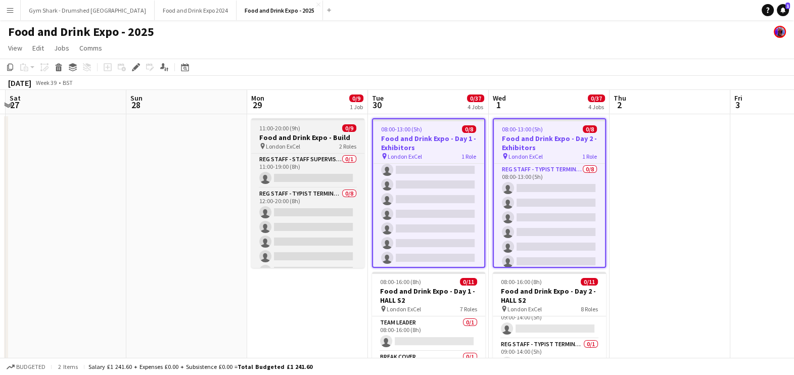
click at [323, 129] on div "11:00-20:00 (9h) 0/9" at bounding box center [307, 128] width 113 height 8
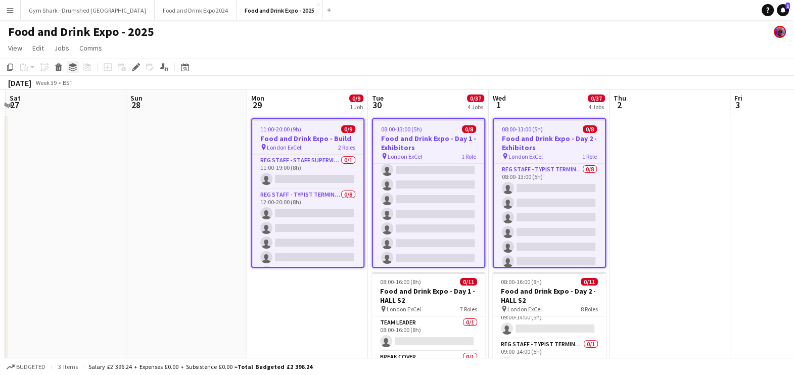
click at [73, 65] on icon at bounding box center [73, 65] width 8 height 4
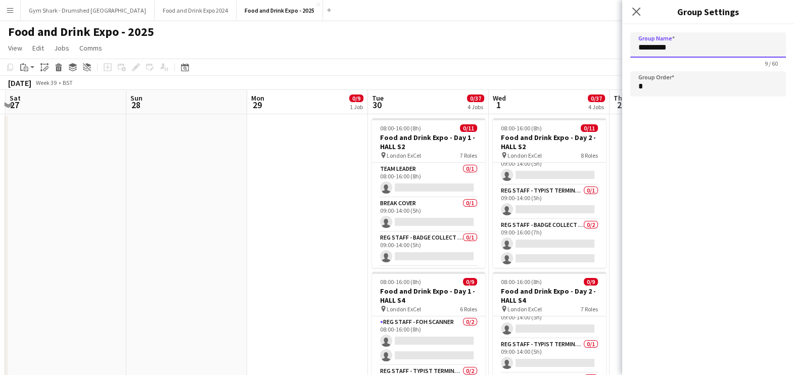
drag, startPoint x: 705, startPoint y: 53, endPoint x: 693, endPoint y: 53, distance: 11.6
click at [693, 52] on input "*********" at bounding box center [708, 44] width 156 height 25
drag, startPoint x: 674, startPoint y: 46, endPoint x: 626, endPoint y: 45, distance: 48.0
click at [628, 45] on form "Group Name ********* 9 / 60 Group Order *" at bounding box center [708, 66] width 172 height 84
type input "*"
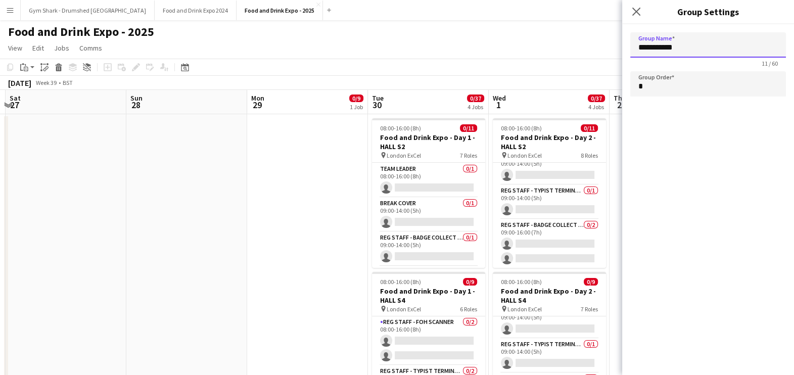
type input "**********"
click at [606, 43] on app-page-menu "View Day view expanded Day view collapsed Month view Date picker Jump to [DATE]…" at bounding box center [397, 48] width 794 height 19
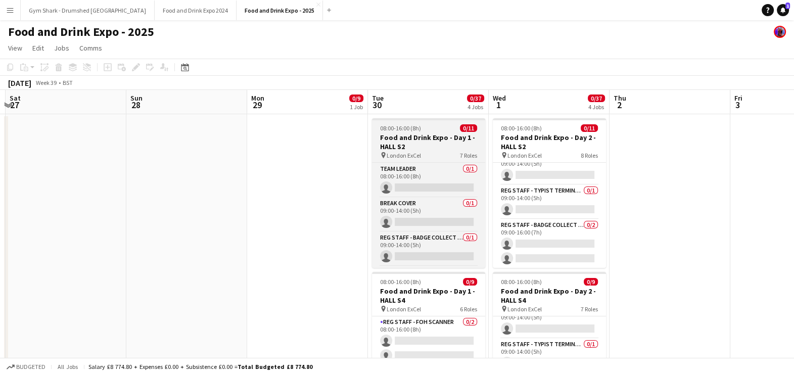
click at [431, 151] on div "pin London ExCel 7 Roles" at bounding box center [428, 155] width 113 height 8
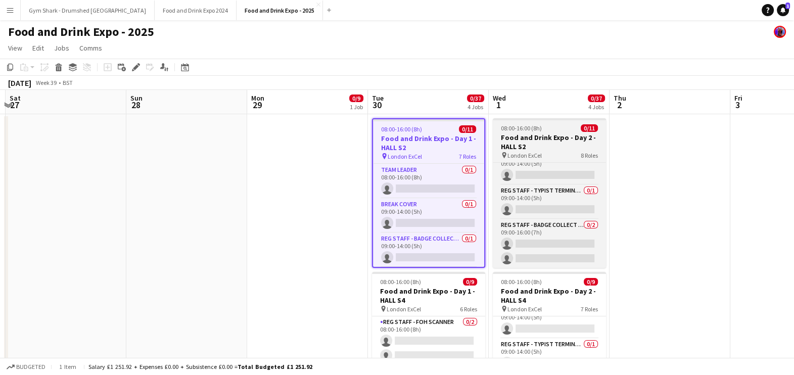
click at [515, 151] on app-job-card "08:00-16:00 (8h) 0/11 Food and Drink Expo - Day 2 - HALL S2 pin London ExCel 8 …" at bounding box center [548, 193] width 113 height 150
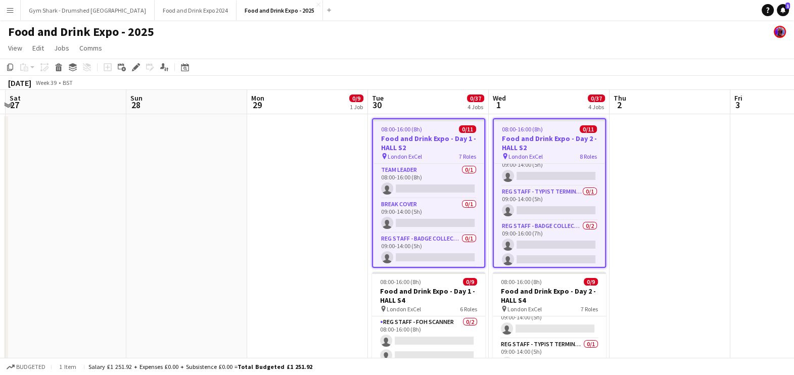
scroll to position [0, 356]
click at [73, 69] on icon "Group" at bounding box center [73, 67] width 8 height 8
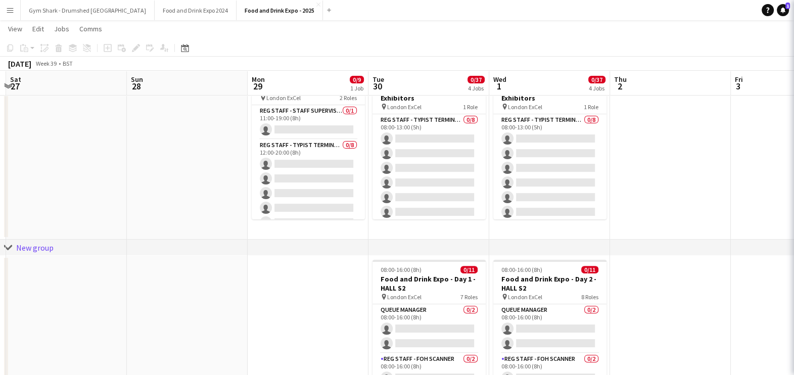
scroll to position [391, 0]
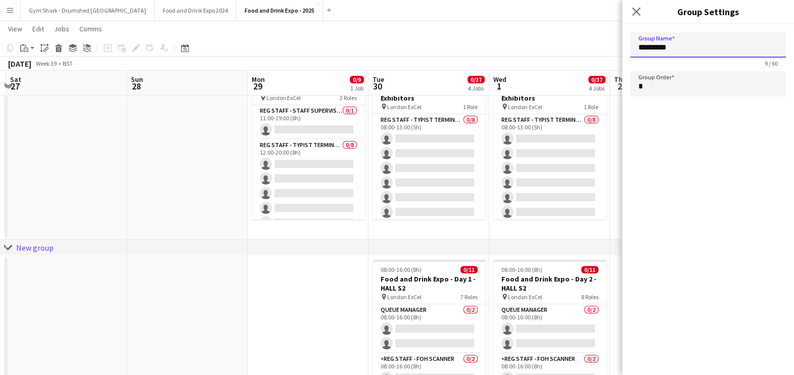
drag, startPoint x: 684, startPoint y: 53, endPoint x: 546, endPoint y: 29, distance: 140.8
click at [546, 29] on body "Menu Boards Boards Boards All jobs Status Workforce Workforce My Workforce Recr…" at bounding box center [397, 27] width 794 height 837
click at [458, 240] on div "chevron-right New group" at bounding box center [397, 247] width 794 height 16
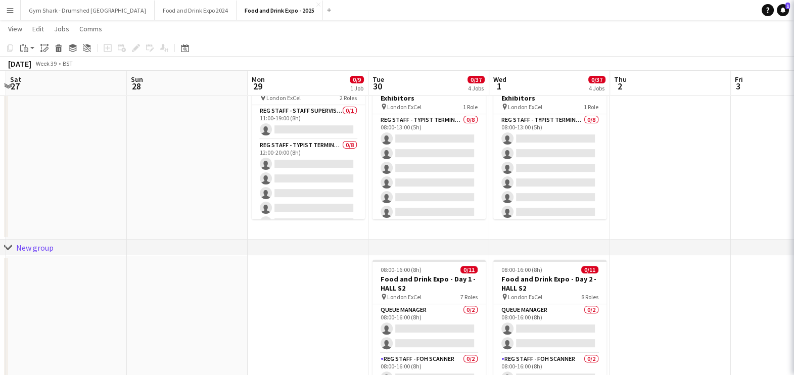
type input "*********"
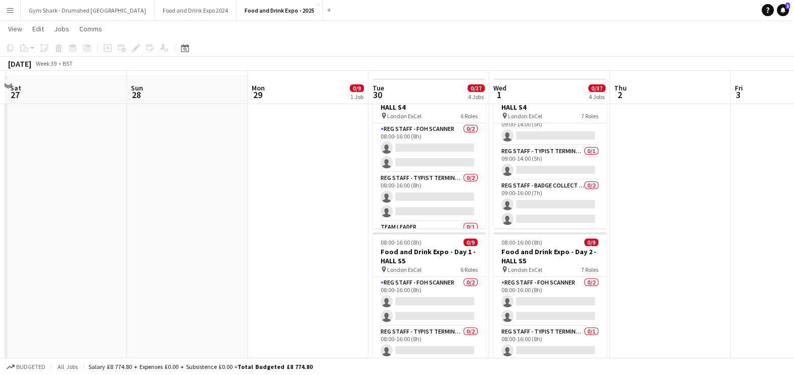
scroll to position [0, 0]
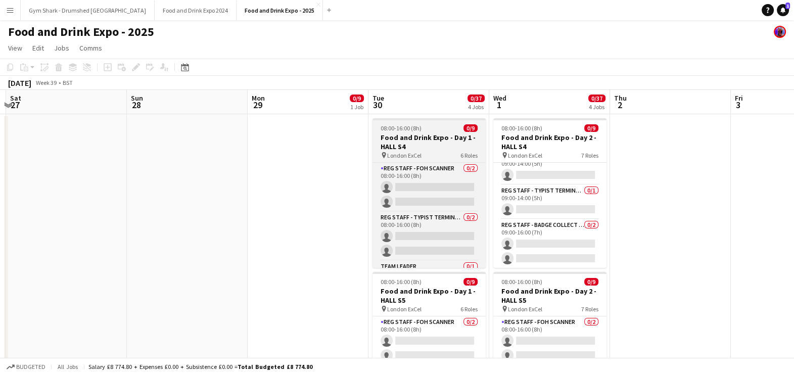
click at [447, 144] on h3 "Food and Drink Expo - Day 1 - HALL S4" at bounding box center [428, 142] width 113 height 18
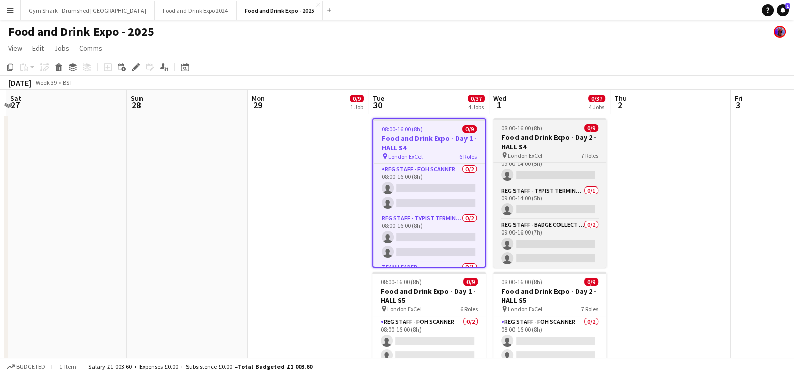
click at [531, 142] on h3 "Food and Drink Expo - Day 2 - HALL S4" at bounding box center [549, 142] width 113 height 18
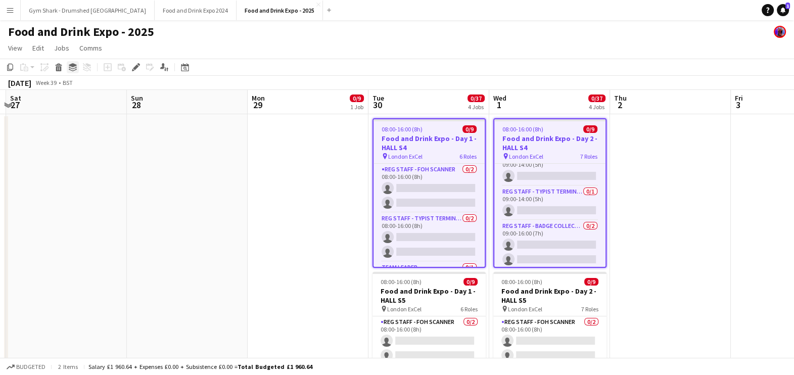
click at [70, 68] on icon at bounding box center [73, 68] width 8 height 3
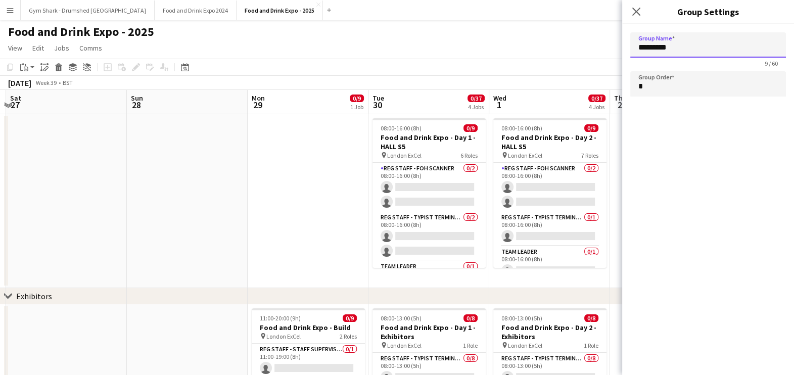
drag, startPoint x: 684, startPoint y: 52, endPoint x: 585, endPoint y: 53, distance: 99.0
type input "*******"
click at [530, 65] on app-toolbar "Copy Paste Paste Ctrl+V Paste with crew Ctrl+Shift+V Paste linked Job [GEOGRAPH…" at bounding box center [397, 67] width 794 height 17
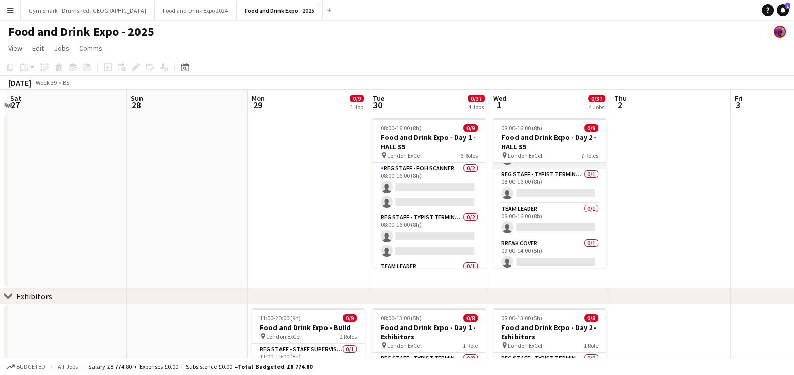
scroll to position [44, 0]
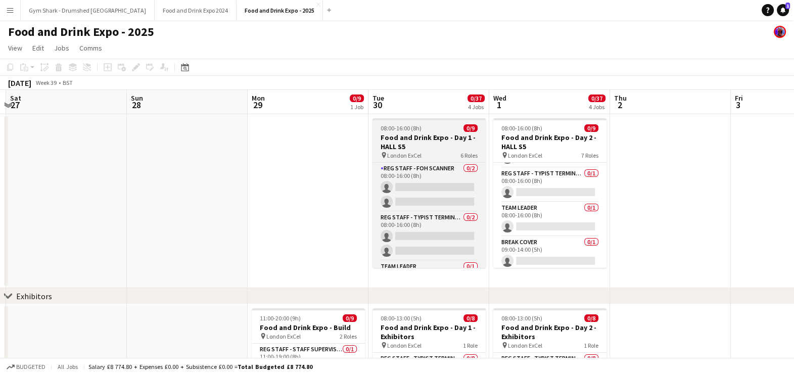
click at [441, 149] on h3 "Food and Drink Expo - Day 1 - HALL S5" at bounding box center [428, 142] width 113 height 18
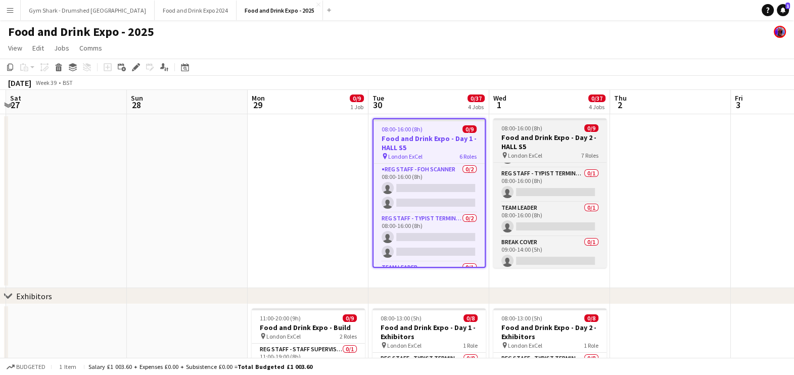
click at [525, 153] on span "London ExCel" at bounding box center [525, 156] width 34 height 8
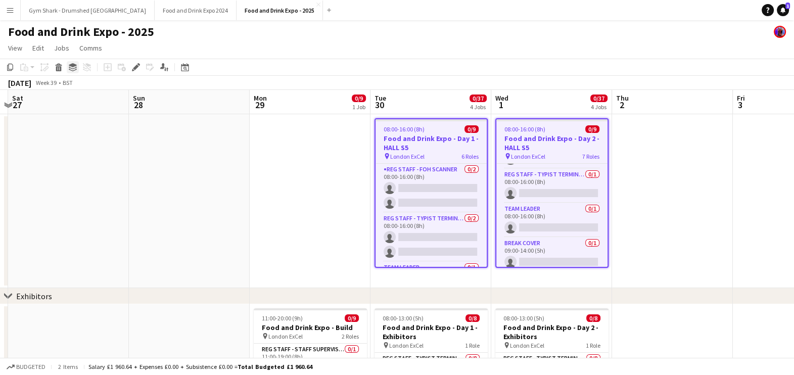
click at [67, 67] on div "Group" at bounding box center [73, 67] width 12 height 12
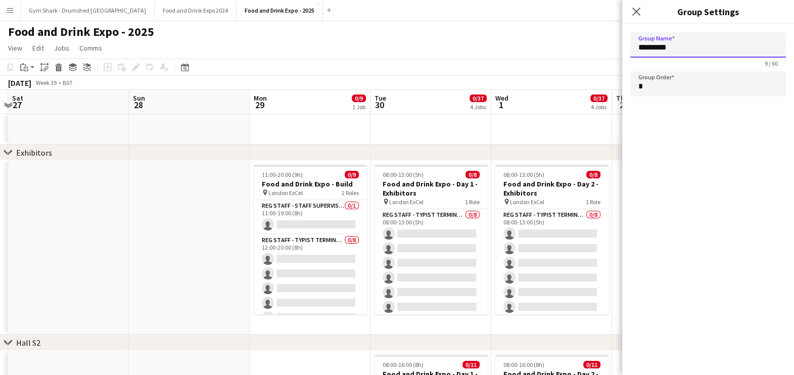
drag, startPoint x: 683, startPoint y: 51, endPoint x: 525, endPoint y: 92, distance: 163.6
click at [519, 126] on app-date-cell at bounding box center [551, 129] width 121 height 30
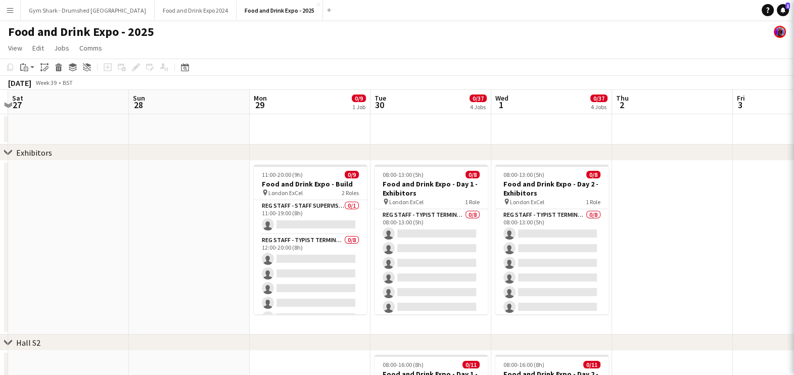
type input "*********"
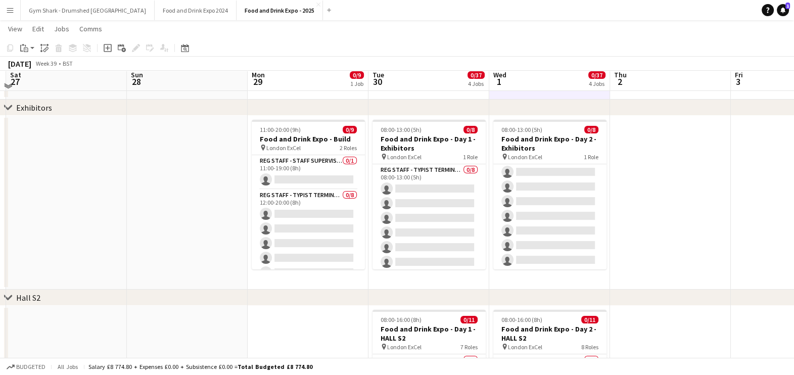
scroll to position [40, 0]
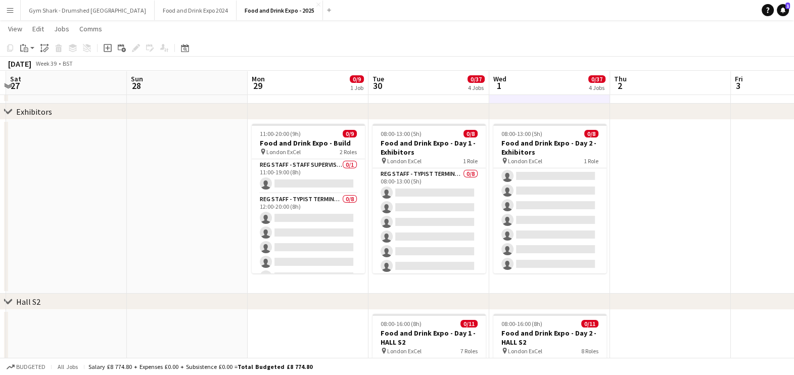
click at [298, 96] on app-date-cell at bounding box center [308, 88] width 121 height 30
click at [108, 50] on icon "Add job" at bounding box center [108, 48] width 8 height 8
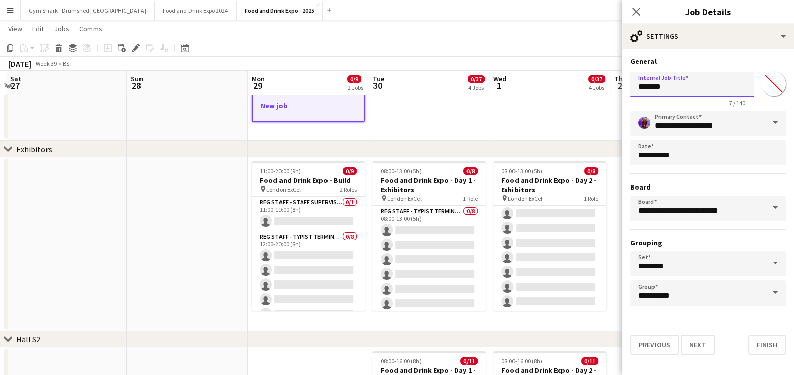
drag, startPoint x: 679, startPoint y: 90, endPoint x: 419, endPoint y: 120, distance: 261.8
click button "Next" at bounding box center [697, 344] width 34 height 20
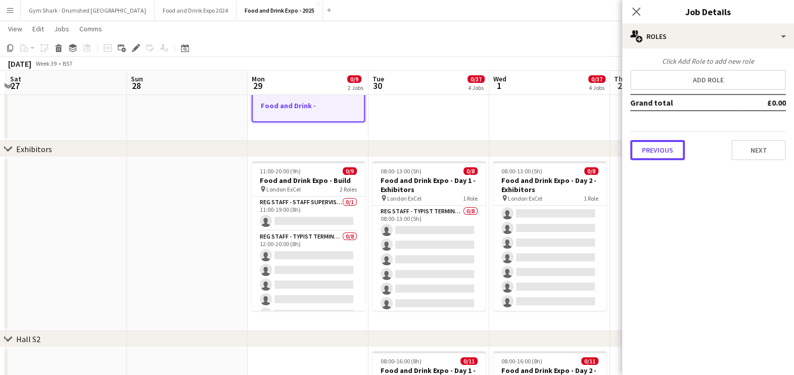
drag, startPoint x: 656, startPoint y: 145, endPoint x: 682, endPoint y: 122, distance: 34.7
click at [656, 145] on button "Previous" at bounding box center [657, 150] width 55 height 20
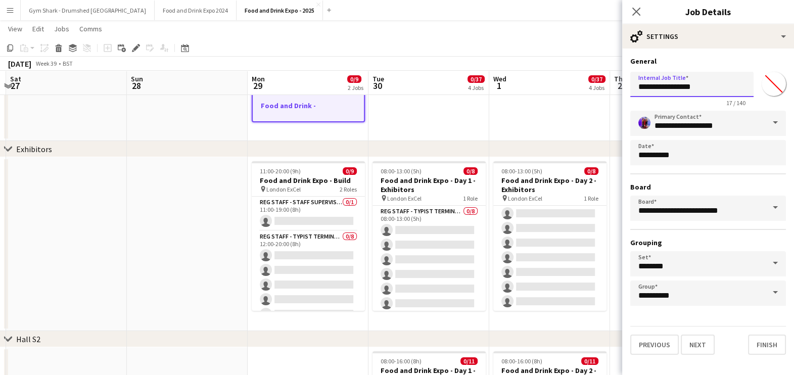
click at [710, 82] on input "**********" at bounding box center [691, 84] width 123 height 25
type input "**********"
click at [691, 341] on button "Next" at bounding box center [697, 344] width 34 height 20
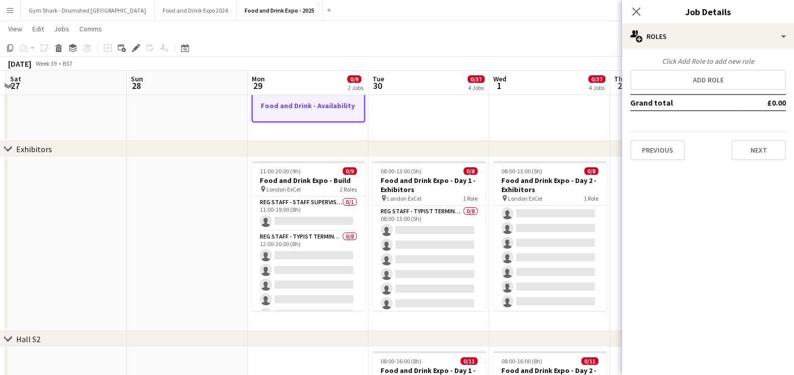
click at [709, 90] on div "Click Add Role to add new role Add role Grand total £0.00 Previous Next" at bounding box center [708, 109] width 172 height 104
click at [702, 82] on button "Add role" at bounding box center [708, 80] width 156 height 20
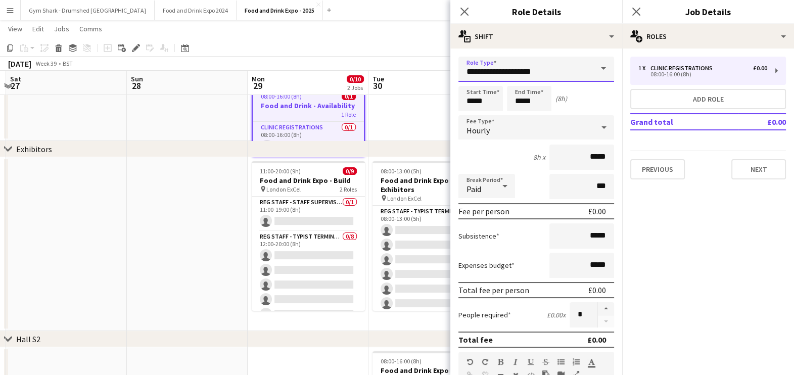
drag, startPoint x: 574, startPoint y: 74, endPoint x: 453, endPoint y: 83, distance: 121.5
click at [453, 83] on form "**********" at bounding box center [536, 345] width 172 height 576
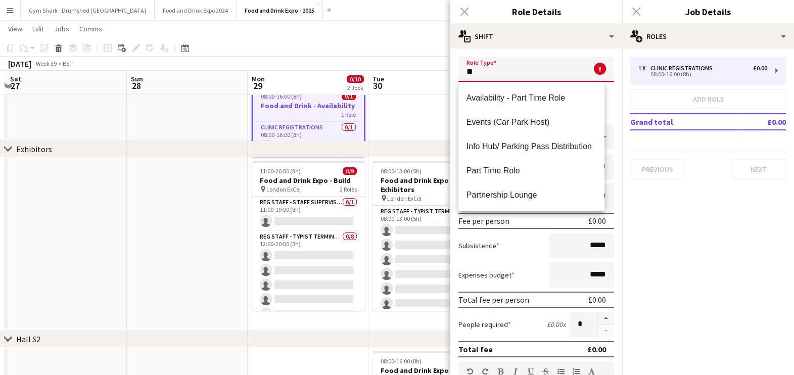
type input "*"
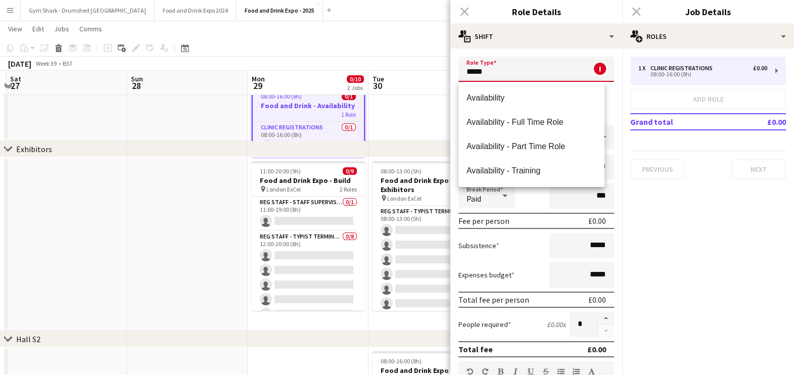
click at [518, 96] on span "Availability" at bounding box center [531, 98] width 130 height 10
type input "**********"
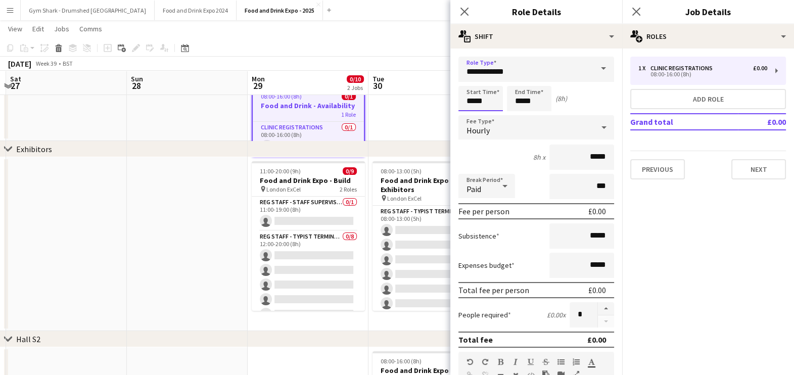
click at [485, 102] on input "*****" at bounding box center [480, 98] width 44 height 25
click at [468, 77] on div at bounding box center [470, 81] width 20 height 10
click at [470, 77] on div at bounding box center [470, 81] width 20 height 10
click at [470, 76] on div at bounding box center [470, 81] width 20 height 10
click at [484, 77] on div at bounding box center [490, 81] width 20 height 10
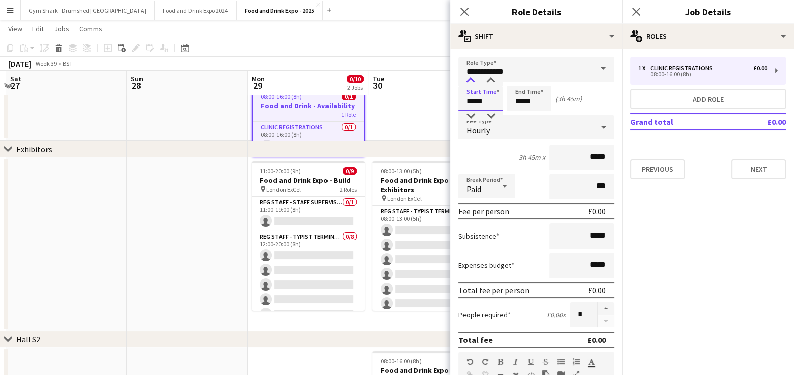
click at [475, 81] on div at bounding box center [470, 81] width 20 height 10
click at [490, 127] on div "Hourly" at bounding box center [525, 127] width 135 height 24
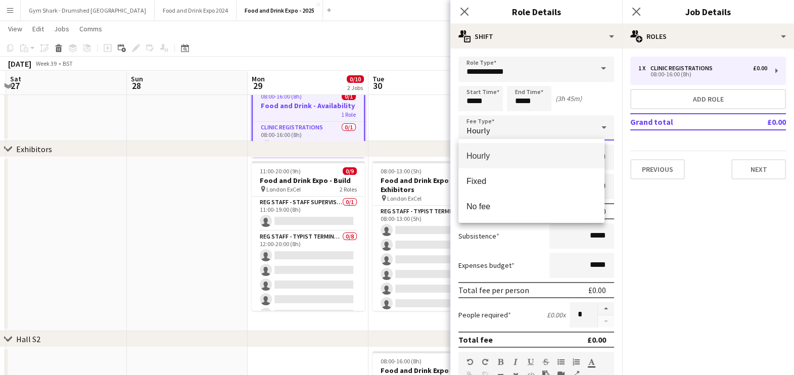
click at [490, 103] on div at bounding box center [397, 187] width 794 height 375
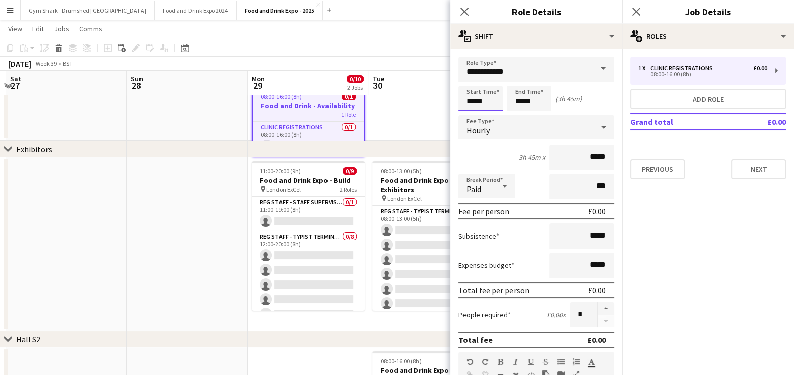
drag, startPoint x: 491, startPoint y: 106, endPoint x: 495, endPoint y: 110, distance: 5.4
click at [492, 106] on input "*****" at bounding box center [480, 98] width 44 height 25
type input "*****"
click at [497, 116] on div at bounding box center [490, 116] width 20 height 10
click at [532, 96] on input "*****" at bounding box center [529, 98] width 44 height 25
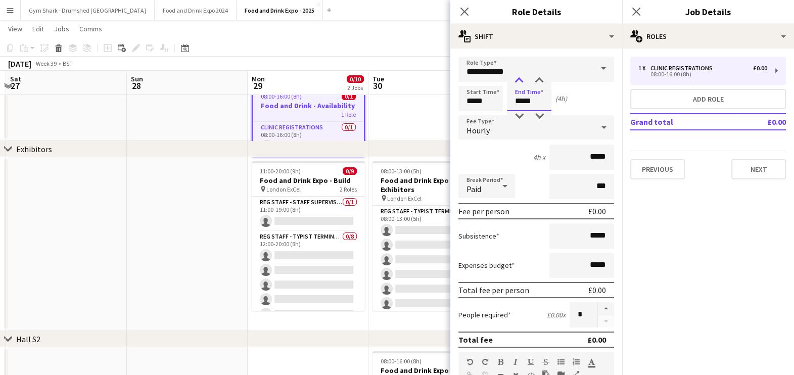
click at [515, 77] on div at bounding box center [519, 81] width 20 height 10
type input "*****"
click at [515, 78] on div at bounding box center [519, 81] width 20 height 10
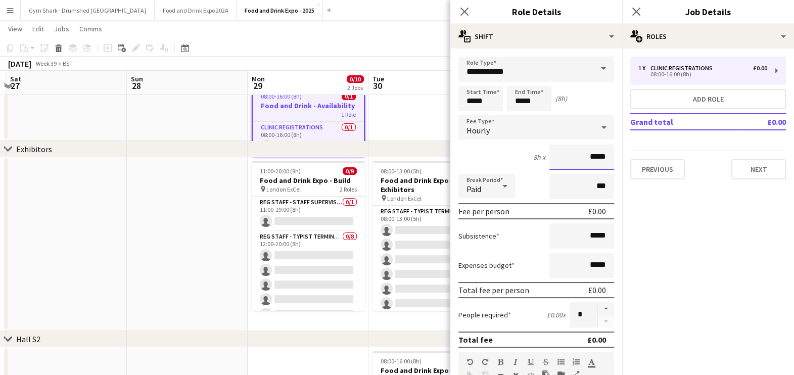
click at [595, 158] on input "*****" at bounding box center [581, 156] width 65 height 25
type input "**"
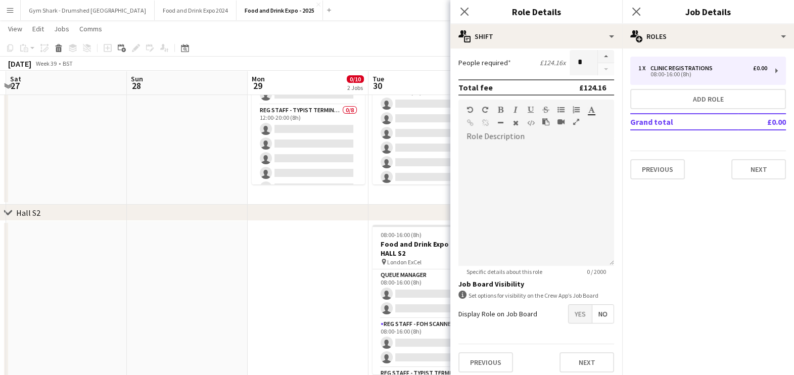
scroll to position [255, 0]
type input "******"
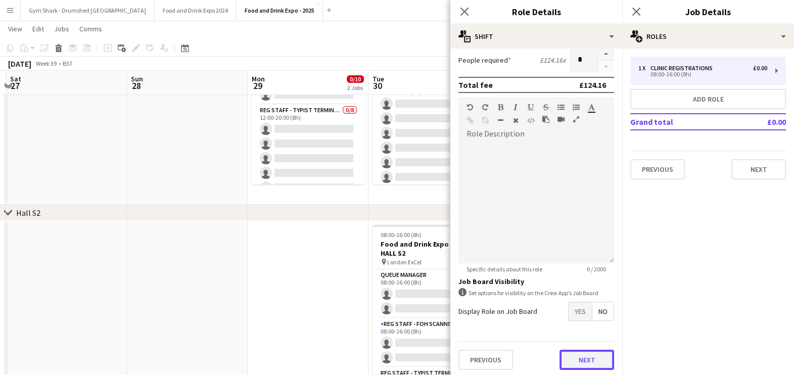
click at [573, 362] on button "Next" at bounding box center [586, 360] width 55 height 20
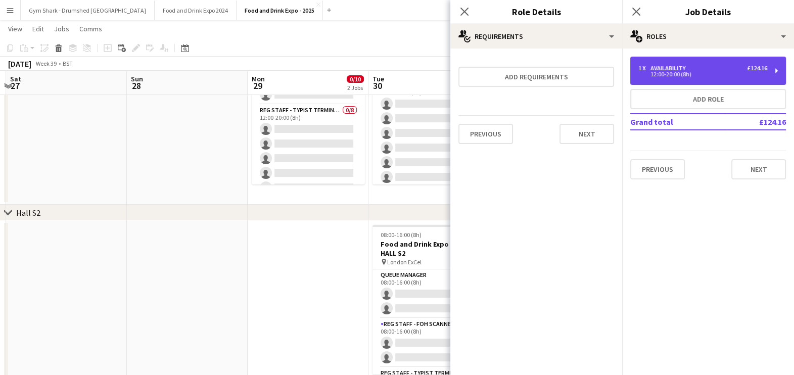
click at [710, 73] on div "12:00-20:00 (8h)" at bounding box center [702, 74] width 129 height 5
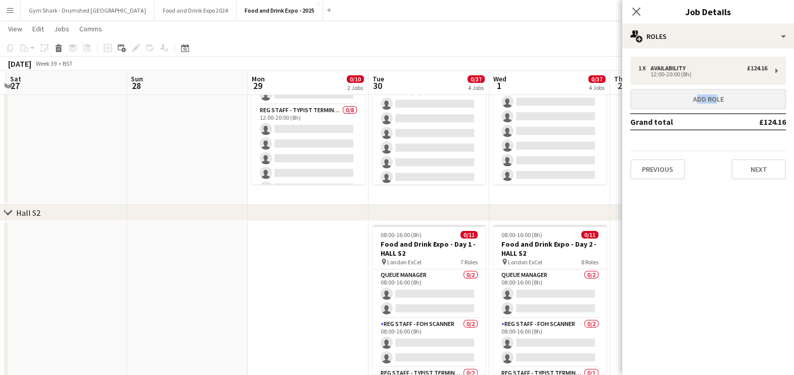
click at [709, 89] on div "1 x Availability £124.16 12:00-20:00 (8h) Add role Grand total £124.16 Previous…" at bounding box center [708, 118] width 172 height 123
drag, startPoint x: 709, startPoint y: 89, endPoint x: 703, endPoint y: 88, distance: 5.6
click at [703, 88] on div "1 x Availability £124.16 12:00-20:00 (8h) Add role Grand total £124.16 Previous…" at bounding box center [708, 118] width 172 height 123
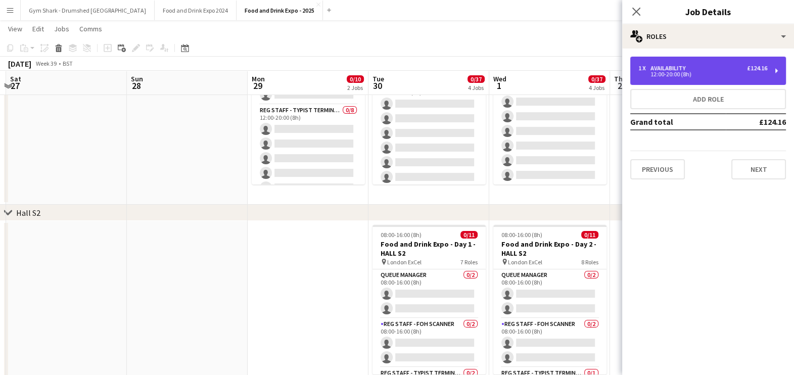
click at [706, 74] on div "12:00-20:00 (8h)" at bounding box center [702, 74] width 129 height 5
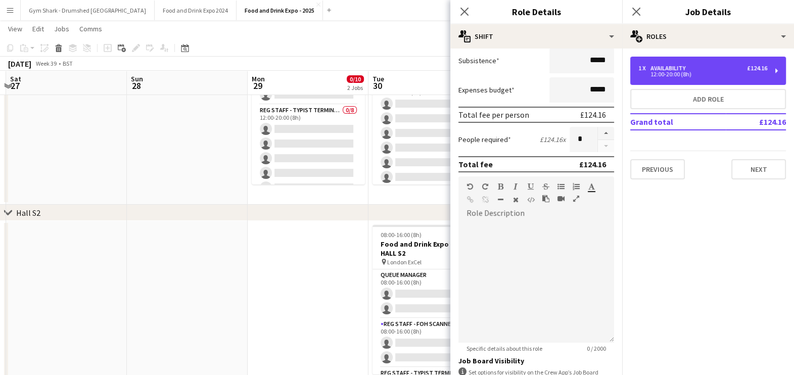
scroll to position [189, 0]
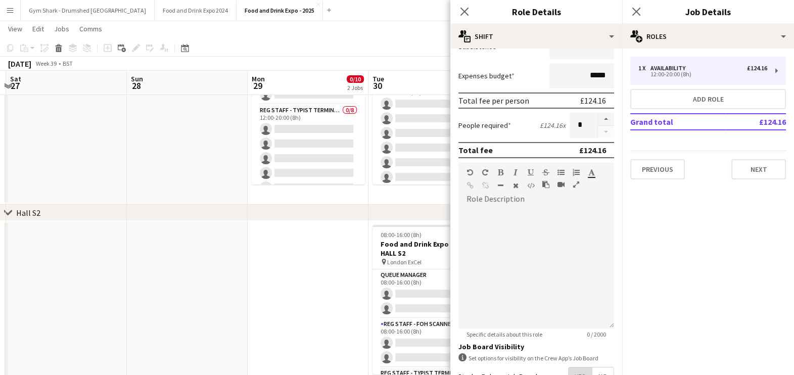
click at [575, 370] on span "Yes" at bounding box center [579, 376] width 23 height 18
click at [770, 169] on button "Next" at bounding box center [758, 169] width 55 height 20
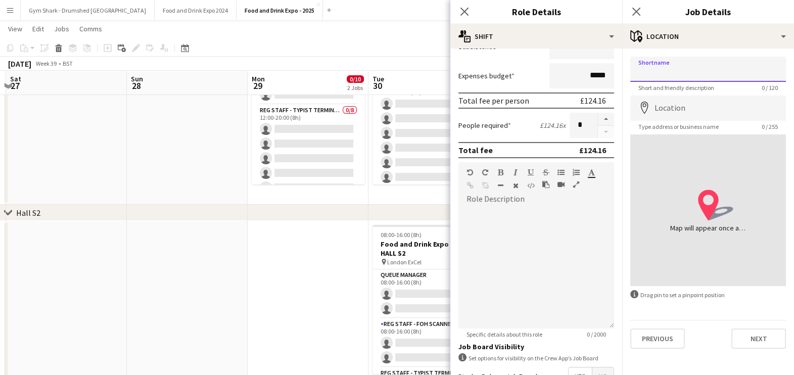
click at [722, 70] on input "Shortname" at bounding box center [708, 69] width 156 height 25
type input "**********"
drag, startPoint x: 719, startPoint y: 118, endPoint x: 723, endPoint y: 122, distance: 5.4
click at [723, 122] on app-form-group "Location map-marker Type address or business name 0 / 255" at bounding box center [708, 112] width 156 height 35
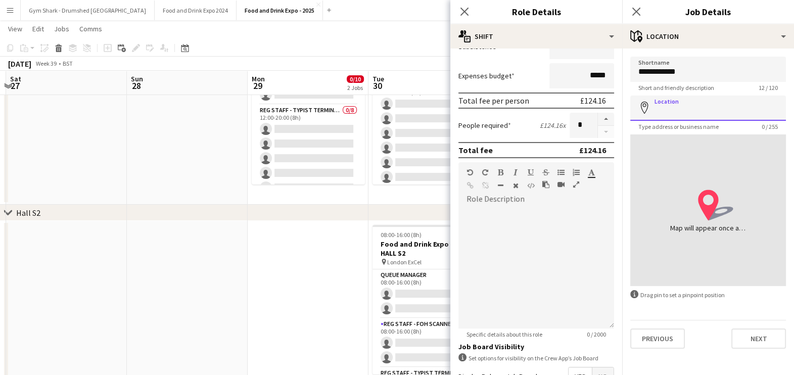
click button "Next" at bounding box center [758, 338] width 55 height 20
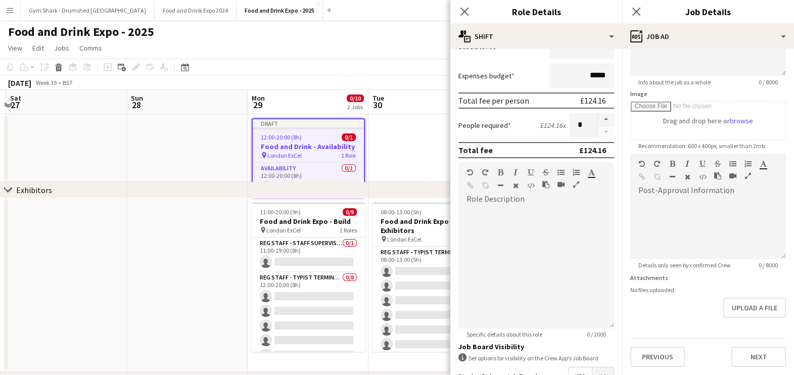
scroll to position [163, 0]
click at [667, 312] on form "**********" at bounding box center [708, 149] width 172 height 435
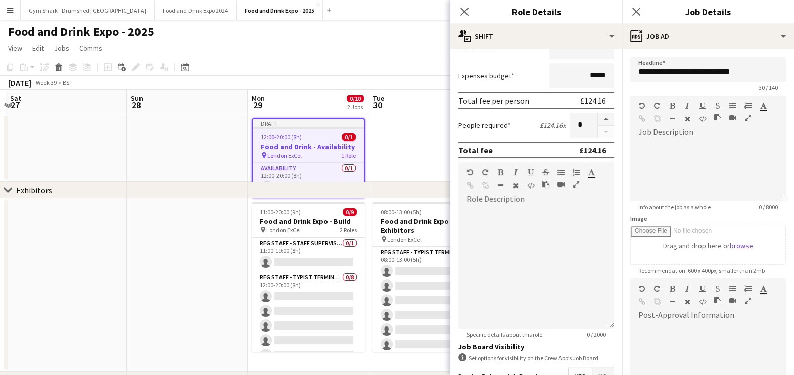
scroll to position [123, 0]
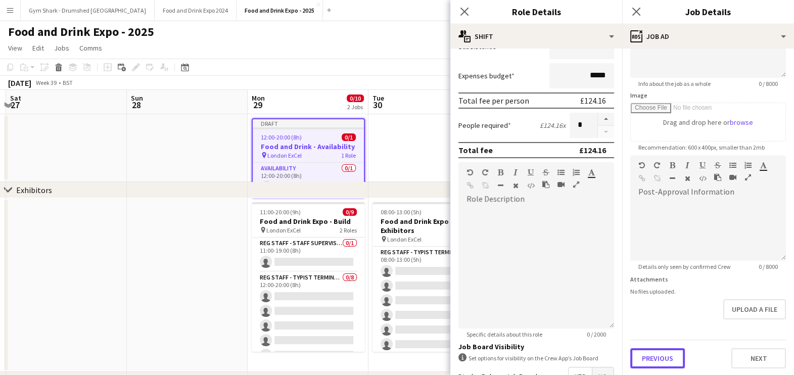
click at [647, 361] on button "Previous" at bounding box center [657, 358] width 55 height 20
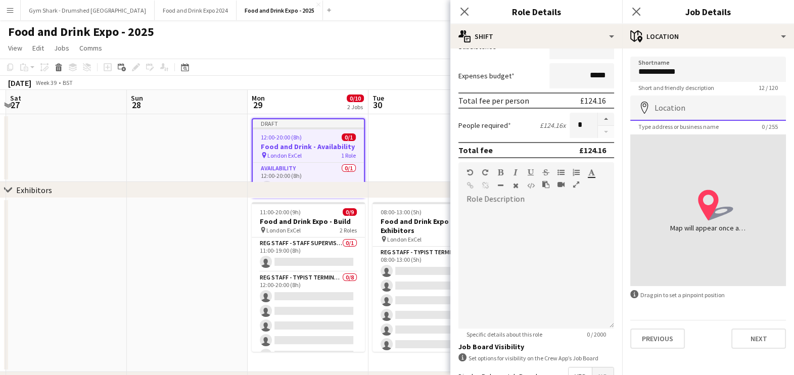
click at [697, 104] on input "Location" at bounding box center [708, 107] width 156 height 25
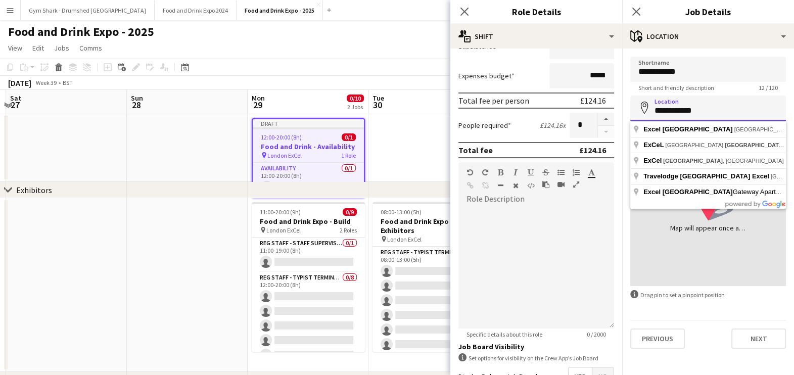
drag, startPoint x: 712, startPoint y: 109, endPoint x: 669, endPoint y: 115, distance: 43.3
click at [669, 115] on input "**********" at bounding box center [708, 107] width 156 height 25
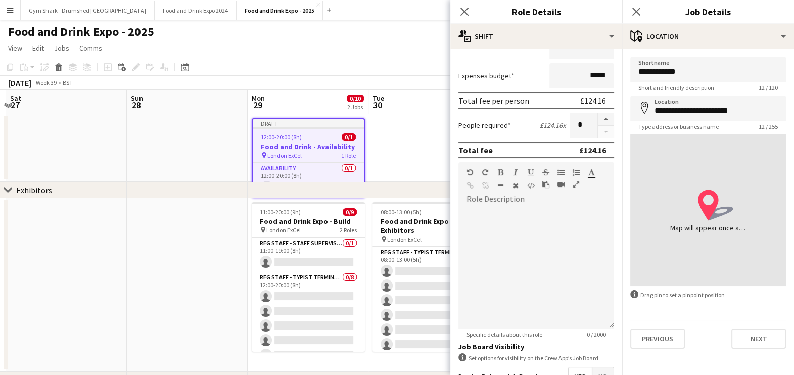
type input "**********"
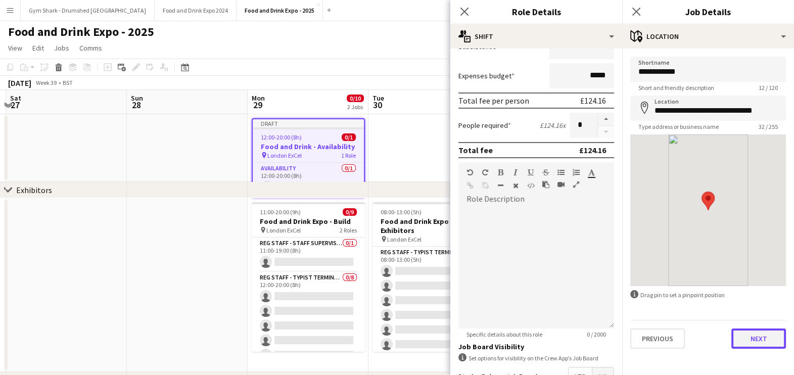
click at [772, 331] on button "Next" at bounding box center [758, 338] width 55 height 20
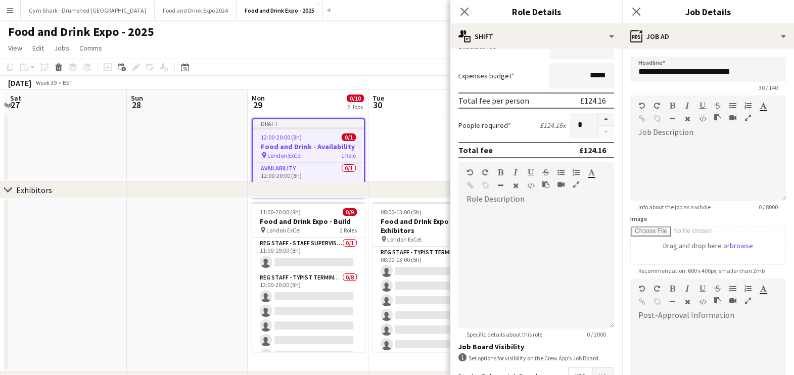
click at [404, 136] on app-date-cell at bounding box center [428, 148] width 121 height 68
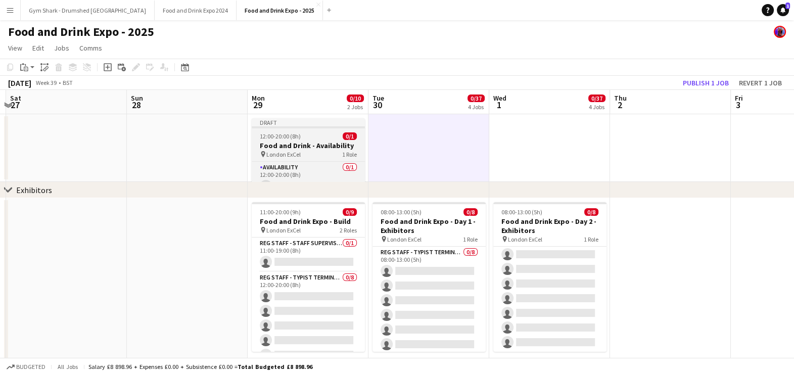
click at [336, 133] on div "12:00-20:00 (8h) 0/1" at bounding box center [308, 136] width 113 height 8
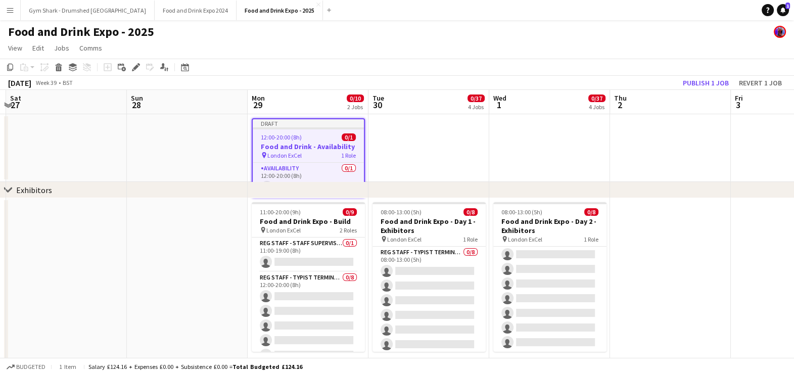
click at [416, 157] on app-date-cell at bounding box center [428, 148] width 121 height 68
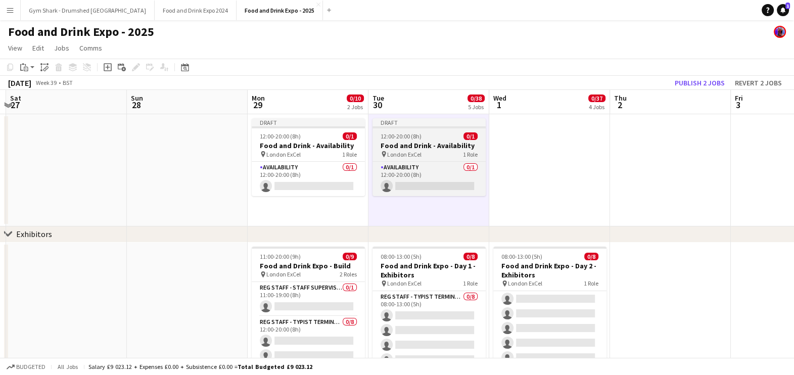
click at [418, 142] on h3 "Food and Drink - Availability" at bounding box center [428, 145] width 113 height 9
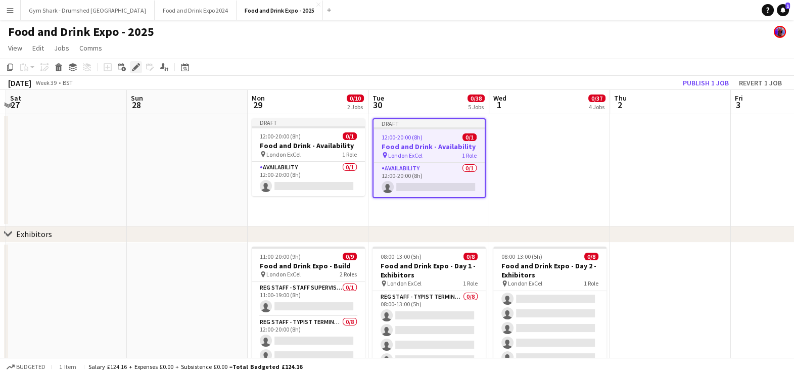
click at [135, 70] on icon "Edit" at bounding box center [136, 67] width 8 height 8
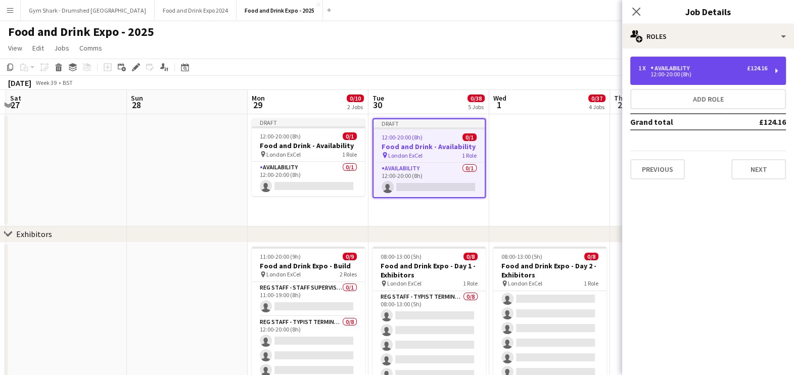
click at [666, 82] on div "1 x Availability £124.16 12:00-20:00 (8h)" at bounding box center [708, 71] width 156 height 28
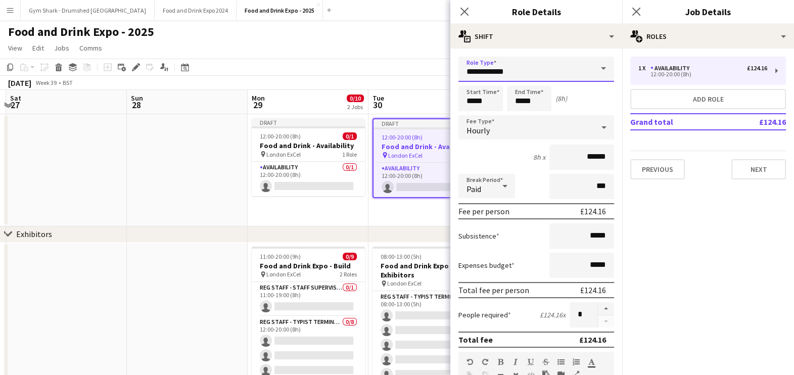
drag, startPoint x: 558, startPoint y: 72, endPoint x: 441, endPoint y: 87, distance: 117.6
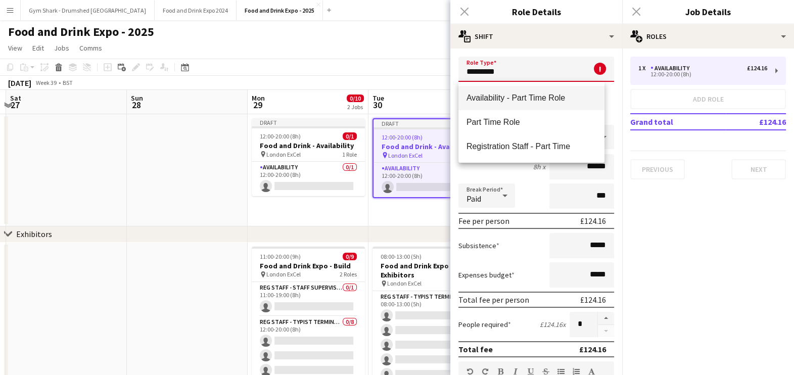
click at [506, 90] on mat-option "Availability - Part Time Role" at bounding box center [531, 98] width 146 height 24
type input "**********"
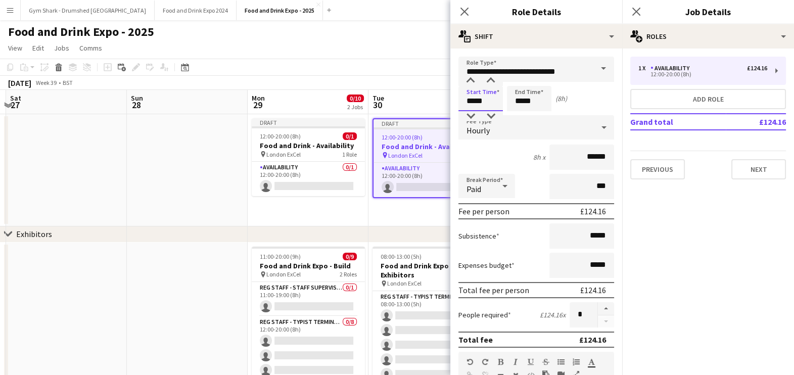
click at [490, 105] on app-time-picker "*****" at bounding box center [480, 101] width 44 height 8
click at [472, 115] on div at bounding box center [470, 116] width 20 height 10
type input "*****"
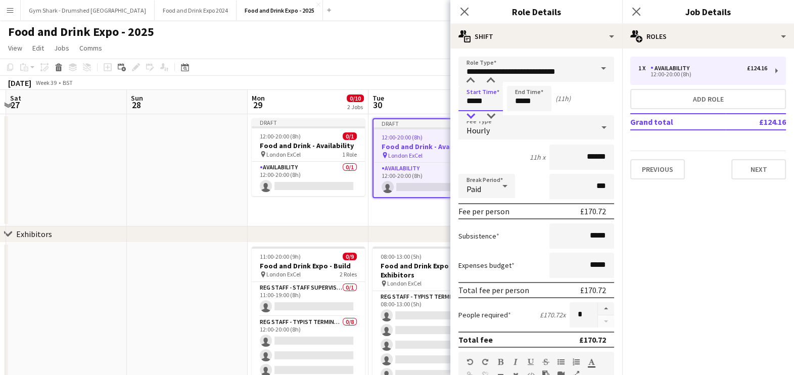
click at [474, 116] on div at bounding box center [470, 116] width 20 height 10
click at [511, 97] on input "*****" at bounding box center [529, 98] width 44 height 25
click at [522, 83] on div at bounding box center [519, 81] width 20 height 10
click at [520, 119] on div at bounding box center [519, 116] width 20 height 10
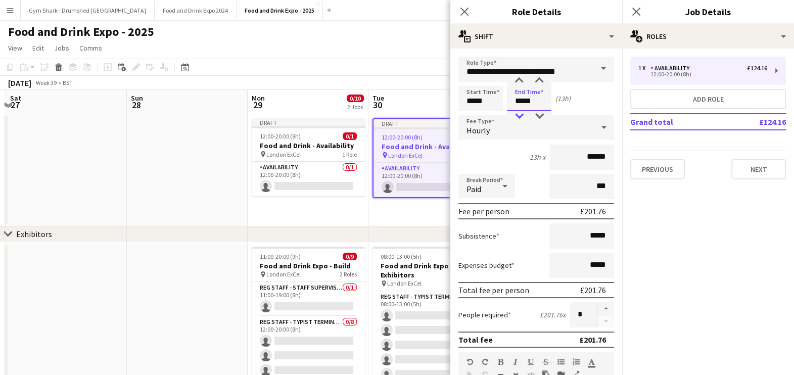
click at [521, 114] on div at bounding box center [519, 116] width 20 height 10
click at [522, 114] on div at bounding box center [519, 116] width 20 height 10
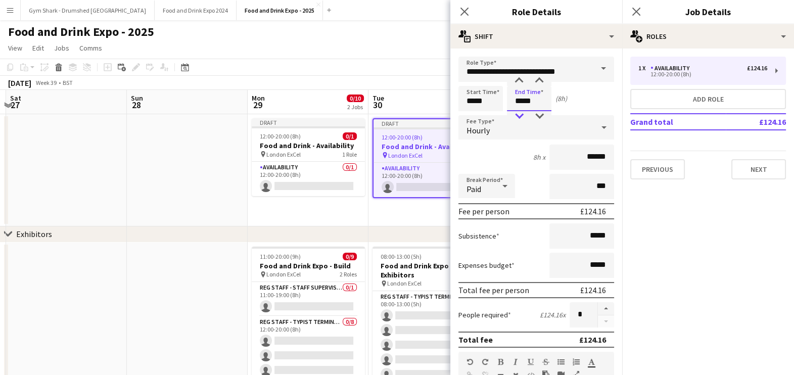
click at [522, 114] on div at bounding box center [519, 116] width 20 height 10
type input "*****"
click at [520, 78] on div at bounding box center [519, 81] width 20 height 10
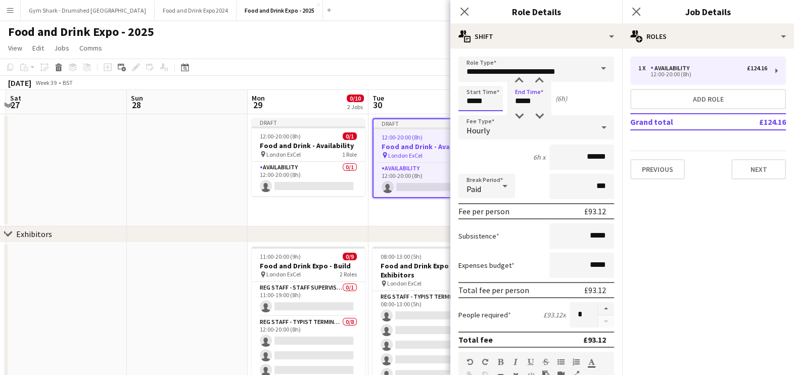
click at [484, 110] on input "*****" at bounding box center [480, 98] width 44 height 25
type input "*****"
click at [470, 83] on div at bounding box center [470, 81] width 20 height 10
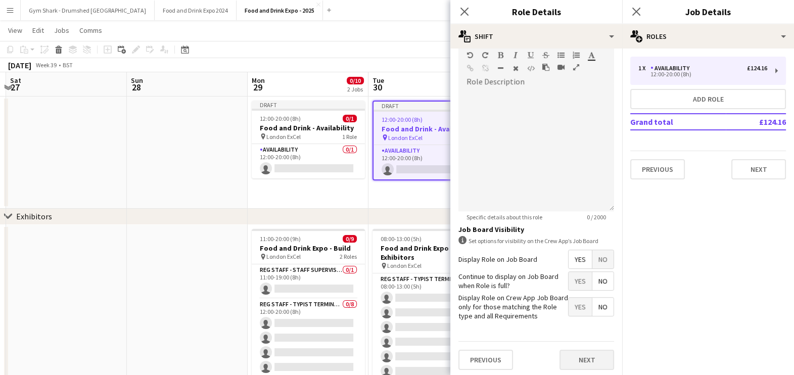
scroll to position [63, 0]
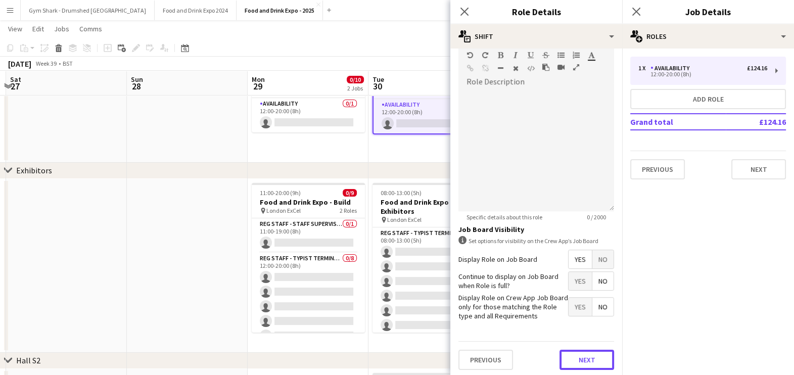
click at [581, 350] on button "Next" at bounding box center [586, 360] width 55 height 20
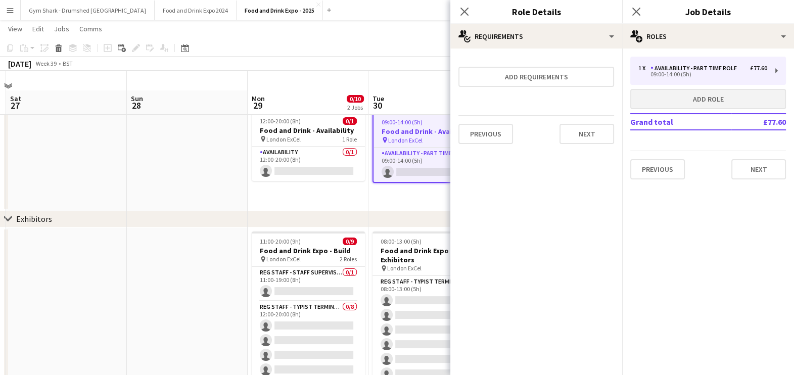
scroll to position [0, 0]
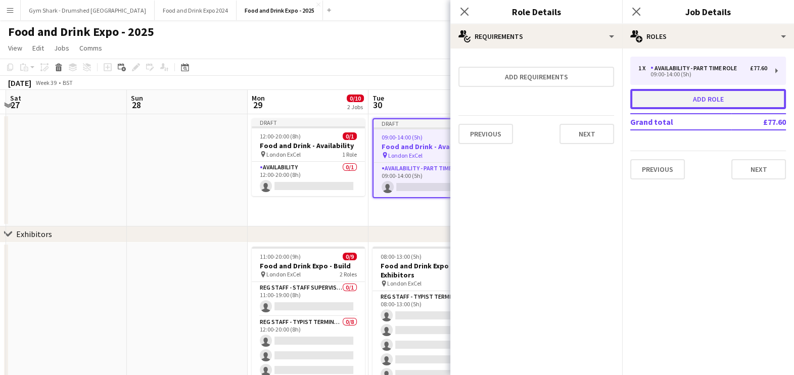
click at [689, 101] on button "Add role" at bounding box center [708, 99] width 156 height 20
type input "**********"
type input "*****"
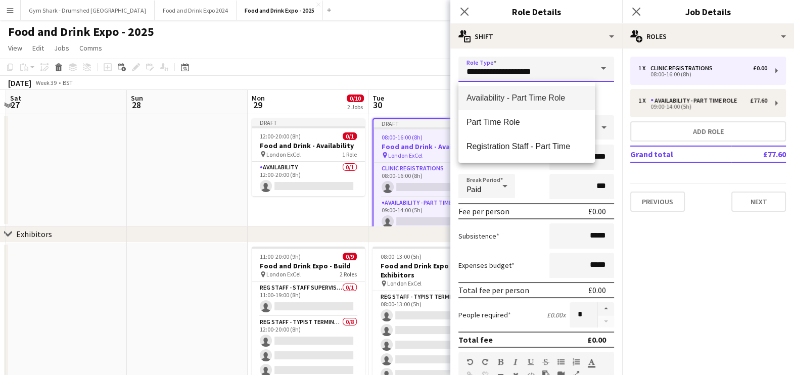
drag, startPoint x: 562, startPoint y: 72, endPoint x: 400, endPoint y: 86, distance: 162.8
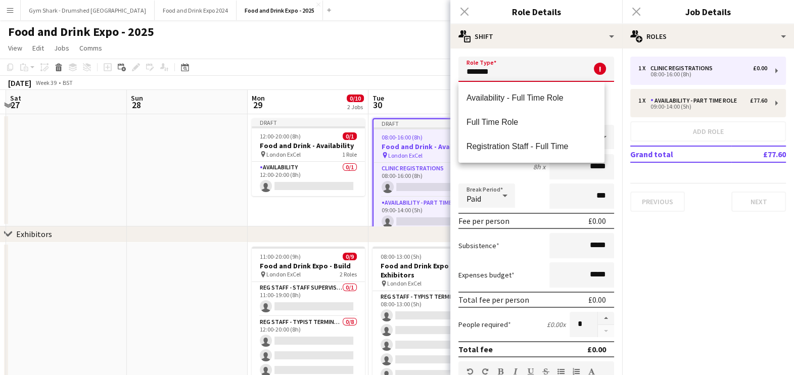
click at [529, 86] on mat-option "Availability - Full Time Role" at bounding box center [531, 98] width 146 height 24
type input "**********"
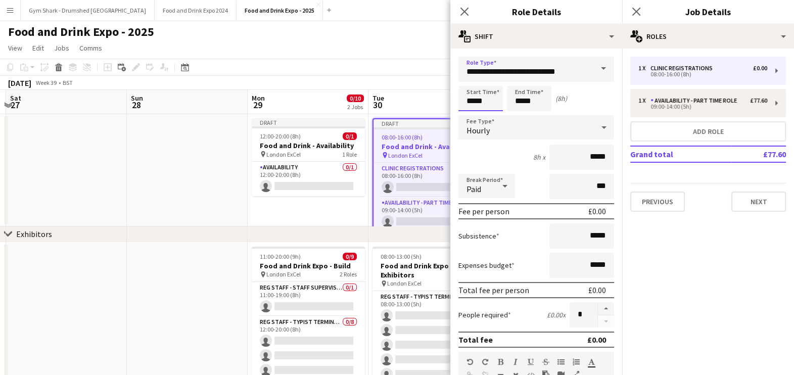
click at [492, 108] on input "*****" at bounding box center [480, 98] width 44 height 25
click at [583, 160] on input "*****" at bounding box center [581, 156] width 65 height 25
click at [584, 161] on input "*****" at bounding box center [581, 156] width 65 height 25
type input "**"
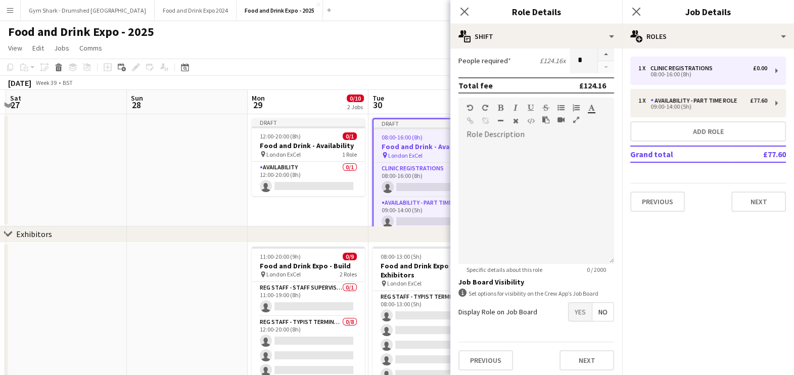
scroll to position [255, 0]
type input "******"
click at [576, 309] on span "Yes" at bounding box center [579, 311] width 23 height 18
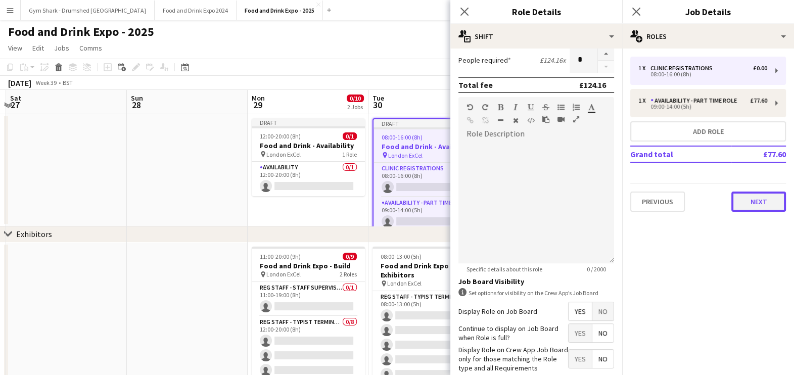
click at [750, 207] on button "Next" at bounding box center [758, 201] width 55 height 20
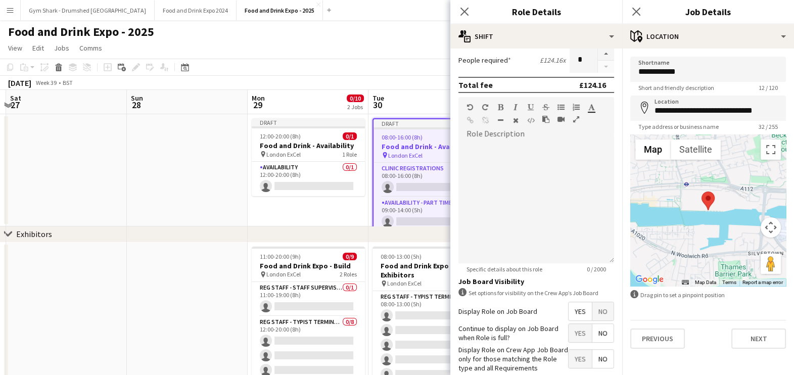
click at [419, 94] on app-board-header-date "Tue 30 0/39 5 Jobs" at bounding box center [428, 102] width 121 height 24
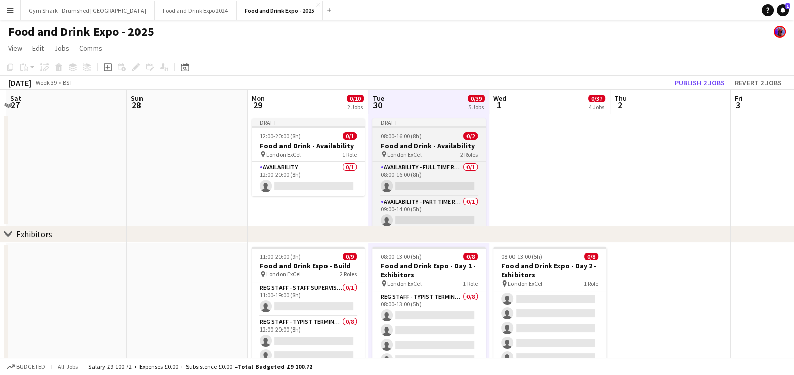
click at [425, 147] on h3 "Food and Drink - Availability" at bounding box center [428, 145] width 113 height 9
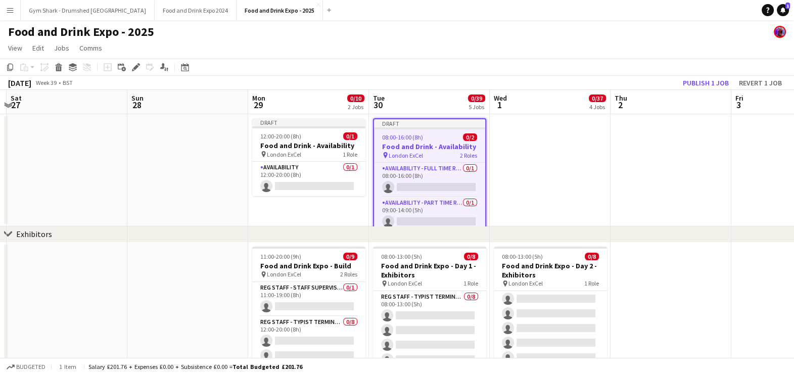
click at [533, 154] on app-date-cell at bounding box center [549, 170] width 121 height 112
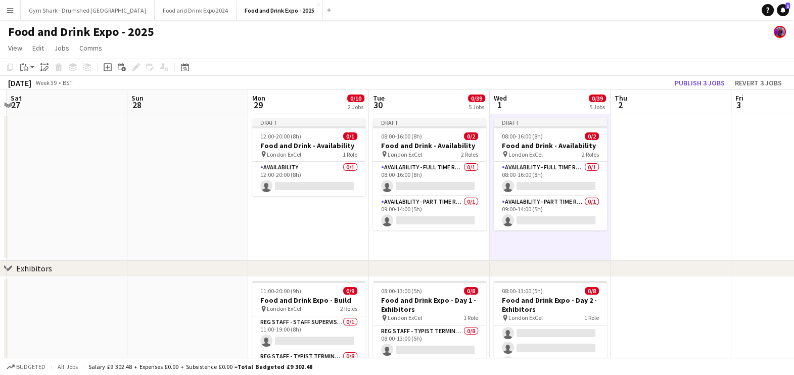
click at [678, 146] on app-date-cell at bounding box center [670, 187] width 121 height 146
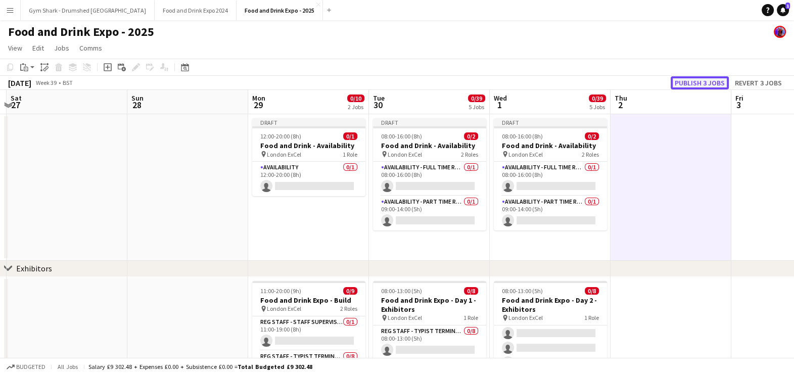
click at [699, 86] on button "Publish 3 jobs" at bounding box center [699, 82] width 58 height 13
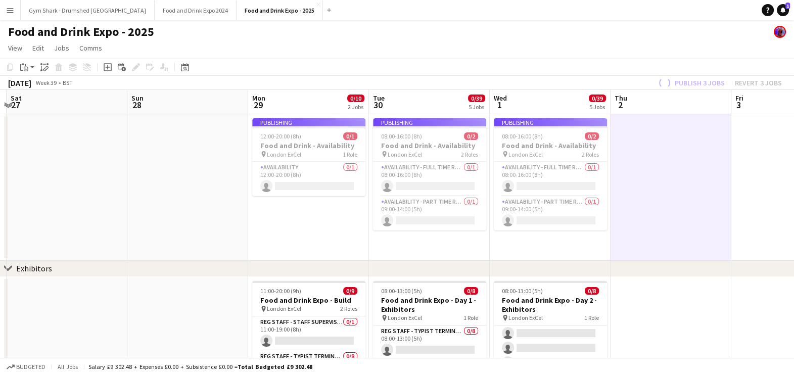
click at [674, 230] on app-date-cell at bounding box center [670, 187] width 121 height 146
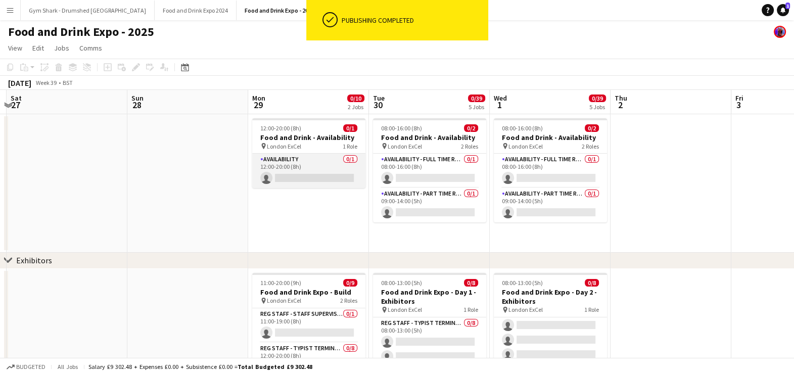
drag, startPoint x: 306, startPoint y: 171, endPoint x: 336, endPoint y: 166, distance: 30.7
click at [306, 172] on app-card-role "Availability 0/1 12:00-20:00 (8h) single-neutral-actions" at bounding box center [308, 171] width 113 height 34
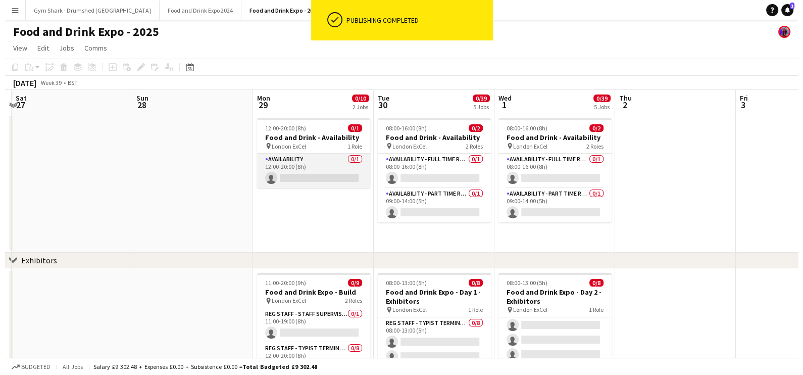
scroll to position [0, 355]
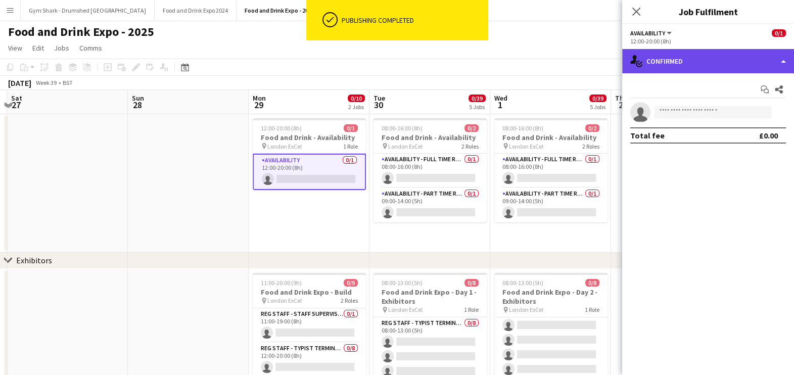
click at [756, 66] on div "single-neutral-actions-check-2 Confirmed" at bounding box center [708, 61] width 172 height 24
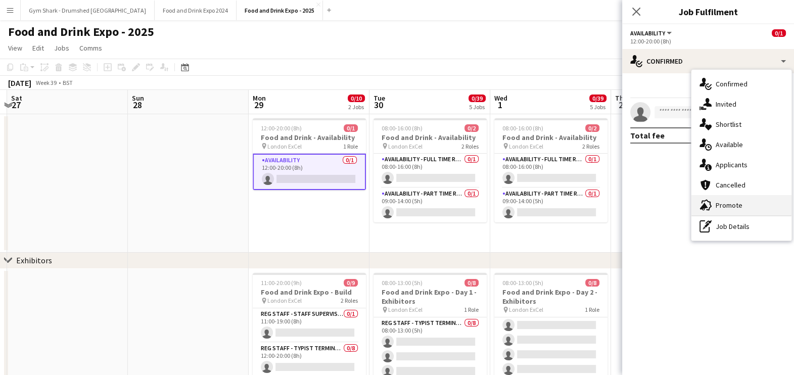
click at [753, 200] on div "advertising-megaphone Promote" at bounding box center [741, 205] width 100 height 20
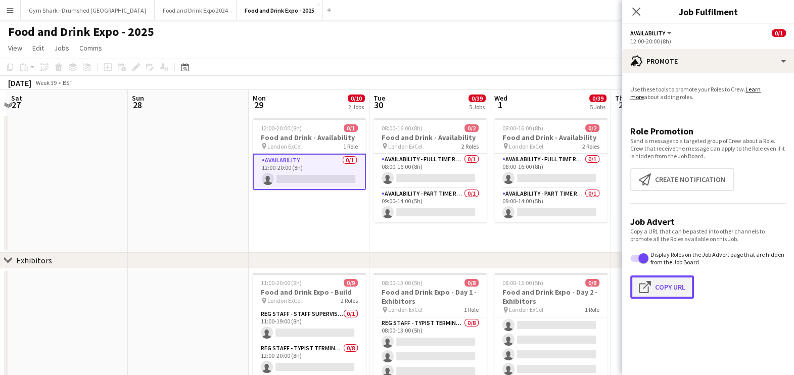
click at [667, 282] on button "Click to copy URL Copy Url" at bounding box center [662, 286] width 64 height 23
click at [484, 62] on app-toolbar "Copy Paste Paste Ctrl+V Paste with crew Ctrl+Shift+V Paste linked Job [GEOGRAPH…" at bounding box center [397, 67] width 794 height 17
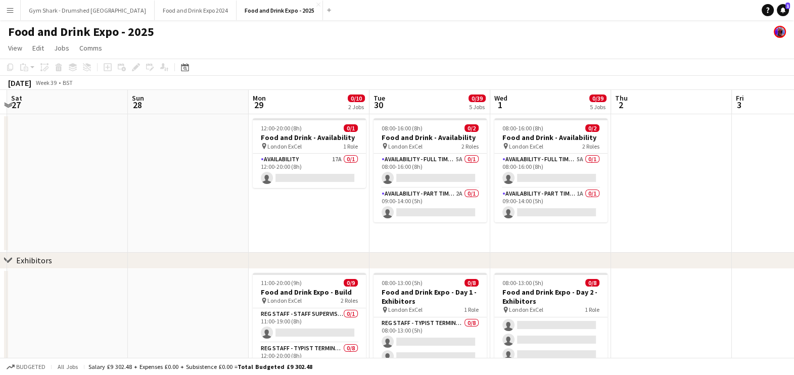
drag, startPoint x: 282, startPoint y: 3, endPoint x: 310, endPoint y: 2, distance: 27.8
click at [316, 4] on app-icon "Close" at bounding box center [318, 5] width 4 height 4
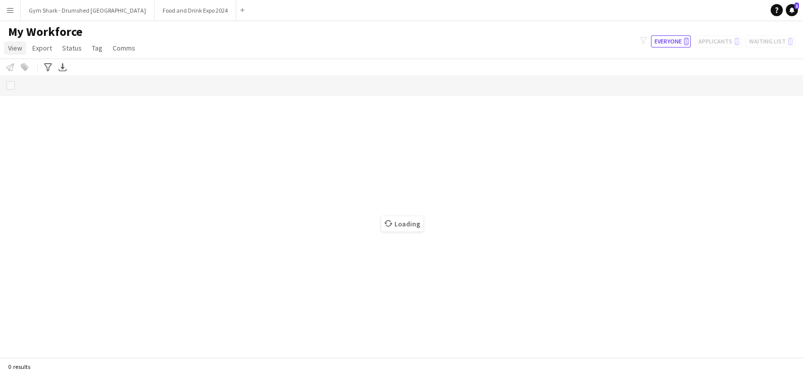
click at [14, 47] on span "View" at bounding box center [15, 47] width 14 height 9
click at [223, 43] on div "My Workforce View Views Default view New view Update view Delete view Edit name…" at bounding box center [401, 41] width 803 height 34
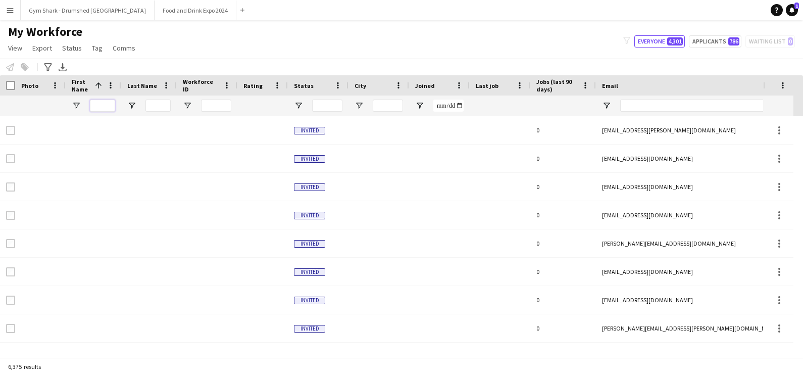
click at [103, 102] on input "First Name Filter Input" at bounding box center [102, 106] width 25 height 12
click at [53, 62] on div "Advanced filters" at bounding box center [48, 67] width 12 height 12
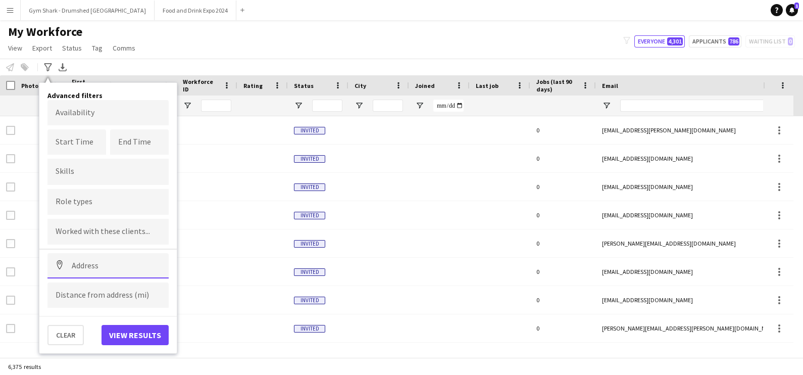
click at [102, 273] on input at bounding box center [107, 265] width 121 height 25
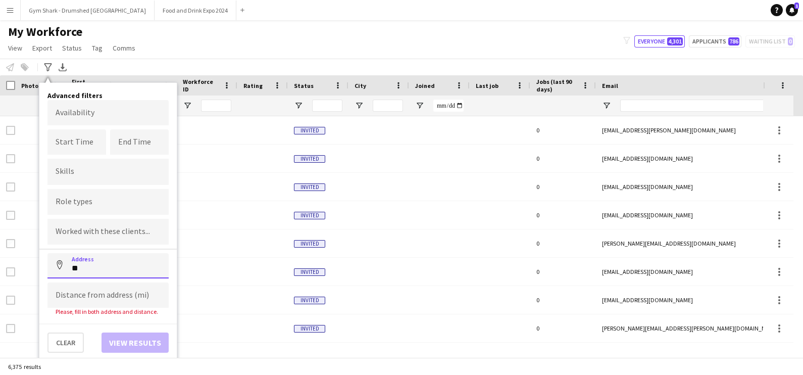
type input "*"
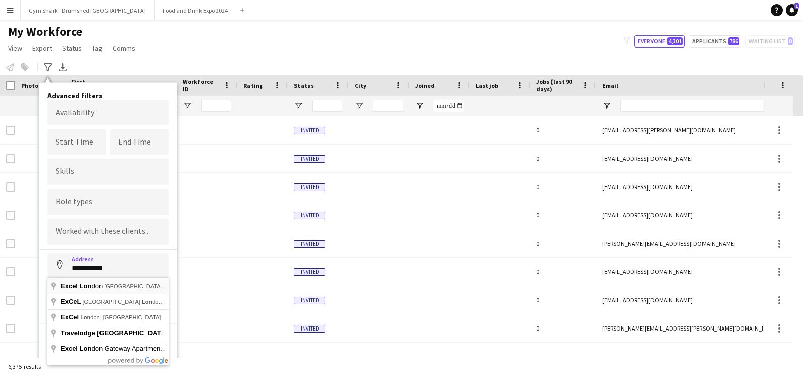
type input "**********"
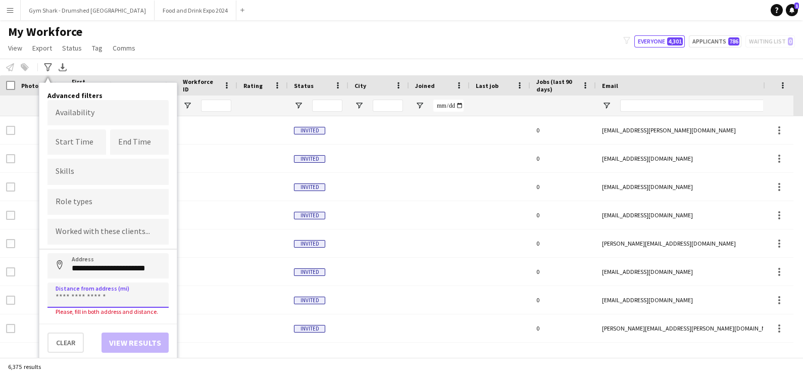
click at [103, 292] on input at bounding box center [107, 294] width 121 height 25
type input "*****"
click at [116, 273] on input "**********" at bounding box center [107, 265] width 121 height 25
click at [141, 261] on input "**********" at bounding box center [107, 265] width 121 height 25
click at [158, 268] on input "**********" at bounding box center [107, 265] width 121 height 25
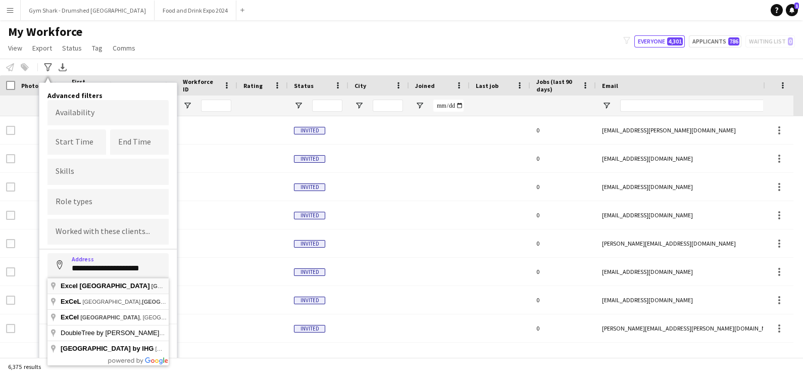
type input "**********"
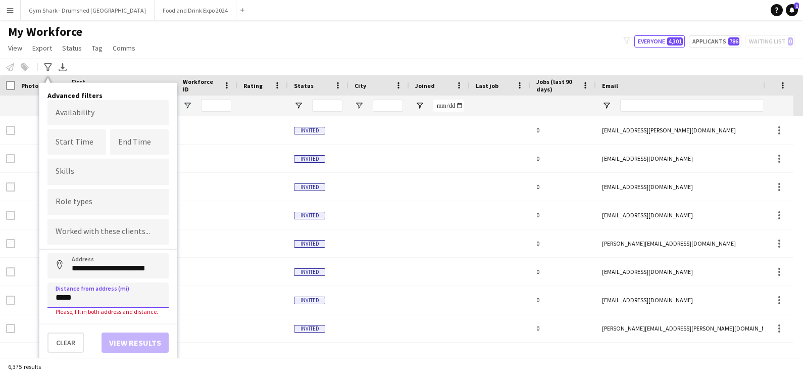
drag, startPoint x: 74, startPoint y: 304, endPoint x: 80, endPoint y: 299, distance: 7.9
click at [75, 303] on input "*****" at bounding box center [107, 294] width 121 height 25
drag, startPoint x: 81, startPoint y: 297, endPoint x: 32, endPoint y: 308, distance: 49.7
click at [32, 308] on main "My Workforce View Views Default view New view Update view Delete view Edit name…" at bounding box center [401, 190] width 803 height 341
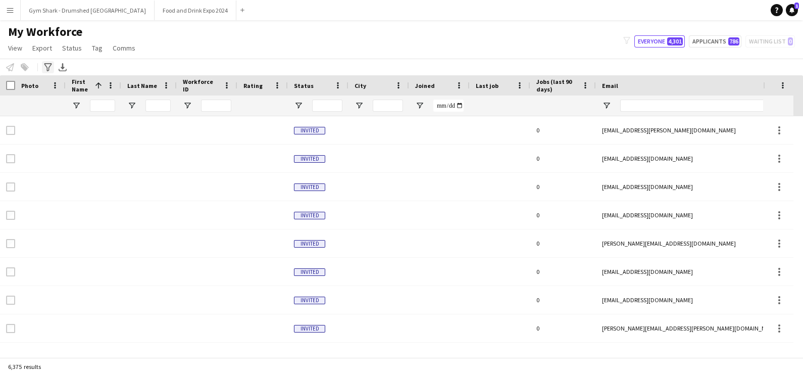
click at [48, 66] on icon "Advanced filters" at bounding box center [48, 67] width 8 height 8
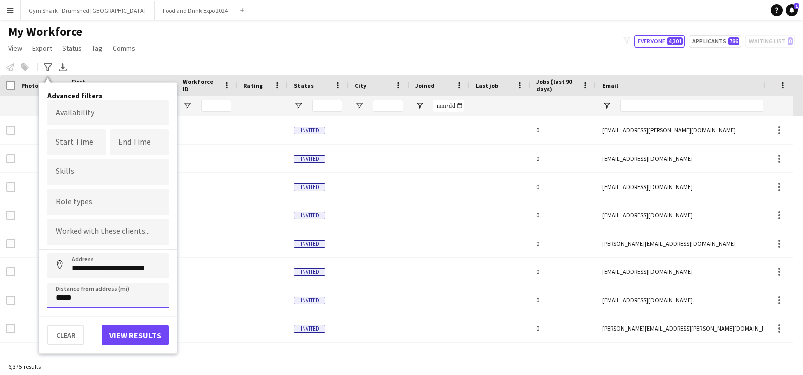
click at [67, 300] on input "*****" at bounding box center [107, 294] width 121 height 25
click at [64, 300] on input "*****" at bounding box center [107, 294] width 121 height 25
type input "****"
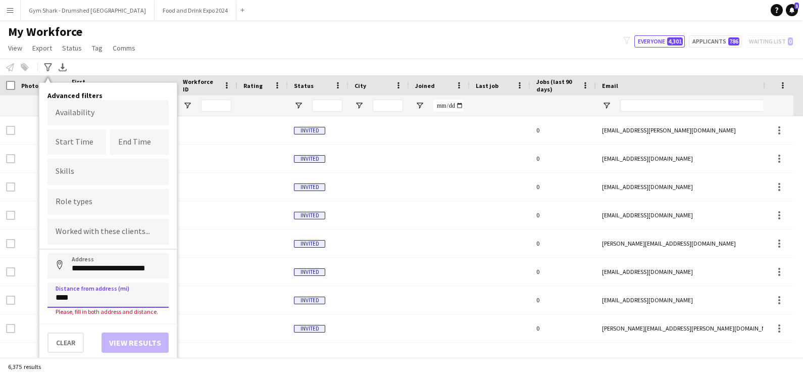
type input "****"
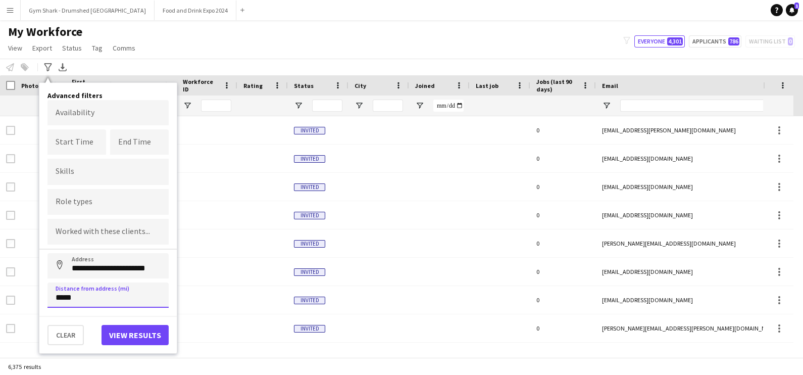
type input "*****"
click at [117, 338] on button "View results" at bounding box center [135, 335] width 67 height 20
type input "**********"
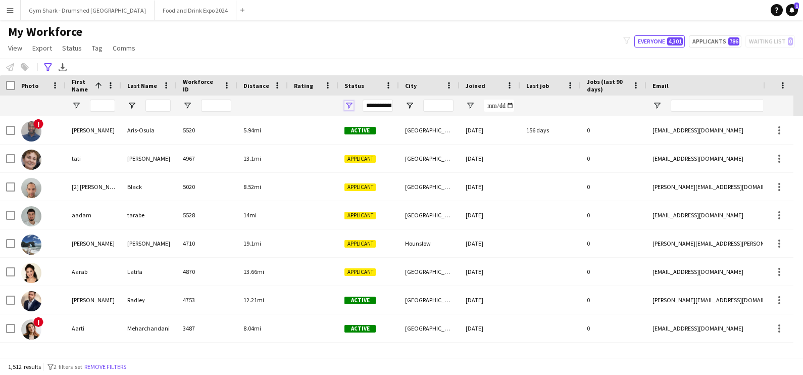
click at [346, 106] on span "Open Filter Menu" at bounding box center [348, 105] width 9 height 9
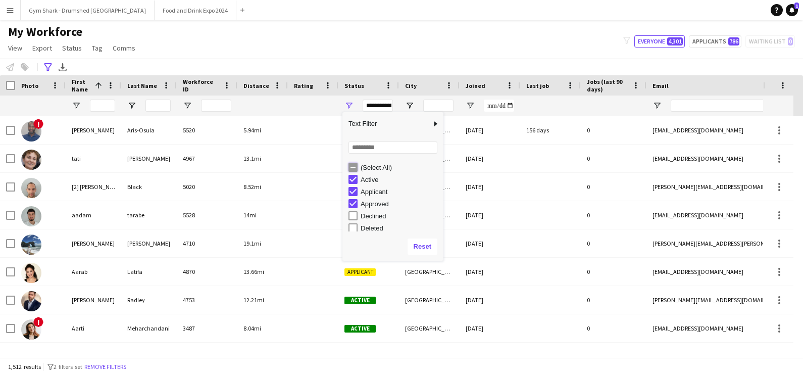
click at [348, 172] on div "(Select All)" at bounding box center [392, 167] width 101 height 12
click at [344, 192] on div "Applicant" at bounding box center [392, 191] width 101 height 12
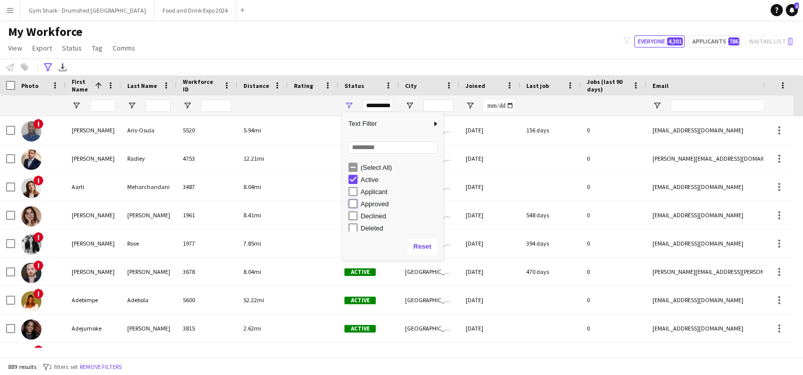
type input "**********"
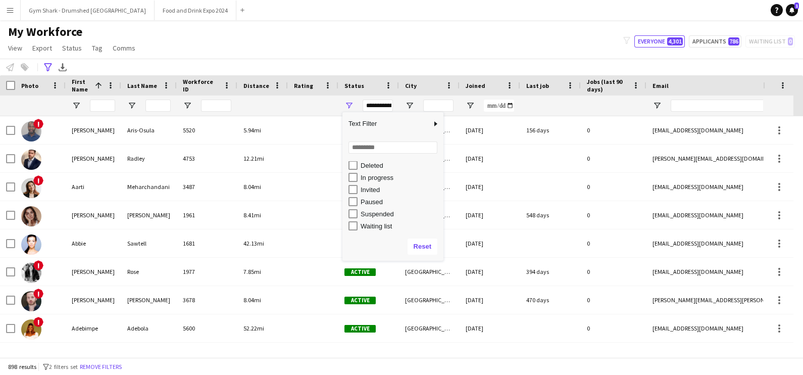
scroll to position [63, 0]
click at [326, 37] on div "My Workforce View Views Default view New view Update view Delete view Edit name…" at bounding box center [401, 41] width 803 height 34
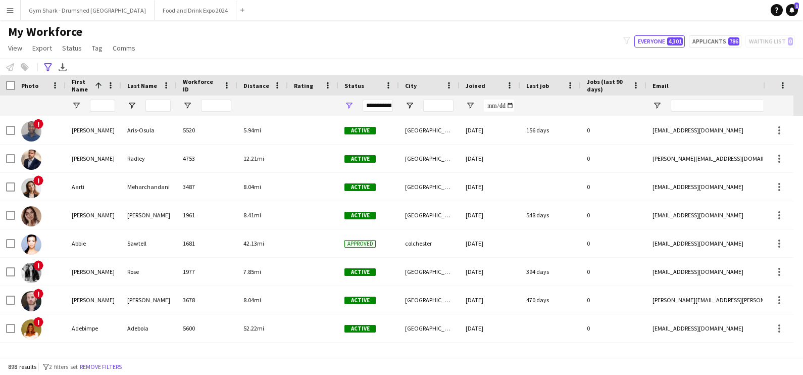
click at [16, 92] on div "Photo" at bounding box center [40, 85] width 51 height 20
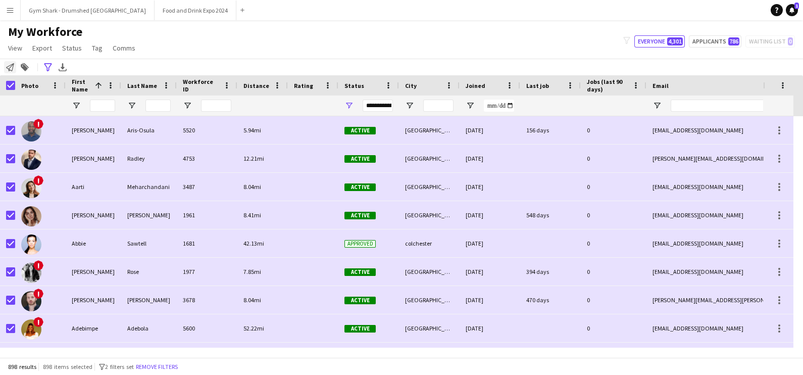
click at [9, 61] on div "Notify workforce" at bounding box center [10, 67] width 12 height 12
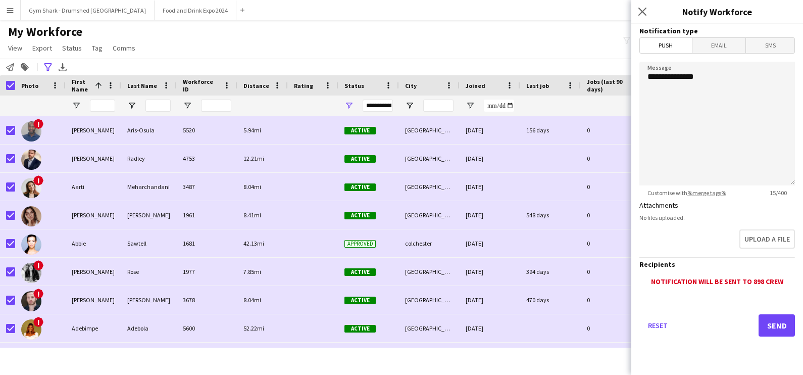
click at [713, 53] on span "Email" at bounding box center [720, 45] width 54 height 15
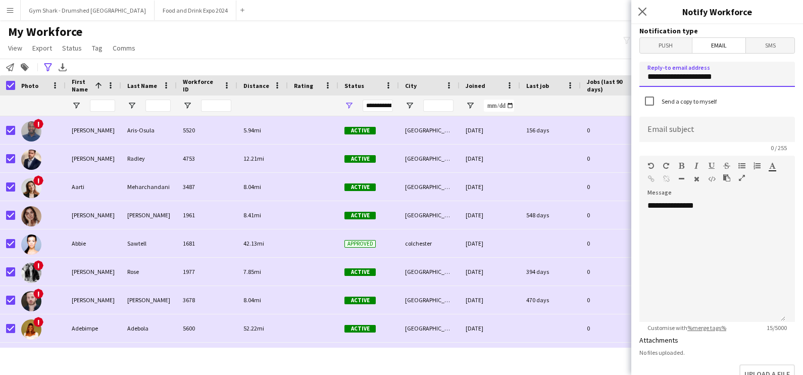
drag, startPoint x: 750, startPoint y: 77, endPoint x: 609, endPoint y: 67, distance: 141.3
click at [614, 68] on body "Menu Boards Boards Boards All jobs Status Workforce Workforce My Workforce Recr…" at bounding box center [401, 187] width 803 height 375
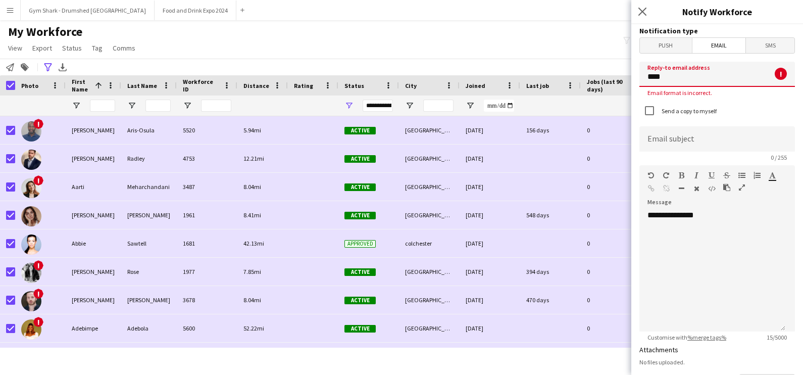
type input "**********"
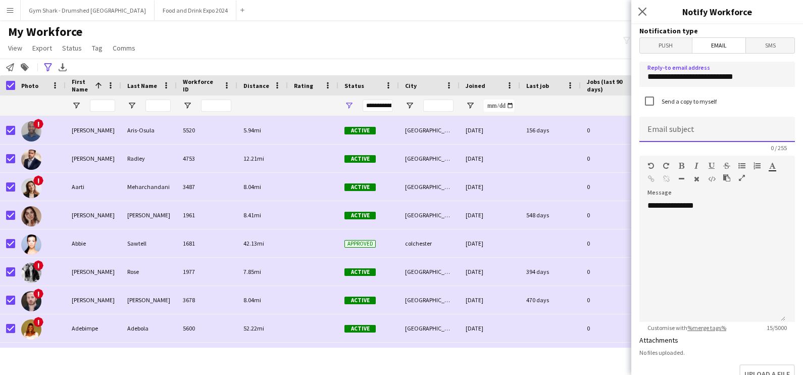
click at [694, 131] on input at bounding box center [717, 129] width 156 height 25
click at [751, 133] on input "**********" at bounding box center [717, 129] width 156 height 25
type input "**********"
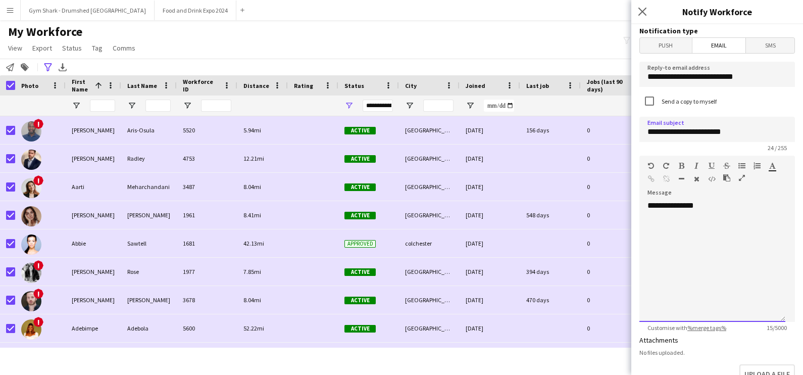
click at [725, 210] on div "**********" at bounding box center [712, 261] width 146 height 121
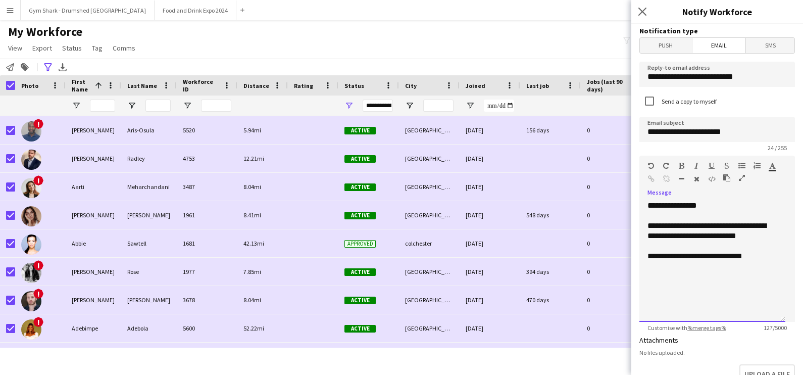
click at [704, 258] on div "**********" at bounding box center [713, 256] width 130 height 10
click at [773, 258] on div "**********" at bounding box center [713, 256] width 130 height 10
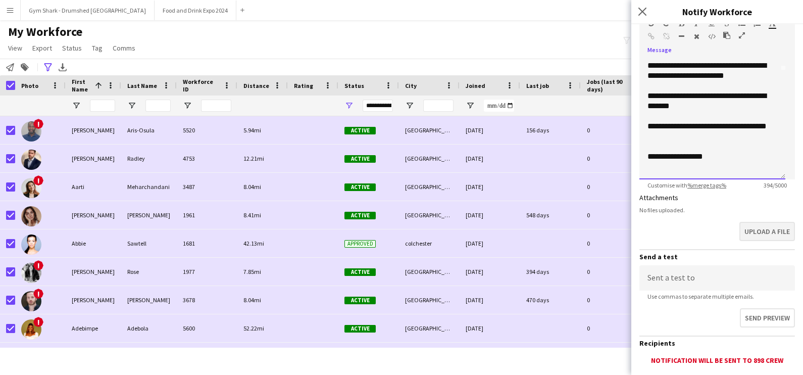
scroll to position [209, 0]
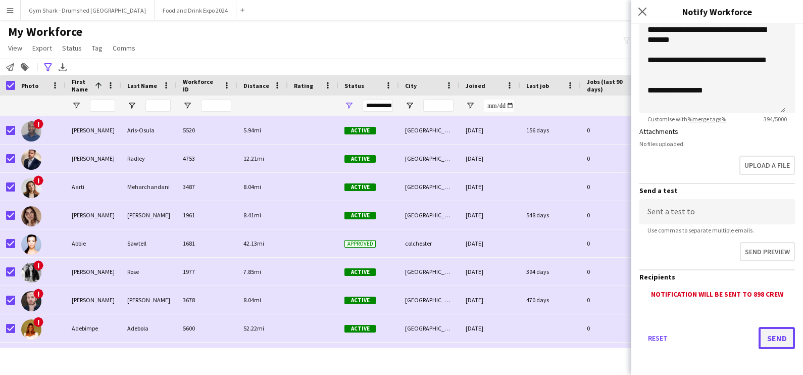
click at [765, 344] on button "Send" at bounding box center [777, 338] width 36 height 22
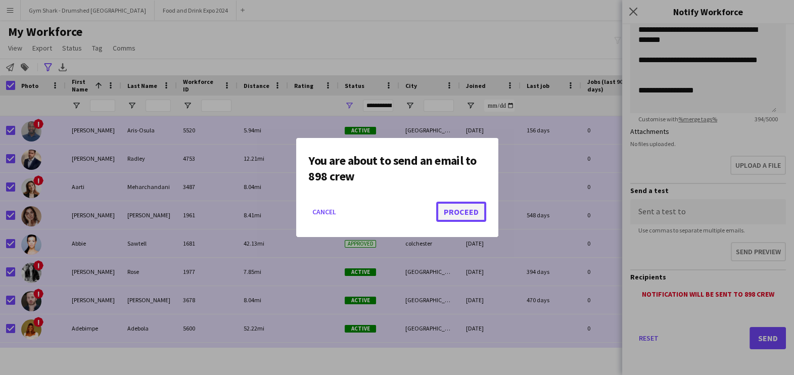
click at [468, 212] on button "Proceed" at bounding box center [461, 212] width 50 height 20
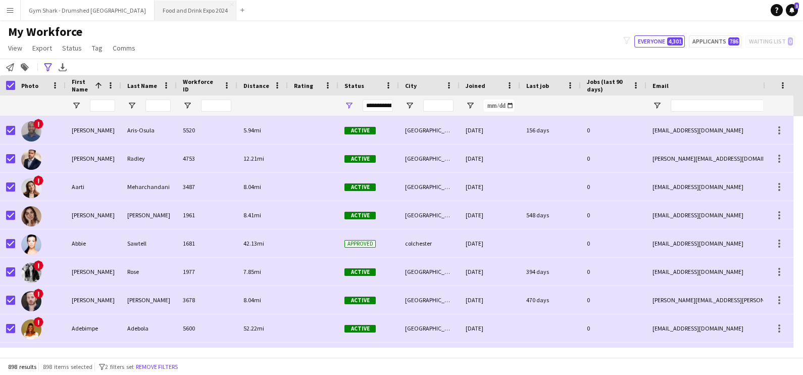
click at [160, 12] on button "Food and Drink Expo 2024 Close" at bounding box center [196, 11] width 82 height 20
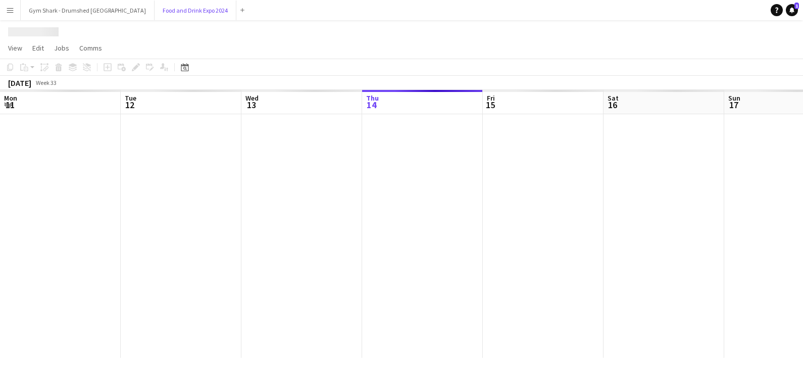
scroll to position [0, 241]
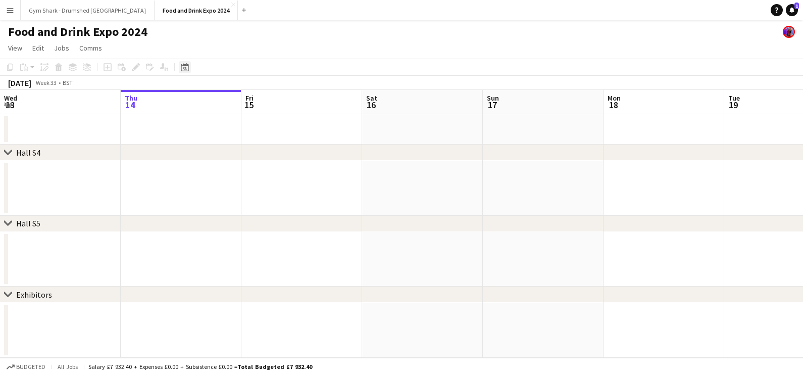
click at [181, 67] on icon "Date picker" at bounding box center [185, 67] width 8 height 8
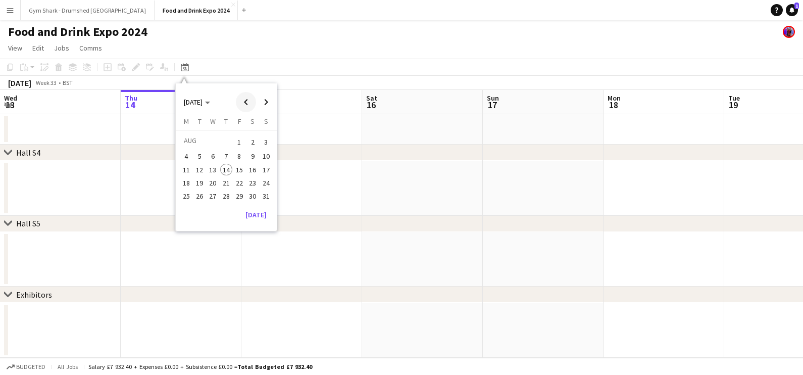
click at [239, 103] on span "Previous month" at bounding box center [246, 102] width 20 height 20
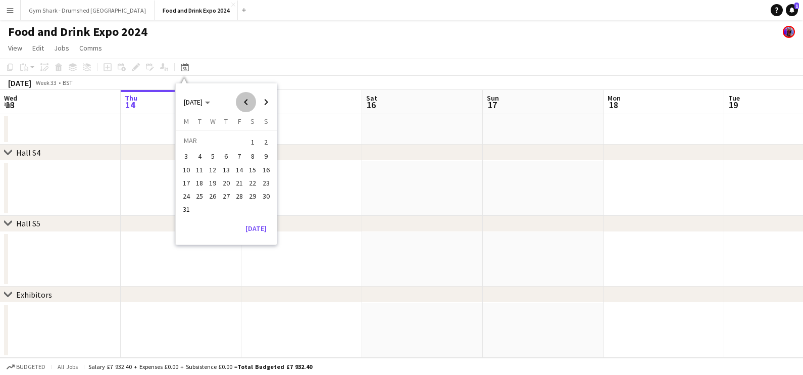
click at [239, 103] on span "Previous month" at bounding box center [246, 102] width 20 height 20
click at [240, 104] on span "Previous month" at bounding box center [246, 102] width 20 height 20
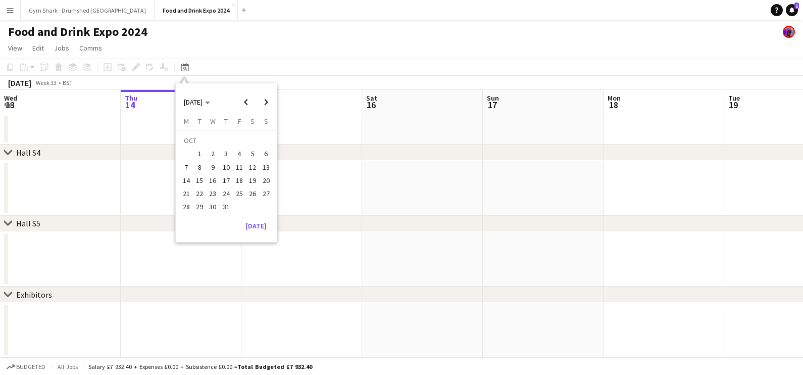
click at [240, 152] on span "4" at bounding box center [239, 154] width 12 height 12
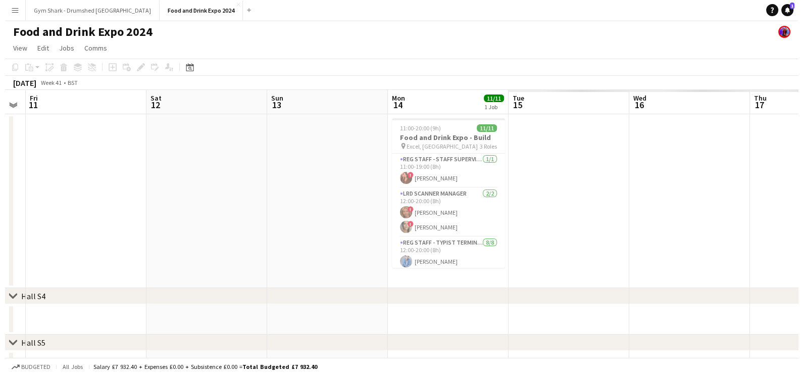
scroll to position [0, 343]
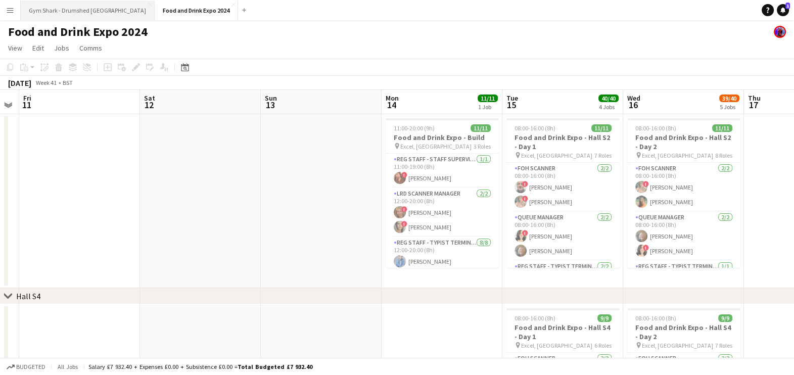
click at [57, 11] on button "Gym Shark - Drumshed London Close" at bounding box center [88, 11] width 134 height 20
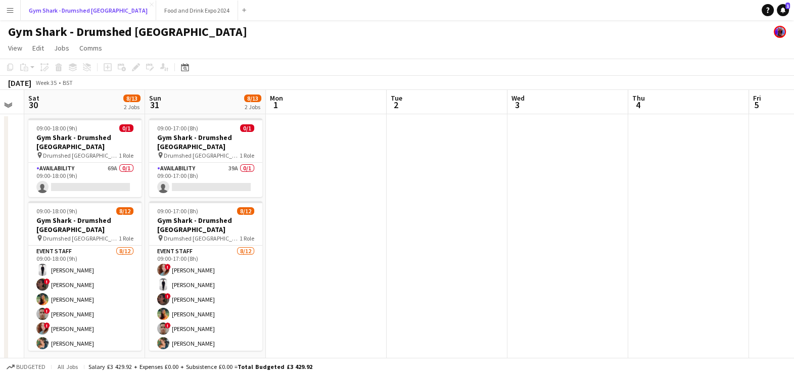
scroll to position [0, 321]
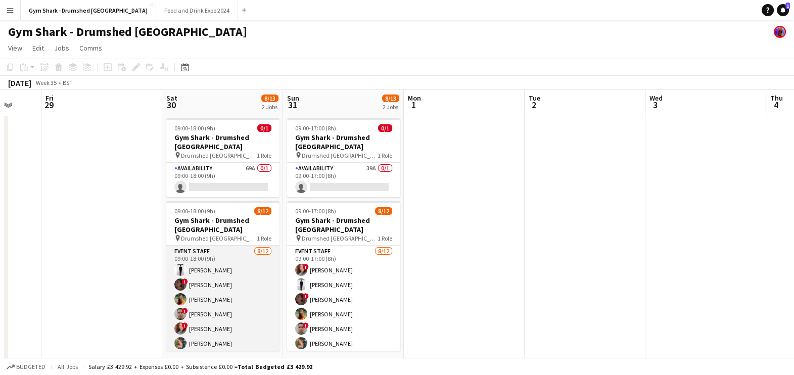
click at [194, 303] on app-card-role "Event Staff [DATE] 09:00-18:00 (9h) [PERSON_NAME] ! [PERSON_NAME] [PERSON_NAME]…" at bounding box center [222, 342] width 113 height 195
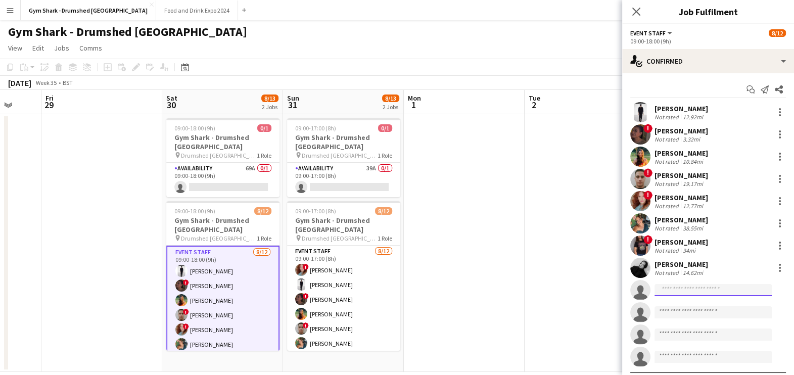
click at [722, 289] on input at bounding box center [712, 290] width 117 height 12
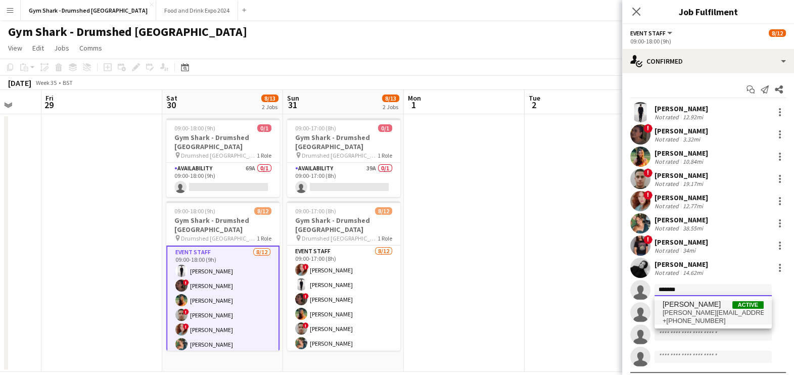
type input "*******"
click at [701, 311] on span "[PERSON_NAME][EMAIL_ADDRESS][DOMAIN_NAME]" at bounding box center [712, 313] width 101 height 8
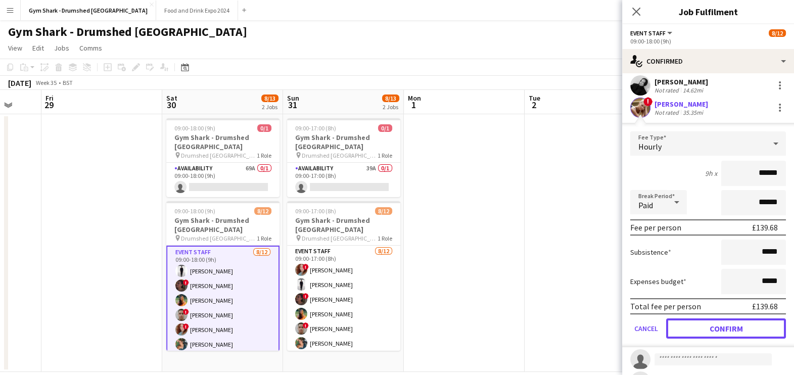
click at [718, 333] on button "Confirm" at bounding box center [726, 328] width 120 height 20
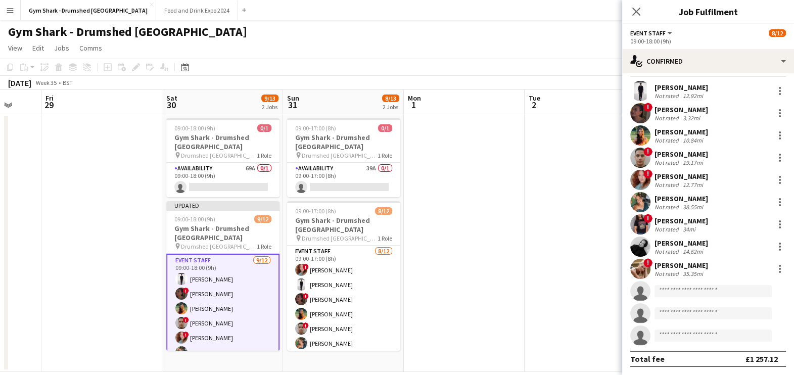
scroll to position [20, 0]
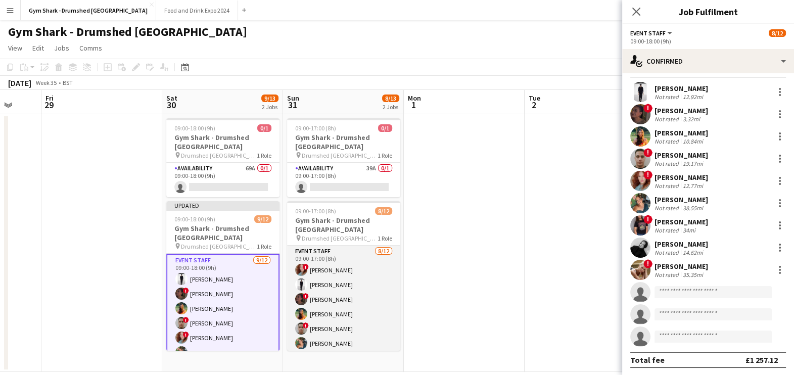
click at [360, 314] on app-card-role "Event Staff [DATE] 09:00-17:00 (8h) ! [PERSON_NAME] [PERSON_NAME] ! [PERSON_NAM…" at bounding box center [343, 342] width 113 height 195
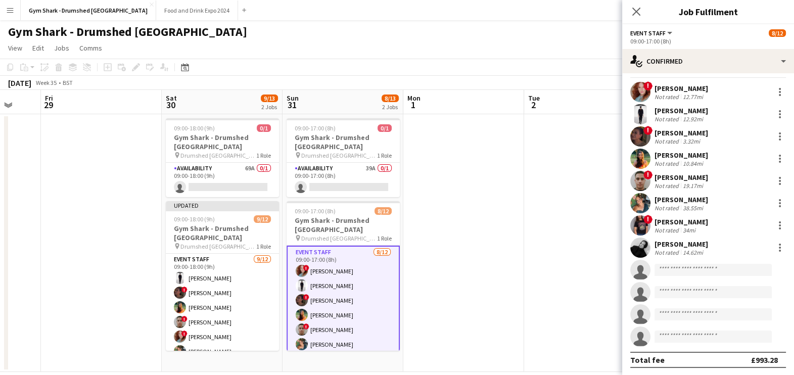
click at [718, 277] on app-invite-slot "single-neutral-actions" at bounding box center [708, 270] width 172 height 20
click at [719, 271] on input at bounding box center [712, 270] width 117 height 12
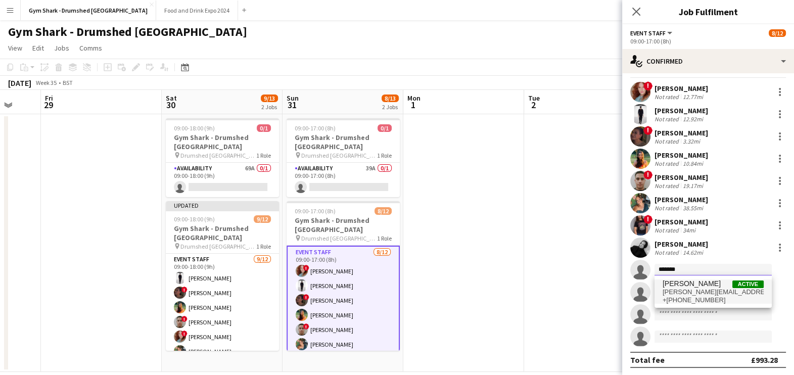
type input "*******"
click at [700, 283] on span "[PERSON_NAME]" at bounding box center [691, 283] width 58 height 9
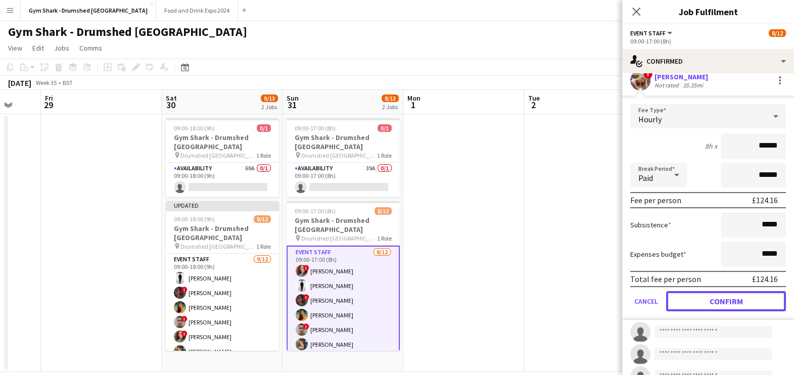
click at [702, 301] on button "Confirm" at bounding box center [726, 301] width 120 height 20
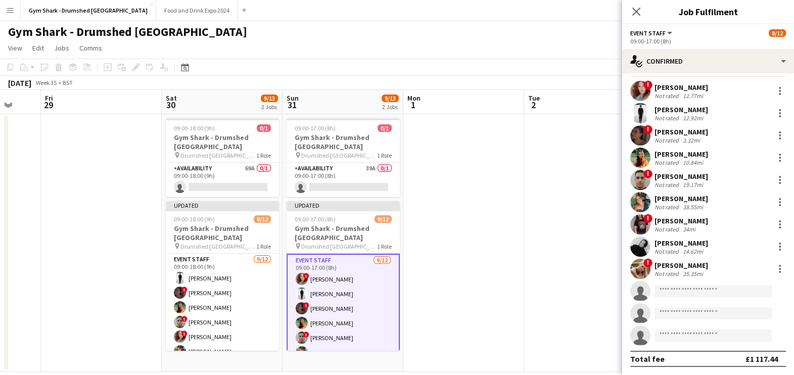
scroll to position [20, 0]
click at [495, 276] on app-date-cell at bounding box center [463, 243] width 121 height 258
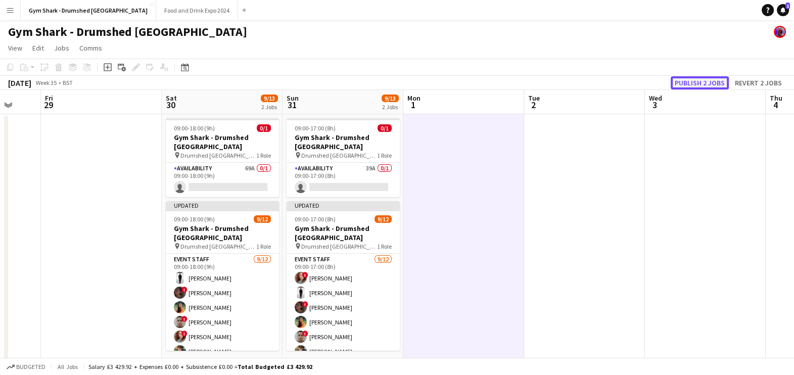
click at [696, 84] on button "Publish 2 jobs" at bounding box center [699, 82] width 58 height 13
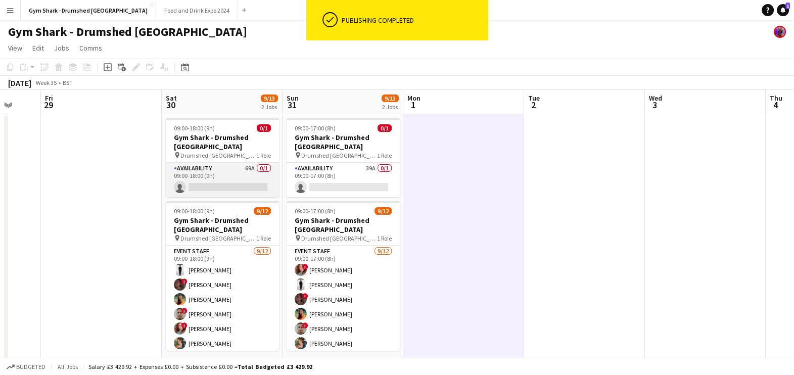
click at [240, 163] on app-card-role "Availability 69A 0/1 09:00-18:00 (9h) single-neutral-actions" at bounding box center [222, 180] width 113 height 34
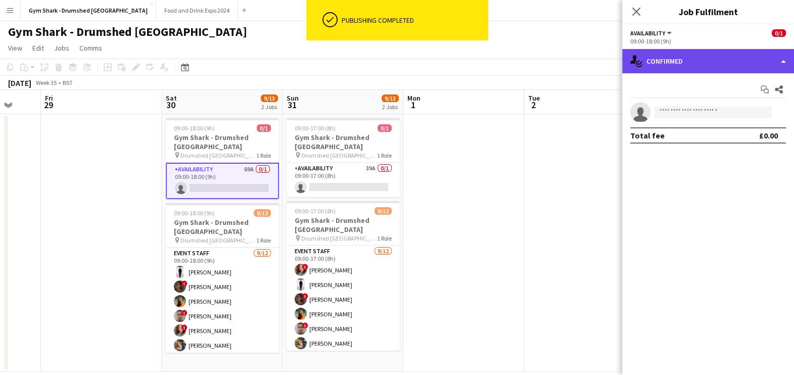
click at [717, 72] on div "single-neutral-actions-check-2 Confirmed" at bounding box center [708, 61] width 172 height 24
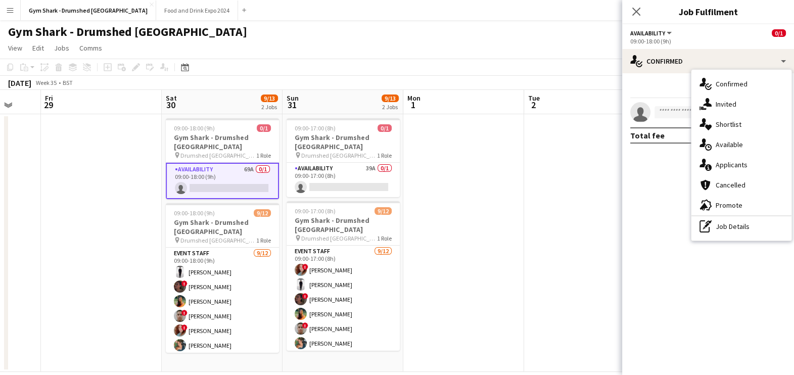
click at [743, 172] on div "single-neutral-actions-information Applicants" at bounding box center [741, 165] width 100 height 20
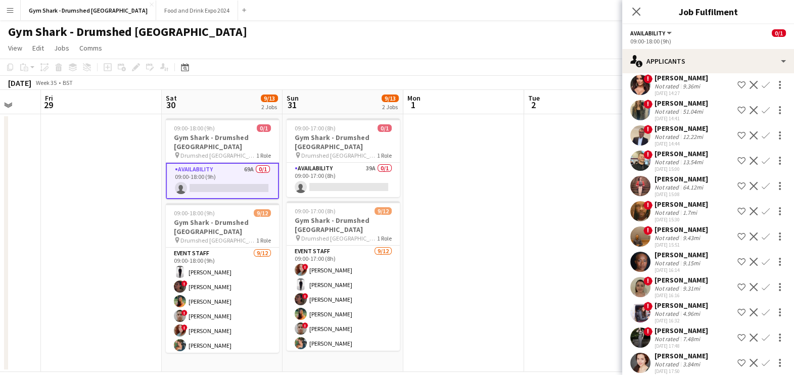
scroll to position [1322, 0]
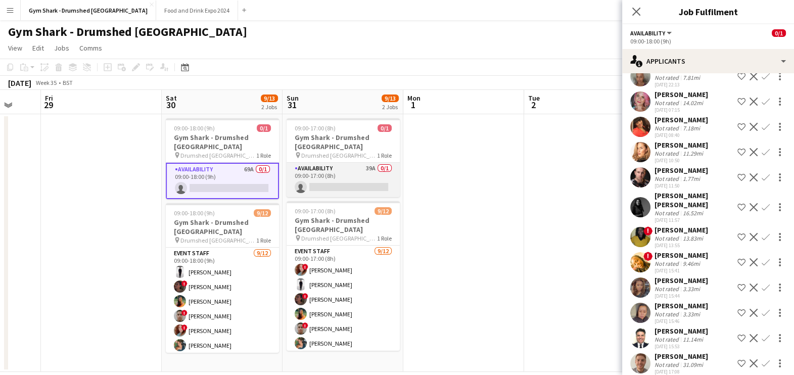
click at [331, 167] on app-card-role "Availability 39A 0/1 09:00-17:00 (8h) single-neutral-actions" at bounding box center [342, 180] width 113 height 34
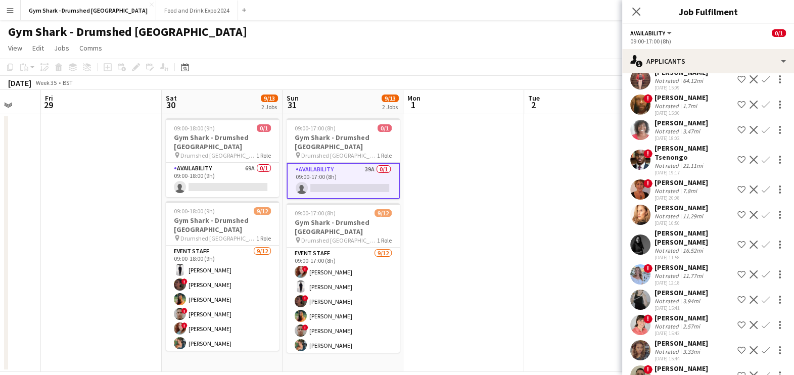
scroll to position [581, 0]
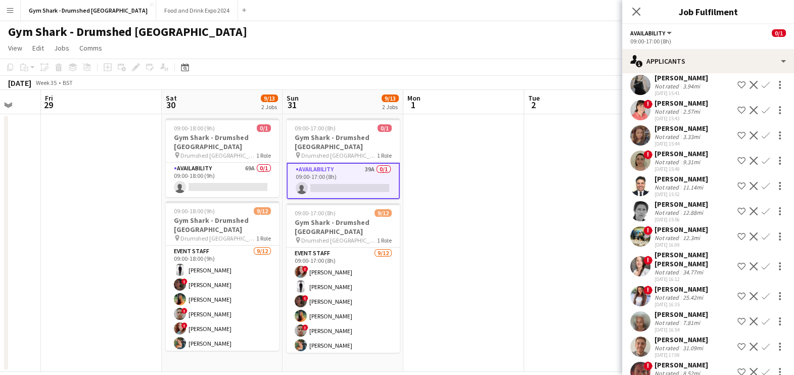
click at [633, 286] on app-user-avatar at bounding box center [640, 296] width 20 height 20
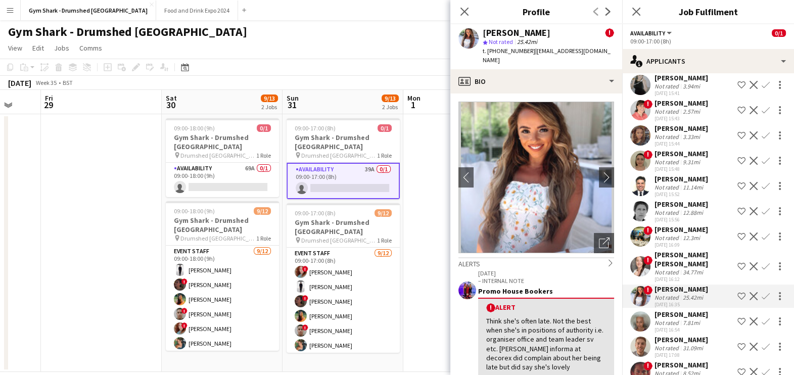
click at [439, 275] on app-date-cell at bounding box center [463, 243] width 121 height 258
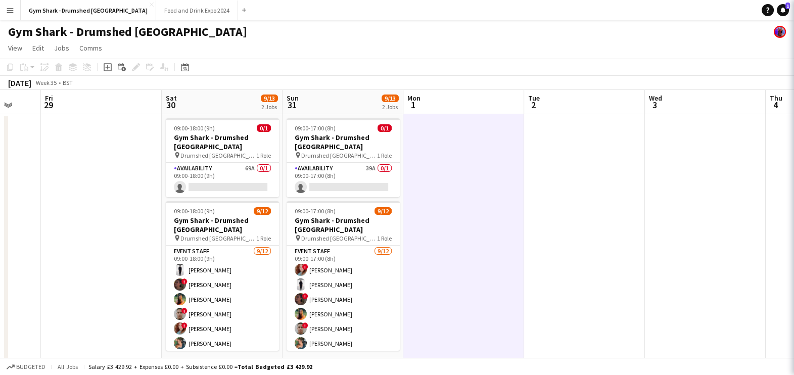
scroll to position [0, 0]
click at [284, 239] on app-date-cell "09:00-17:00 (8h) 0/1 Gym Shark - Drumshed [GEOGRAPHIC_DATA] pin Drumshed London…" at bounding box center [342, 243] width 121 height 258
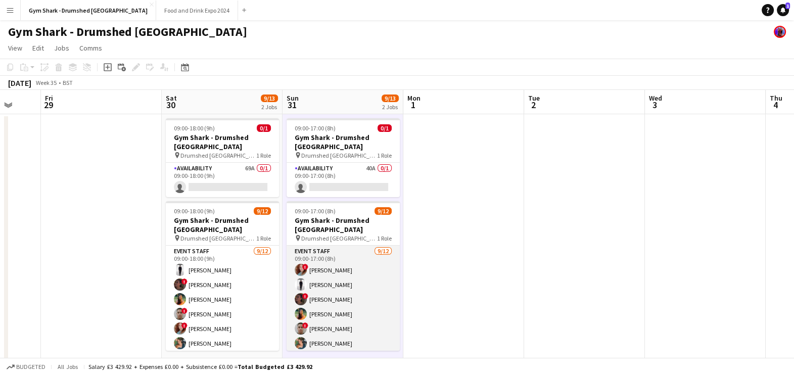
click at [320, 268] on app-card-role "Event Staff [DATE] 09:00-17:00 (8h) ! [PERSON_NAME] [PERSON_NAME] ! [PERSON_NAM…" at bounding box center [342, 342] width 113 height 195
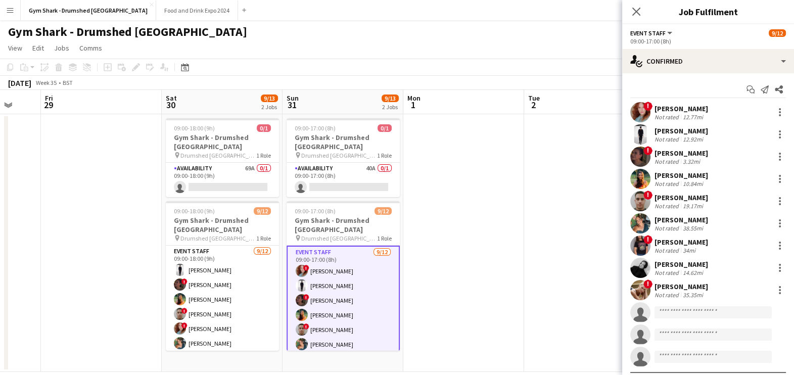
click at [677, 292] on div "Not rated" at bounding box center [667, 295] width 26 height 8
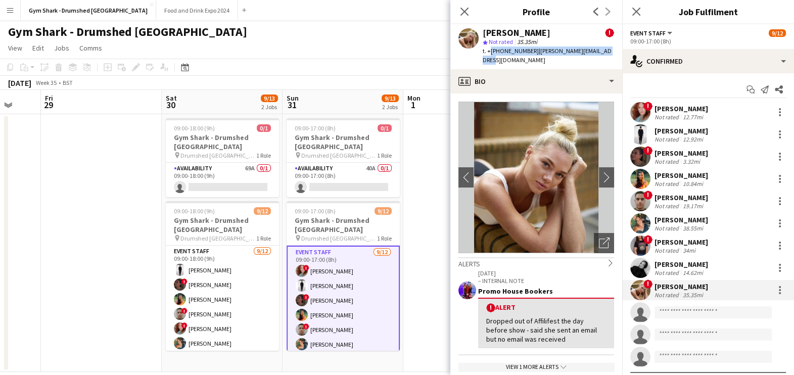
drag, startPoint x: 490, startPoint y: 50, endPoint x: 611, endPoint y: 52, distance: 121.2
click at [611, 52] on div "[PERSON_NAME] ! star Not rated 35.35mi t. +‭‭[PHONE_NUMBER] | [PERSON_NAME][EMA…" at bounding box center [536, 46] width 172 height 45
copy div "‭‭[PHONE_NUMBER] | [PERSON_NAME][EMAIL_ADDRESS][DOMAIN_NAME]"
click at [458, 23] on app-crew-profile "Close pop-in Profile Previous Next [PERSON_NAME] ! star Not rated 35.35mi t. +‭…" at bounding box center [536, 187] width 172 height 375
click at [459, 19] on div "Close pop-in" at bounding box center [464, 11] width 28 height 23
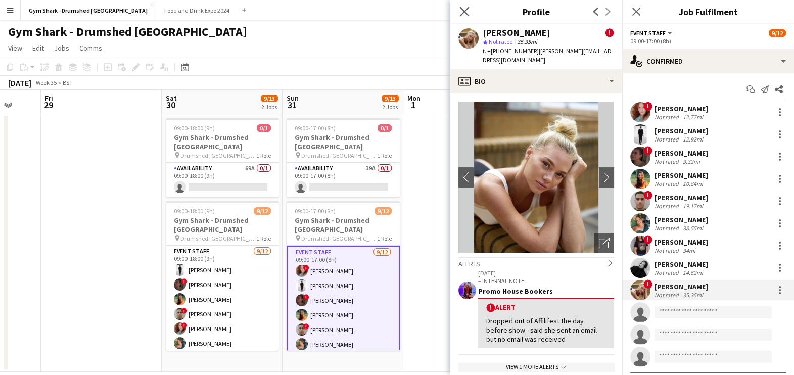
click at [464, 17] on div "Close pop-in" at bounding box center [464, 11] width 28 height 23
click at [640, 15] on icon at bounding box center [636, 12] width 10 height 10
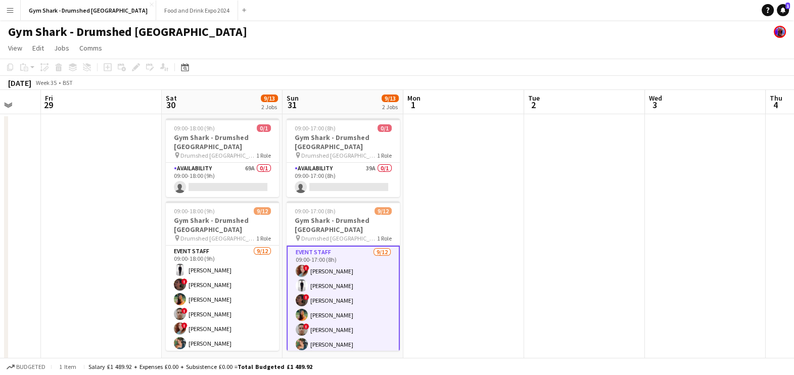
click at [550, 161] on app-date-cell at bounding box center [584, 243] width 121 height 258
